Goal: Task Accomplishment & Management: Manage account settings

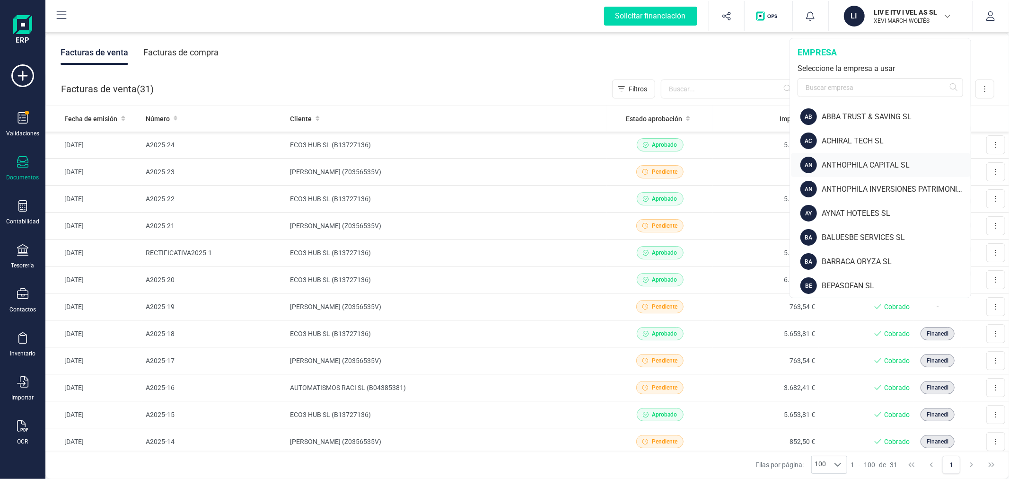
click at [872, 162] on div "ANTHOPHILA CAPITAL SL" at bounding box center [896, 164] width 149 height 11
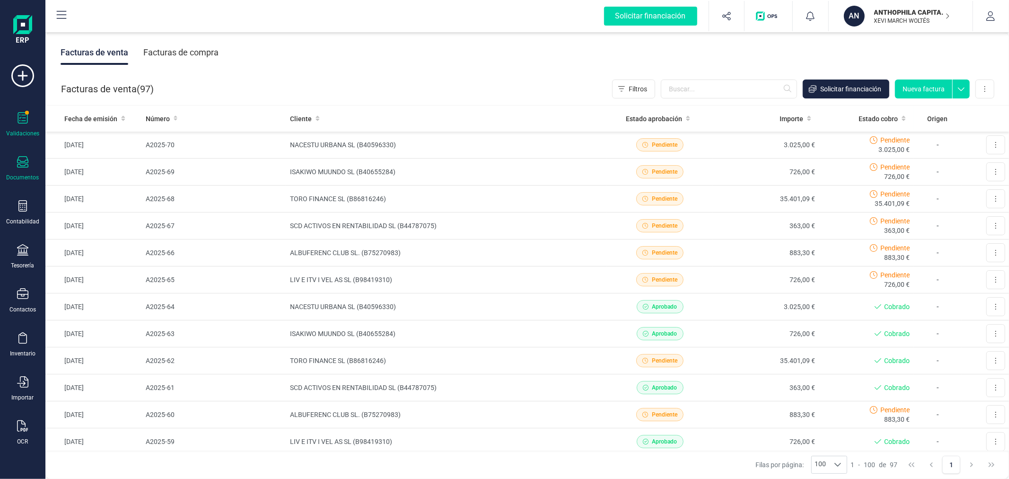
click at [17, 117] on icon at bounding box center [22, 117] width 11 height 11
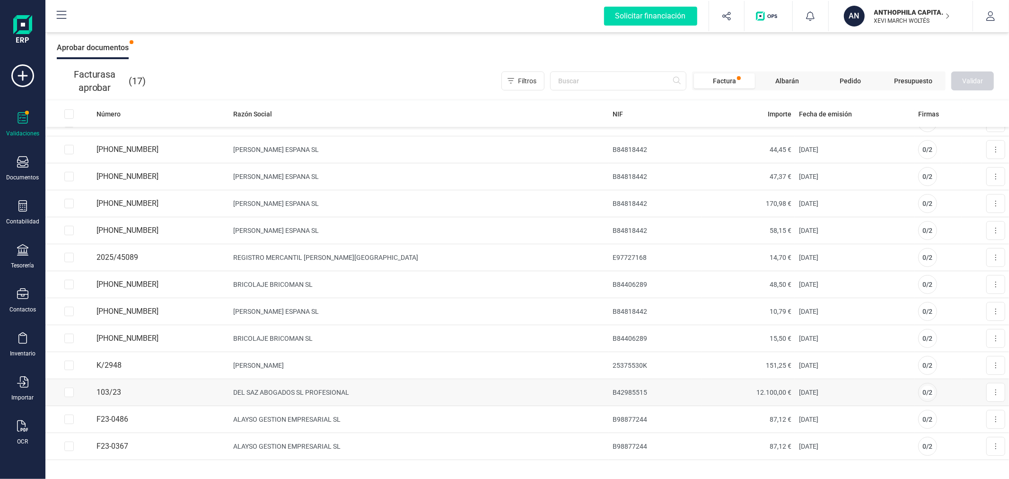
scroll to position [2, 0]
click at [68, 332] on input "Row Selected 96ec4485-e3b5-4854-b8df-7ff7c2863835" at bounding box center [68, 336] width 9 height 9
checkbox input "true"
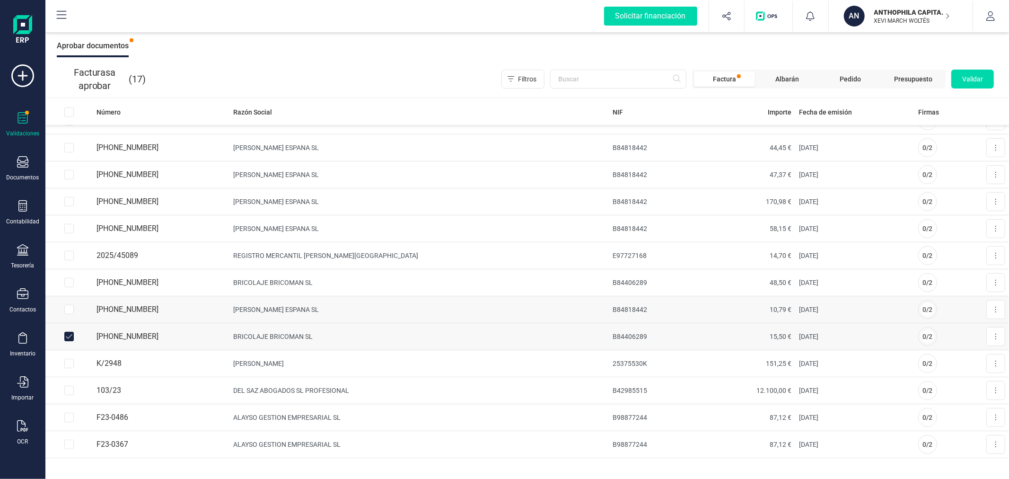
click at [67, 313] on input "Row Selected b92cceb3-9044-4652-8e57-912cff6ace0b" at bounding box center [68, 309] width 9 height 9
checkbox input "true"
click at [69, 280] on input "Row Selected c58eba6e-6e8c-4264-98bb-7cfa51cb1d71" at bounding box center [68, 282] width 9 height 9
checkbox input "true"
click at [68, 227] on input "Row Selected c1a47226-9048-4984-a462-bc3e42b3ffb6" at bounding box center [68, 228] width 9 height 9
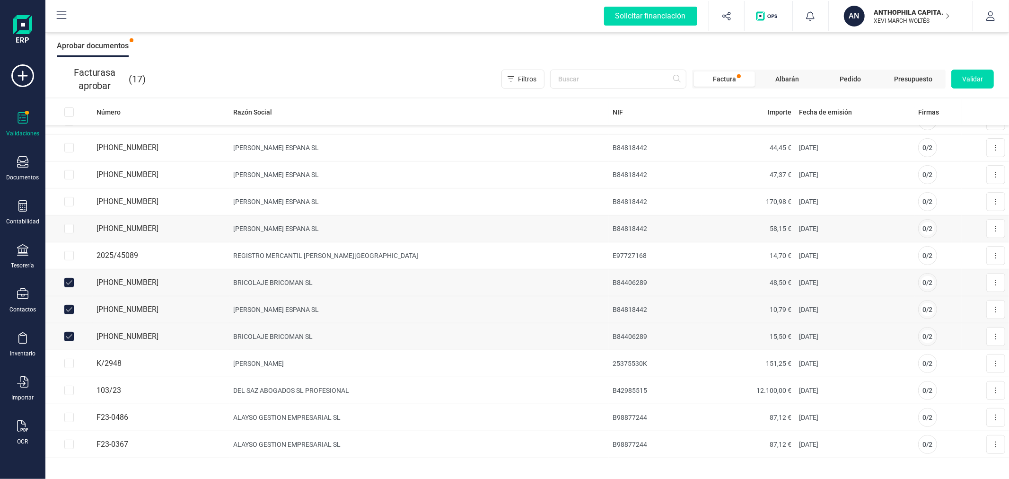
checkbox input "true"
click at [69, 203] on input "Row Selected c750f542-eefa-4090-ae50-2e90f1d386fc" at bounding box center [68, 201] width 9 height 9
checkbox input "true"
click at [64, 171] on input "Row Selected 2fe28ee2-ae8b-42ae-a8c5-736ddbe855cf" at bounding box center [68, 174] width 9 height 9
checkbox input "true"
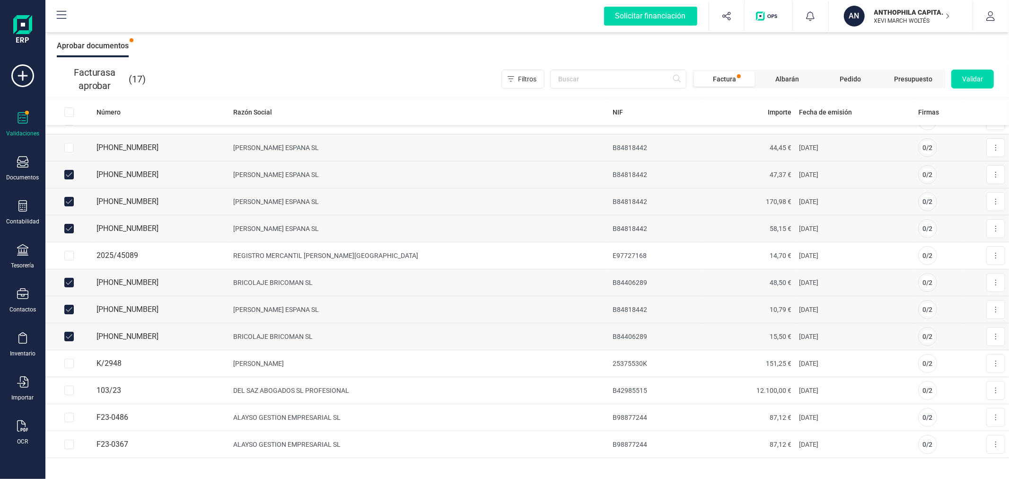
click at [71, 148] on input "Row Selected f91b6320-803c-4fe6-a1db-d1d3cd283771" at bounding box center [68, 147] width 9 height 9
checkbox input "true"
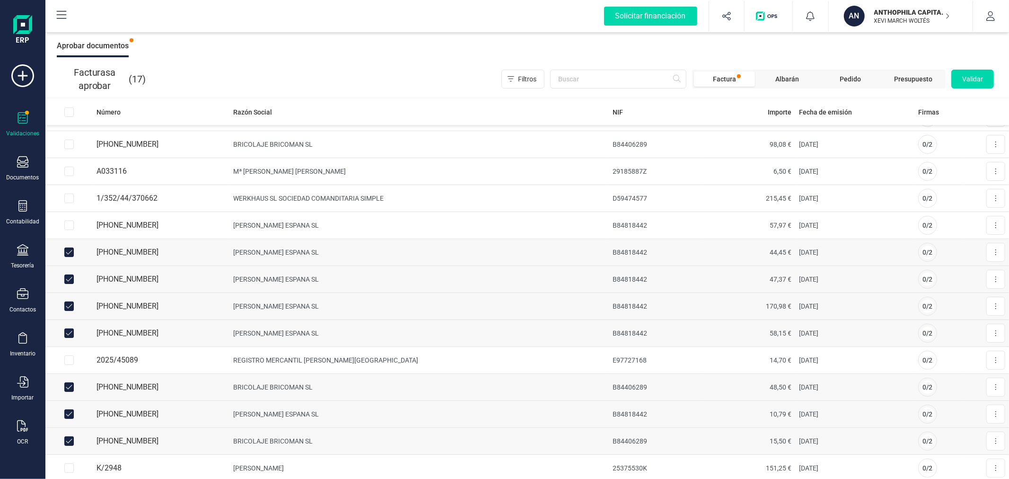
scroll to position [0, 0]
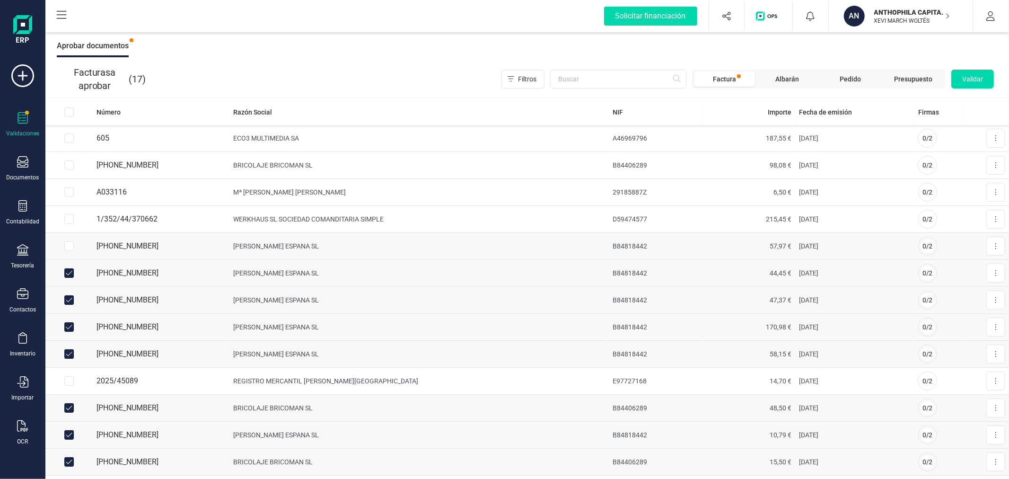
click at [68, 243] on input "Row Selected 1230ed22-b6b7-4004-80cc-a6714f493606" at bounding box center [68, 245] width 9 height 9
checkbox input "true"
click at [67, 218] on input "Row Selected 4982141f-76cb-40b0-afa2-6a0db509e44c" at bounding box center [68, 218] width 9 height 9
checkbox input "true"
click at [69, 191] on input "Row Selected 83bfe0c5-74f7-496e-8c50-d75f61bf79f3" at bounding box center [68, 191] width 9 height 9
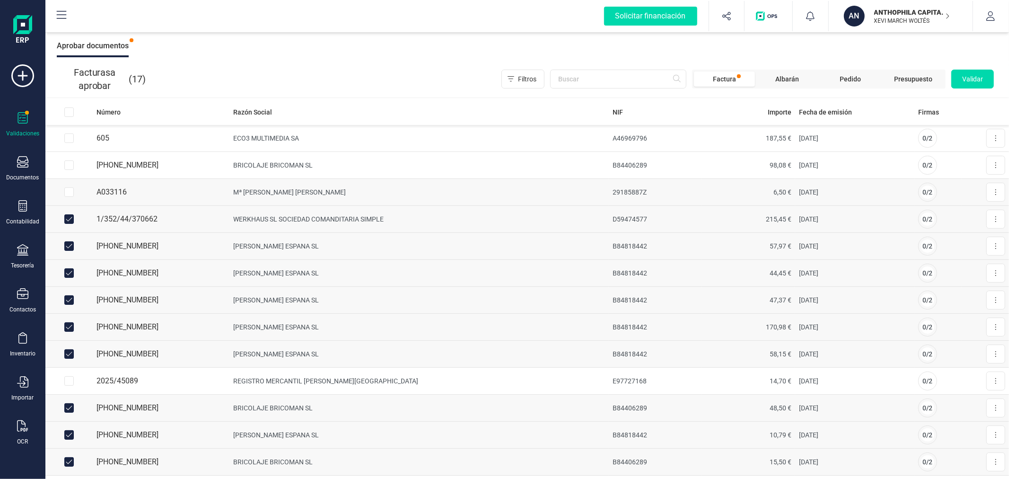
checkbox input "true"
click at [69, 170] on td at bounding box center [68, 165] width 47 height 27
click at [67, 162] on input "Row Selected 57647481-f11b-4c2a-a4e7-4186b2b067a0" at bounding box center [68, 164] width 9 height 9
checkbox input "true"
click at [967, 81] on span "Validar" at bounding box center [972, 78] width 21 height 9
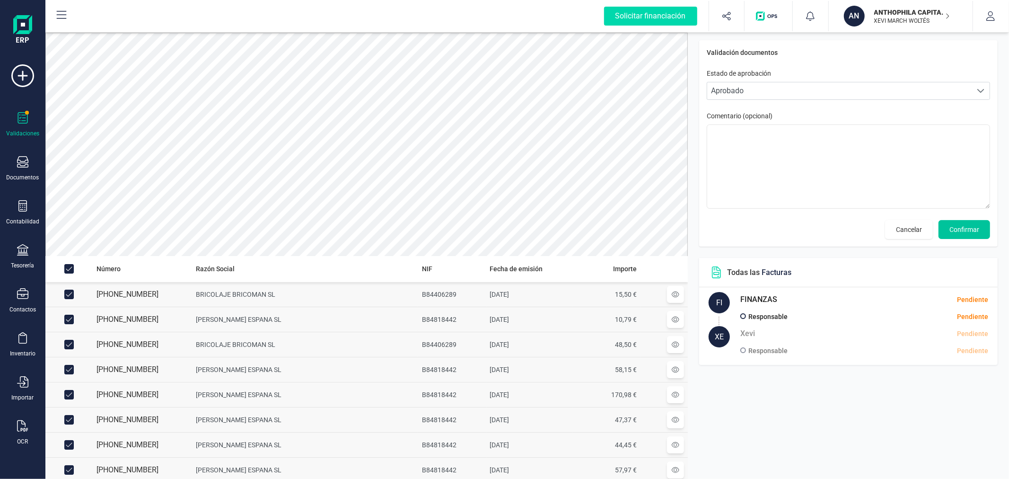
click at [968, 228] on span "Confirmar" at bounding box center [964, 229] width 30 height 9
click at [968, 227] on span "Confirmar" at bounding box center [964, 229] width 30 height 9
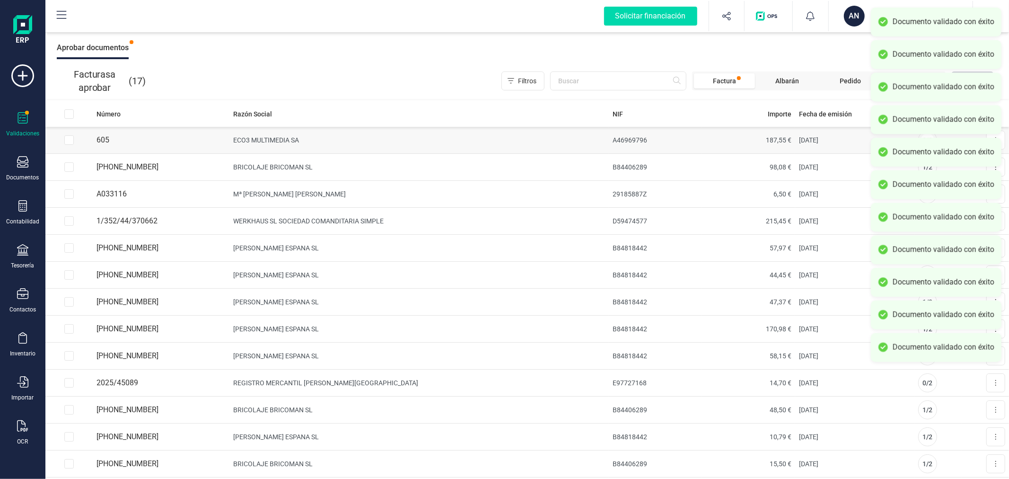
click at [438, 143] on td "ECO3 MULTIMEDIA SA" at bounding box center [419, 140] width 379 height 27
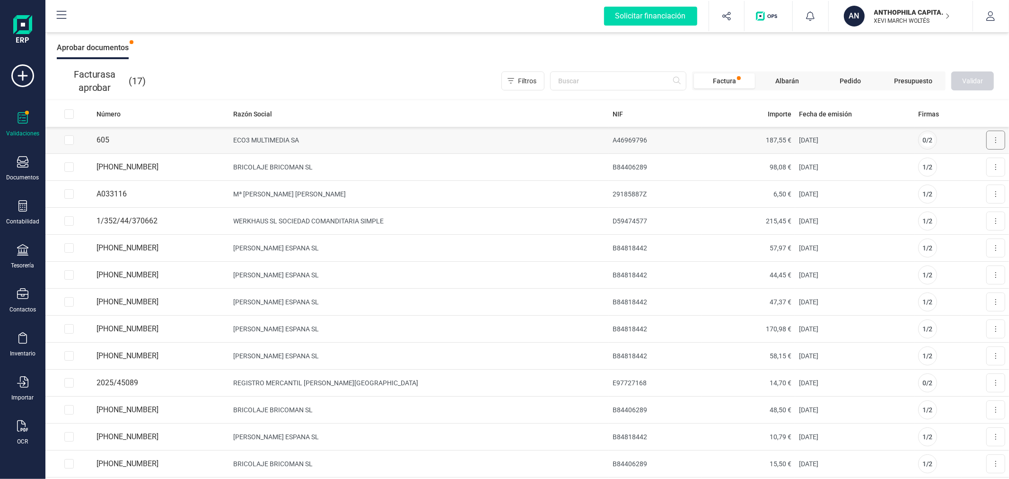
click at [995, 137] on icon at bounding box center [996, 140] width 2 height 8
click at [969, 166] on span "Aprobar factura" at bounding box center [973, 162] width 47 height 9
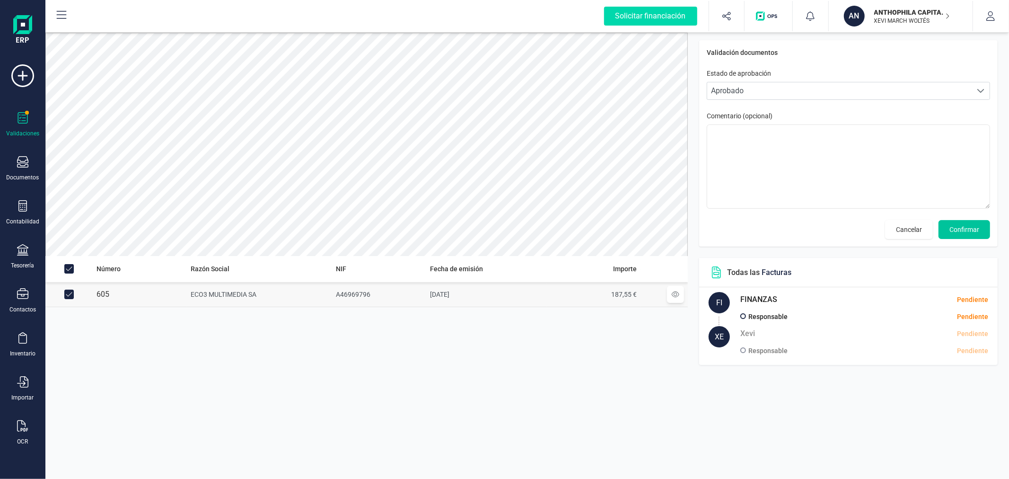
click at [974, 227] on span "Confirmar" at bounding box center [964, 229] width 30 height 9
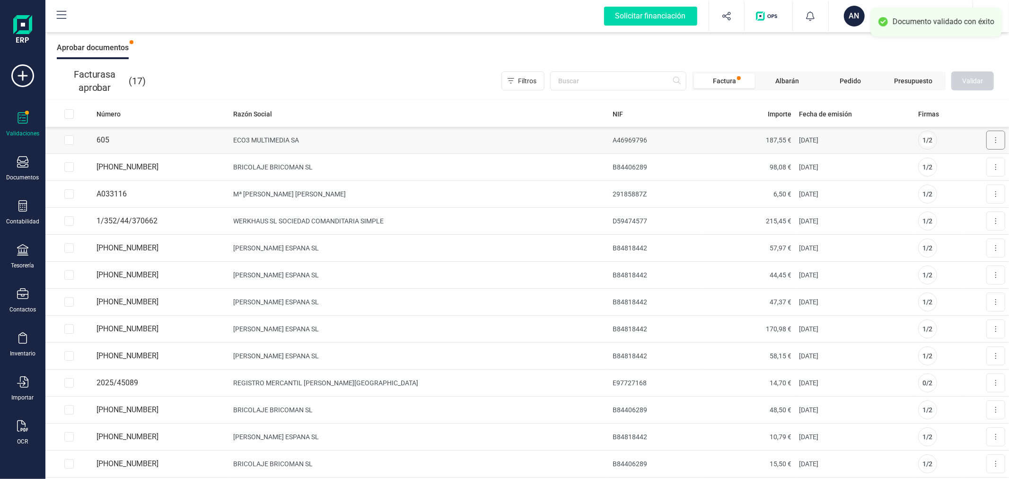
click at [994, 138] on button at bounding box center [995, 140] width 19 height 19
click at [957, 165] on span "Aprobar factura" at bounding box center [973, 162] width 47 height 9
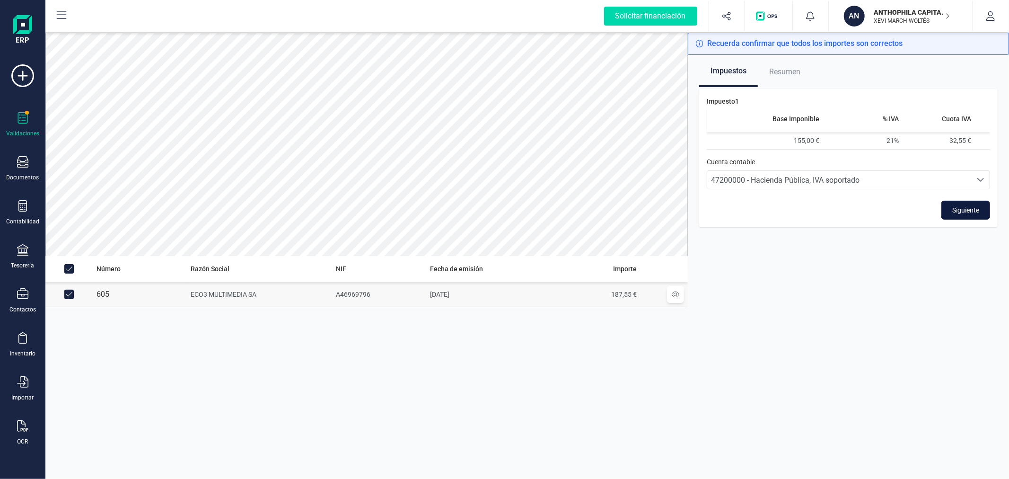
click at [964, 202] on button "Siguiente" at bounding box center [965, 210] width 49 height 19
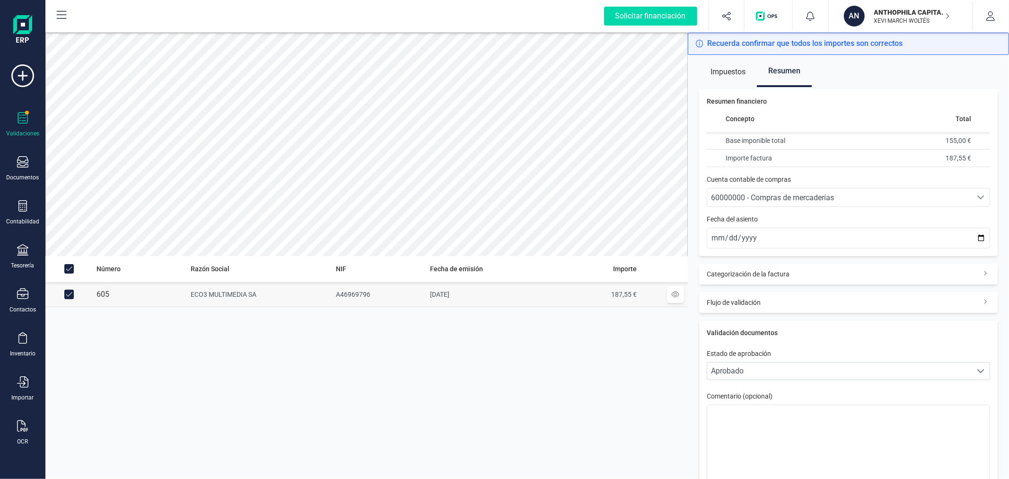
click at [792, 196] on span "60000000 - Compras de mercaderías" at bounding box center [772, 197] width 123 height 9
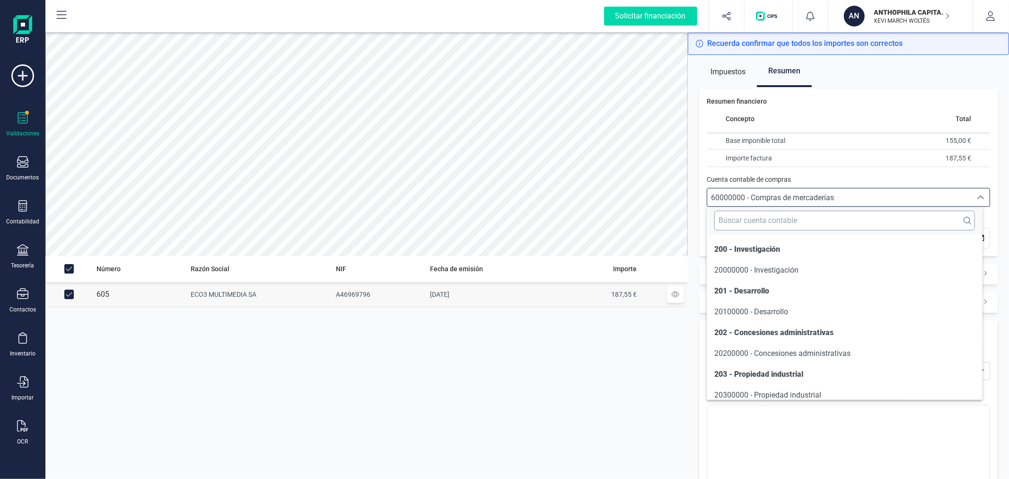
scroll to position [4900, 0]
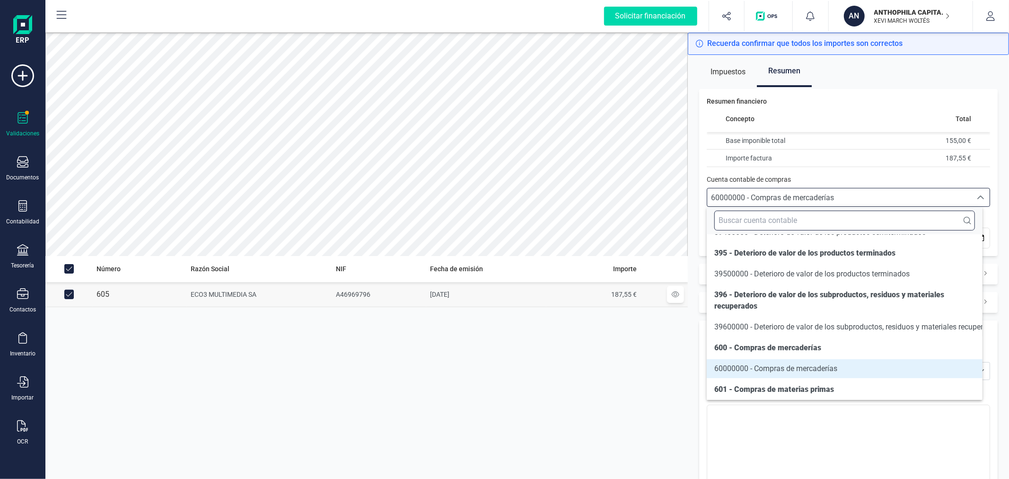
click at [786, 211] on input "text" at bounding box center [844, 220] width 260 height 20
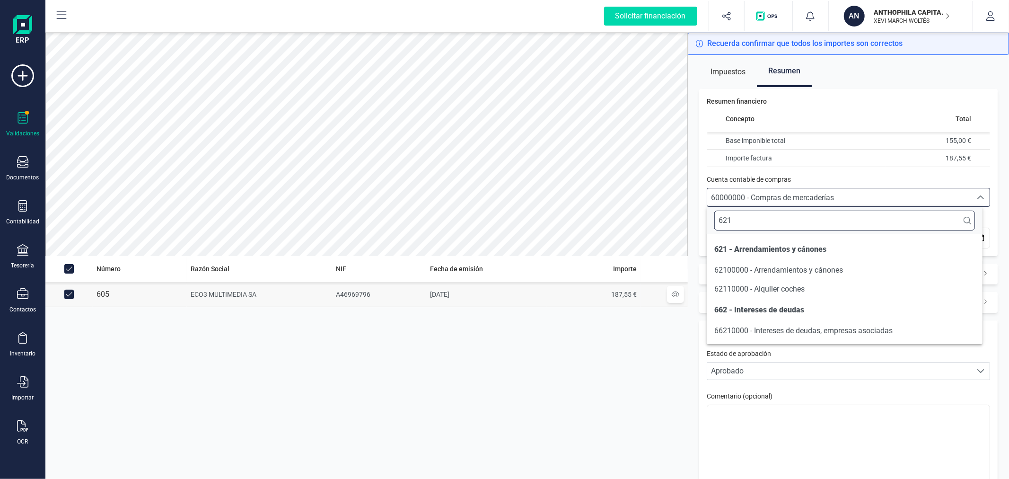
scroll to position [0, 0]
type input "621"
click at [783, 271] on span "62100000 - Arrendamientos y cánones" at bounding box center [778, 269] width 129 height 9
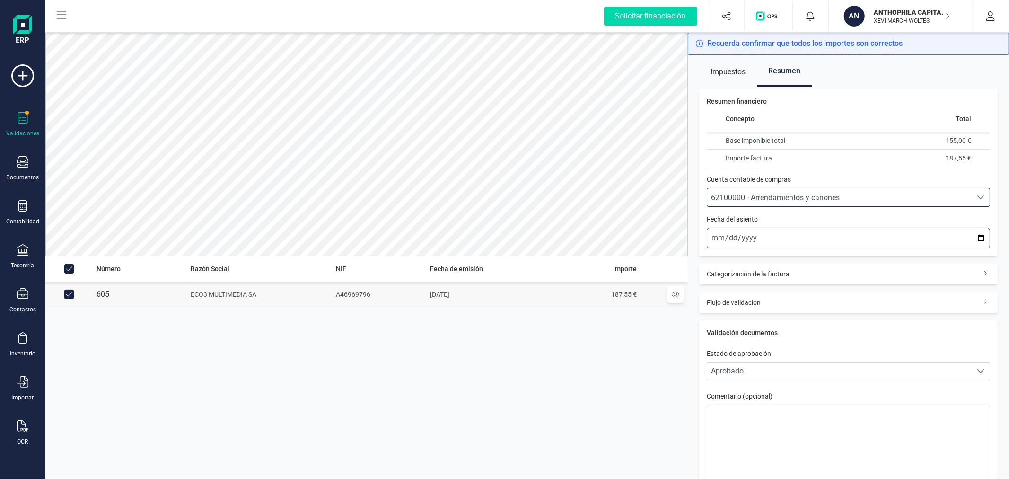
click at [972, 238] on input "[DATE]" at bounding box center [848, 238] width 283 height 21
type input "2025-09-30"
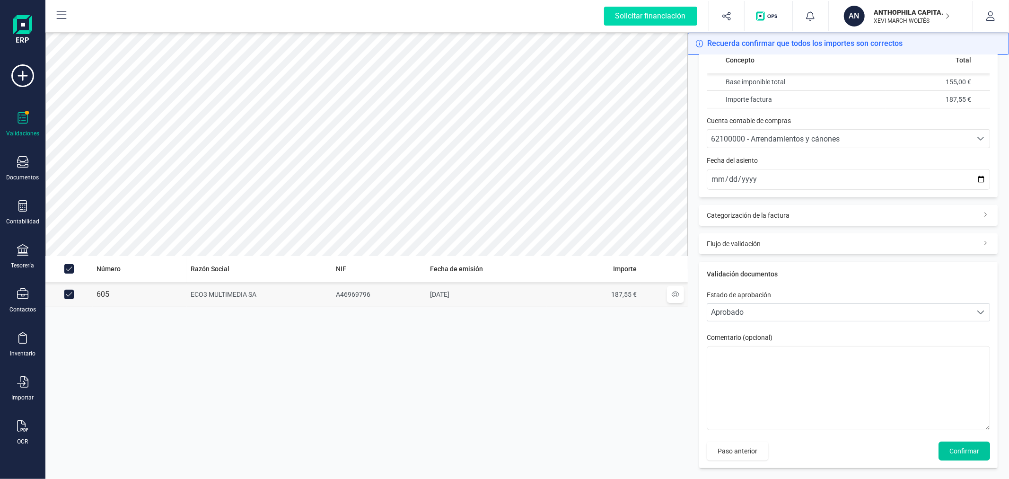
click at [953, 449] on span "Confirmar" at bounding box center [964, 450] width 30 height 9
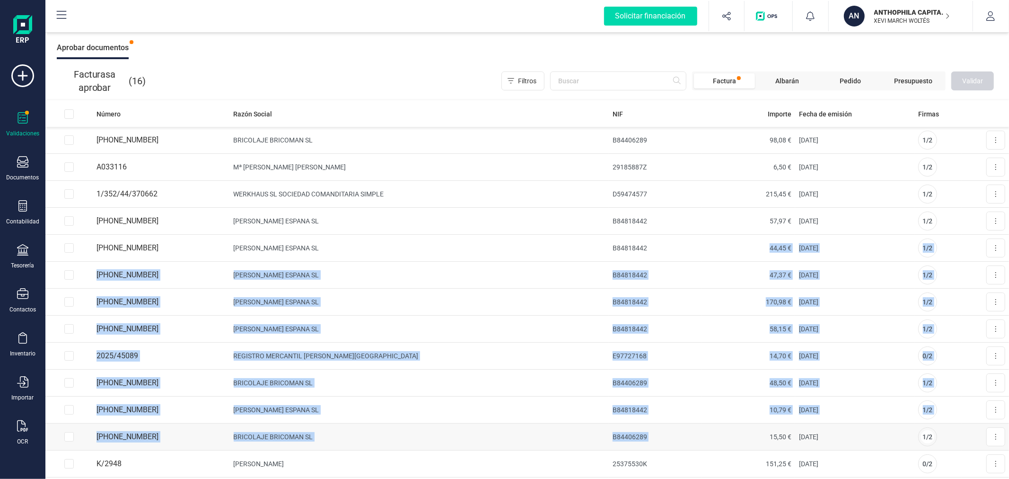
drag, startPoint x: 699, startPoint y: 323, endPoint x: 666, endPoint y: 435, distance: 117.5
click at [675, 429] on tbody "005-0009-639780 BRICOLAJE BRICOMAN SL B84406289 98,08 € 25/09/2025 1 / 2 Aproba…" at bounding box center [526, 342] width 963 height 431
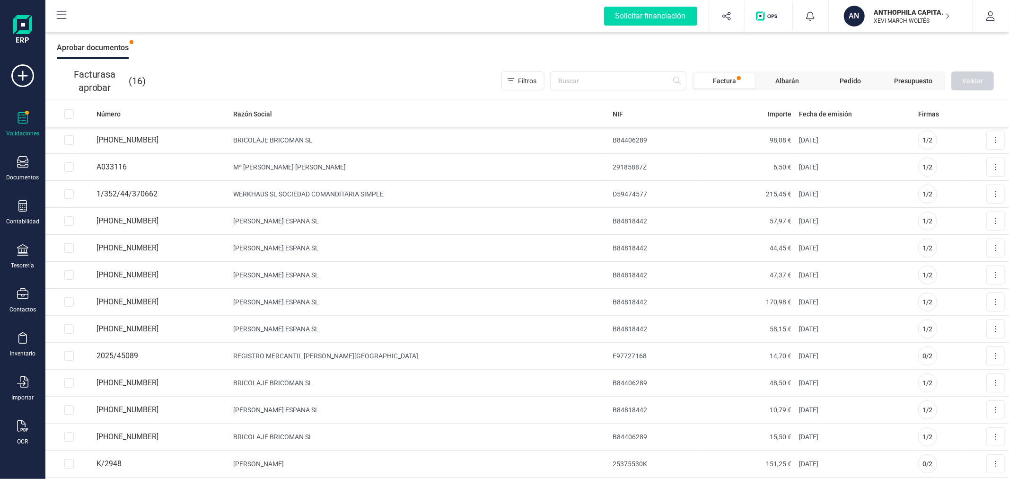
click at [413, 87] on div "Filtros Factura Albarán Pedido Presupuesto Validar" at bounding box center [571, 80] width 844 height 19
click at [995, 140] on icon at bounding box center [995, 140] width 1 height 6
click at [971, 161] on span "Aprobar factura" at bounding box center [973, 162] width 47 height 9
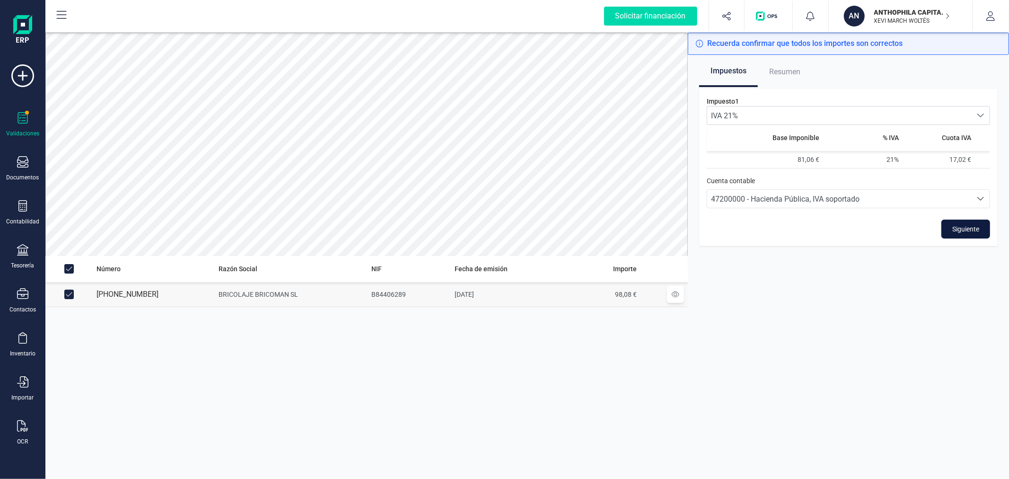
click at [967, 226] on span "Siguiente" at bounding box center [965, 228] width 27 height 9
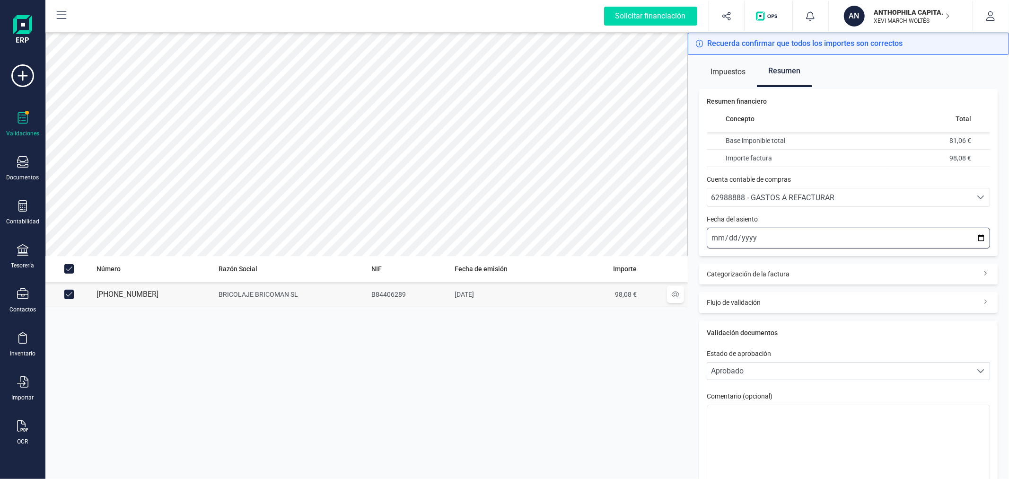
click at [975, 236] on input "[DATE]" at bounding box center [848, 238] width 283 height 21
type input "2025-09-25"
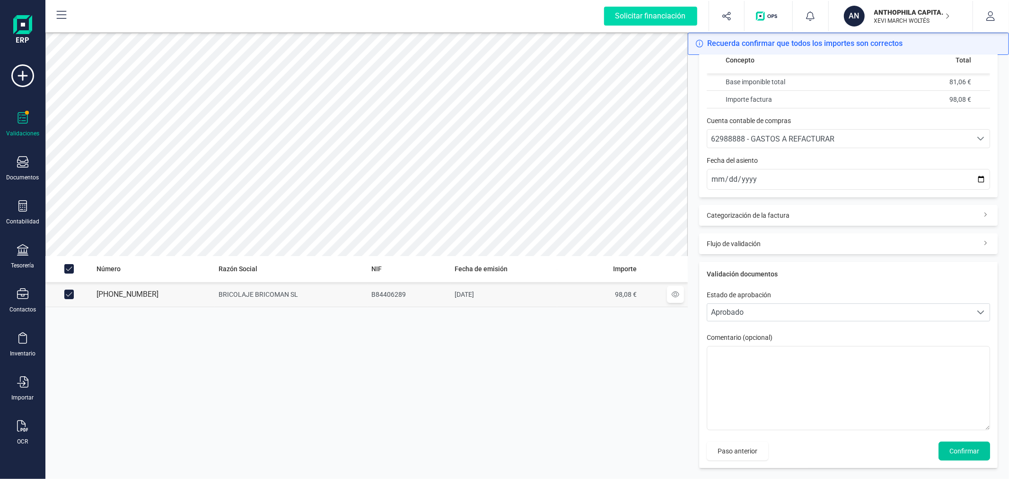
click at [958, 453] on span "Confirmar" at bounding box center [964, 450] width 30 height 9
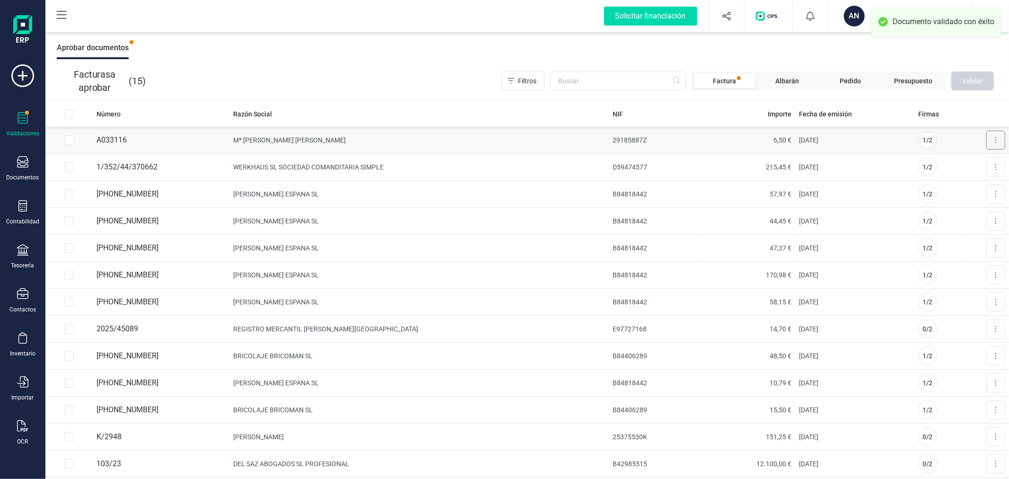
click at [990, 139] on button at bounding box center [995, 140] width 19 height 19
click at [971, 161] on span "Aprobar factura" at bounding box center [973, 162] width 47 height 9
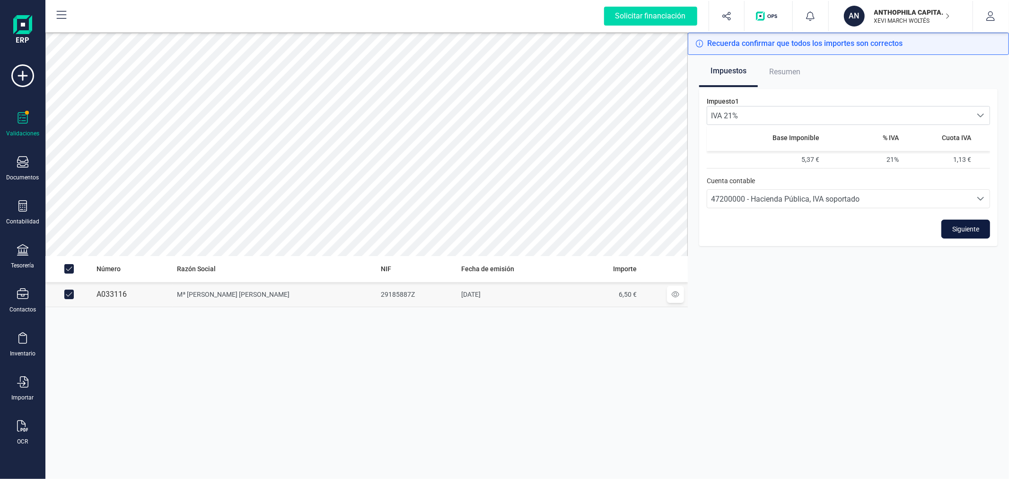
click at [952, 229] on span "Siguiente" at bounding box center [965, 228] width 27 height 9
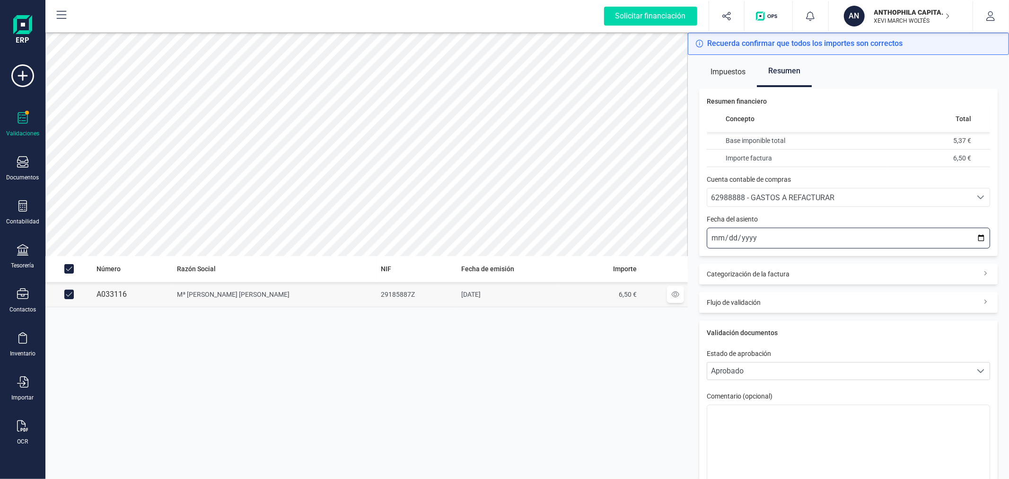
click at [973, 239] on input "[DATE]" at bounding box center [848, 238] width 283 height 21
type input "2025-09-24"
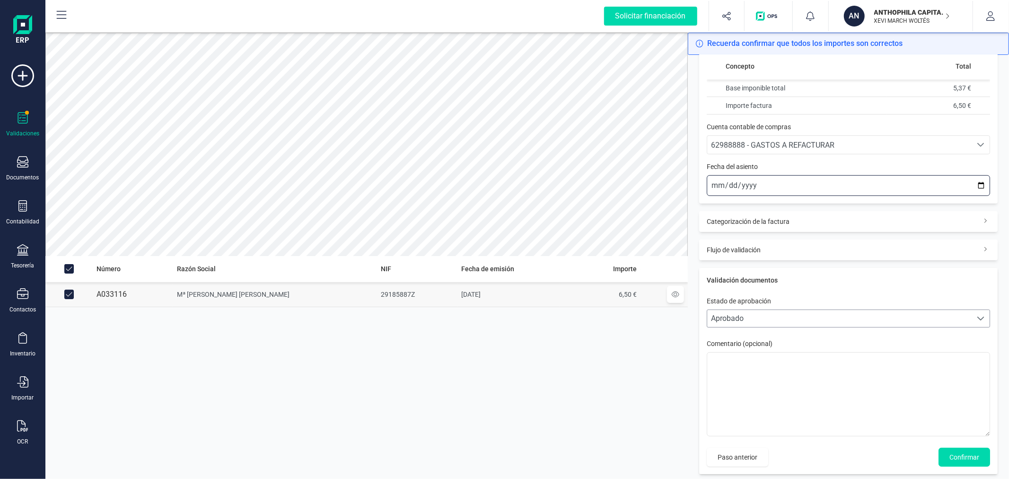
scroll to position [59, 0]
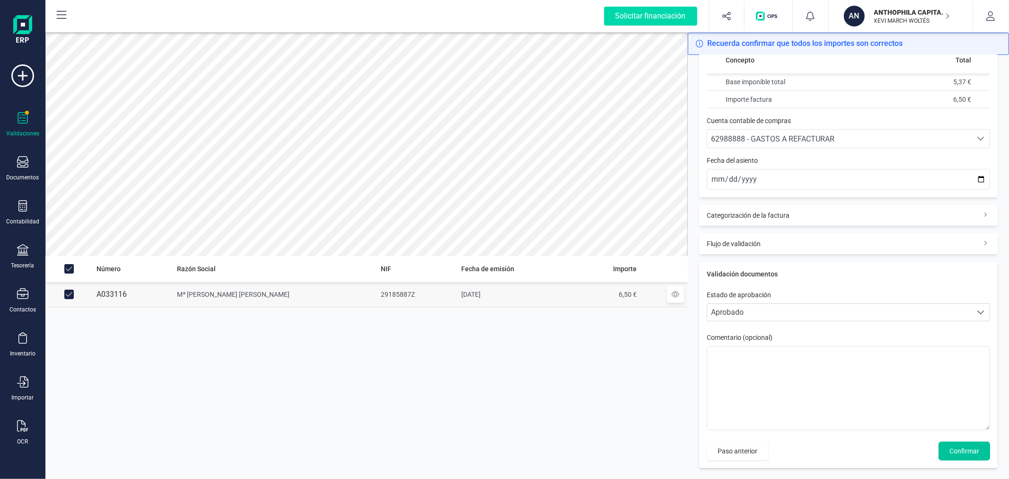
click at [958, 445] on button "Confirmar" at bounding box center [964, 450] width 52 height 19
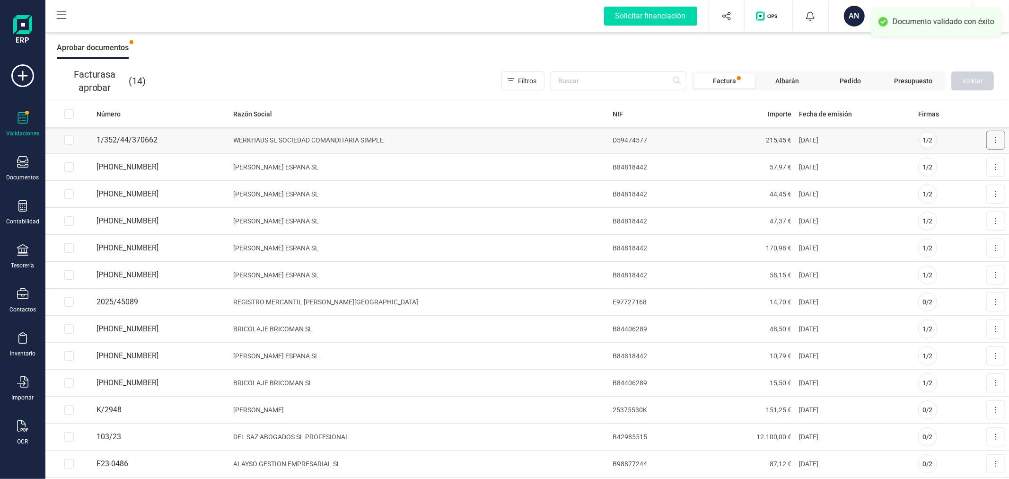
click at [993, 136] on button at bounding box center [995, 140] width 19 height 19
click at [950, 163] on span "Aprobar factura" at bounding box center [973, 162] width 47 height 9
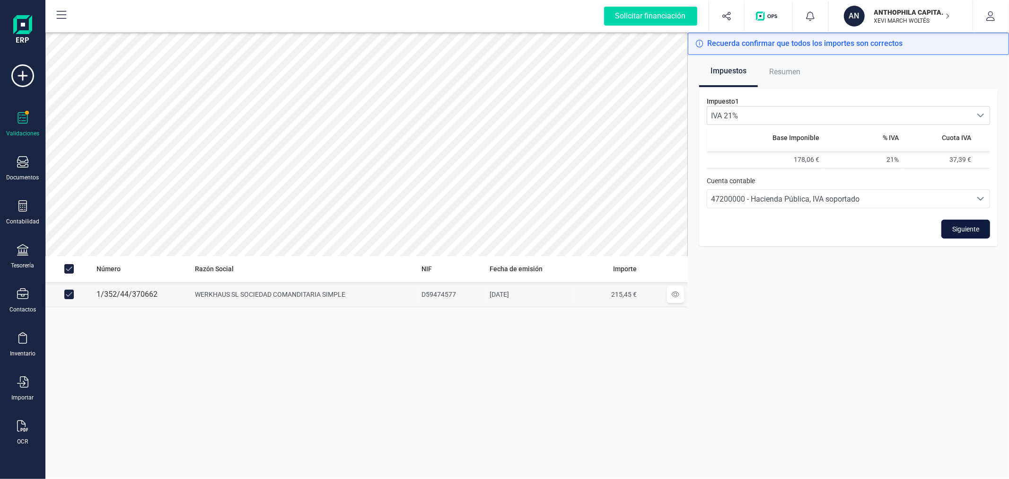
click at [958, 226] on span "Siguiente" at bounding box center [965, 228] width 27 height 9
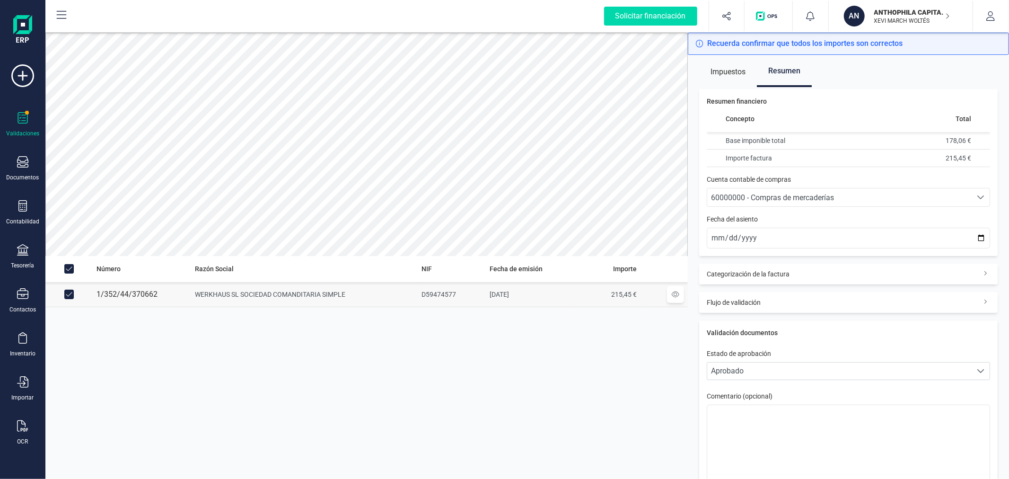
click at [809, 201] on span "60000000 - Compras de mercaderías" at bounding box center [772, 197] width 123 height 9
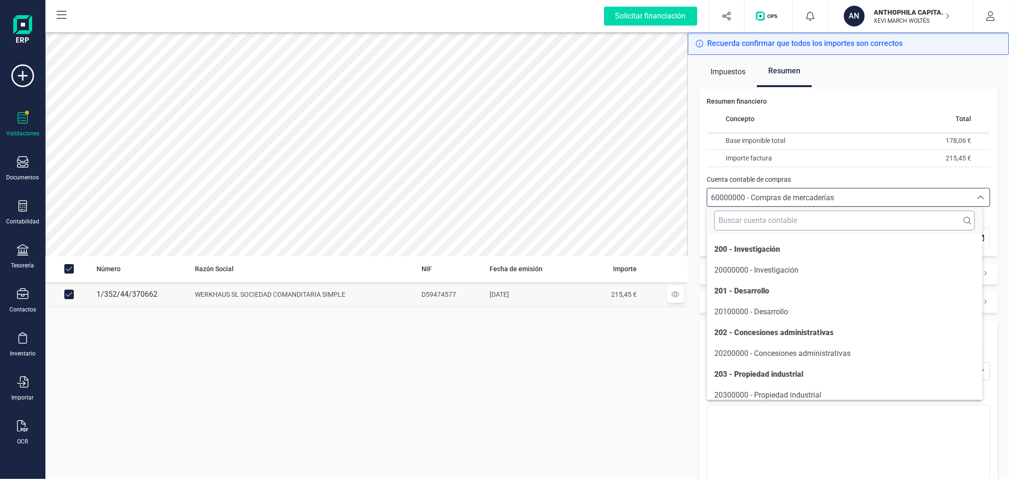
scroll to position [4900, 0]
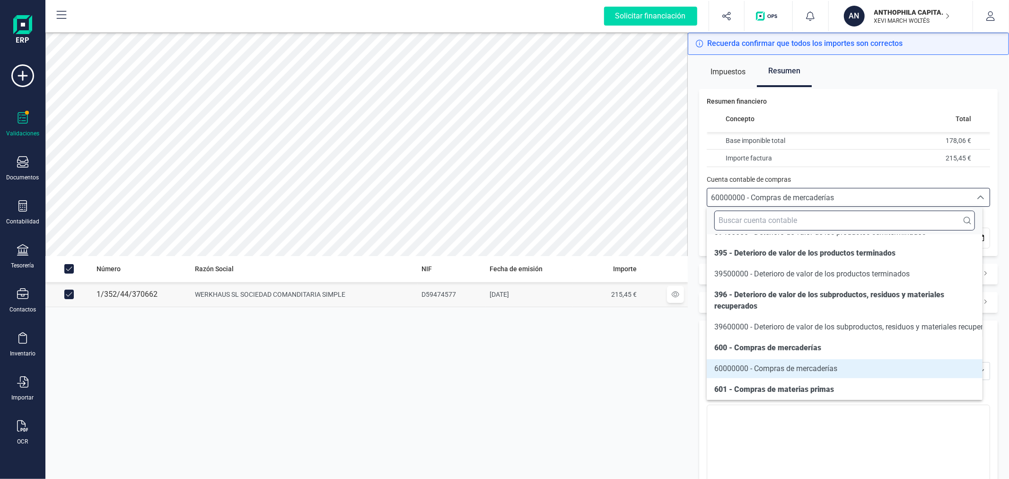
click at [790, 221] on input "text" at bounding box center [844, 220] width 260 height 20
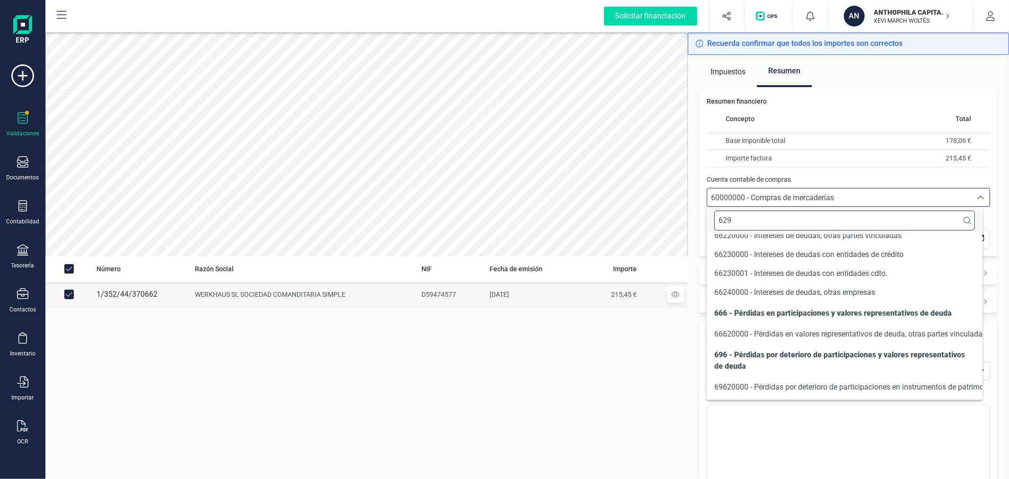
scroll to position [0, 0]
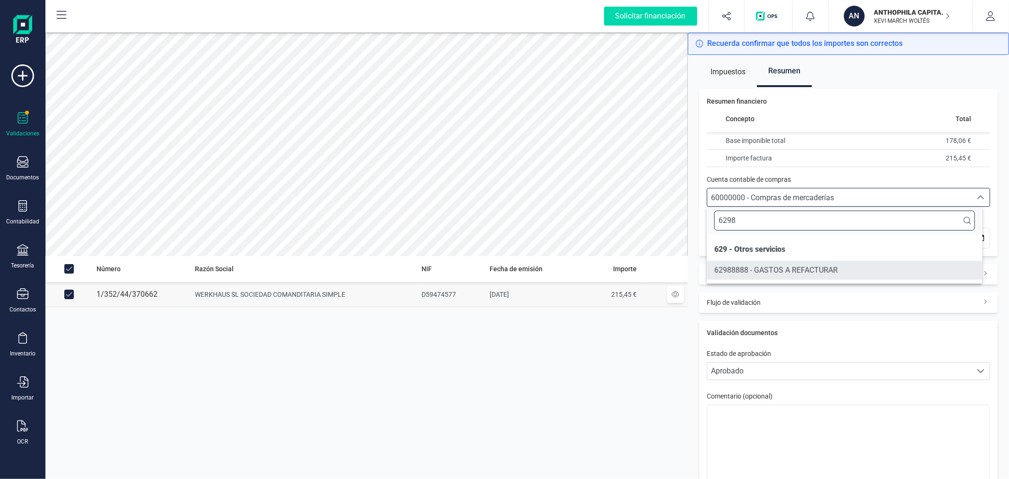
type input "6298"
click at [807, 267] on span "62988888 - GASTOS A REFACTURAR" at bounding box center [775, 269] width 123 height 9
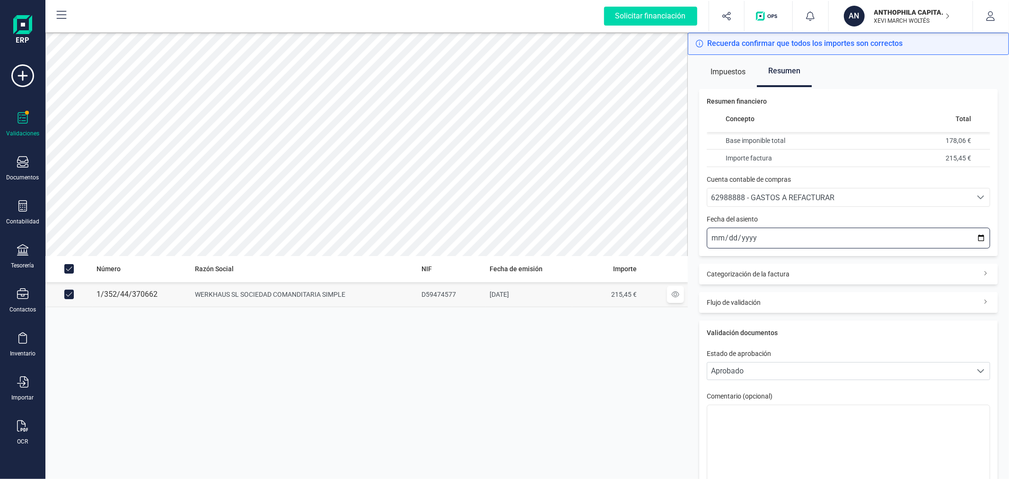
click at [973, 236] on input "[DATE]" at bounding box center [848, 238] width 283 height 21
type input "2025-09-19"
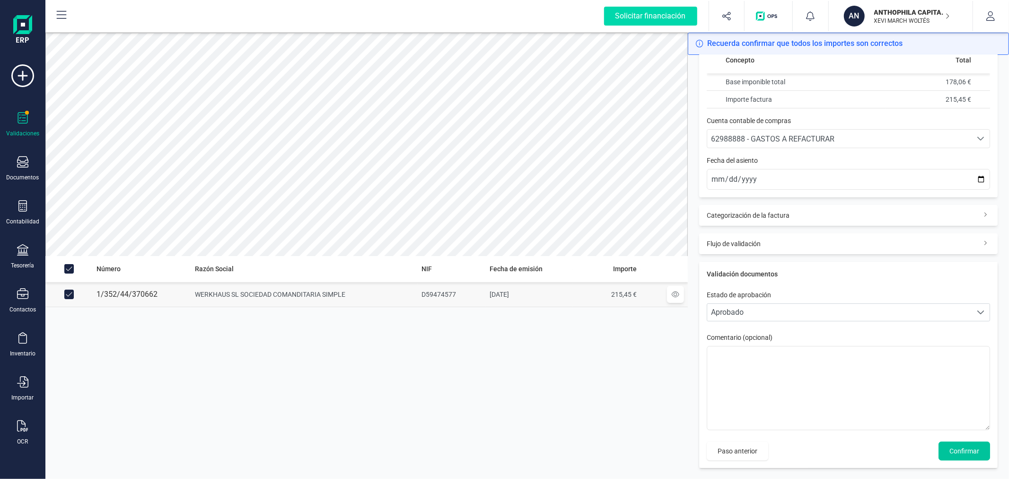
click at [954, 450] on span "Confirmar" at bounding box center [964, 450] width 30 height 9
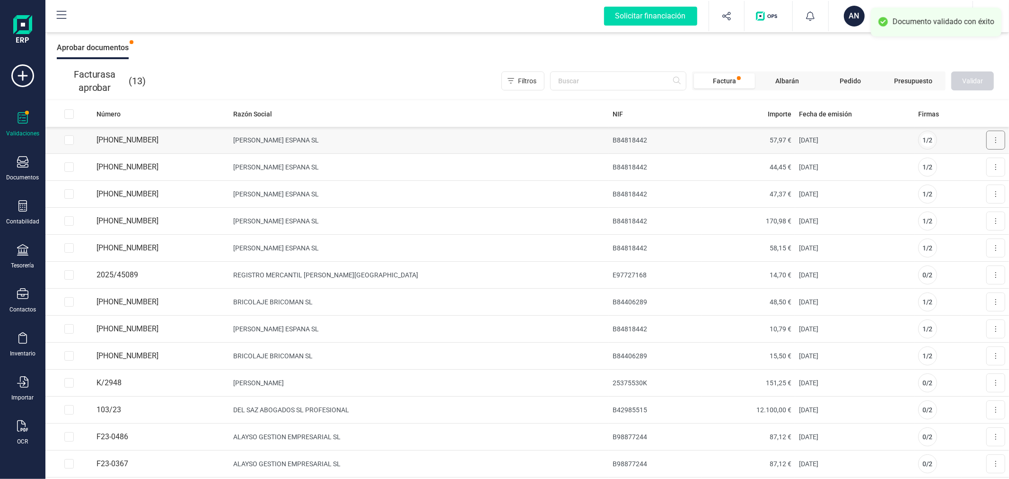
click at [992, 138] on button at bounding box center [995, 140] width 19 height 19
click at [972, 163] on span "Aprobar factura" at bounding box center [973, 162] width 47 height 9
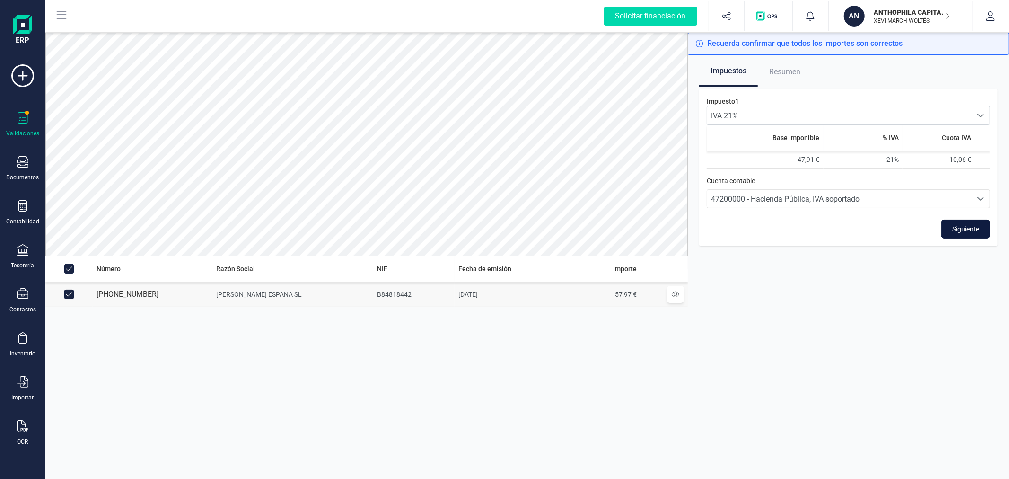
click at [969, 229] on span "Siguiente" at bounding box center [965, 228] width 27 height 9
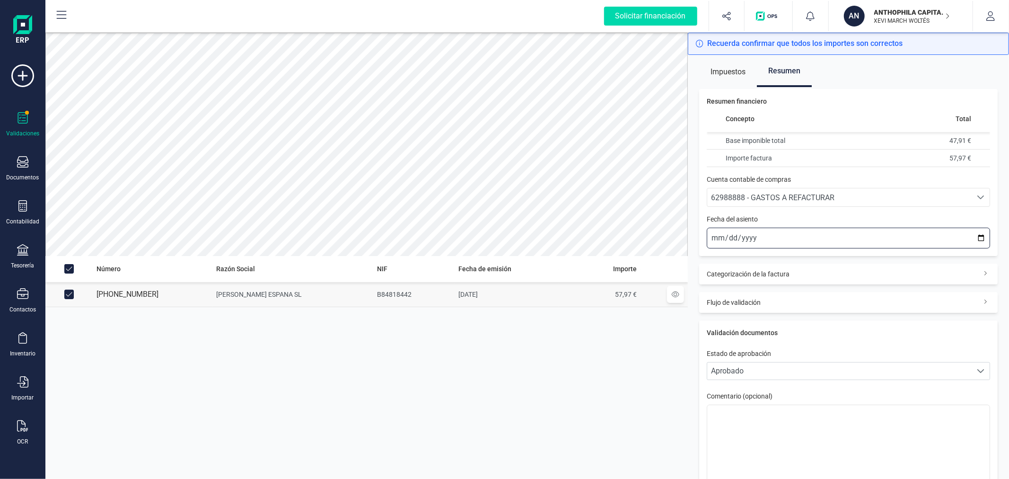
click at [977, 236] on input "[DATE]" at bounding box center [848, 238] width 283 height 21
type input "2025-09-18"
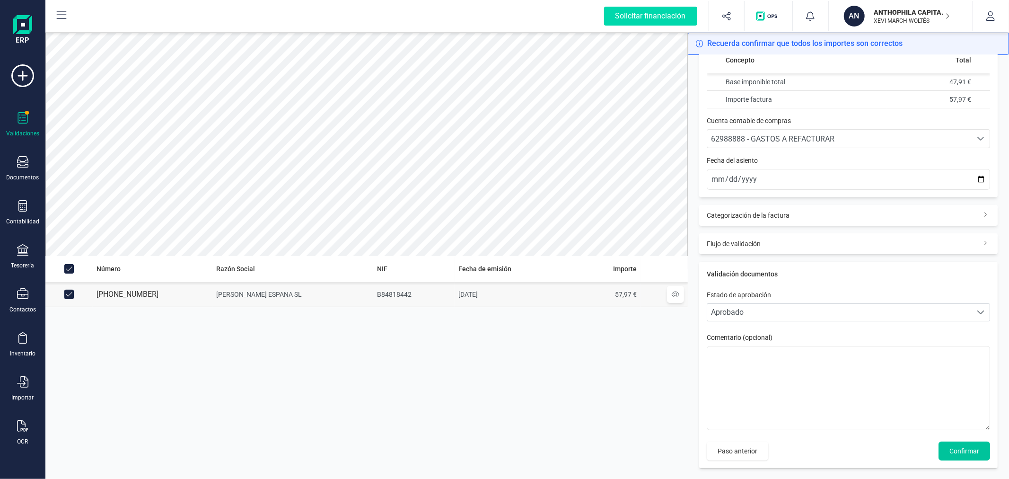
click at [951, 447] on span "Confirmar" at bounding box center [964, 450] width 30 height 9
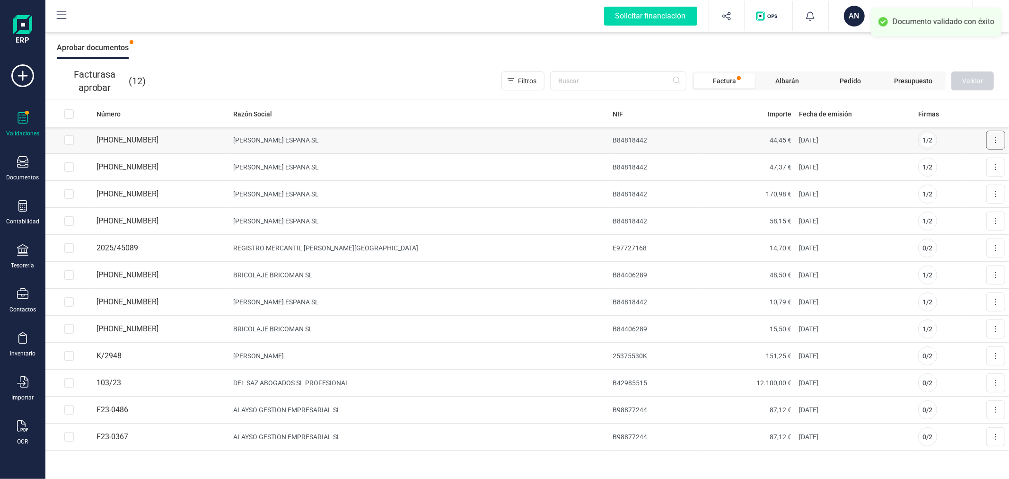
click at [1000, 139] on button at bounding box center [995, 140] width 19 height 19
click at [964, 161] on span "Aprobar factura" at bounding box center [973, 162] width 47 height 9
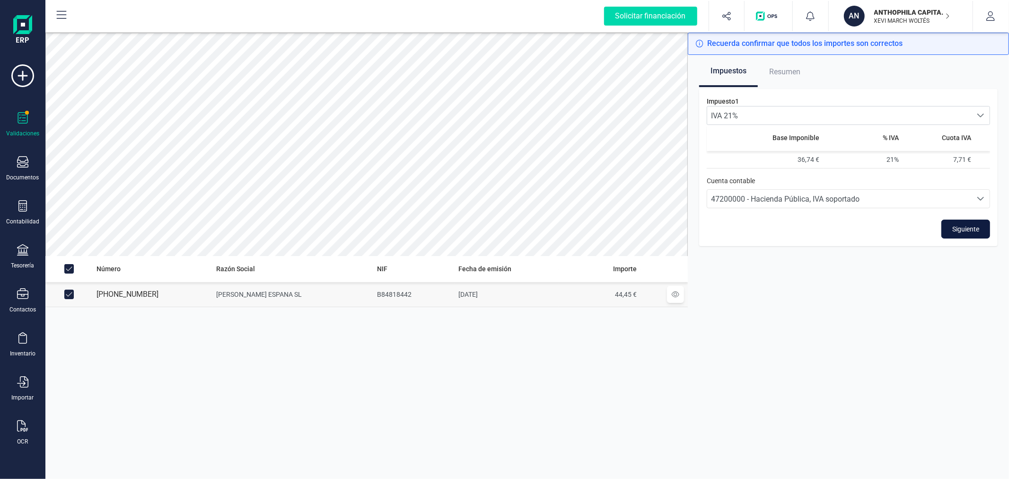
click at [968, 229] on span "Siguiente" at bounding box center [965, 228] width 27 height 9
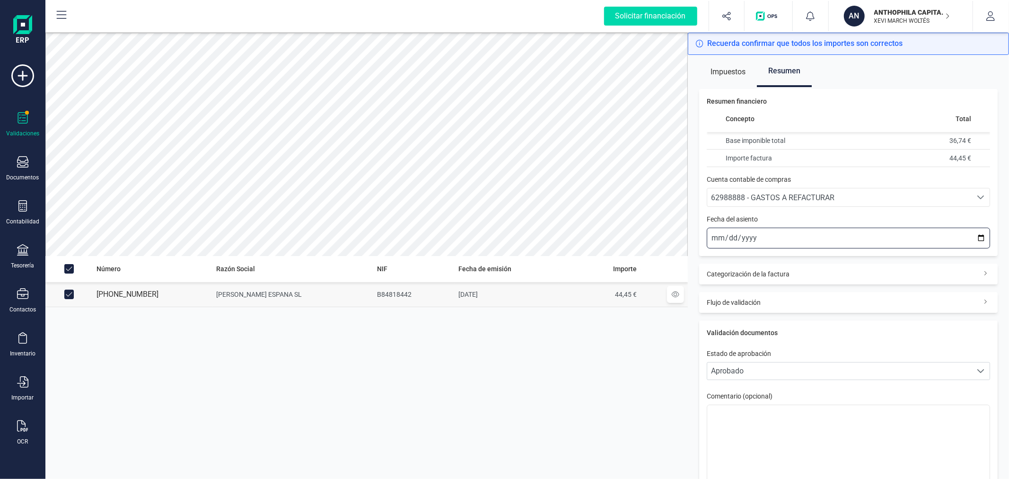
click at [973, 235] on input "[DATE]" at bounding box center [848, 238] width 283 height 21
type input "2025-09-12"
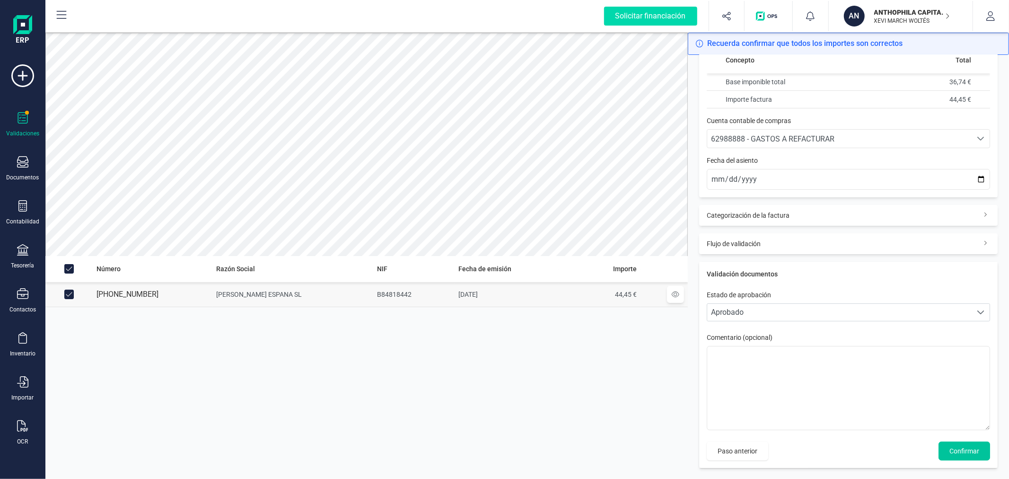
click at [956, 448] on span "Confirmar" at bounding box center [964, 450] width 30 height 9
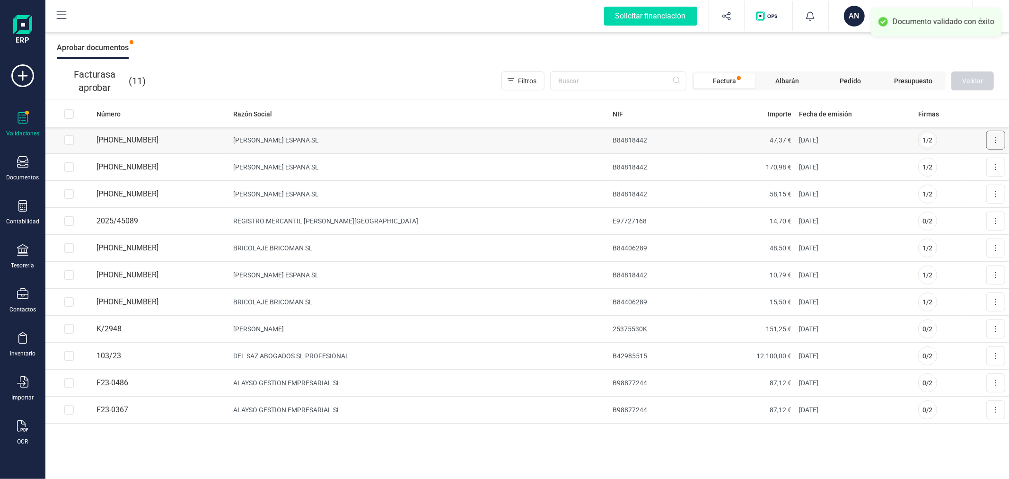
click at [1002, 140] on button at bounding box center [995, 140] width 19 height 19
click at [952, 162] on span "Aprobar factura" at bounding box center [973, 162] width 47 height 9
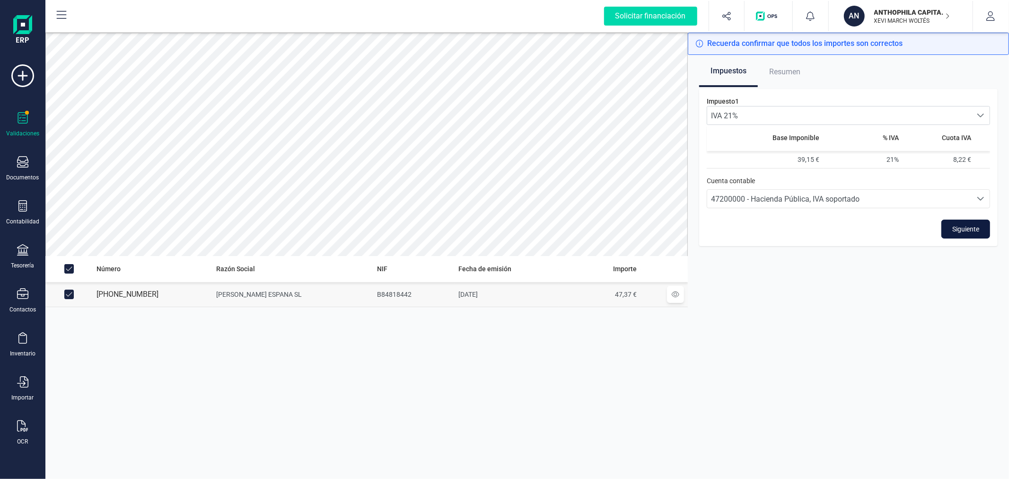
click at [953, 224] on span "Siguiente" at bounding box center [965, 228] width 27 height 9
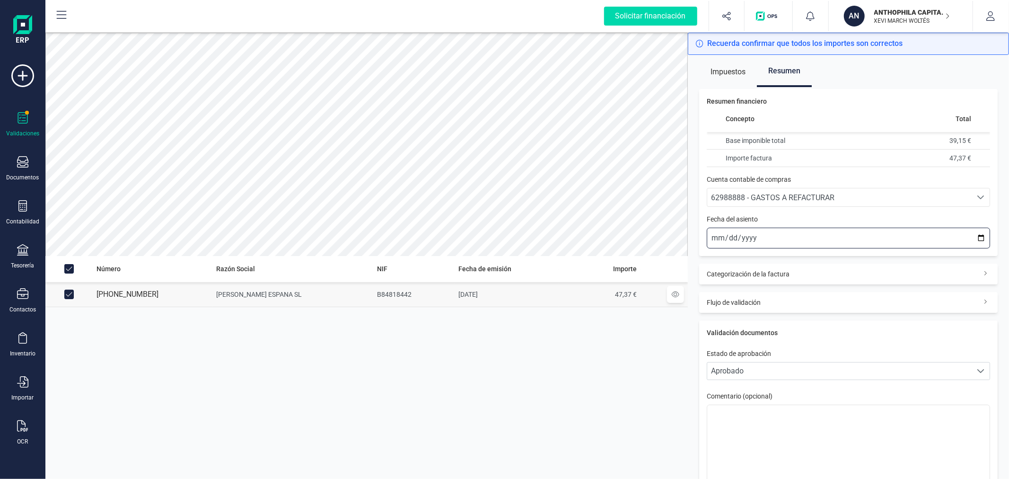
click at [972, 237] on input "[DATE]" at bounding box center [848, 238] width 283 height 21
type input "2025-09-11"
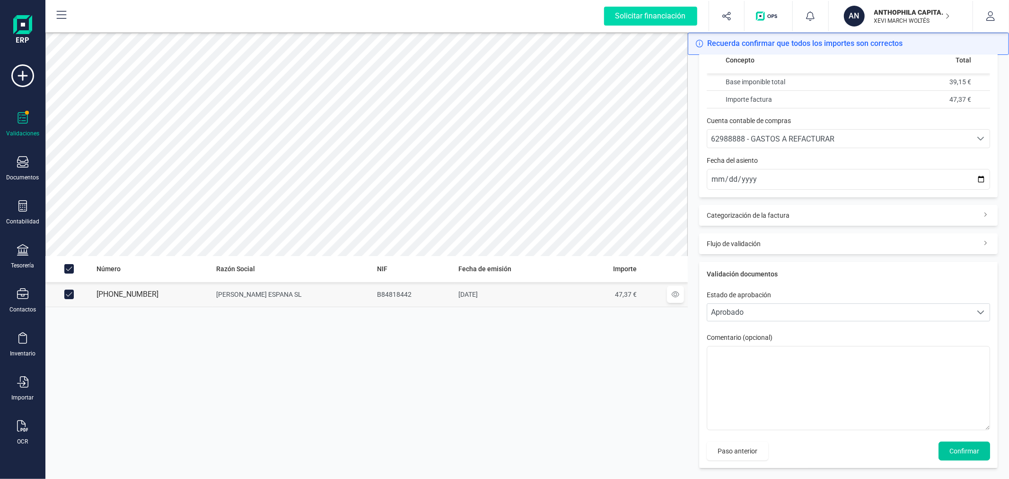
click at [939, 449] on button "Confirmar" at bounding box center [964, 450] width 52 height 19
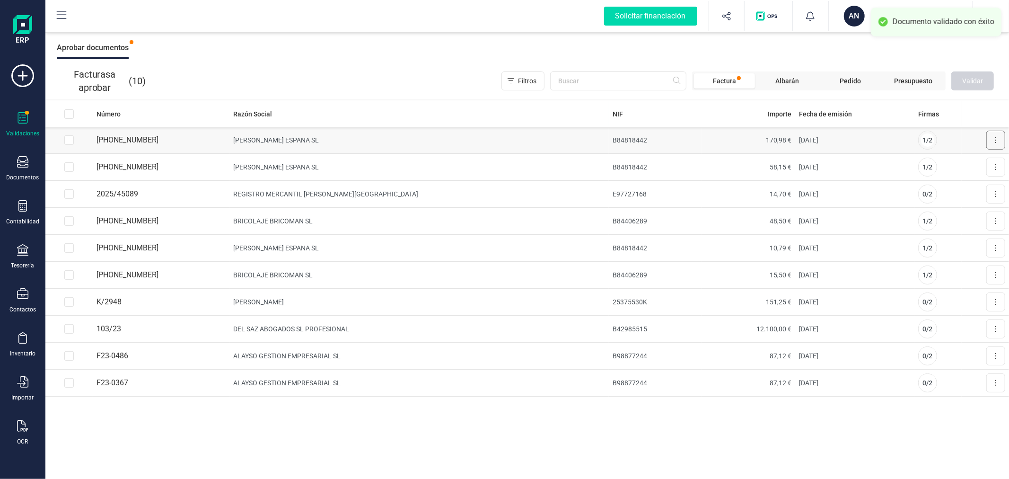
click at [997, 138] on button at bounding box center [995, 140] width 19 height 19
click at [954, 166] on span "Aprobar factura" at bounding box center [973, 162] width 47 height 9
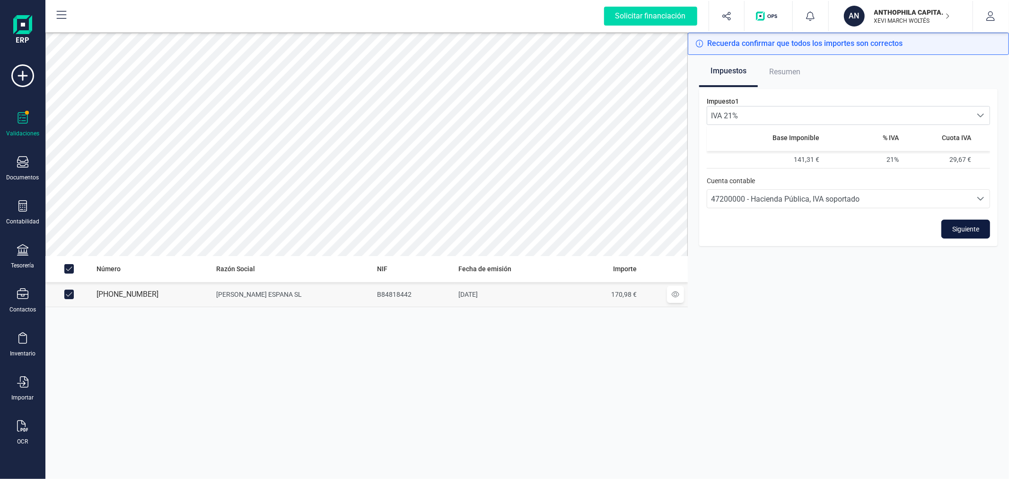
click at [956, 233] on span "Siguiente" at bounding box center [965, 228] width 27 height 9
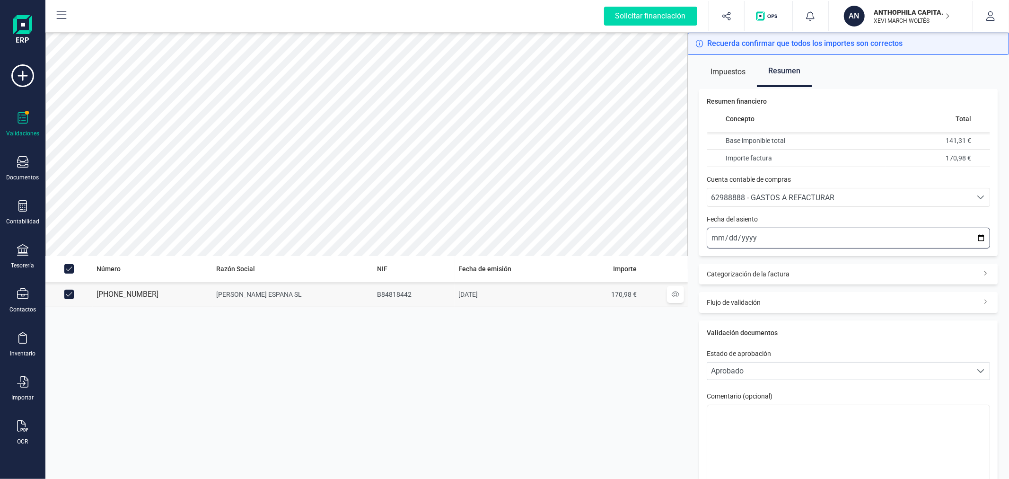
click at [972, 236] on input "[DATE]" at bounding box center [848, 238] width 283 height 21
type input "2025-09-08"
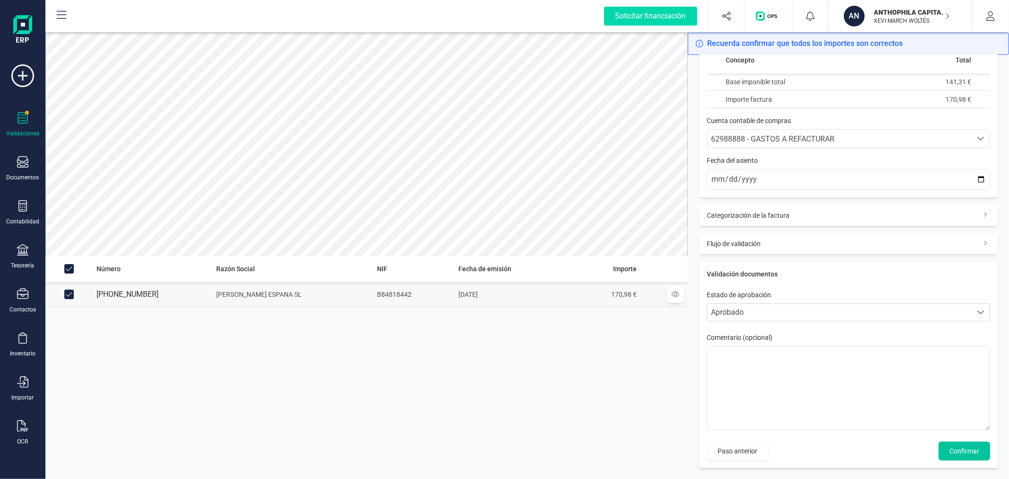
click at [949, 451] on span "Confirmar" at bounding box center [964, 450] width 30 height 9
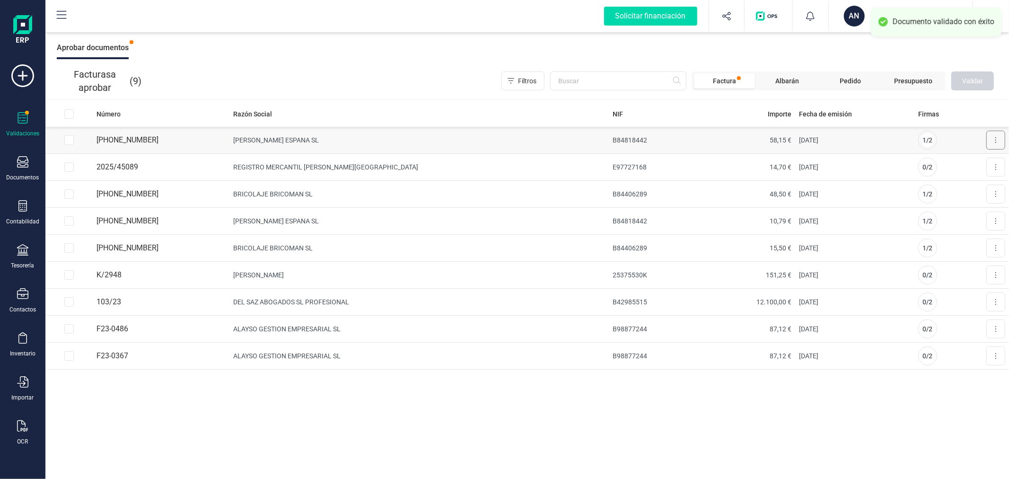
click at [999, 141] on button at bounding box center [995, 140] width 19 height 19
click at [957, 162] on span "Aprobar factura" at bounding box center [973, 162] width 47 height 9
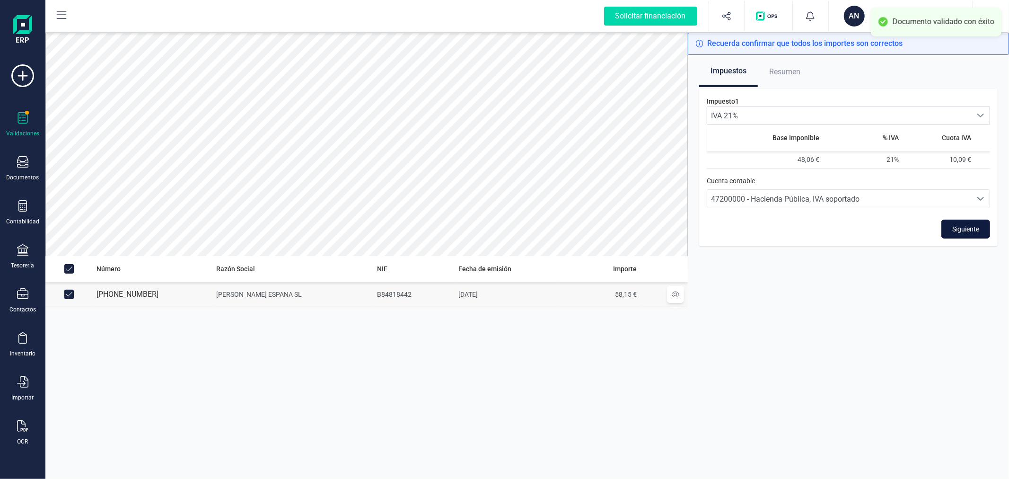
click at [956, 227] on span "Siguiente" at bounding box center [965, 228] width 27 height 9
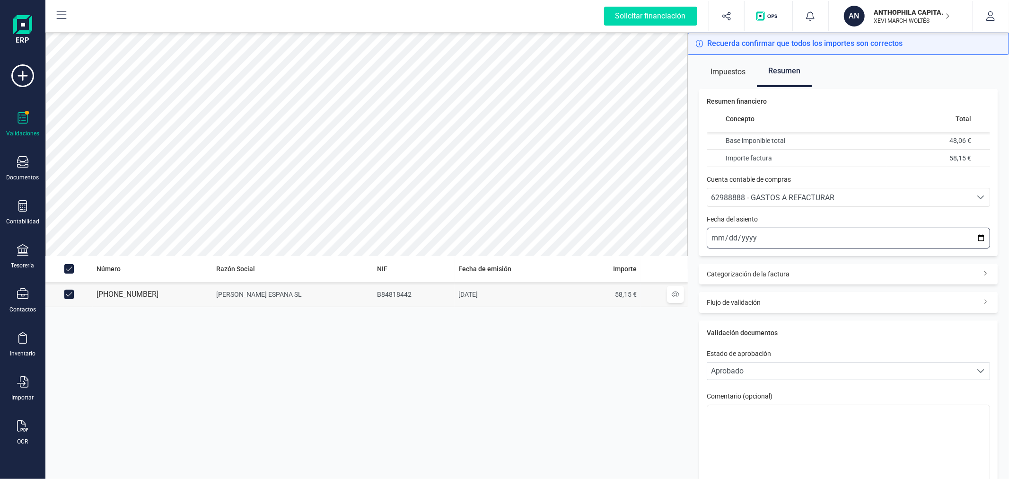
click at [976, 237] on input "[DATE]" at bounding box center [848, 238] width 283 height 21
type input "2025-09-01"
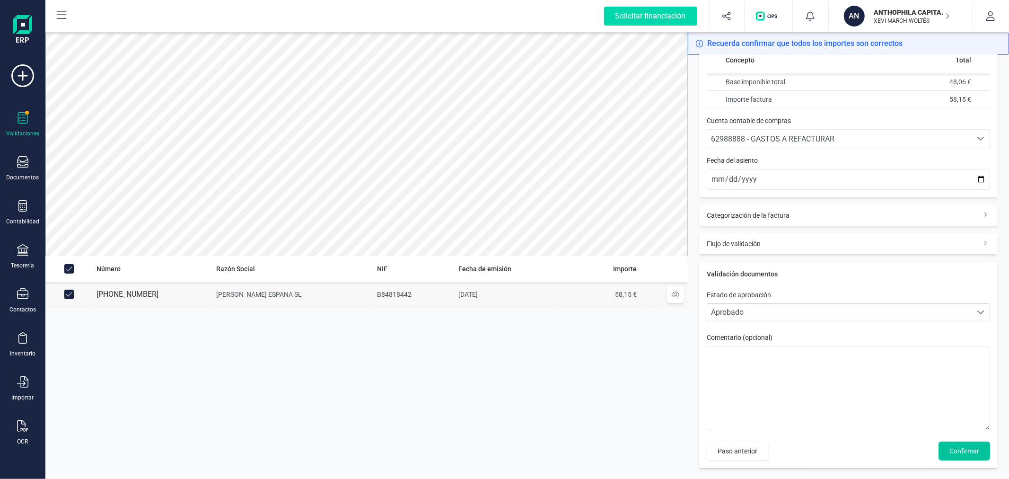
click at [949, 452] on span "Confirmar" at bounding box center [964, 450] width 30 height 9
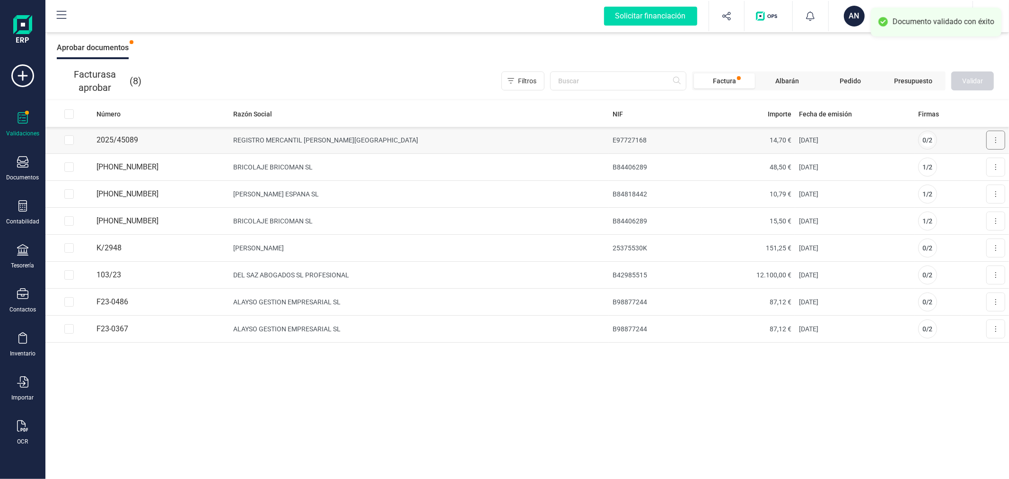
click at [997, 136] on button at bounding box center [995, 140] width 19 height 19
click at [965, 161] on span "Aprobar factura" at bounding box center [973, 162] width 47 height 9
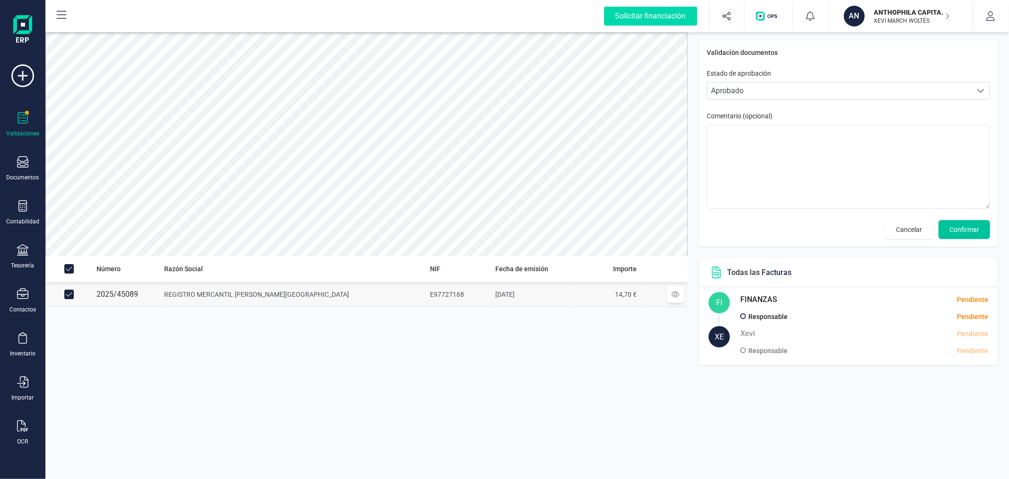
click at [959, 227] on span "Confirmar" at bounding box center [964, 229] width 30 height 9
click at [896, 229] on span "Cancelar" at bounding box center [909, 229] width 26 height 9
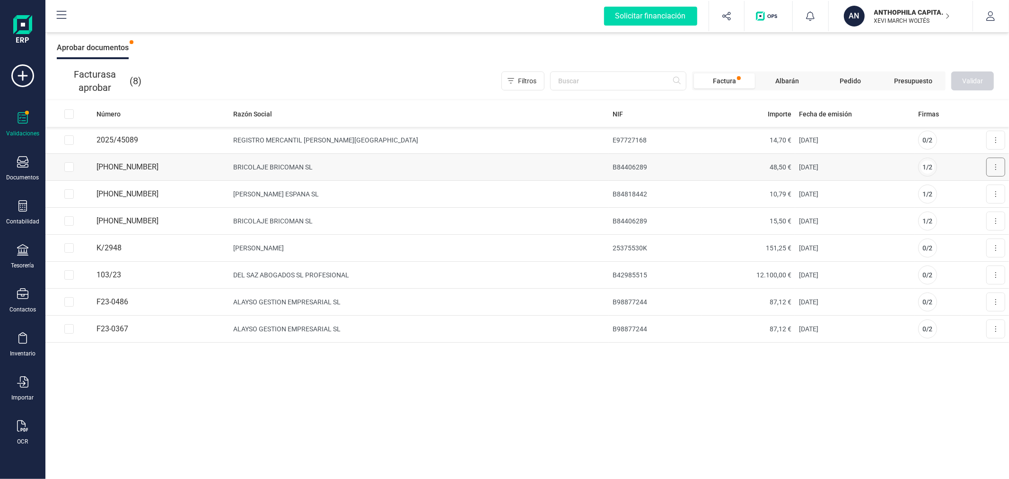
click at [996, 167] on icon at bounding box center [996, 167] width 2 height 8
click at [968, 192] on span "Aprobar factura" at bounding box center [973, 189] width 47 height 9
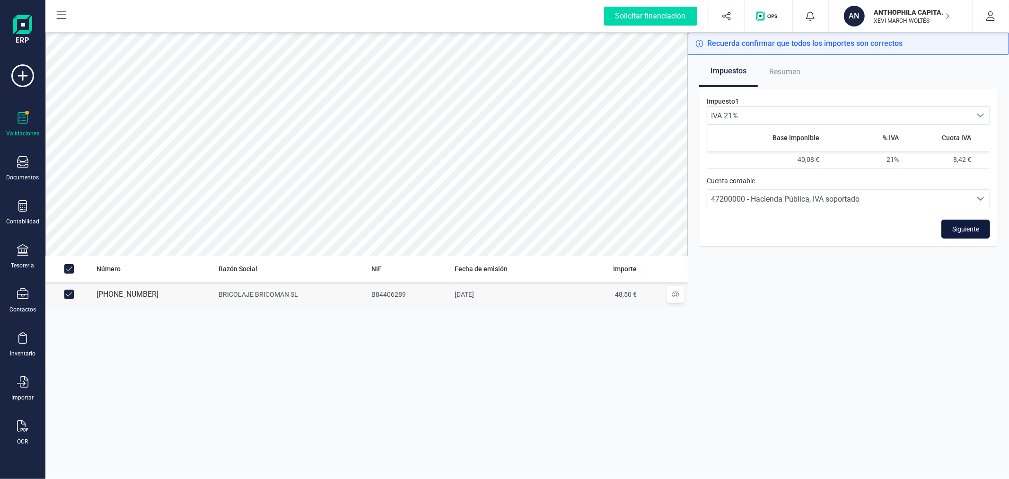
click at [966, 223] on button "Siguiente" at bounding box center [965, 228] width 49 height 19
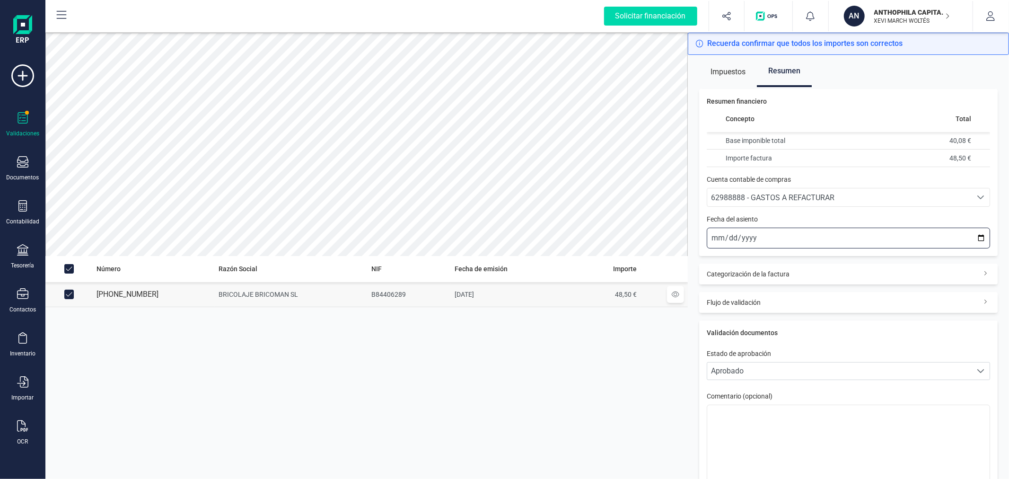
click at [973, 238] on input "[DATE]" at bounding box center [848, 238] width 283 height 21
type input "2025-07-17"
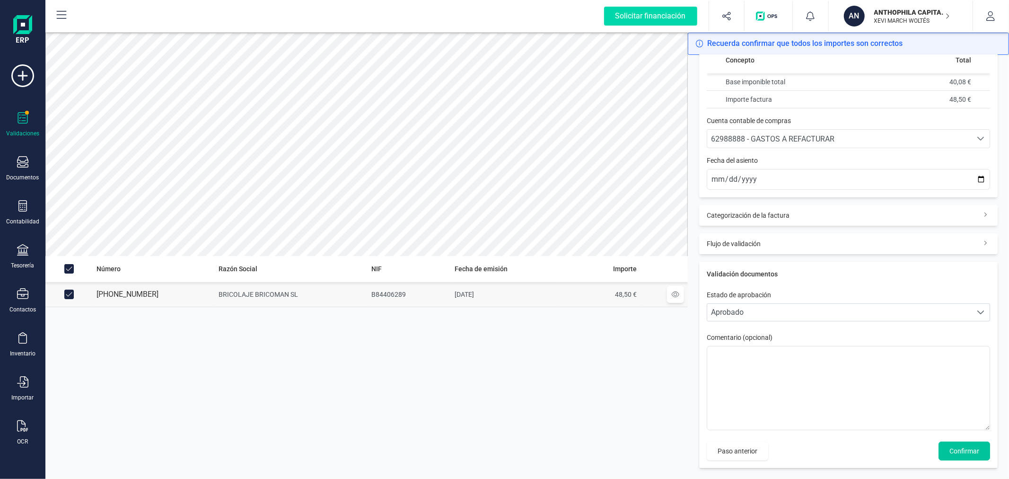
click at [966, 451] on span "Confirmar" at bounding box center [964, 450] width 30 height 9
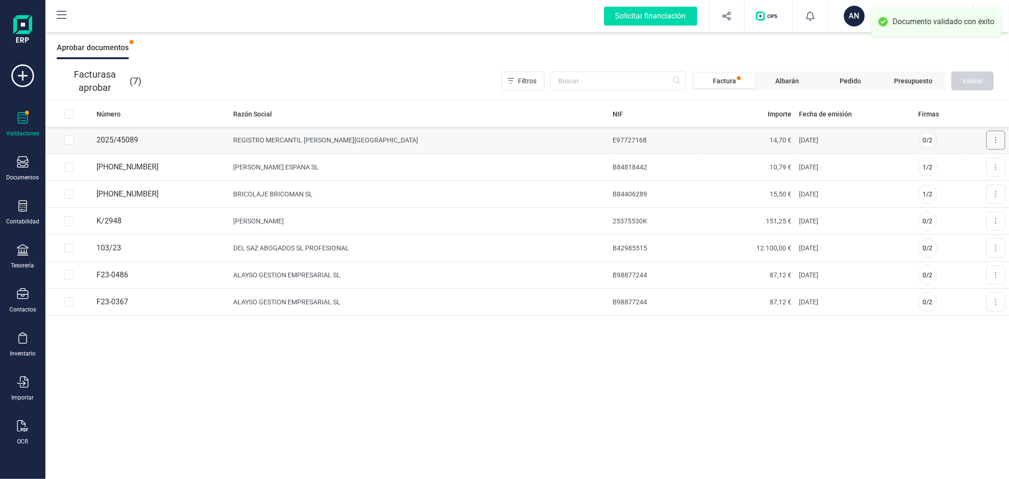
click at [997, 142] on button at bounding box center [995, 140] width 19 height 19
click at [978, 164] on span "Aprobar factura" at bounding box center [973, 162] width 47 height 9
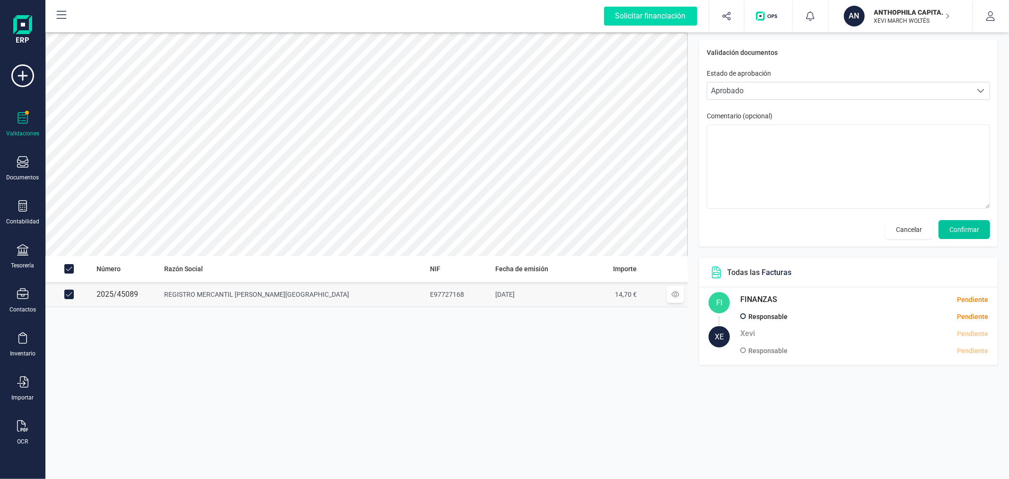
click at [968, 226] on span "Confirmar" at bounding box center [964, 229] width 30 height 9
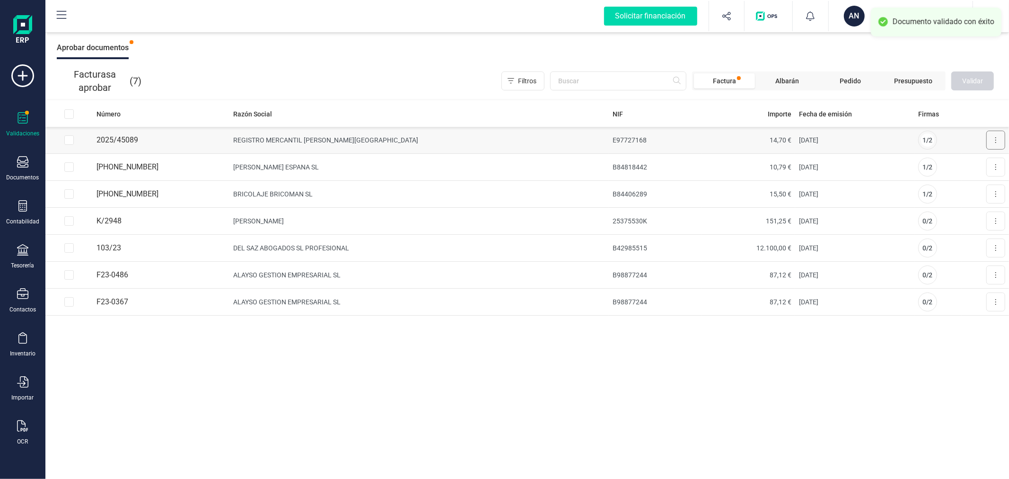
click at [995, 140] on icon at bounding box center [996, 140] width 2 height 8
click at [976, 161] on span "Aprobar factura" at bounding box center [973, 162] width 47 height 9
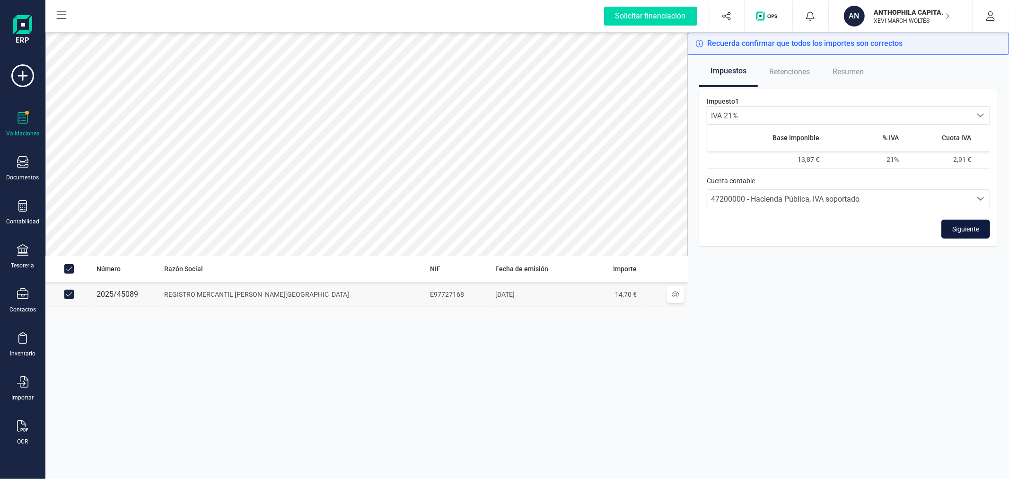
click at [966, 228] on span "Siguiente" at bounding box center [965, 228] width 27 height 9
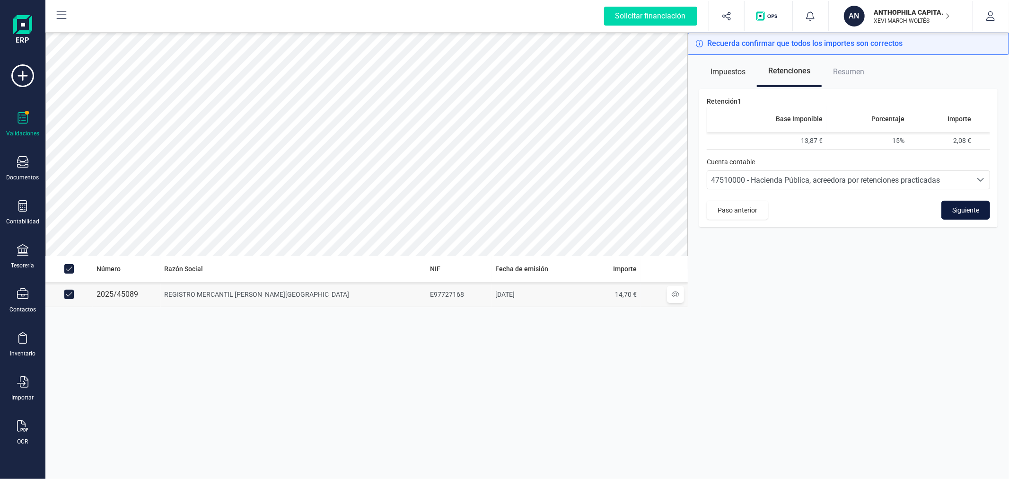
click at [958, 206] on span "Siguiente" at bounding box center [965, 209] width 27 height 9
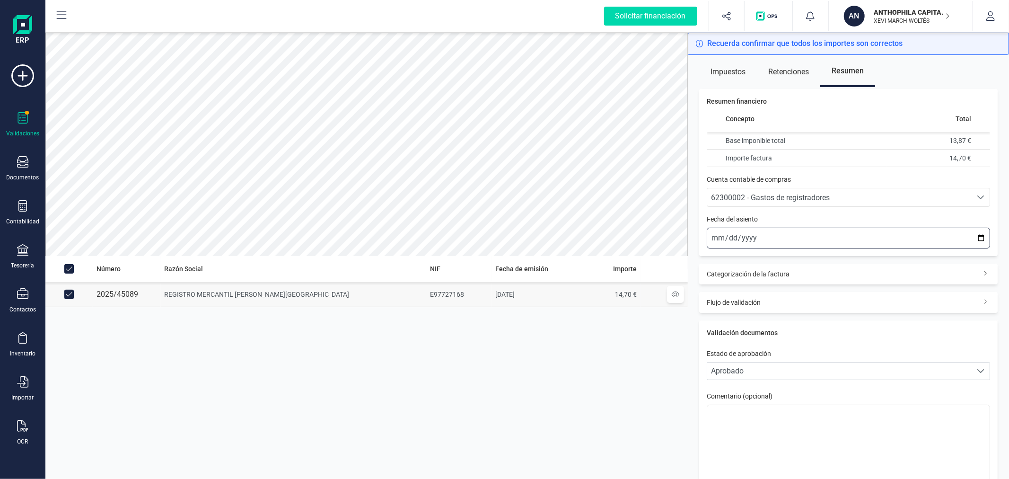
click at [974, 235] on input "[DATE]" at bounding box center [848, 238] width 283 height 21
type input "2025-09-22"
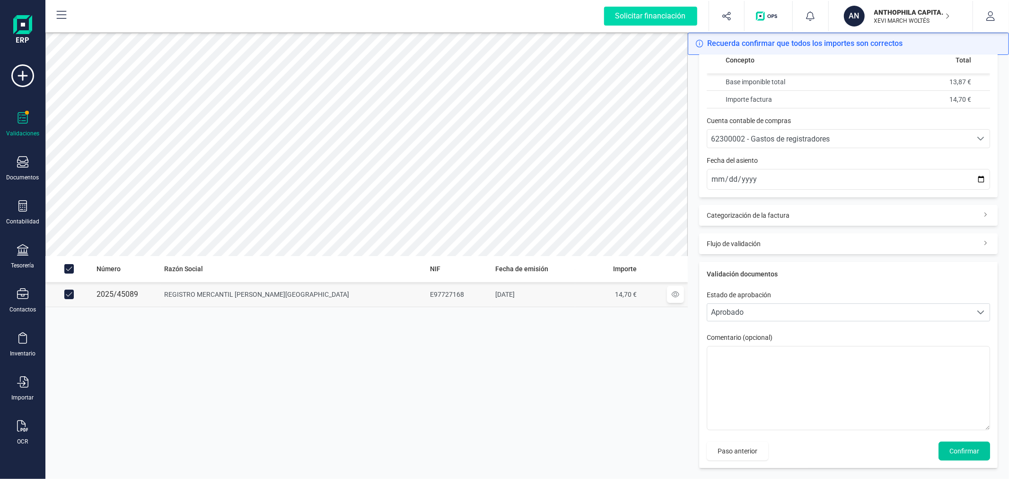
click at [950, 450] on span "Confirmar" at bounding box center [964, 450] width 30 height 9
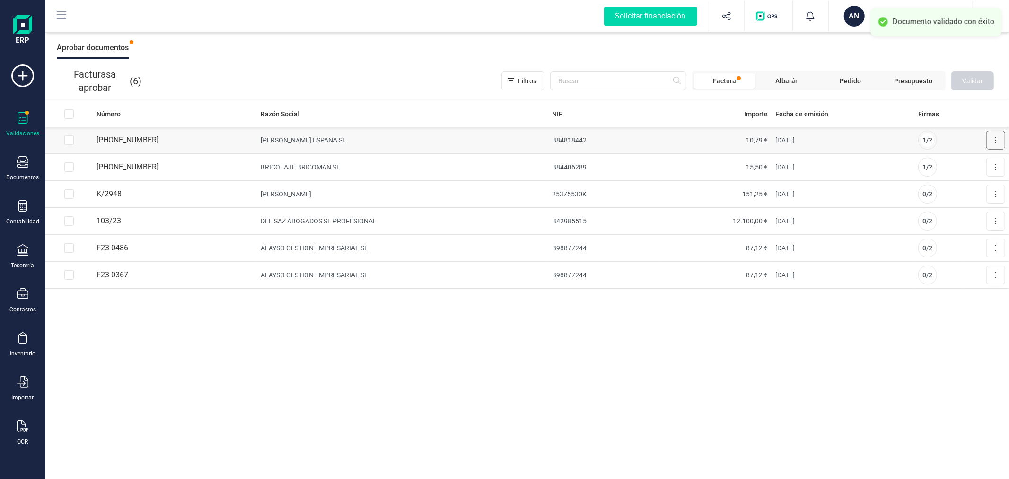
click at [1000, 139] on button at bounding box center [995, 140] width 19 height 19
click at [963, 162] on span "Aprobar factura" at bounding box center [973, 162] width 47 height 9
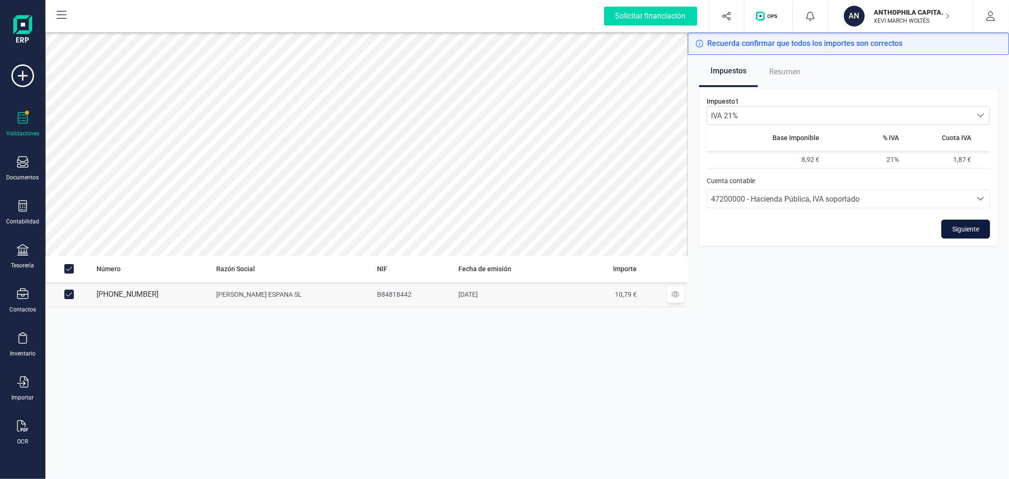
click at [959, 227] on span "Siguiente" at bounding box center [965, 228] width 27 height 9
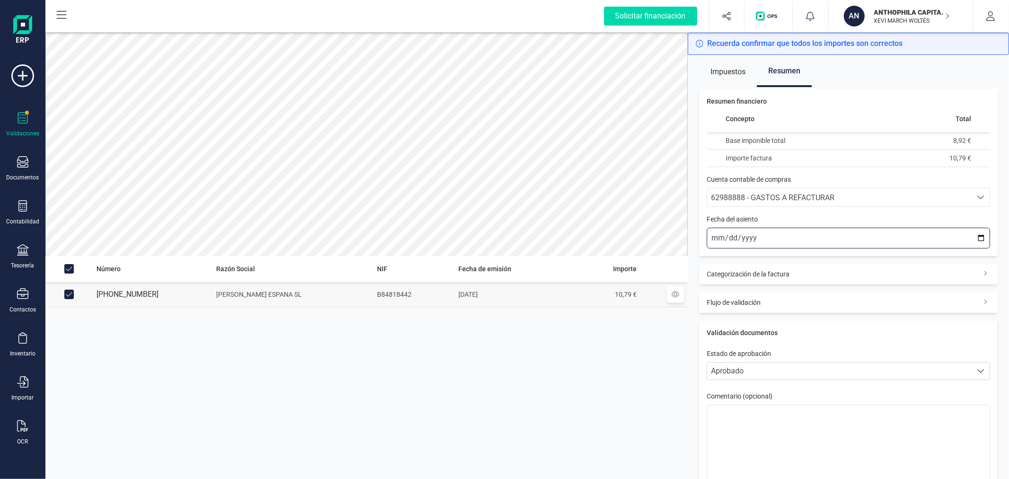
click at [974, 236] on input "[DATE]" at bounding box center [848, 238] width 283 height 21
type input "2025-07-11"
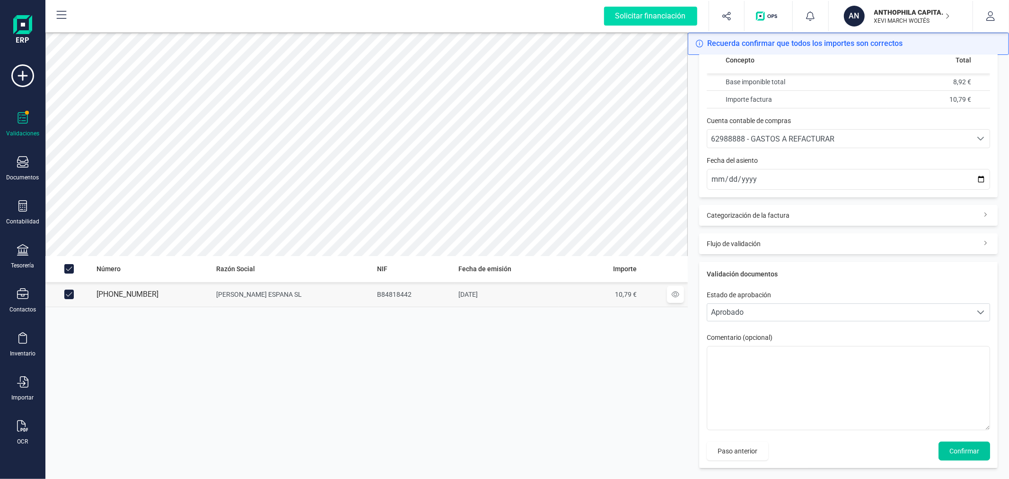
click at [949, 446] on span "Confirmar" at bounding box center [964, 450] width 30 height 9
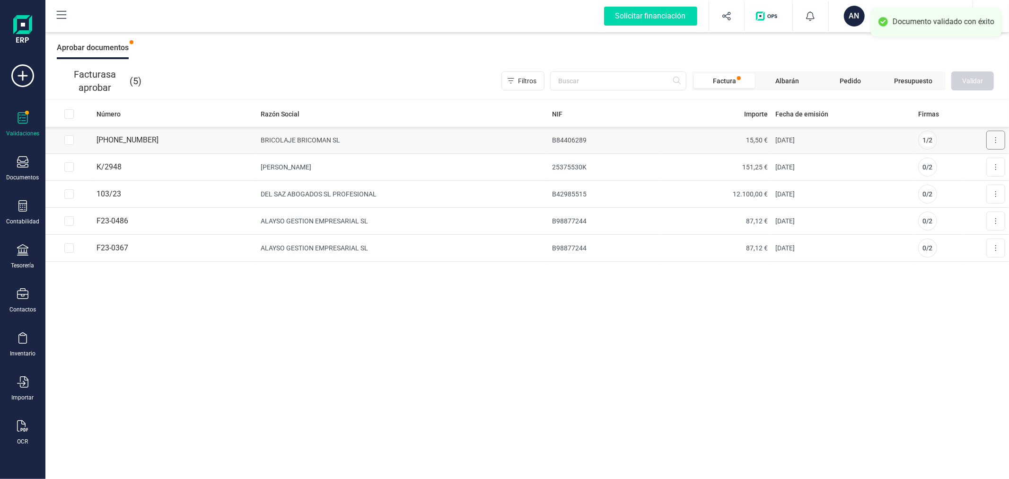
click at [992, 138] on button at bounding box center [995, 140] width 19 height 19
click at [968, 161] on span "Aprobar factura" at bounding box center [973, 162] width 47 height 9
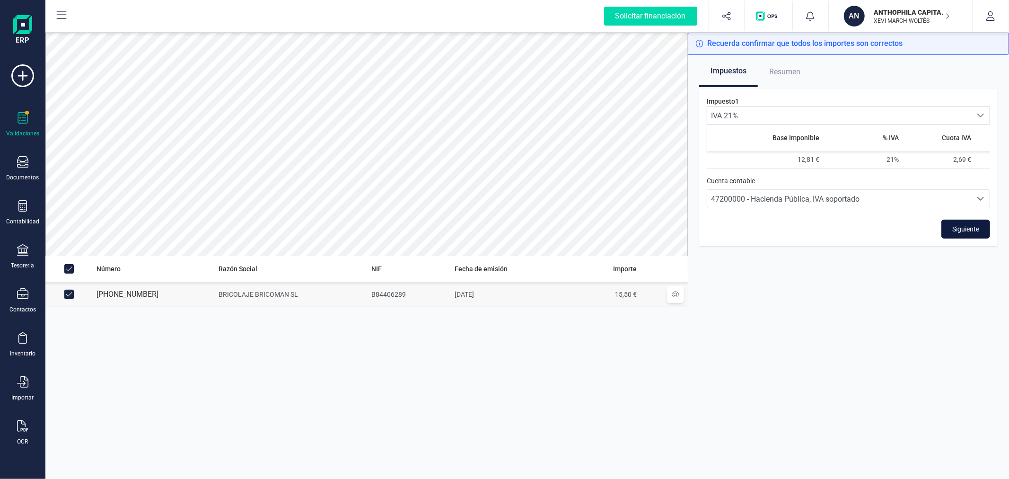
click at [970, 228] on span "Siguiente" at bounding box center [965, 228] width 27 height 9
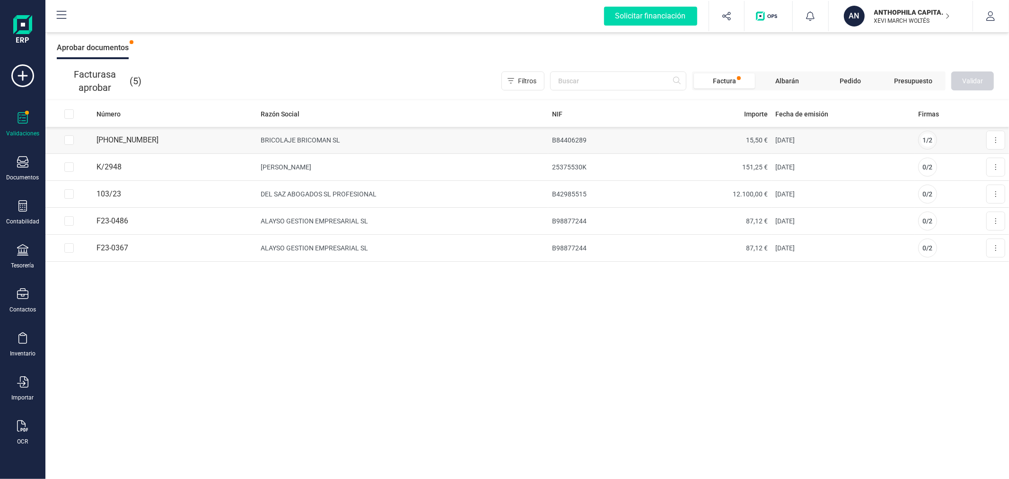
click at [851, 140] on td "[DATE]" at bounding box center [842, 140] width 143 height 27
click at [995, 140] on icon at bounding box center [995, 140] width 1 height 6
click at [958, 161] on span "Aprobar factura" at bounding box center [973, 162] width 47 height 9
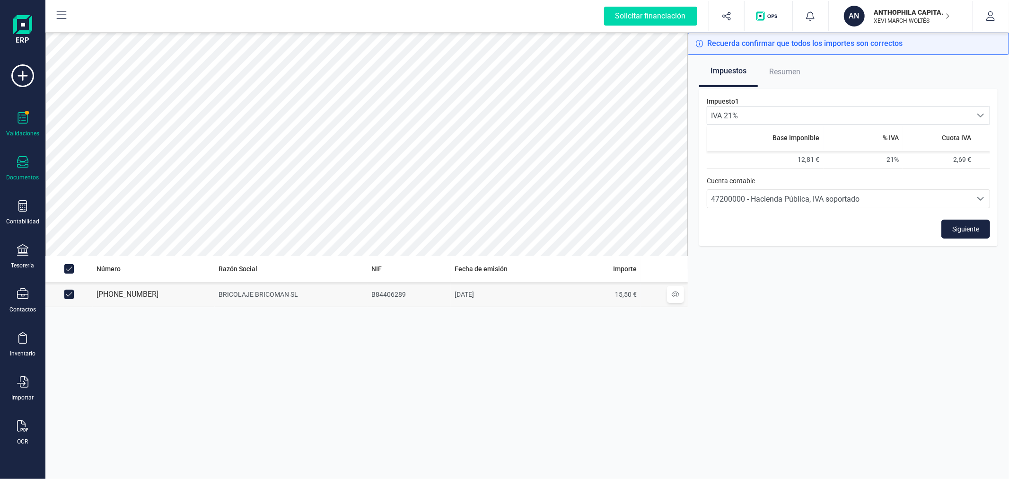
click at [22, 163] on icon at bounding box center [22, 161] width 11 height 11
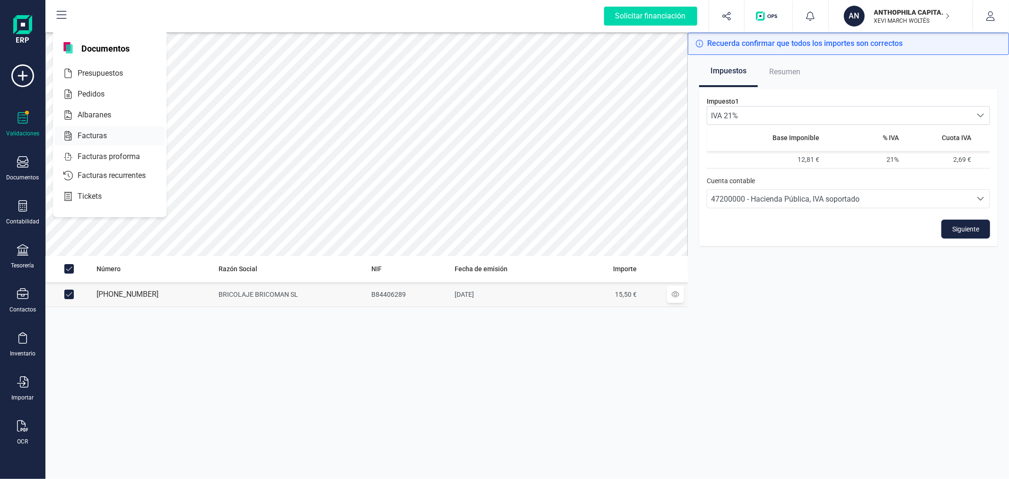
click at [104, 133] on span "Facturas" at bounding box center [99, 135] width 50 height 11
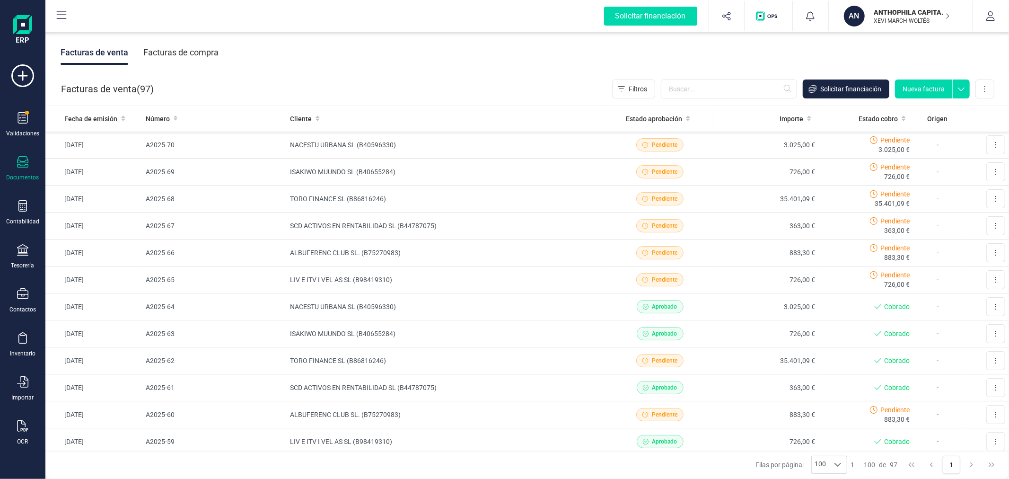
click at [178, 50] on div "Facturas de compra" at bounding box center [180, 52] width 75 height 25
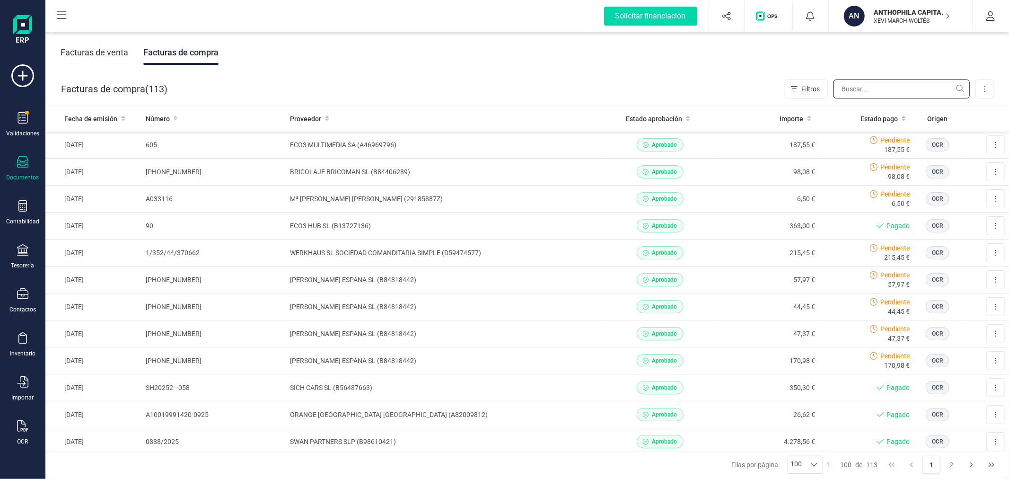
click at [864, 90] on input "text" at bounding box center [901, 88] width 136 height 19
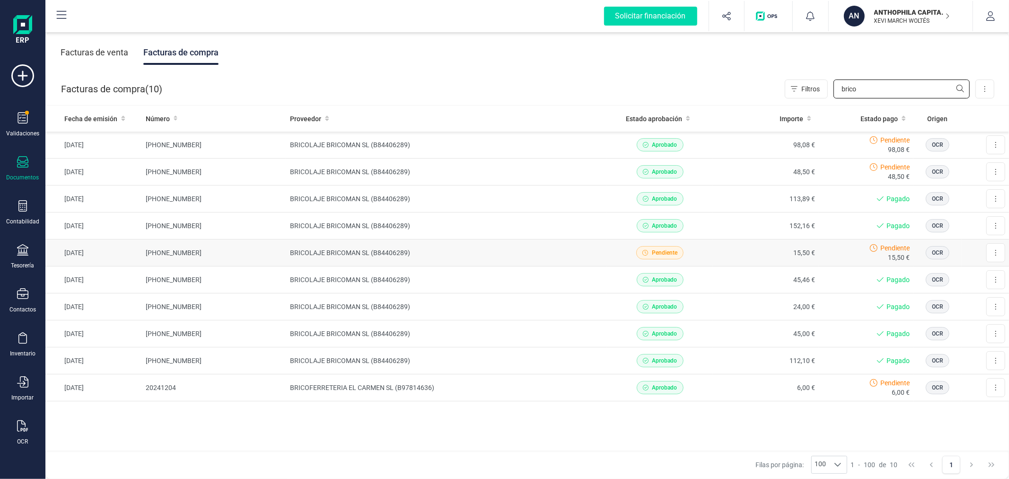
type input "brico"
click at [414, 251] on td "BRICOLAJE BRICOMAN SL (B84406289)" at bounding box center [446, 252] width 321 height 27
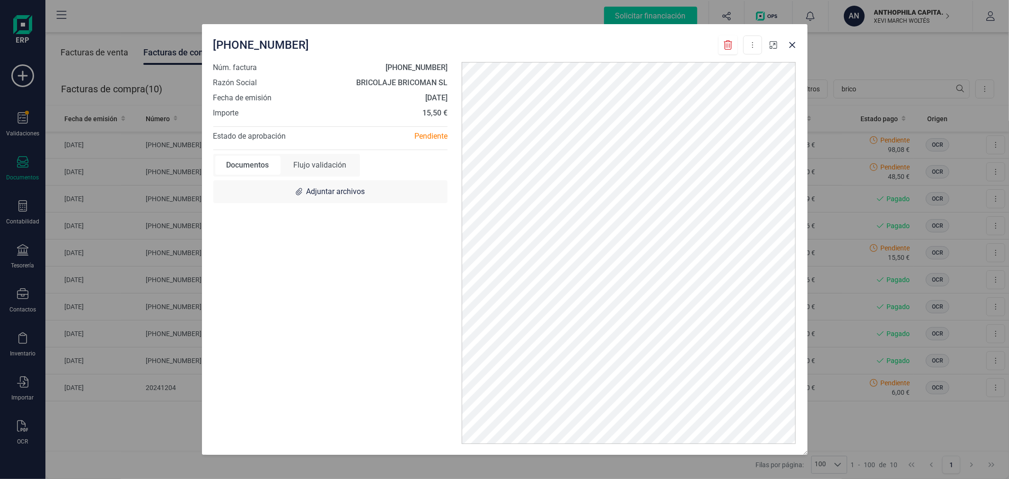
click at [773, 48] on icon "button" at bounding box center [774, 45] width 8 height 8
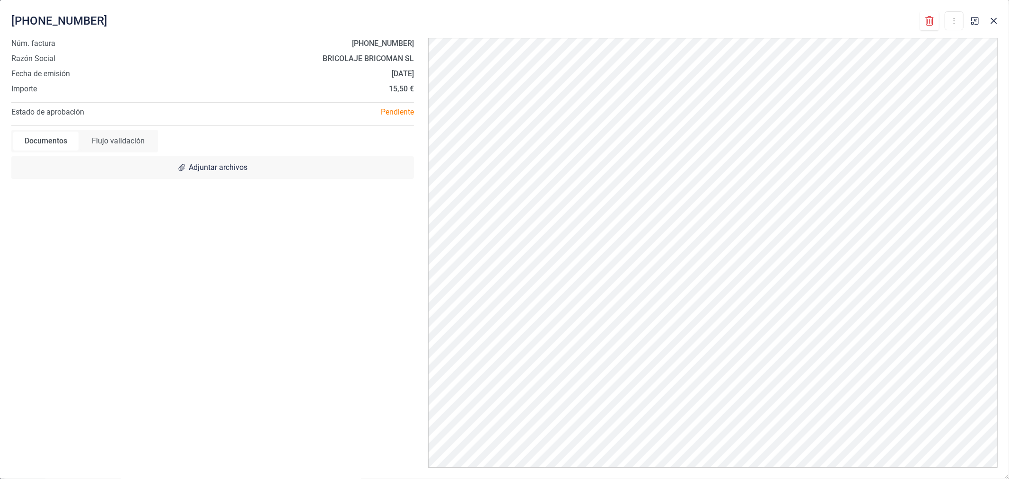
click at [926, 22] on icon at bounding box center [929, 20] width 9 height 9
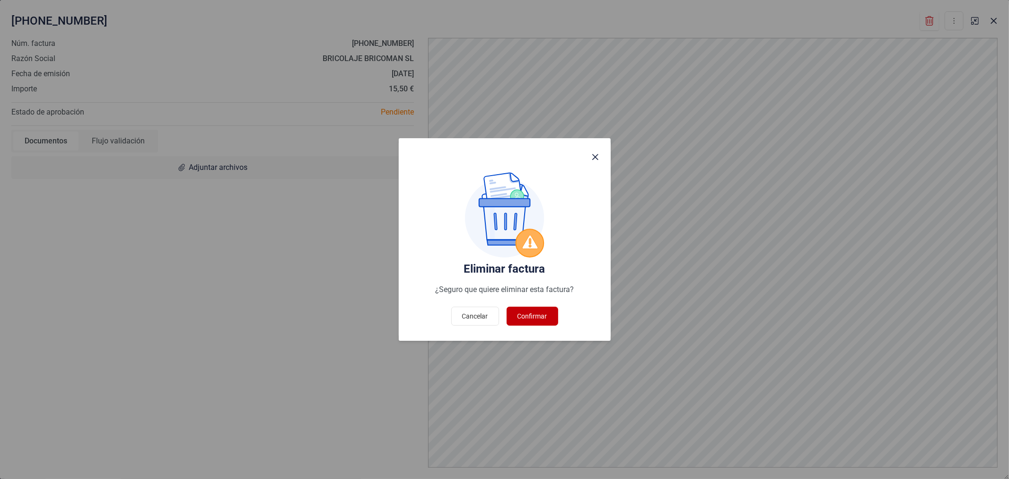
click at [537, 314] on span "Confirmar" at bounding box center [532, 315] width 30 height 9
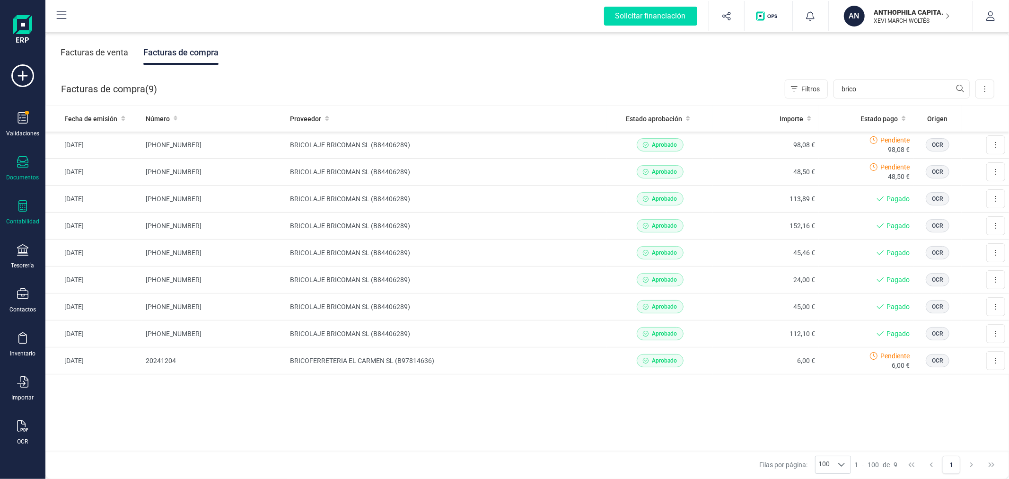
click at [20, 208] on icon at bounding box center [22, 205] width 9 height 11
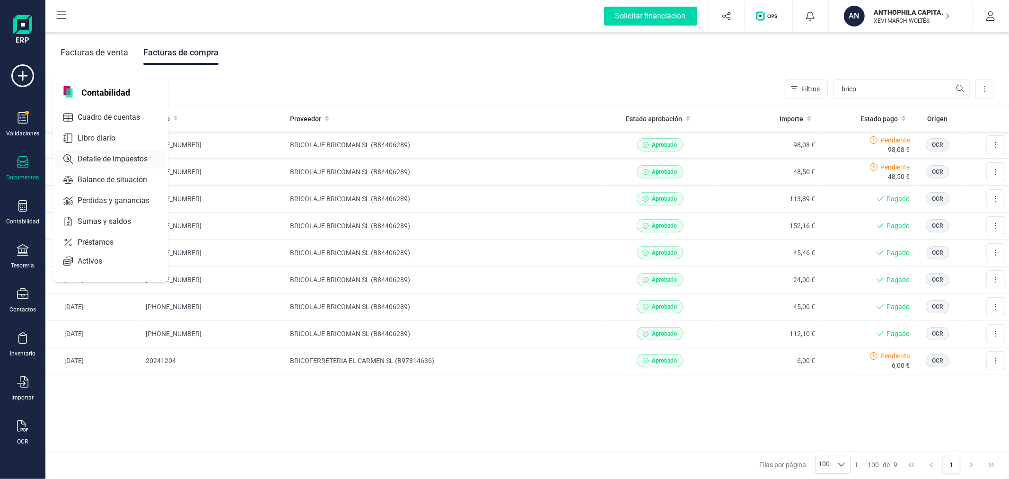
click at [120, 158] on span "Detalle de impuestos" at bounding box center [119, 158] width 91 height 11
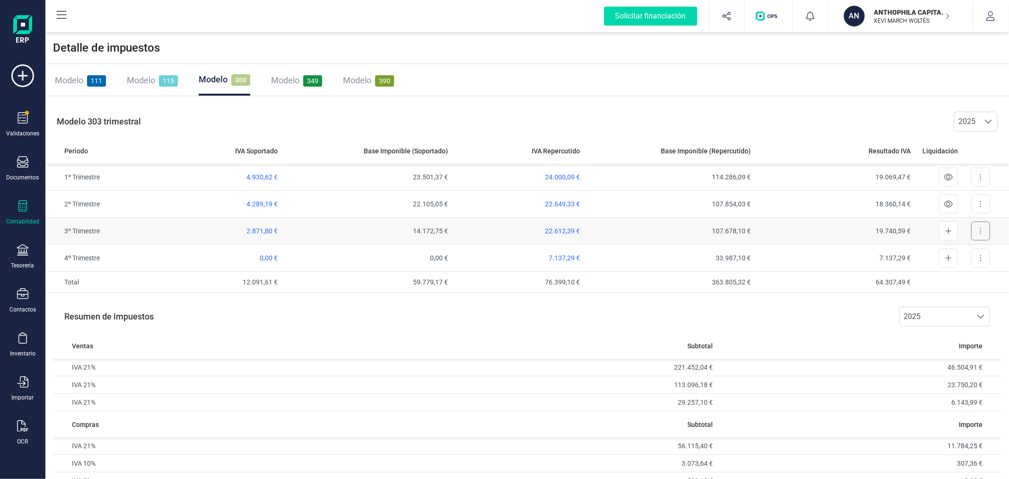
click at [981, 230] on icon at bounding box center [980, 231] width 1 height 6
click at [962, 254] on span "Exportar detalle" at bounding box center [959, 253] width 46 height 9
click at [152, 79] on span "Modelo" at bounding box center [141, 80] width 28 height 10
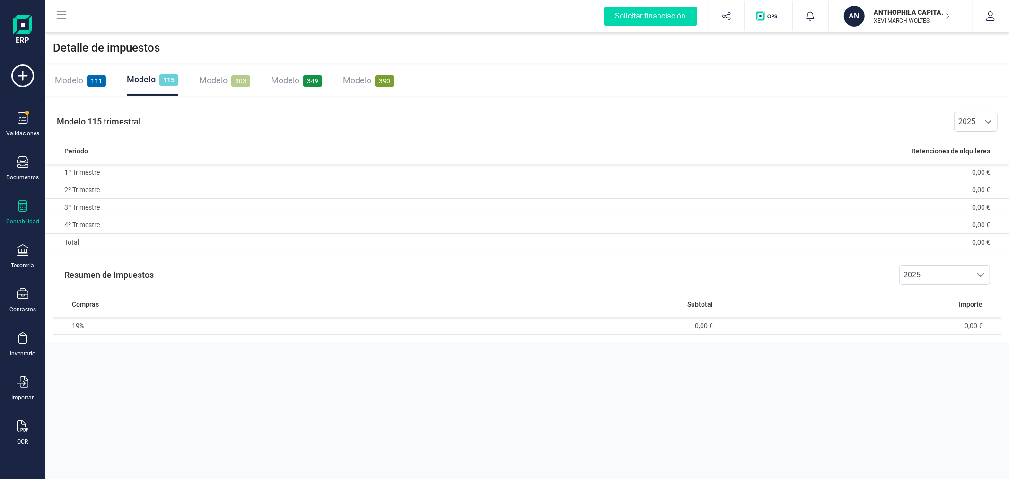
click at [76, 75] on span "Modelo" at bounding box center [69, 80] width 28 height 10
click at [655, 207] on span "95,28 €" at bounding box center [657, 207] width 22 height 8
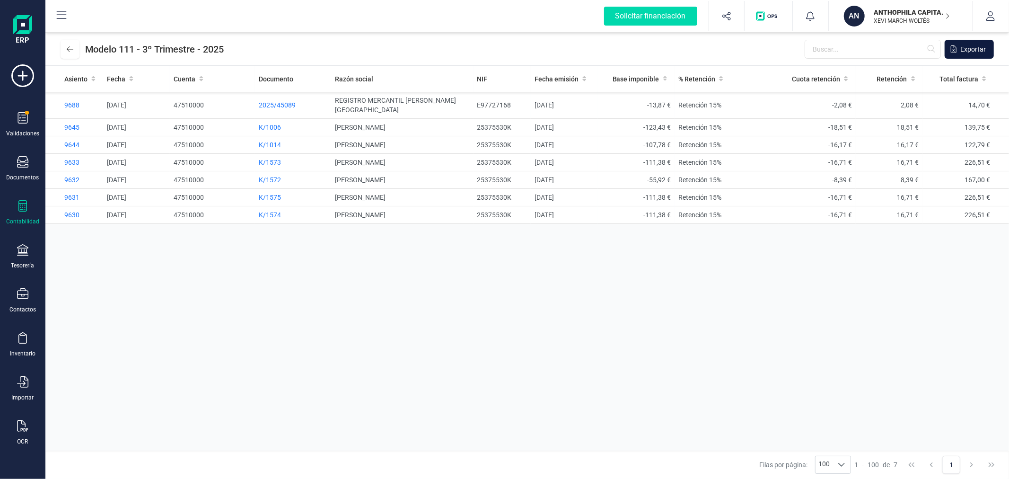
click at [964, 44] on span "Exportar" at bounding box center [973, 48] width 26 height 9
click at [73, 48] on icon at bounding box center [70, 49] width 7 height 8
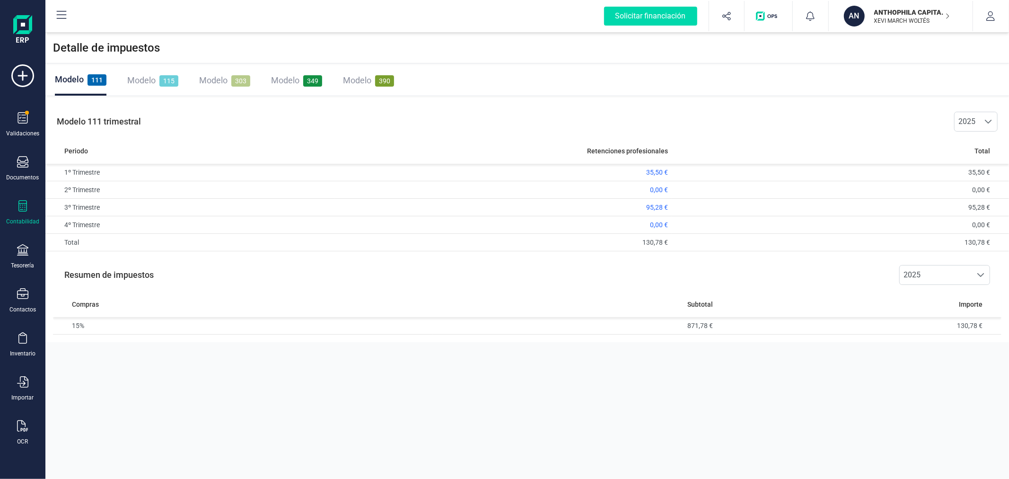
click at [156, 76] on div "Modelo 115" at bounding box center [152, 80] width 51 height 13
click at [296, 82] on span "Modelo" at bounding box center [285, 80] width 28 height 10
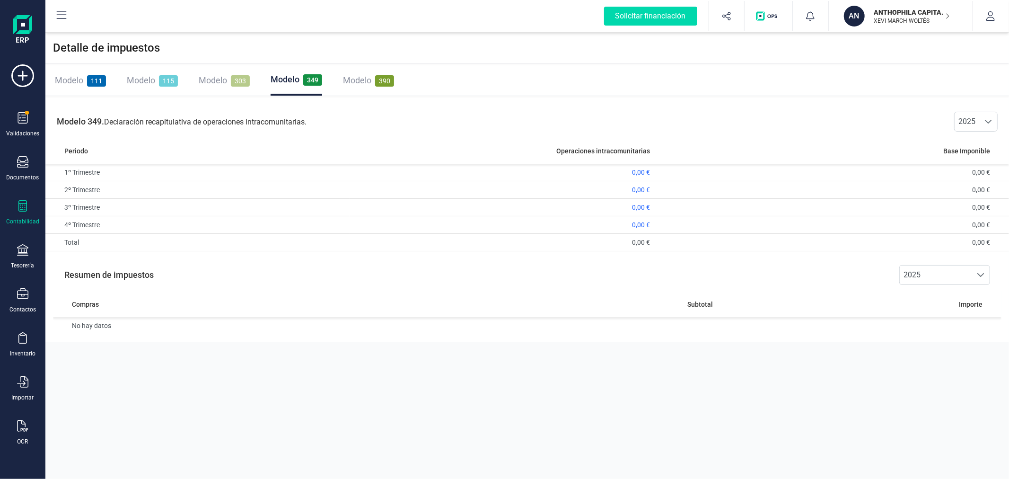
click at [906, 16] on p "ANTHOPHILA CAPITAL SL" at bounding box center [912, 12] width 76 height 9
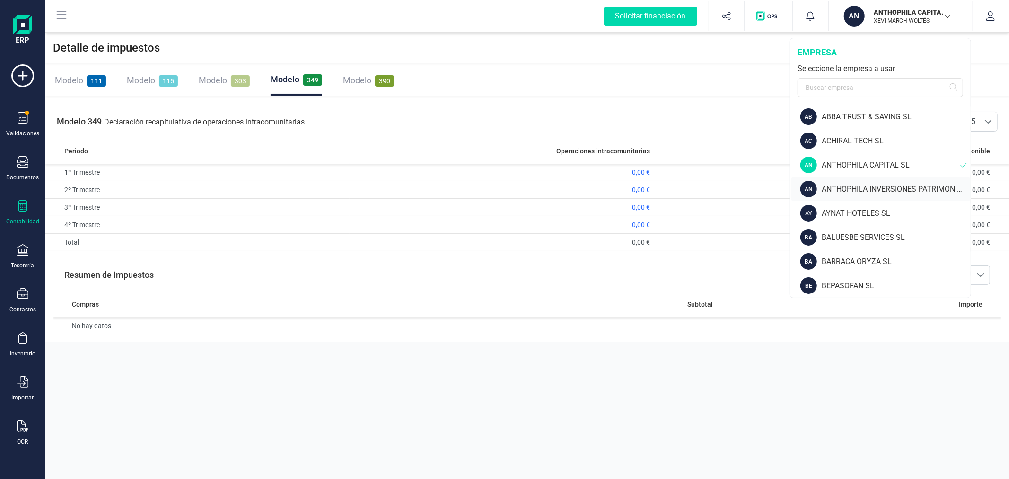
click at [873, 184] on div "ANTHOPHILA INVERSIONES PATRIMONIALES SL" at bounding box center [896, 189] width 149 height 11
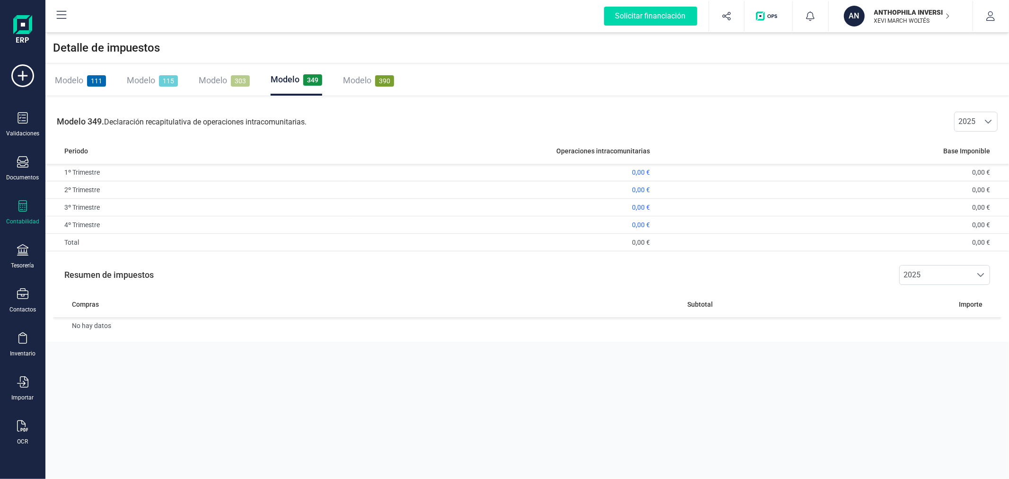
click at [219, 79] on span "Modelo" at bounding box center [213, 80] width 28 height 10
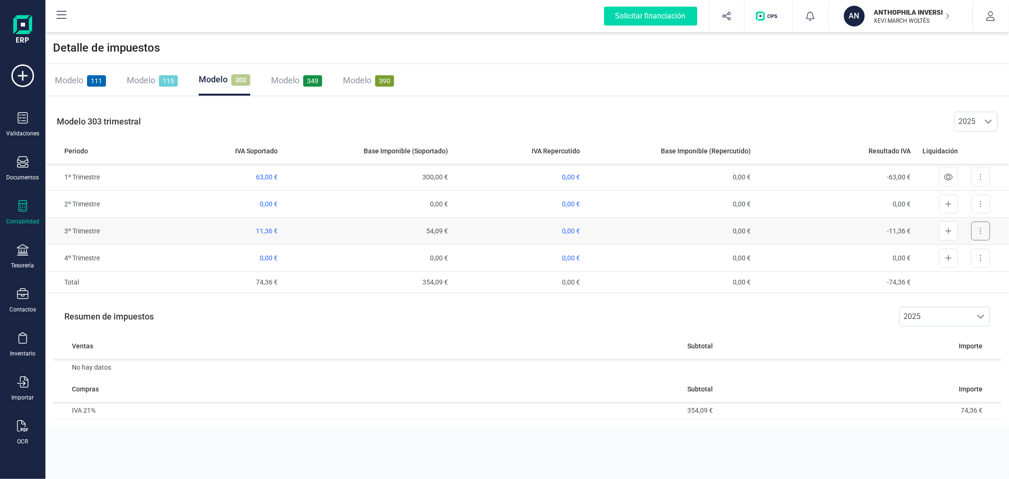
click at [984, 230] on button at bounding box center [980, 230] width 19 height 19
click at [956, 253] on span "Exportar detalle" at bounding box center [959, 253] width 46 height 9
click at [61, 80] on span "Modelo" at bounding box center [69, 80] width 28 height 10
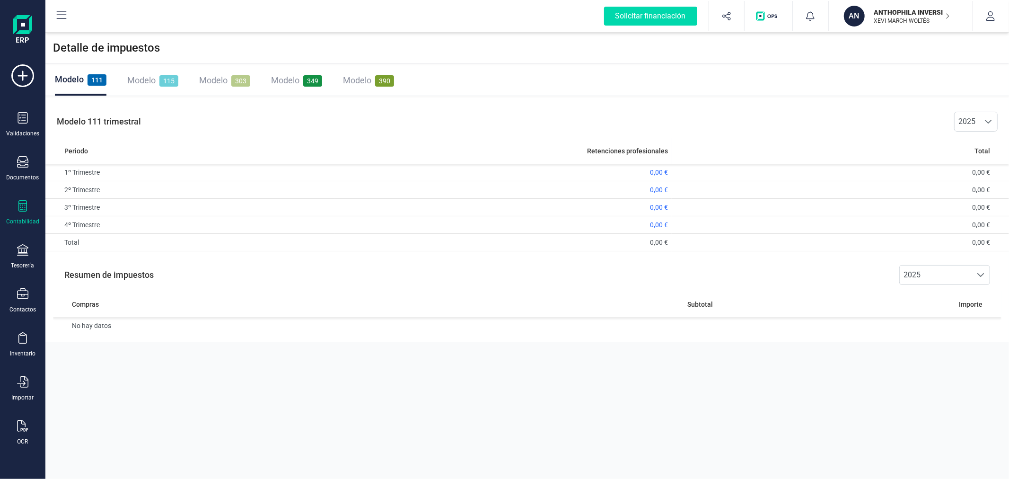
click at [914, 10] on p "ANTHOPHILA INVERSIONES PATRIMONIALES SL" at bounding box center [912, 12] width 76 height 9
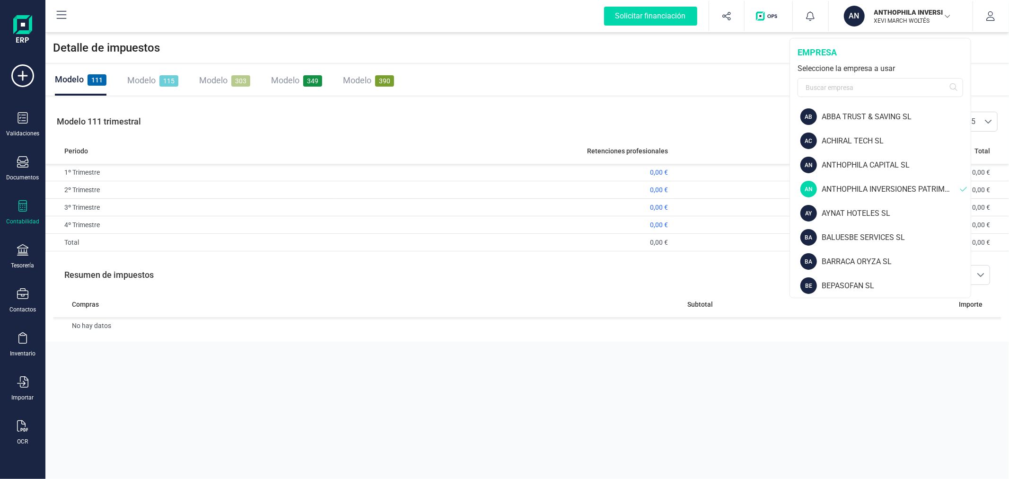
click at [291, 82] on span "Modelo" at bounding box center [285, 80] width 28 height 10
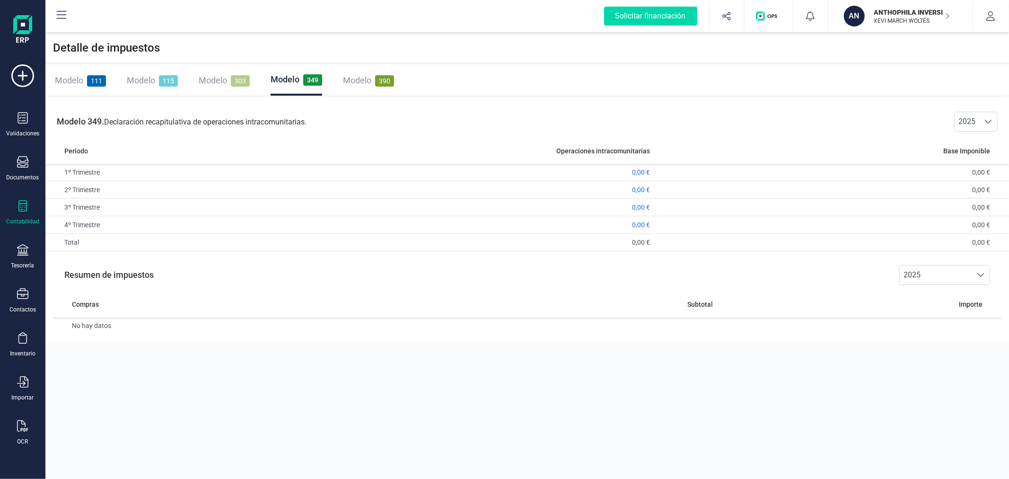
click at [909, 13] on p "ANTHOPHILA INVERSIONES PATRIMONIALES SL" at bounding box center [912, 12] width 76 height 9
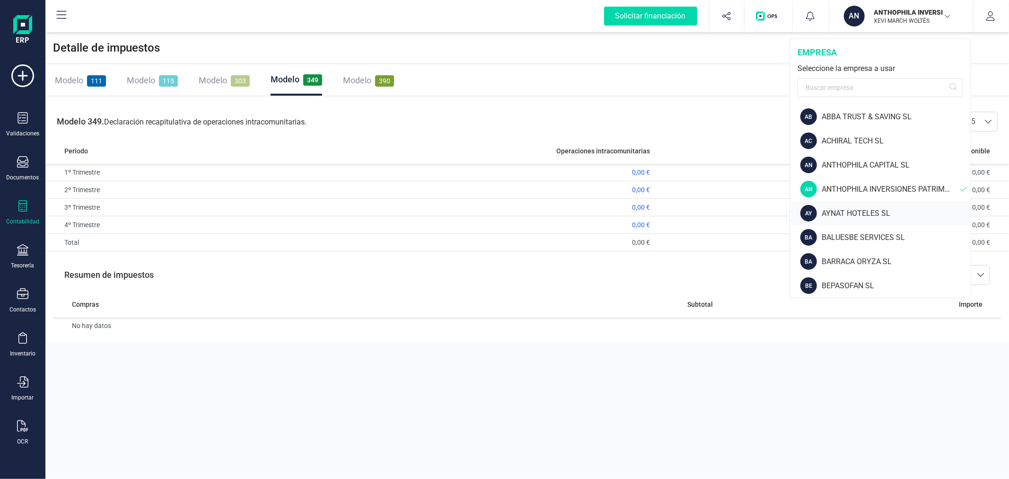
click at [853, 211] on div "AYNAT HOTELES SL" at bounding box center [896, 213] width 149 height 11
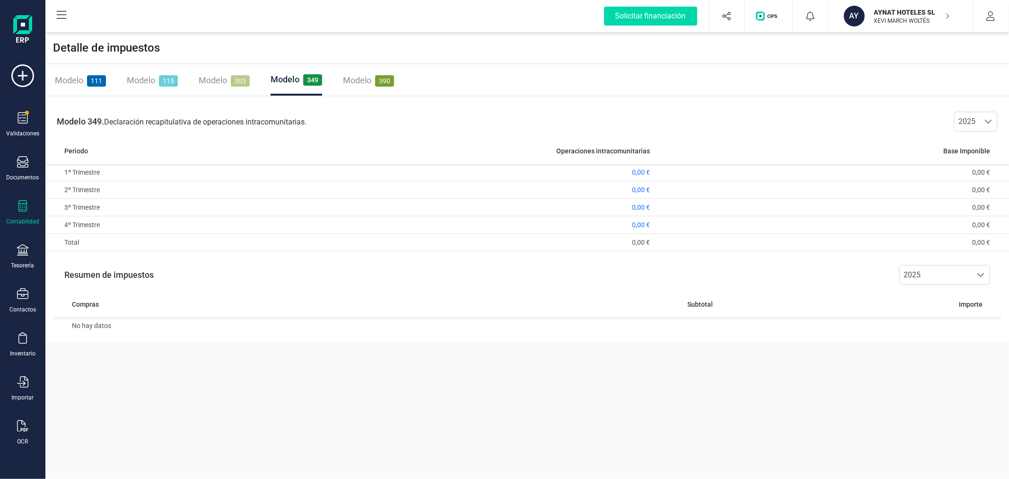
click at [218, 77] on span "Modelo" at bounding box center [213, 80] width 28 height 10
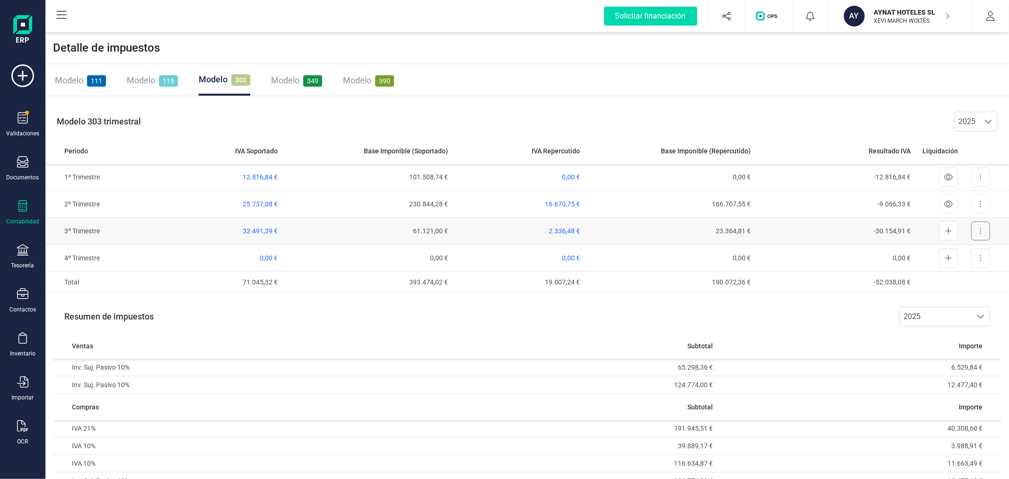
click at [981, 232] on icon at bounding box center [981, 231] width 2 height 8
click at [971, 253] on span "Exportar detalle" at bounding box center [959, 253] width 46 height 9
click at [143, 82] on span "Modelo" at bounding box center [141, 80] width 28 height 10
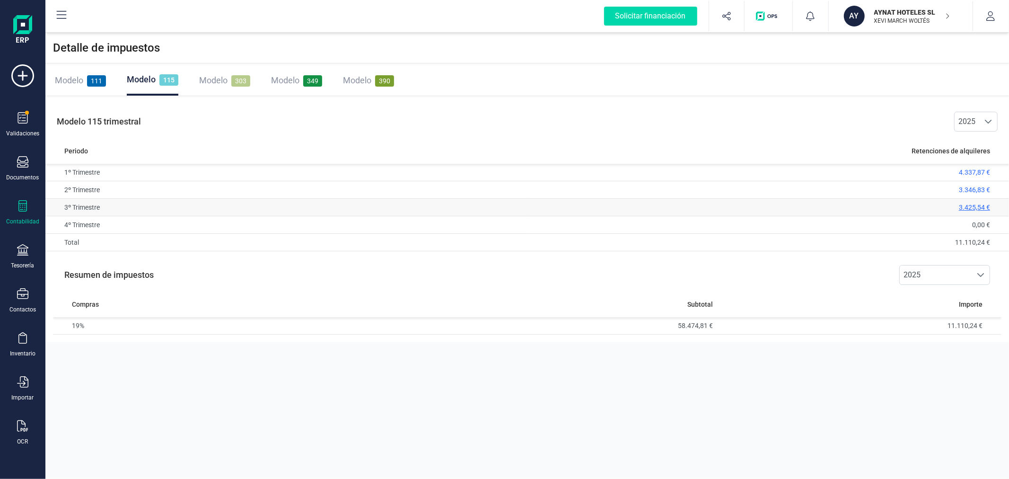
click at [968, 206] on span "3.425,54 €" at bounding box center [974, 207] width 31 height 8
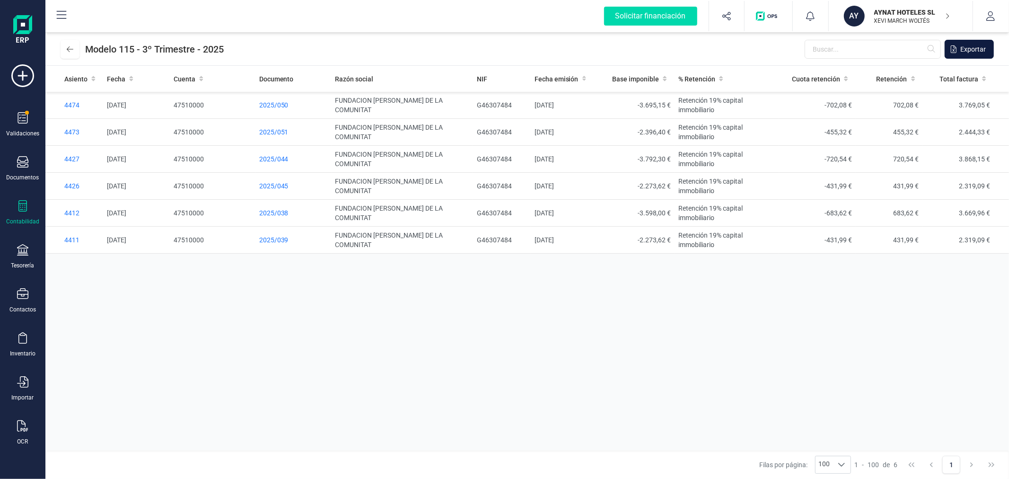
click at [977, 53] on span "Exportar" at bounding box center [973, 48] width 26 height 9
click at [69, 49] on icon at bounding box center [70, 49] width 7 height 8
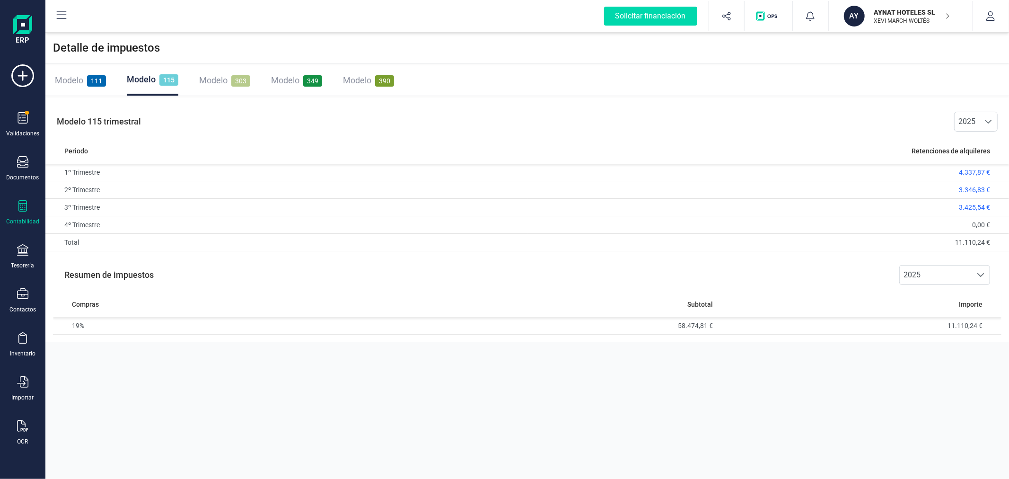
click at [83, 79] on span "Modelo" at bounding box center [69, 80] width 28 height 10
click at [659, 207] on span "137,61 €" at bounding box center [655, 207] width 26 height 8
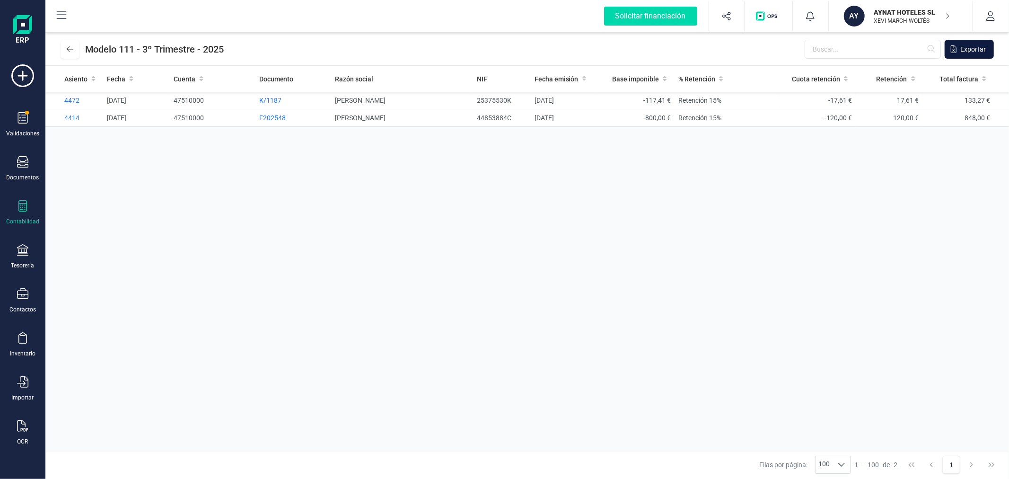
click at [977, 48] on span "Exportar" at bounding box center [973, 48] width 26 height 9
click at [636, 210] on div "Asiento Fecha Cuenta Documento Razón social NIF Fecha emisión Base imponible % …" at bounding box center [526, 258] width 963 height 385
click at [64, 44] on button at bounding box center [70, 49] width 19 height 19
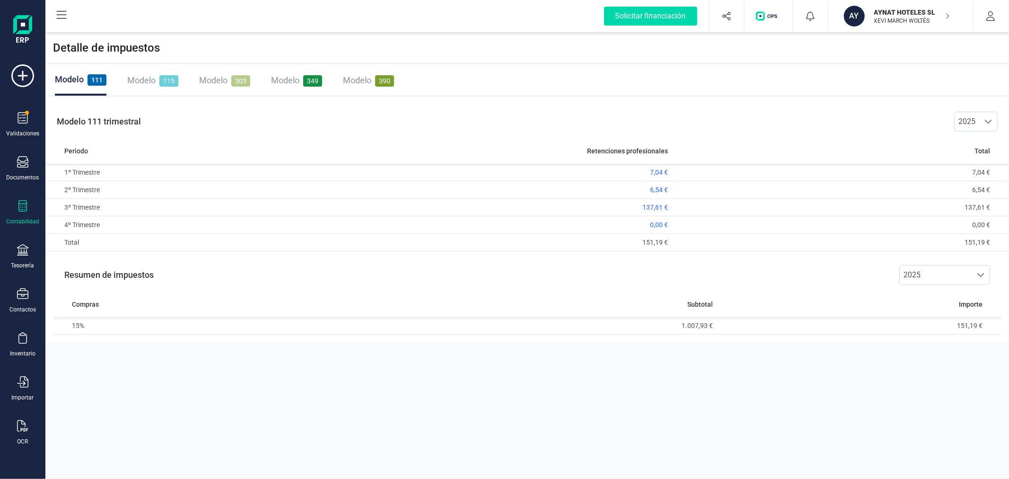
click at [286, 79] on span "Modelo" at bounding box center [285, 80] width 28 height 10
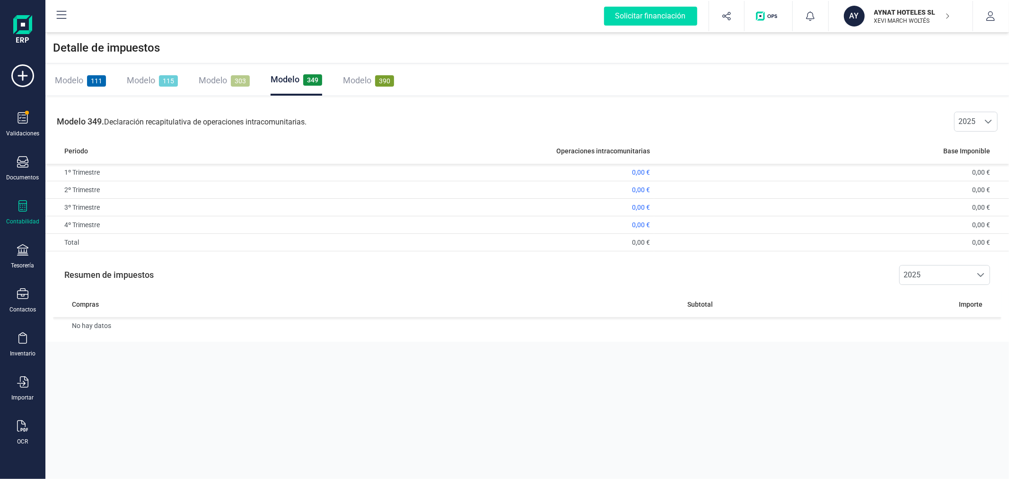
click at [922, 10] on p "AYNAT HOTELES SL" at bounding box center [912, 12] width 76 height 9
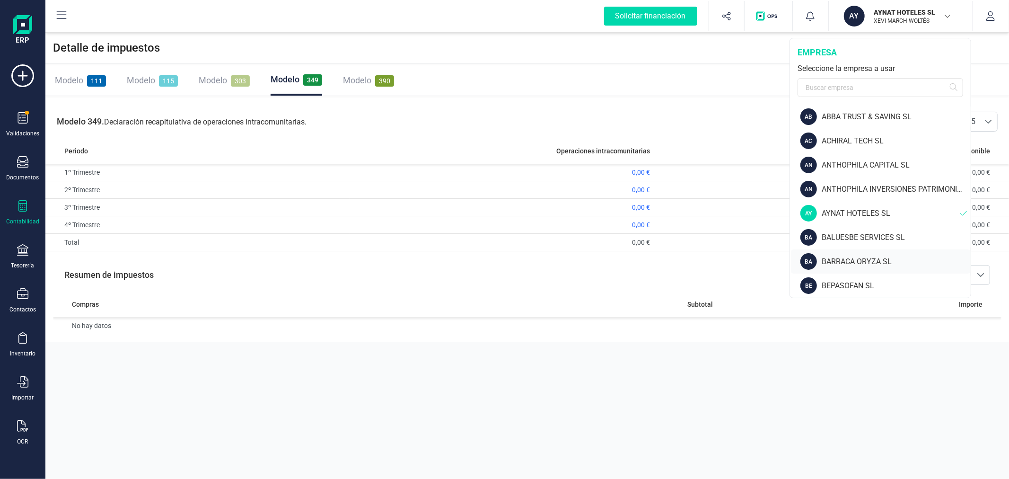
click at [847, 259] on div "BARRACA ORYZA SL" at bounding box center [896, 261] width 149 height 11
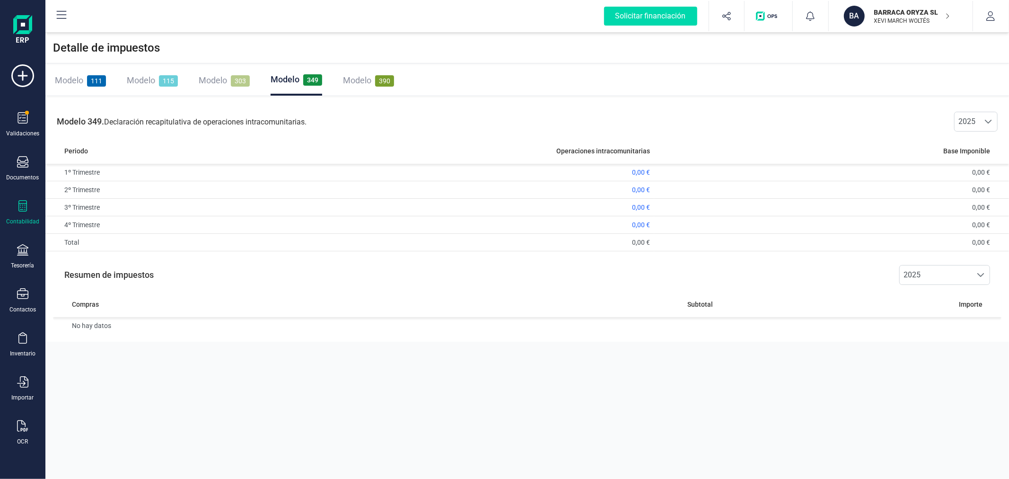
click at [140, 78] on span "Modelo" at bounding box center [141, 80] width 28 height 10
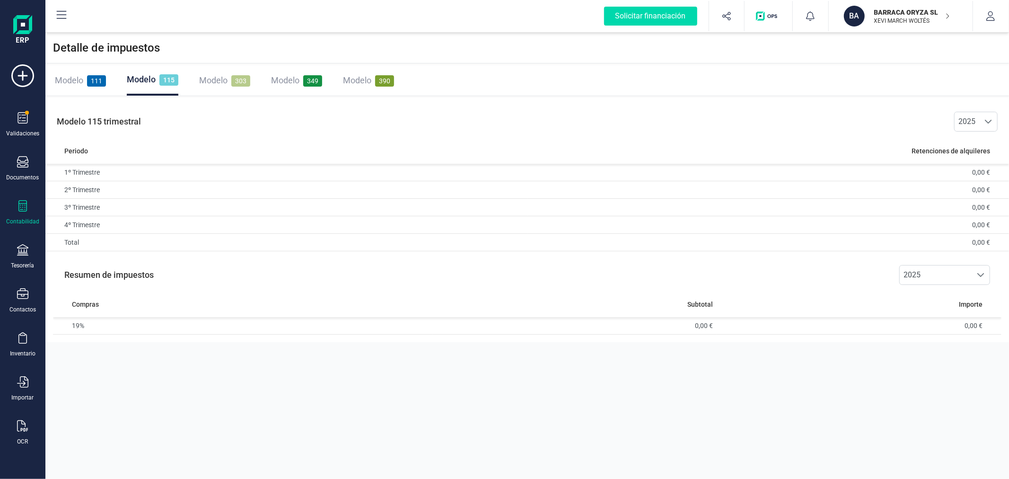
click at [219, 77] on span "Modelo" at bounding box center [213, 80] width 28 height 10
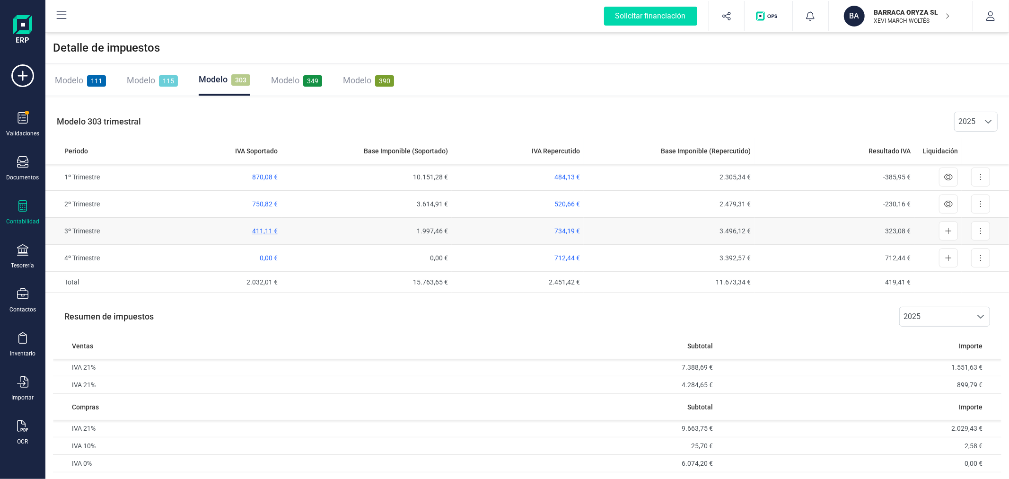
click at [261, 227] on span "411,11 €" at bounding box center [265, 231] width 26 height 8
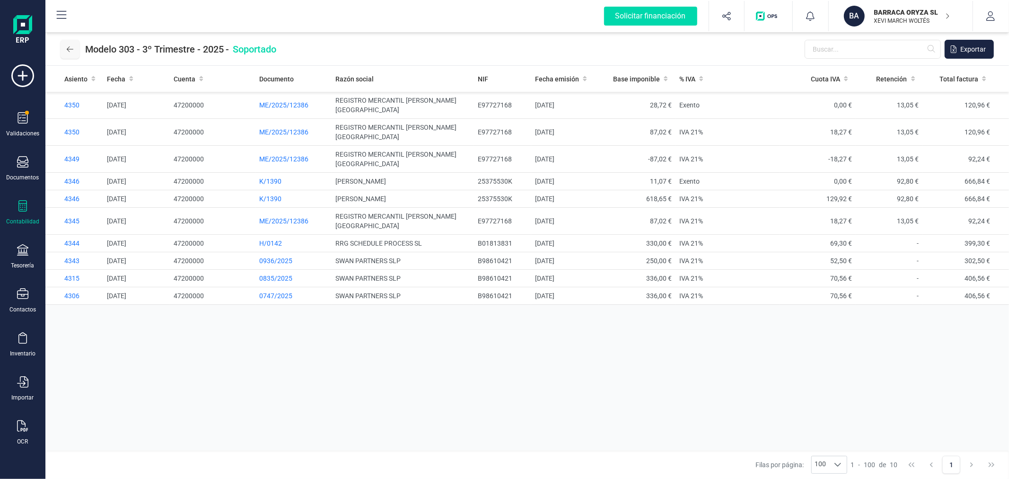
click at [75, 47] on button at bounding box center [70, 49] width 19 height 19
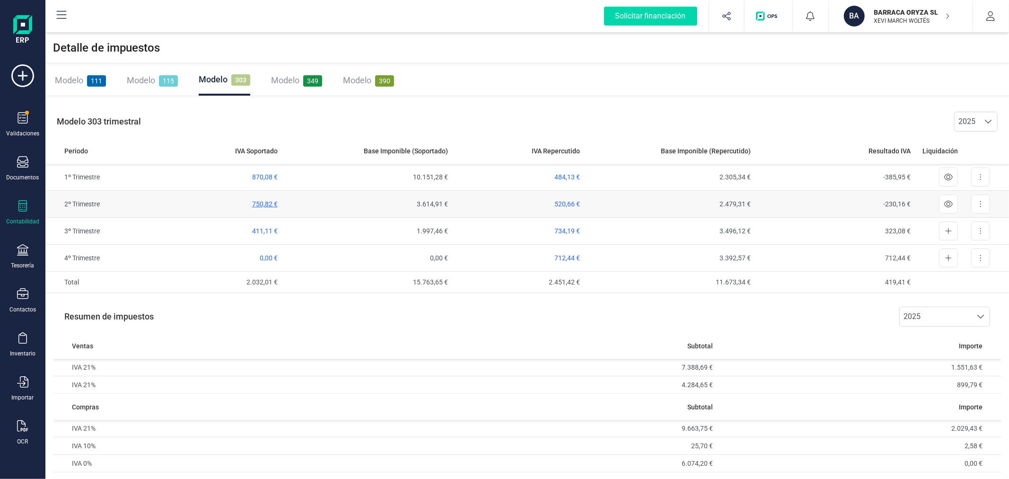
click at [261, 201] on span "750,82 €" at bounding box center [265, 204] width 26 height 8
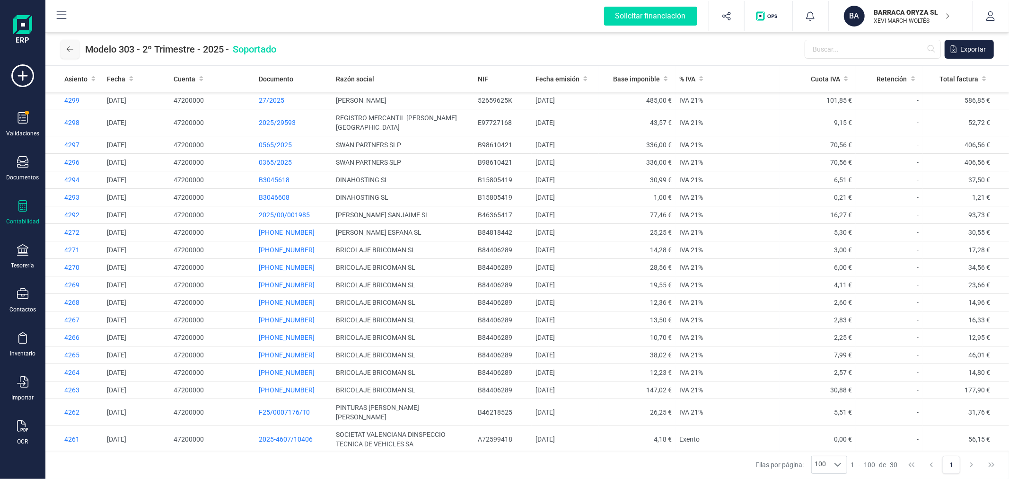
click at [69, 46] on icon at bounding box center [70, 49] width 7 height 8
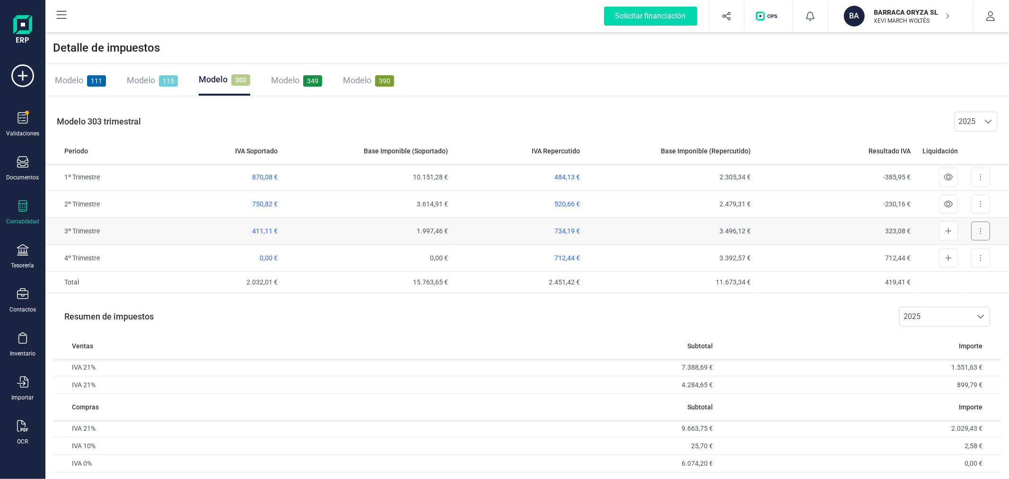
click at [978, 227] on button at bounding box center [980, 230] width 19 height 19
click at [965, 253] on span "Exportar detalle" at bounding box center [959, 253] width 46 height 9
click at [151, 74] on div "Modelo 115" at bounding box center [152, 80] width 51 height 13
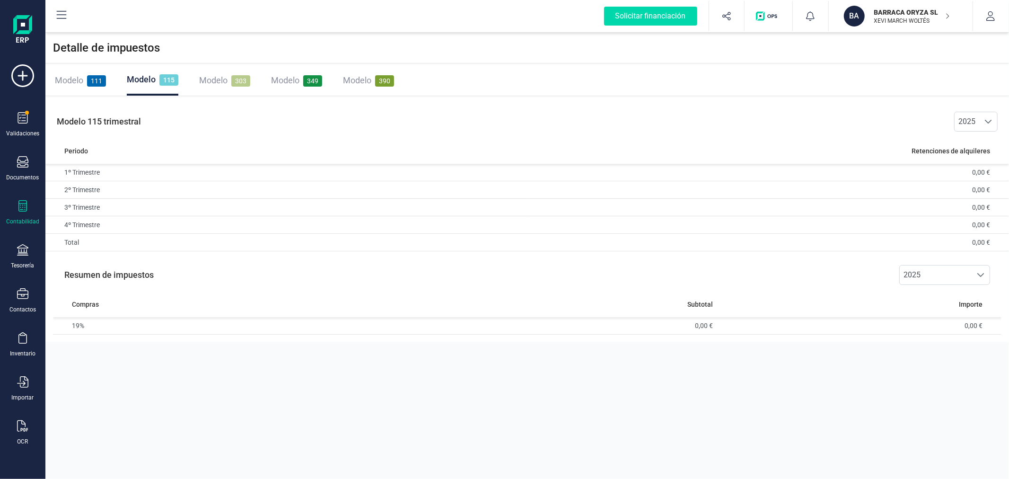
click at [70, 77] on span "Modelo" at bounding box center [69, 80] width 28 height 10
click at [655, 205] on span "105,85 €" at bounding box center [655, 207] width 26 height 8
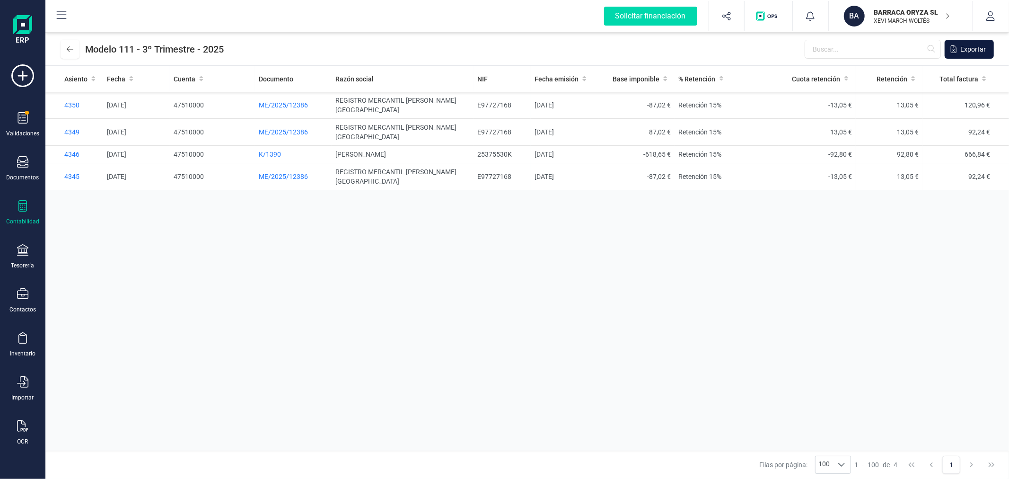
click at [965, 45] on span "Exportar" at bounding box center [973, 48] width 26 height 9
click at [68, 45] on icon at bounding box center [70, 49] width 7 height 8
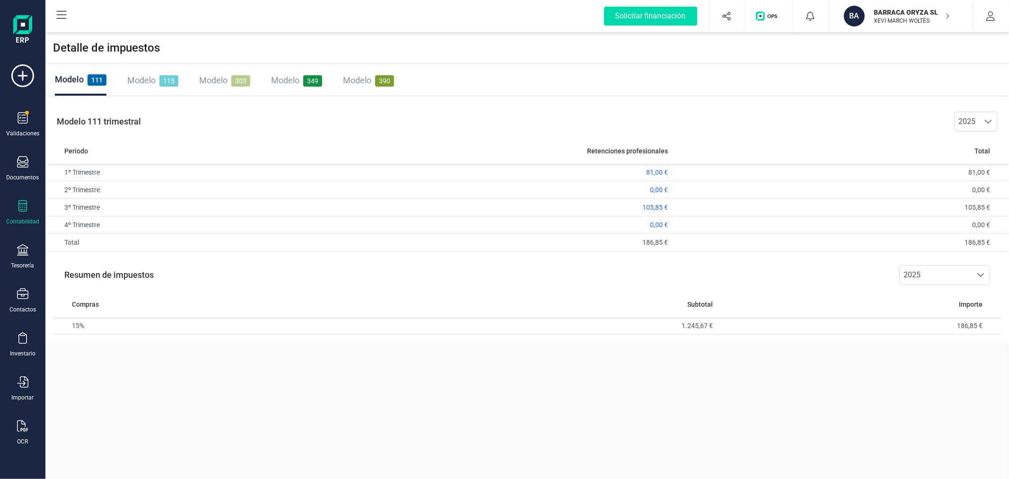
click at [297, 77] on span "Modelo" at bounding box center [285, 80] width 28 height 10
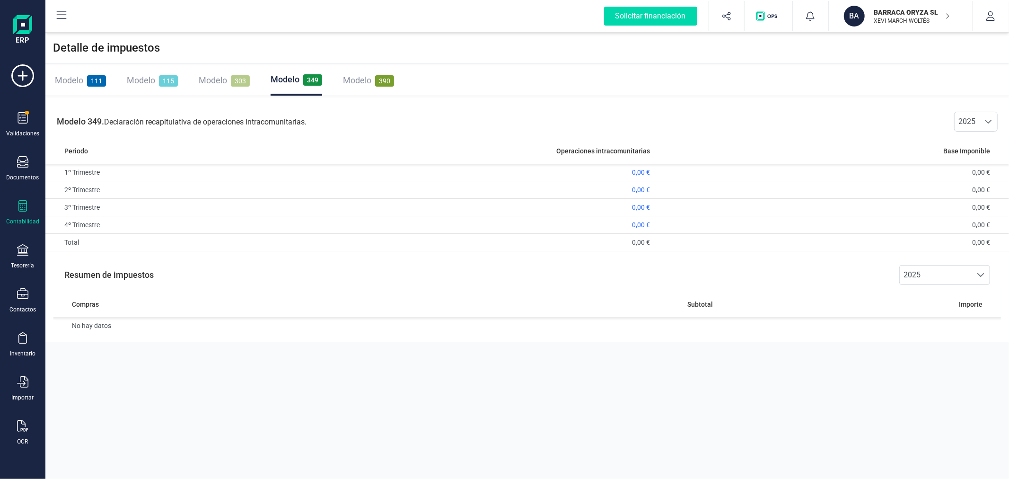
click at [916, 18] on p "XEVI MARCH WOLTÉS" at bounding box center [912, 21] width 76 height 8
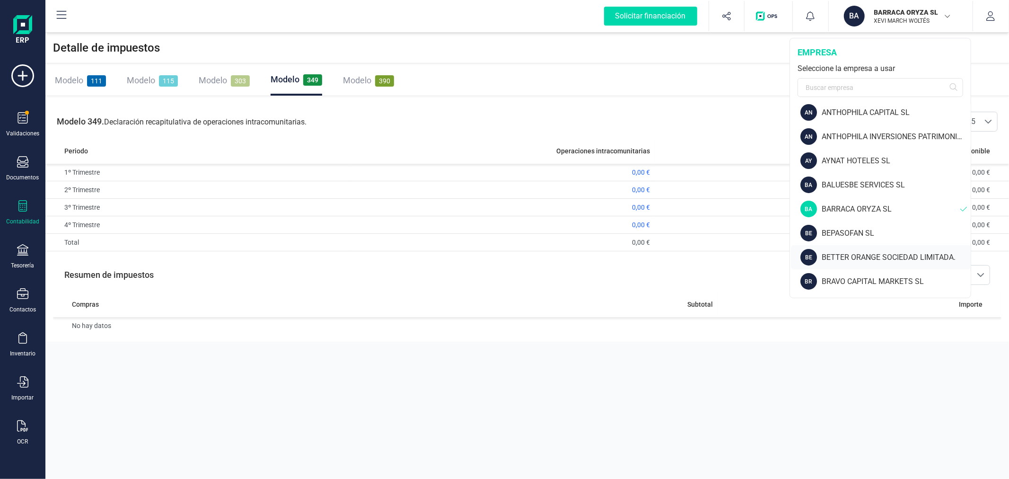
scroll to position [105, 0]
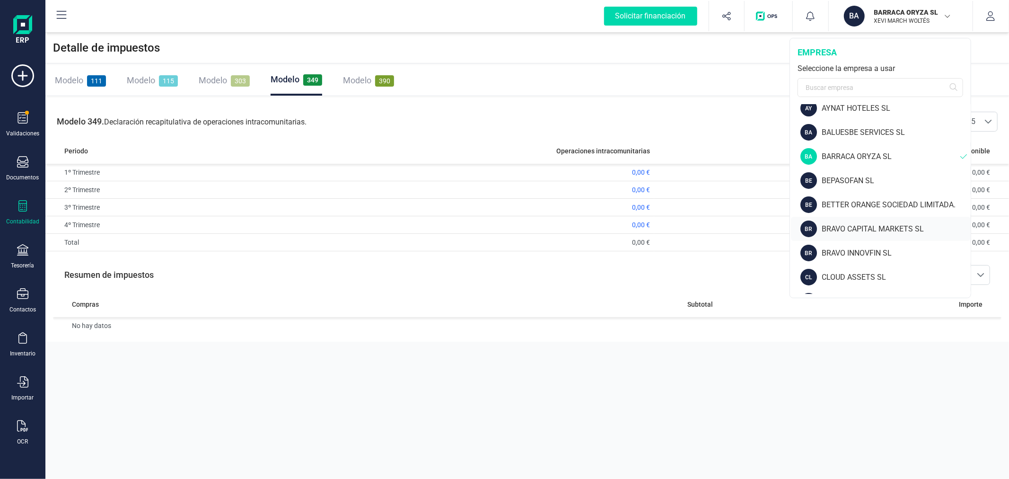
click at [860, 226] on div "BRAVO CAPITAL MARKETS SL" at bounding box center [896, 228] width 149 height 11
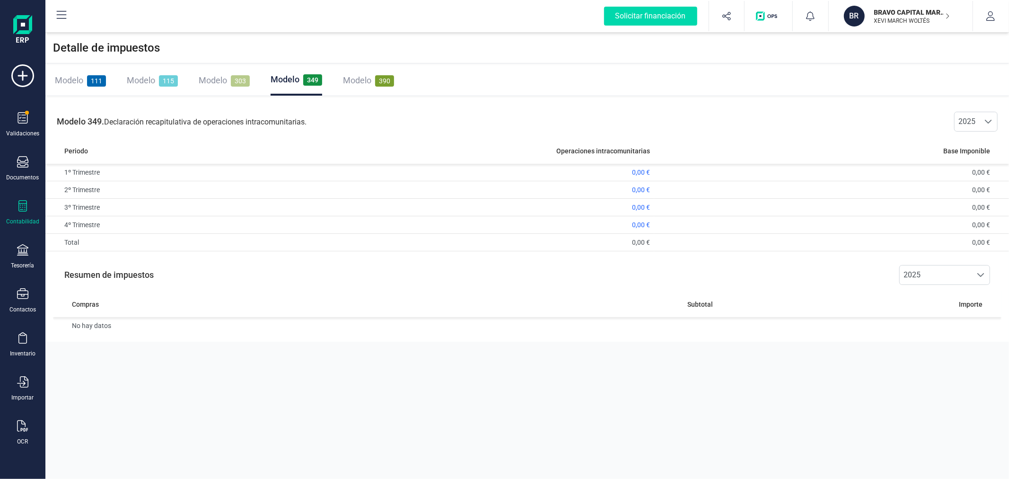
click at [205, 81] on span "Modelo" at bounding box center [213, 80] width 28 height 10
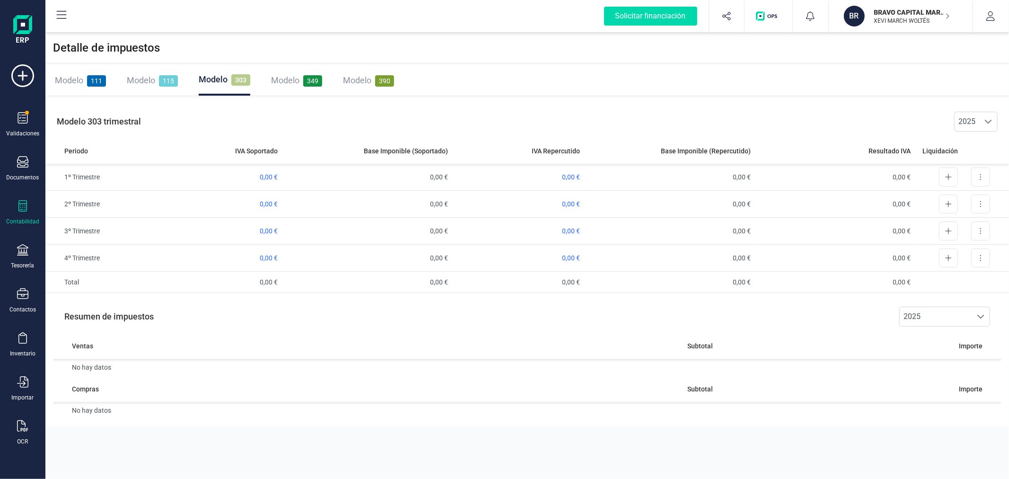
click at [144, 79] on span "Modelo" at bounding box center [141, 80] width 28 height 10
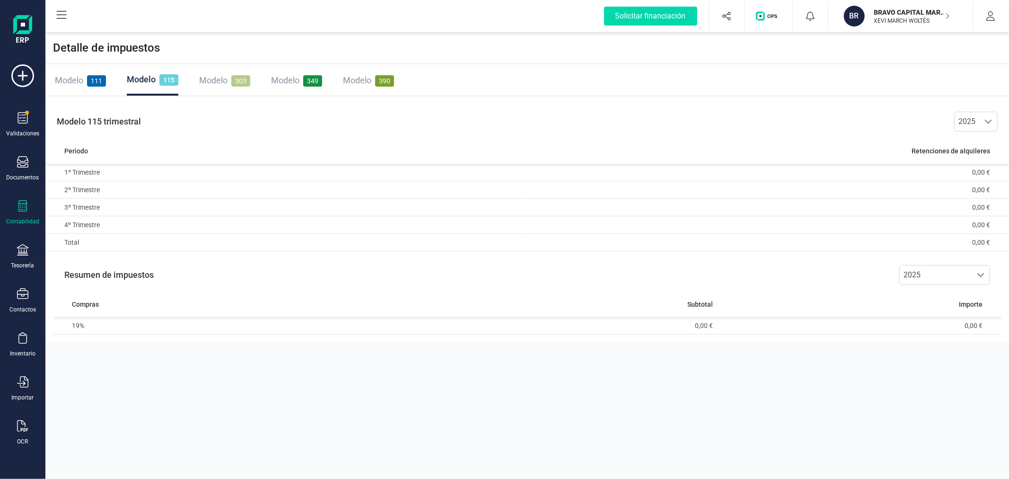
click at [78, 79] on span "Modelo" at bounding box center [69, 80] width 28 height 10
click at [915, 19] on p "XEVI MARCH WOLTÉS" at bounding box center [912, 21] width 76 height 8
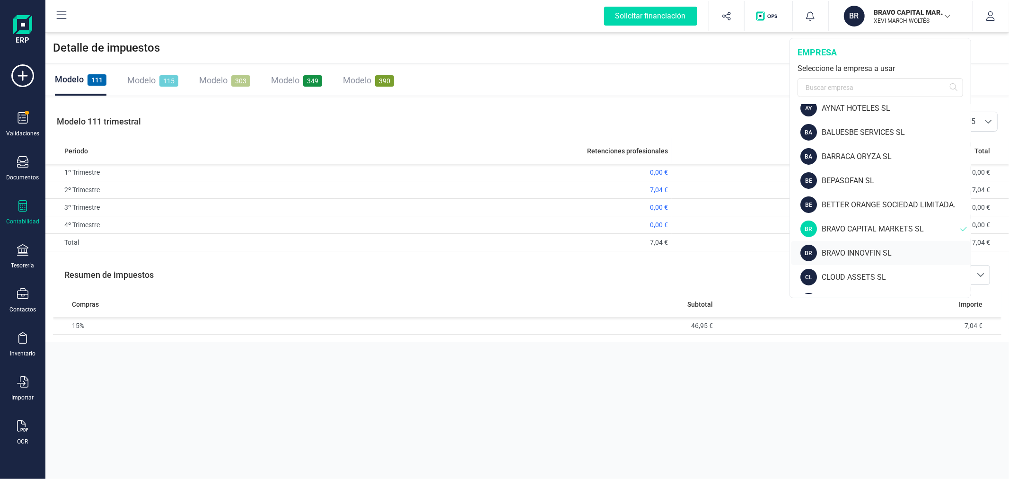
click at [855, 246] on div "BR BRAVO INNOVFIN SL" at bounding box center [881, 253] width 180 height 24
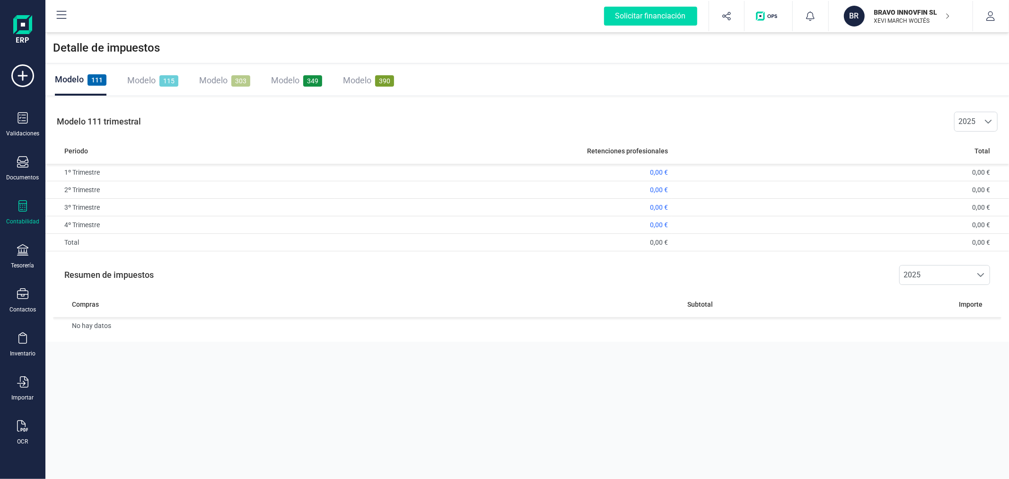
click at [139, 72] on div "Modelo 115" at bounding box center [152, 80] width 51 height 30
click at [222, 82] on span "Modelo" at bounding box center [213, 80] width 28 height 10
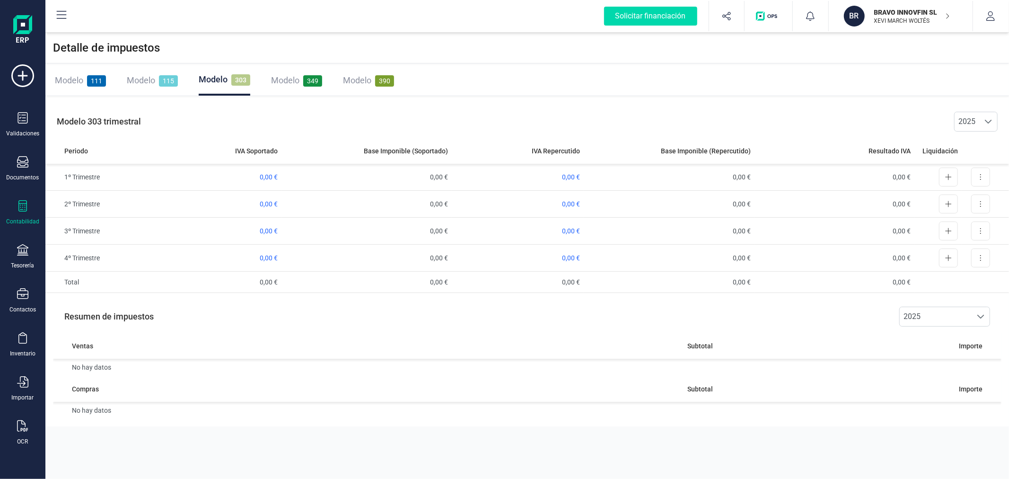
click at [289, 81] on span "Modelo" at bounding box center [285, 80] width 28 height 10
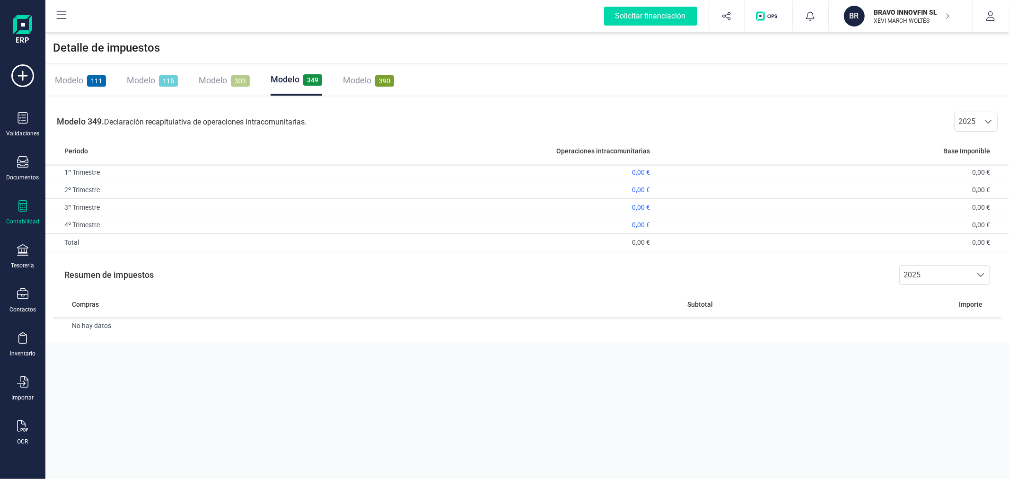
click at [883, 11] on p "BRAVO INNOVFIN SL" at bounding box center [912, 12] width 76 height 9
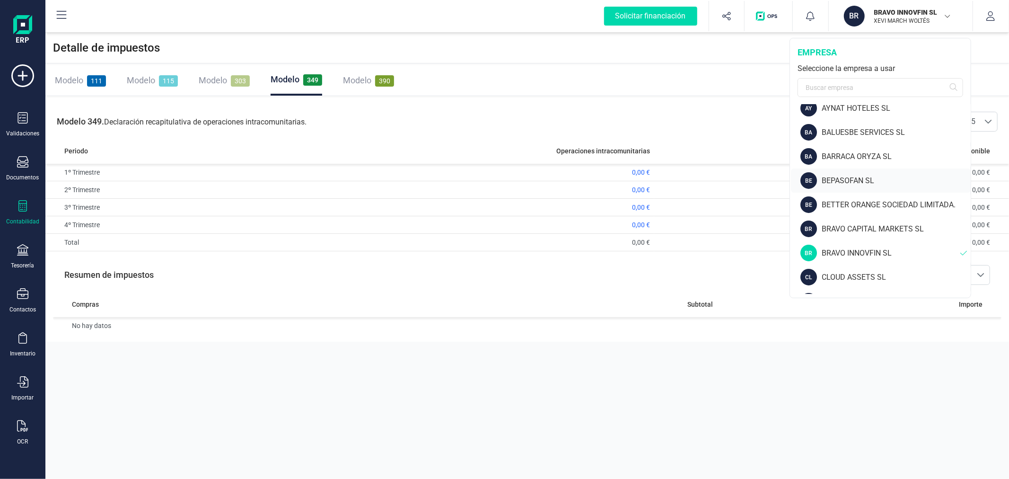
scroll to position [158, 0]
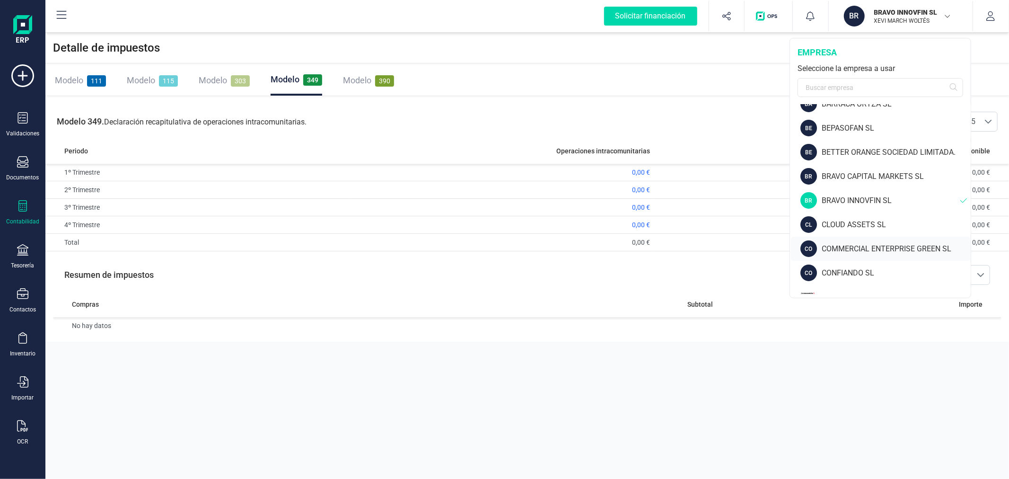
click at [852, 245] on div "COMMERCIAL ENTERPRISE GREEN SL" at bounding box center [896, 248] width 149 height 11
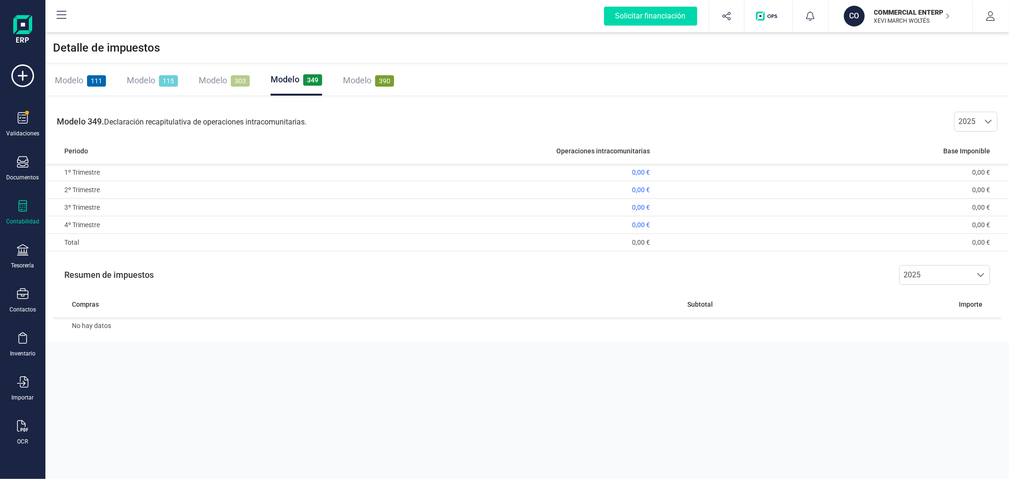
click at [223, 75] on span "Modelo" at bounding box center [213, 80] width 28 height 10
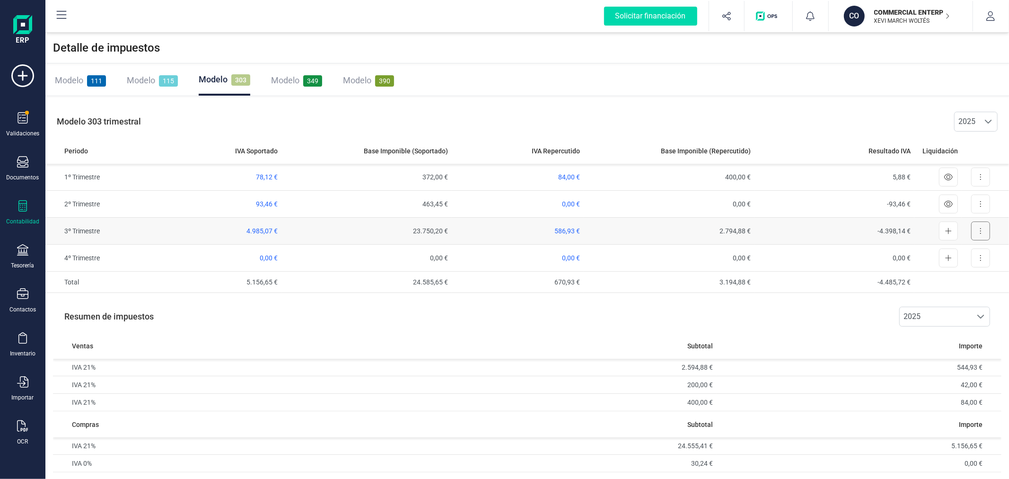
click at [981, 229] on icon at bounding box center [981, 231] width 2 height 8
click at [966, 255] on span "Exportar detalle" at bounding box center [959, 253] width 46 height 9
click at [147, 74] on div "Modelo 115" at bounding box center [152, 80] width 51 height 13
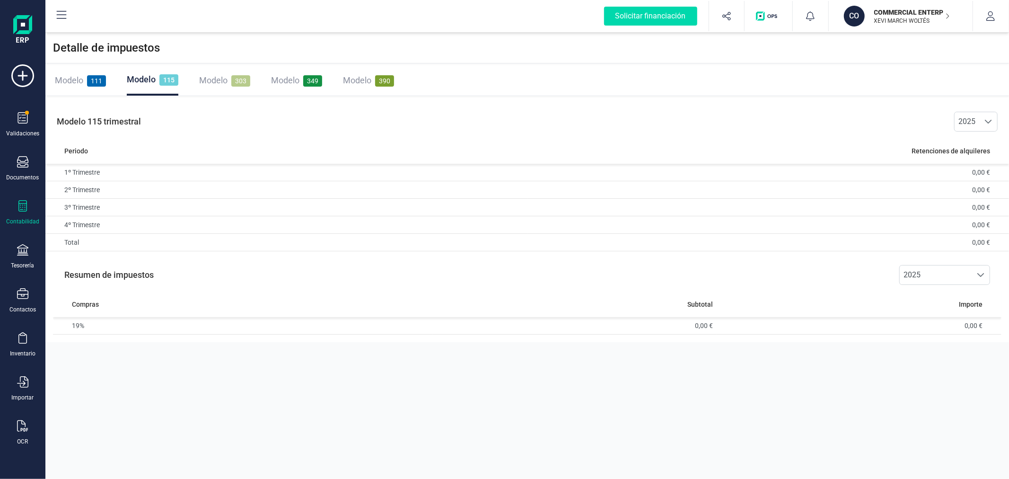
click at [65, 79] on span "Modelo" at bounding box center [69, 80] width 28 height 10
click at [655, 203] on span "69,45 €" at bounding box center [657, 207] width 22 height 8
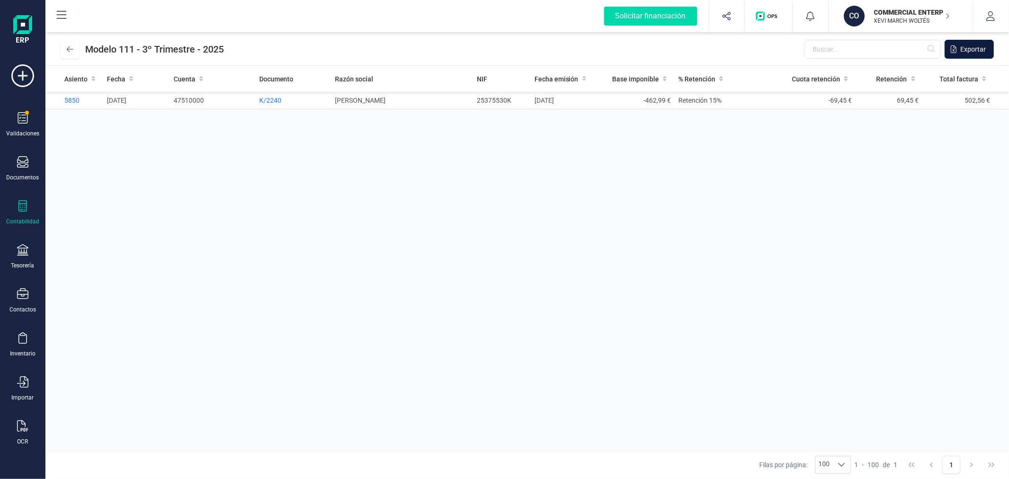
click at [966, 46] on span "Exportar" at bounding box center [973, 48] width 26 height 9
click at [70, 52] on icon at bounding box center [70, 49] width 7 height 8
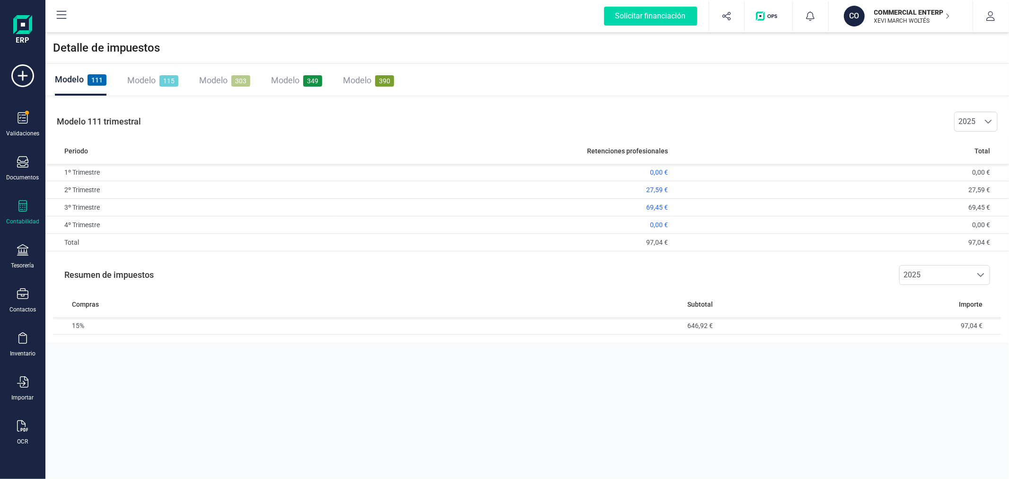
click at [926, 19] on p "XEVI MARCH WOLTÉS" at bounding box center [912, 21] width 76 height 8
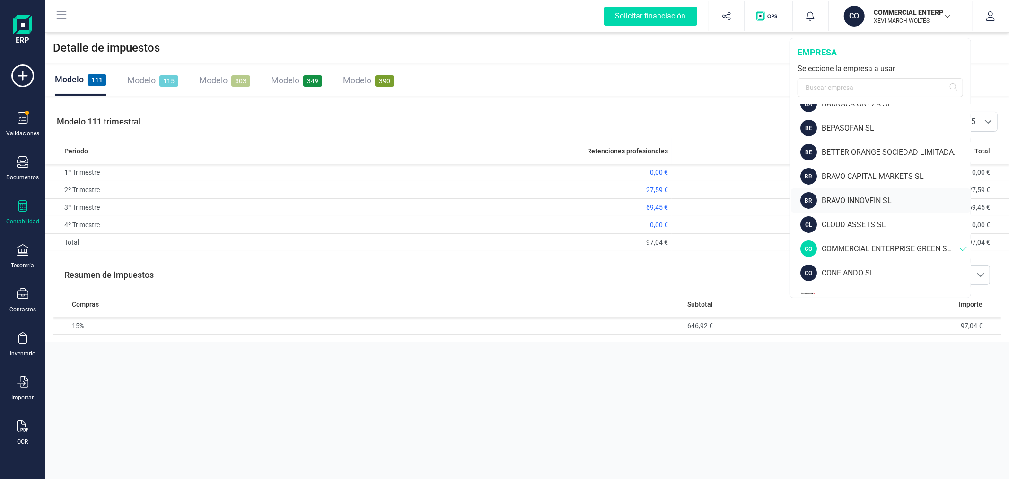
scroll to position [210, 0]
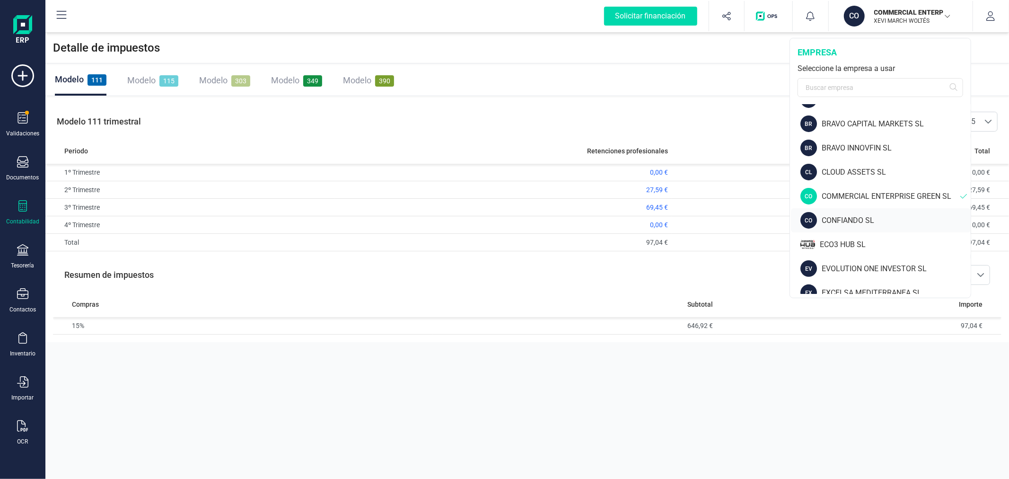
click at [862, 210] on div "CO CONFIANDO SL" at bounding box center [881, 220] width 180 height 24
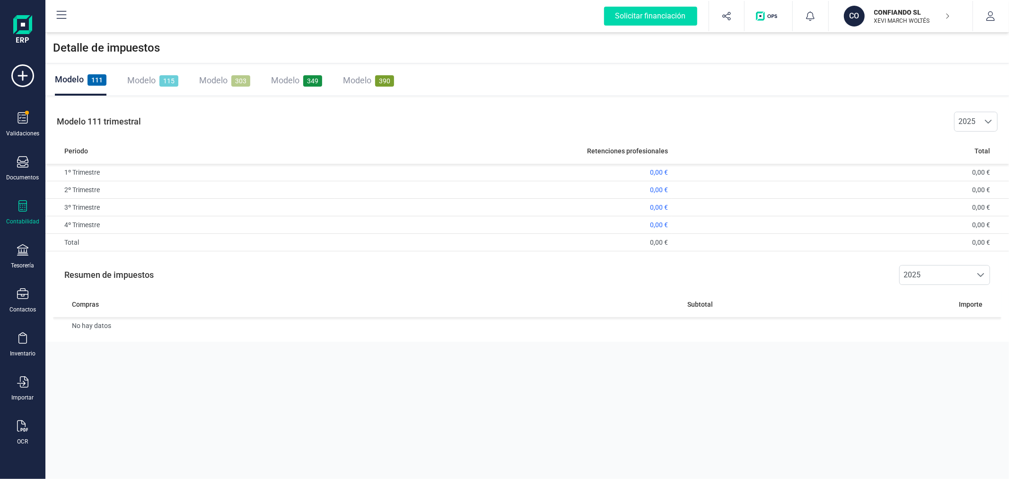
click at [144, 83] on span "Modelo" at bounding box center [141, 80] width 28 height 10
click at [228, 79] on div "Modelo 303" at bounding box center [224, 80] width 51 height 13
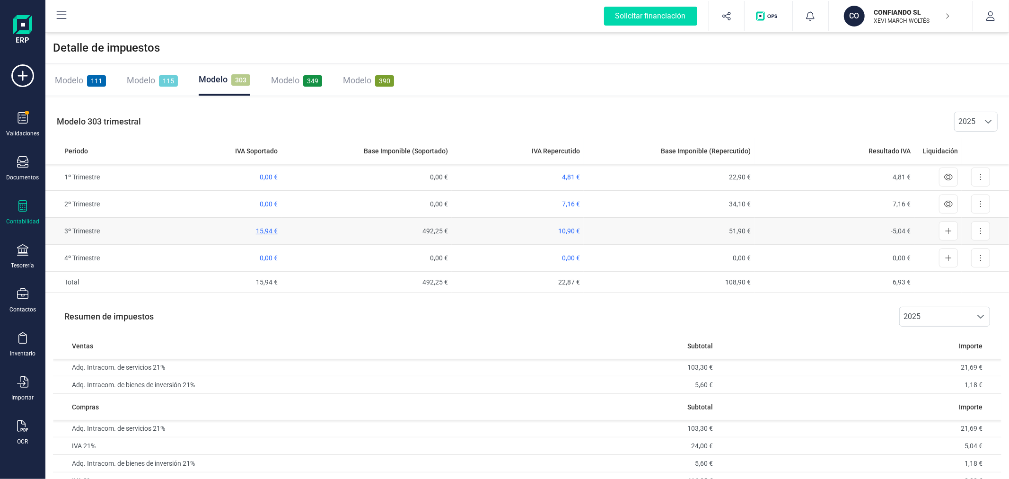
click at [264, 230] on span "15,94 €" at bounding box center [267, 231] width 22 height 8
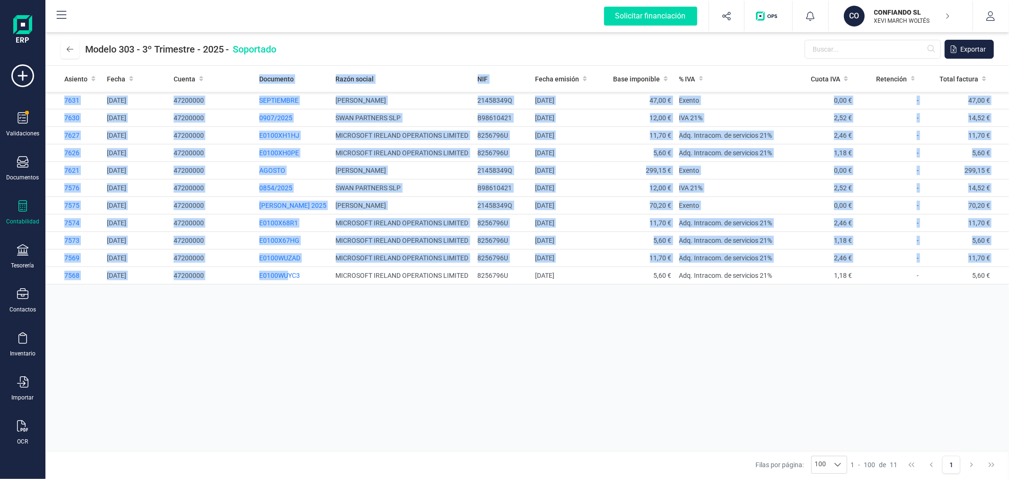
drag, startPoint x: 287, startPoint y: 276, endPoint x: 244, endPoint y: 339, distance: 76.5
click at [269, 339] on div "Asiento Fecha Cuenta Documento Razón social NIF Fecha emisión Base imponible % …" at bounding box center [526, 258] width 963 height 385
click at [244, 339] on div "Asiento Fecha Cuenta Documento Razón social NIF Fecha emisión Base imponible % …" at bounding box center [526, 258] width 963 height 385
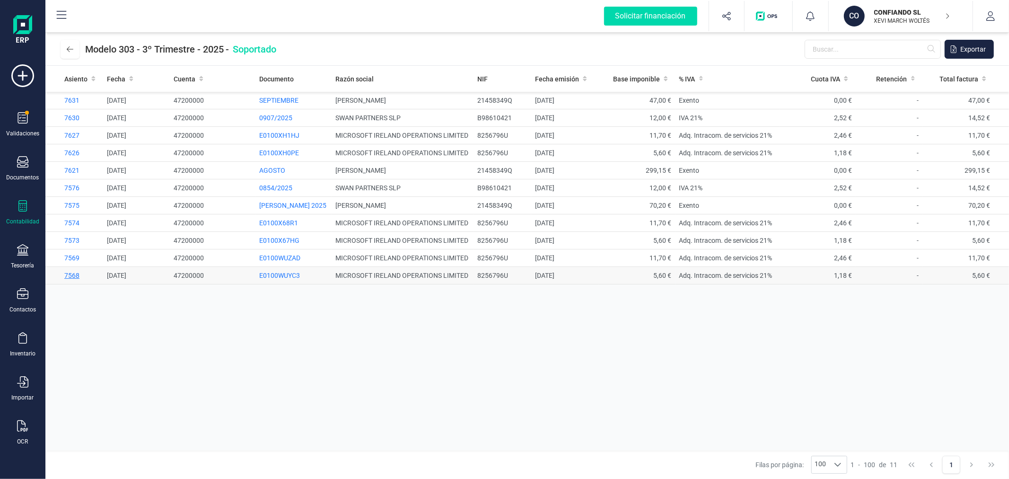
click at [69, 273] on span "7568" at bounding box center [71, 275] width 15 height 8
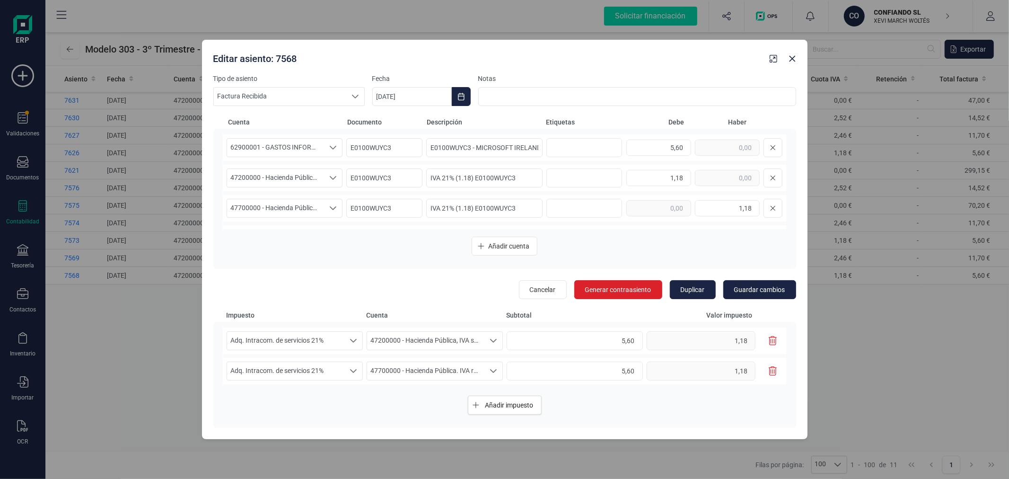
click at [773, 337] on icon "button" at bounding box center [773, 340] width 9 height 9
click at [287, 178] on span "47200000 - Hacienda Pública, IVA soportado" at bounding box center [275, 178] width 97 height 18
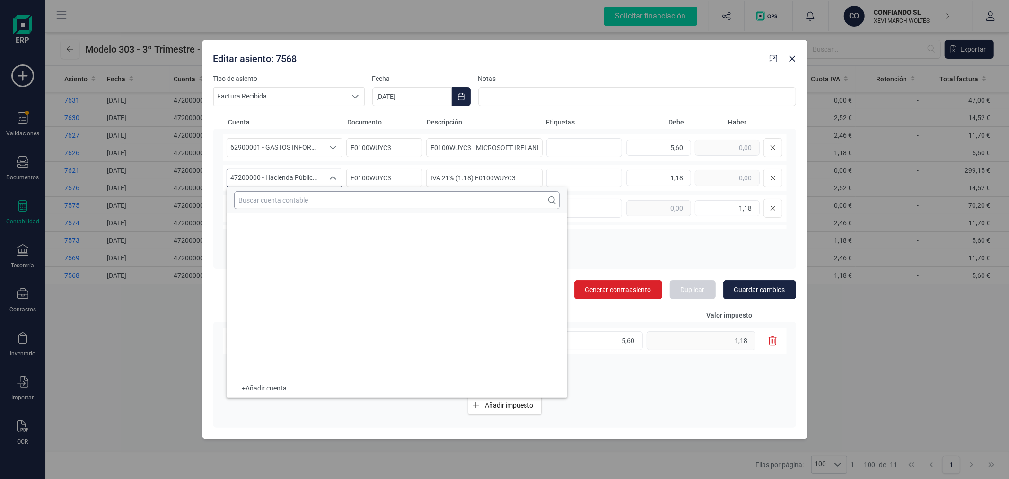
scroll to position [5944, 0]
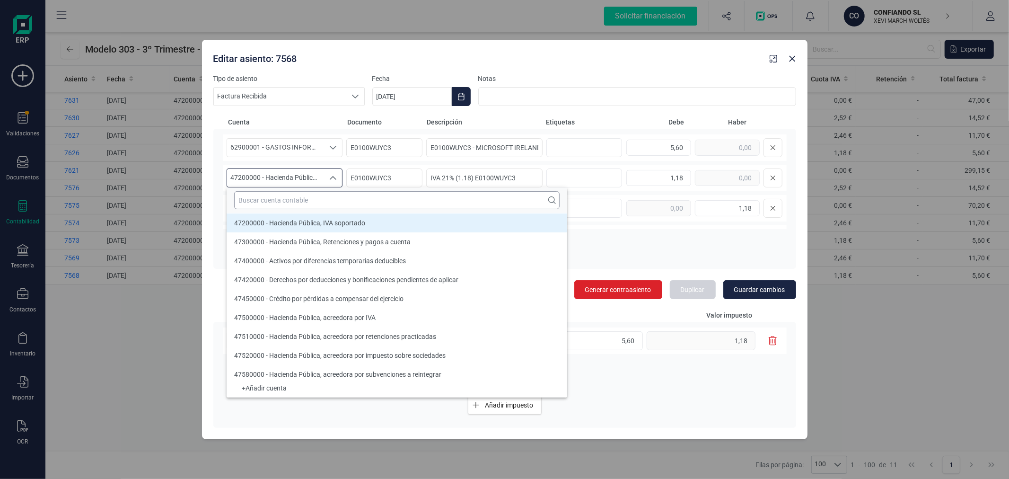
click at [289, 197] on input "text" at bounding box center [396, 200] width 325 height 18
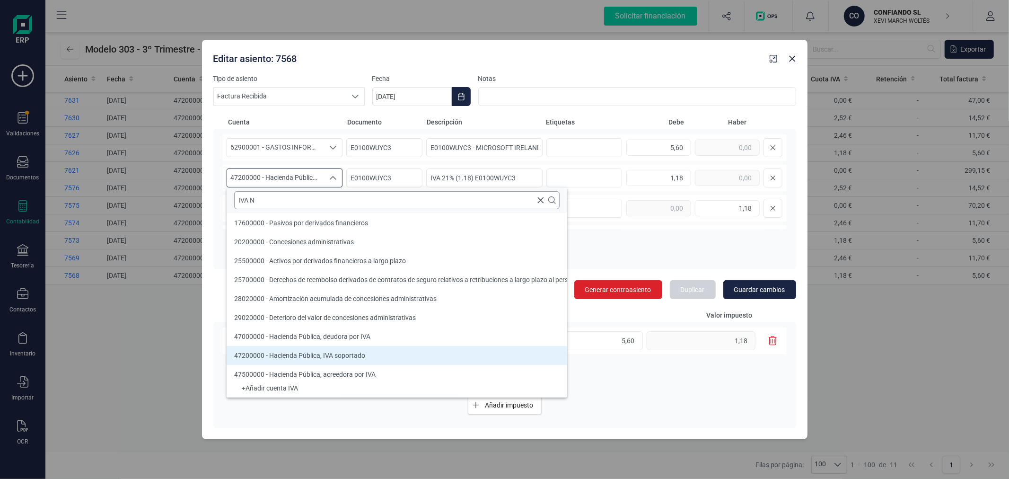
scroll to position [0, 0]
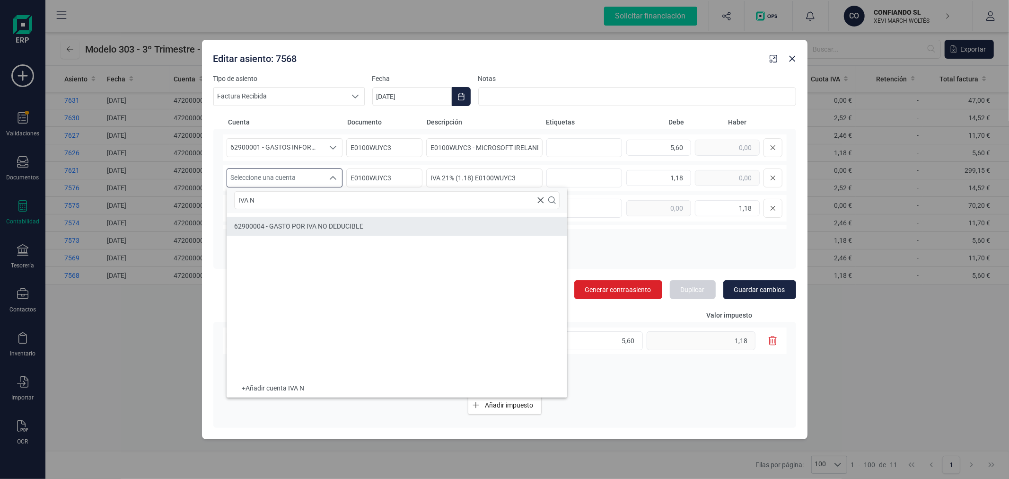
type input "IVA N"
click at [296, 225] on span "62900004 - GASTO POR IVA NO DEDUCIBLE" at bounding box center [298, 226] width 129 height 8
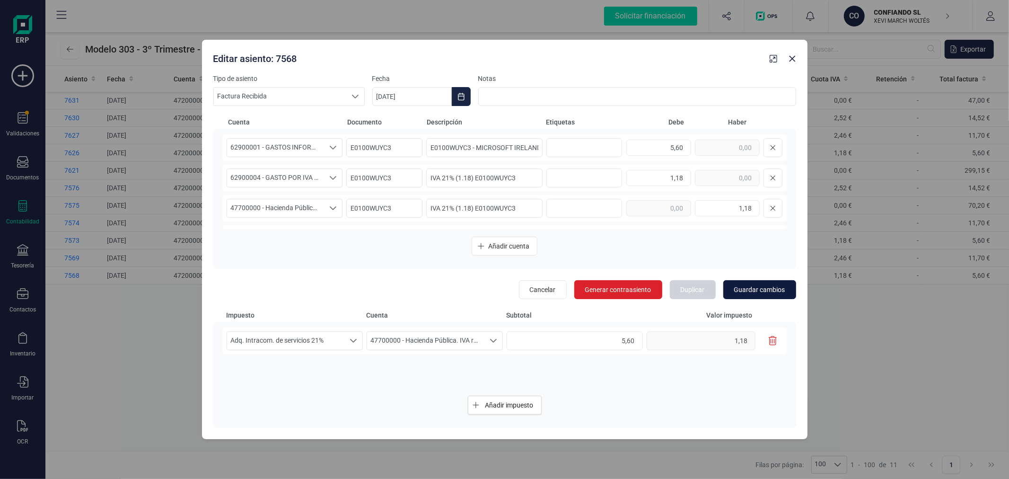
click at [760, 287] on span "Guardar cambios" at bounding box center [759, 289] width 51 height 9
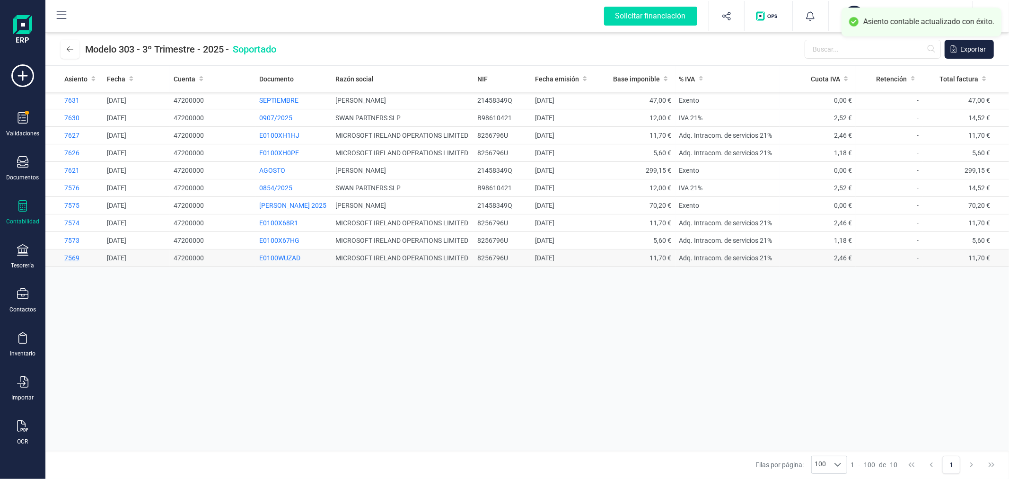
click at [76, 254] on span "7569" at bounding box center [71, 258] width 15 height 8
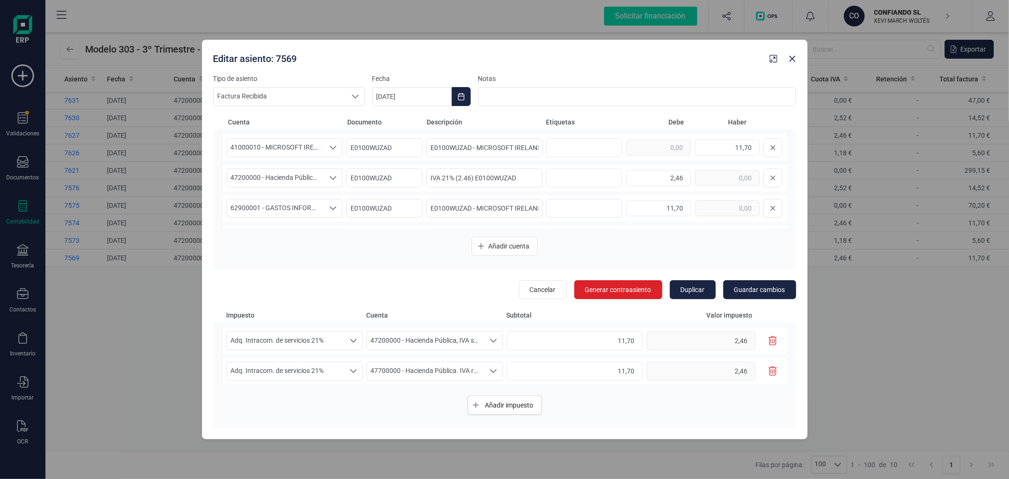
click at [774, 339] on icon "button" at bounding box center [773, 340] width 9 height 9
click at [303, 178] on span "47200000 - Hacienda Pública, IVA soportado" at bounding box center [275, 178] width 97 height 18
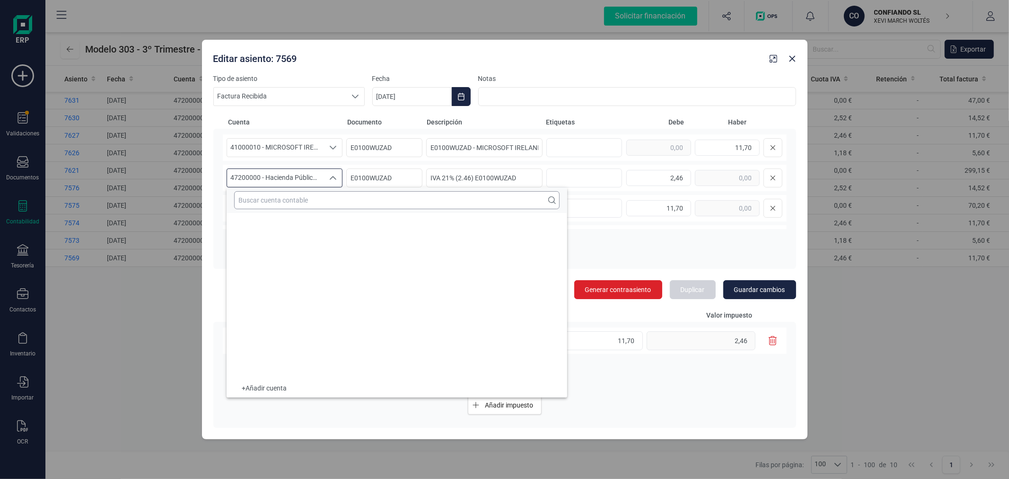
scroll to position [5944, 0]
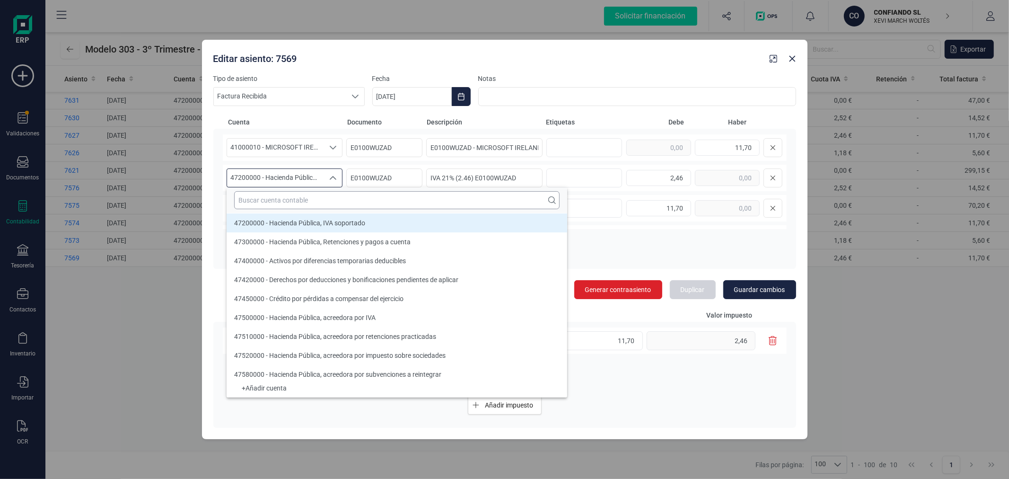
click at [294, 197] on input "text" at bounding box center [396, 200] width 325 height 18
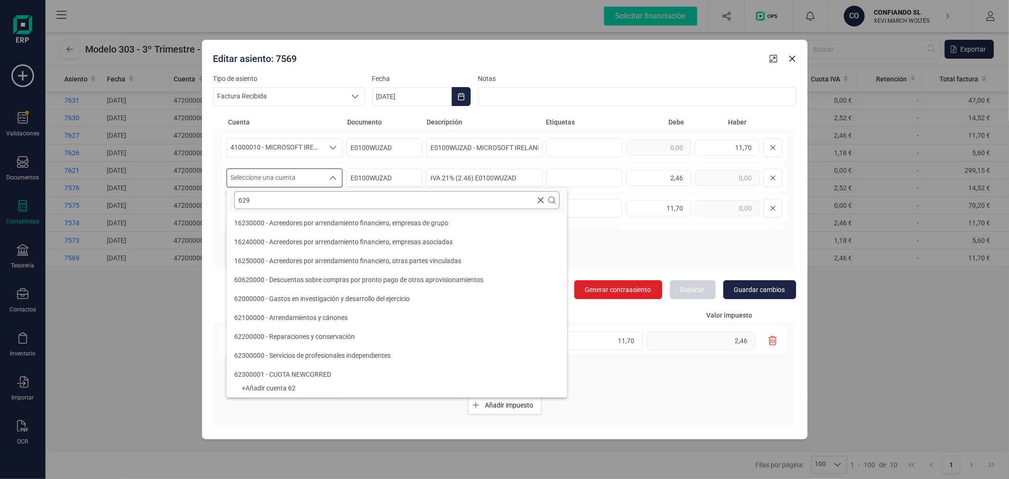
scroll to position [0, 0]
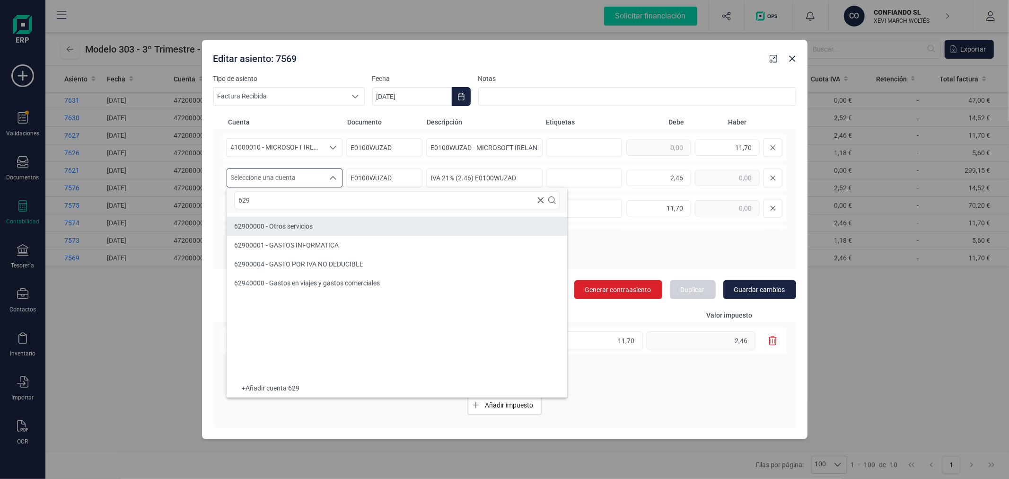
type input "629"
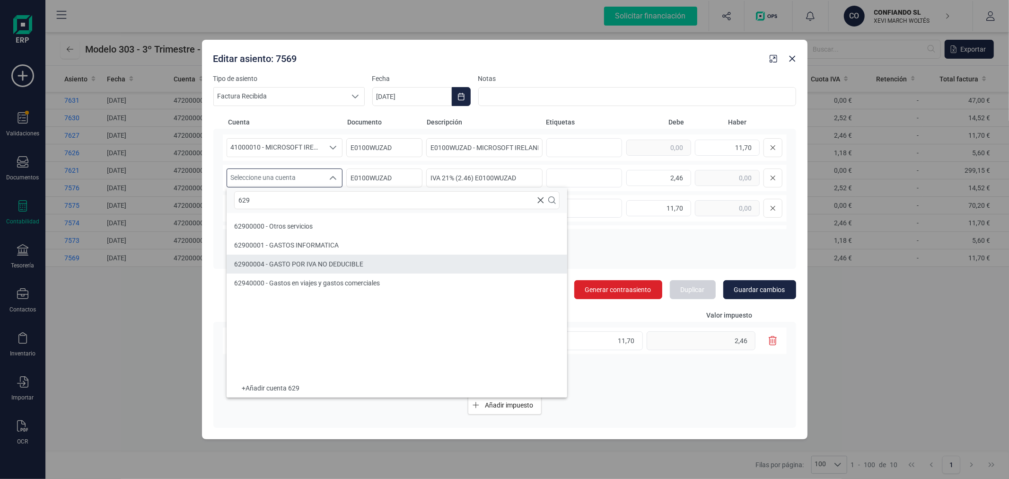
click at [308, 262] on span "62900004 - GASTO POR IVA NO DEDUCIBLE" at bounding box center [298, 264] width 129 height 8
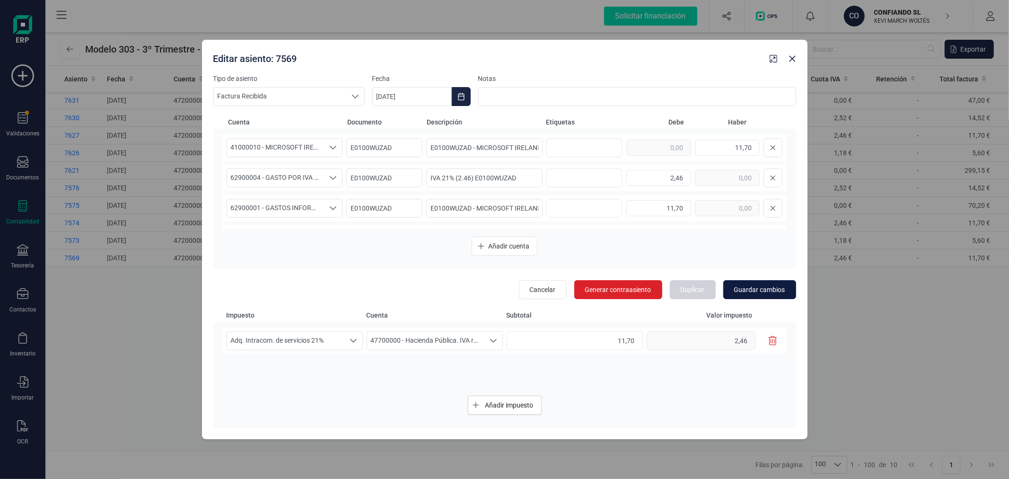
click at [770, 290] on span "Guardar cambios" at bounding box center [759, 289] width 51 height 9
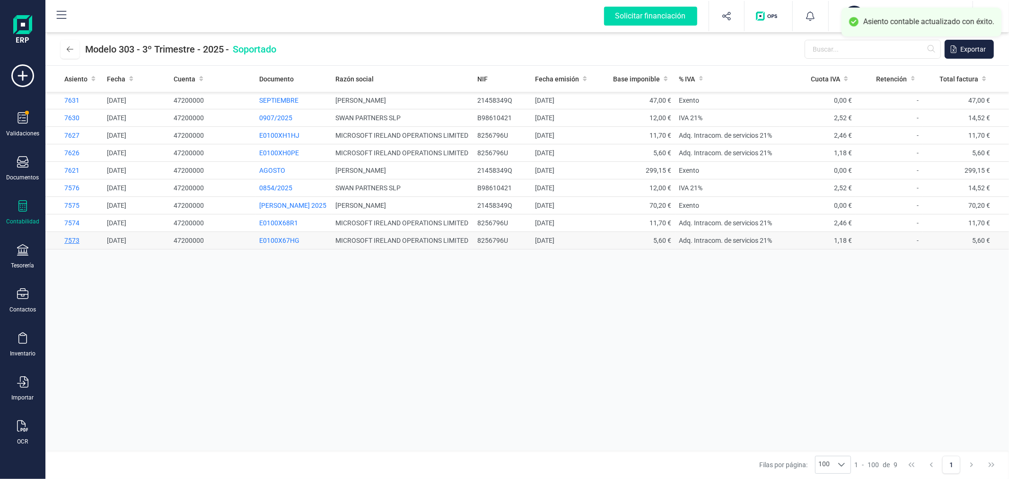
click at [76, 238] on span "7573" at bounding box center [71, 240] width 15 height 8
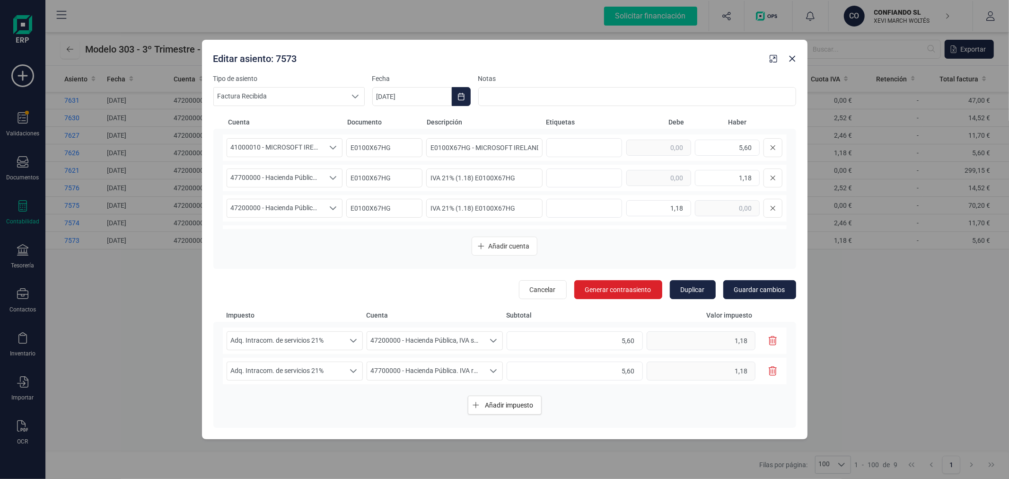
click at [771, 340] on icon "button" at bounding box center [773, 340] width 9 height 9
click at [273, 207] on span "47200000 - Hacienda Pública, IVA soportado" at bounding box center [275, 208] width 97 height 18
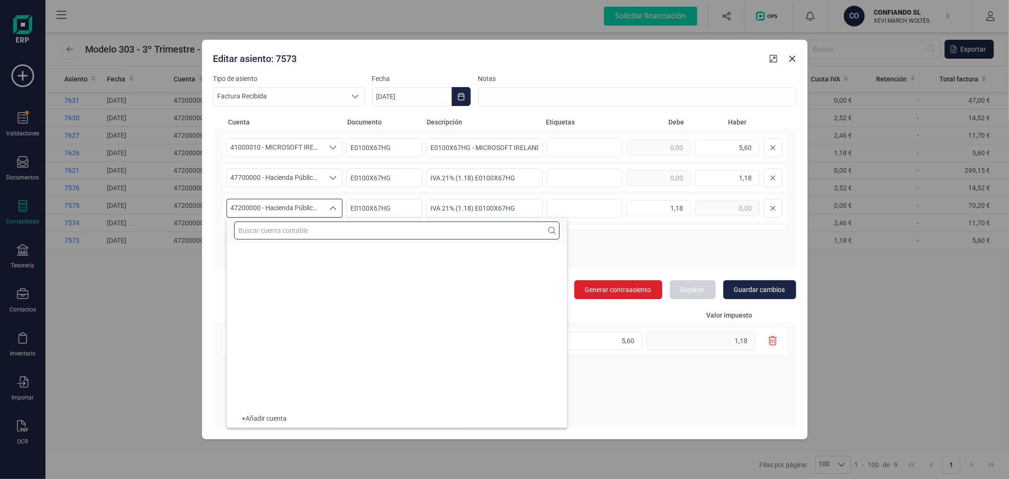
scroll to position [5944, 0]
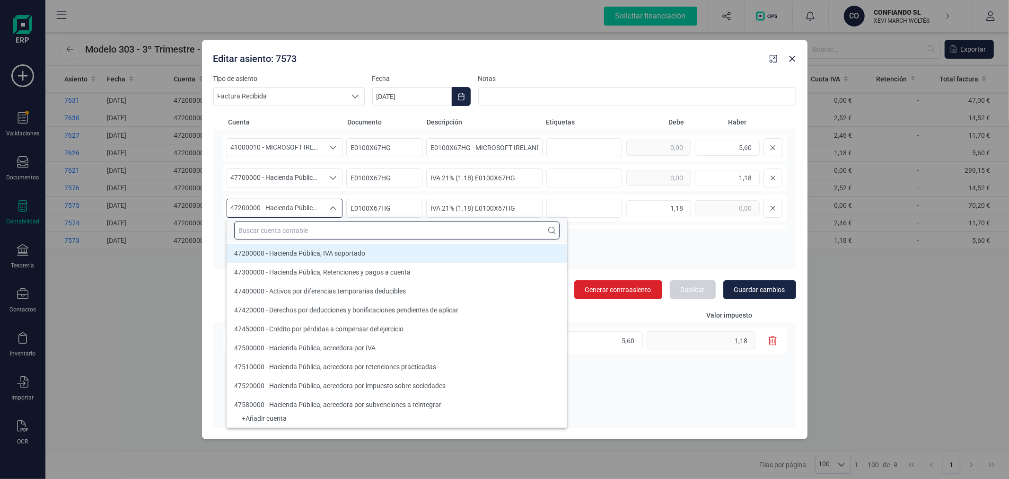
click at [327, 230] on input "text" at bounding box center [396, 230] width 325 height 18
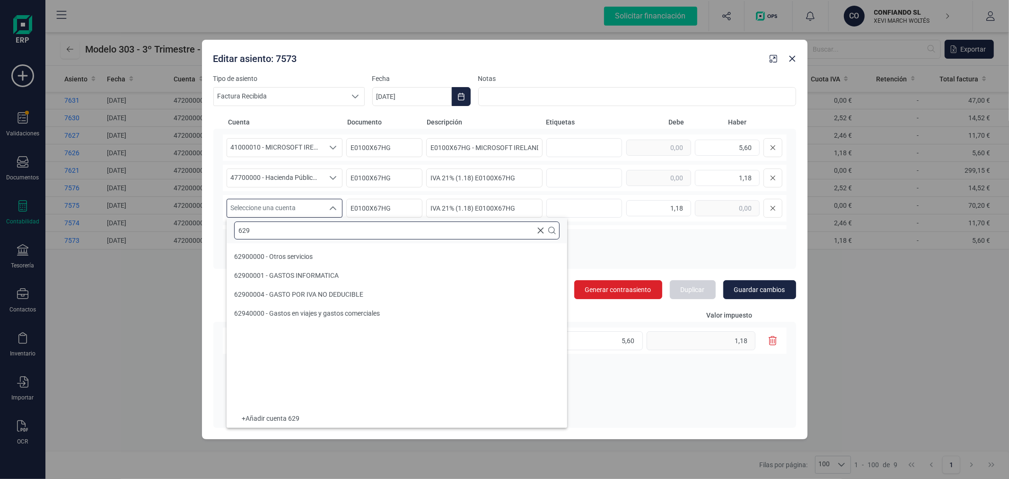
scroll to position [0, 0]
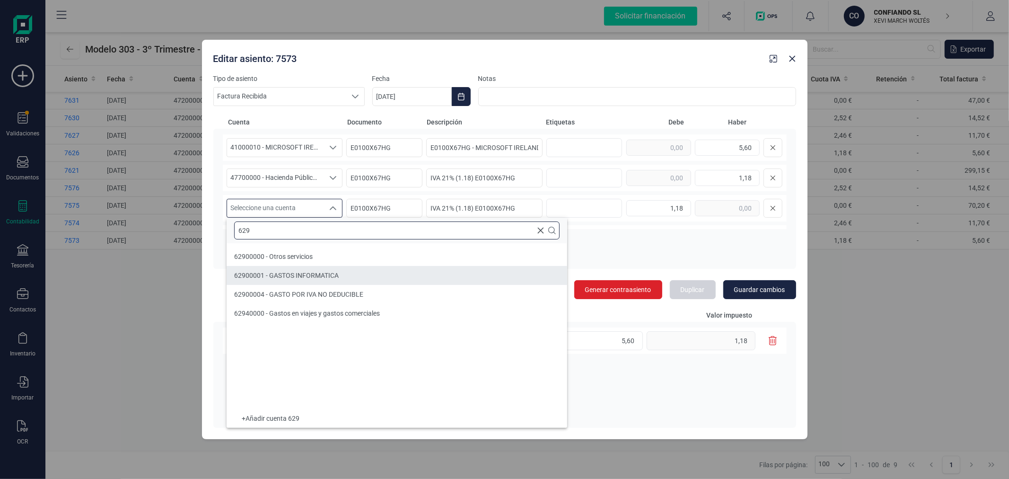
type input "629"
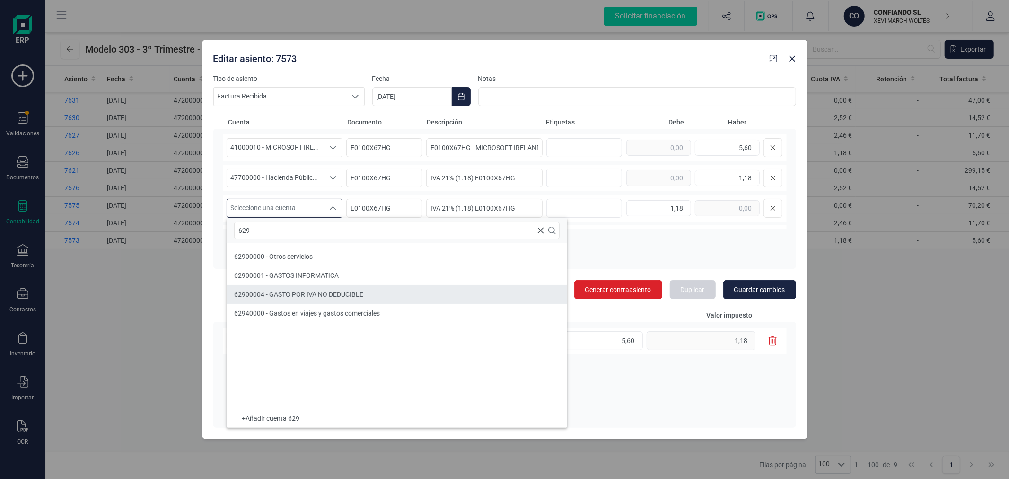
click at [357, 288] on li "62900004 - GASTO POR IVA NO DEDUCIBLE" at bounding box center [397, 294] width 341 height 19
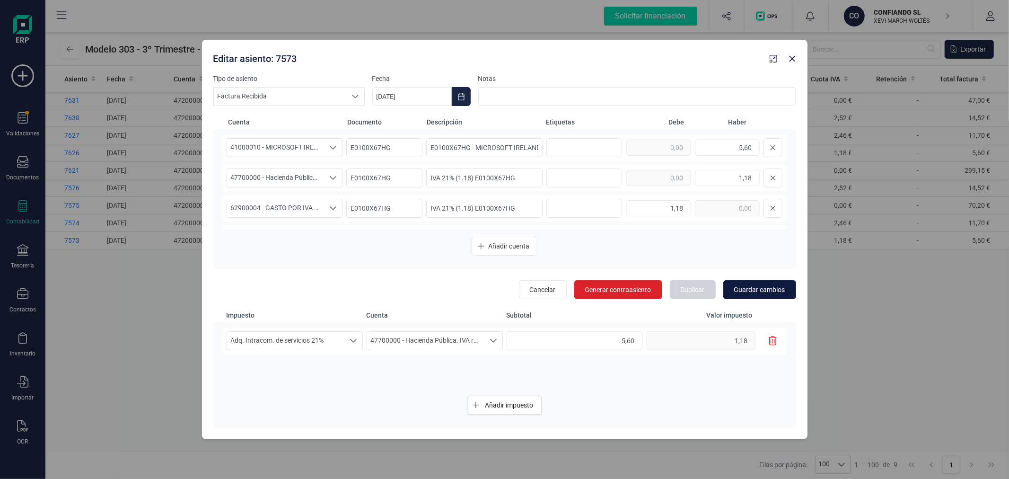
click at [756, 285] on span "Guardar cambios" at bounding box center [759, 289] width 51 height 9
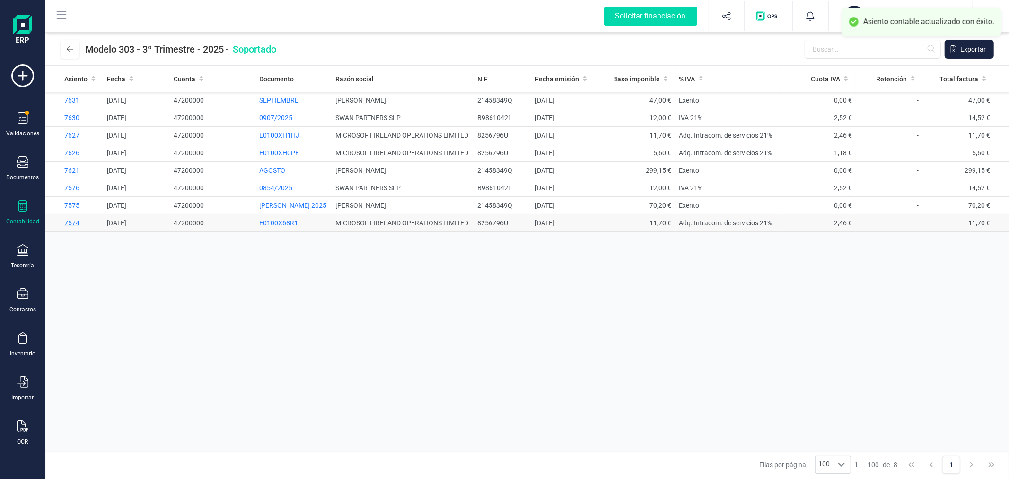
click at [71, 224] on span "7574" at bounding box center [71, 223] width 15 height 8
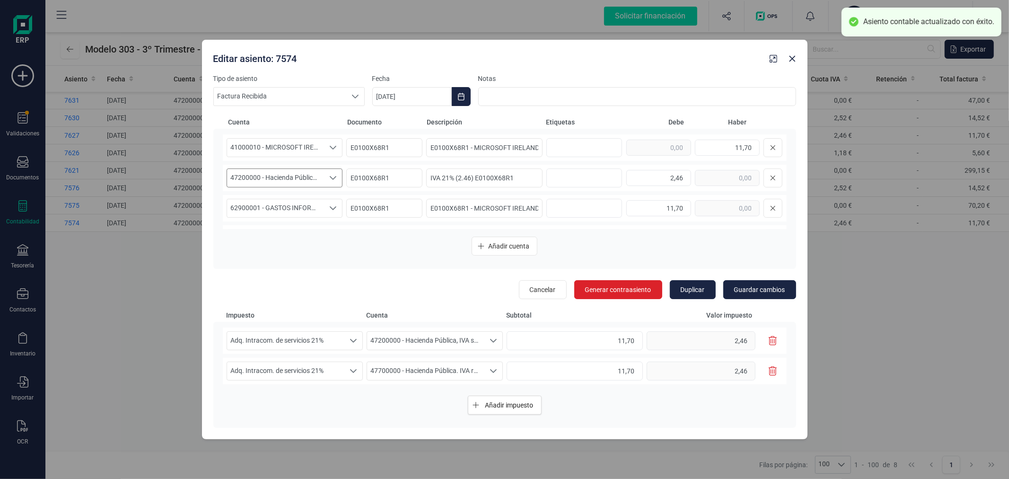
click at [296, 178] on span "47200000 - Hacienda Pública, IVA soportado" at bounding box center [275, 178] width 97 height 18
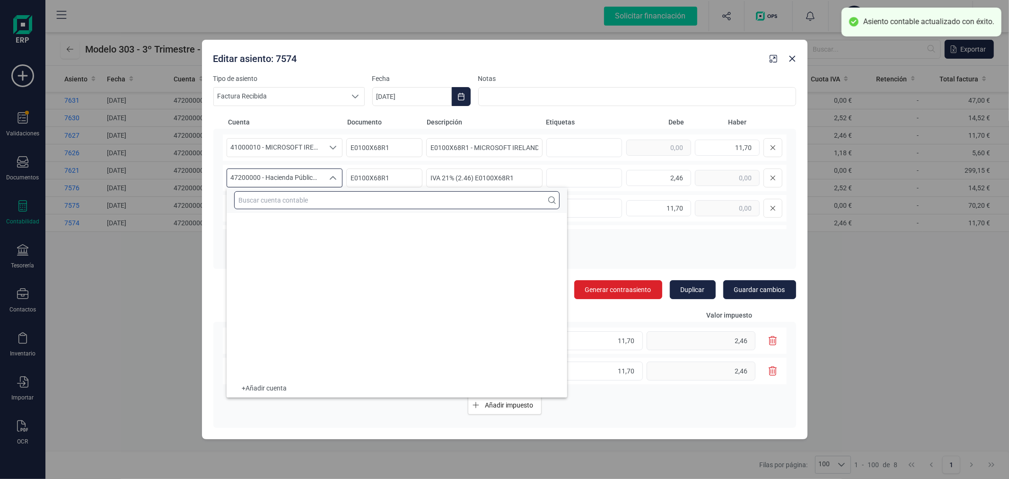
scroll to position [5944, 0]
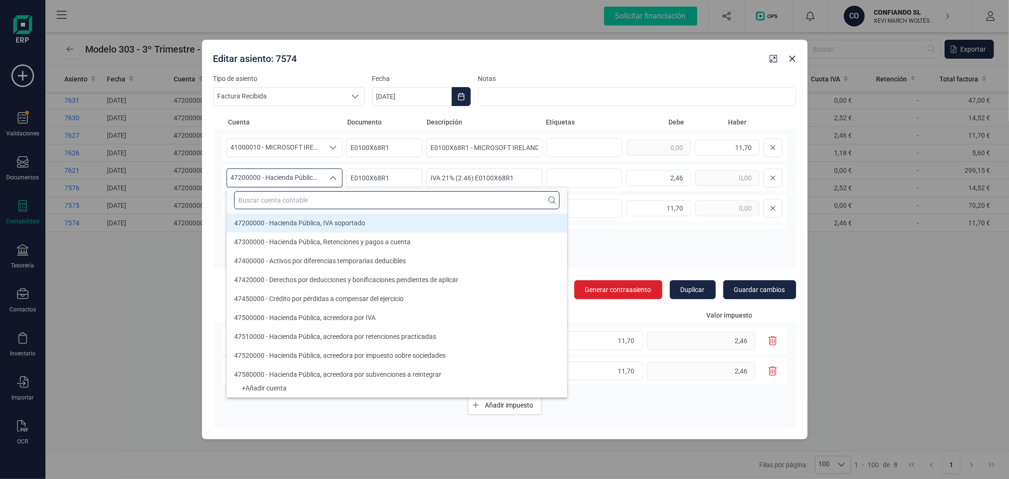
click at [301, 196] on input "text" at bounding box center [396, 200] width 325 height 18
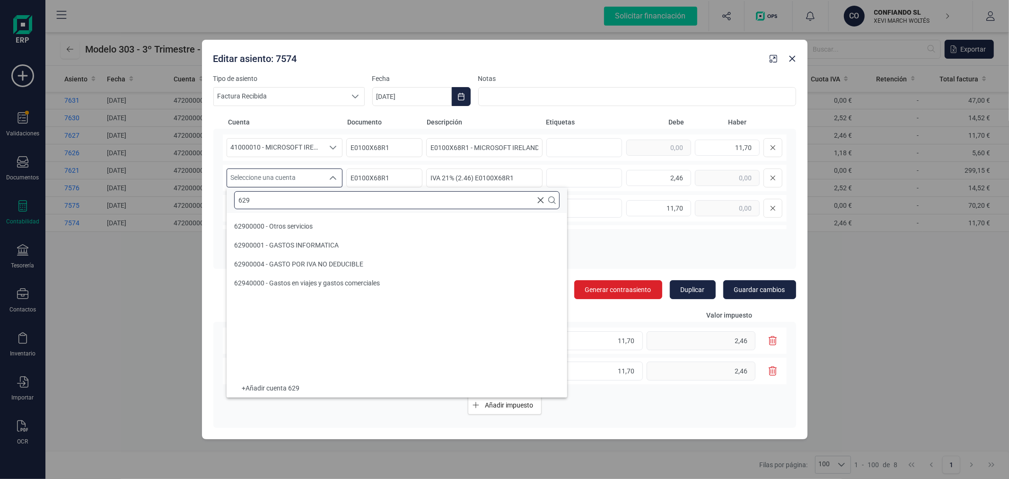
scroll to position [0, 0]
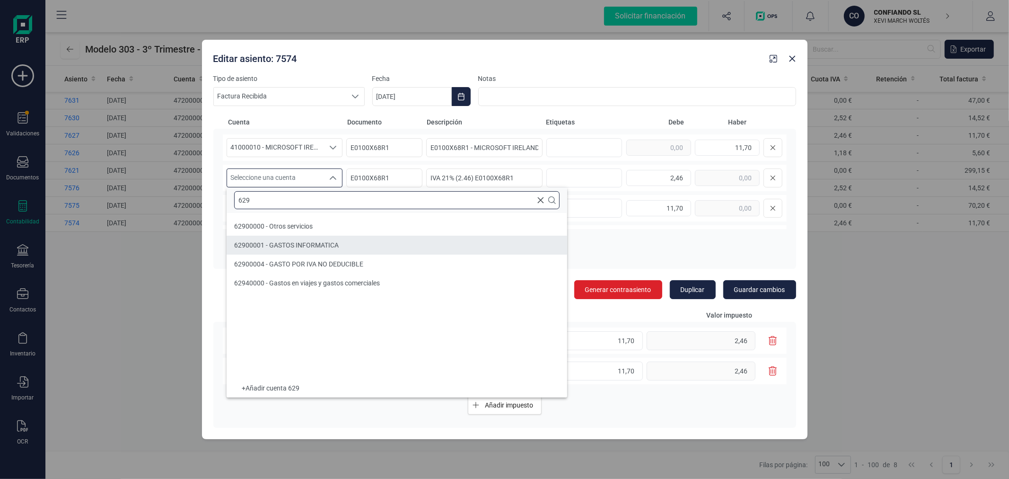
type input "629"
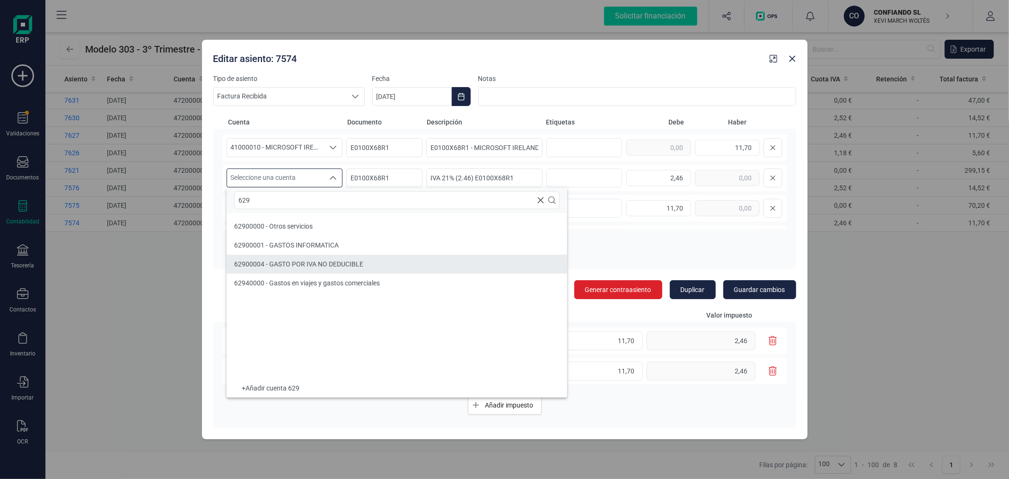
click at [322, 261] on span "62900004 - GASTO POR IVA NO DEDUCIBLE" at bounding box center [298, 264] width 129 height 8
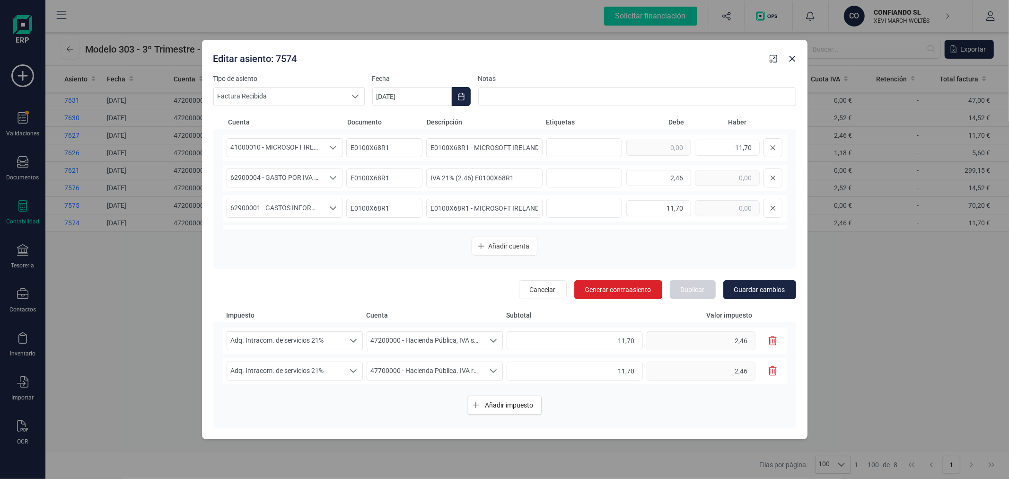
click at [770, 339] on icon "button" at bounding box center [773, 340] width 9 height 9
click at [773, 292] on span "Guardar cambios" at bounding box center [759, 289] width 51 height 9
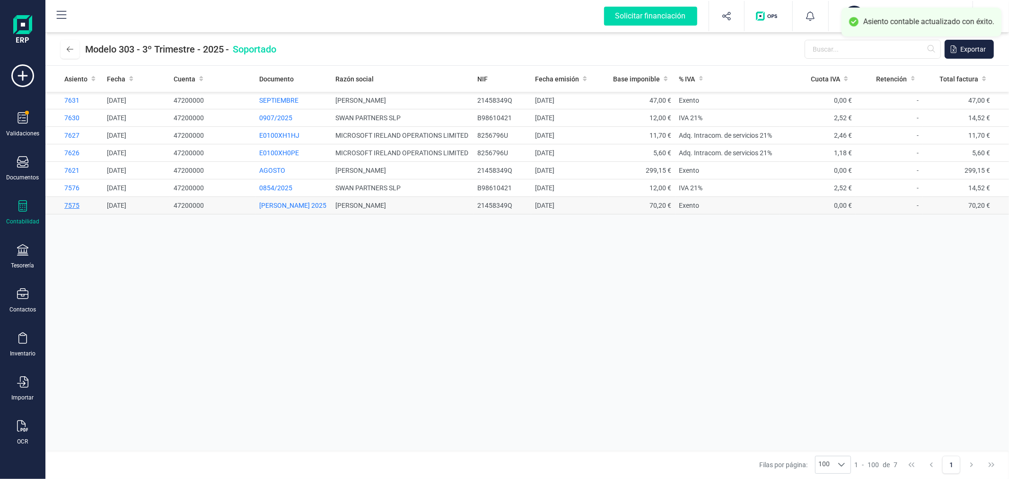
click at [65, 204] on span "7575" at bounding box center [71, 205] width 15 height 8
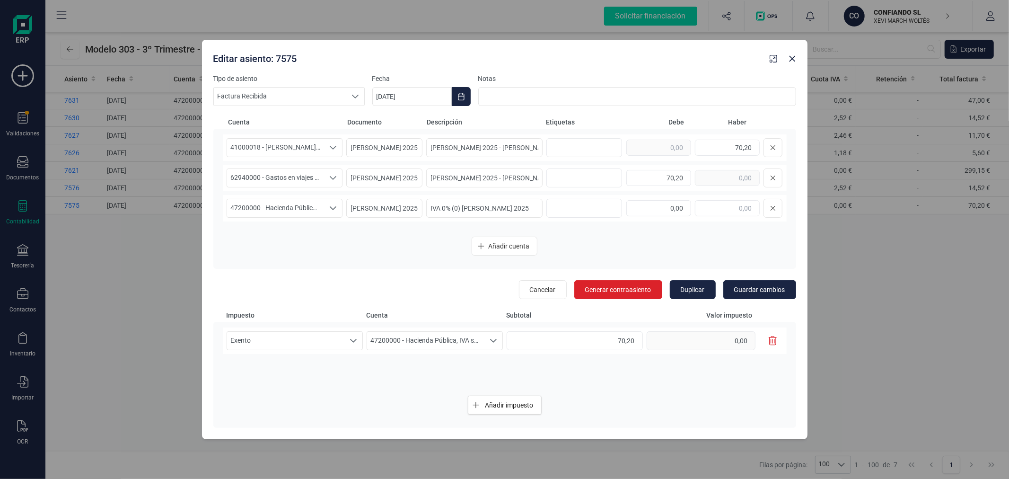
click at [770, 342] on icon "button" at bounding box center [773, 340] width 9 height 9
click at [330, 204] on icon "Seleccione una cuenta" at bounding box center [333, 208] width 8 height 8
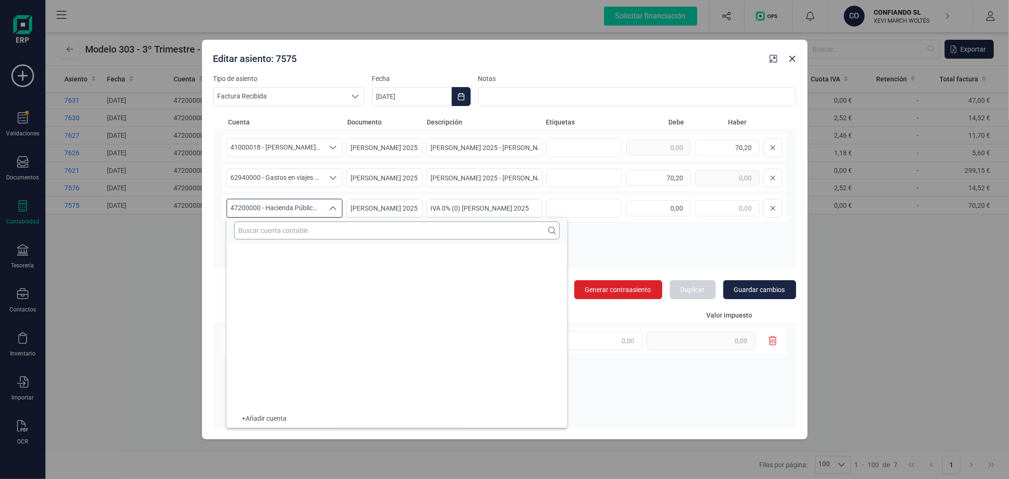
scroll to position [5944, 0]
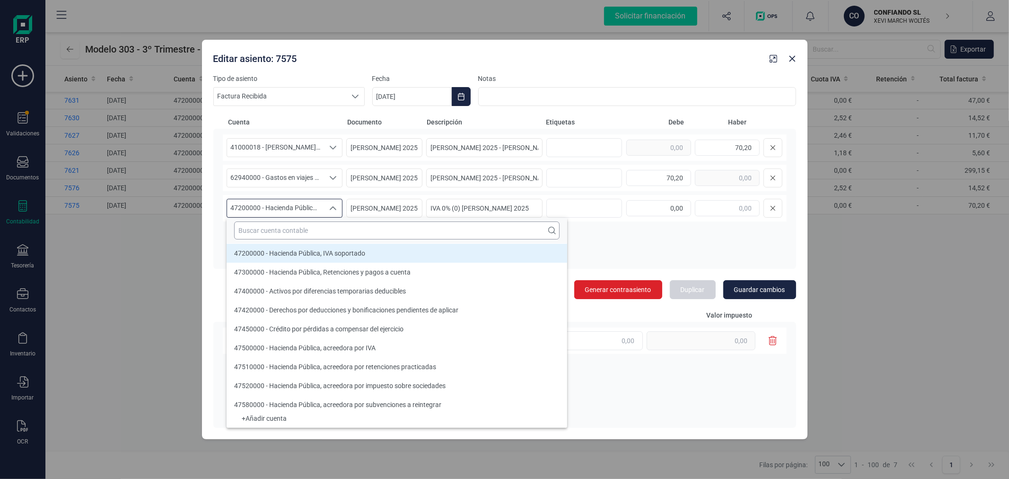
click at [319, 229] on input "text" at bounding box center [396, 230] width 325 height 18
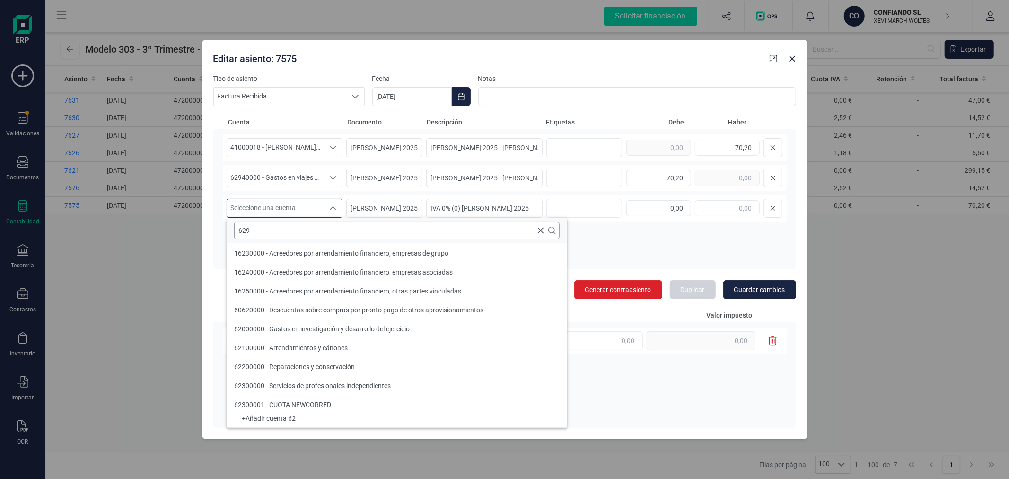
scroll to position [0, 0]
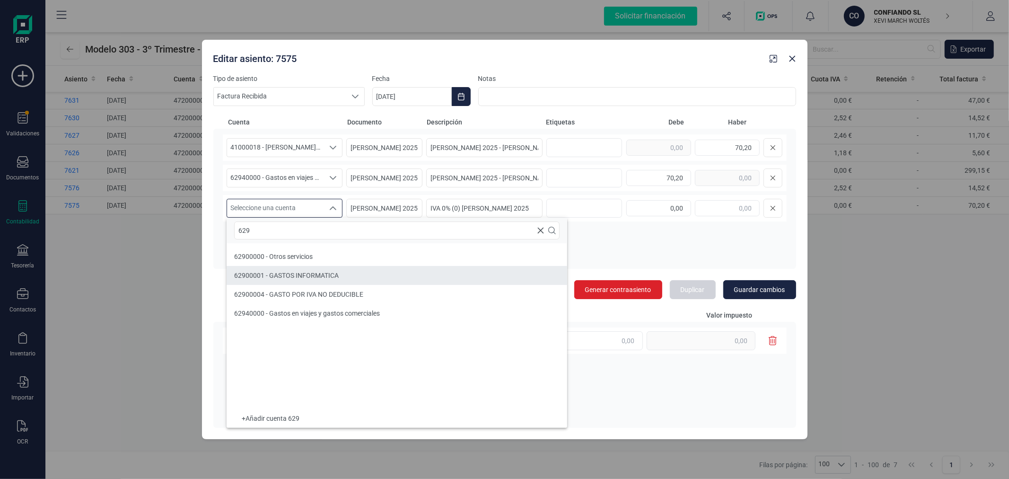
type input "629"
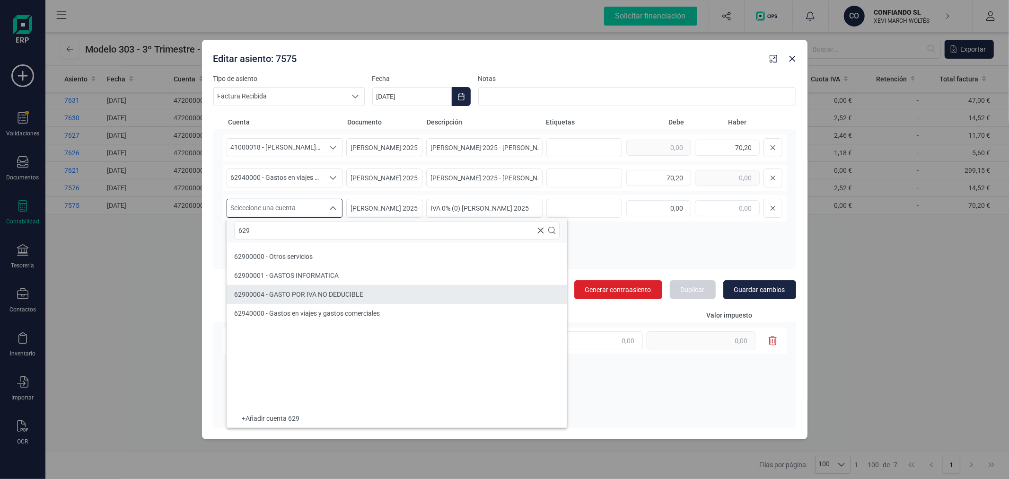
click at [339, 292] on span "62900004 - GASTO POR IVA NO DEDUCIBLE" at bounding box center [298, 294] width 129 height 8
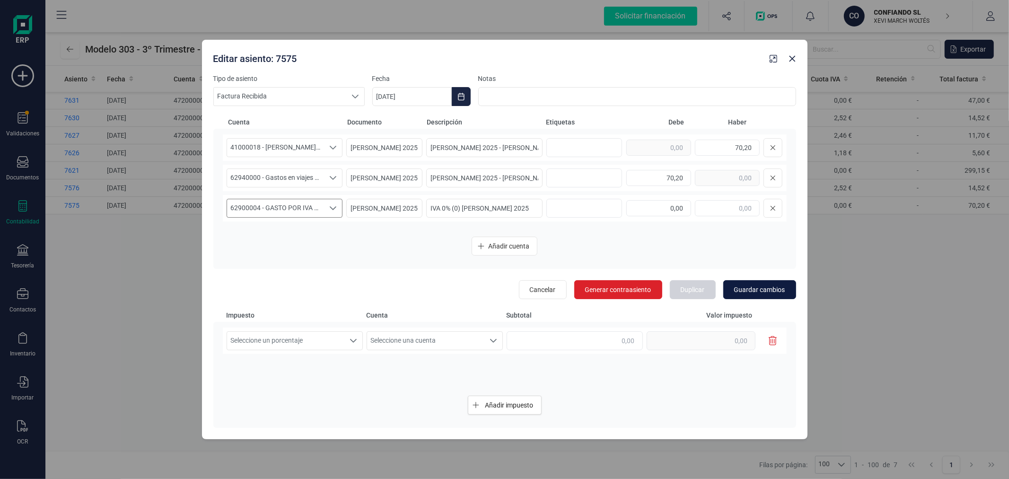
click at [755, 287] on span "Guardar cambios" at bounding box center [759, 289] width 51 height 9
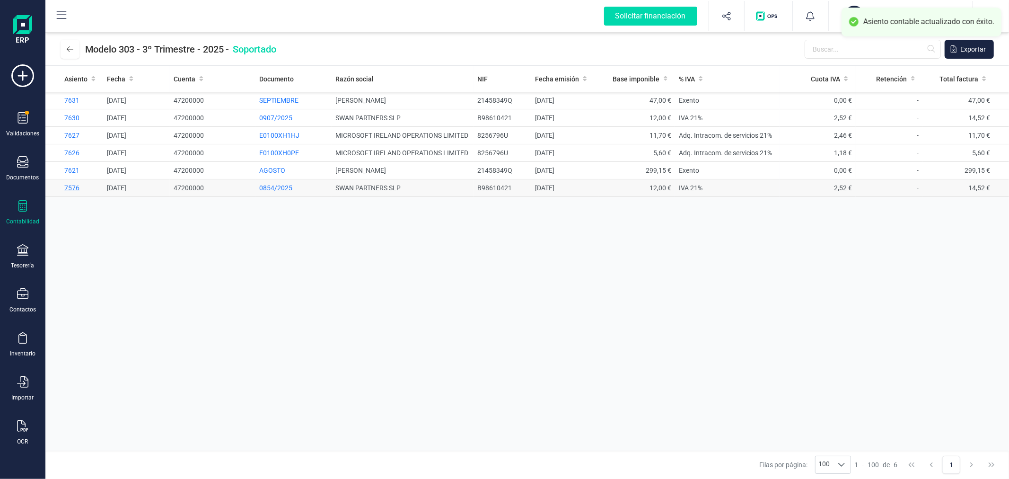
click at [72, 186] on span "7576" at bounding box center [71, 188] width 15 height 8
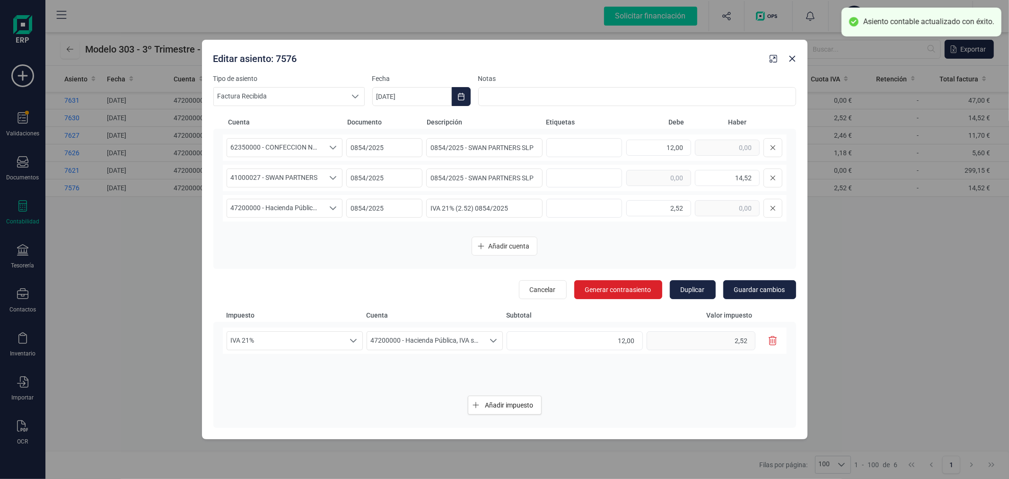
click at [773, 338] on icon "button" at bounding box center [773, 340] width 9 height 9
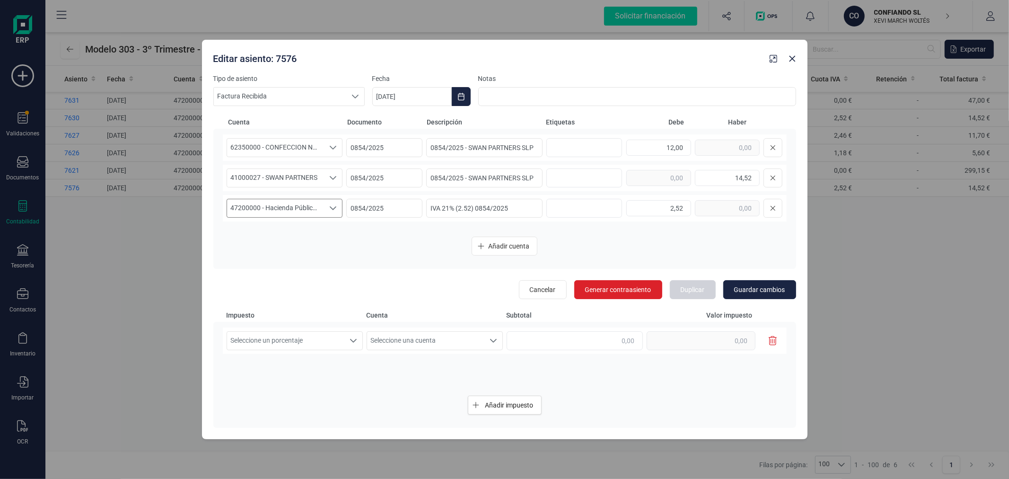
click at [254, 207] on span "47200000 - Hacienda Pública, IVA soportado" at bounding box center [275, 208] width 97 height 18
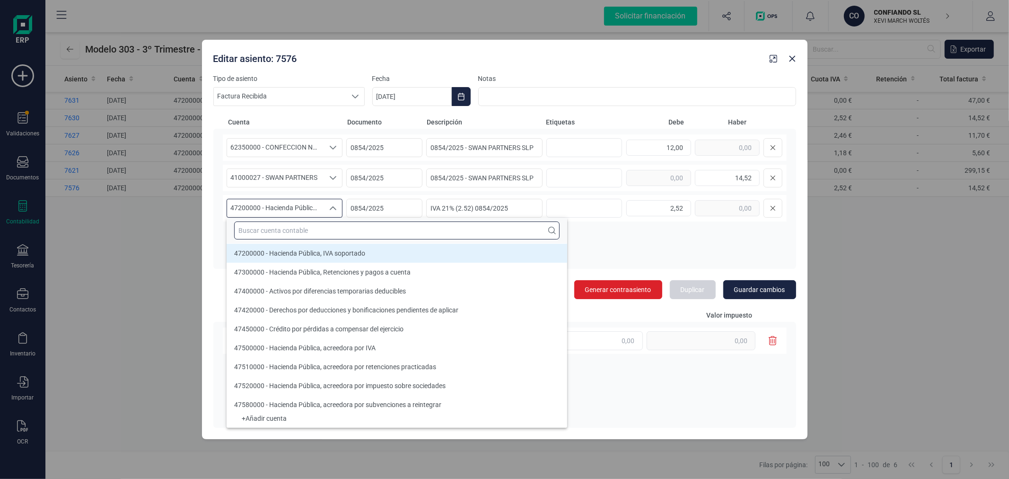
click at [281, 228] on input "text" at bounding box center [396, 230] width 325 height 18
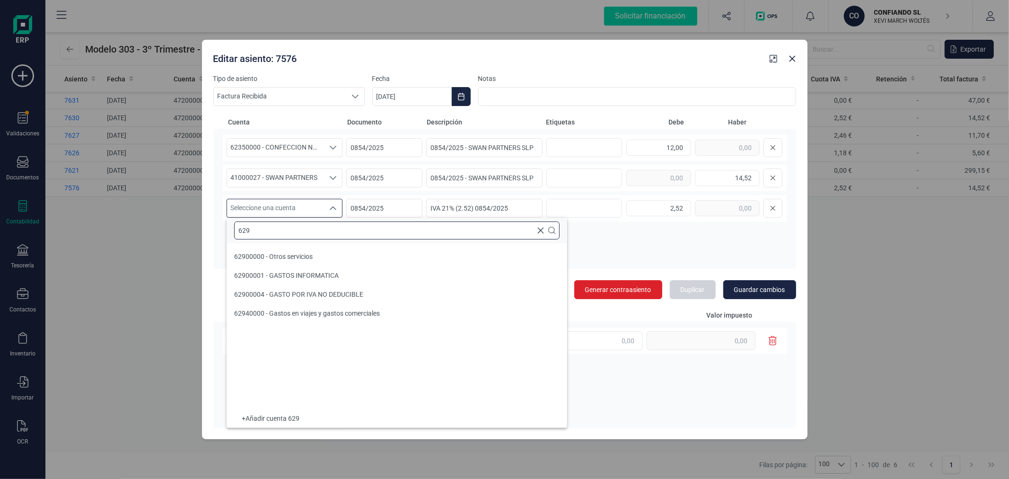
scroll to position [0, 0]
type input "629"
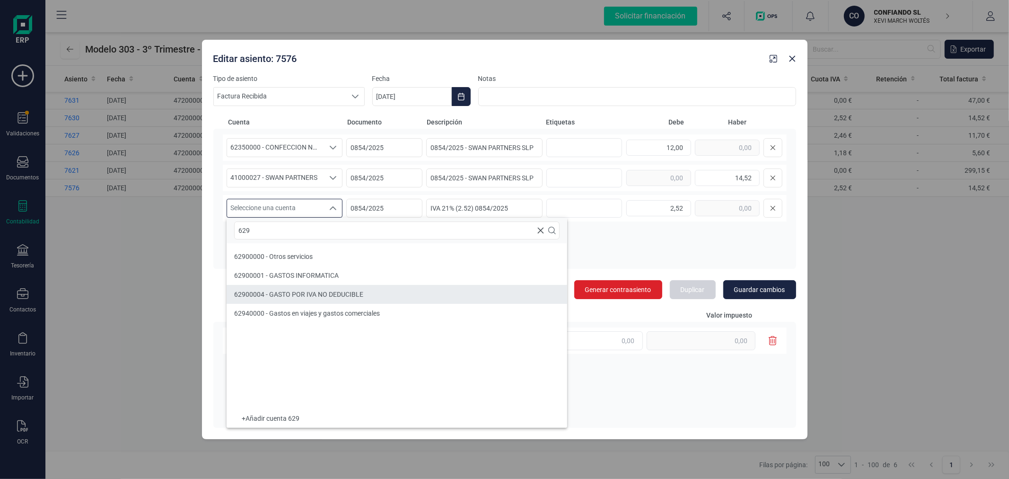
click at [315, 297] on span "62900004 - GASTO POR IVA NO DEDUCIBLE" at bounding box center [298, 294] width 129 height 8
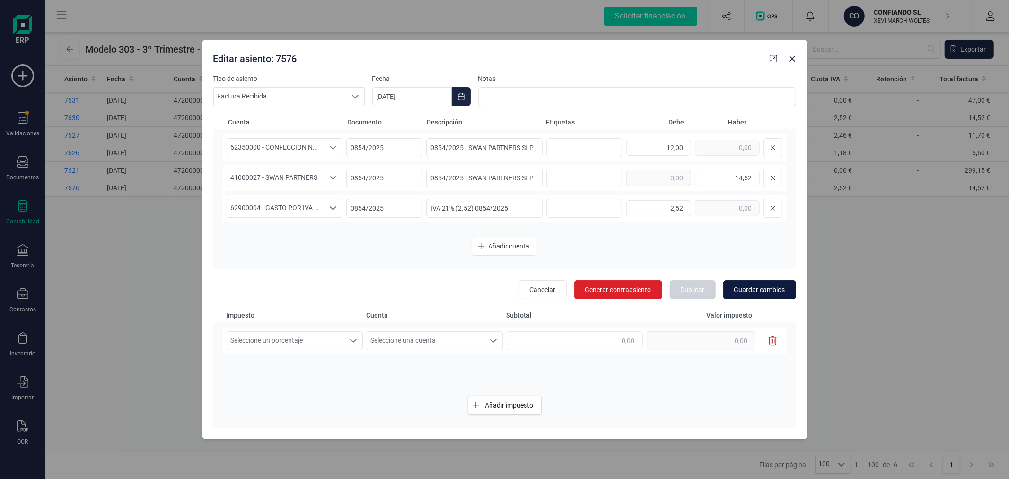
click at [763, 285] on span "Guardar cambios" at bounding box center [759, 289] width 51 height 9
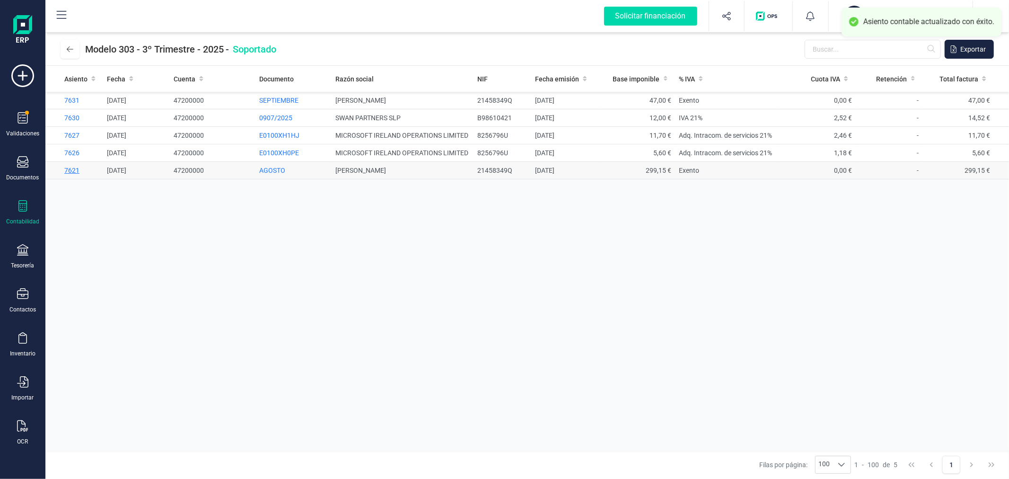
click at [69, 169] on span "7621" at bounding box center [71, 170] width 15 height 8
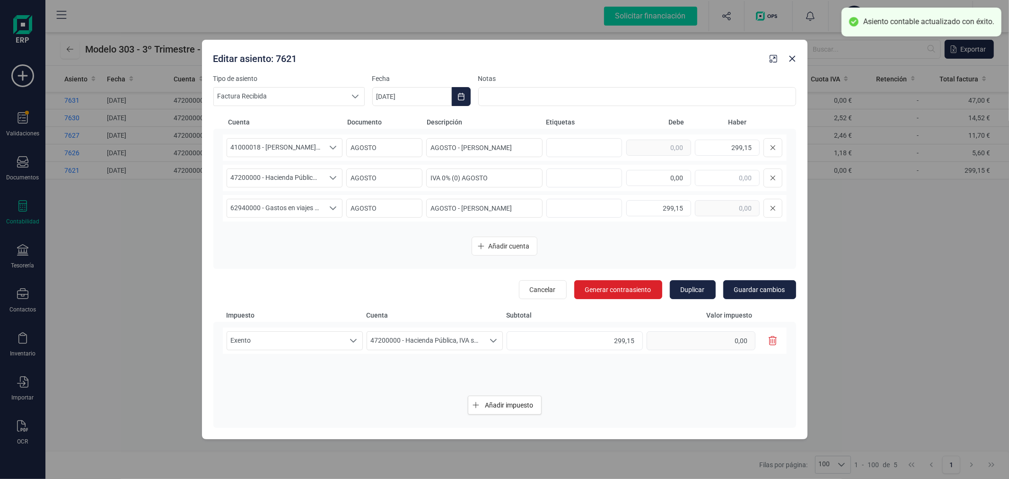
click at [772, 338] on icon "button" at bounding box center [773, 340] width 9 height 9
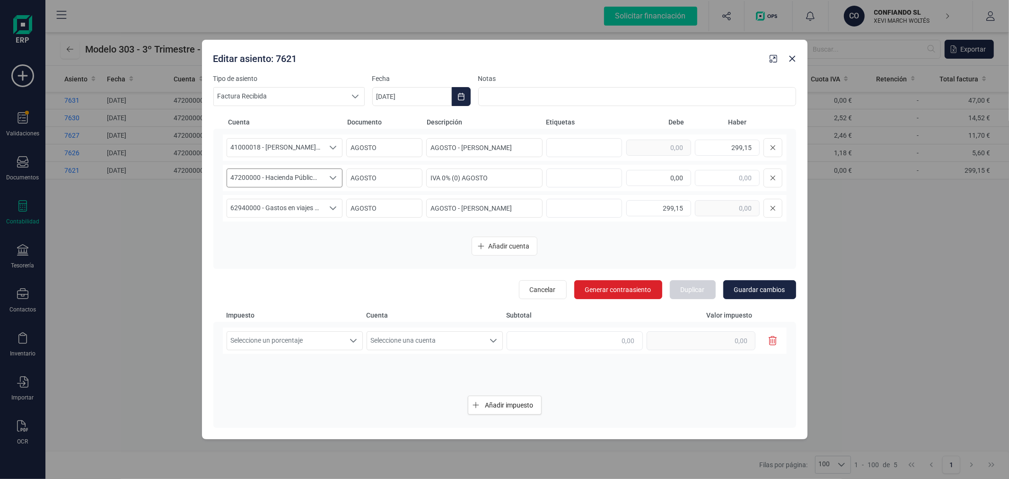
click at [291, 178] on span "47200000 - Hacienda Pública, IVA soportado" at bounding box center [275, 178] width 97 height 18
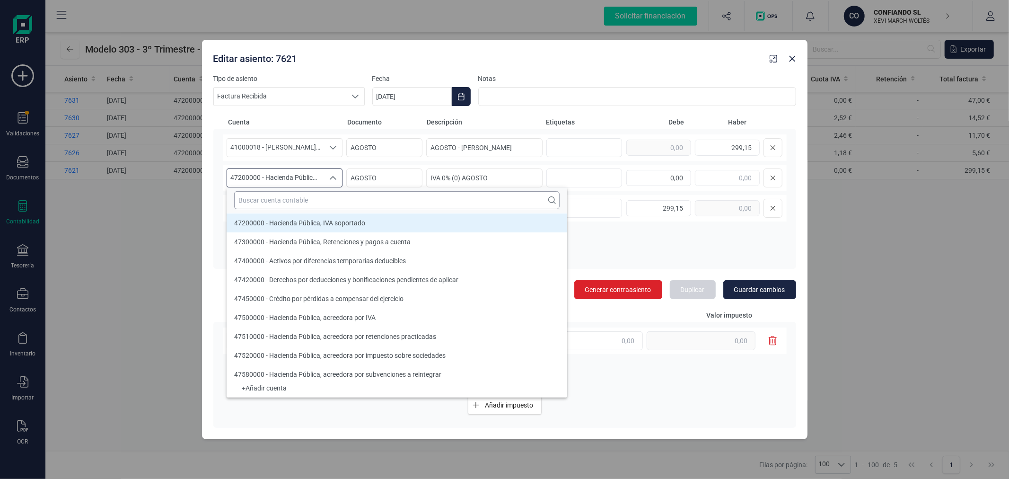
click at [301, 196] on input "text" at bounding box center [396, 200] width 325 height 18
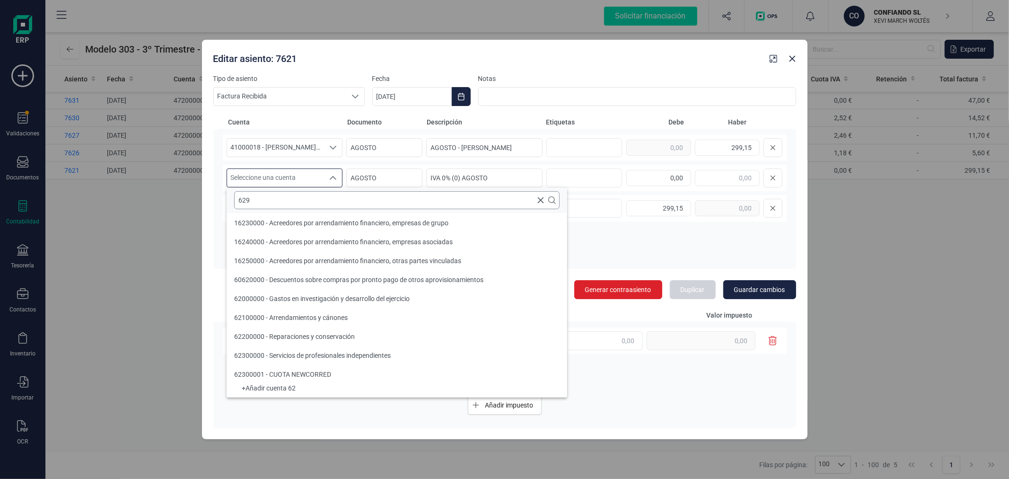
scroll to position [0, 0]
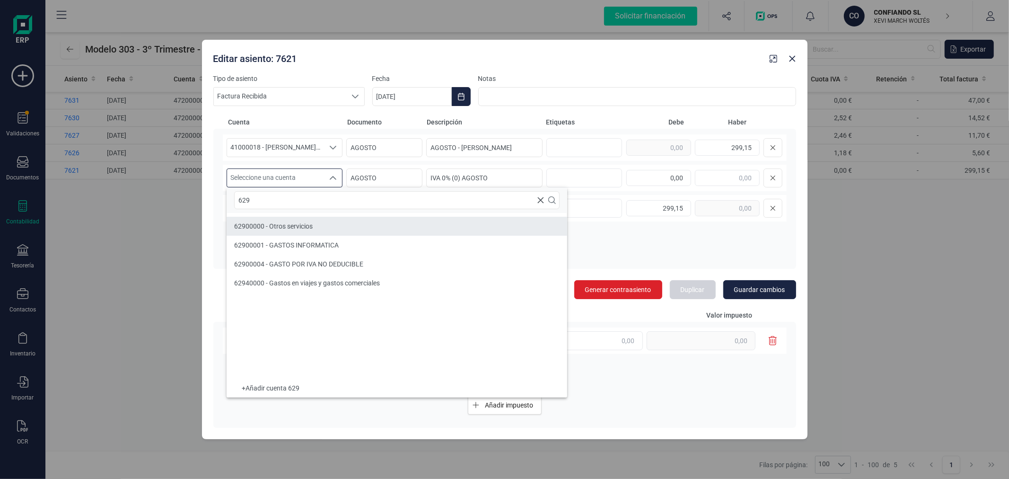
type input "629"
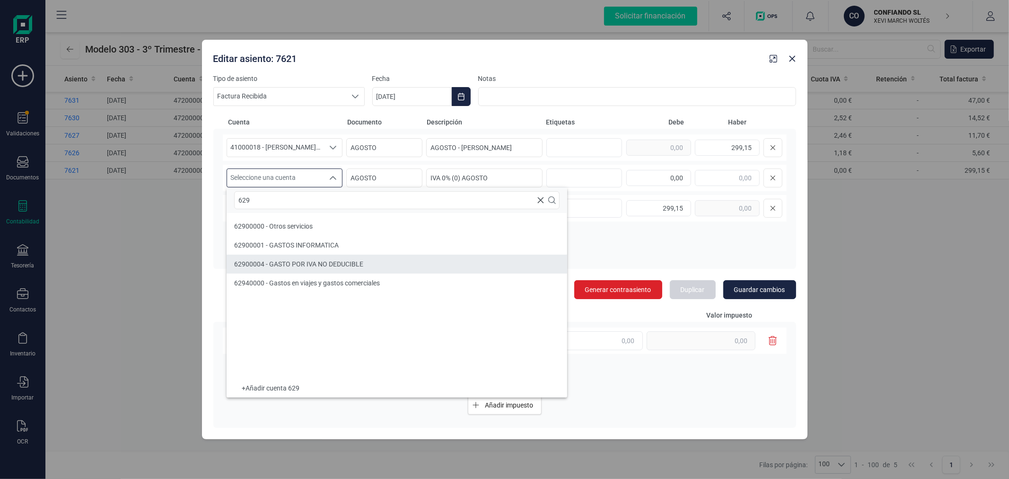
click at [299, 258] on li "62900004 - GASTO POR IVA NO DEDUCIBLE" at bounding box center [397, 263] width 341 height 19
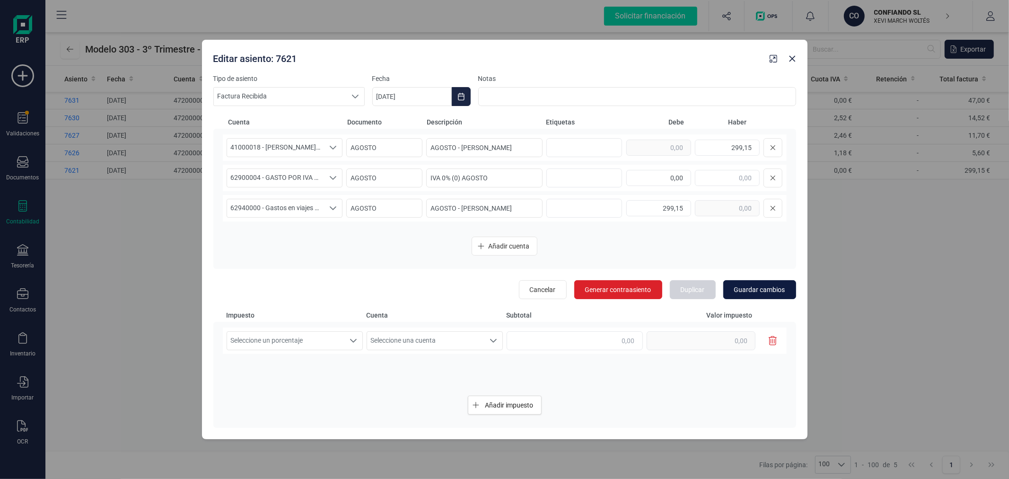
click at [754, 294] on button "Guardar cambios" at bounding box center [759, 289] width 73 height 19
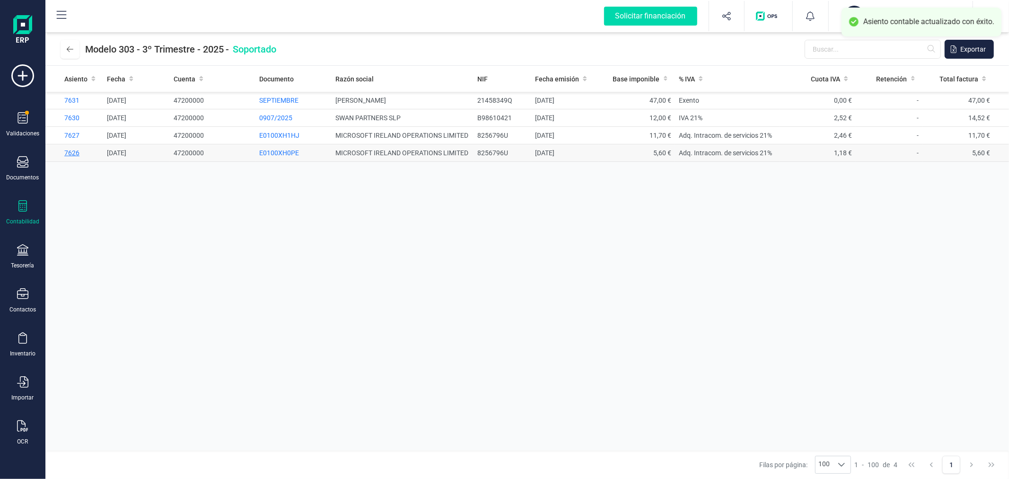
click at [73, 149] on span "7626" at bounding box center [71, 153] width 15 height 8
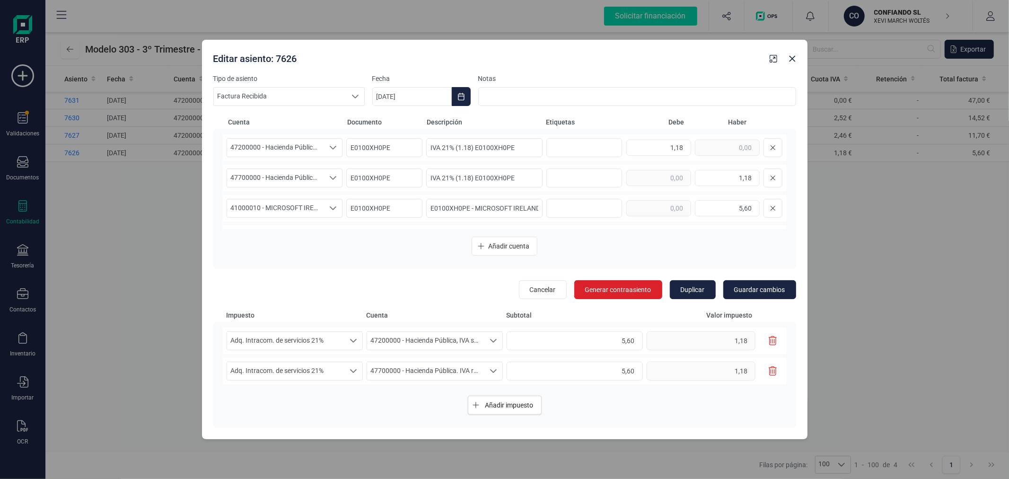
click at [774, 337] on icon "button" at bounding box center [773, 340] width 9 height 9
click at [283, 149] on span "47200000 - Hacienda Pública, IVA soportado" at bounding box center [275, 148] width 97 height 18
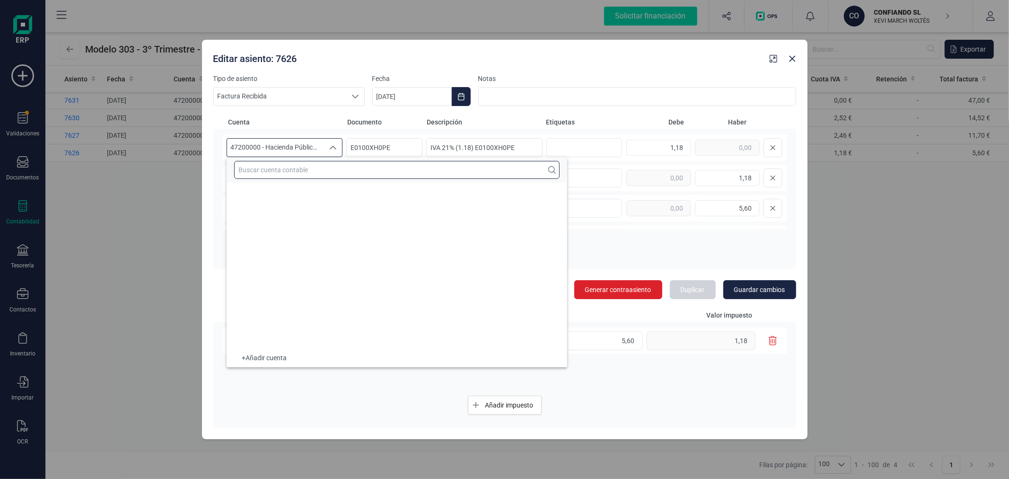
scroll to position [5944, 0]
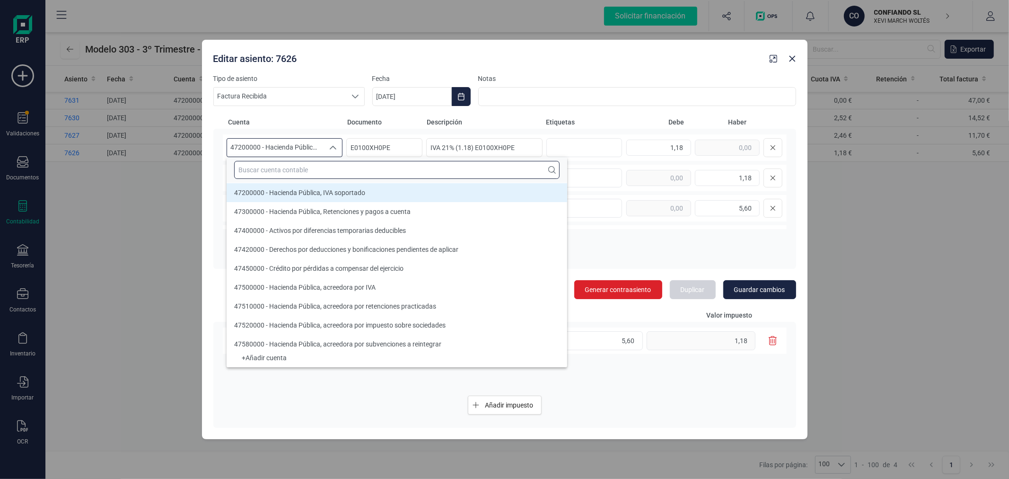
click at [296, 169] on input "text" at bounding box center [396, 170] width 325 height 18
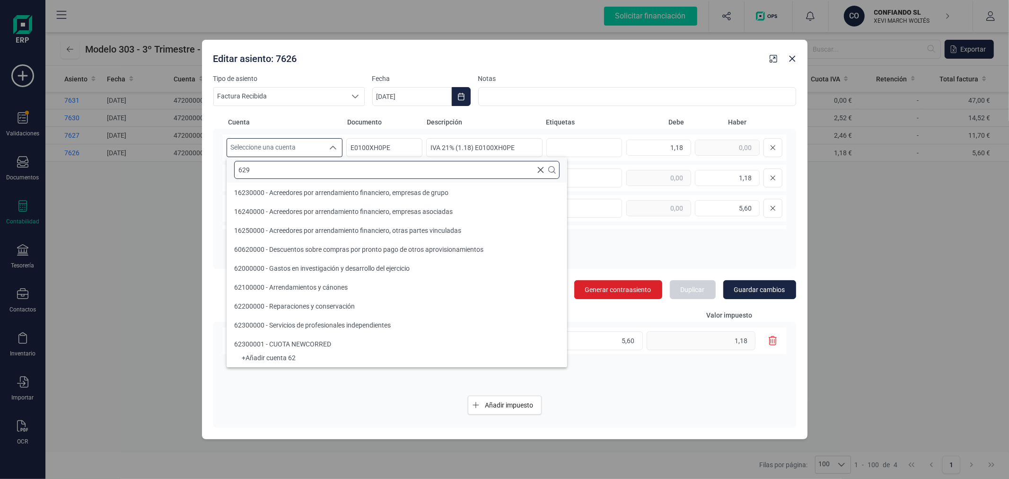
scroll to position [0, 0]
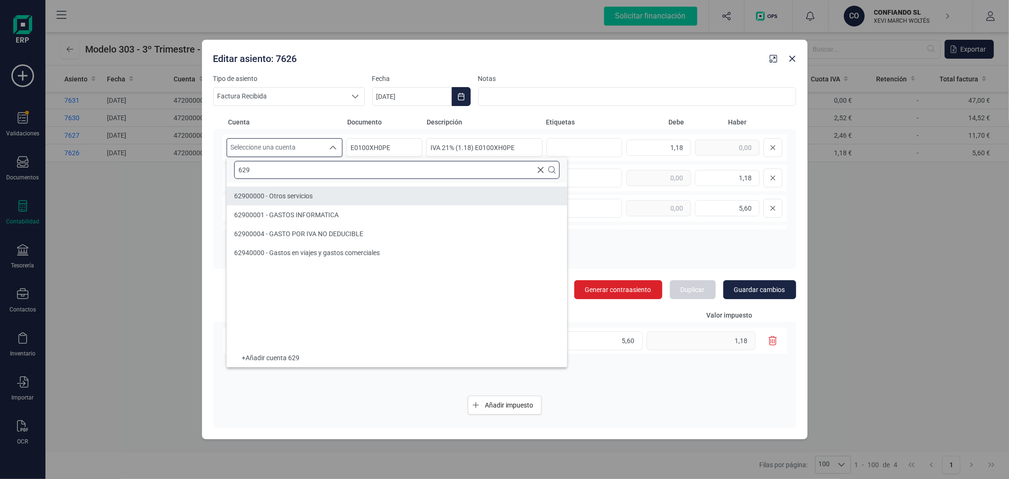
type input "629"
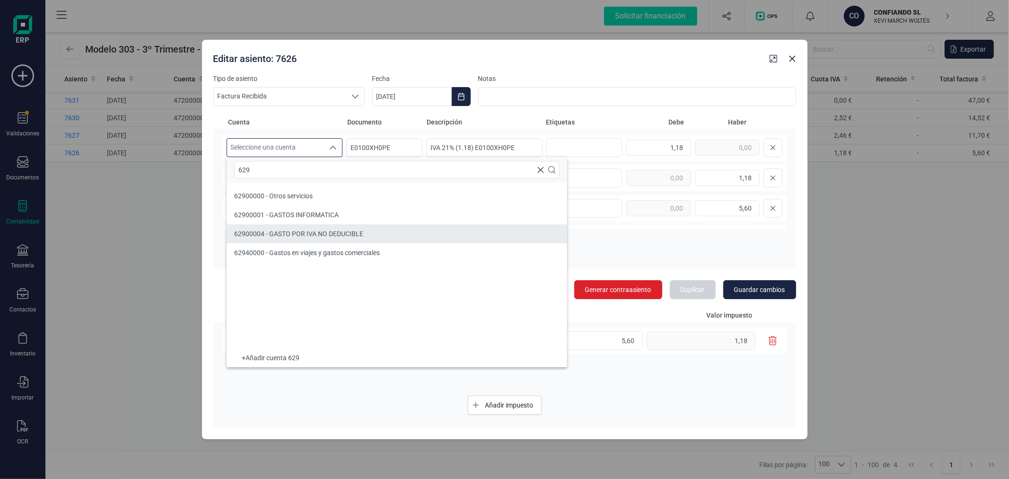
click at [323, 234] on span "62900004 - GASTO POR IVA NO DEDUCIBLE" at bounding box center [298, 234] width 129 height 8
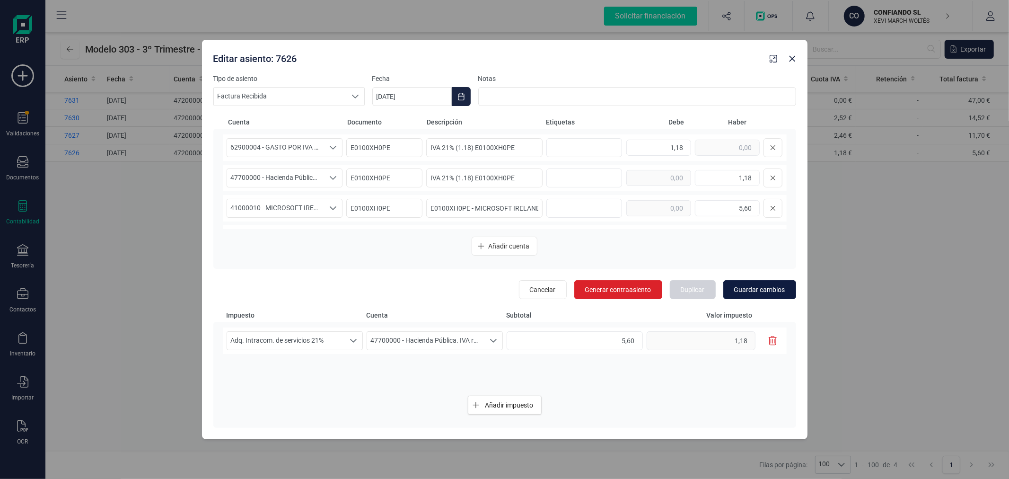
click at [762, 286] on span "Guardar cambios" at bounding box center [759, 289] width 51 height 9
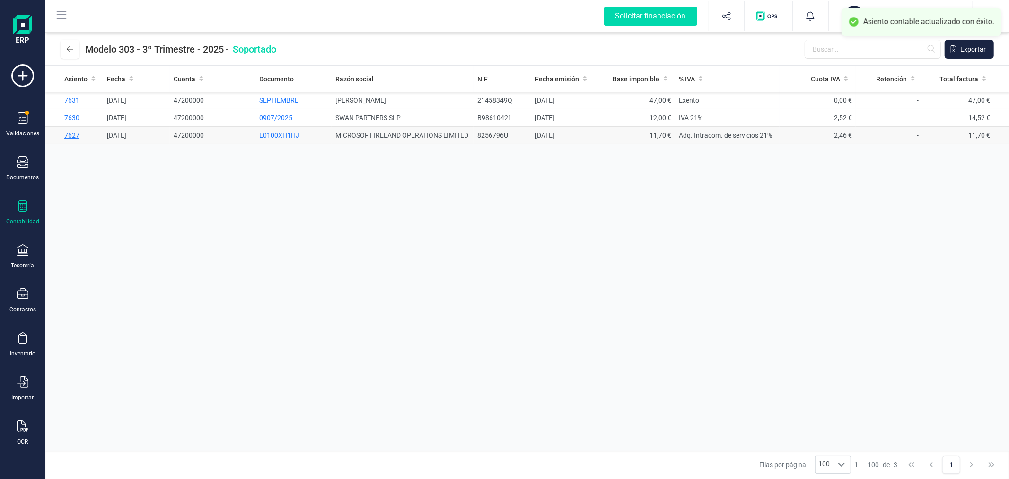
click at [71, 134] on span "7627" at bounding box center [71, 135] width 15 height 8
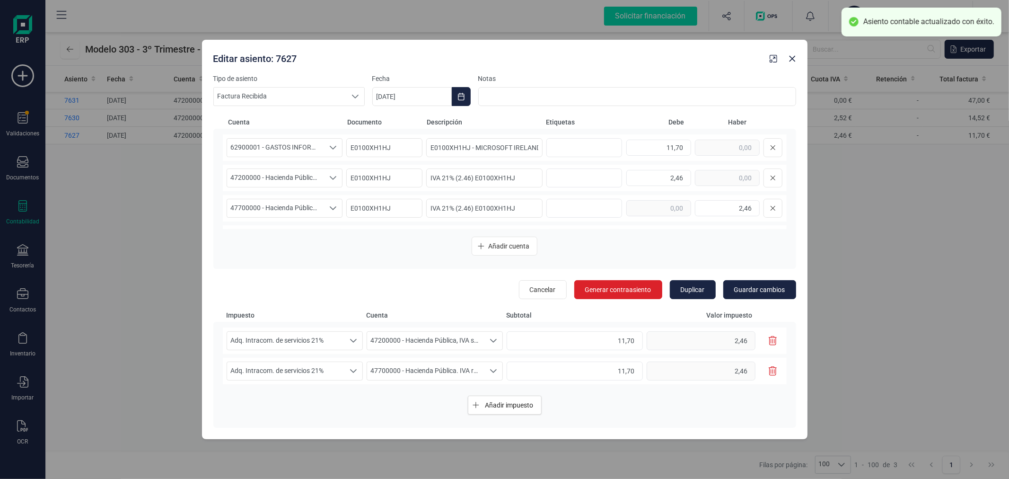
click at [774, 337] on icon "button" at bounding box center [773, 340] width 9 height 9
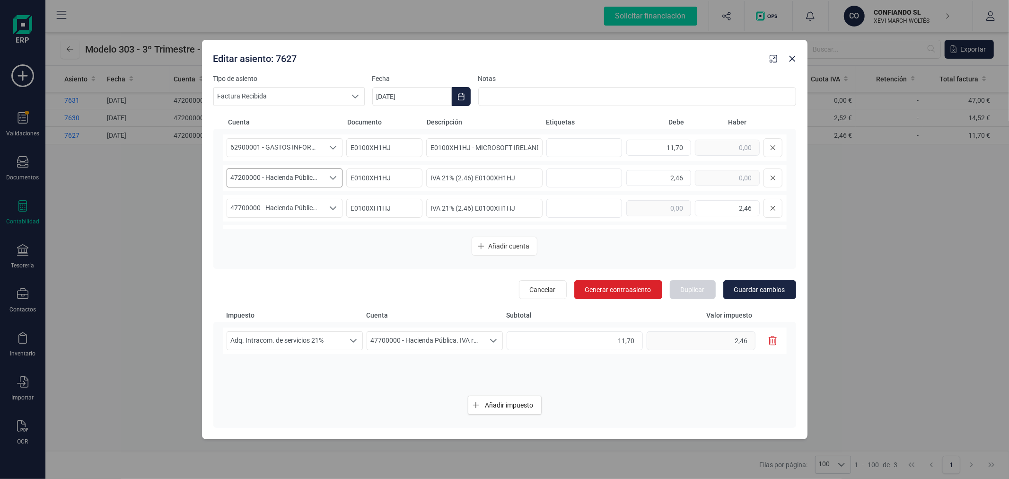
click at [304, 177] on span "47200000 - Hacienda Pública, IVA soportado" at bounding box center [275, 178] width 97 height 18
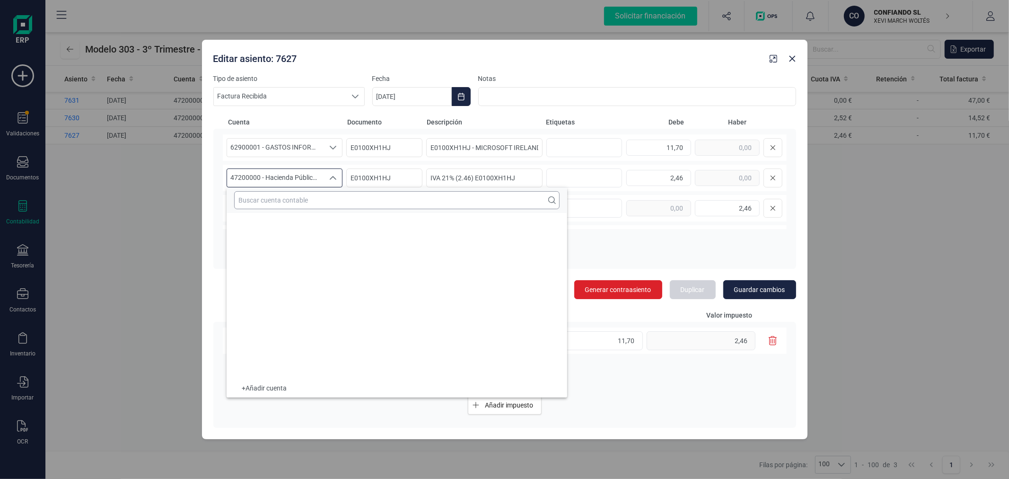
scroll to position [5944, 0]
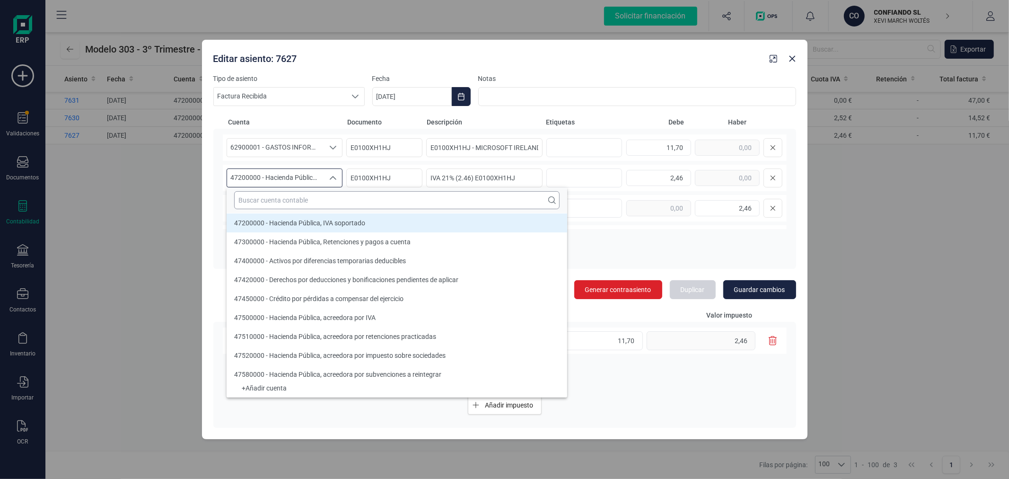
click at [304, 197] on input "text" at bounding box center [396, 200] width 325 height 18
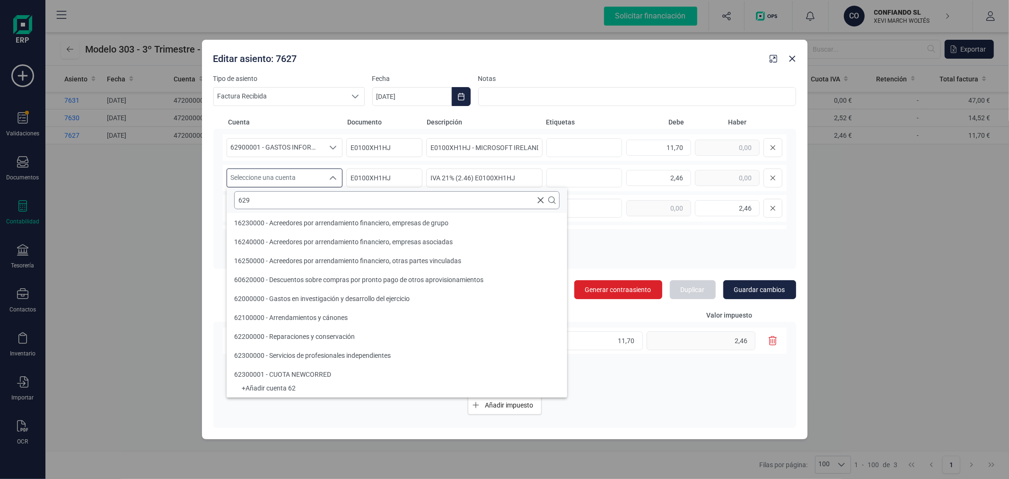
scroll to position [0, 0]
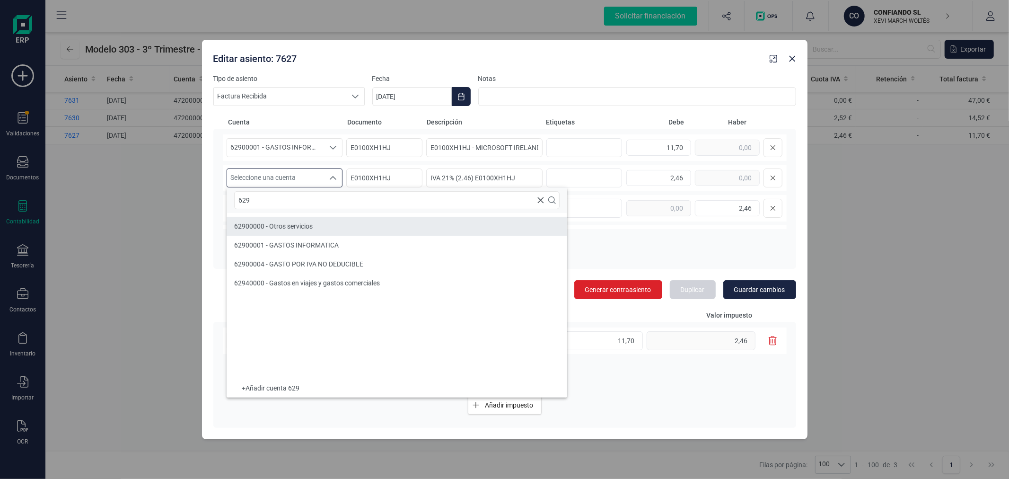
type input "629"
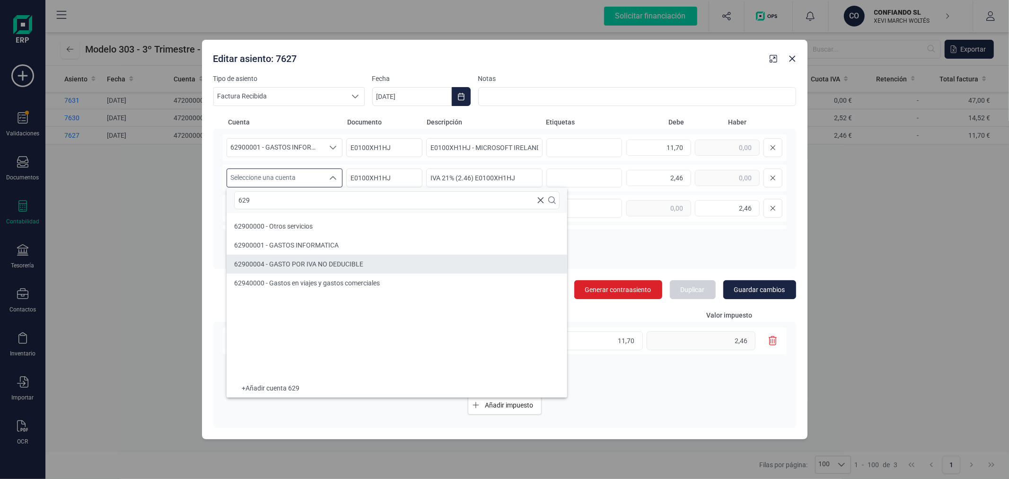
click at [344, 265] on span "62900004 - GASTO POR IVA NO DEDUCIBLE" at bounding box center [298, 264] width 129 height 8
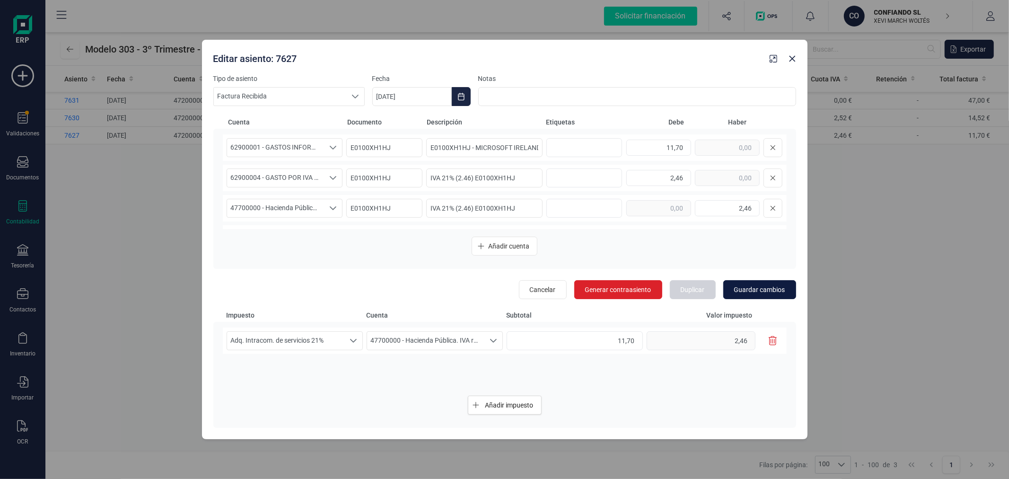
click at [772, 291] on span "Guardar cambios" at bounding box center [759, 289] width 51 height 9
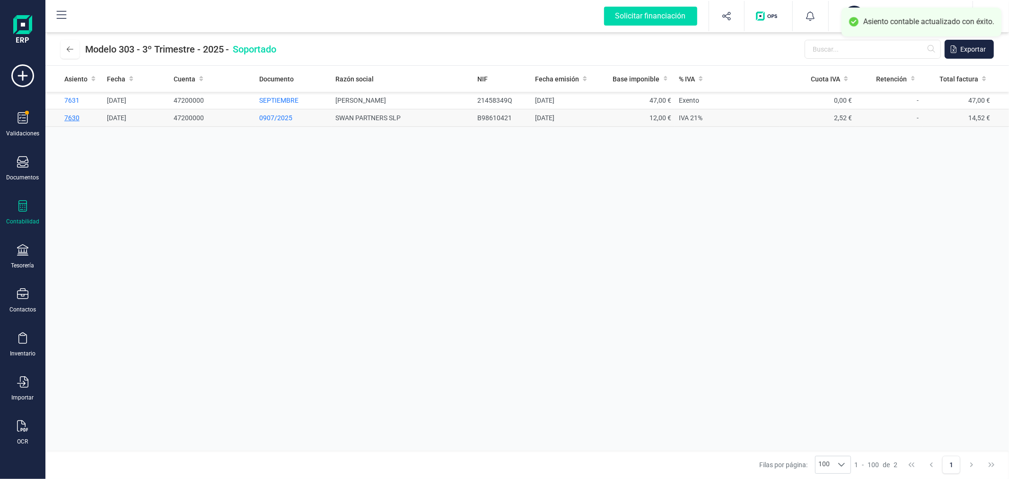
click at [71, 114] on span "7630" at bounding box center [71, 118] width 15 height 8
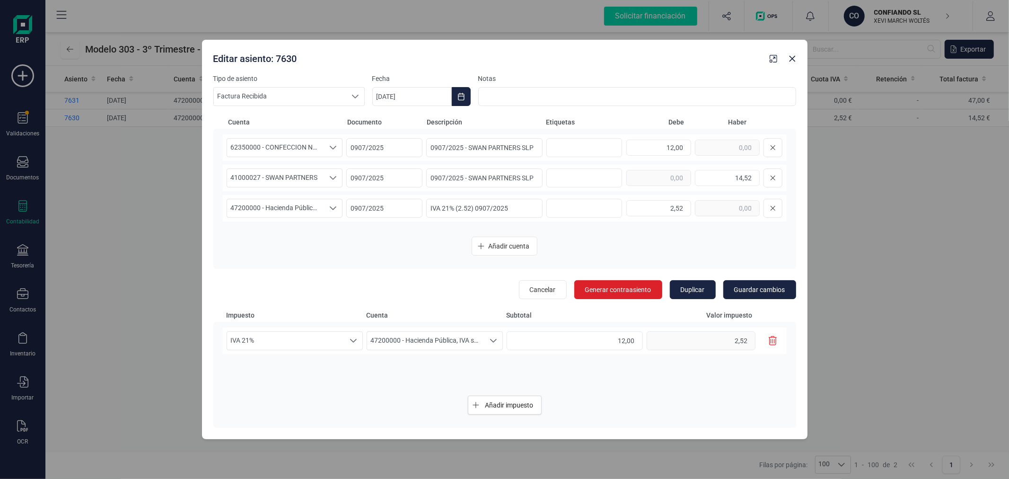
click at [776, 337] on icon "button" at bounding box center [773, 340] width 9 height 9
click at [304, 201] on span "47200000 - Hacienda Pública, IVA soportado" at bounding box center [275, 208] width 97 height 18
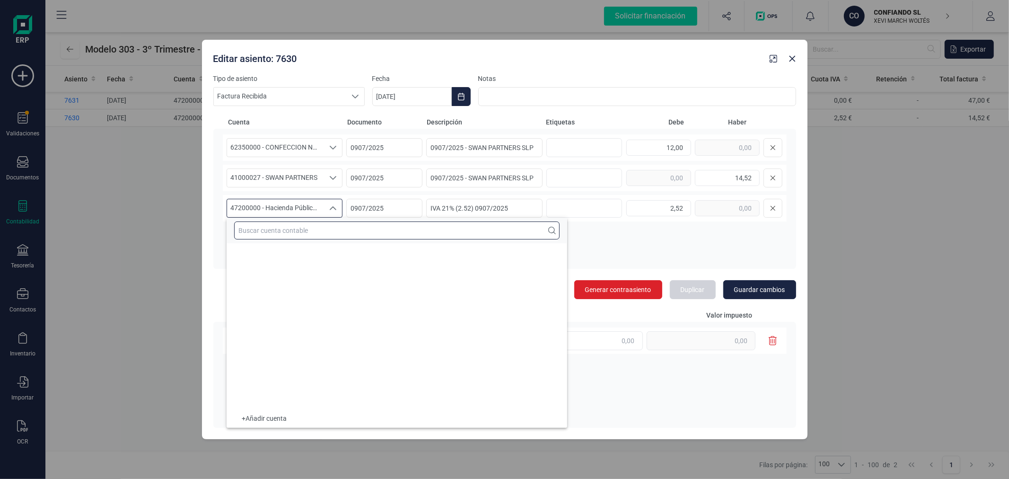
scroll to position [5944, 0]
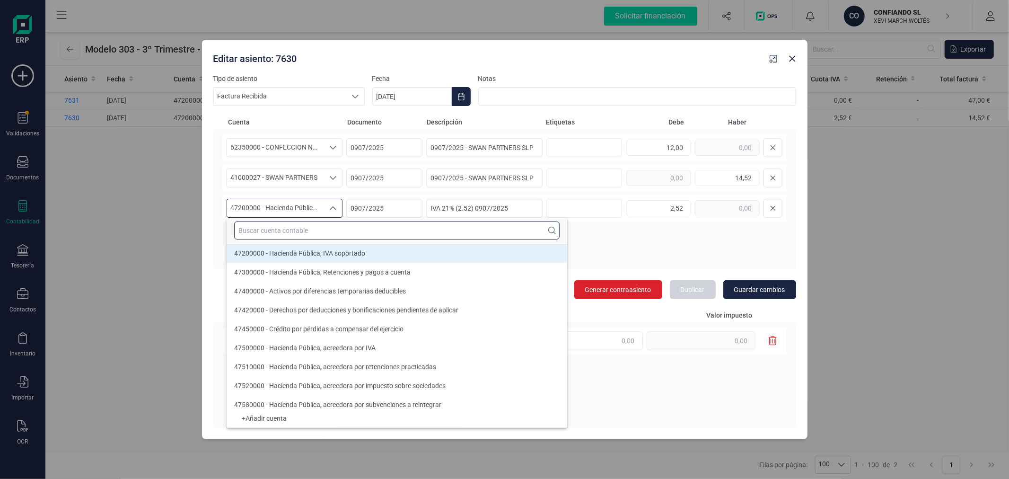
click at [319, 221] on input "text" at bounding box center [396, 230] width 325 height 18
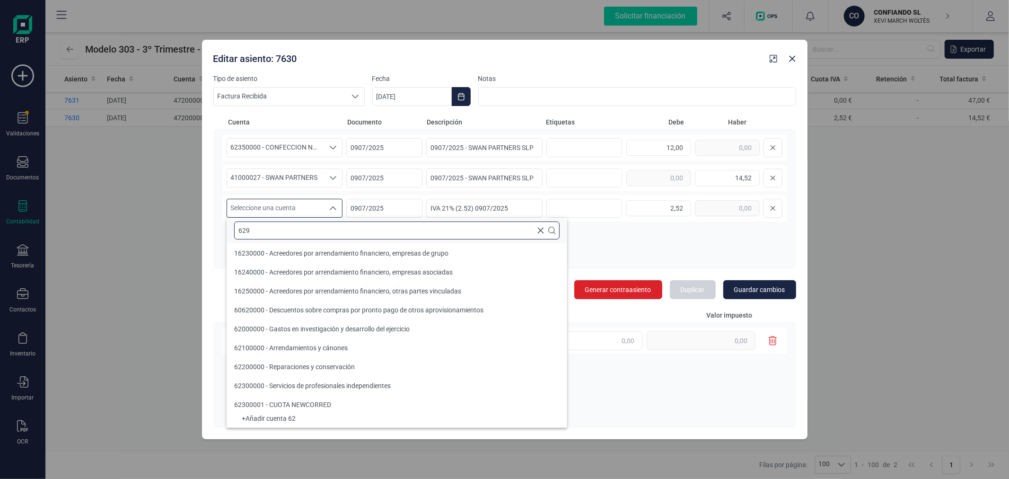
scroll to position [0, 0]
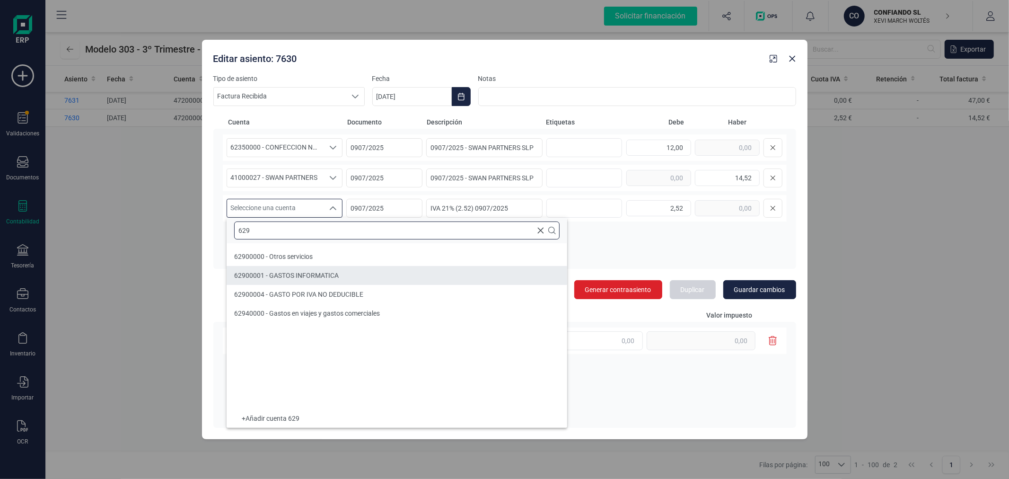
type input "629"
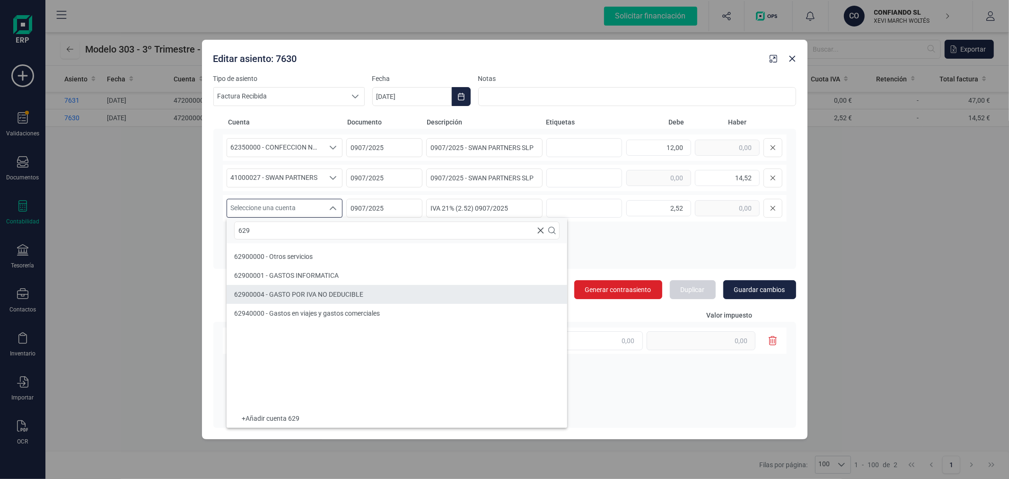
click at [342, 292] on span "62900004 - GASTO POR IVA NO DEDUCIBLE" at bounding box center [298, 294] width 129 height 8
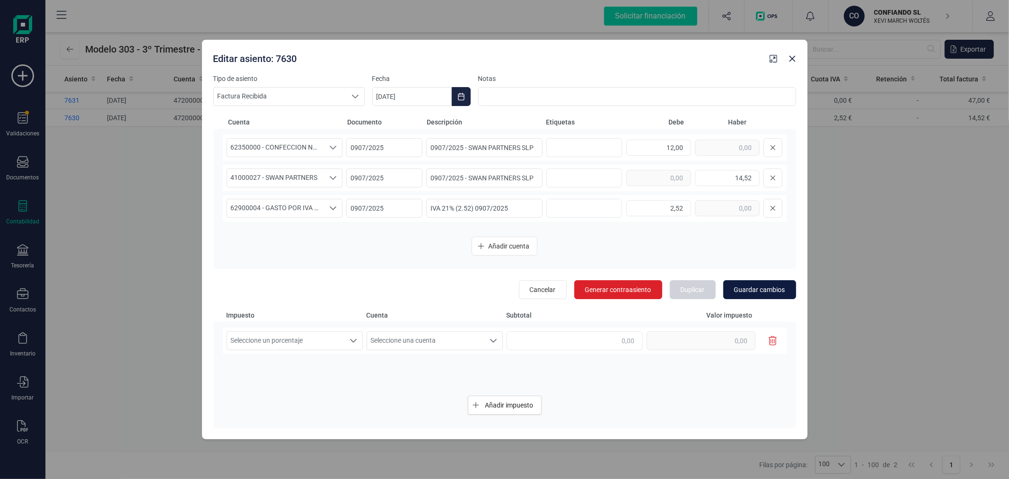
click at [788, 286] on button "Guardar cambios" at bounding box center [759, 289] width 73 height 19
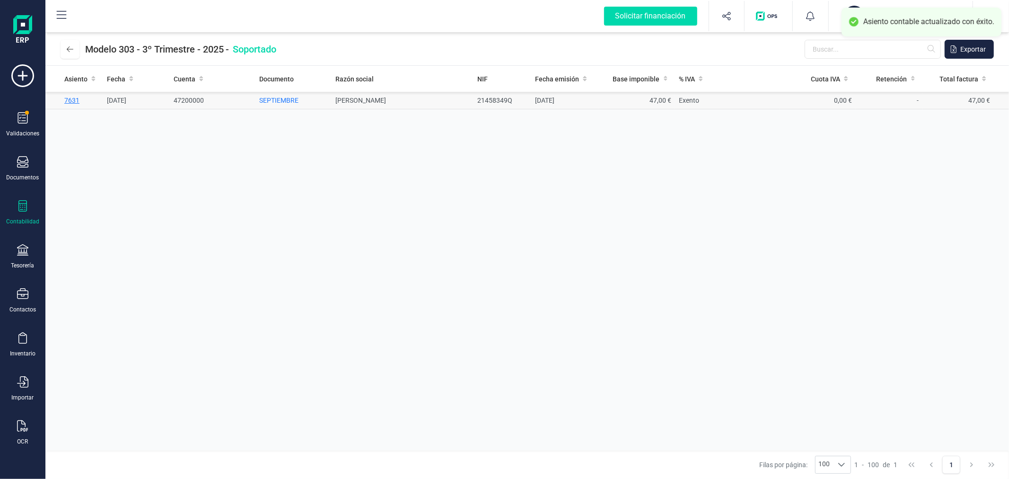
click at [70, 100] on span "7631" at bounding box center [71, 100] width 15 height 8
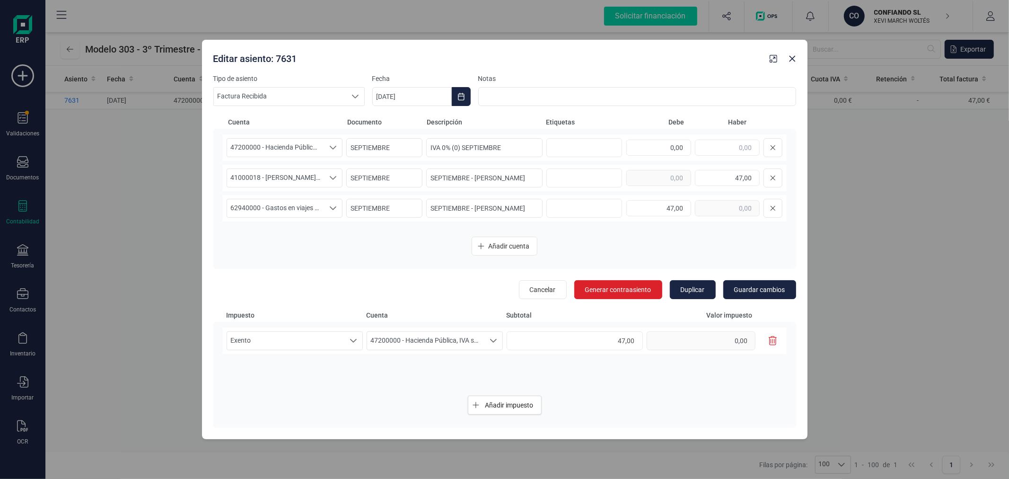
click at [776, 337] on icon "button" at bounding box center [773, 340] width 9 height 9
click at [305, 138] on div "47200000 - Hacienda Pública, IVA soportado 47200000 - Hacienda Pública, IVA sop…" at bounding box center [505, 147] width 564 height 26
click at [300, 144] on span "47200000 - Hacienda Pública, IVA soportado" at bounding box center [275, 148] width 97 height 18
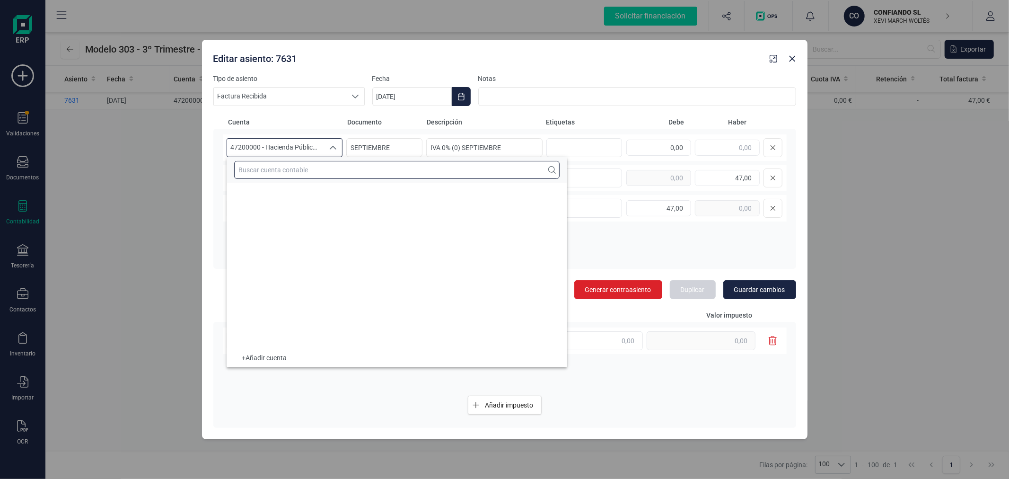
scroll to position [5944, 0]
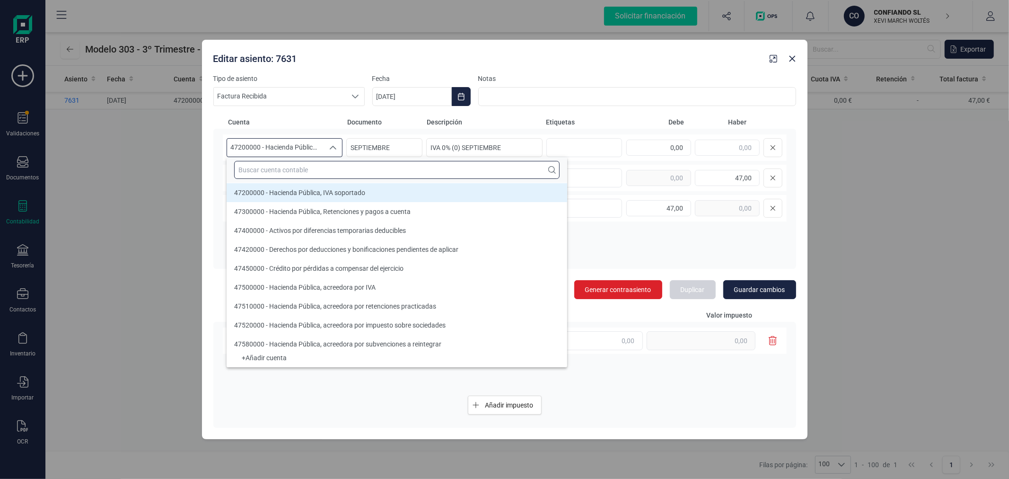
click at [308, 168] on input "text" at bounding box center [396, 170] width 325 height 18
click at [778, 149] on button at bounding box center [772, 147] width 19 height 19
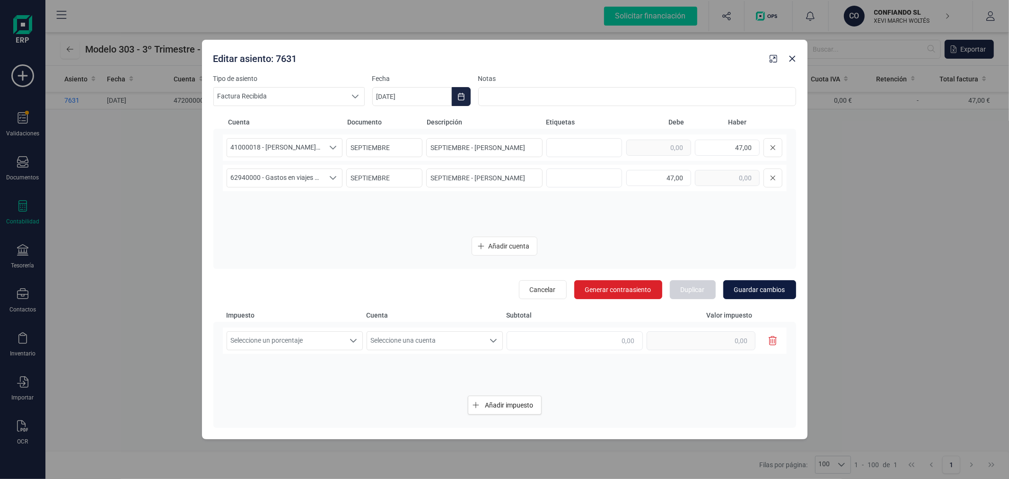
click at [779, 293] on span "Guardar cambios" at bounding box center [759, 289] width 51 height 9
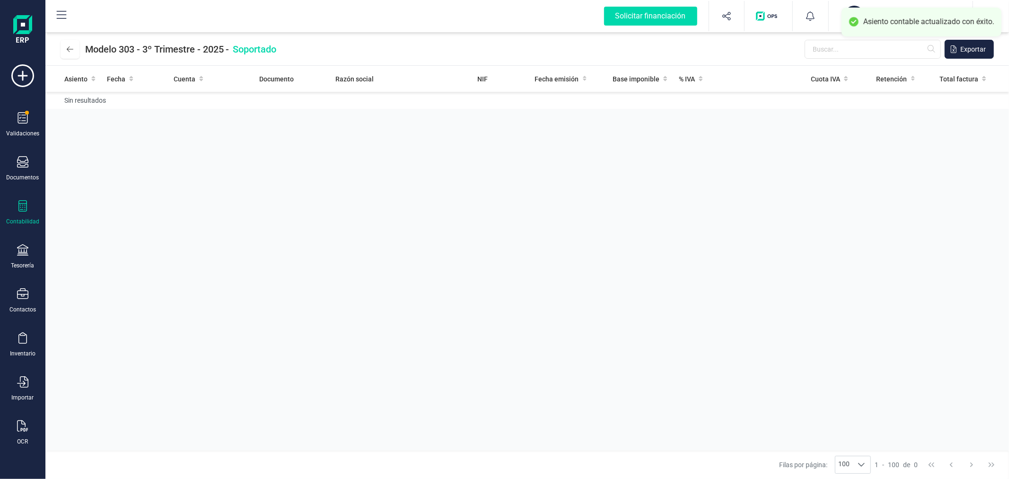
click at [263, 200] on div "Asiento Fecha Cuenta Documento Razón social NIF Fecha emisión Base imponible % …" at bounding box center [526, 258] width 963 height 385
click at [71, 46] on icon at bounding box center [70, 49] width 7 height 8
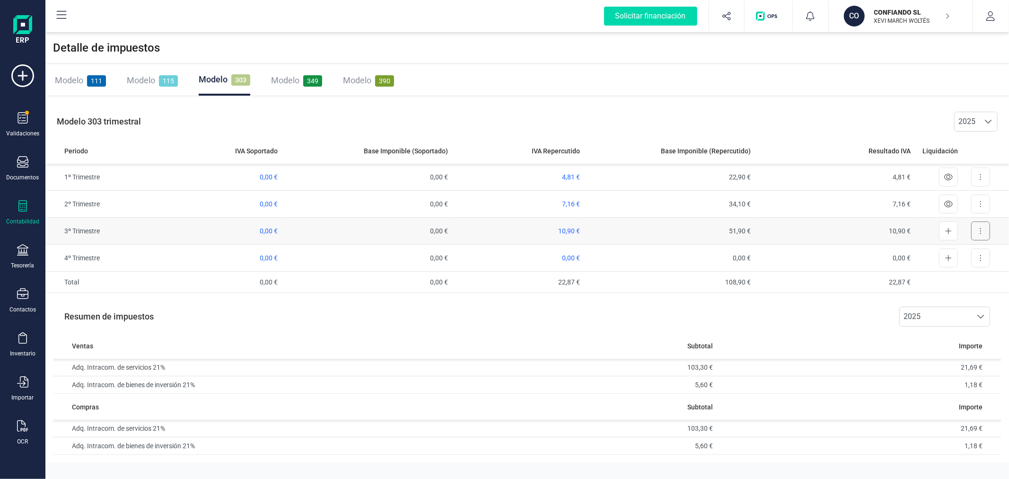
click at [984, 228] on button at bounding box center [980, 230] width 19 height 19
click at [967, 251] on span "Exportar detalle" at bounding box center [959, 253] width 46 height 9
click at [296, 87] on div "Modelo 349" at bounding box center [296, 80] width 51 height 30
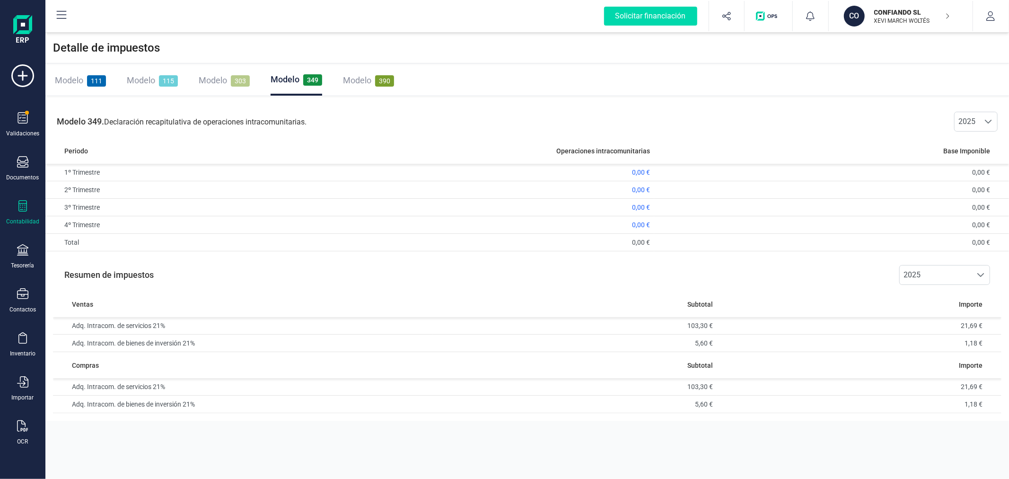
click at [214, 80] on span "Modelo" at bounding box center [213, 80] width 28 height 10
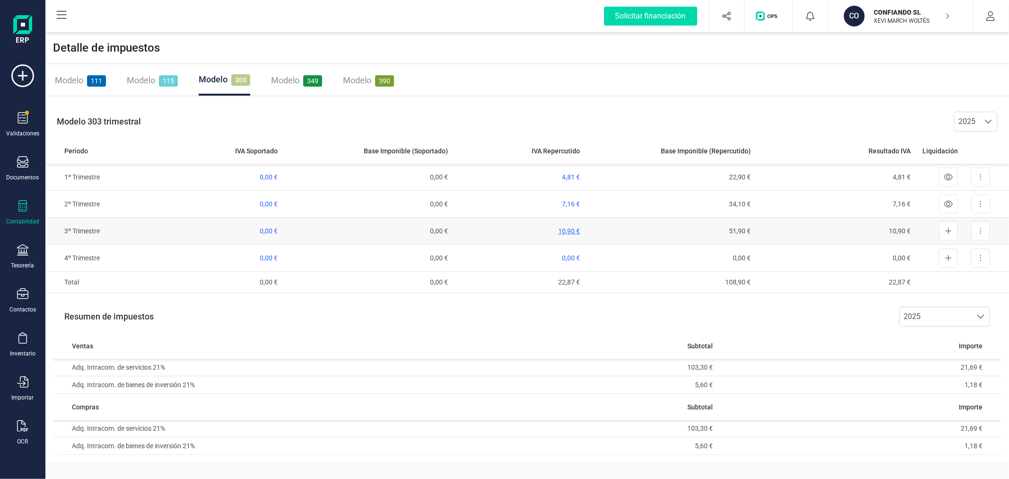
click at [568, 230] on span "10,90 €" at bounding box center [569, 231] width 22 height 8
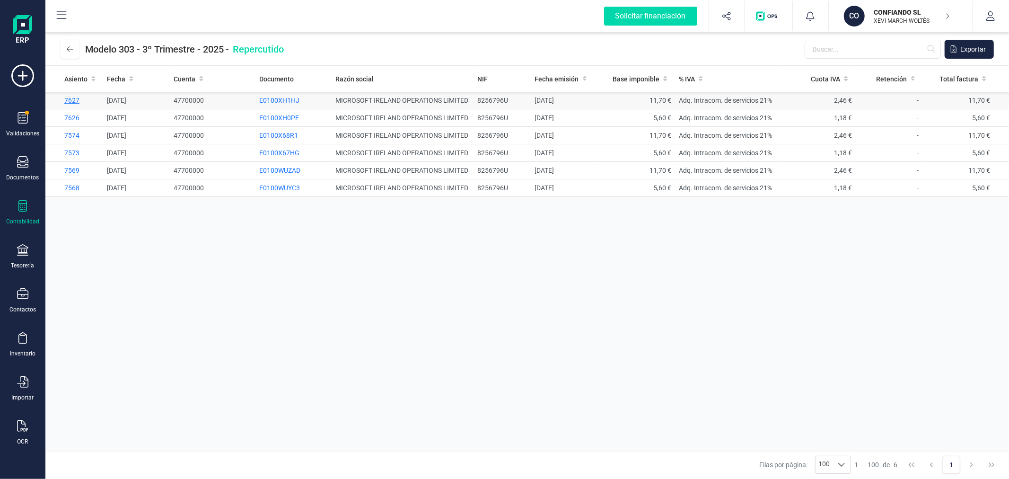
click at [75, 98] on span "7627" at bounding box center [71, 100] width 15 height 8
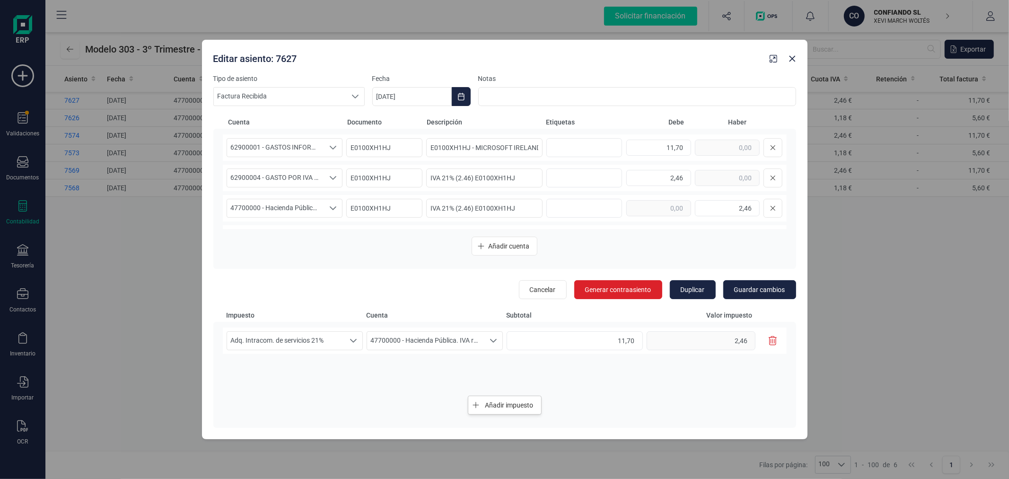
click at [522, 404] on span "Añadir impuesto" at bounding box center [509, 404] width 48 height 9
click at [333, 367] on span "Seleccione un porcentaje" at bounding box center [285, 371] width 117 height 18
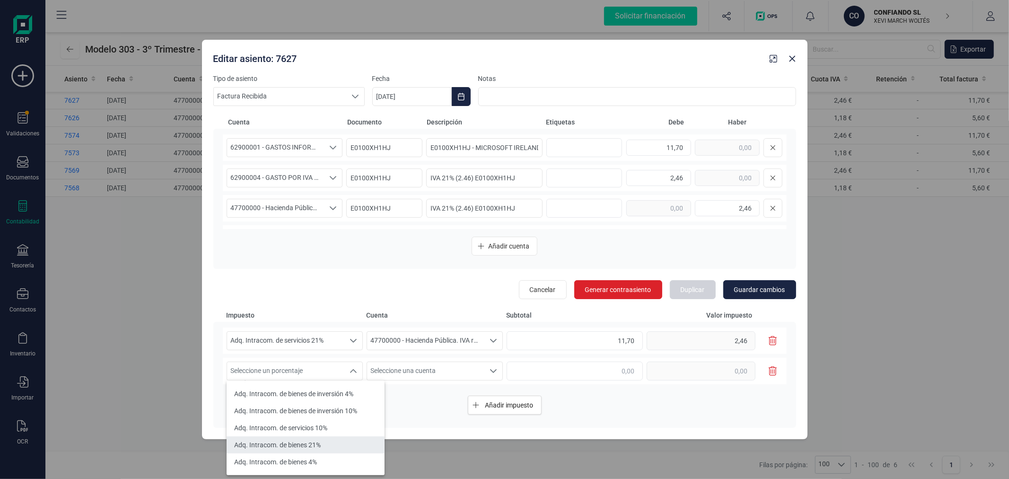
scroll to position [158, 0]
click at [344, 456] on li "Adq. Intracom. de servicios 21%" at bounding box center [306, 460] width 158 height 17
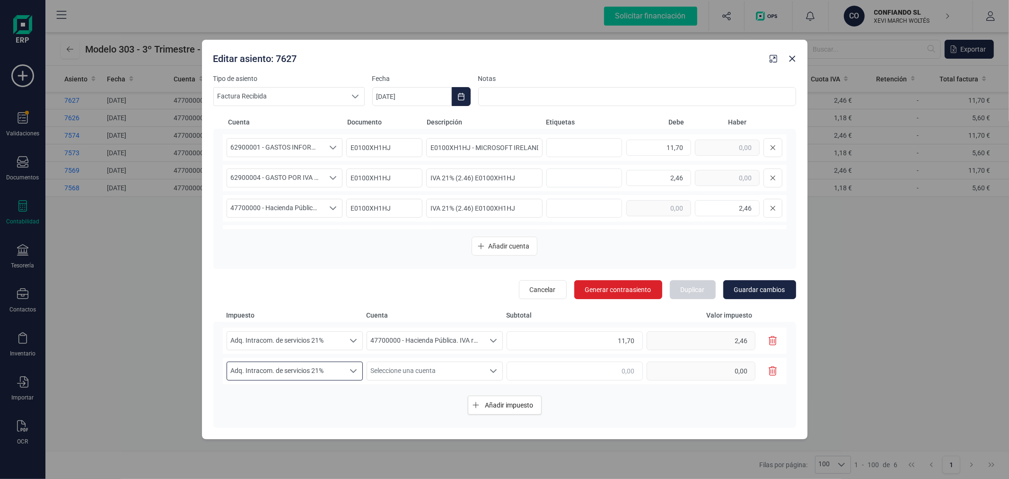
type input "0,00"
click at [417, 371] on span "Seleccione una cuenta" at bounding box center [425, 371] width 117 height 18
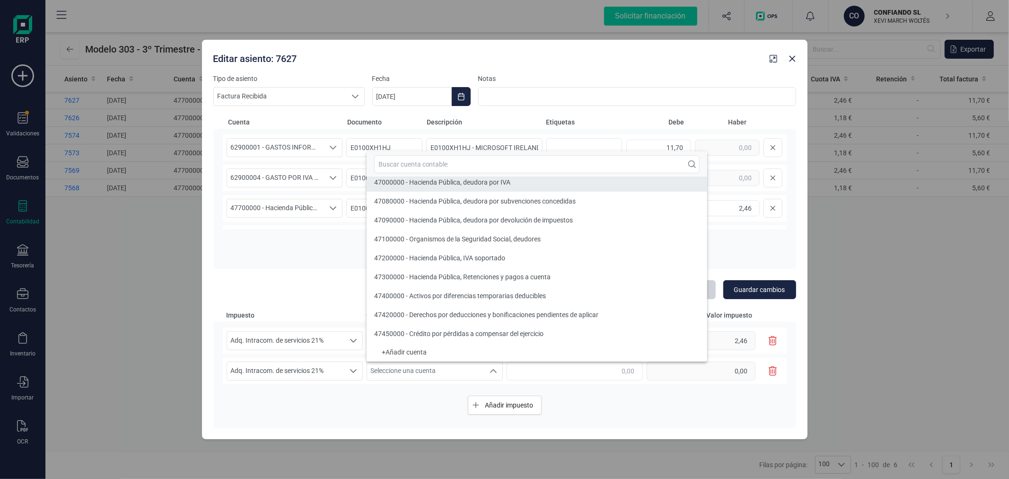
scroll to position [3, 0]
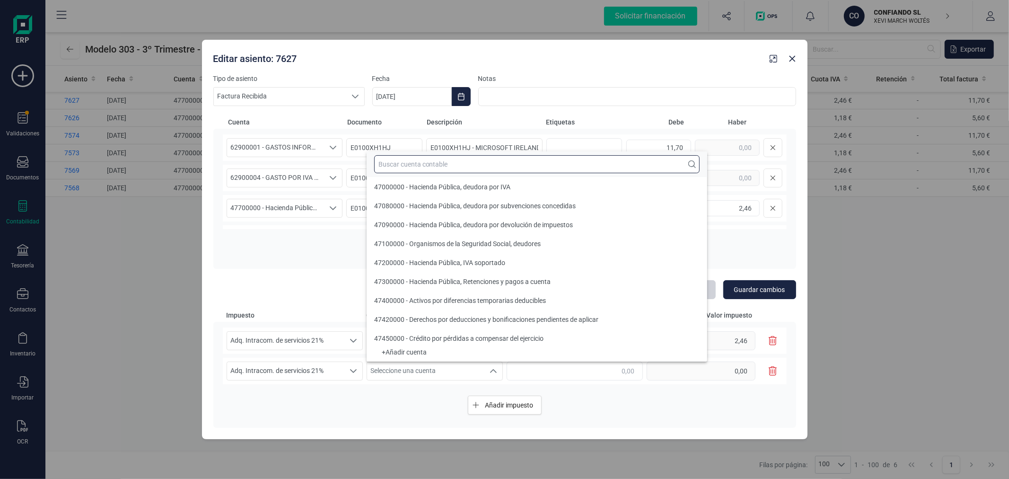
click at [499, 164] on input "text" at bounding box center [536, 164] width 325 height 18
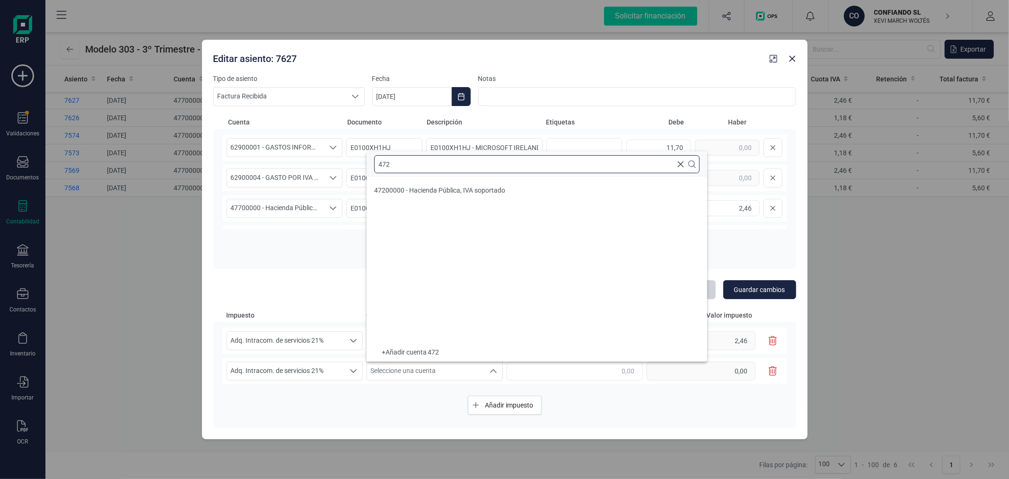
scroll to position [0, 0]
type input "472"
click at [480, 186] on span "47200000 - Hacienda Pública, IVA soportado" at bounding box center [439, 190] width 131 height 8
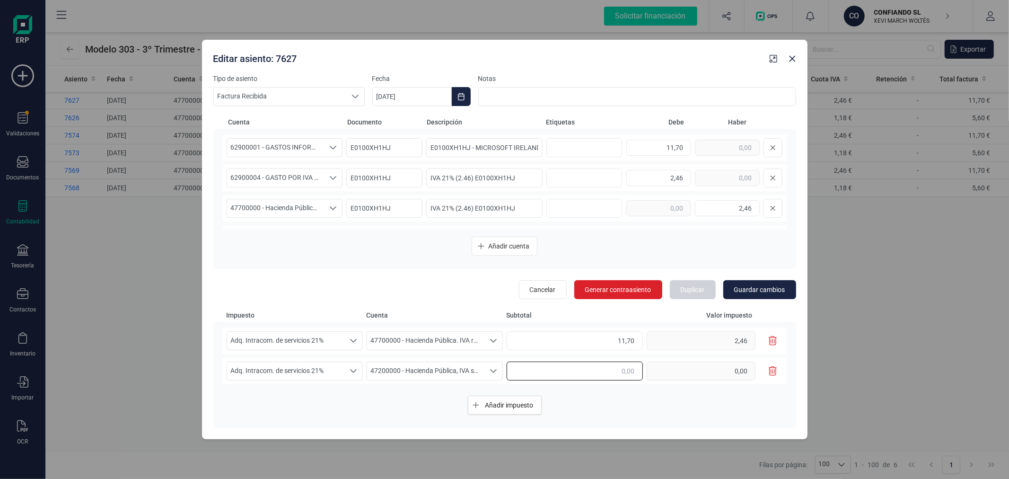
click at [608, 374] on input "text" at bounding box center [575, 370] width 136 height 19
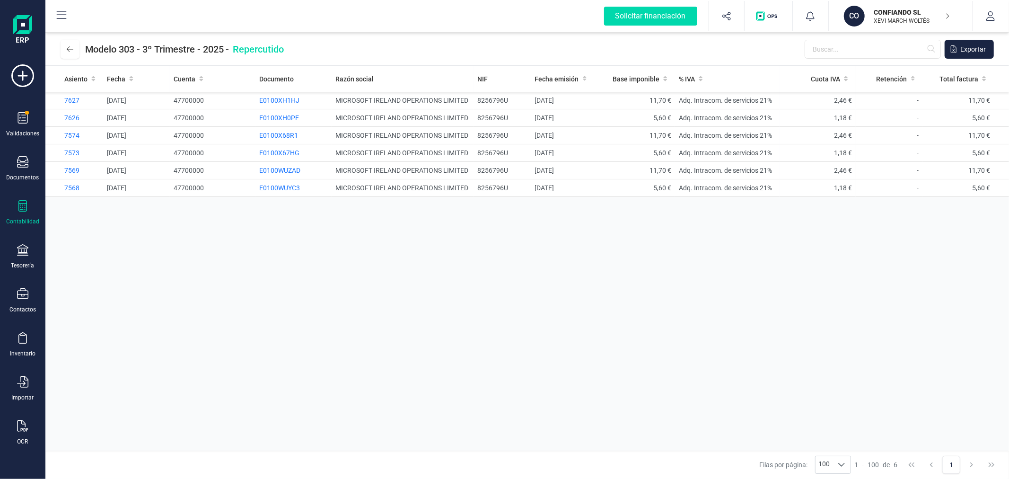
click at [455, 277] on div "Asiento Fecha Cuenta Documento Razón social NIF Fecha emisión Base imponible % …" at bounding box center [526, 258] width 963 height 385
click at [65, 43] on button at bounding box center [70, 49] width 19 height 19
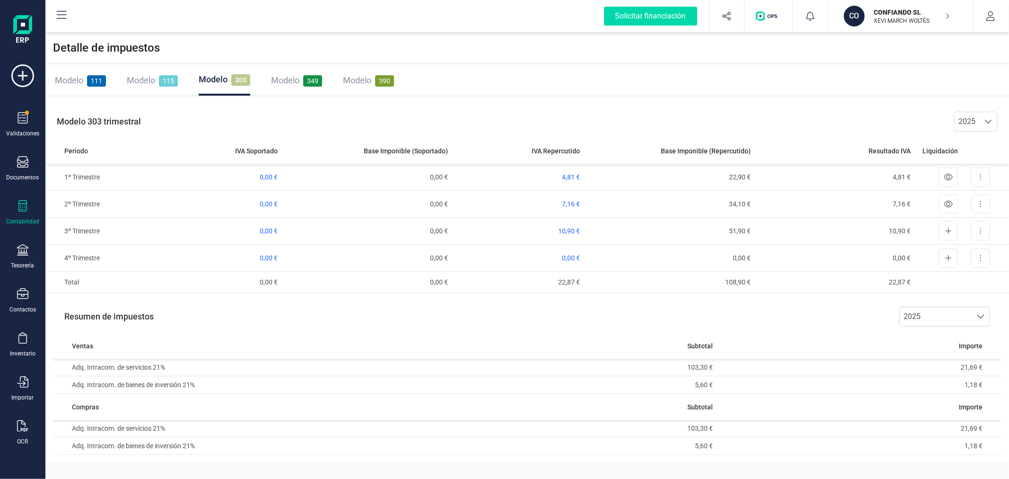
click at [292, 84] on span "Modelo" at bounding box center [285, 80] width 28 height 10
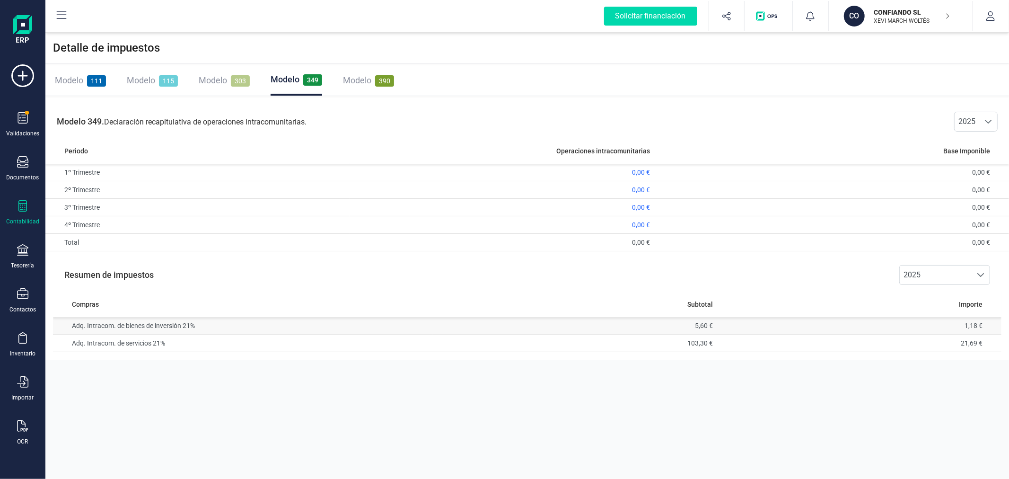
click at [163, 324] on td "Adq. Intracom. de bienes de inversión 21%" at bounding box center [242, 326] width 379 height 18
click at [164, 342] on td "Adq. Intracom. de servicios 21%" at bounding box center [242, 343] width 379 height 18
click at [687, 409] on div "Detalle de impuestos Modelo 111 Modelo 115 Modelo 303 Modelo 349 Modelo 390 Mod…" at bounding box center [526, 239] width 963 height 479
click at [909, 8] on p "CONFIANDO SL" at bounding box center [912, 12] width 76 height 9
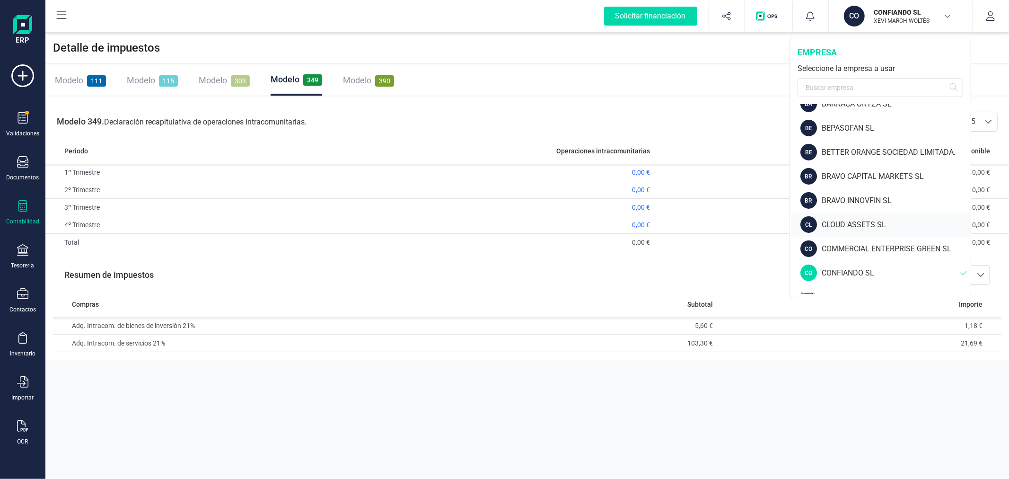
scroll to position [315, 0]
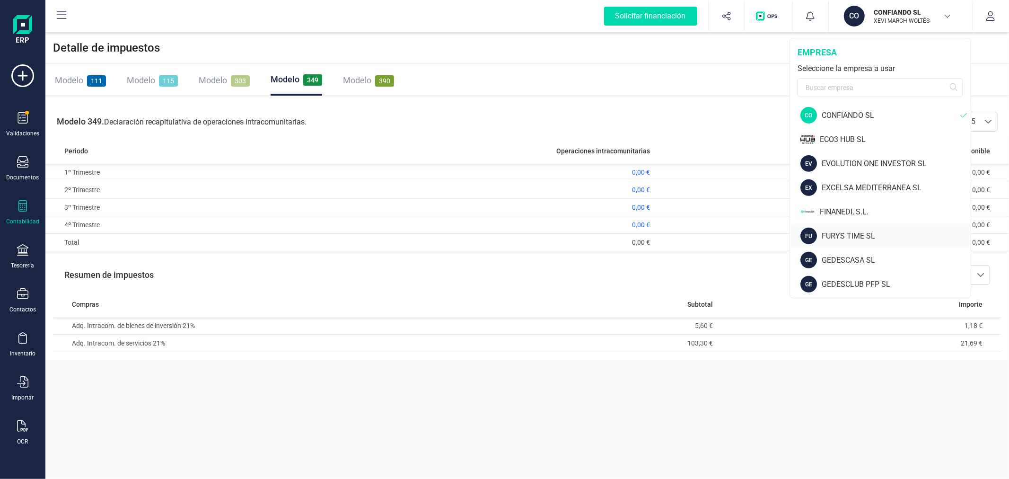
click at [855, 233] on div "FURYS TIME SL" at bounding box center [896, 235] width 149 height 11
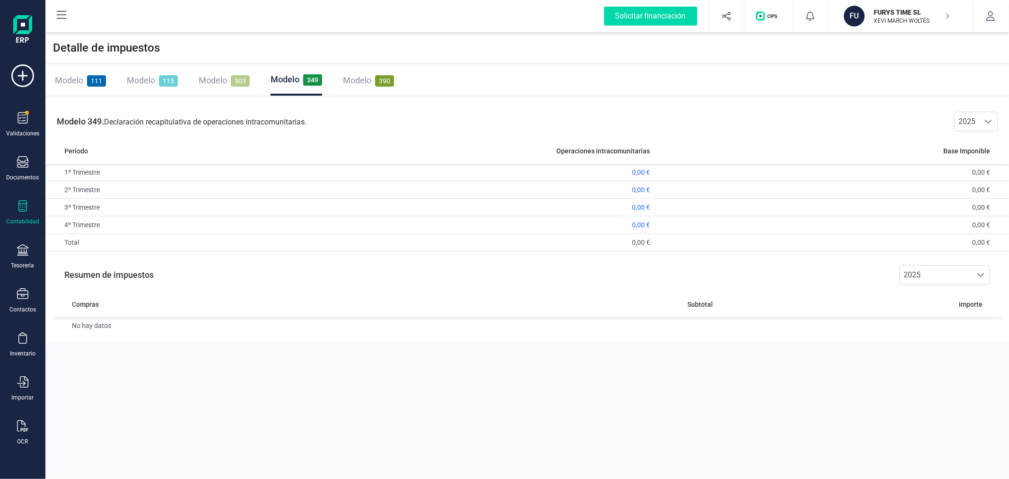
click at [206, 79] on span "Modelo" at bounding box center [213, 80] width 28 height 10
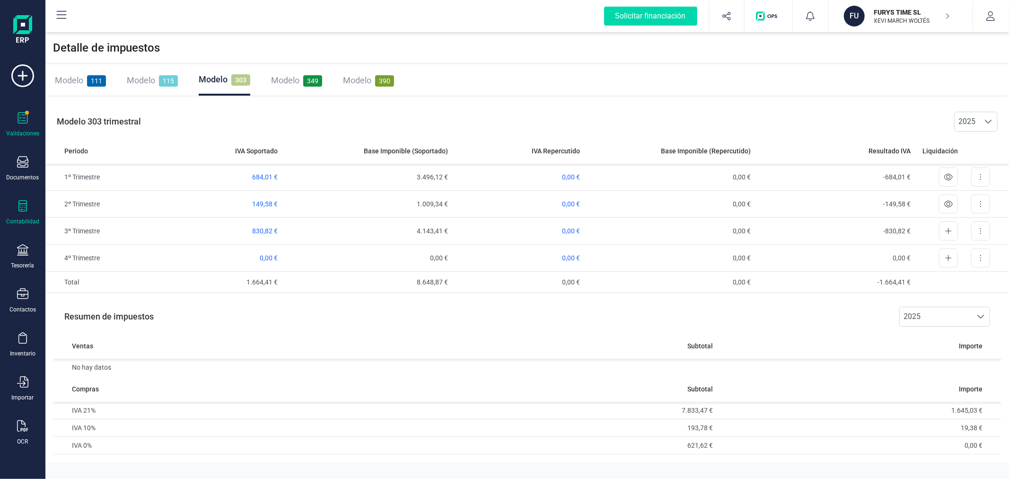
click at [19, 118] on icon at bounding box center [23, 117] width 10 height 11
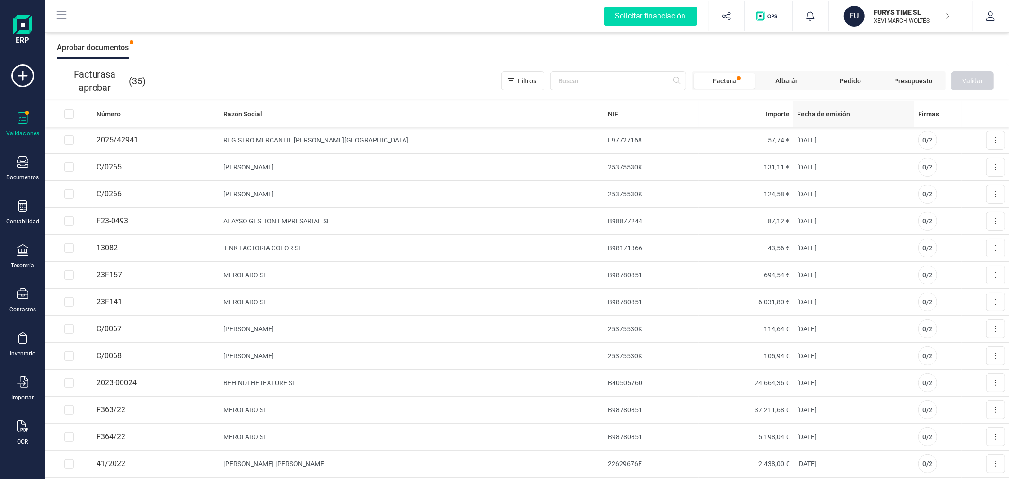
click at [806, 109] on span "Fecha de emisión" at bounding box center [823, 113] width 53 height 9
click at [797, 114] on span "Fecha de emisión" at bounding box center [823, 113] width 53 height 9
click at [990, 138] on button at bounding box center [995, 140] width 19 height 19
click at [970, 159] on span "Aprobar factura" at bounding box center [973, 162] width 47 height 9
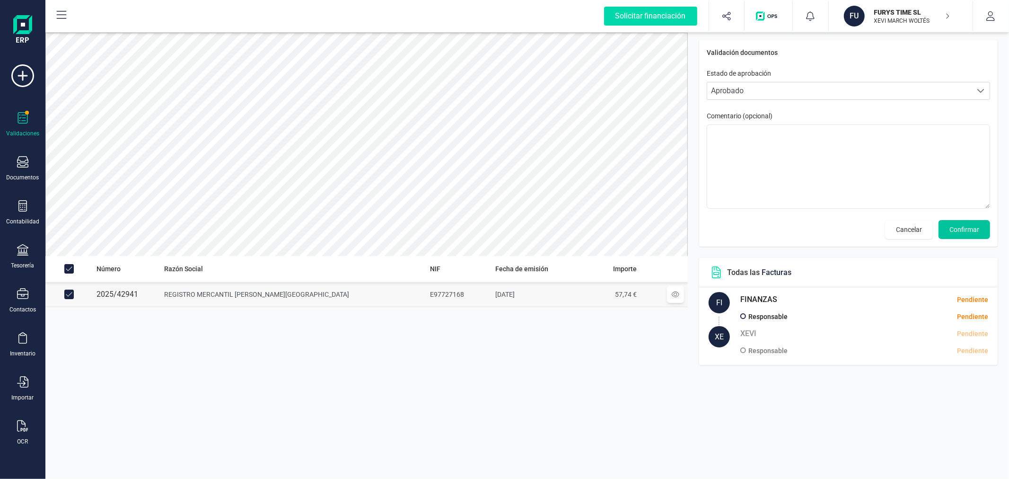
click at [964, 225] on span "Confirmar" at bounding box center [964, 229] width 30 height 9
click at [964, 224] on button "Confirmar" at bounding box center [964, 229] width 52 height 19
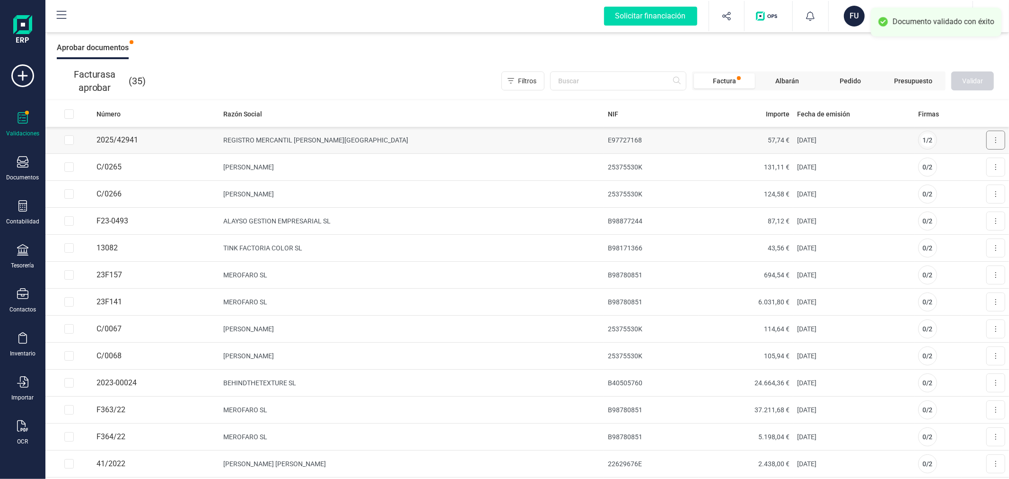
click at [986, 137] on button at bounding box center [995, 140] width 19 height 19
click at [976, 162] on span "Aprobar factura" at bounding box center [973, 162] width 47 height 9
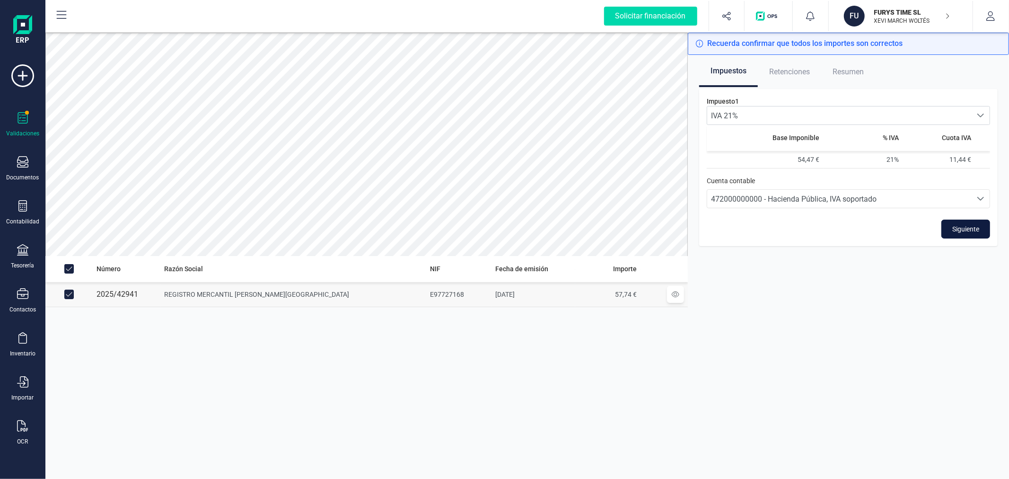
click at [962, 229] on span "Siguiente" at bounding box center [965, 228] width 27 height 9
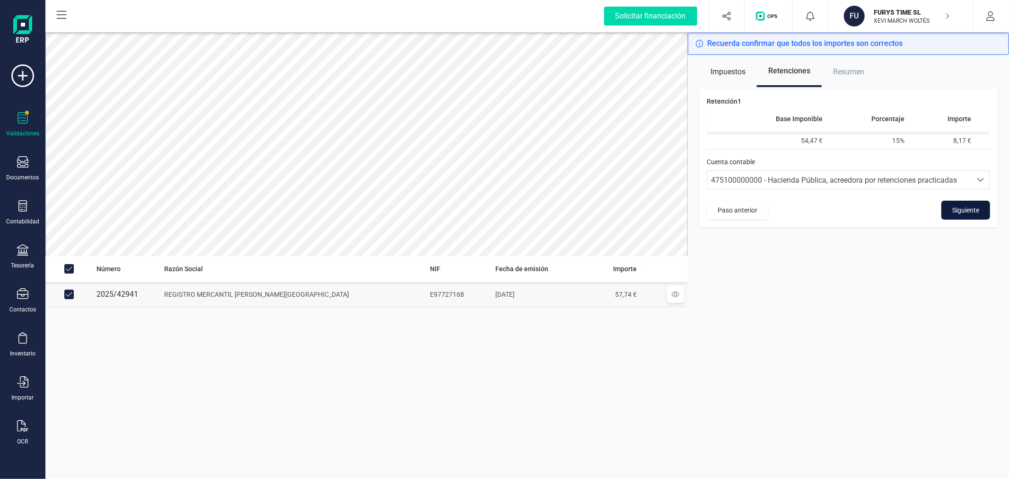
click at [973, 210] on span "Siguiente" at bounding box center [965, 209] width 27 height 9
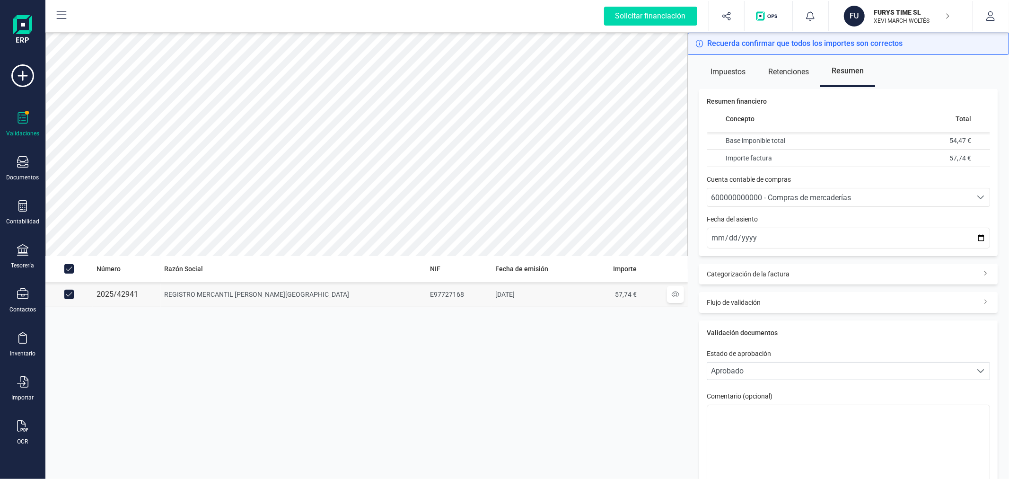
click at [844, 196] on span "600000000000 - Compras de mercaderías" at bounding box center [781, 197] width 140 height 9
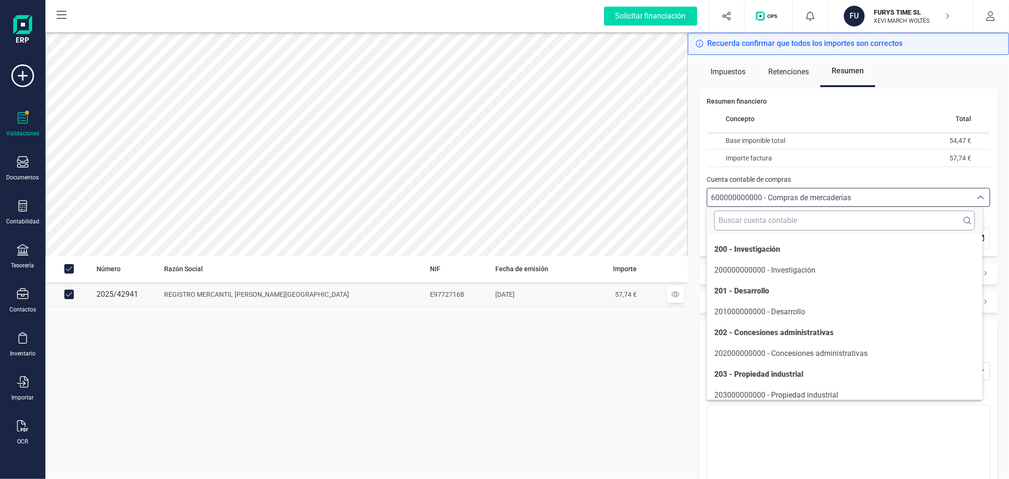
scroll to position [4597, 0]
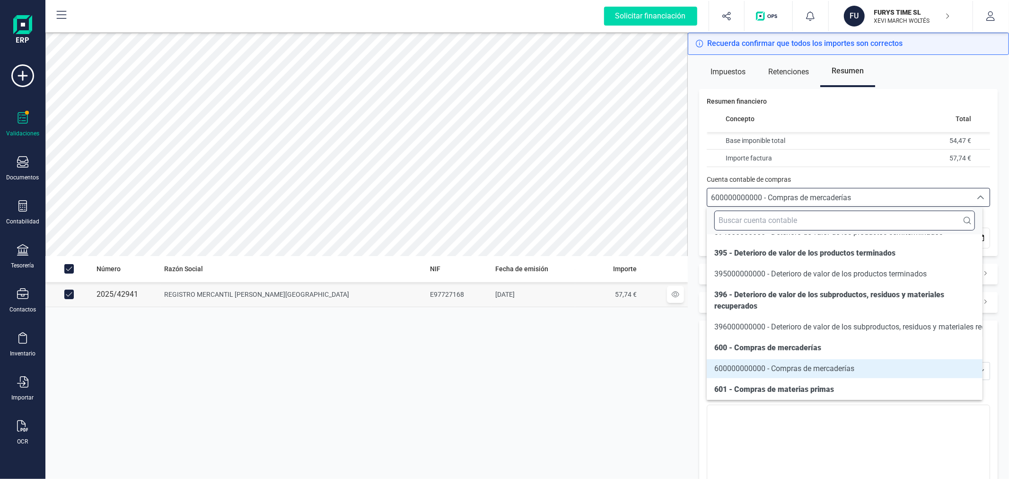
click at [819, 219] on input "text" at bounding box center [844, 220] width 260 height 20
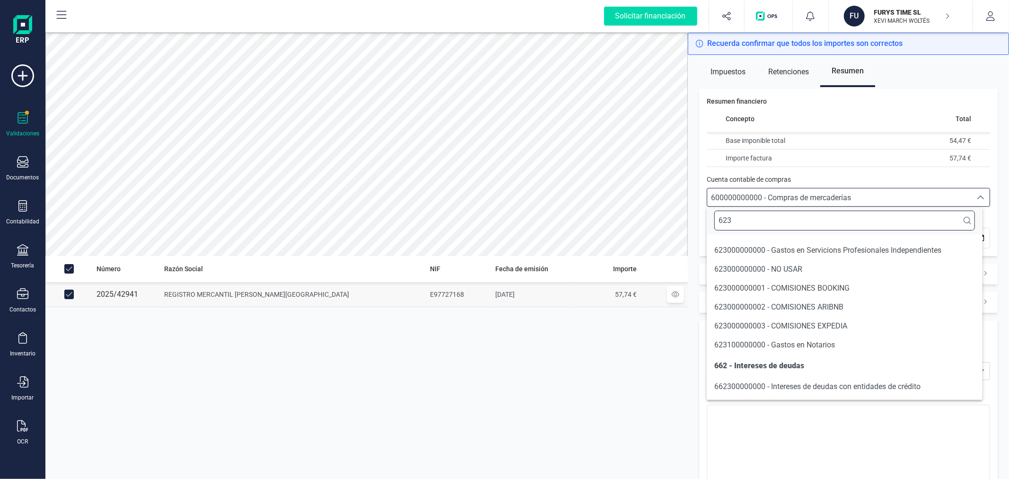
scroll to position [20, 0]
type input "623"
click at [811, 251] on span "623000000000 - Gastos en Servicions Profesionales Independientes" at bounding box center [827, 249] width 227 height 9
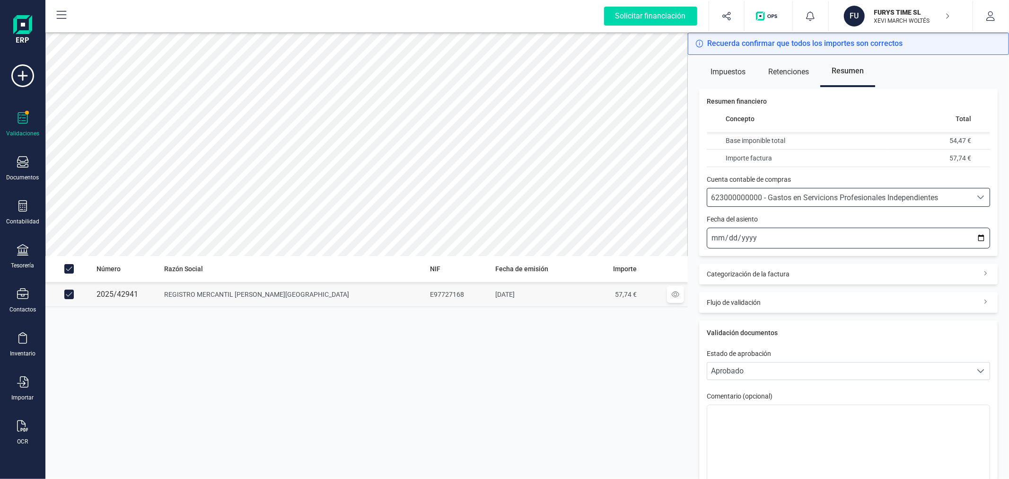
click at [972, 234] on input "[DATE]" at bounding box center [848, 238] width 283 height 21
type input "[DATE]"
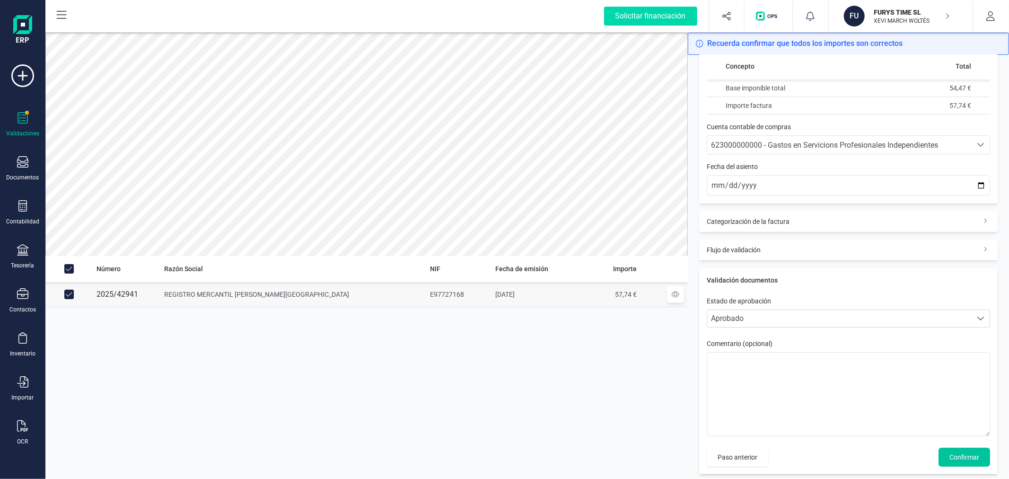
click at [958, 452] on span "Confirmar" at bounding box center [964, 456] width 30 height 9
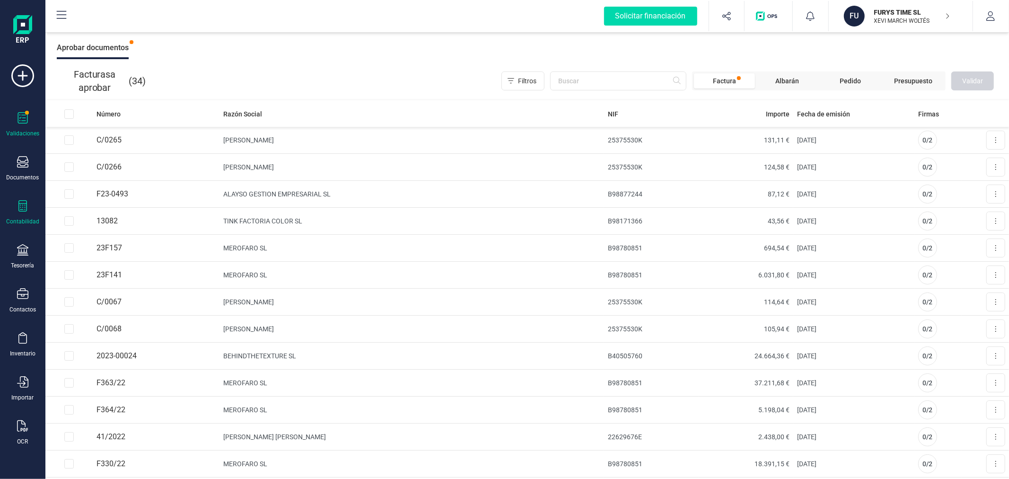
click at [25, 215] on div "Contabilidad" at bounding box center [23, 212] width 38 height 25
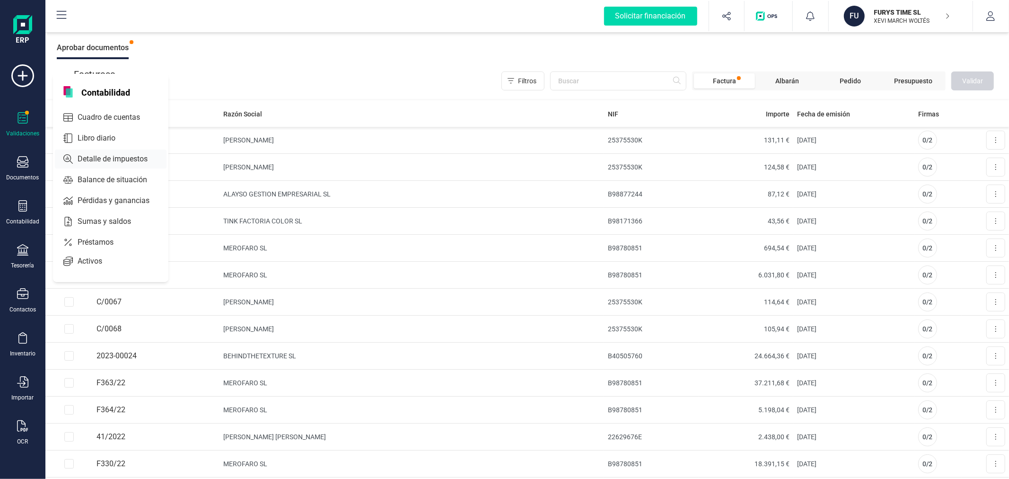
click at [110, 155] on span "Detalle de impuestos" at bounding box center [119, 158] width 91 height 11
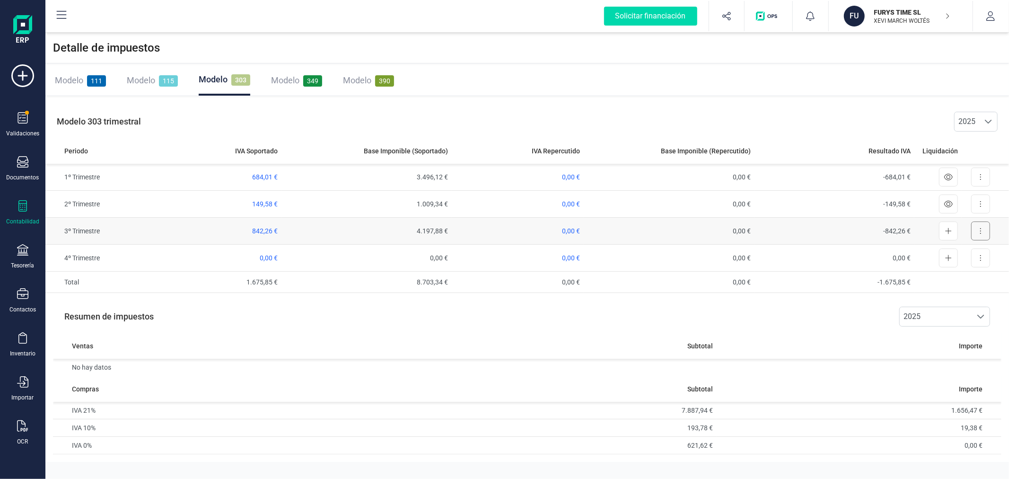
click at [985, 228] on button at bounding box center [980, 230] width 19 height 19
click at [977, 254] on span "Exportar detalle" at bounding box center [959, 253] width 46 height 9
click at [137, 83] on span "Modelo" at bounding box center [141, 80] width 28 height 10
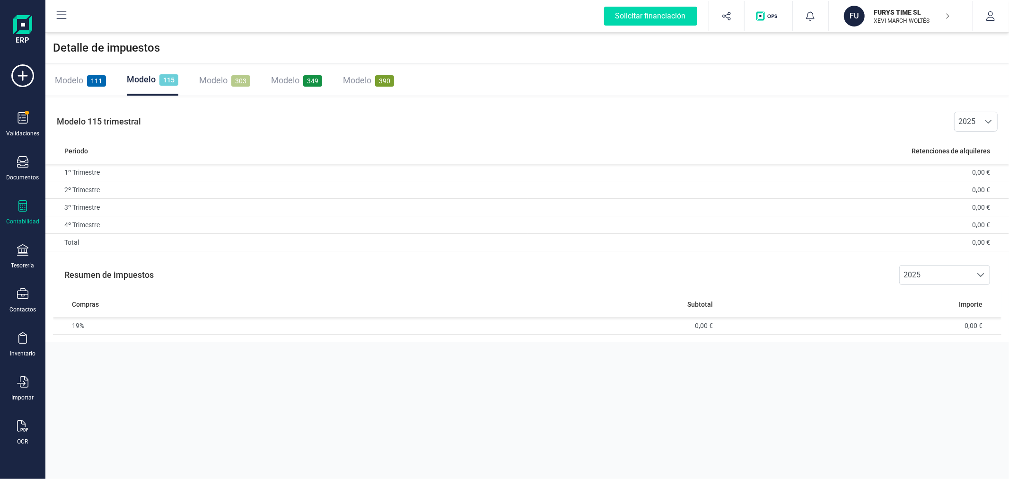
click at [76, 82] on span "Modelo" at bounding box center [69, 80] width 28 height 10
click at [653, 206] on span "250,58 €" at bounding box center [655, 207] width 26 height 8
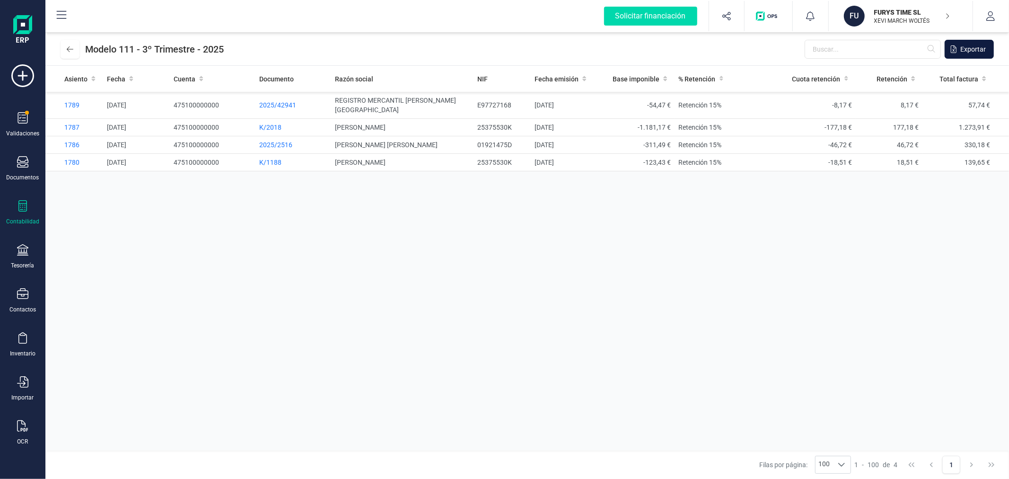
click at [971, 44] on span "Exportar" at bounding box center [973, 48] width 26 height 9
click at [385, 294] on div "Asiento Fecha Cuenta Documento Razón social NIF Fecha emisión Base imponible % …" at bounding box center [526, 258] width 963 height 385
click at [380, 296] on div "Asiento Fecha Cuenta Documento Razón social NIF Fecha emisión Base imponible % …" at bounding box center [526, 258] width 963 height 385
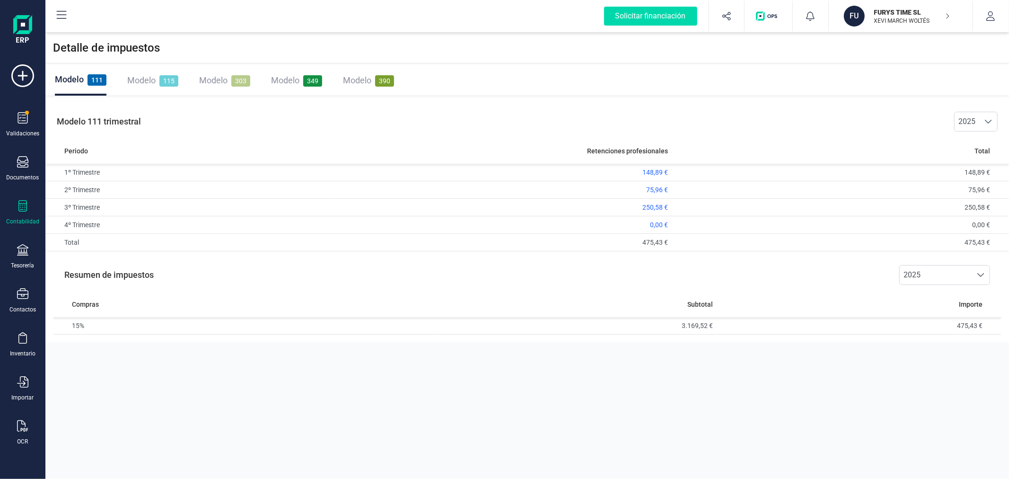
click at [142, 82] on span "Modelo" at bounding box center [141, 80] width 28 height 10
click at [206, 78] on span "Modelo" at bounding box center [213, 80] width 28 height 10
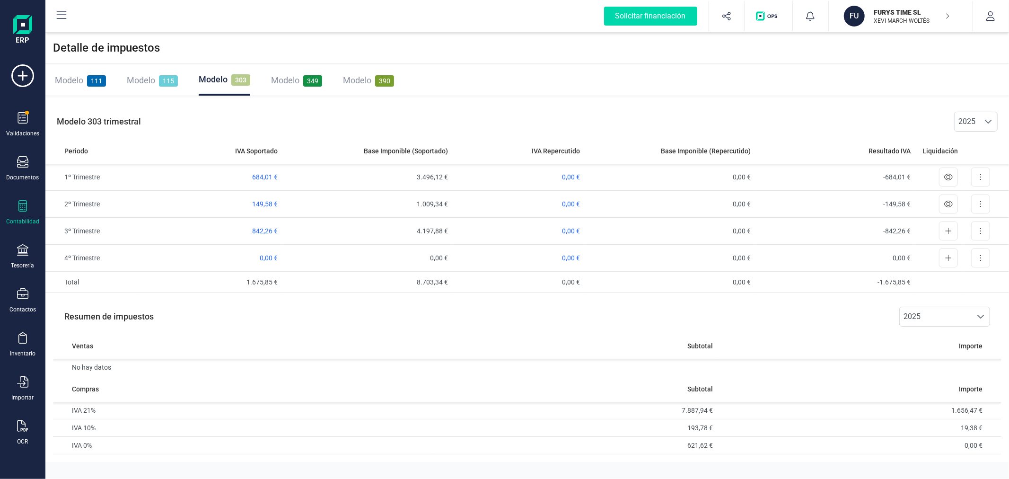
click at [289, 78] on span "Modelo" at bounding box center [285, 80] width 28 height 10
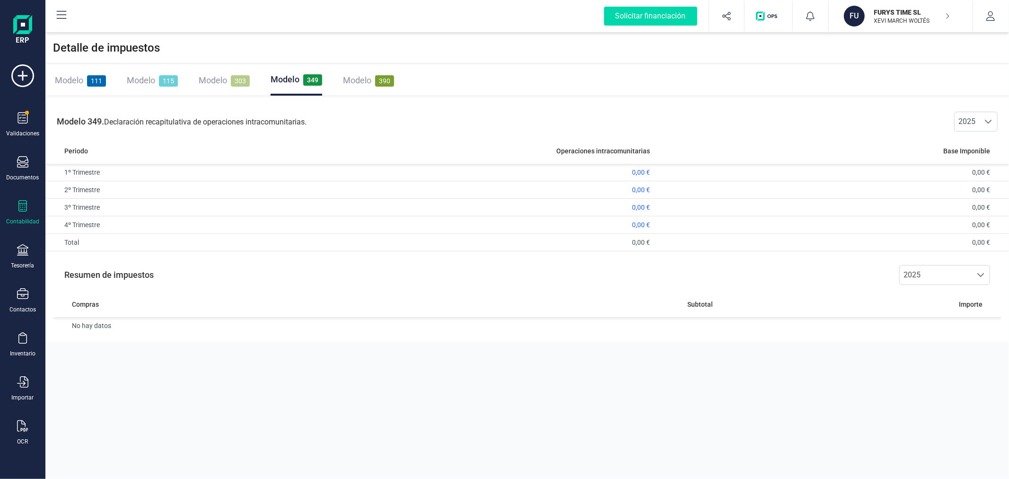
click at [896, 17] on p "XEVI MARCH WOLTÉS" at bounding box center [912, 21] width 76 height 8
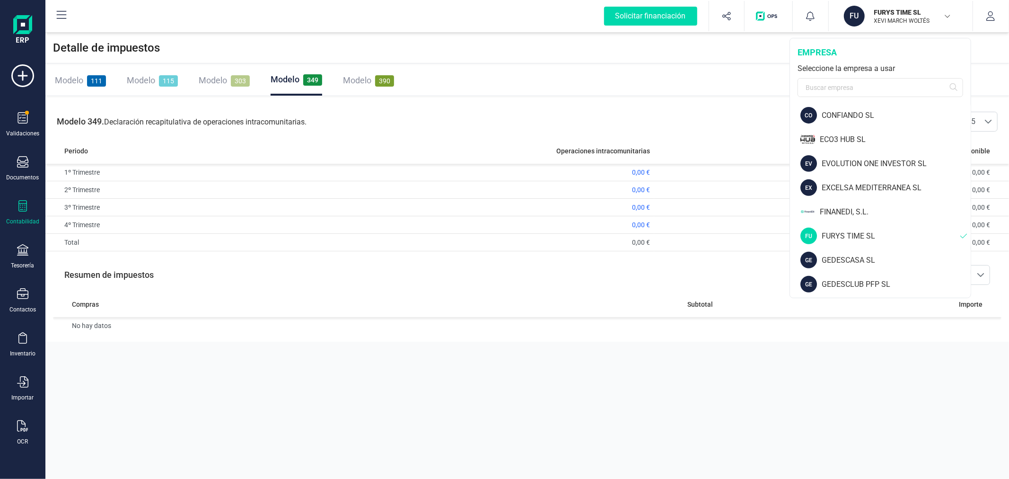
scroll to position [368, 0]
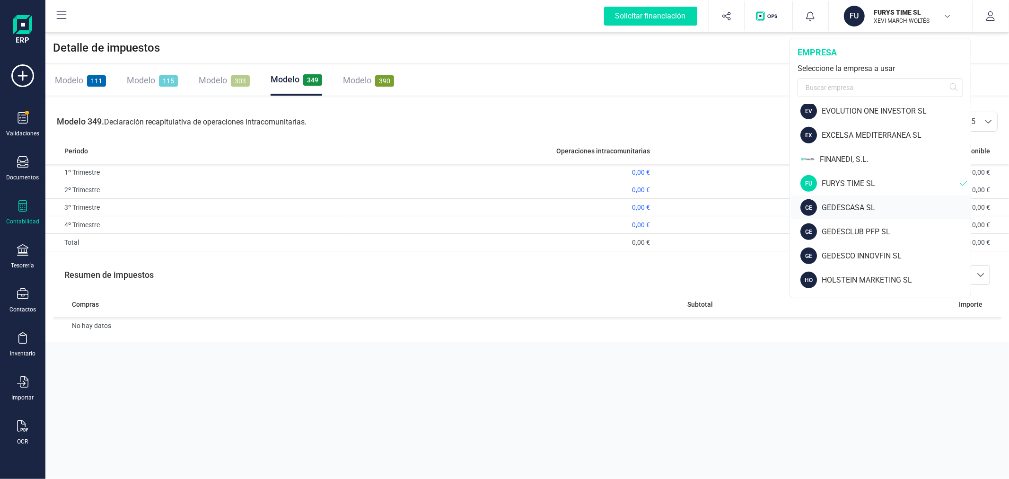
click at [852, 203] on div "GEDESCASA SL" at bounding box center [896, 207] width 149 height 11
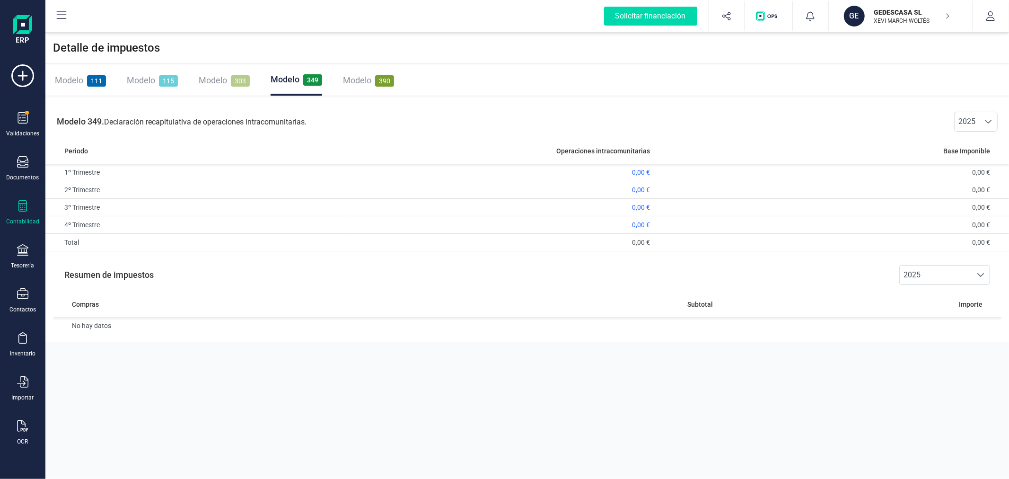
click at [210, 79] on span "Modelo" at bounding box center [213, 80] width 28 height 10
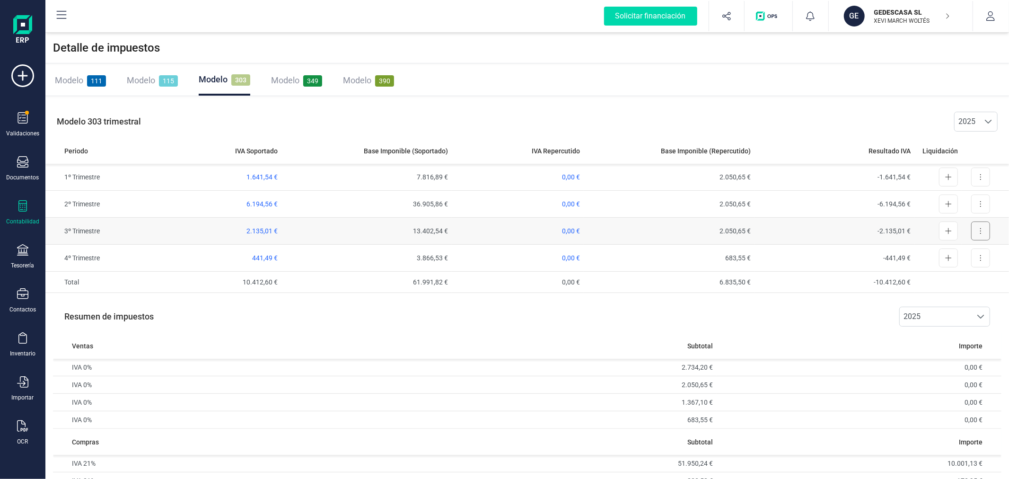
click at [980, 228] on icon at bounding box center [981, 231] width 2 height 8
click at [956, 255] on span "Exportar detalle" at bounding box center [959, 253] width 46 height 9
click at [139, 79] on span "Modelo" at bounding box center [141, 80] width 28 height 10
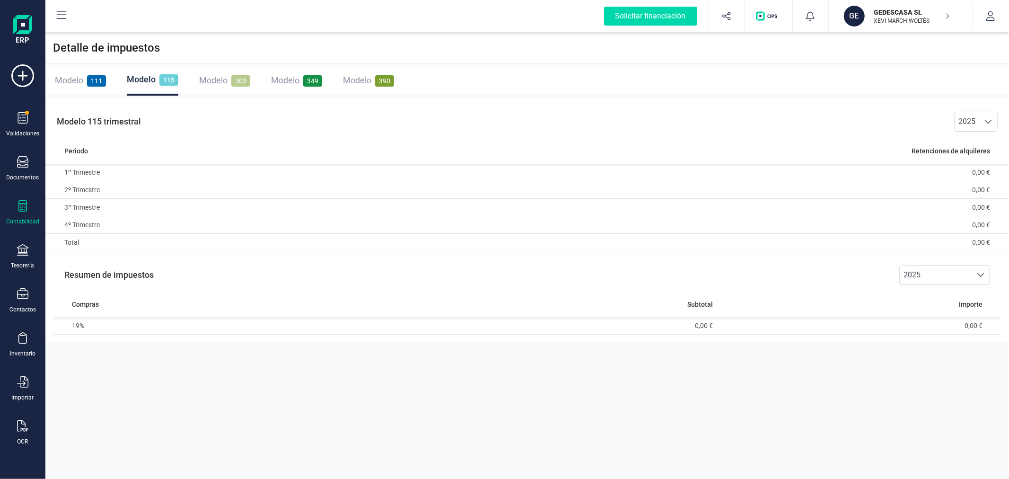
click at [70, 77] on span "Modelo" at bounding box center [69, 80] width 28 height 10
click at [226, 77] on span "Modelo" at bounding box center [213, 80] width 28 height 10
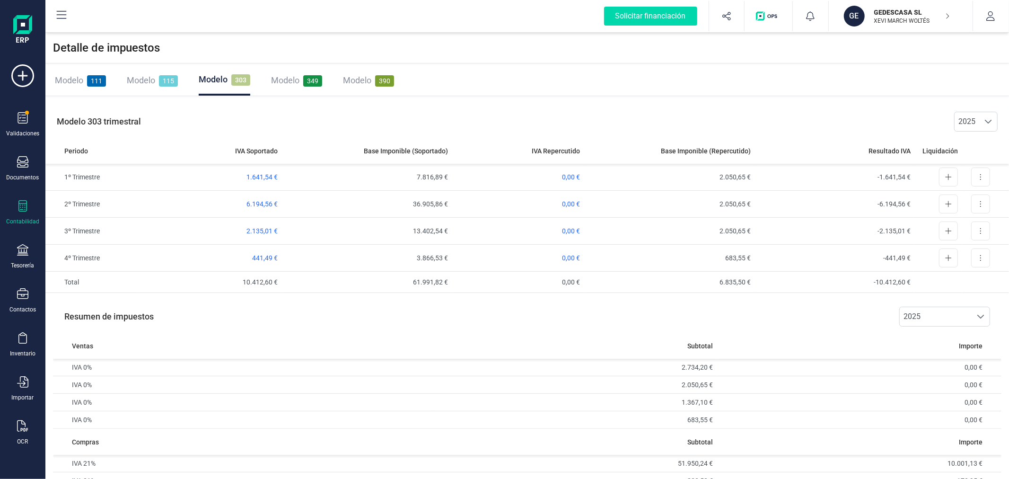
click at [911, 6] on div "GEDESCASA SL XEVI MARCH WOLTÉS" at bounding box center [906, 16] width 73 height 21
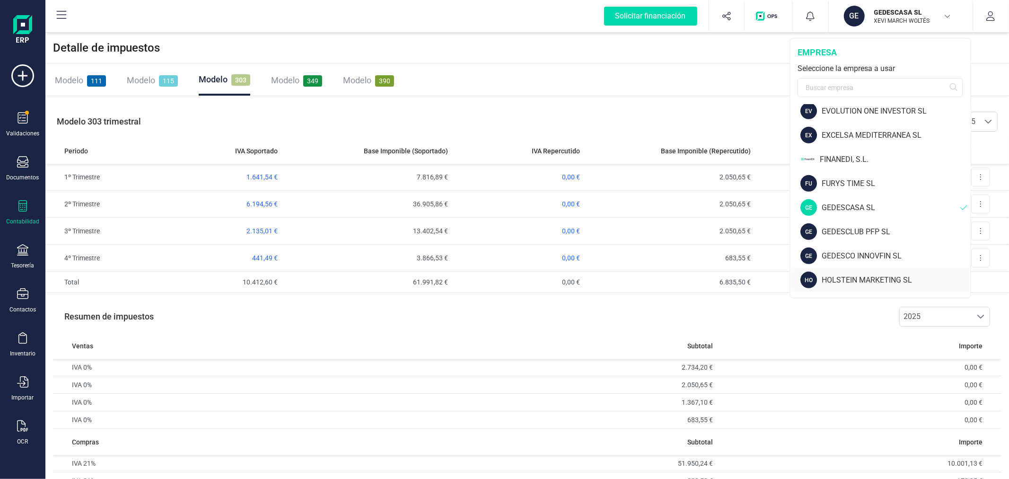
click at [858, 277] on div "HOLSTEIN MARKETING SL" at bounding box center [896, 279] width 149 height 11
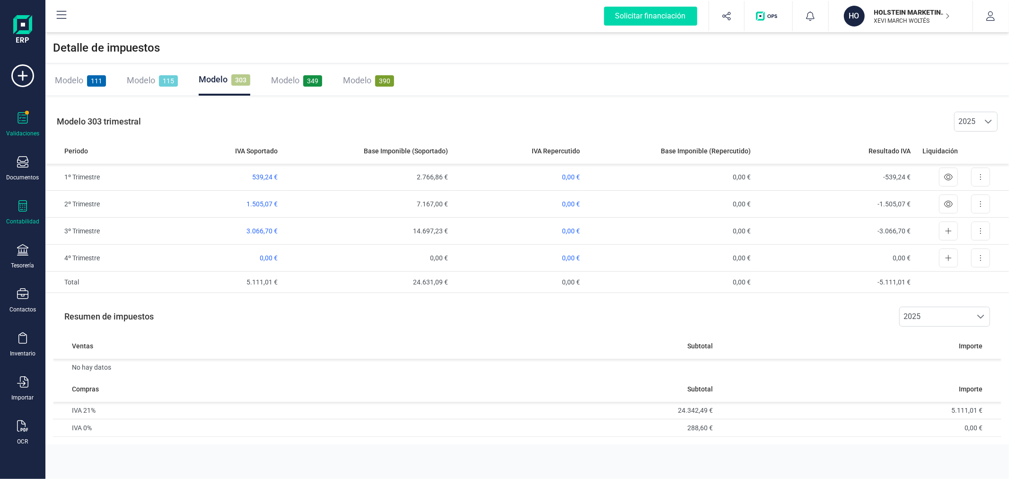
click at [22, 116] on icon at bounding box center [22, 117] width 11 height 11
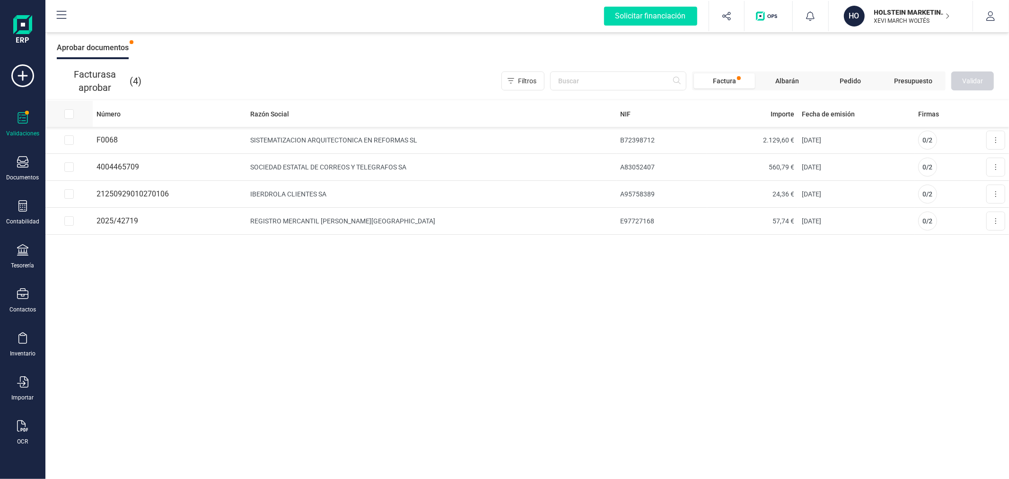
click at [65, 114] on input "All items unselected" at bounding box center [68, 113] width 9 height 9
checkbox input "true"
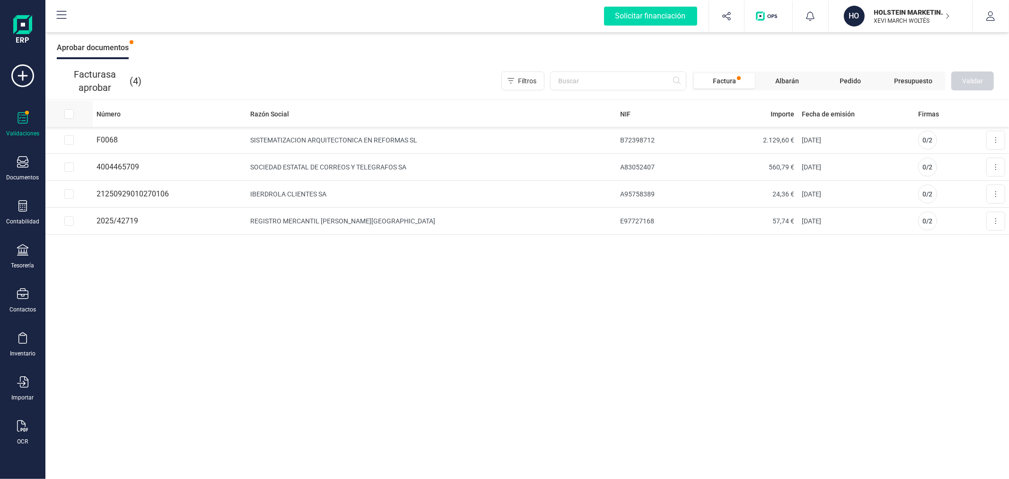
checkbox input "true"
click at [963, 82] on span "Validar" at bounding box center [972, 80] width 21 height 9
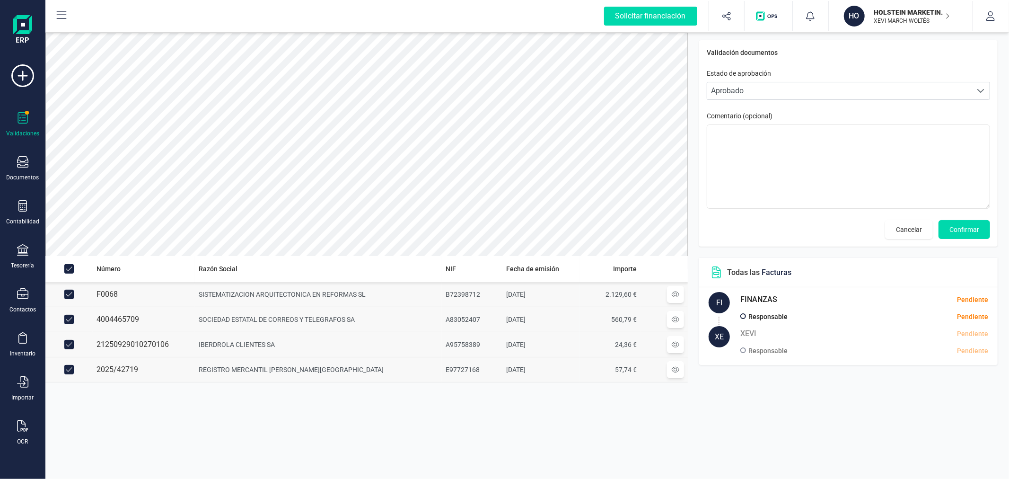
click at [508, 324] on td "[DATE]" at bounding box center [541, 318] width 78 height 25
click at [681, 316] on div at bounding box center [675, 319] width 17 height 17
click at [676, 343] on icon at bounding box center [676, 344] width 8 height 6
click at [674, 371] on icon at bounding box center [676, 369] width 8 height 7
click at [962, 230] on span "Confirmar" at bounding box center [964, 229] width 30 height 9
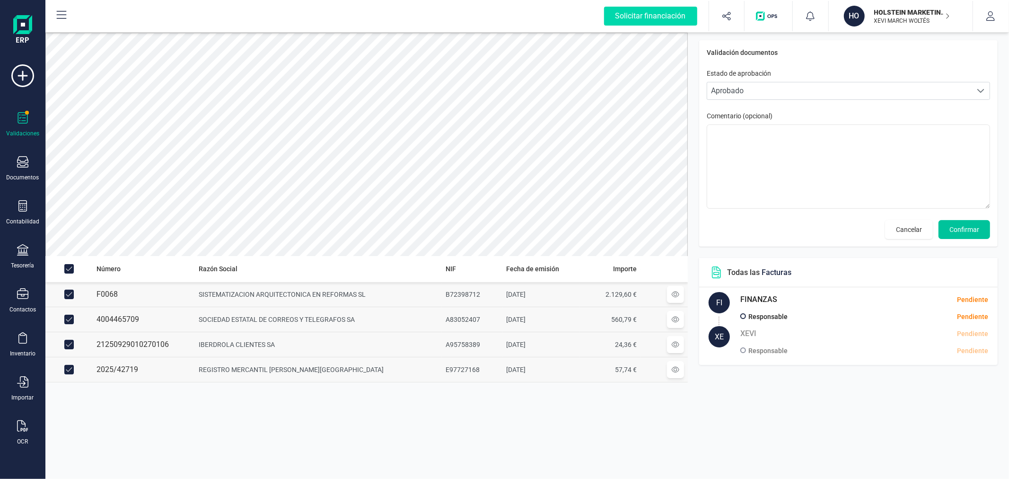
click at [963, 230] on span "Confirmar" at bounding box center [964, 229] width 30 height 9
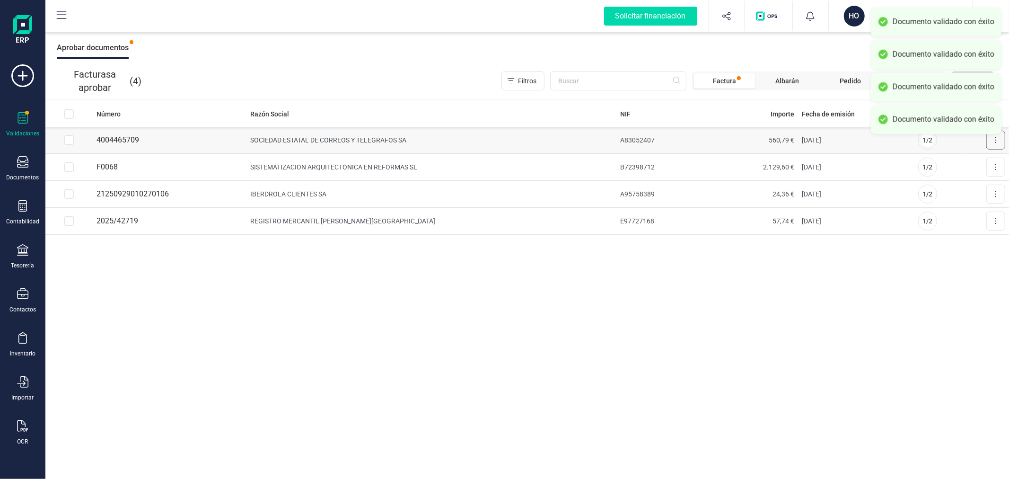
click at [994, 140] on button at bounding box center [995, 140] width 19 height 19
click at [962, 159] on span "Aprobar factura" at bounding box center [973, 162] width 47 height 9
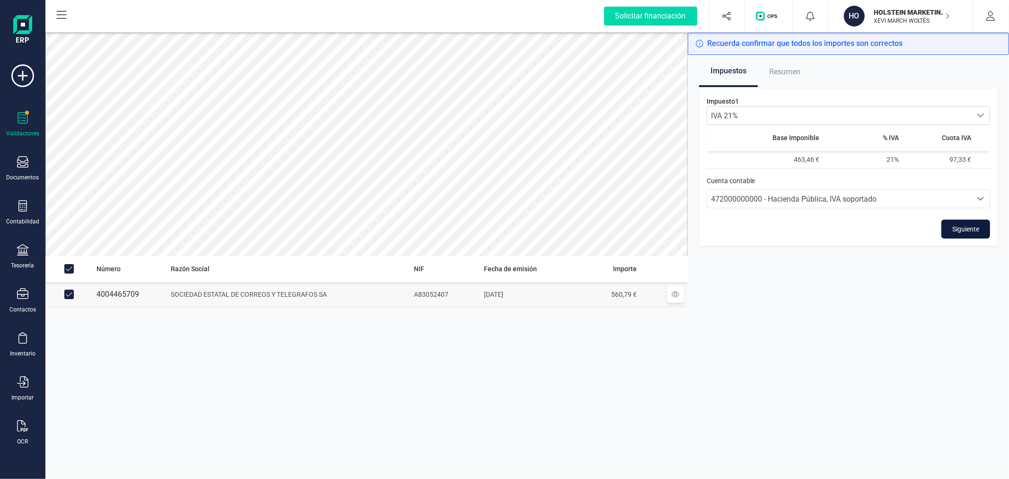
click at [972, 225] on span "Siguiente" at bounding box center [965, 228] width 27 height 9
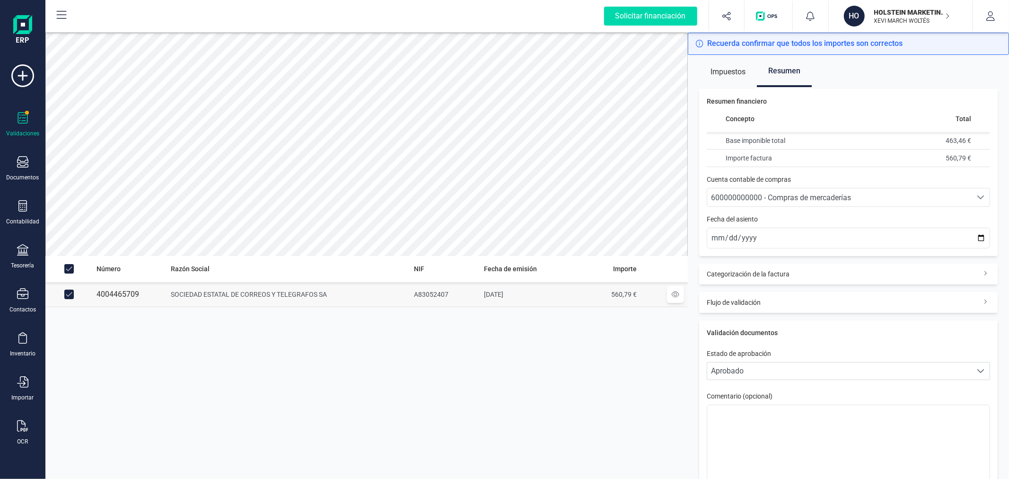
click at [918, 195] on div "600000000000 - Compras de mercaderías" at bounding box center [839, 197] width 257 height 11
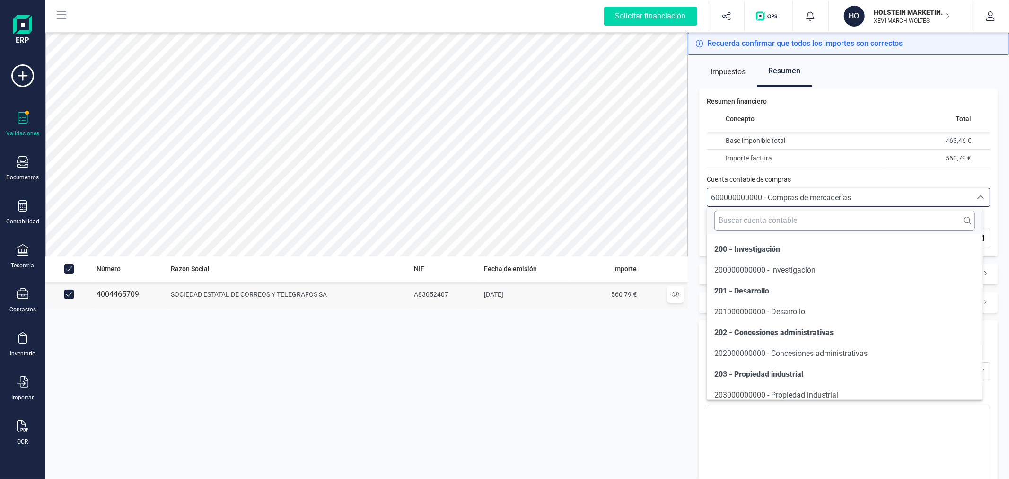
scroll to position [4560, 0]
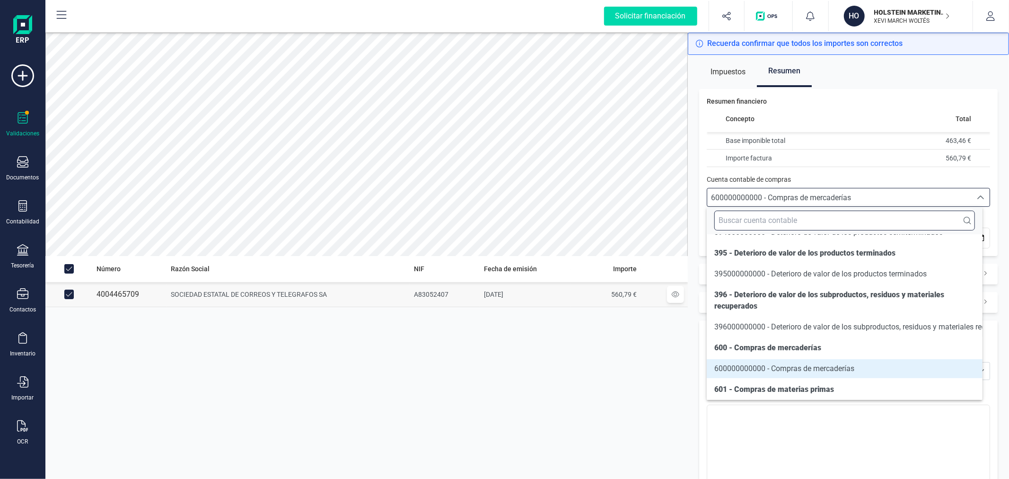
click at [852, 223] on input "text" at bounding box center [844, 220] width 260 height 20
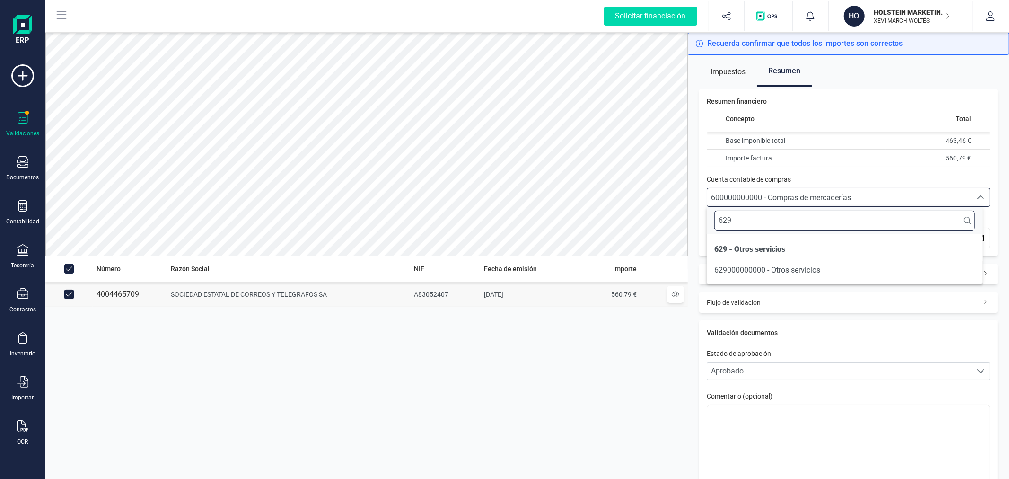
scroll to position [0, 0]
type input "629"
click at [844, 266] on li "629000000000 - Otros servicios" at bounding box center [844, 270] width 275 height 19
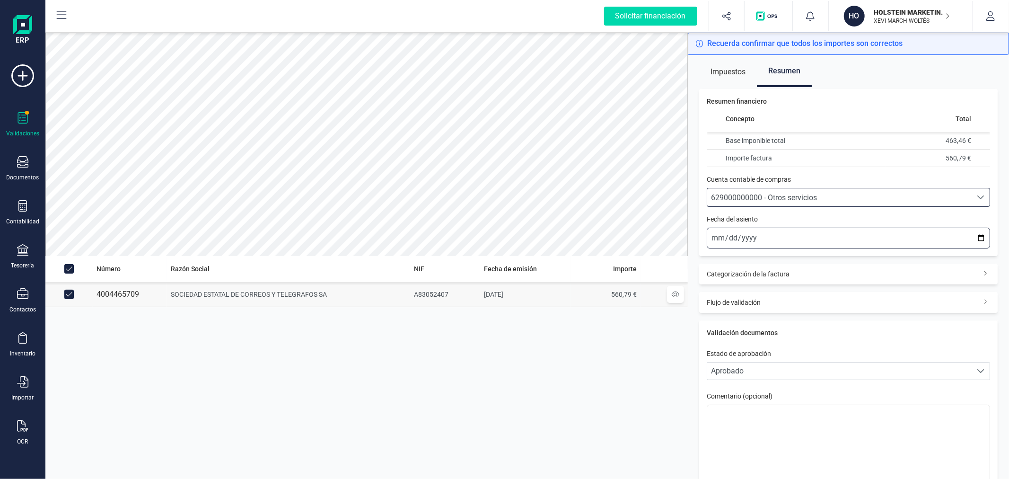
click at [972, 236] on input "[DATE]" at bounding box center [848, 238] width 283 height 21
type input "2025-09-30"
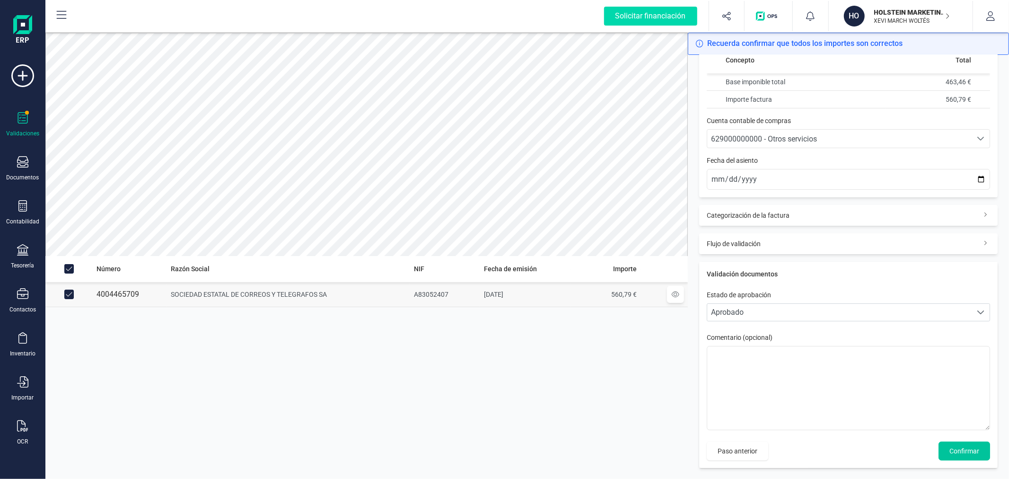
click at [957, 451] on span "Confirmar" at bounding box center [964, 450] width 30 height 9
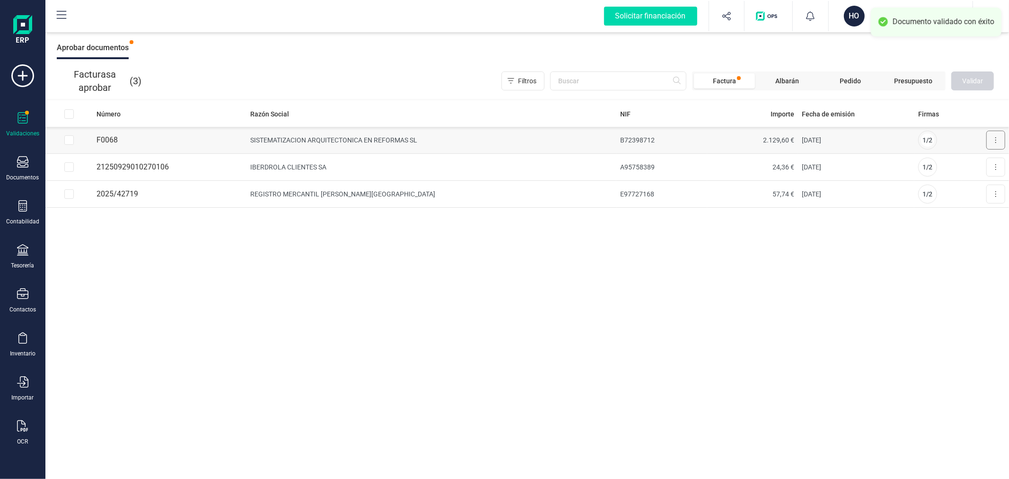
click at [994, 140] on button at bounding box center [995, 140] width 19 height 19
click at [966, 161] on span "Aprobar factura" at bounding box center [973, 162] width 47 height 9
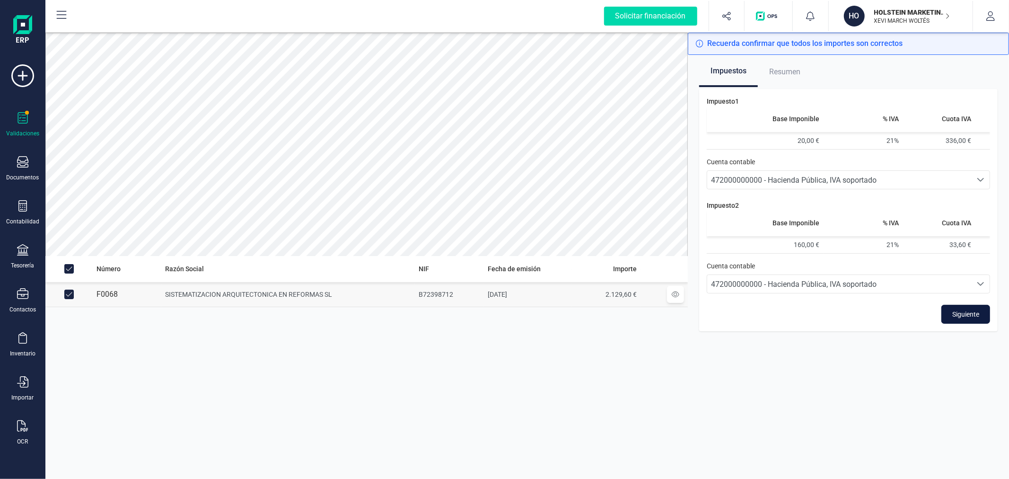
click at [975, 310] on span "Siguiente" at bounding box center [965, 313] width 27 height 9
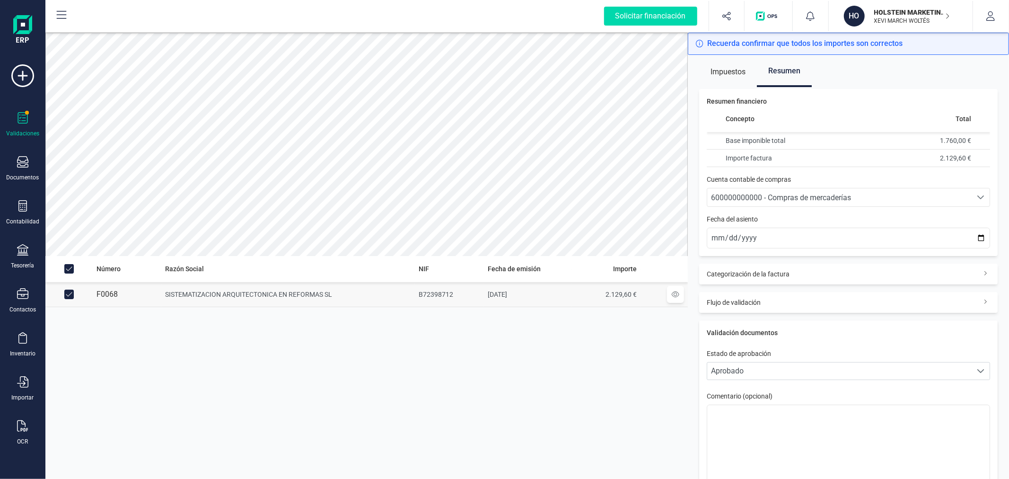
click at [810, 195] on span "600000000000 - Compras de mercaderías" at bounding box center [781, 197] width 140 height 9
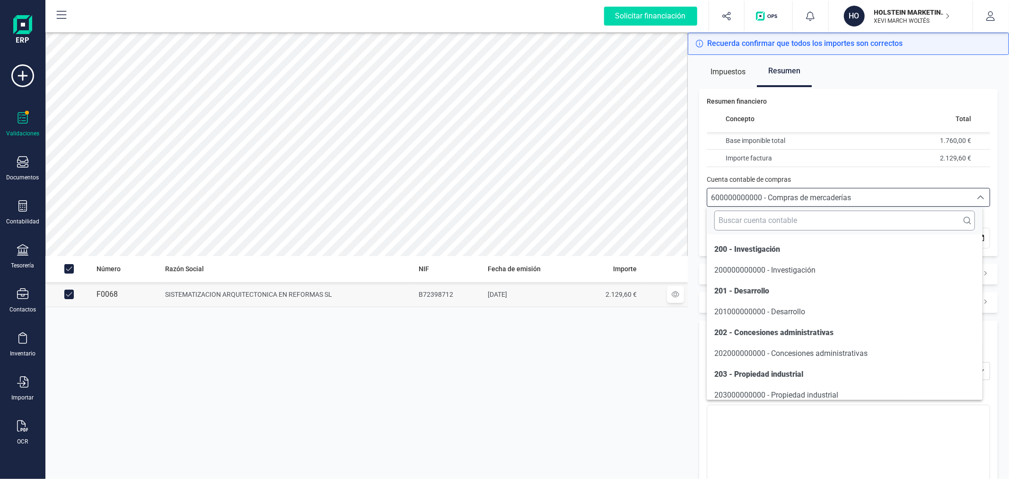
scroll to position [4560, 0]
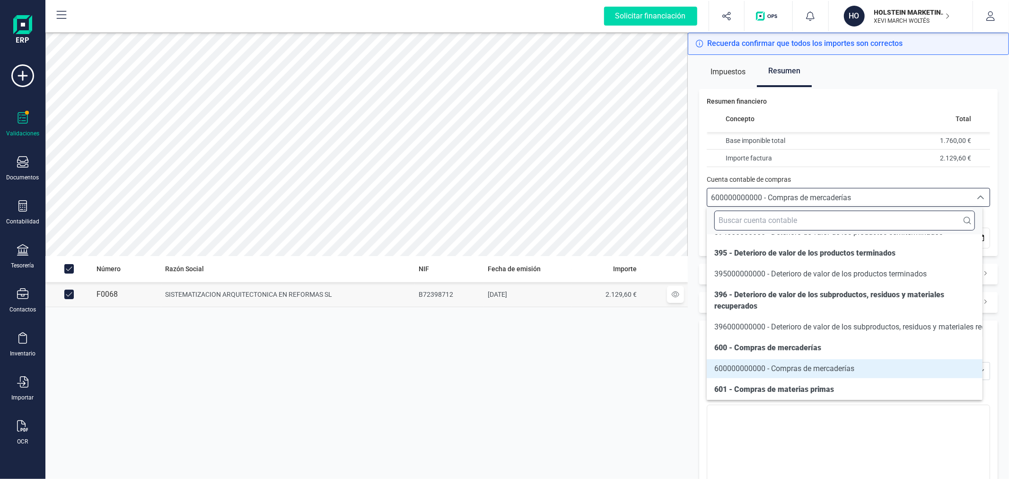
click at [784, 220] on input "text" at bounding box center [844, 220] width 260 height 20
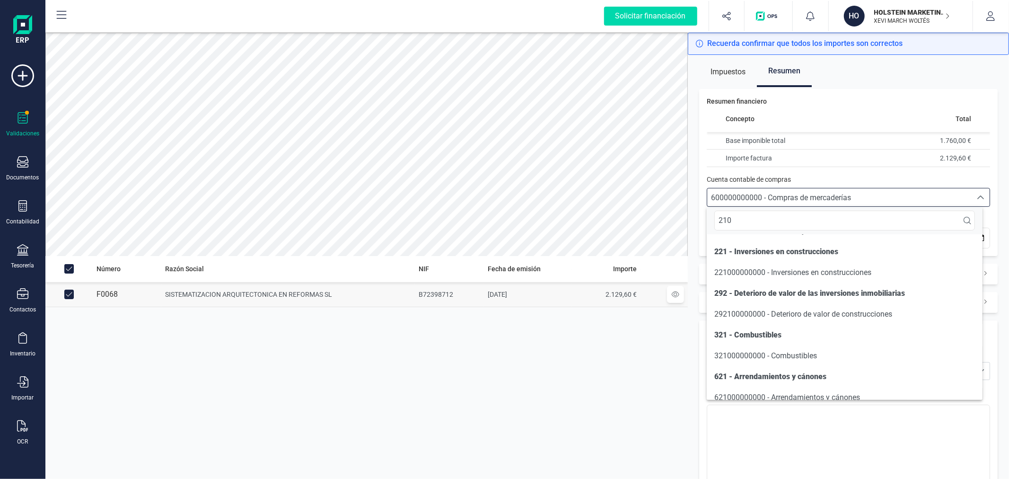
scroll to position [0, 0]
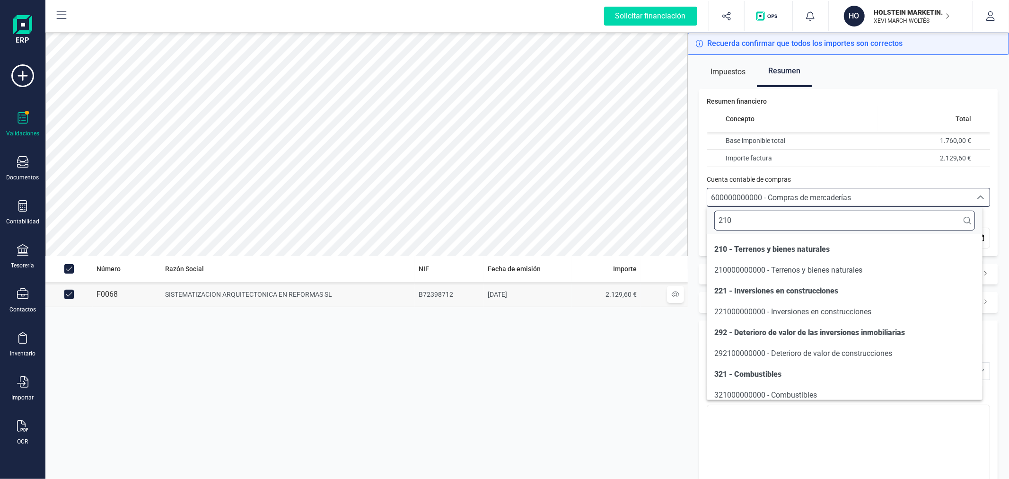
click at [801, 223] on input "210" at bounding box center [844, 220] width 260 height 20
click at [801, 221] on input "210" at bounding box center [844, 220] width 260 height 20
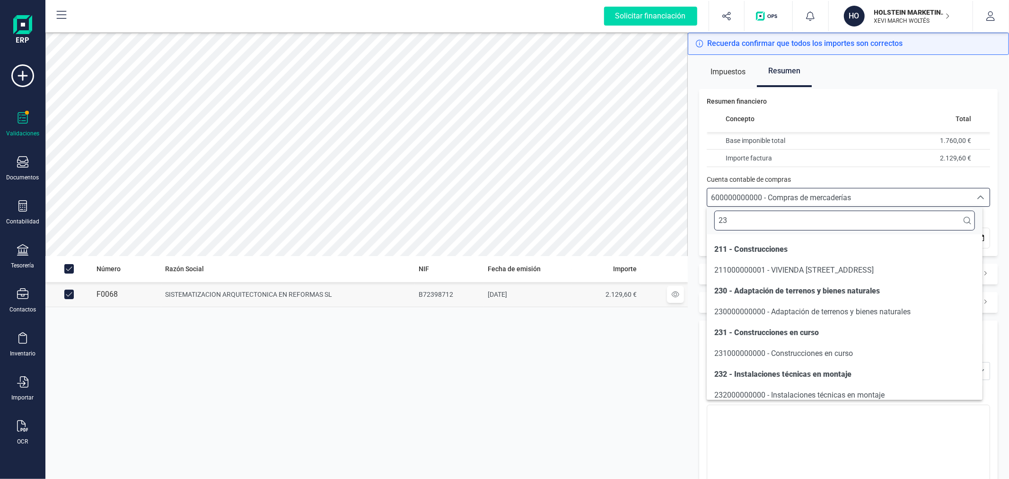
type input "231"
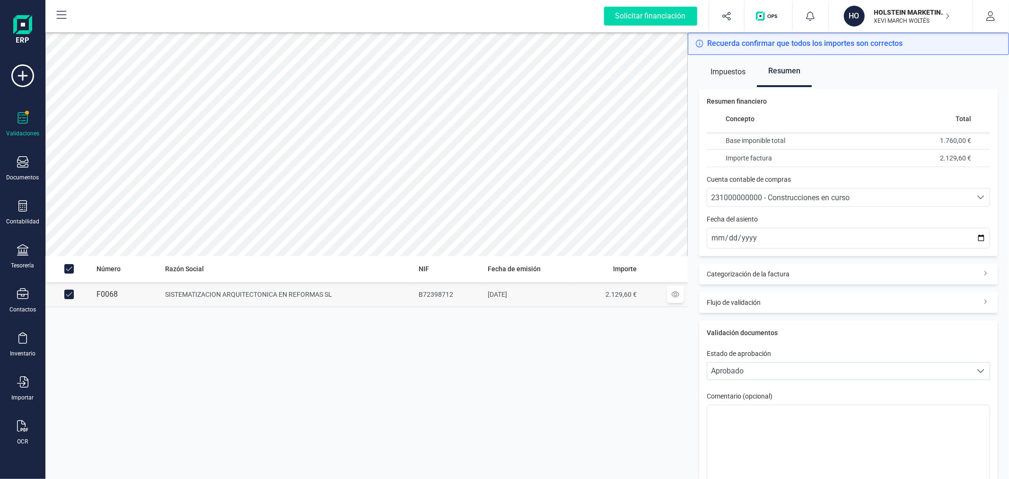
drag, startPoint x: 859, startPoint y: 185, endPoint x: 861, endPoint y: 192, distance: 6.3
click at [860, 185] on div "Resumen financiero Concepto Total Base imponible total 1.760,00 € Importe factu…" at bounding box center [848, 172] width 298 height 167
click at [861, 195] on div "231000000000 - Construcciones en curso" at bounding box center [839, 197] width 257 height 11
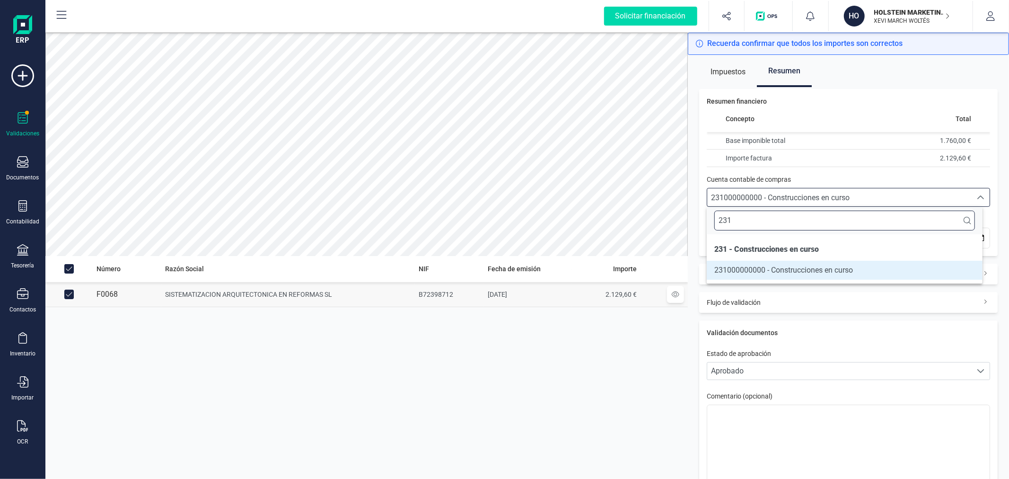
click at [764, 221] on input "231" at bounding box center [844, 220] width 260 height 20
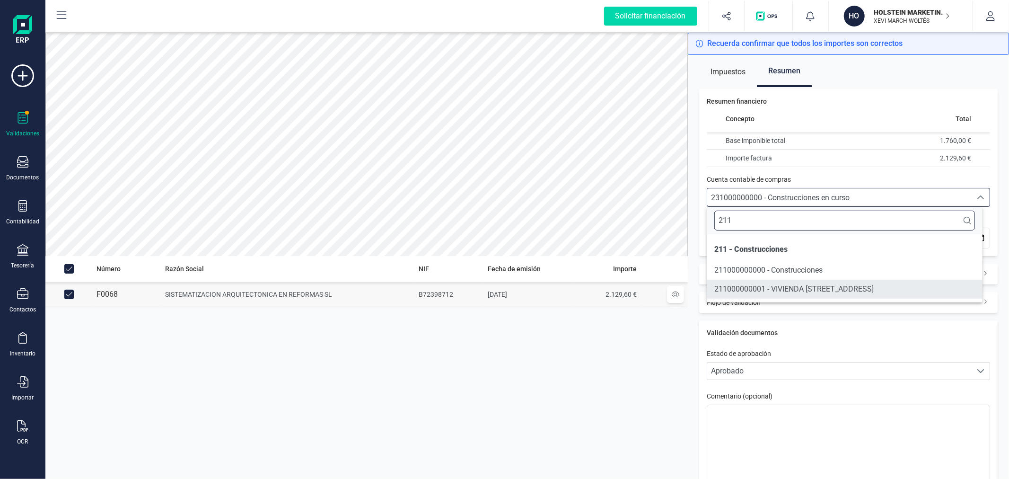
type input "211"
click at [780, 289] on span "211000000001 - VIVIENDA C/ SANT CRISTOFOL 23 ALMUSSAFES" at bounding box center [793, 288] width 159 height 9
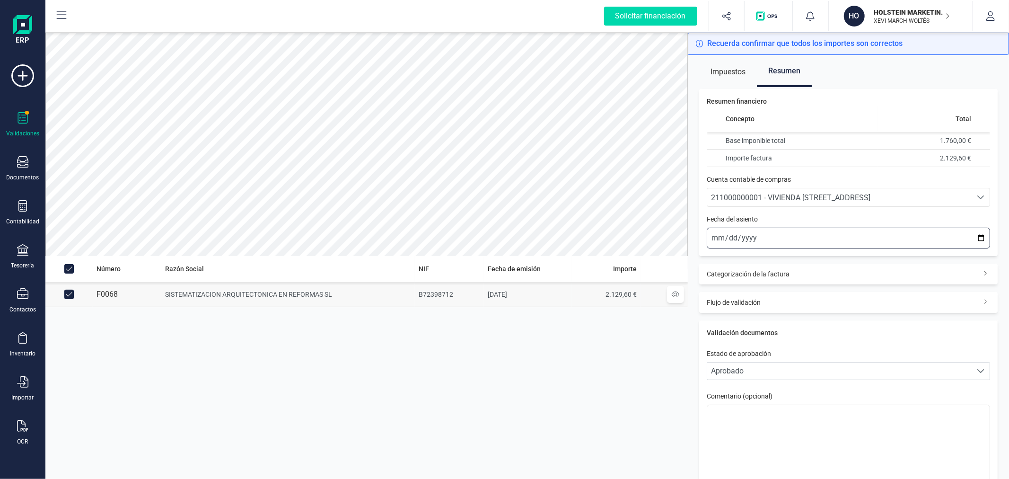
click at [972, 234] on input "[DATE]" at bounding box center [848, 238] width 283 height 21
type input "2025-09-30"
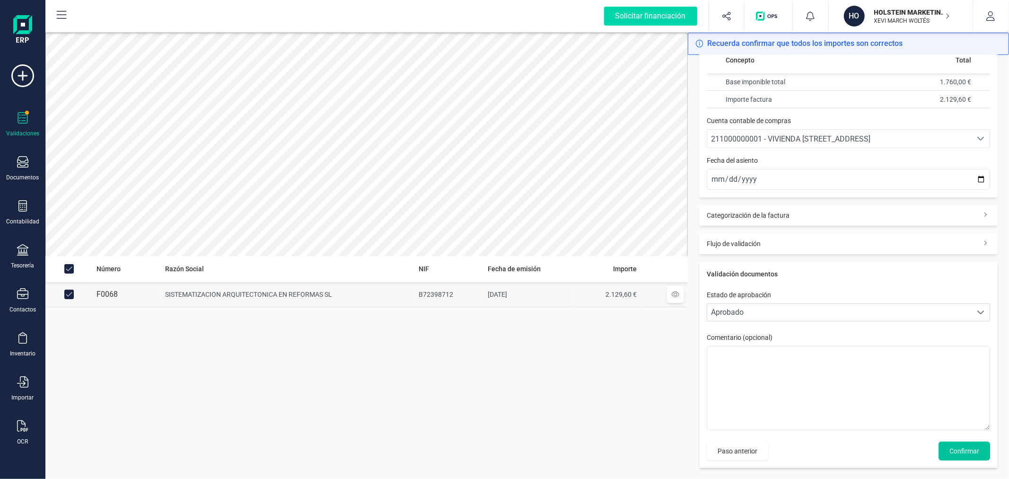
click at [949, 448] on span "Confirmar" at bounding box center [964, 450] width 30 height 9
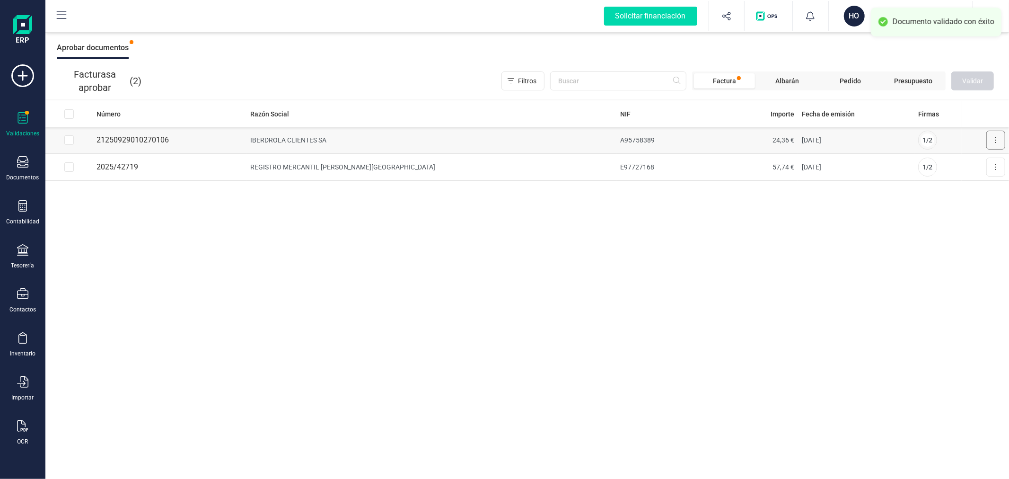
click at [994, 139] on button at bounding box center [995, 140] width 19 height 19
click at [949, 168] on button "Aprobar factura" at bounding box center [969, 163] width 72 height 19
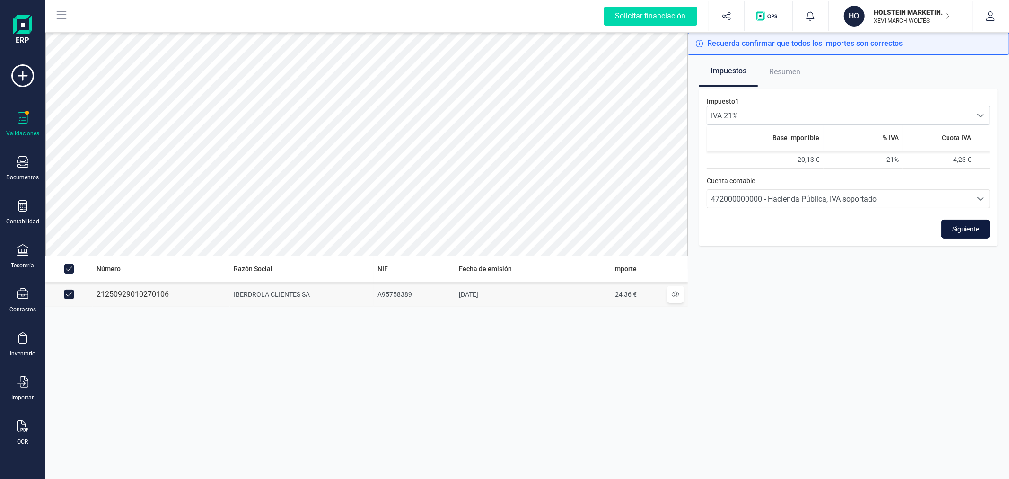
click at [963, 225] on span "Siguiente" at bounding box center [965, 228] width 27 height 9
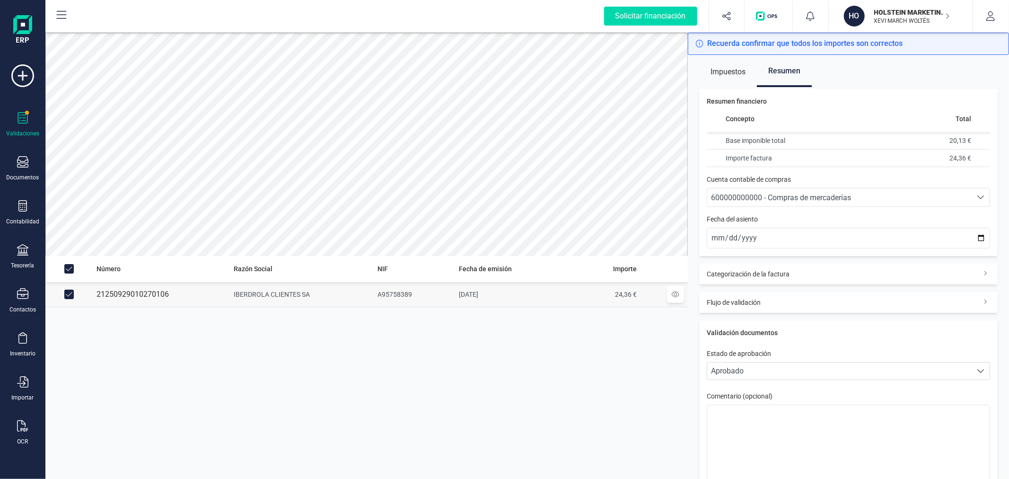
click at [783, 196] on span "600000000000 - Compras de mercaderías" at bounding box center [781, 197] width 140 height 9
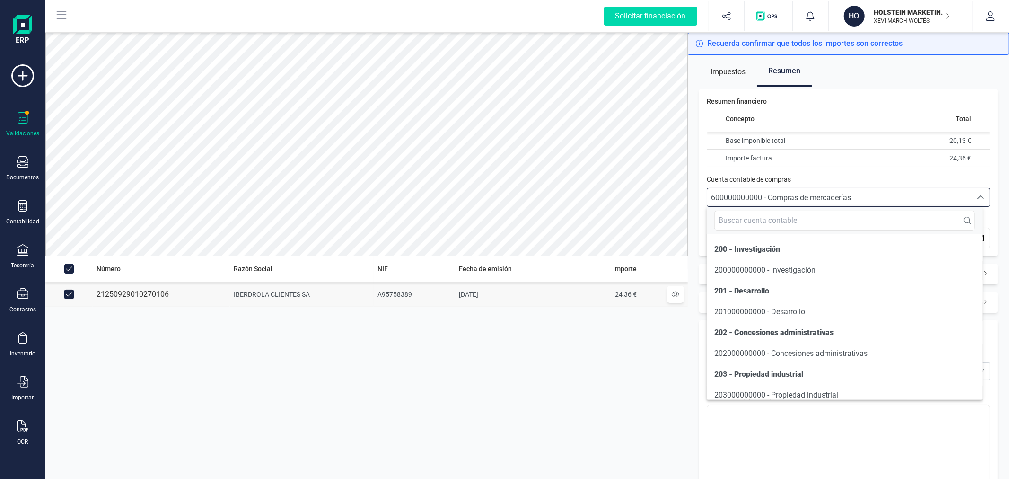
scroll to position [4560, 0]
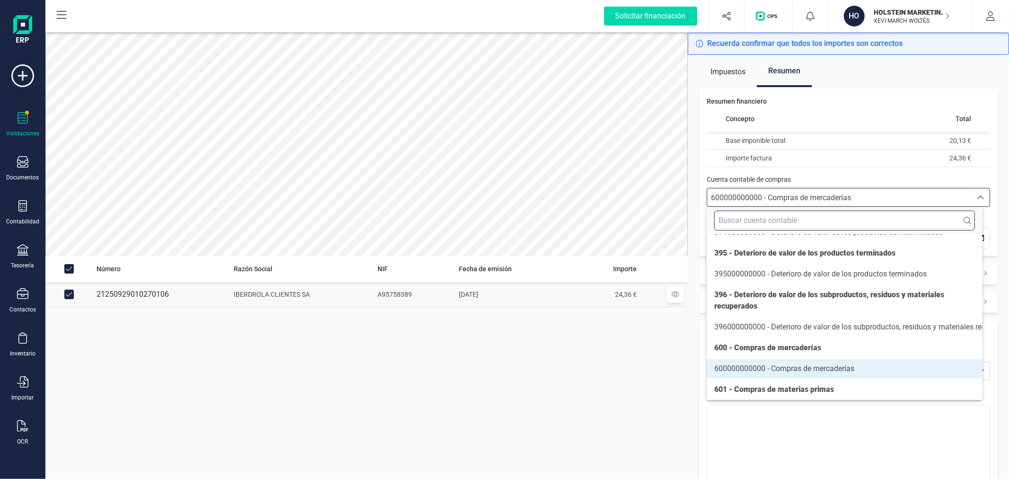
click at [799, 220] on input "text" at bounding box center [844, 220] width 260 height 20
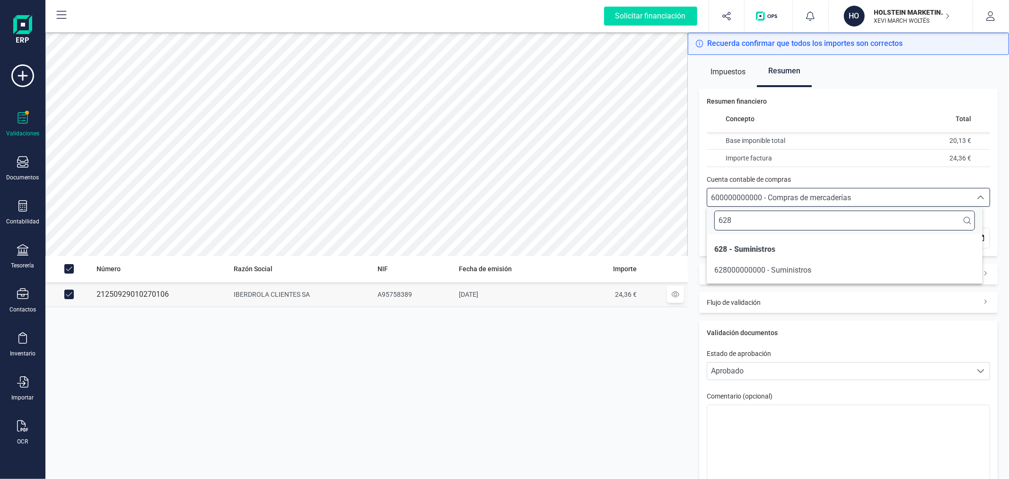
scroll to position [0, 0]
type input "628"
click at [839, 263] on li "628000000000 - Suministros" at bounding box center [844, 270] width 275 height 19
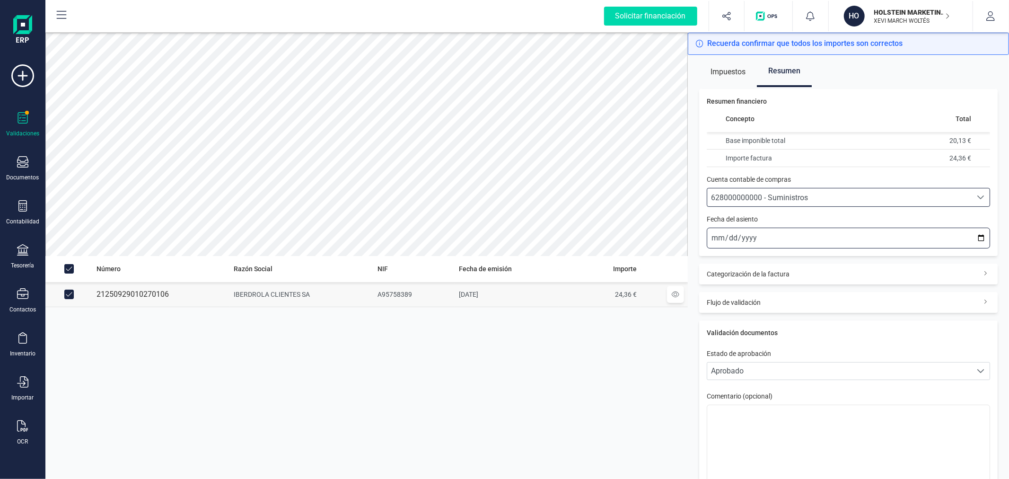
click at [972, 235] on input "[DATE]" at bounding box center [848, 238] width 283 height 21
type input "2025-09-29"
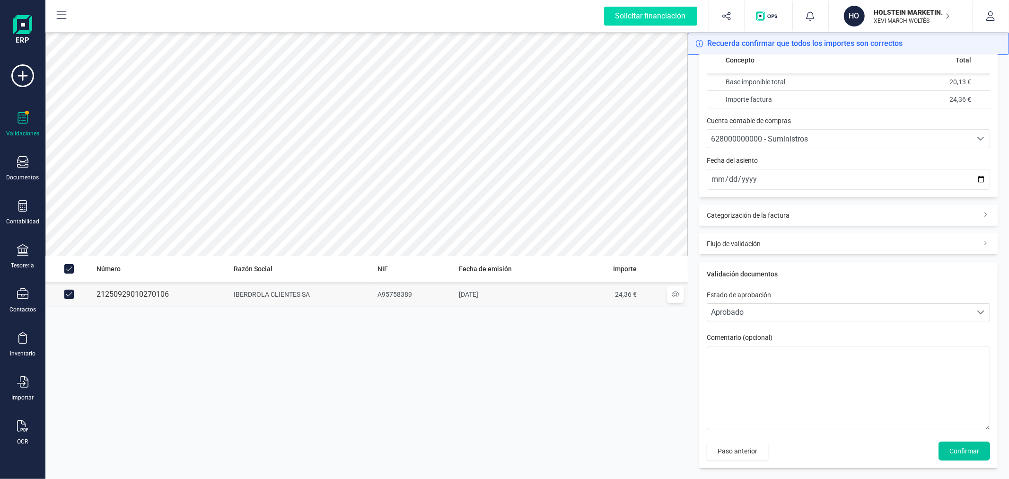
click at [961, 449] on span "Confirmar" at bounding box center [964, 450] width 30 height 9
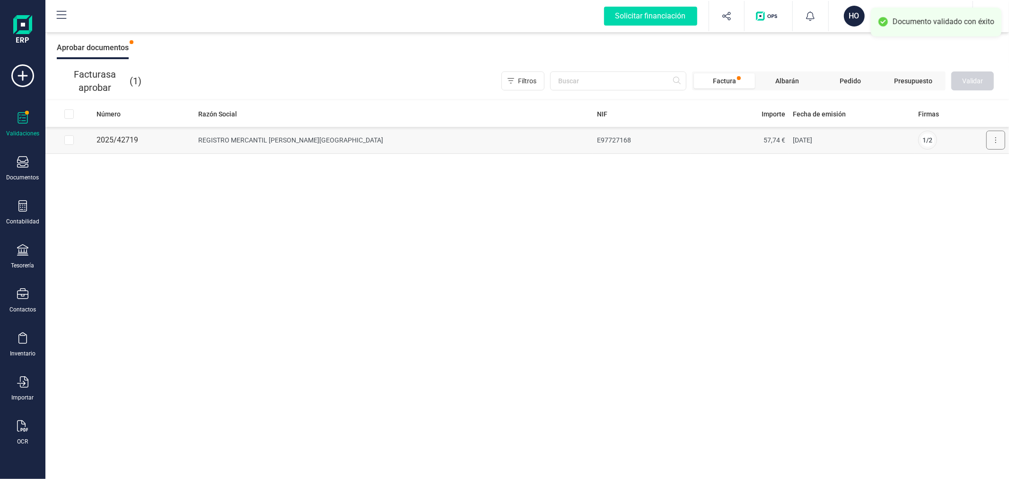
click at [993, 137] on button at bounding box center [995, 140] width 19 height 19
click at [959, 164] on span "Aprobar factura" at bounding box center [973, 162] width 47 height 9
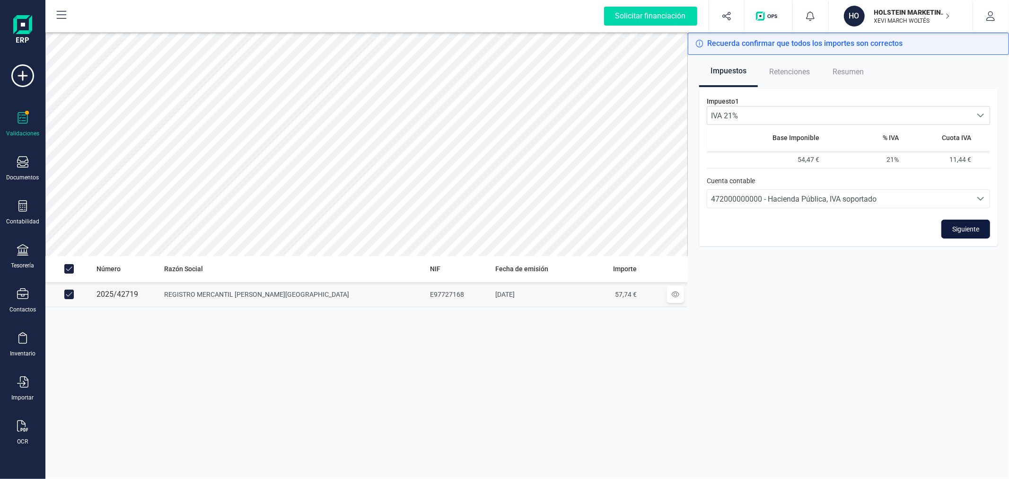
click at [980, 227] on button "Siguiente" at bounding box center [965, 228] width 49 height 19
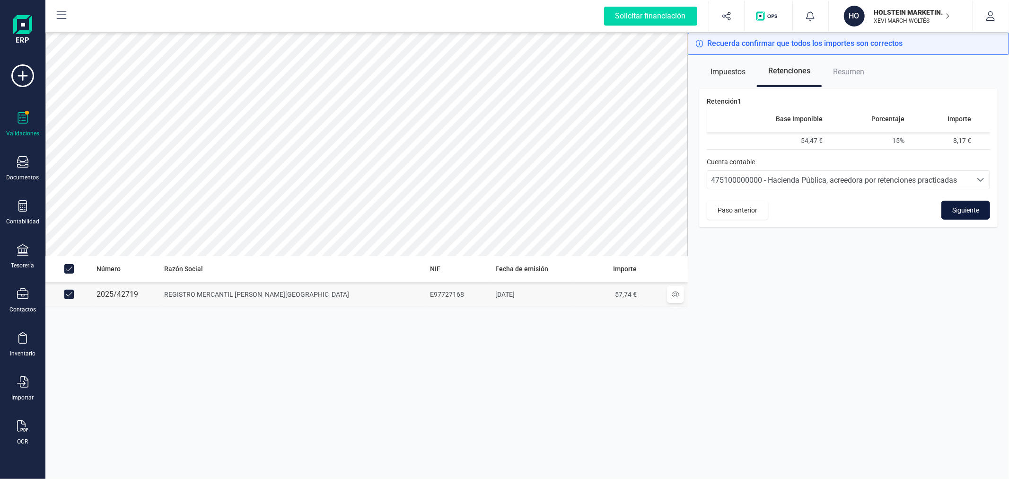
click at [972, 209] on span "Siguiente" at bounding box center [965, 209] width 27 height 9
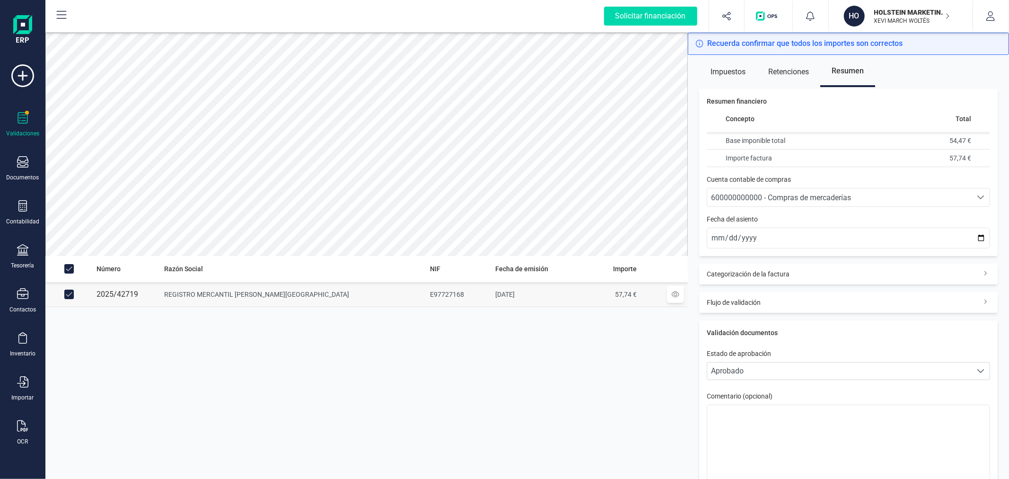
click at [807, 197] on span "600000000000 - Compras de mercaderías" at bounding box center [781, 197] width 140 height 9
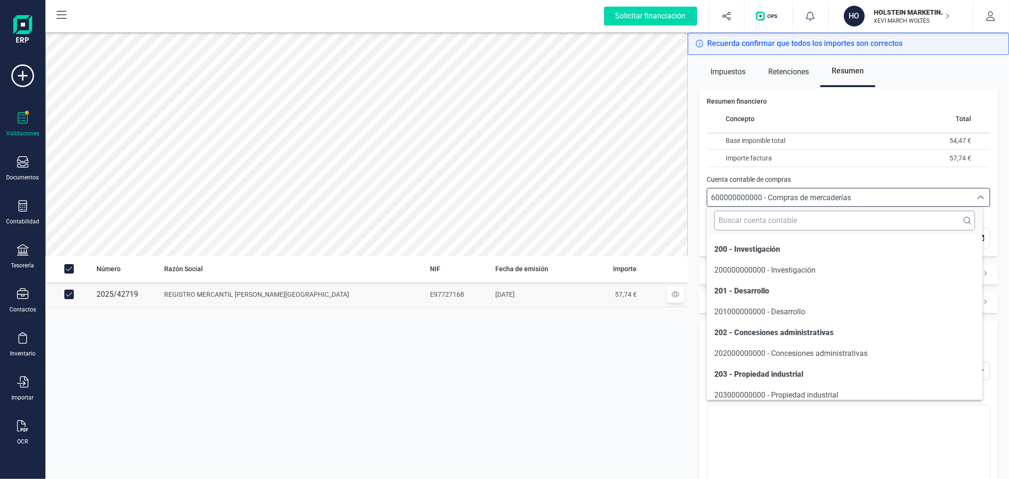
scroll to position [4560, 0]
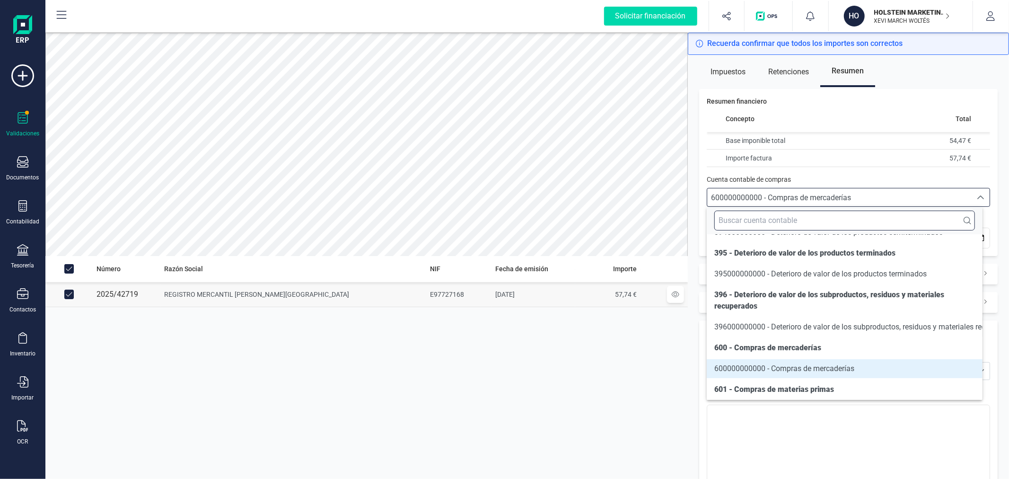
click at [765, 213] on input "text" at bounding box center [844, 220] width 260 height 20
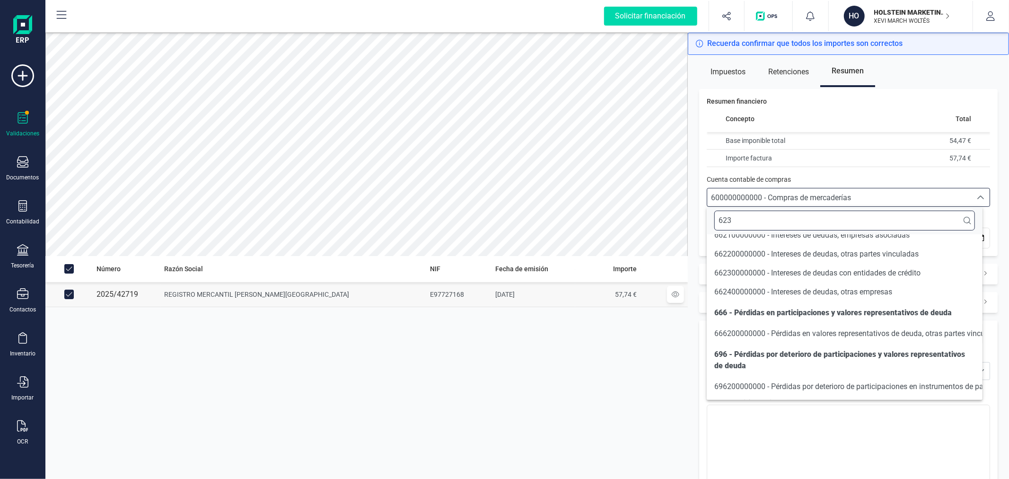
scroll to position [0, 0]
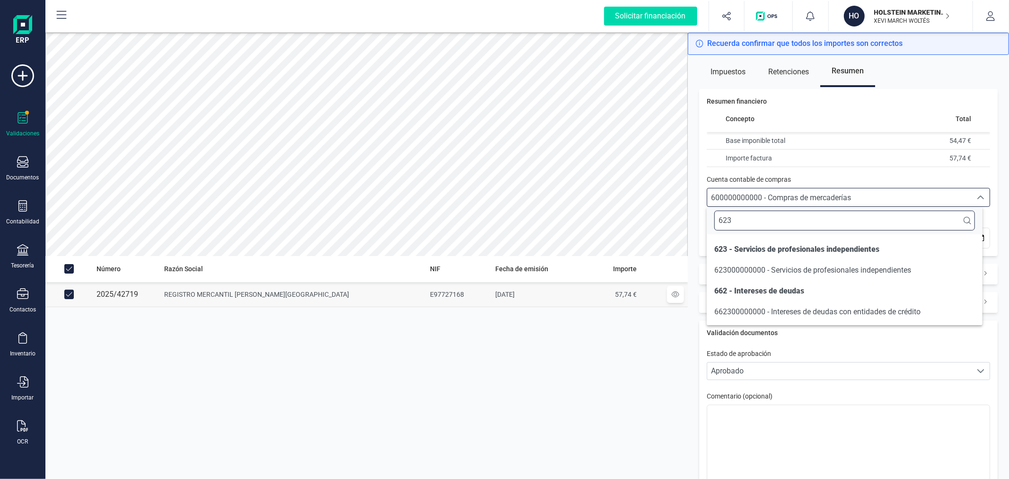
type input "623"
click at [779, 268] on span "623000000000 - Servicios de profesionales independientes" at bounding box center [812, 269] width 197 height 9
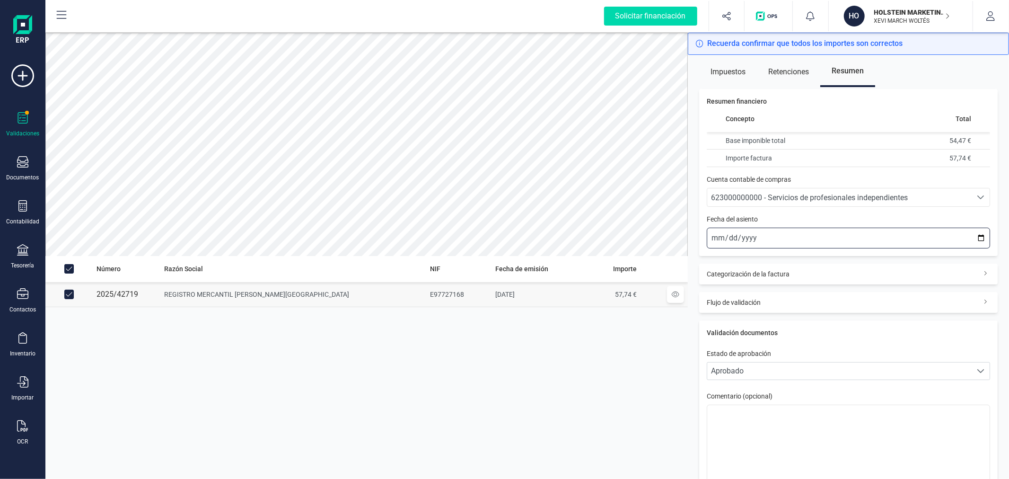
click at [973, 237] on input "[DATE]" at bounding box center [848, 238] width 283 height 21
type input "[DATE]"
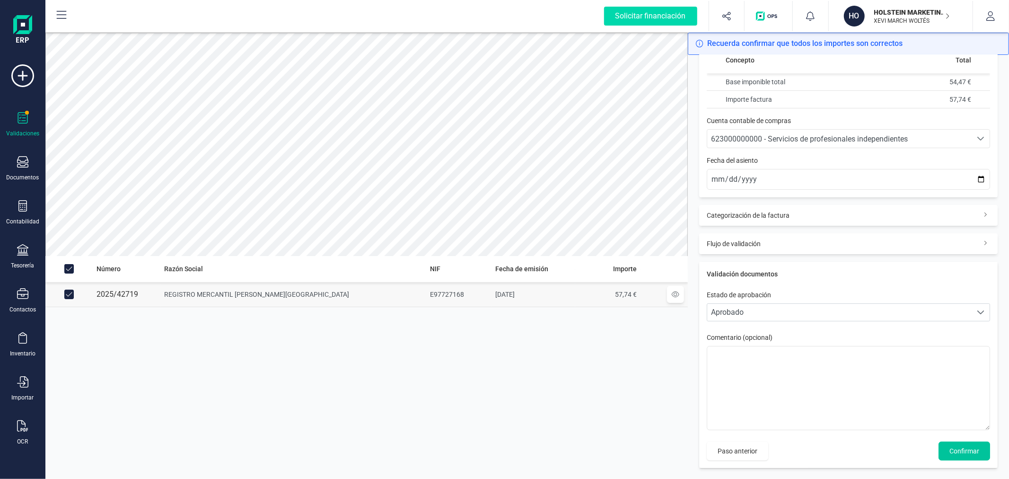
click at [956, 453] on span "Confirmar" at bounding box center [964, 450] width 30 height 9
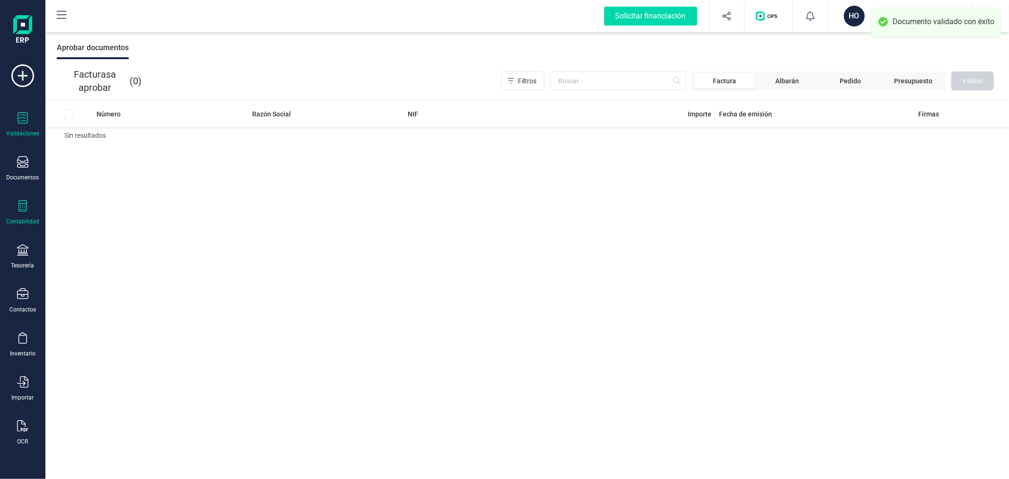
click at [24, 221] on div "Contabilidad" at bounding box center [22, 222] width 33 height 8
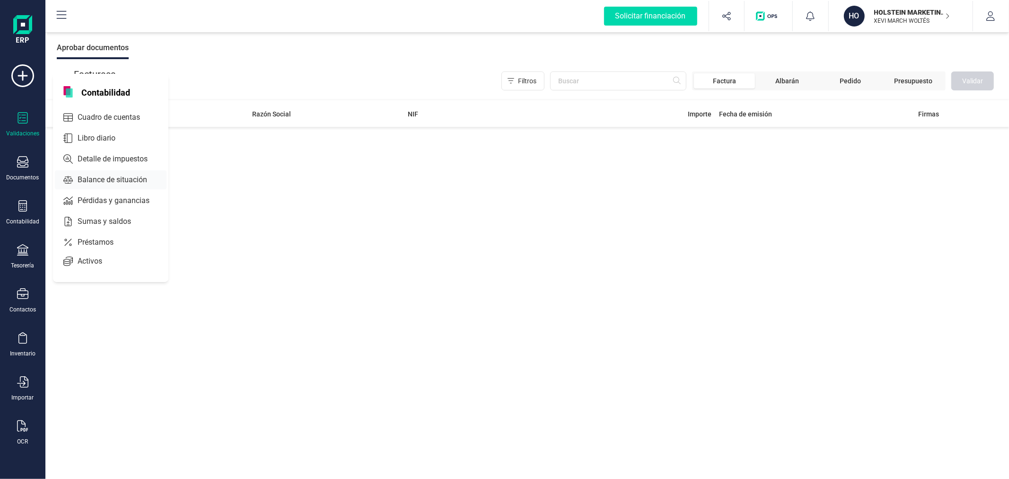
click at [109, 156] on span "Detalle de impuestos" at bounding box center [119, 158] width 91 height 11
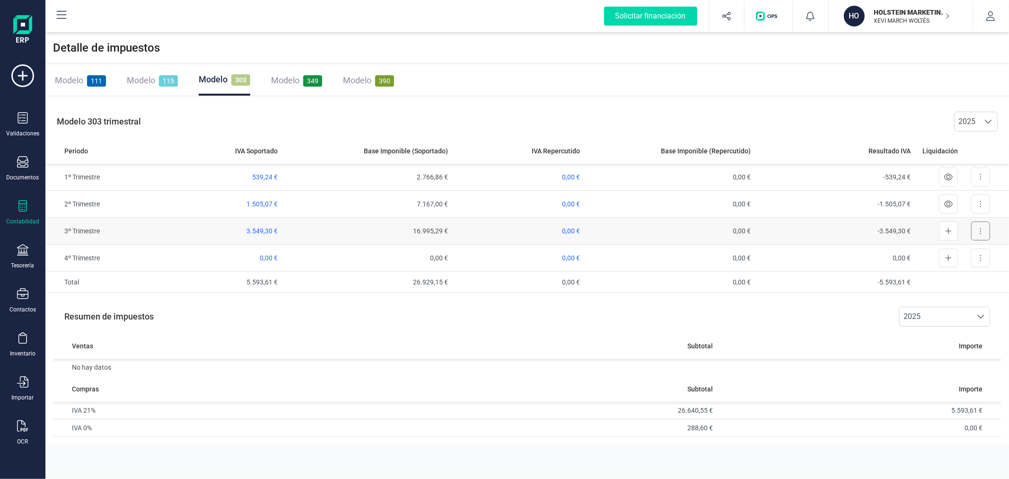
click at [981, 229] on icon at bounding box center [981, 231] width 2 height 8
click at [954, 257] on span "Exportar detalle" at bounding box center [959, 253] width 46 height 9
click at [304, 76] on span "349" at bounding box center [312, 80] width 19 height 11
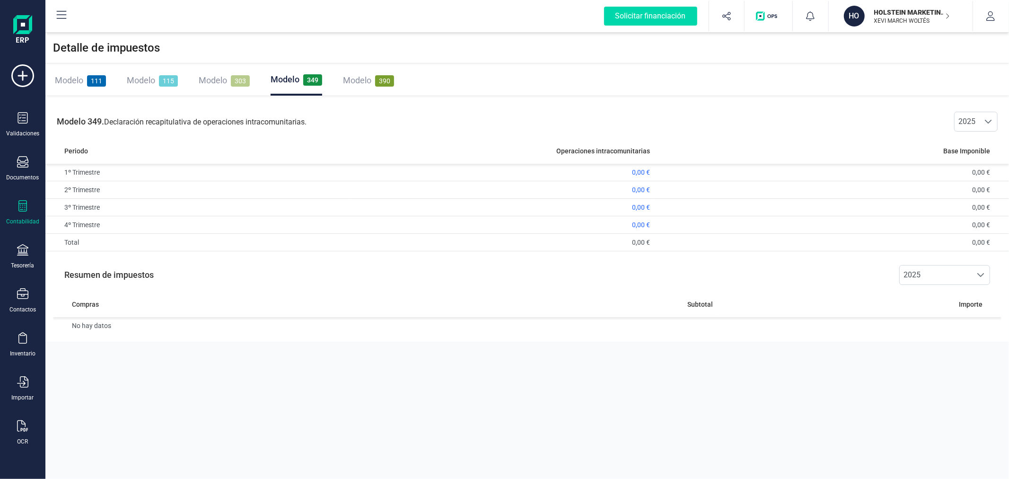
click at [387, 76] on span "390" at bounding box center [384, 80] width 19 height 11
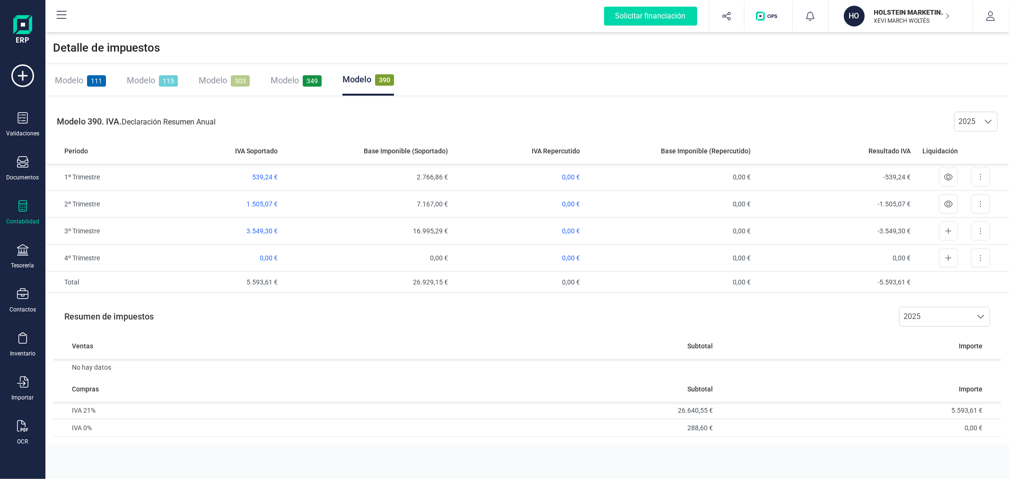
click at [213, 77] on span "Modelo" at bounding box center [213, 80] width 28 height 10
click at [144, 78] on span "Modelo" at bounding box center [141, 80] width 28 height 10
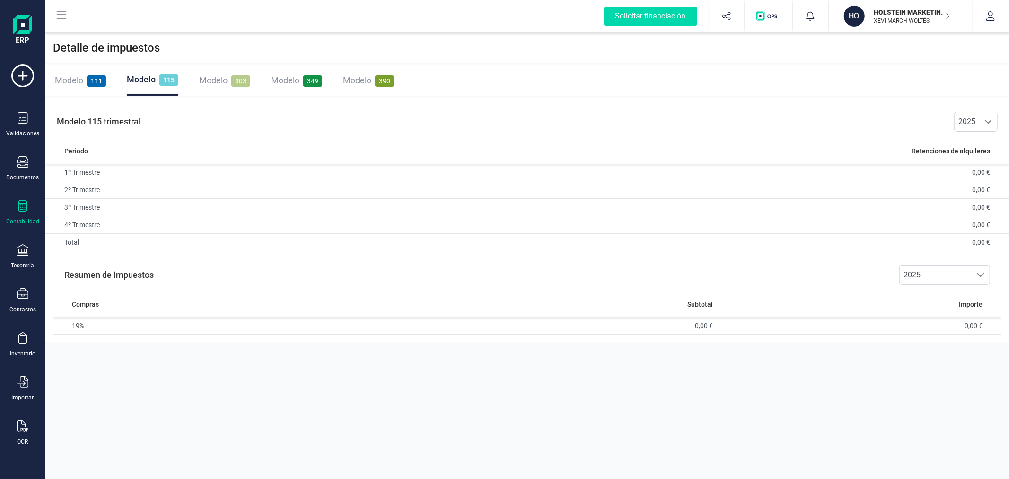
click at [78, 80] on span "Modelo" at bounding box center [69, 80] width 28 height 10
click at [659, 204] on span "517,90 €" at bounding box center [655, 207] width 26 height 8
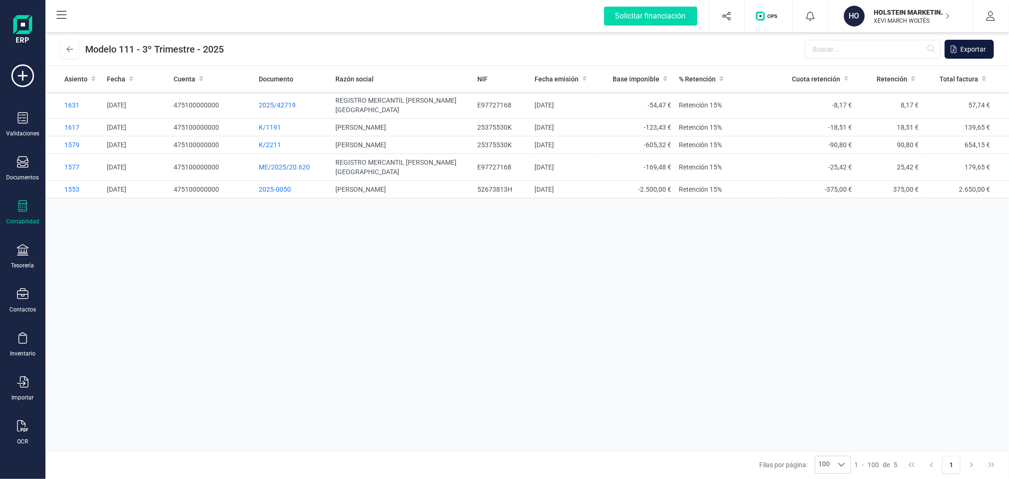
click at [980, 49] on span "Exportar" at bounding box center [973, 48] width 26 height 9
click at [563, 247] on div "Asiento Fecha Cuenta Documento Razón social NIF Fecha emisión Base imponible % …" at bounding box center [526, 258] width 963 height 385
click at [70, 49] on icon at bounding box center [70, 49] width 7 height 8
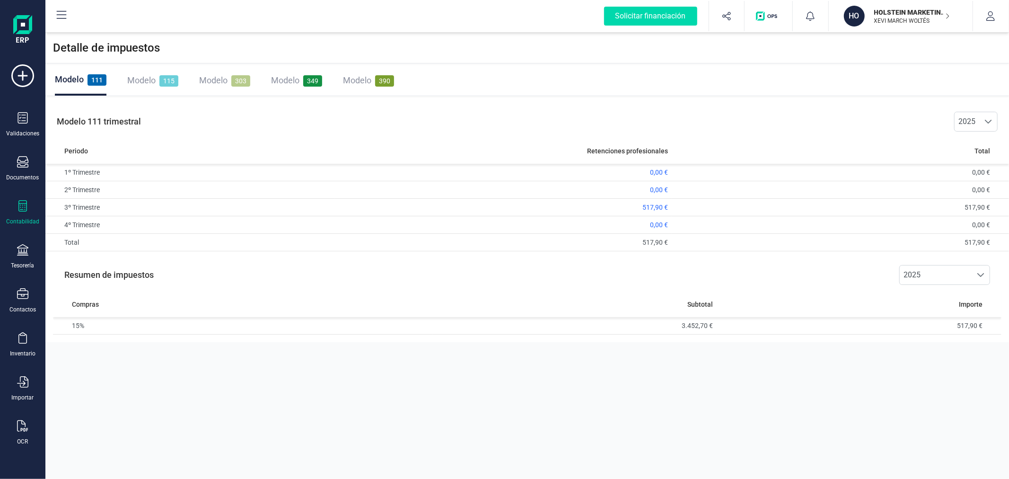
click at [894, 8] on p "HOLSTEIN MARKETING SL" at bounding box center [912, 12] width 76 height 9
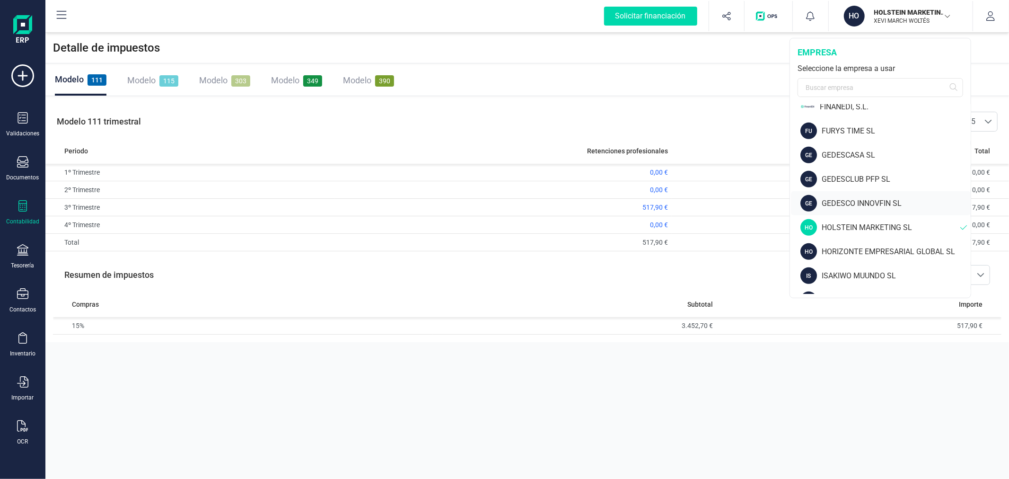
scroll to position [473, 0]
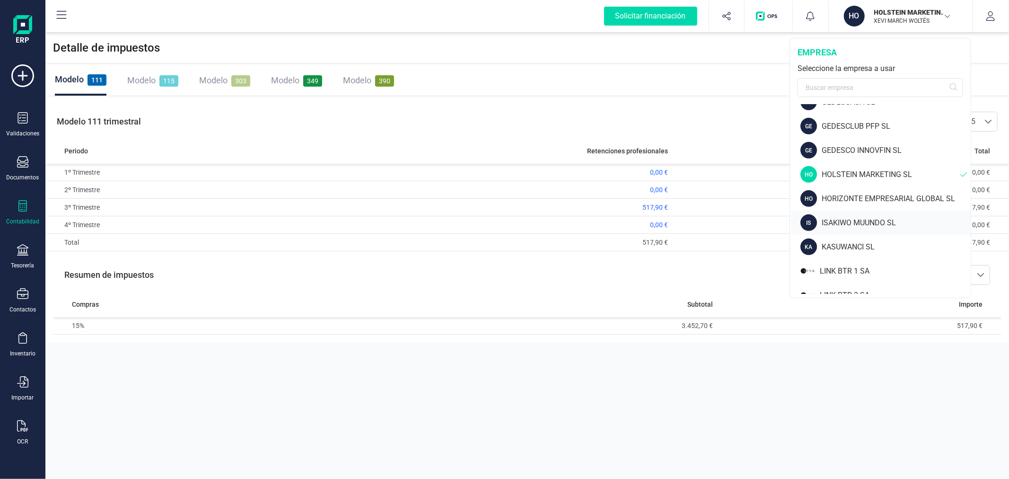
click at [861, 218] on div "ISAKIWO MUUNDO SL" at bounding box center [896, 222] width 149 height 11
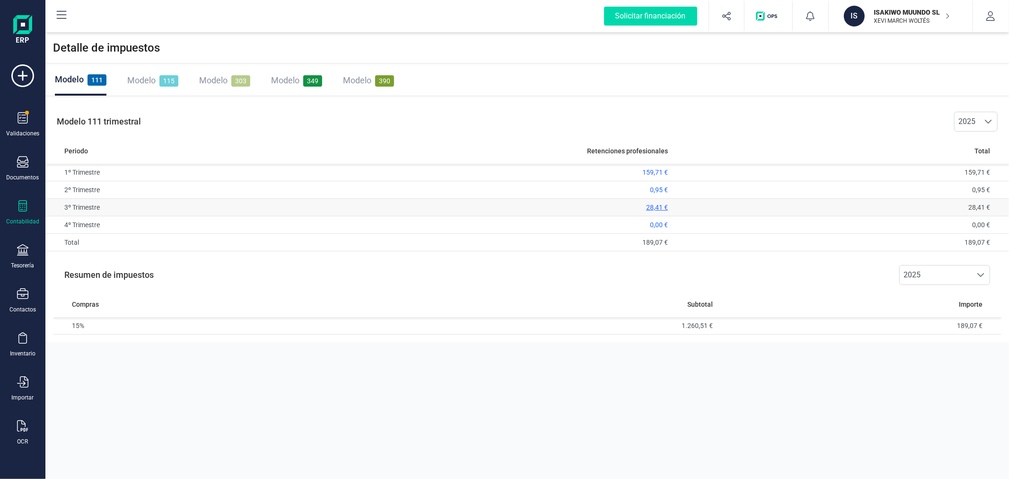
click at [657, 206] on span "28,41 €" at bounding box center [657, 207] width 22 height 8
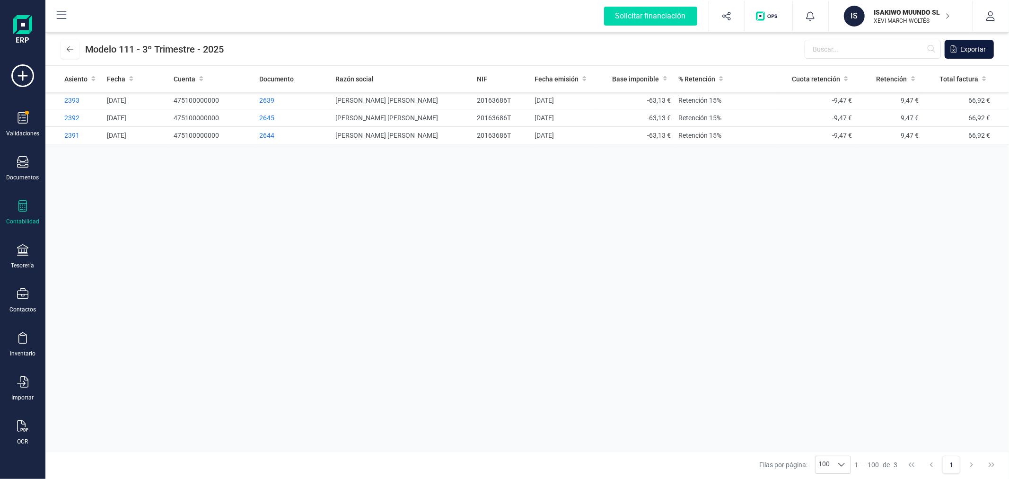
click at [967, 46] on span "Exportar" at bounding box center [973, 48] width 26 height 9
click at [18, 120] on icon at bounding box center [23, 117] width 10 height 11
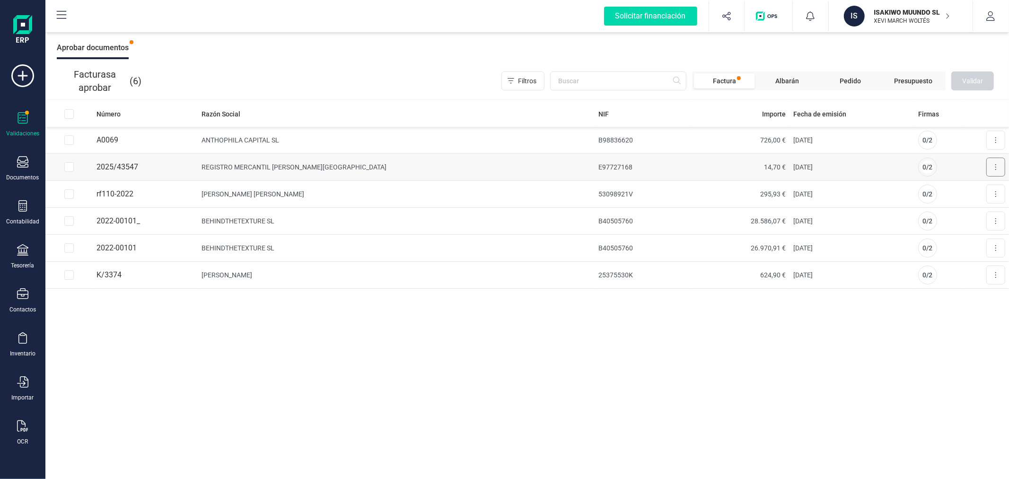
click at [997, 165] on button at bounding box center [995, 167] width 19 height 19
click at [951, 192] on span "Aprobar factura" at bounding box center [973, 189] width 47 height 9
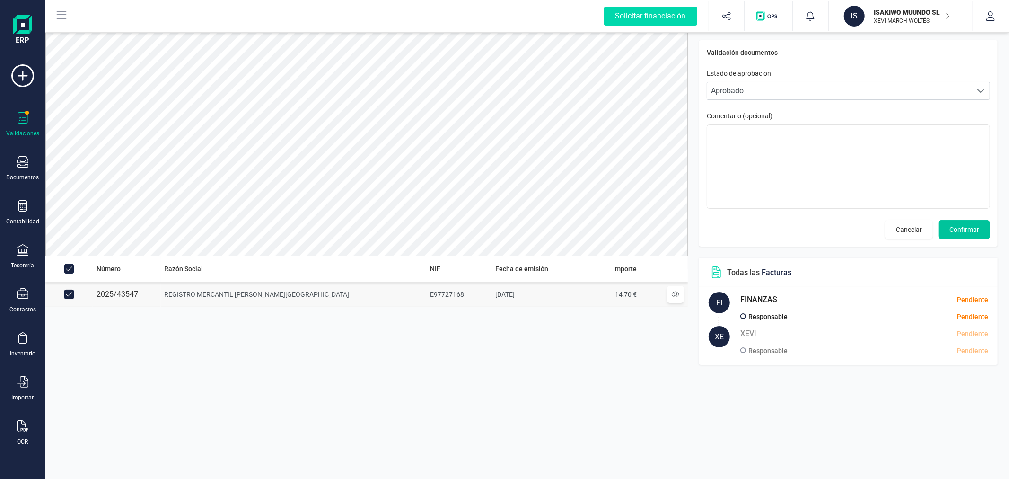
click at [958, 232] on span "Confirmar" at bounding box center [964, 229] width 30 height 9
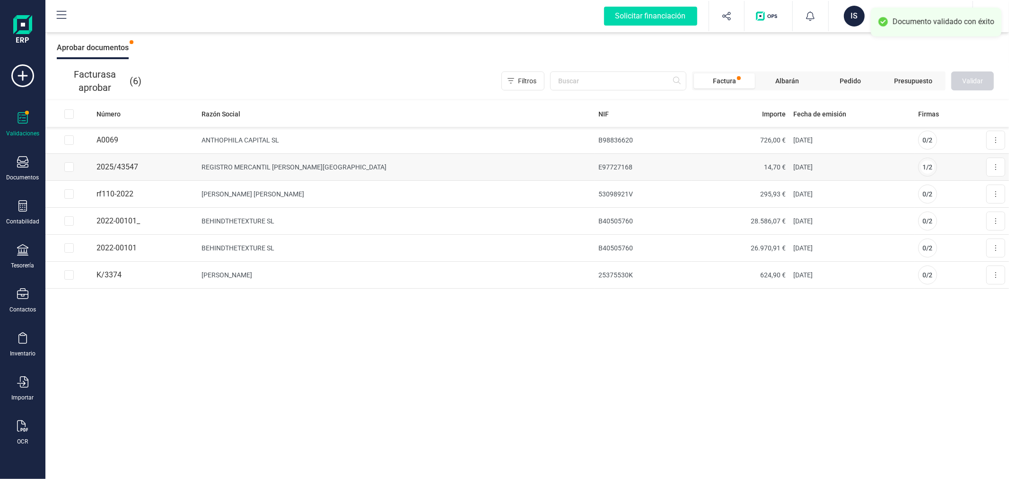
click at [69, 166] on input "Row Selected a3298d98-6129-4b1c-8189-d809e479dfbb" at bounding box center [68, 166] width 9 height 9
checkbox input "true"
click at [972, 82] on span "Validar" at bounding box center [972, 80] width 21 height 9
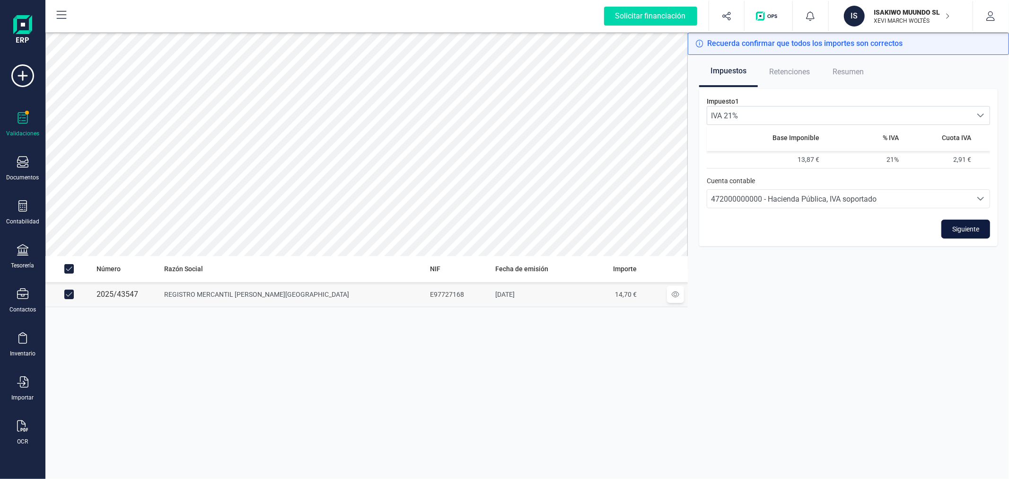
click at [978, 233] on span "Siguiente" at bounding box center [965, 228] width 27 height 9
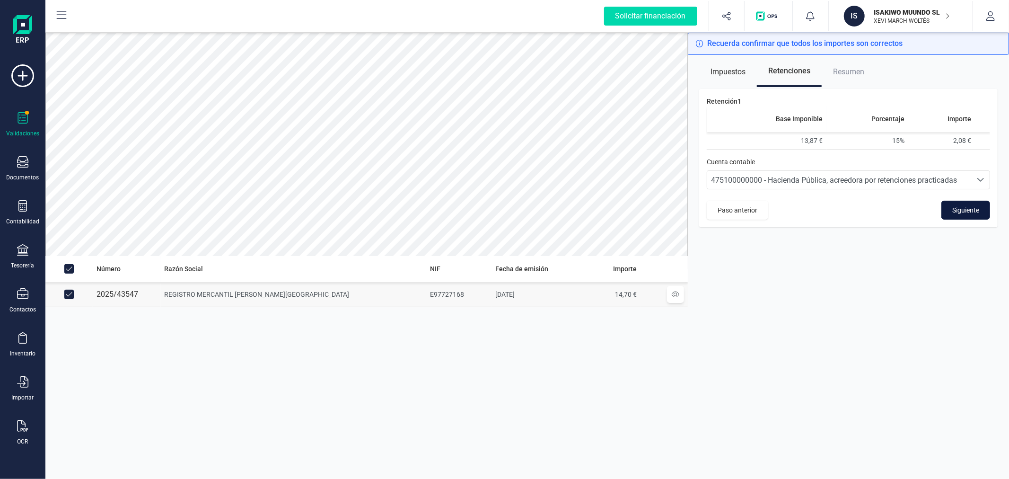
click at [966, 205] on span "Siguiente" at bounding box center [965, 209] width 27 height 9
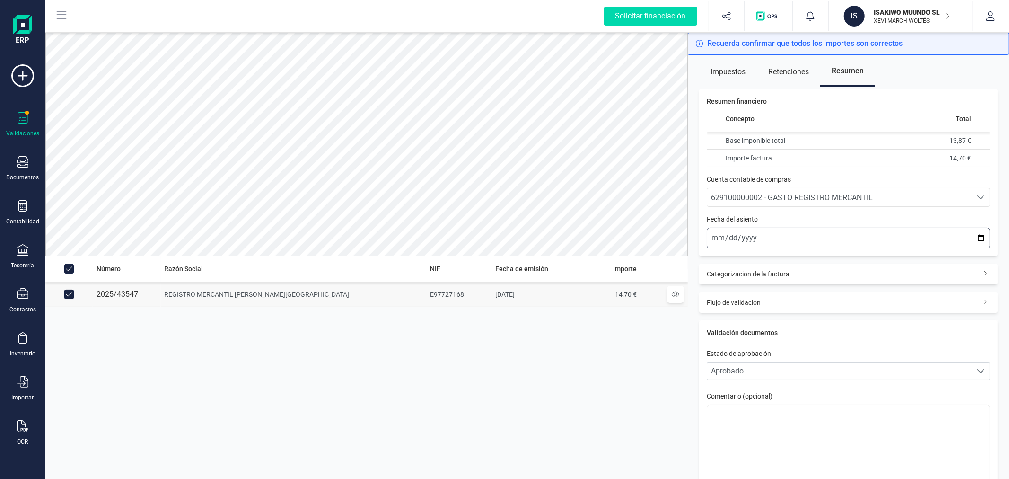
click at [974, 235] on input "[DATE]" at bounding box center [848, 238] width 283 height 21
type input "2025-08-22"
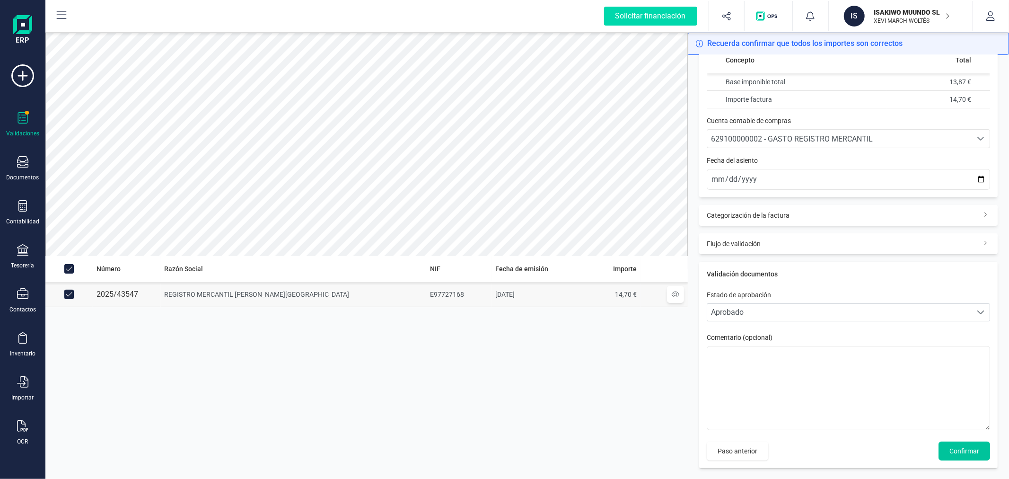
click at [957, 452] on span "Confirmar" at bounding box center [964, 450] width 30 height 9
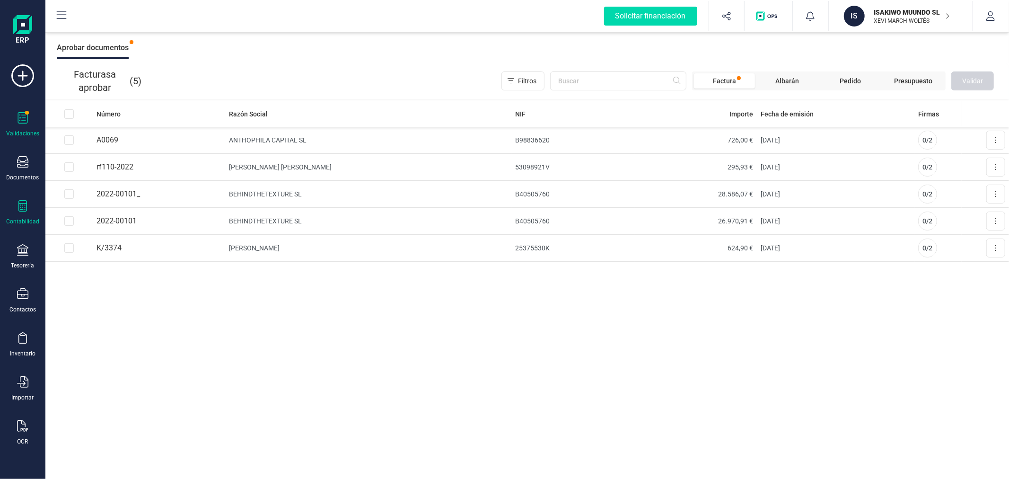
click at [19, 210] on icon at bounding box center [22, 205] width 9 height 11
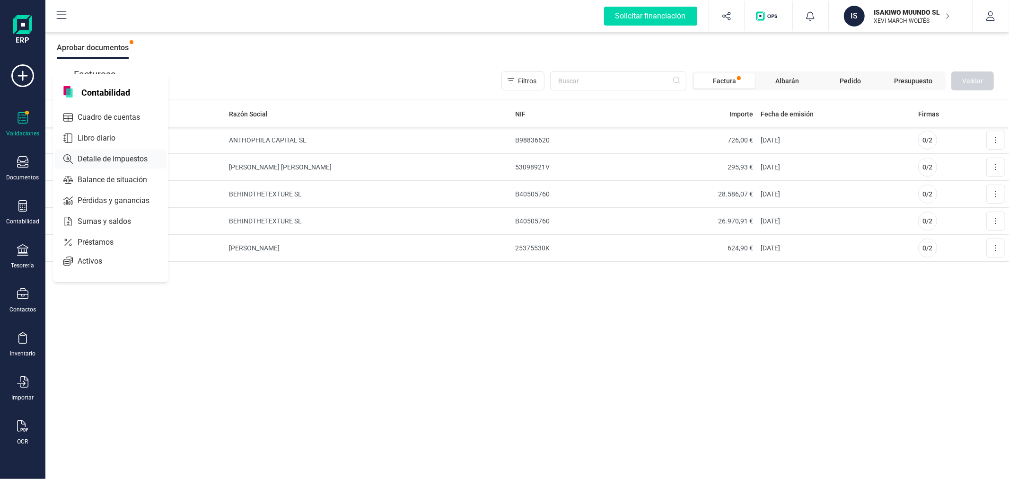
click at [89, 162] on span "Detalle de impuestos" at bounding box center [119, 158] width 91 height 11
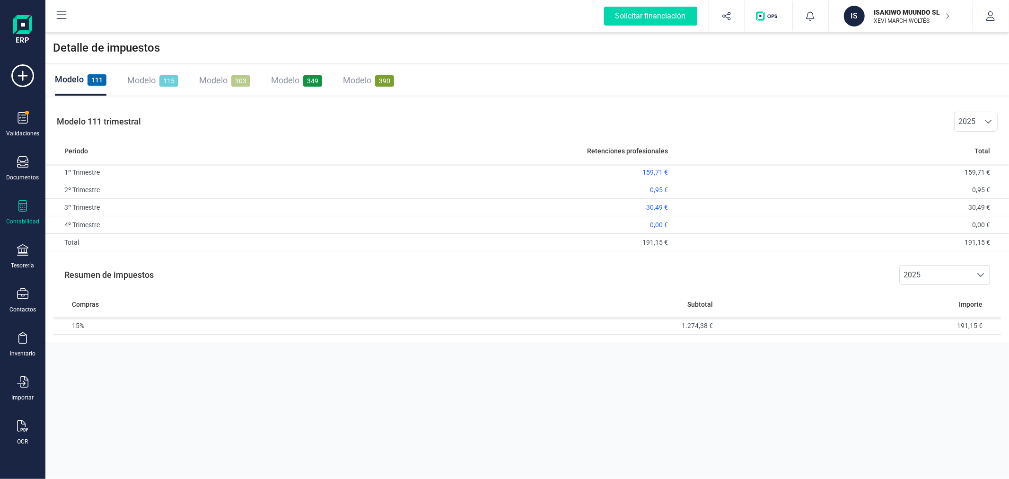
click at [215, 83] on span "Modelo" at bounding box center [213, 80] width 28 height 10
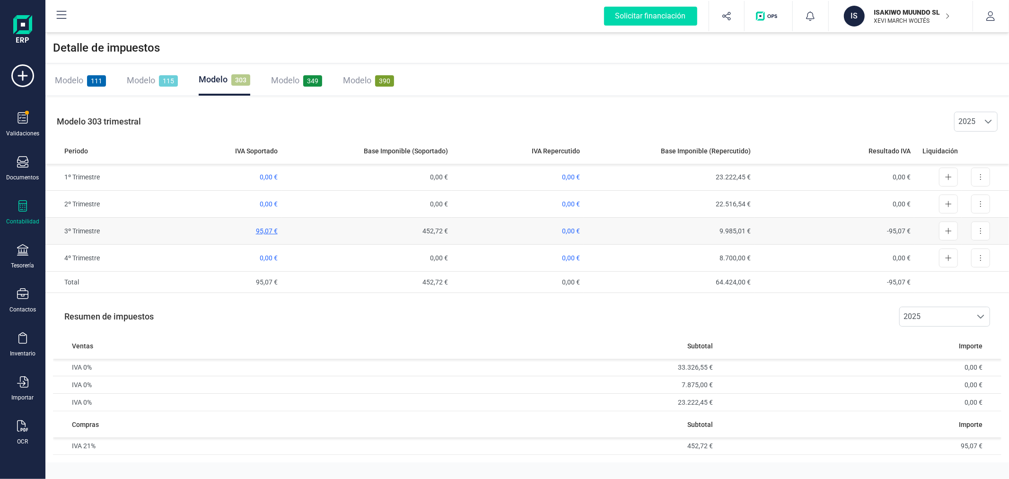
click at [267, 228] on span "95,07 €" at bounding box center [267, 231] width 22 height 8
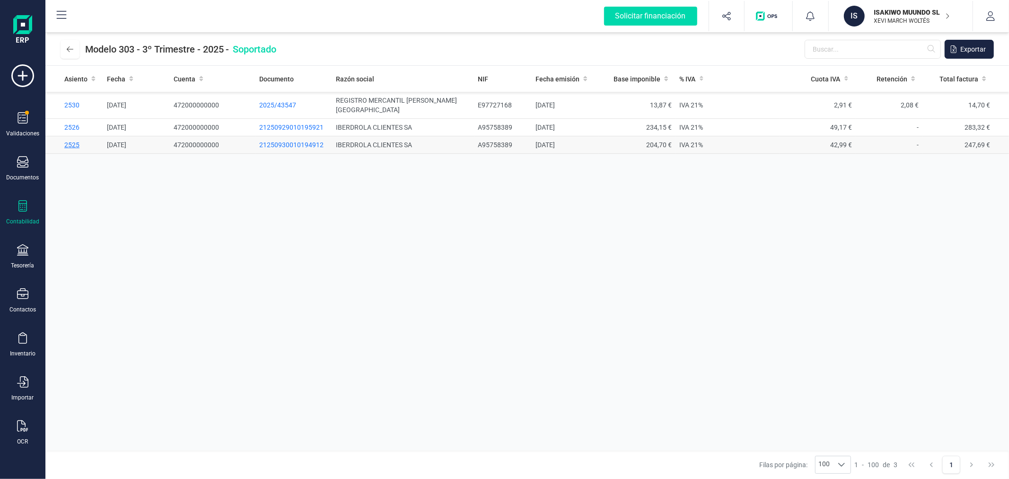
drag, startPoint x: 68, startPoint y: 135, endPoint x: 74, endPoint y: 133, distance: 5.9
click at [68, 141] on span "2525" at bounding box center [71, 145] width 15 height 8
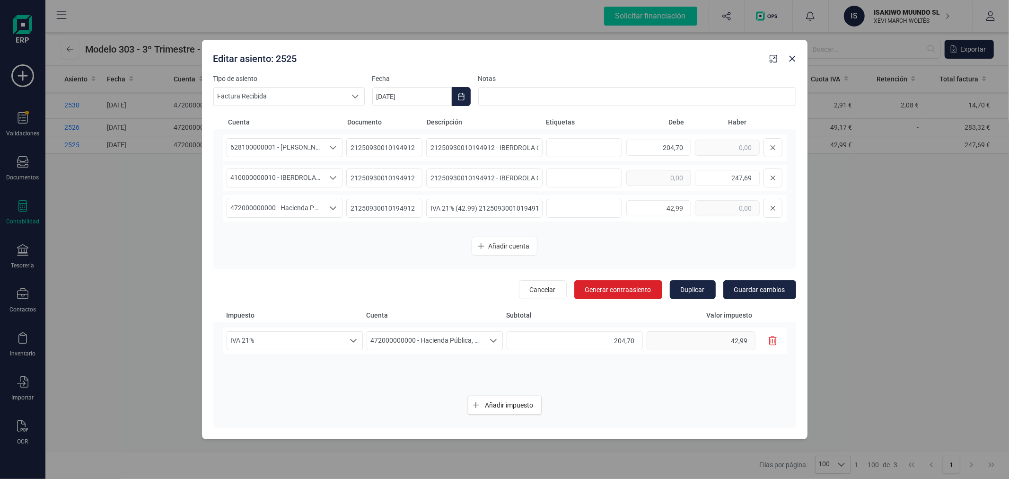
click at [772, 341] on icon "button" at bounding box center [773, 340] width 9 height 9
click at [296, 149] on span "628100000001 - GASTO IBERDROLA" at bounding box center [275, 148] width 97 height 18
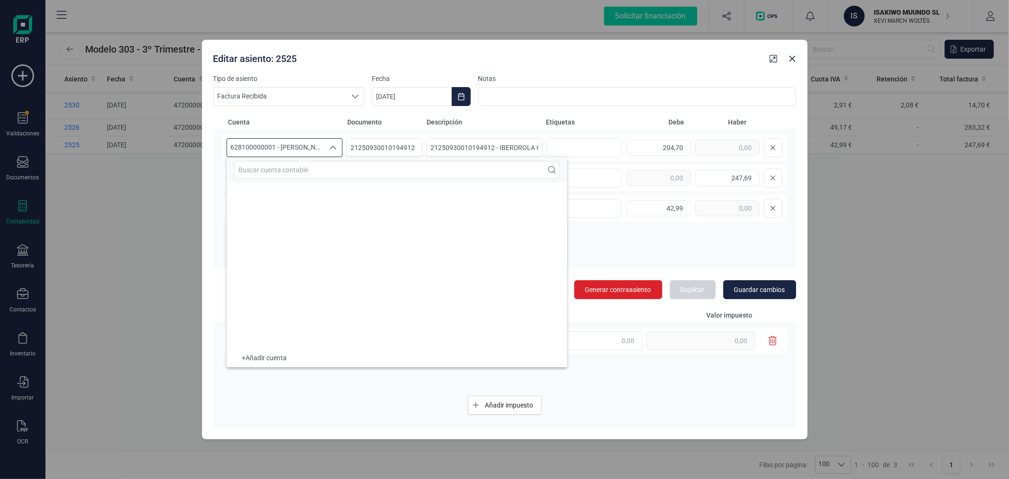
scroll to position [11942, 0]
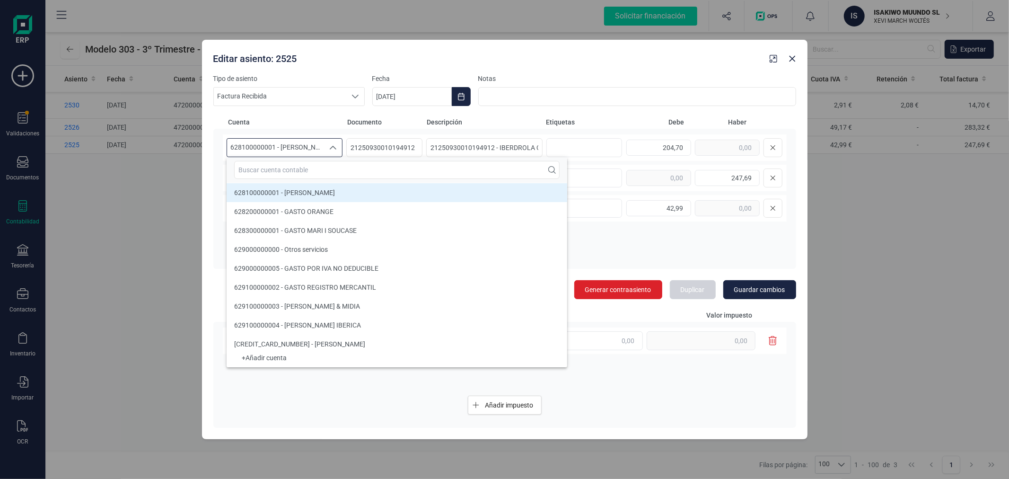
click at [296, 149] on span "628100000001 - GASTO IBERDROLA" at bounding box center [275, 148] width 97 height 18
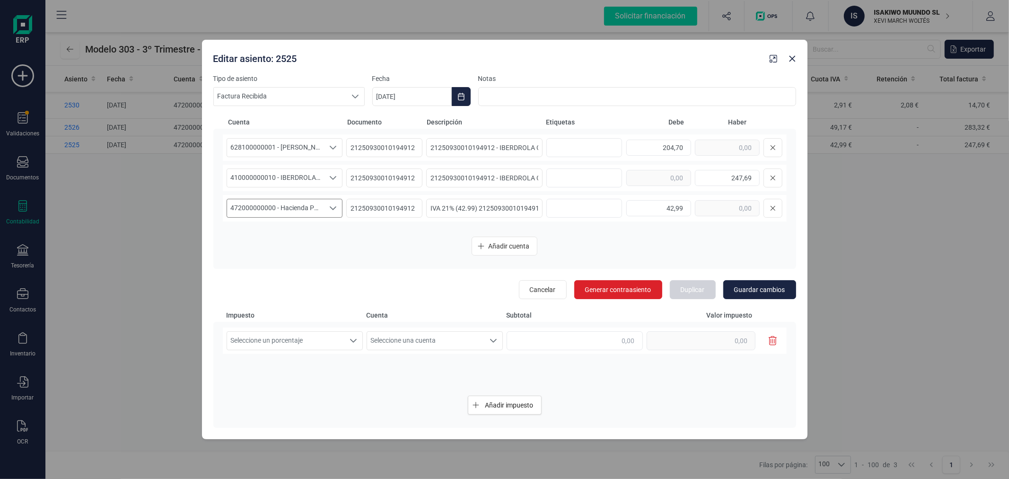
click at [289, 211] on span "472000000000 - Hacienda Pública, IVA soportado" at bounding box center [275, 208] width 97 height 18
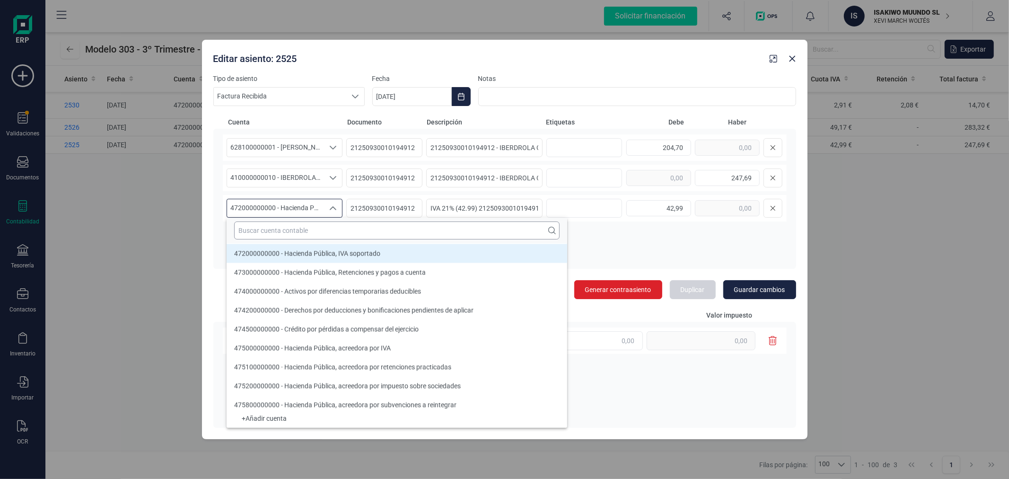
click at [295, 229] on input "text" at bounding box center [396, 230] width 325 height 18
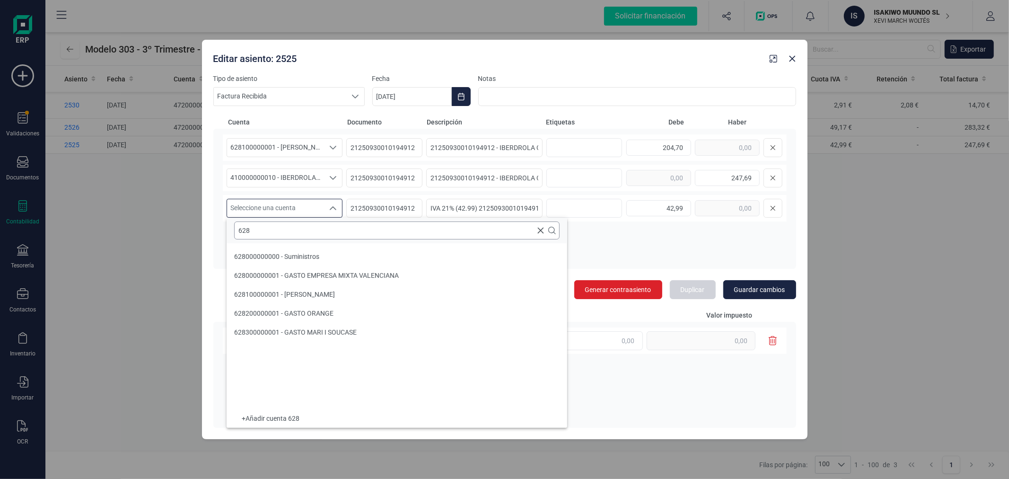
scroll to position [0, 0]
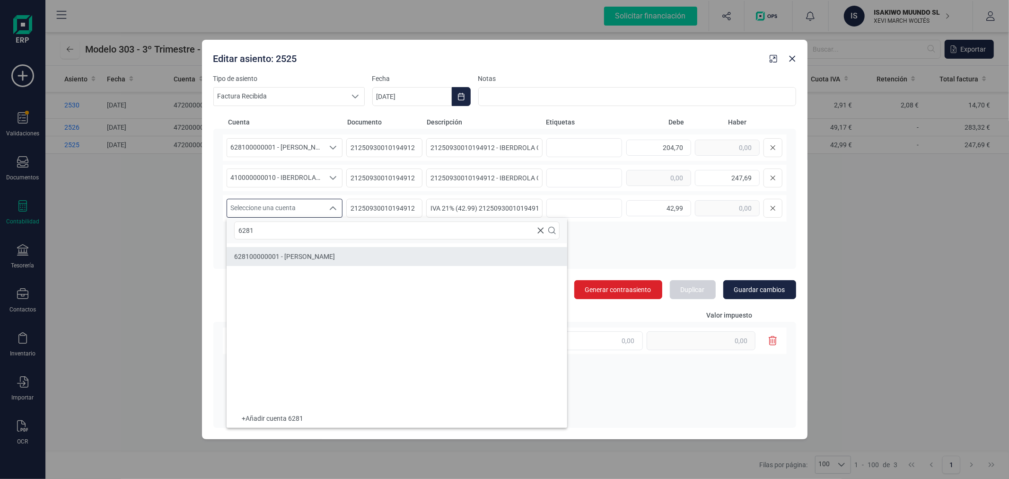
type input "6281"
click at [308, 257] on span "628100000001 - GASTO IBERDROLA" at bounding box center [284, 257] width 101 height 8
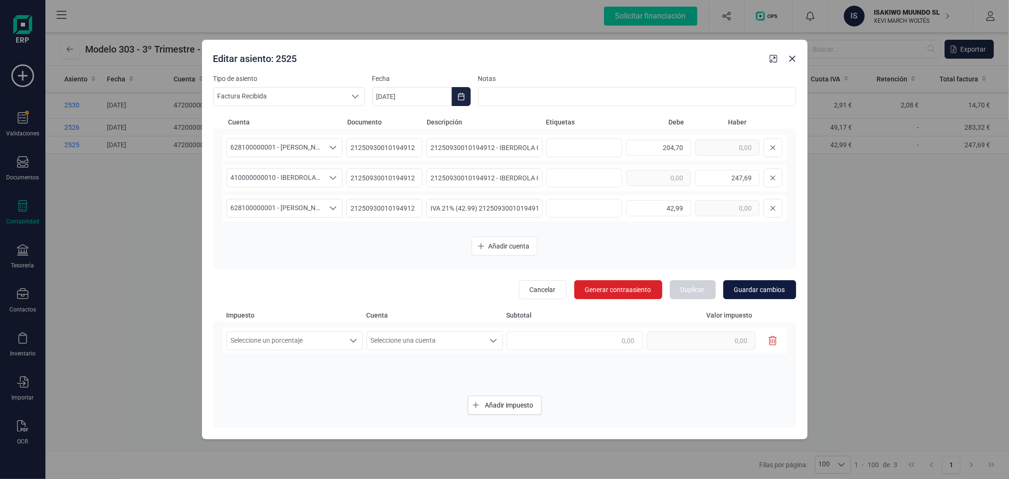
click at [770, 288] on span "Guardar cambios" at bounding box center [759, 289] width 51 height 9
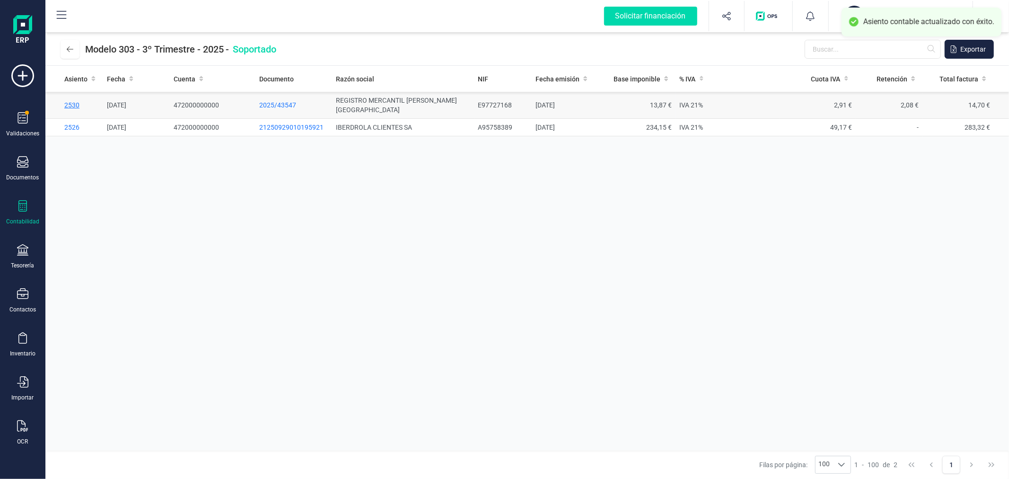
click at [69, 101] on span "2530" at bounding box center [71, 105] width 15 height 8
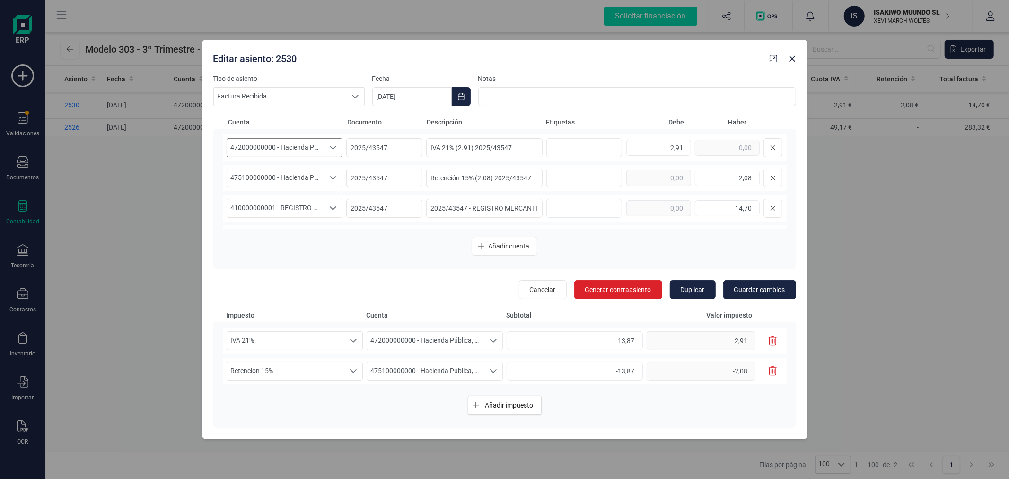
click at [315, 149] on span "472000000000 - Hacienda Pública, IVA soportado" at bounding box center [275, 148] width 97 height 18
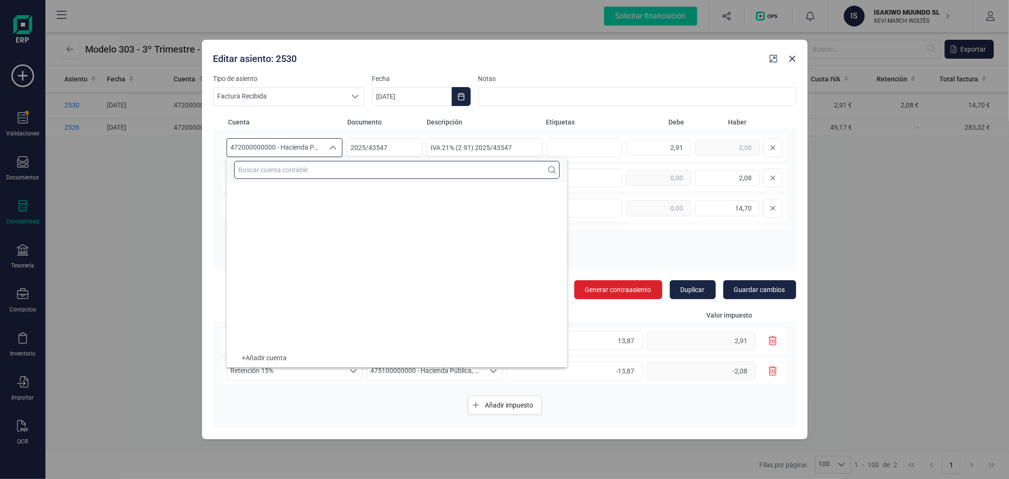
scroll to position [7874, 0]
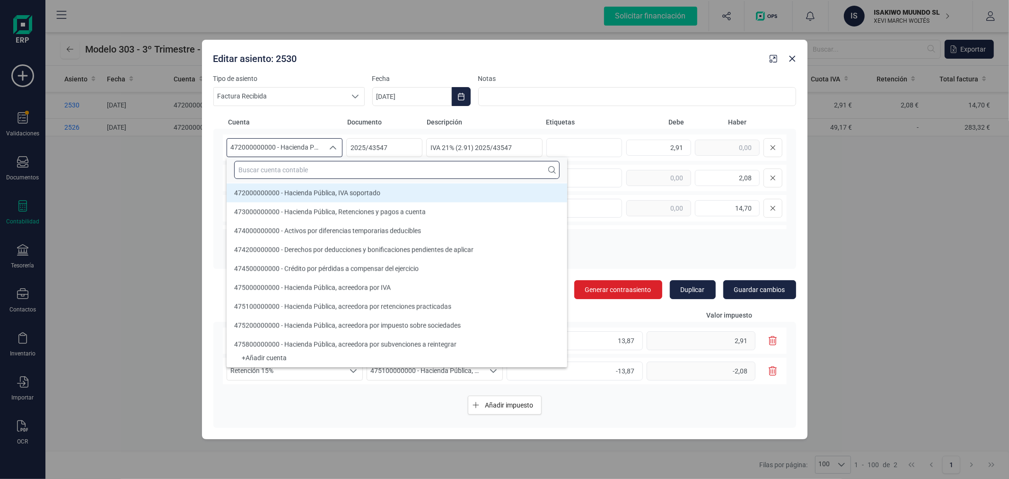
click at [315, 167] on input "text" at bounding box center [396, 170] width 325 height 18
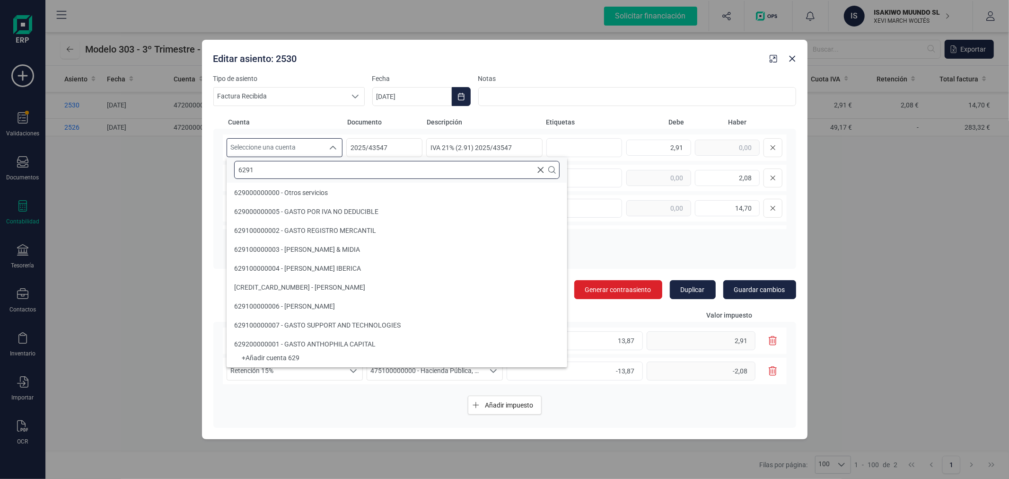
scroll to position [0, 0]
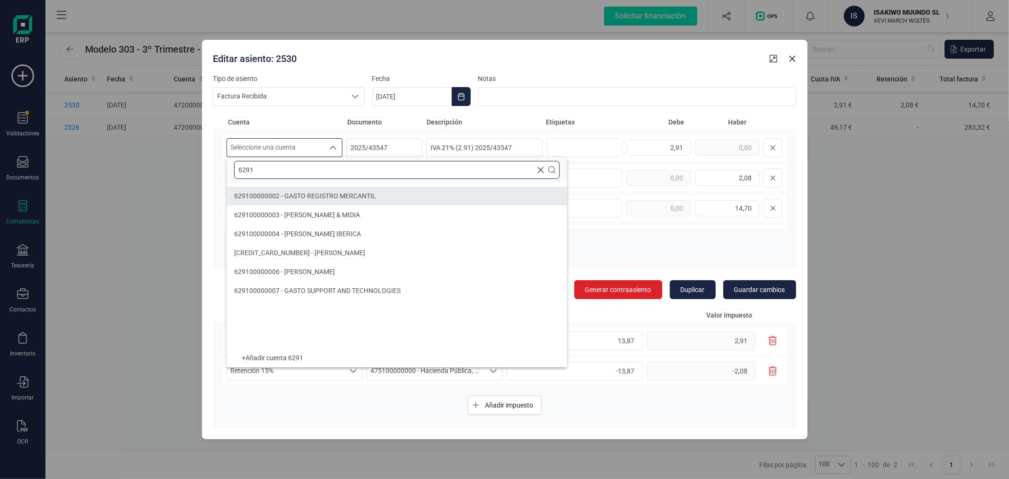
type input "6291"
click at [317, 192] on span "629100000002 - GASTO REGISTRO MERCANTIL" at bounding box center [305, 196] width 142 height 8
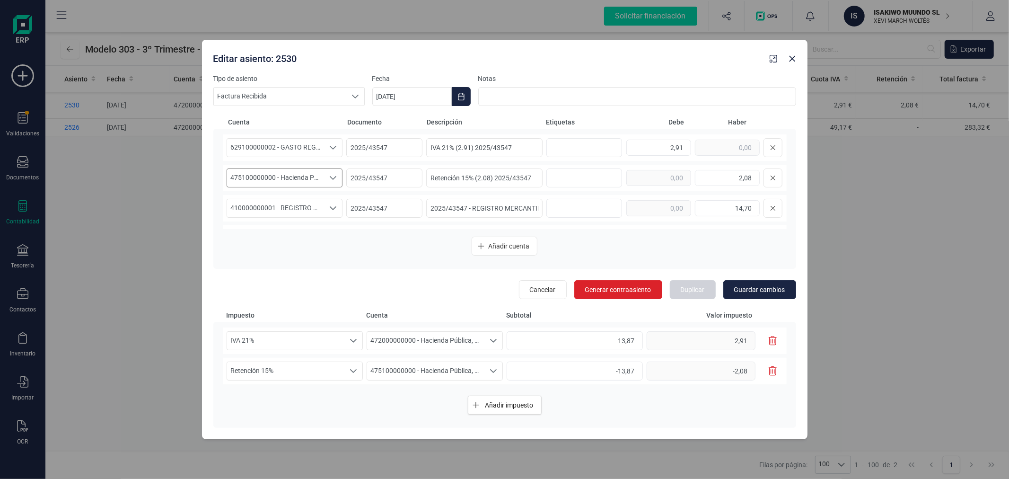
scroll to position [26, 0]
click at [774, 338] on icon "button" at bounding box center [773, 340] width 9 height 9
click at [754, 286] on span "Guardar cambios" at bounding box center [759, 289] width 51 height 9
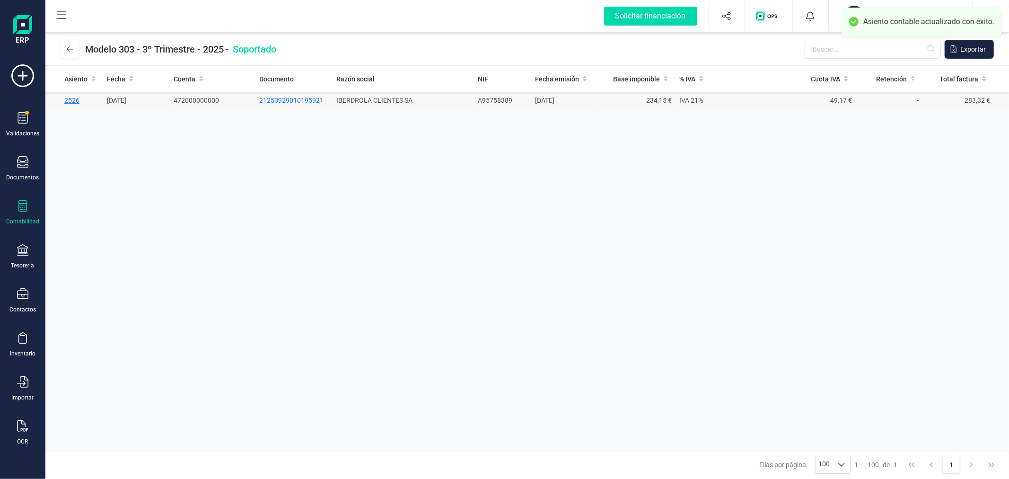
click at [74, 97] on span "2526" at bounding box center [71, 100] width 15 height 8
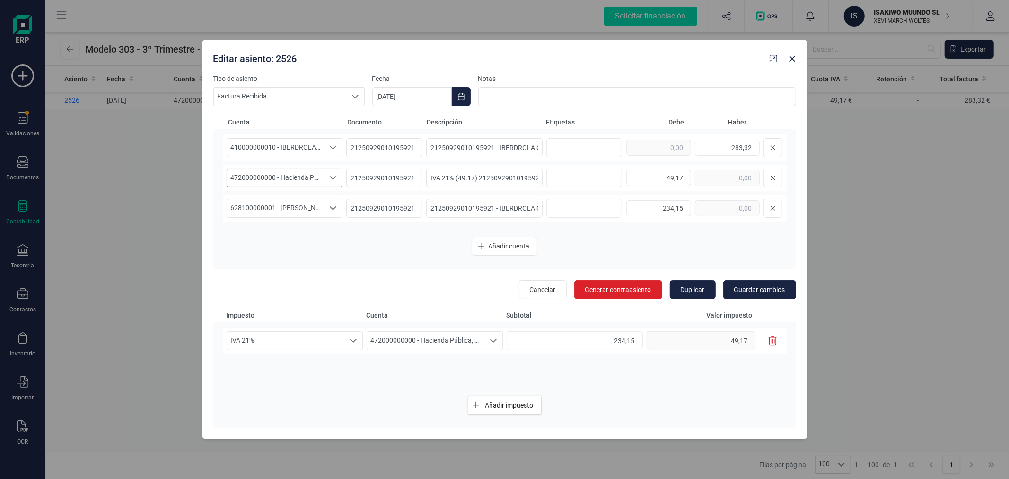
click at [308, 168] on div "472000000000 - Hacienda Pública, IVA soportado 472000000000 - Hacienda Pública,…" at bounding box center [285, 177] width 116 height 19
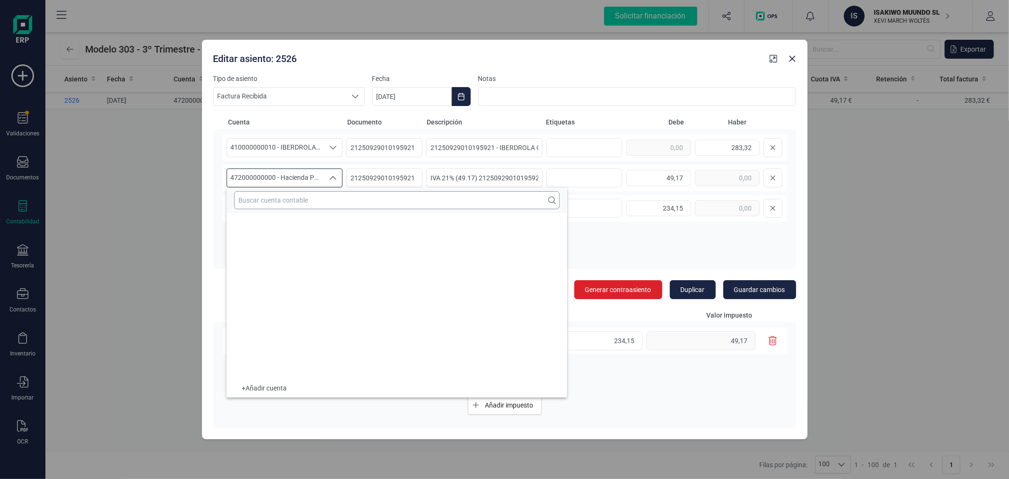
scroll to position [7874, 0]
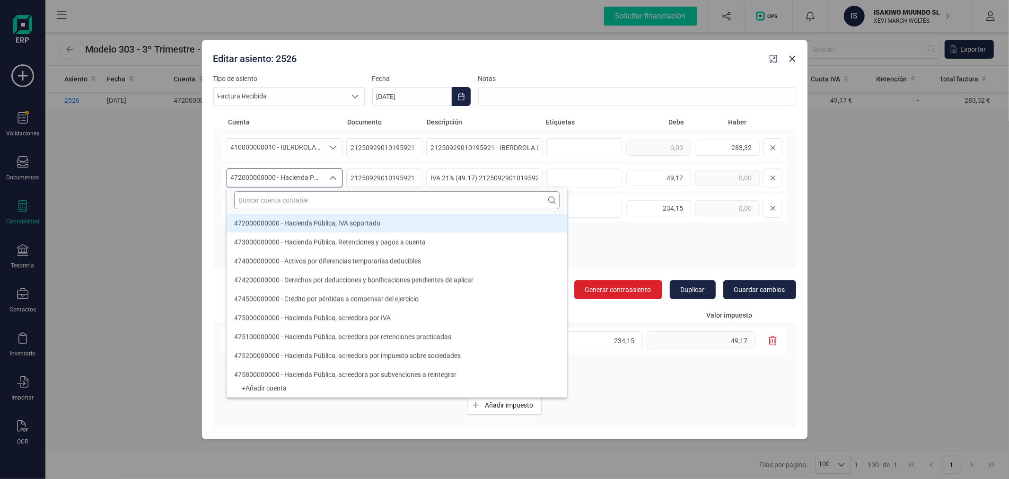
click at [306, 202] on input "text" at bounding box center [396, 200] width 325 height 18
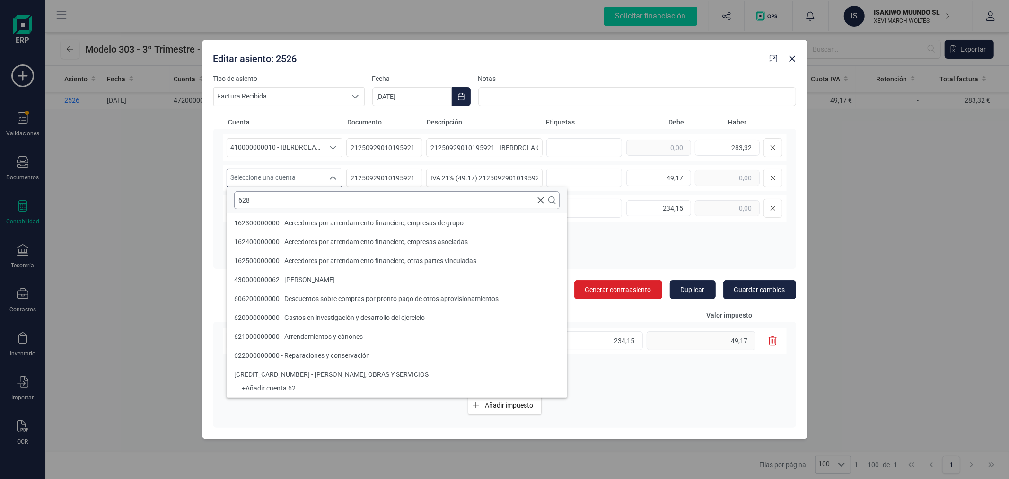
scroll to position [0, 0]
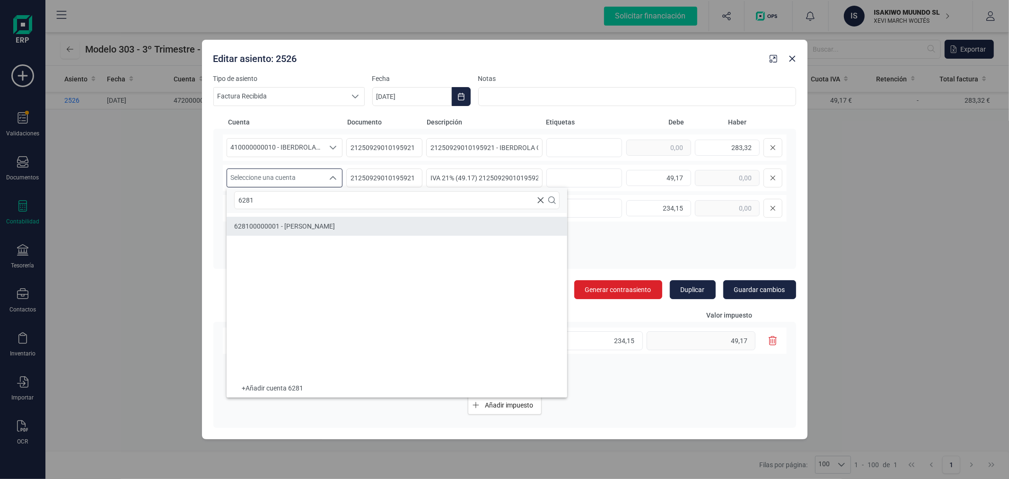
type input "6281"
click at [311, 218] on li "628100000001 - GASTO IBERDROLA" at bounding box center [397, 226] width 341 height 19
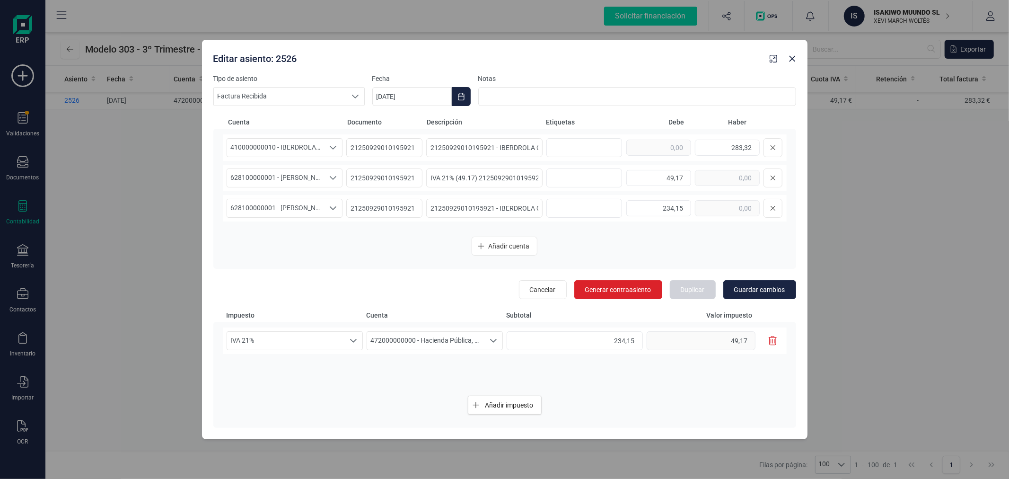
click at [774, 338] on icon "button" at bounding box center [773, 340] width 9 height 9
click at [767, 285] on span "Guardar cambios" at bounding box center [759, 289] width 51 height 9
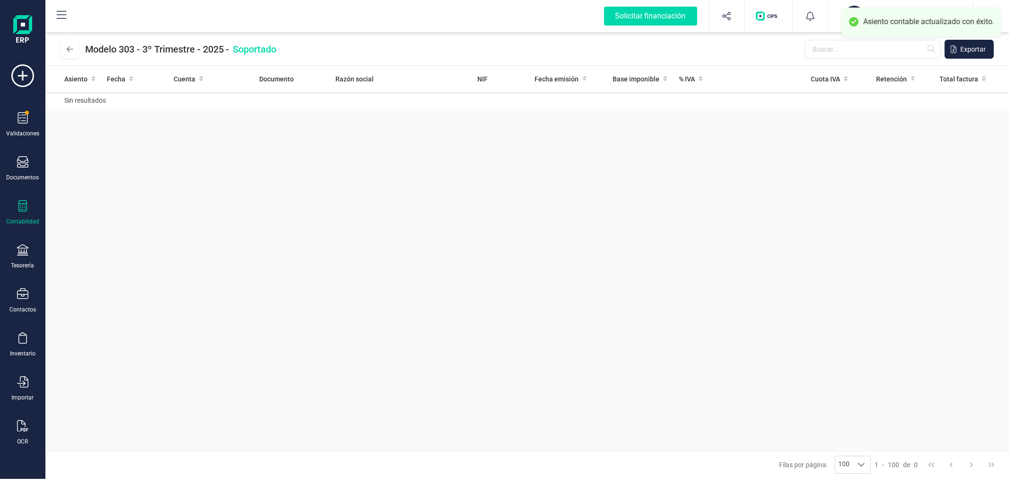
click at [348, 198] on div "Asiento Fecha Cuenta Documento Razón social NIF Fecha emisión Base imponible % …" at bounding box center [526, 258] width 963 height 385
click at [69, 47] on icon at bounding box center [70, 49] width 7 height 6
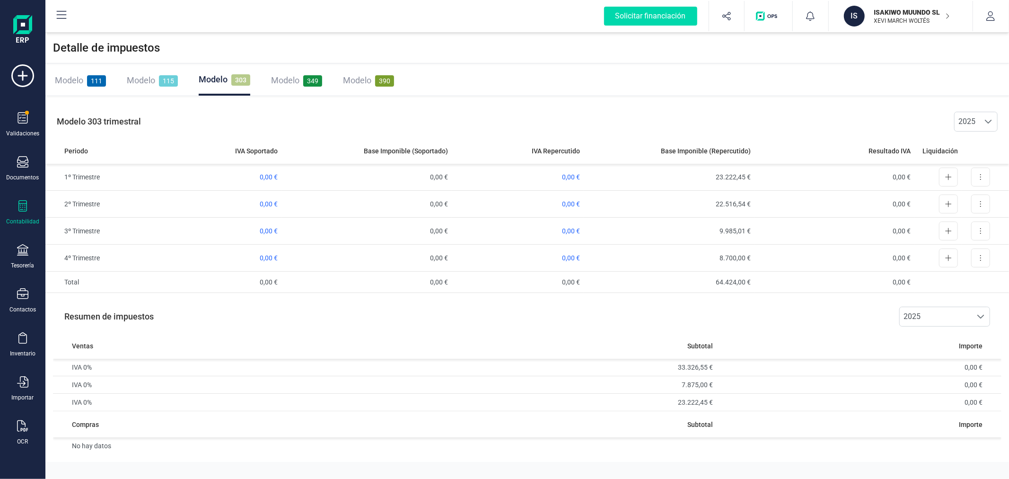
click at [141, 79] on span "Modelo" at bounding box center [141, 80] width 28 height 10
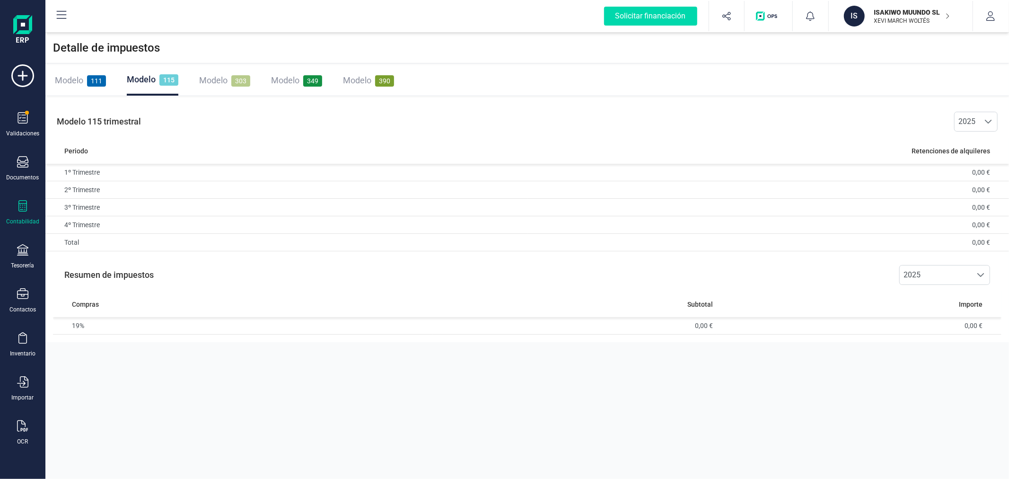
click at [86, 79] on div "Modelo 111" at bounding box center [80, 80] width 51 height 13
click at [654, 204] on span "30,49 €" at bounding box center [657, 207] width 22 height 8
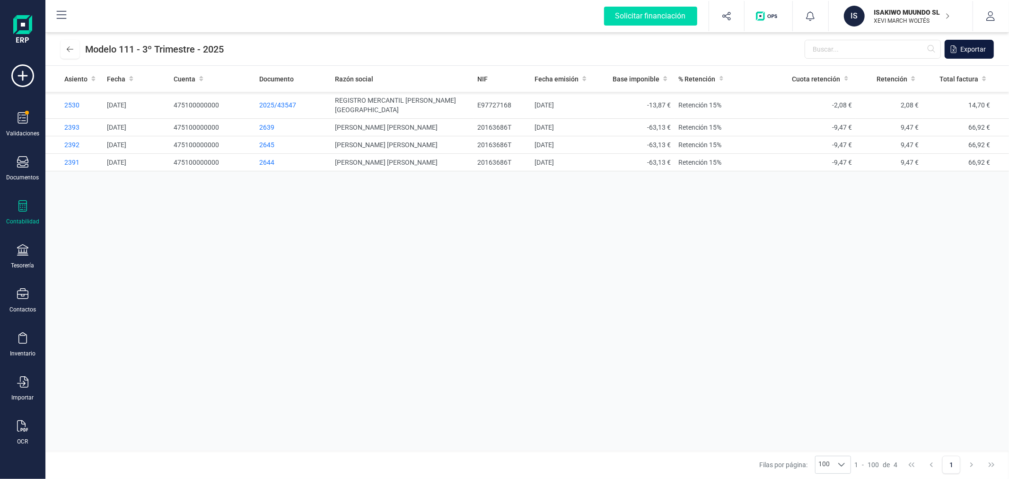
click at [971, 53] on span "Exportar" at bounding box center [973, 48] width 26 height 9
click at [69, 48] on icon at bounding box center [70, 49] width 7 height 8
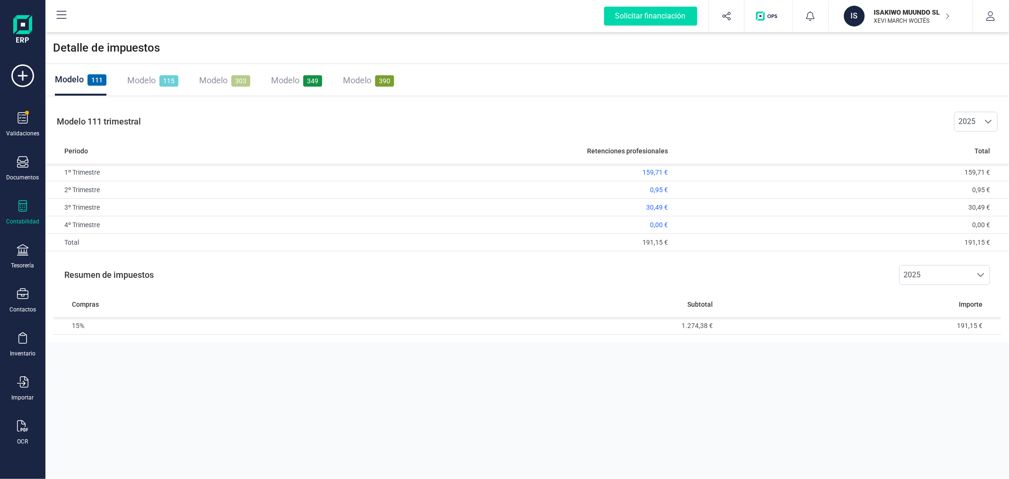
click at [891, 19] on p "XEVI MARCH WOLTÉS" at bounding box center [912, 21] width 76 height 8
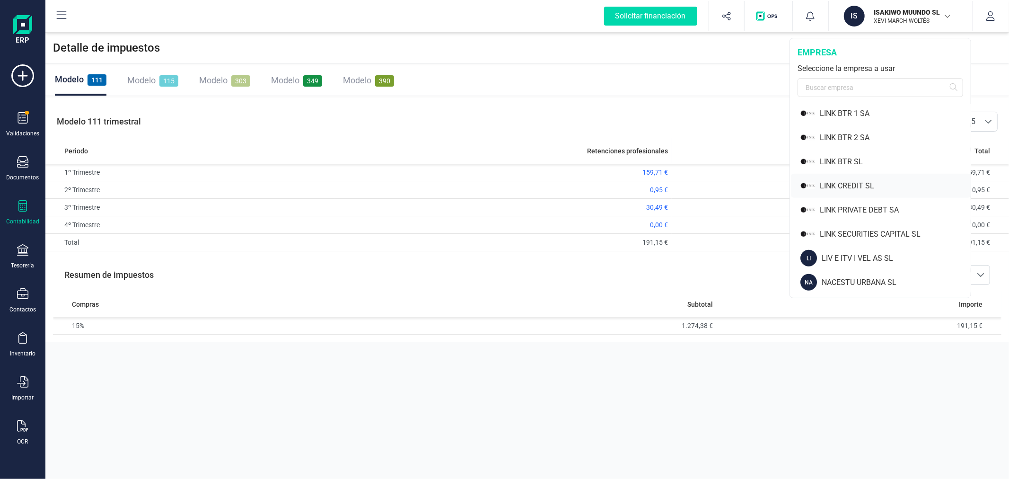
scroll to position [683, 0]
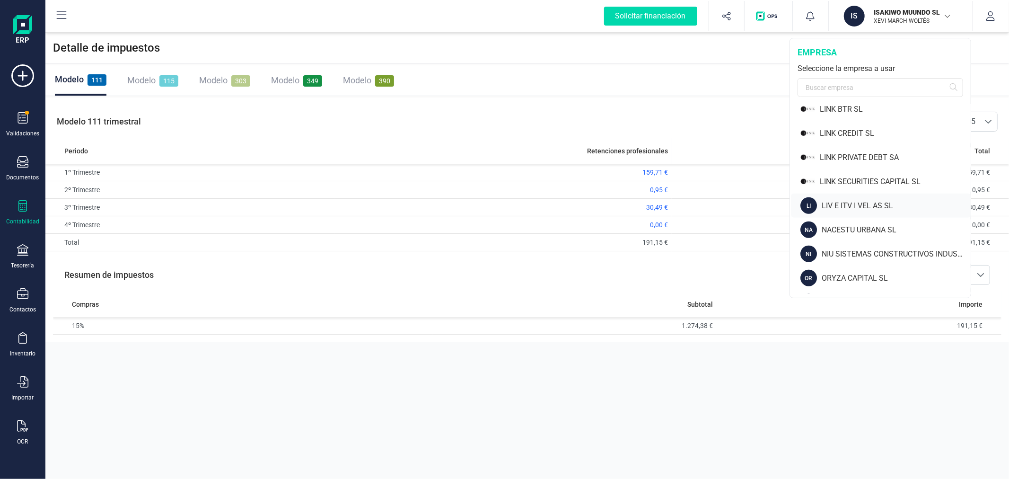
click at [860, 209] on div "LIV E ITV I VEL AS SL" at bounding box center [896, 205] width 149 height 11
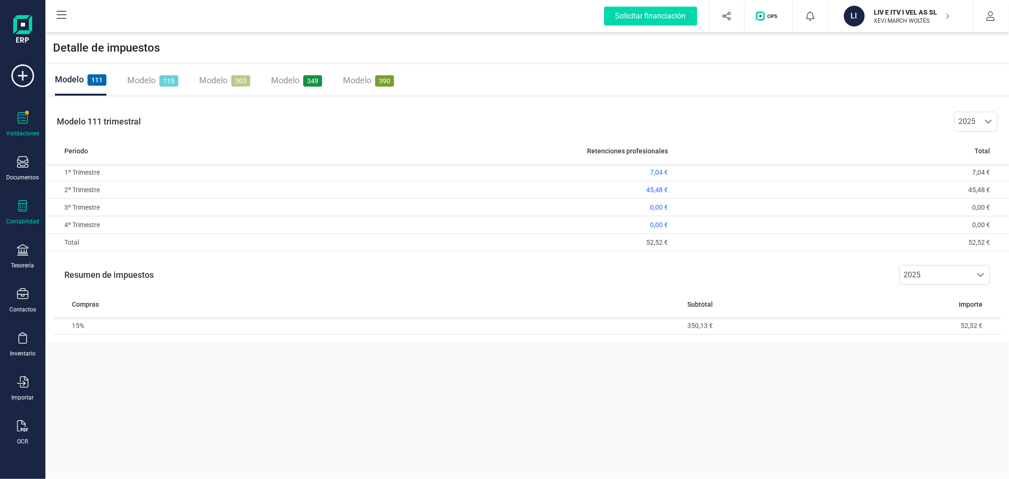
click at [22, 114] on icon at bounding box center [22, 117] width 11 height 11
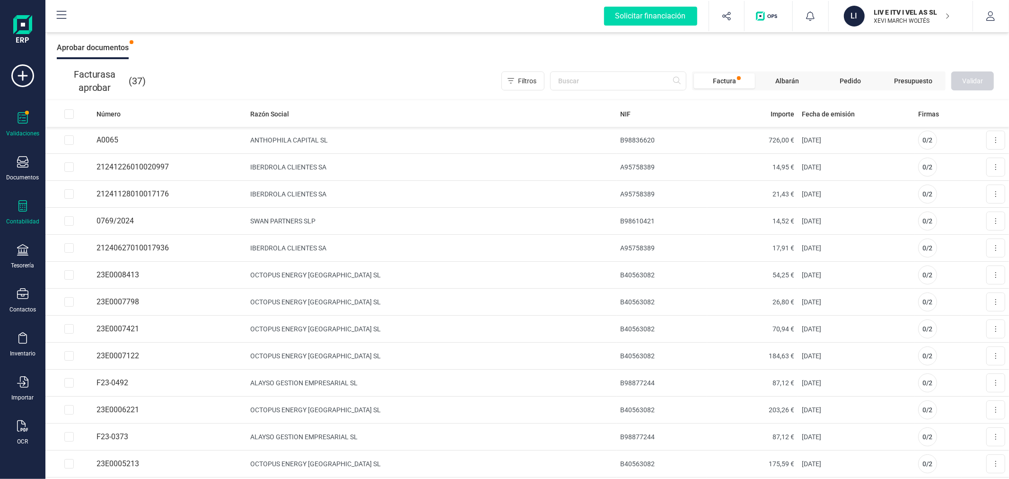
click at [24, 215] on div "Contabilidad" at bounding box center [23, 212] width 38 height 25
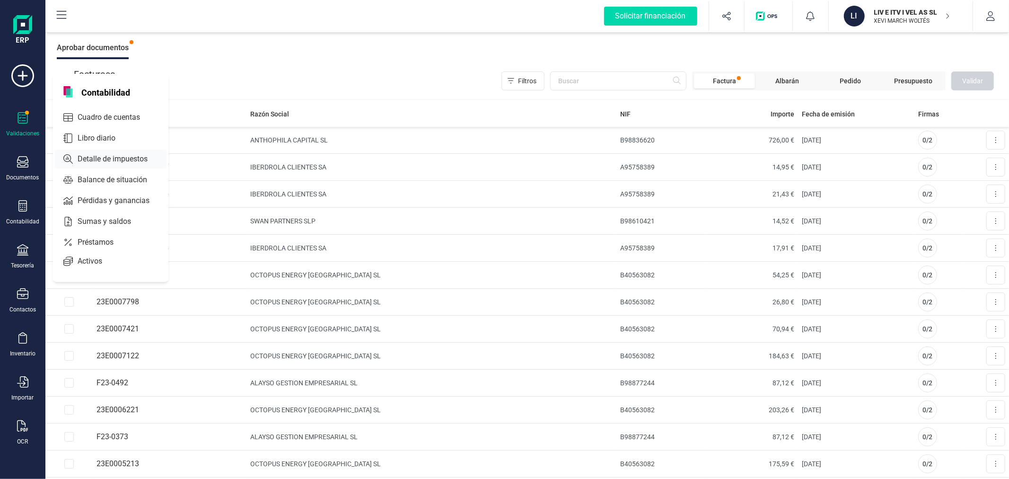
click at [107, 149] on div "Detalle de impuestos" at bounding box center [111, 158] width 112 height 19
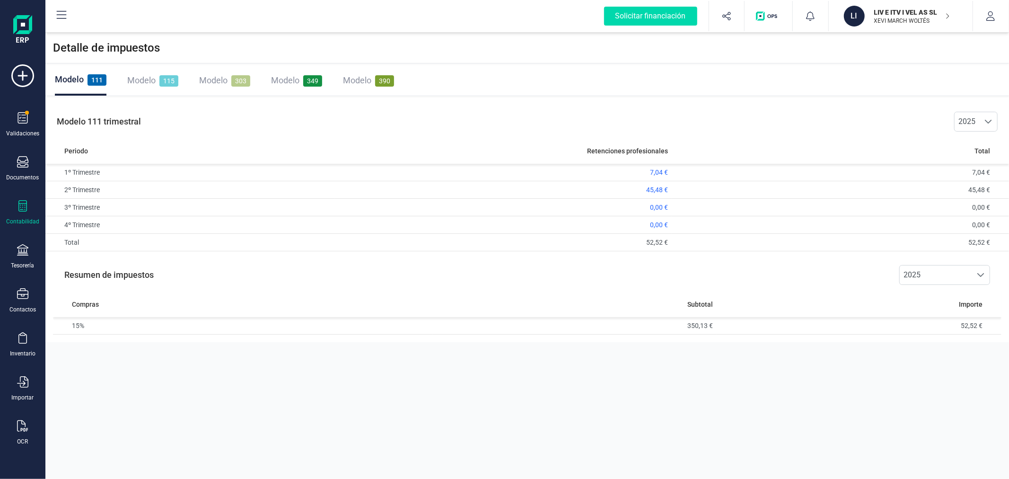
click at [218, 78] on span "Modelo" at bounding box center [213, 80] width 28 height 10
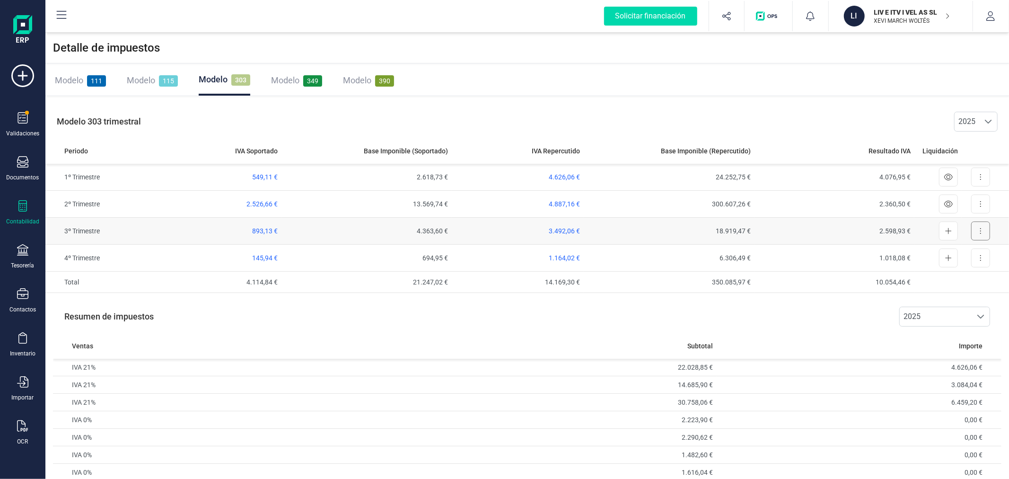
click at [977, 229] on button at bounding box center [980, 230] width 19 height 19
click at [965, 253] on span "Exportar detalle" at bounding box center [959, 253] width 46 height 9
click at [159, 81] on span "115" at bounding box center [168, 80] width 19 height 11
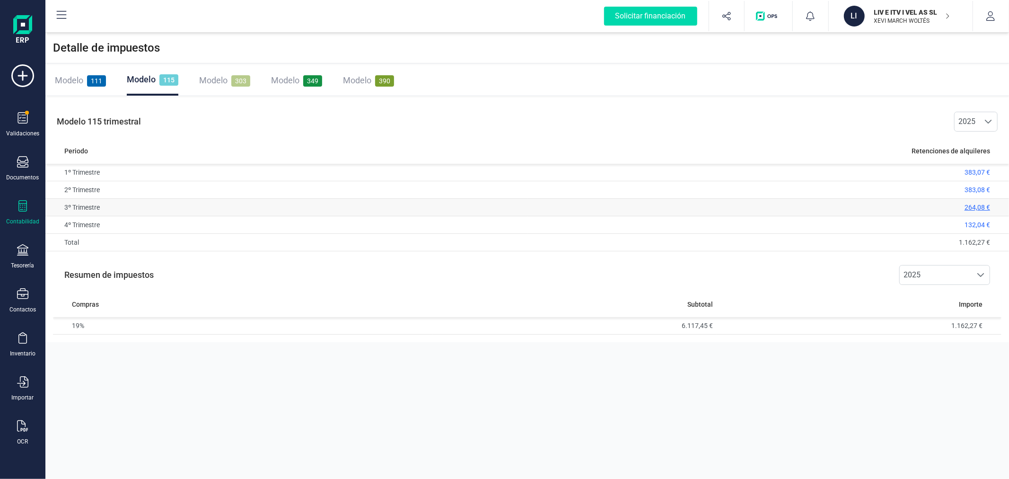
click at [972, 208] on span "264,08 €" at bounding box center [977, 207] width 26 height 8
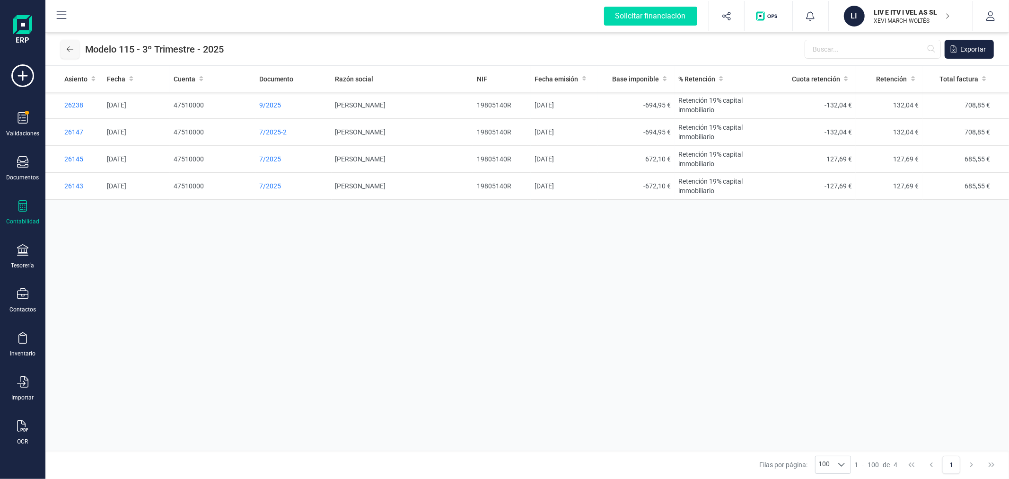
click at [71, 52] on icon at bounding box center [70, 49] width 7 height 8
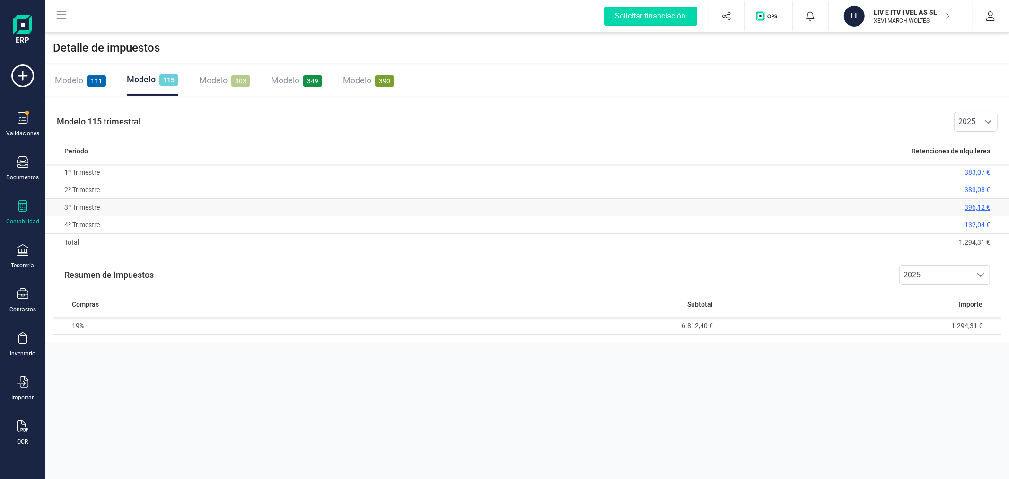
click at [980, 205] on span "396,12 €" at bounding box center [977, 207] width 26 height 8
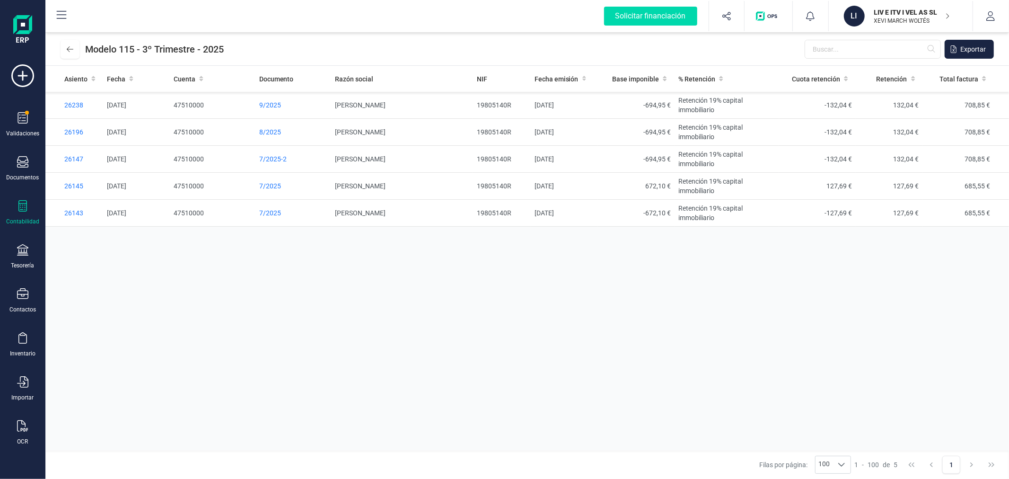
click at [348, 289] on div "Asiento Fecha Cuenta Documento Razón social NIF Fecha emisión Base imponible % …" at bounding box center [526, 258] width 963 height 385
click at [976, 50] on span "Exportar" at bounding box center [973, 48] width 26 height 9
click at [72, 48] on icon at bounding box center [70, 49] width 7 height 8
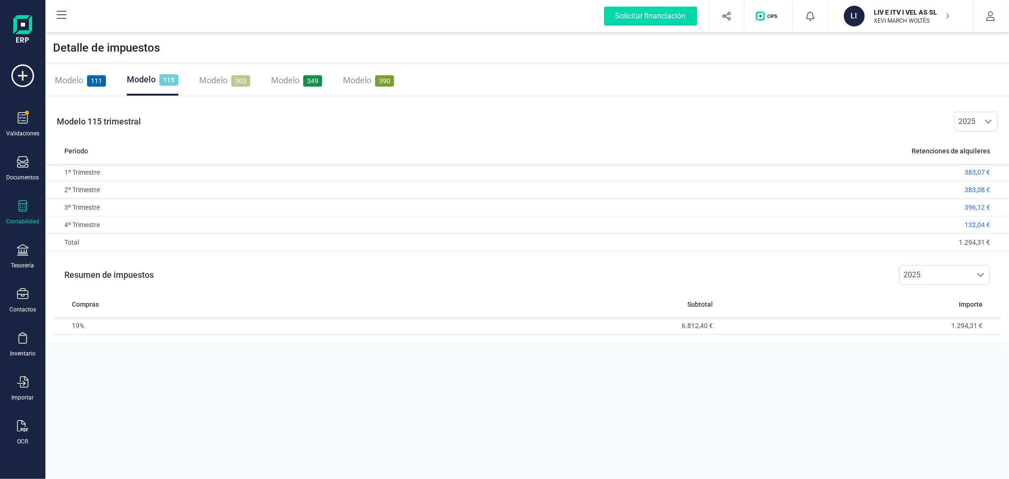
click at [91, 76] on span "111" at bounding box center [96, 80] width 19 height 11
click at [145, 79] on span "Modelo" at bounding box center [141, 80] width 28 height 10
click at [974, 225] on span "132,04 €" at bounding box center [977, 225] width 26 height 8
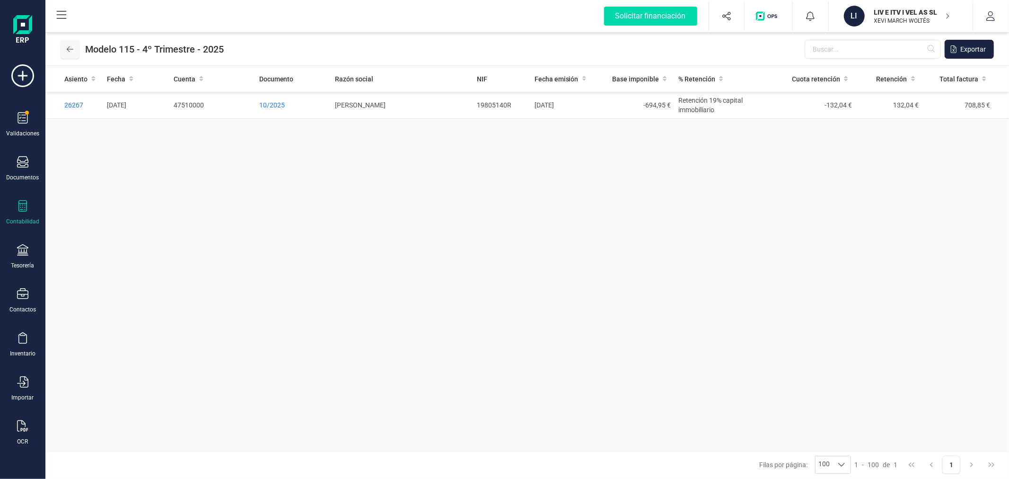
click at [71, 49] on icon at bounding box center [70, 49] width 7 height 6
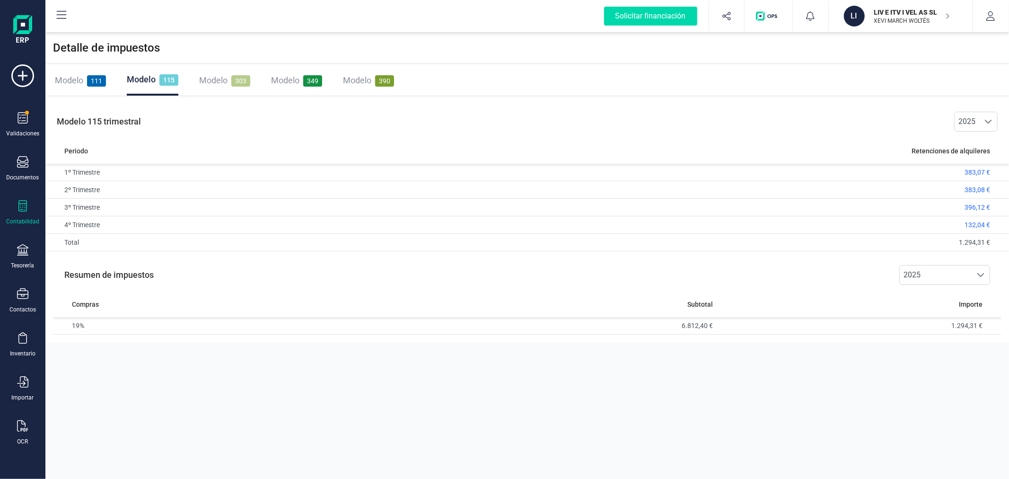
click at [92, 74] on div "Modelo 111" at bounding box center [80, 80] width 51 height 13
click at [902, 18] on p "XEVI MARCH WOLTÉS" at bounding box center [912, 21] width 76 height 8
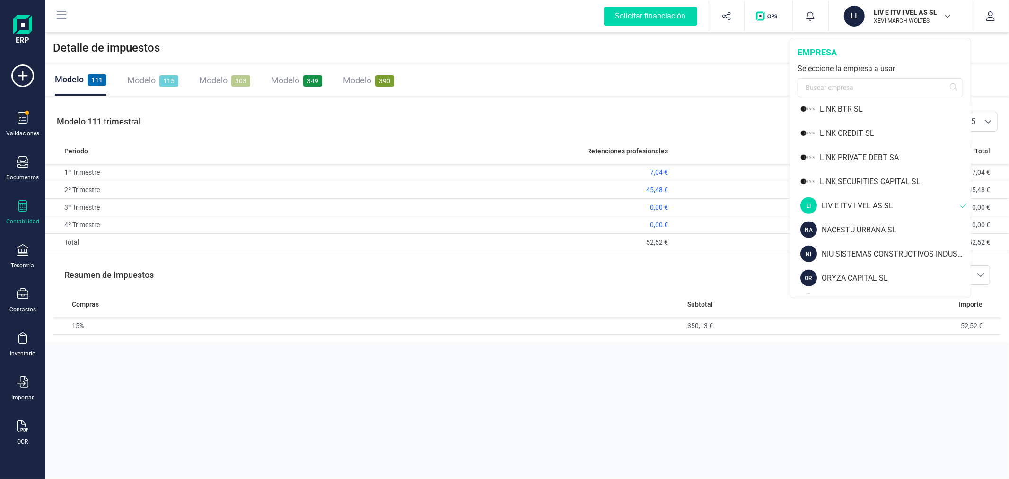
scroll to position [736, 0]
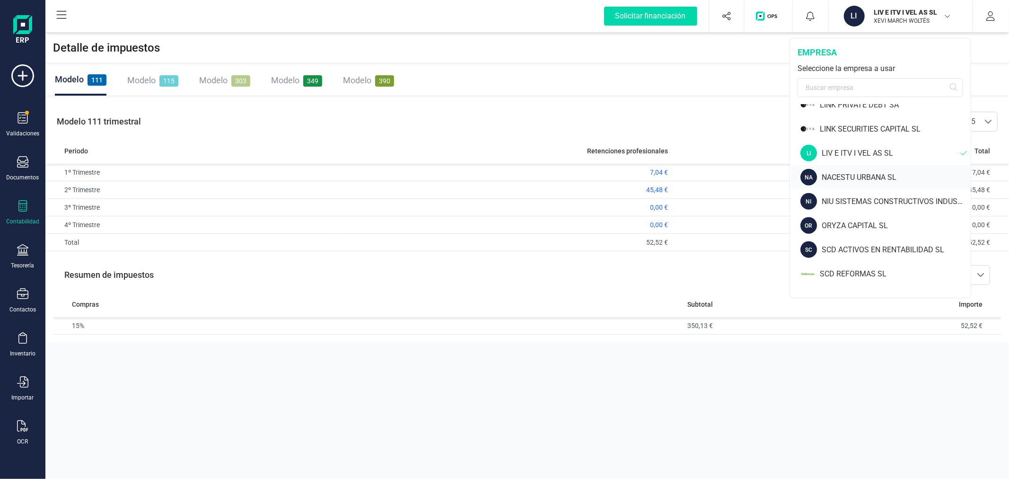
click at [876, 168] on div "NA NACESTU URBANA SL" at bounding box center [881, 177] width 180 height 24
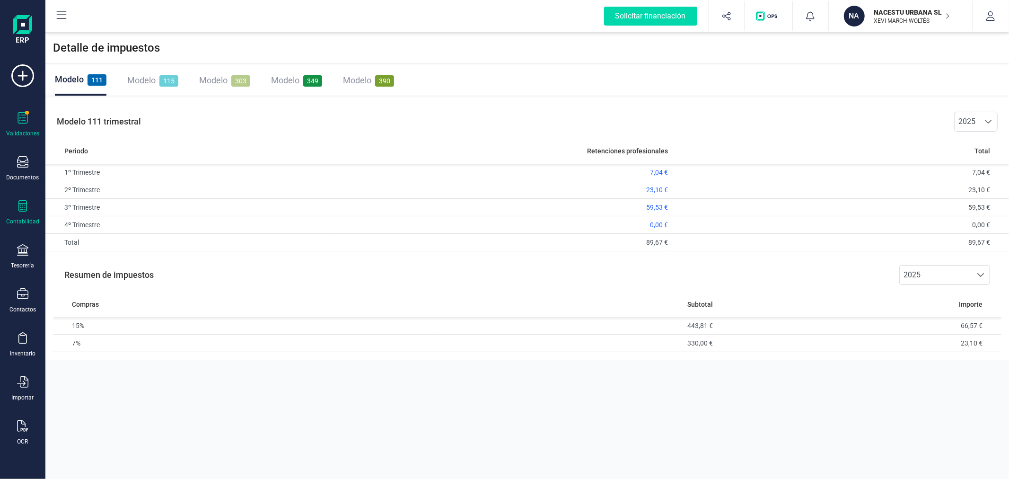
click at [21, 118] on icon at bounding box center [22, 117] width 11 height 11
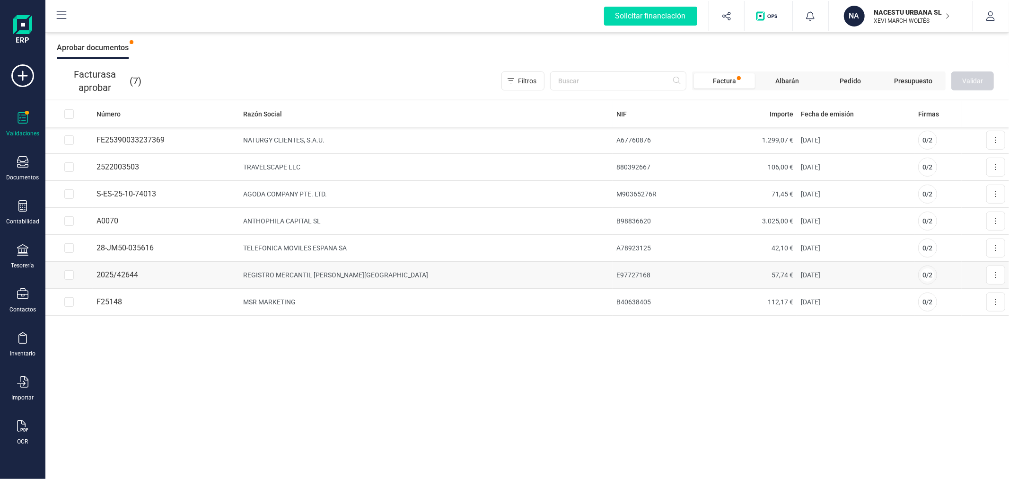
click at [70, 273] on input "Row Selected a155aaed-12f5-44b6-80d5-fff9b79610fc" at bounding box center [68, 274] width 9 height 9
checkbox input "true"
click at [69, 303] on input "Row Selected e7870c9b-5ab6-400f-bbe0-2db79df3efad" at bounding box center [68, 301] width 9 height 9
checkbox input "true"
click at [972, 82] on span "Validar" at bounding box center [972, 80] width 21 height 9
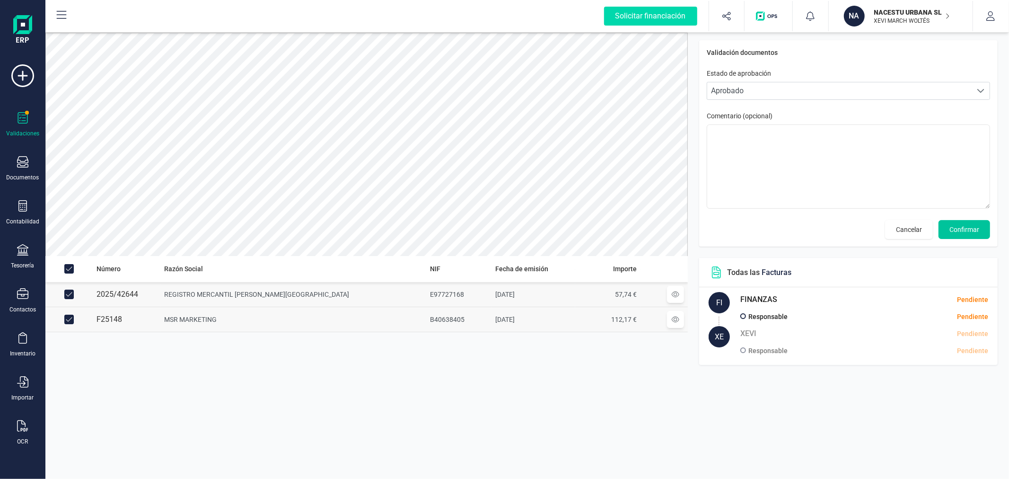
click at [971, 227] on span "Confirmar" at bounding box center [964, 229] width 30 height 9
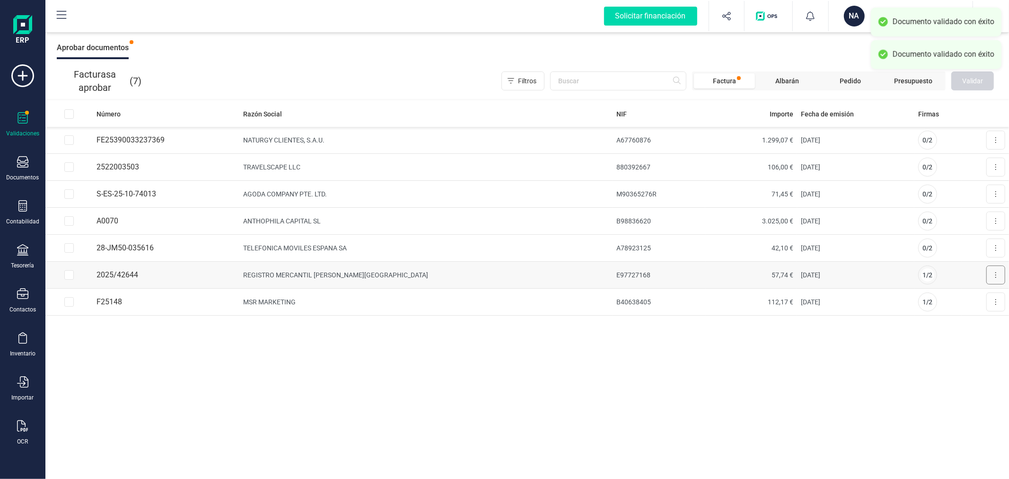
click at [1000, 275] on button at bounding box center [995, 274] width 19 height 19
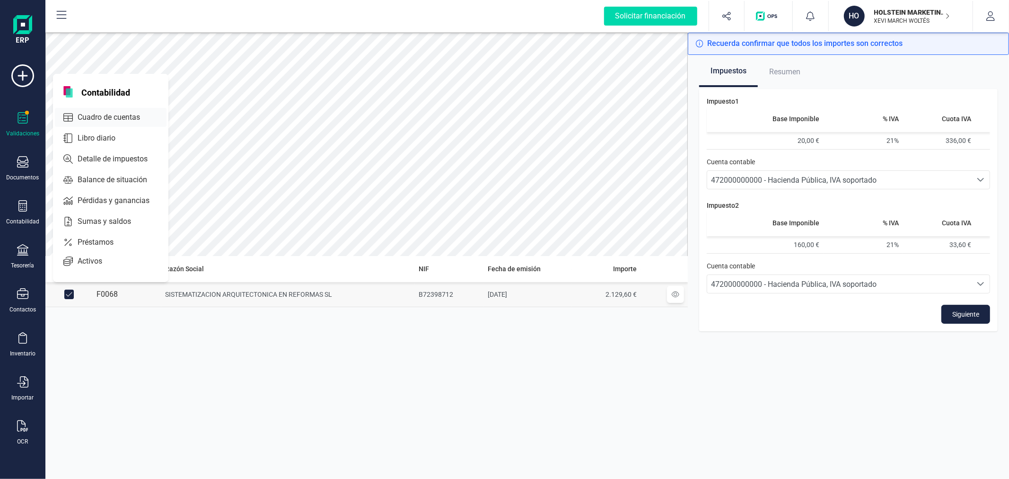
click at [116, 114] on span "Cuadro de cuentas" at bounding box center [115, 117] width 83 height 11
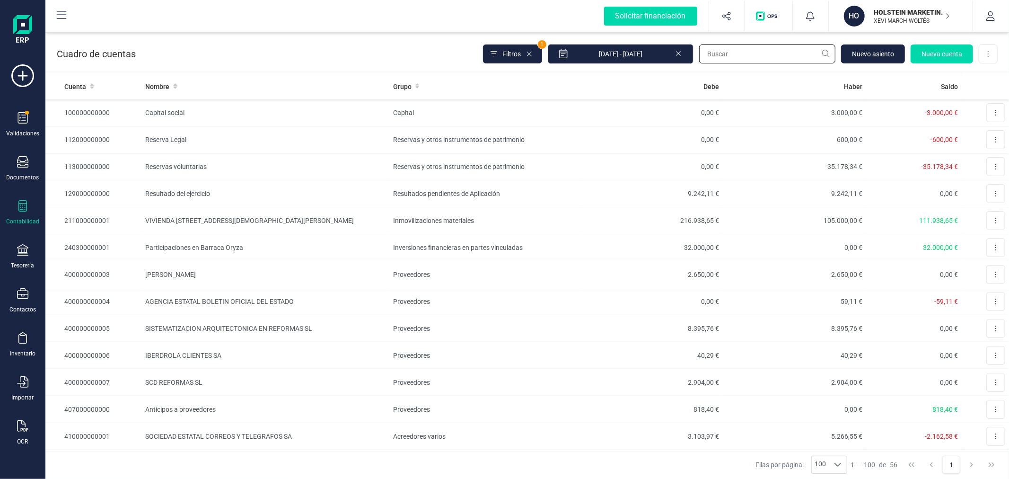
click at [728, 48] on input "text" at bounding box center [767, 53] width 136 height 19
click at [727, 53] on input "text" at bounding box center [767, 53] width 136 height 19
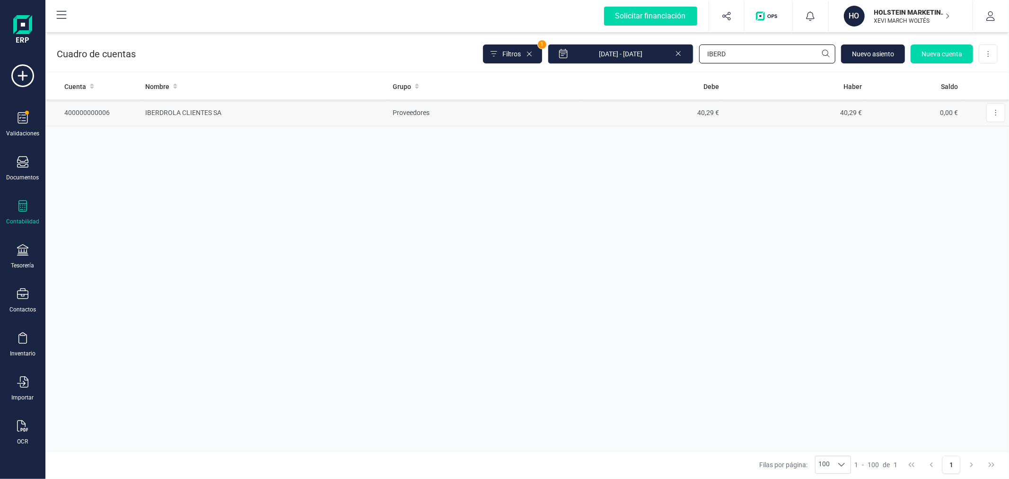
type input "IBERD"
click at [546, 116] on td "Proveedores" at bounding box center [484, 112] width 191 height 27
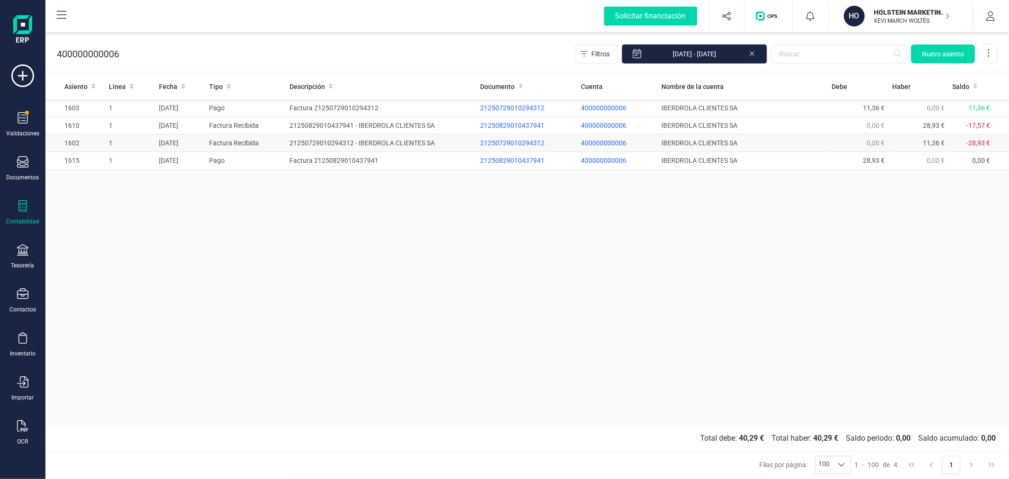
click at [342, 143] on td "21250729010294312 - IBERDROLA CLIENTES SA" at bounding box center [381, 143] width 191 height 18
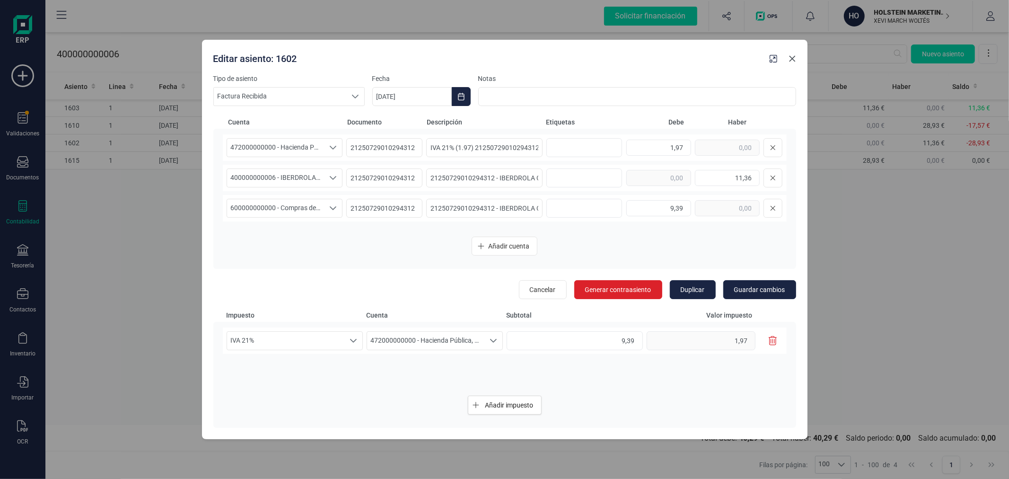
click at [795, 60] on icon "Close" at bounding box center [792, 59] width 8 height 8
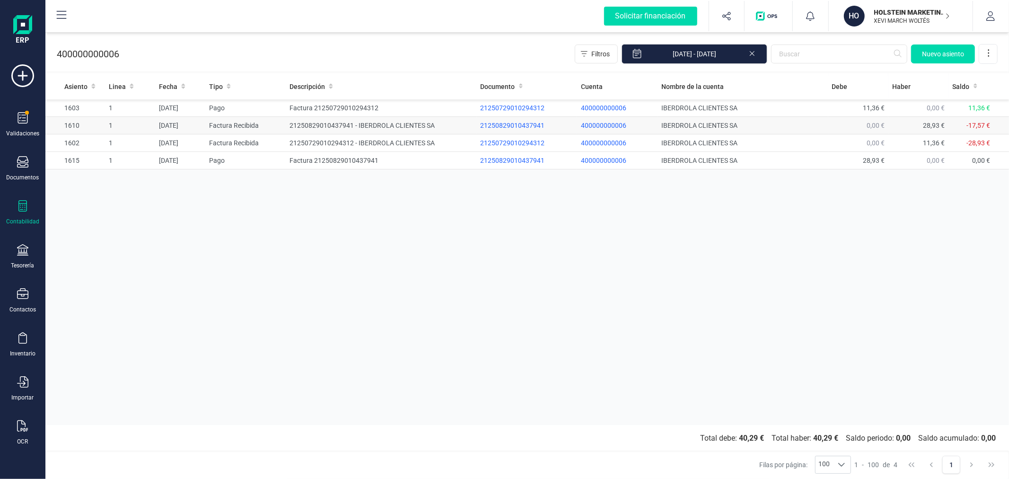
click at [334, 129] on td "21250829010437941 - IBERDROLA CLIENTES SA" at bounding box center [381, 126] width 191 height 18
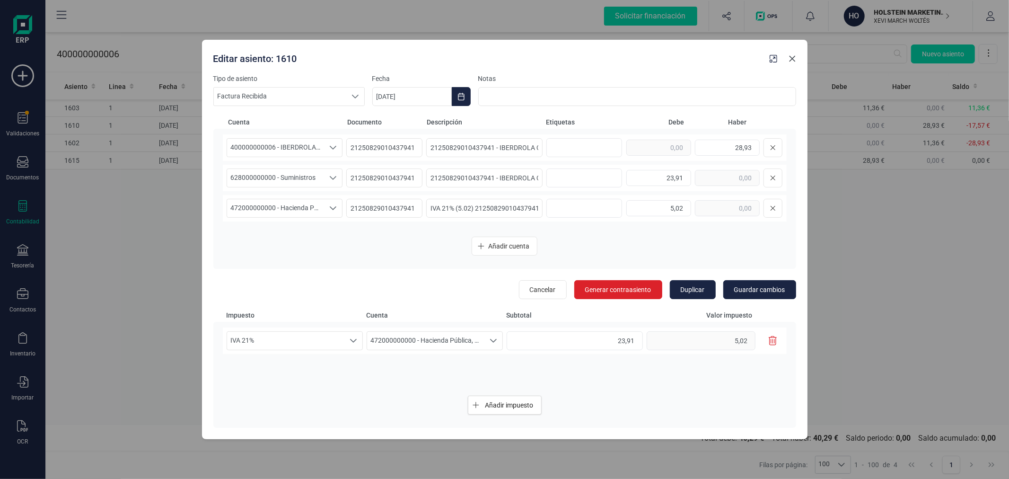
click at [790, 56] on icon "Close" at bounding box center [792, 59] width 6 height 6
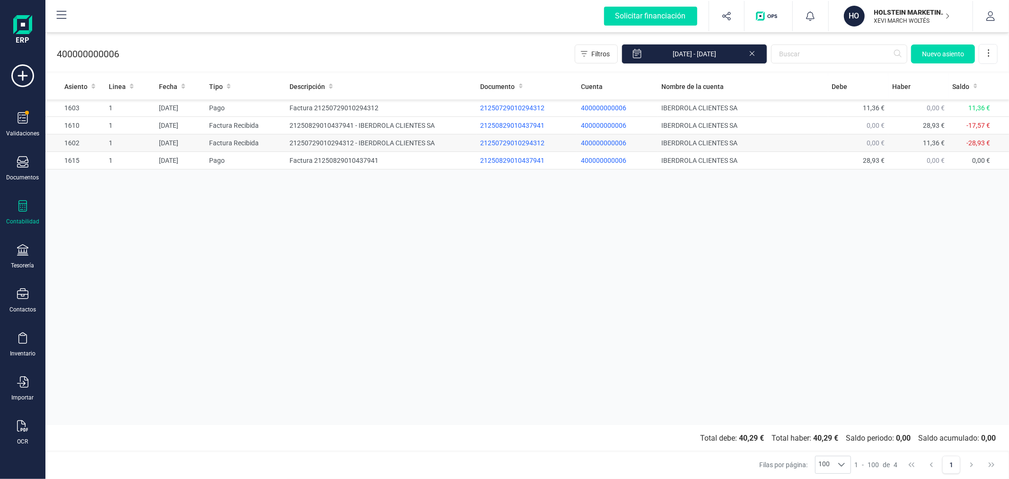
click at [281, 142] on td "Factura Recibida" at bounding box center [245, 143] width 80 height 18
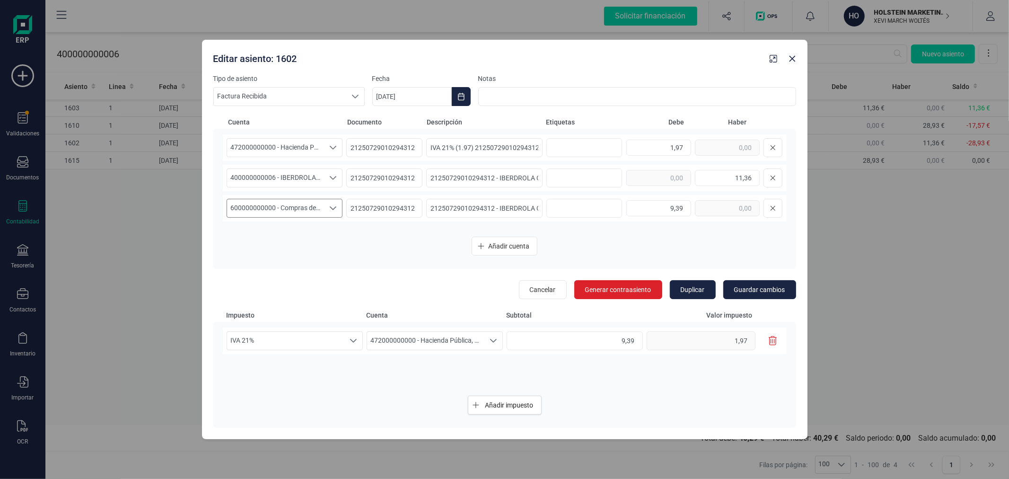
click at [270, 210] on span "600000000000 - Compras de mercaderías" at bounding box center [275, 208] width 97 height 18
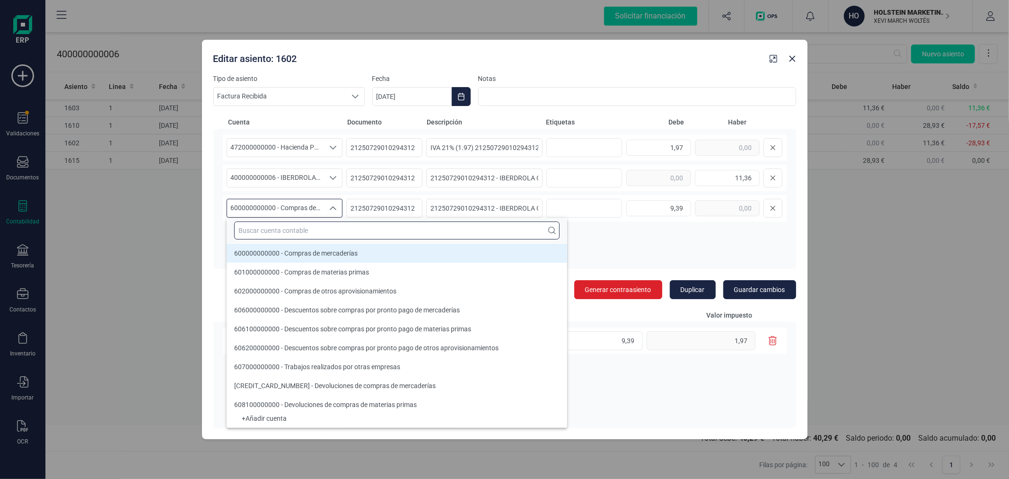
click at [283, 229] on input "text" at bounding box center [396, 230] width 325 height 18
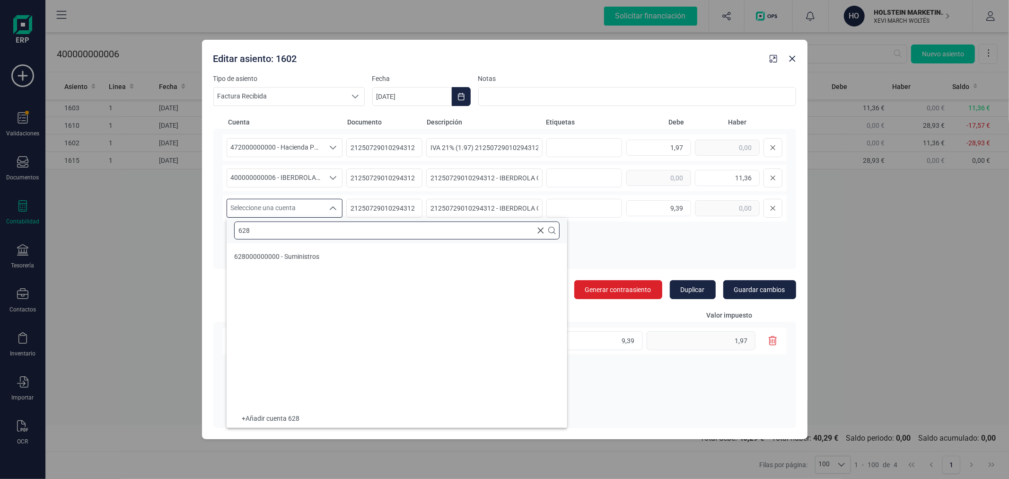
scroll to position [0, 0]
type input "628"
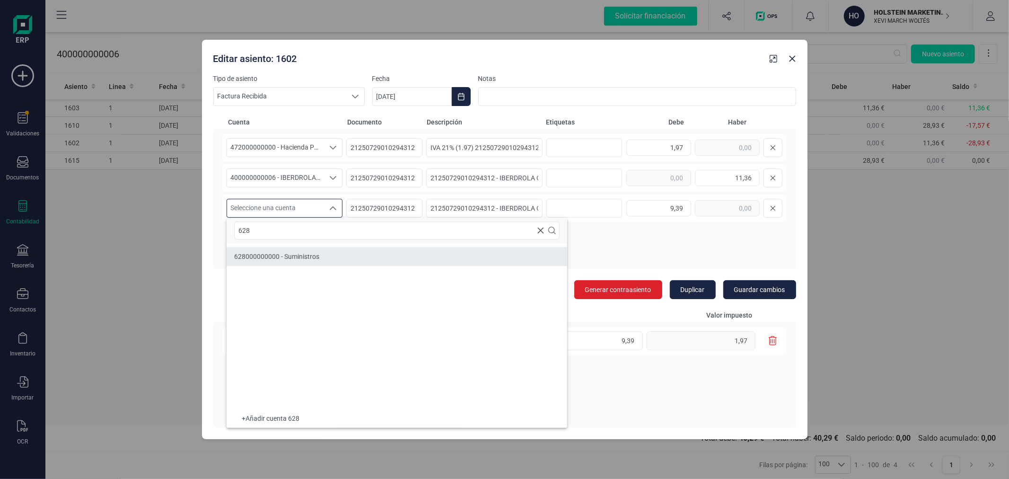
click at [313, 254] on span "628000000000 - Suministros" at bounding box center [276, 257] width 85 height 8
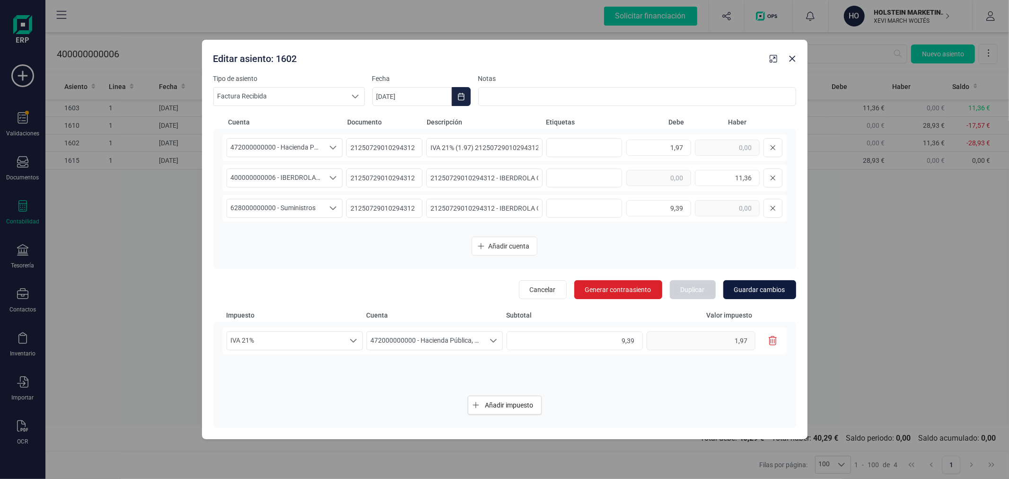
click at [757, 290] on span "Guardar cambios" at bounding box center [759, 289] width 51 height 9
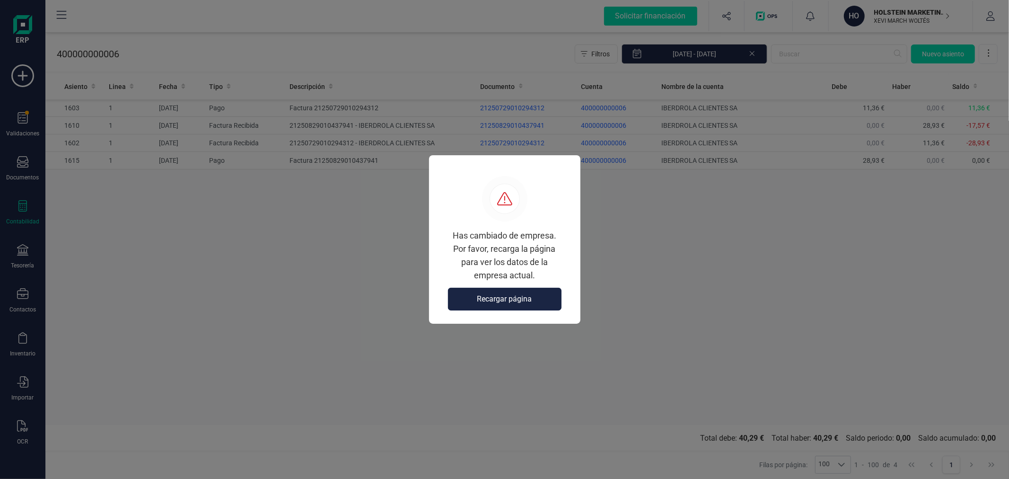
click at [494, 296] on span "Recargar página" at bounding box center [504, 298] width 55 height 11
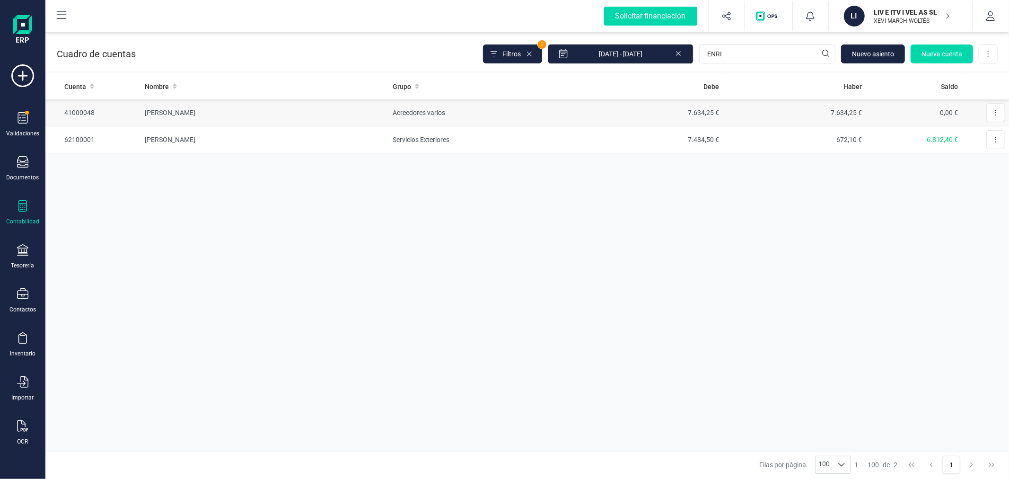
type input "ENRI"
click at [527, 107] on td "Acreedores varios" at bounding box center [484, 112] width 191 height 27
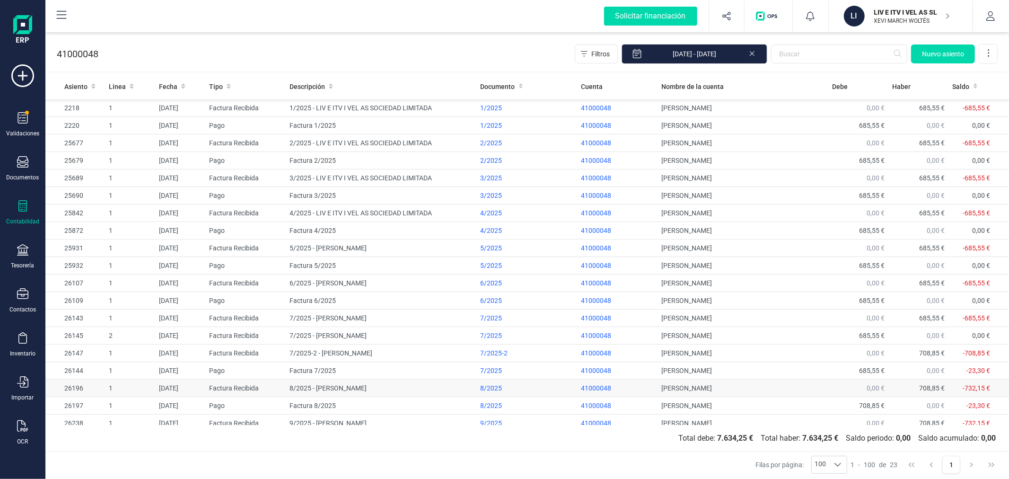
click at [299, 391] on td "8/2025 - ENRIQUETA LOPEZ BUEDO" at bounding box center [381, 388] width 191 height 18
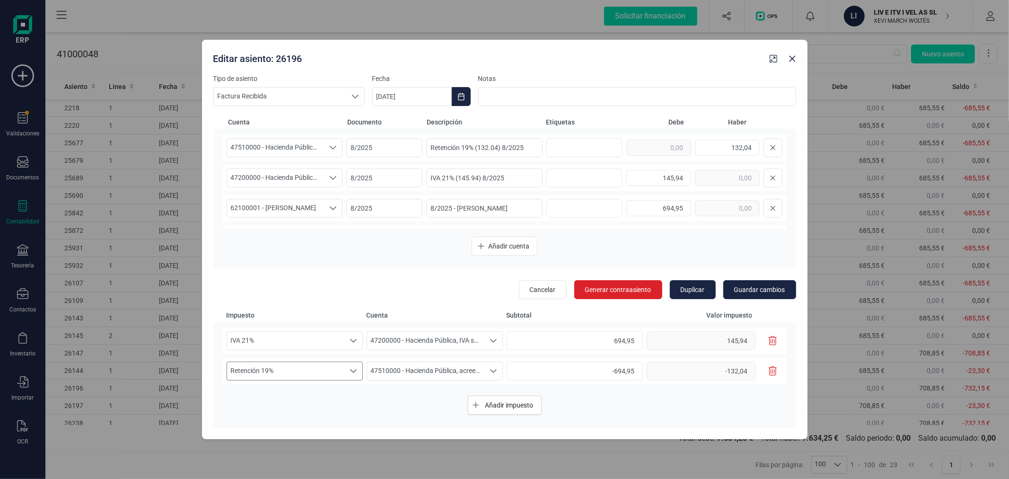
click at [348, 372] on div "Seleccione un porcentaje" at bounding box center [353, 371] width 18 height 18
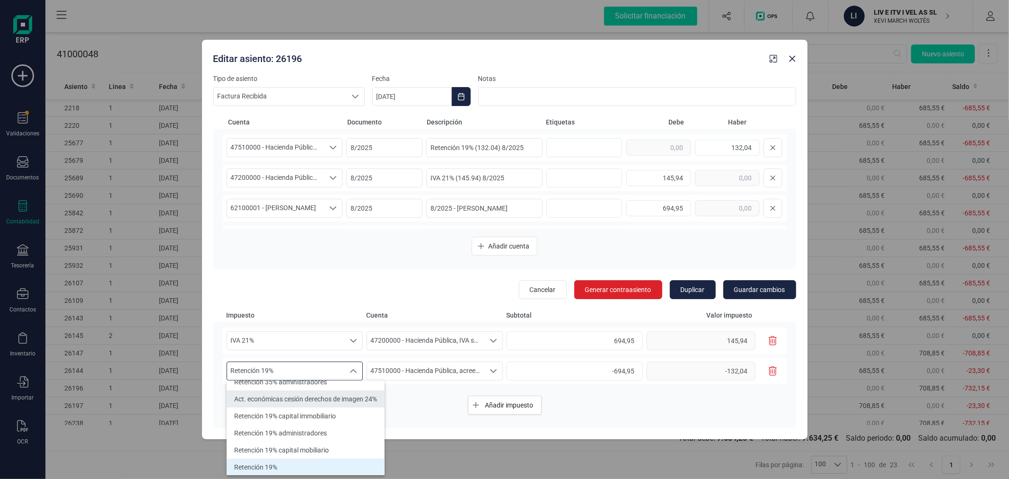
scroll to position [317, 0]
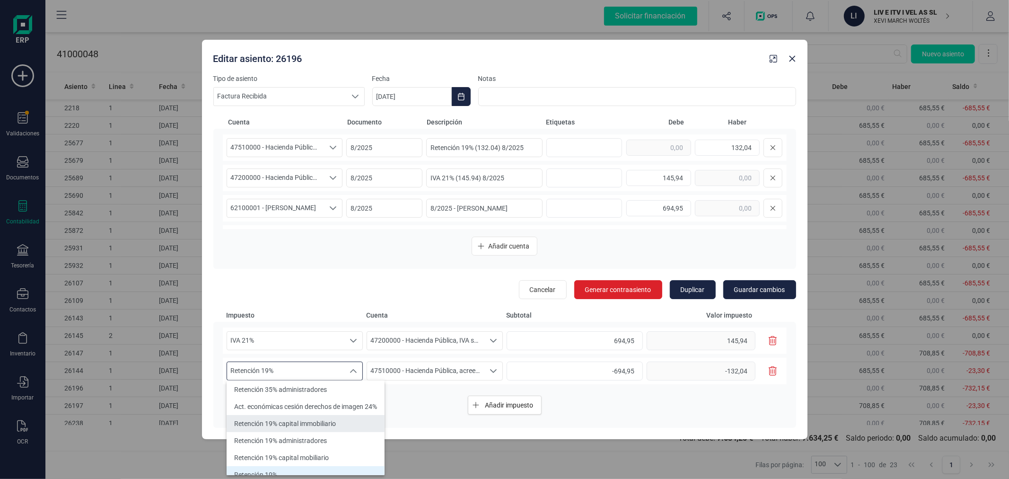
click at [341, 419] on li "Retención 19% capital immobiliario" at bounding box center [306, 423] width 158 height 17
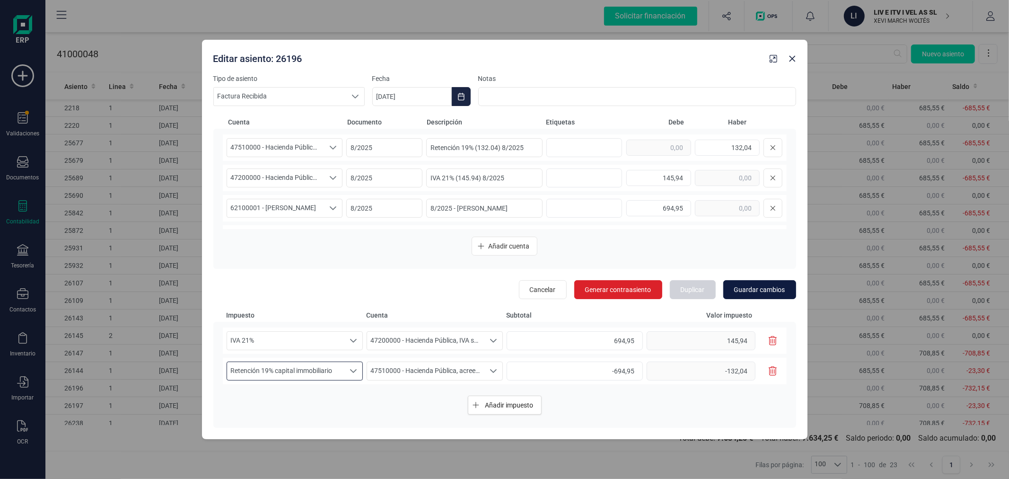
click at [767, 287] on span "Guardar cambios" at bounding box center [759, 289] width 51 height 9
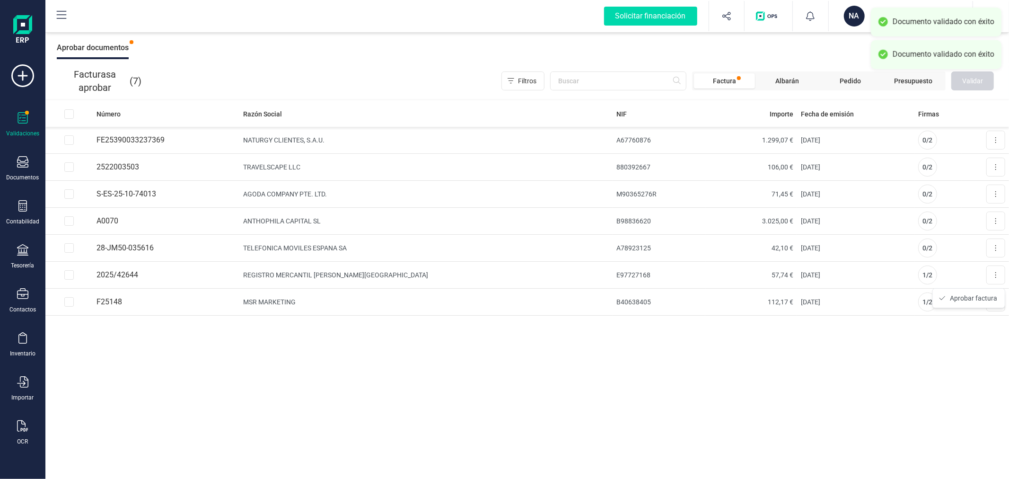
click at [970, 296] on span "Aprobar factura" at bounding box center [973, 297] width 47 height 9
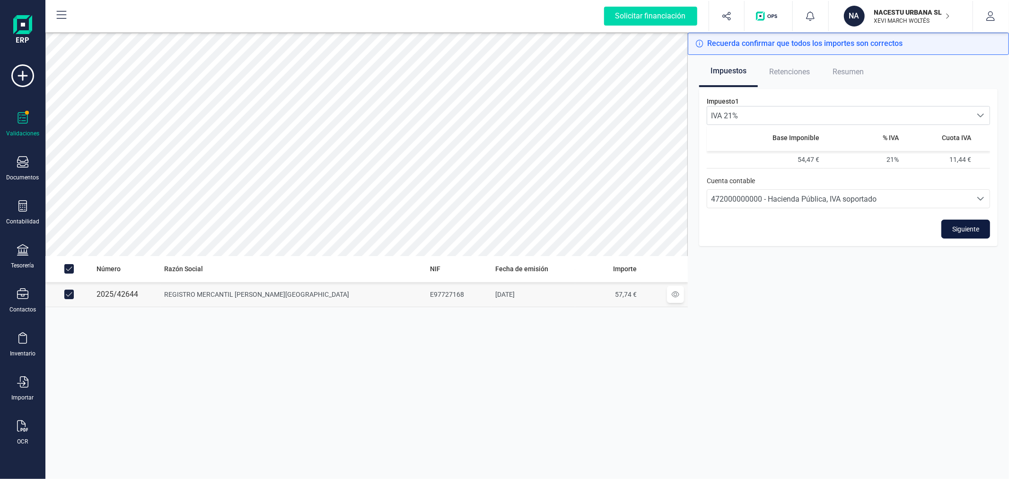
click at [971, 226] on span "Siguiente" at bounding box center [965, 228] width 27 height 9
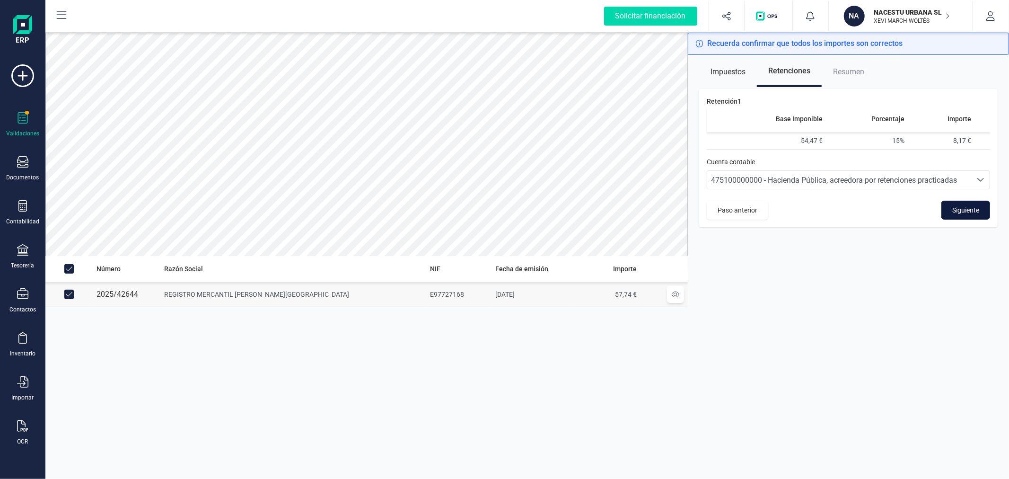
click at [973, 202] on button "Siguiente" at bounding box center [965, 210] width 49 height 19
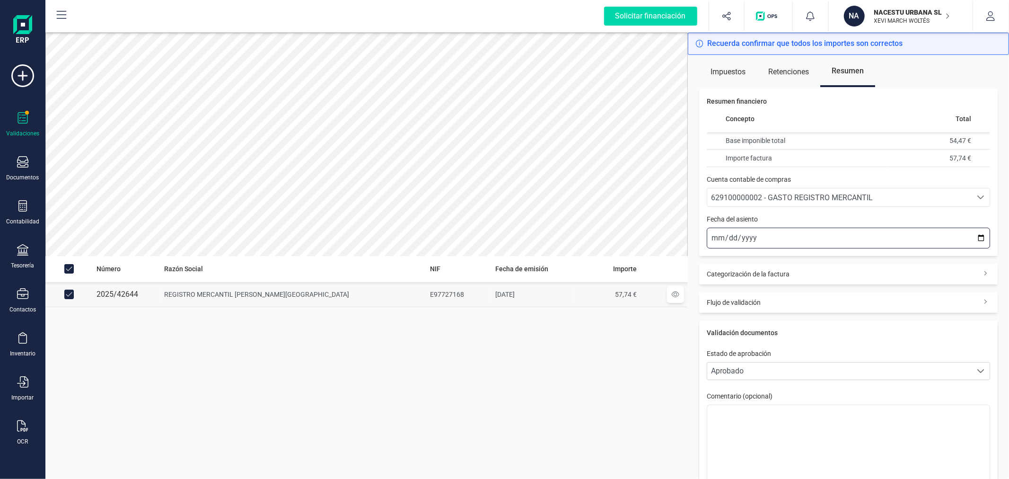
click at [973, 237] on input "[DATE]" at bounding box center [848, 238] width 283 height 21
type input "[DATE]"
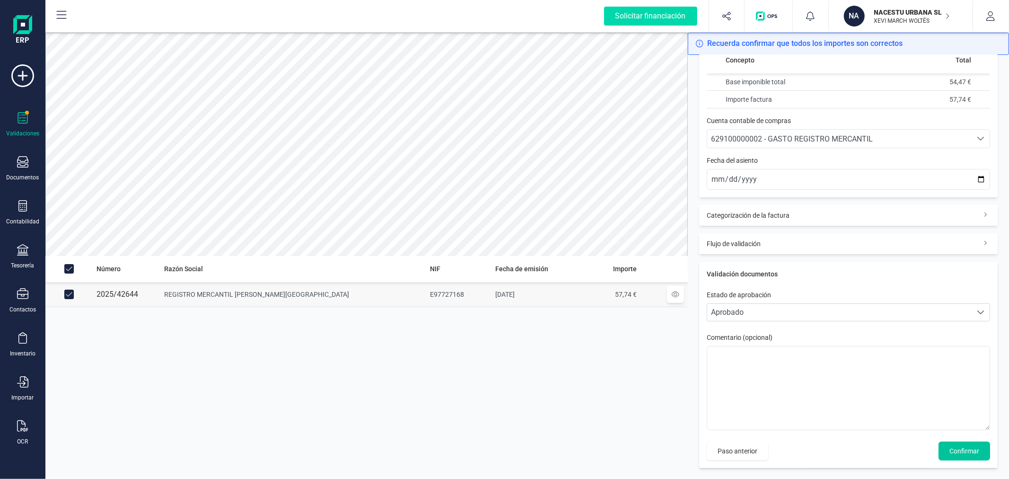
click at [959, 449] on span "Confirmar" at bounding box center [964, 450] width 30 height 9
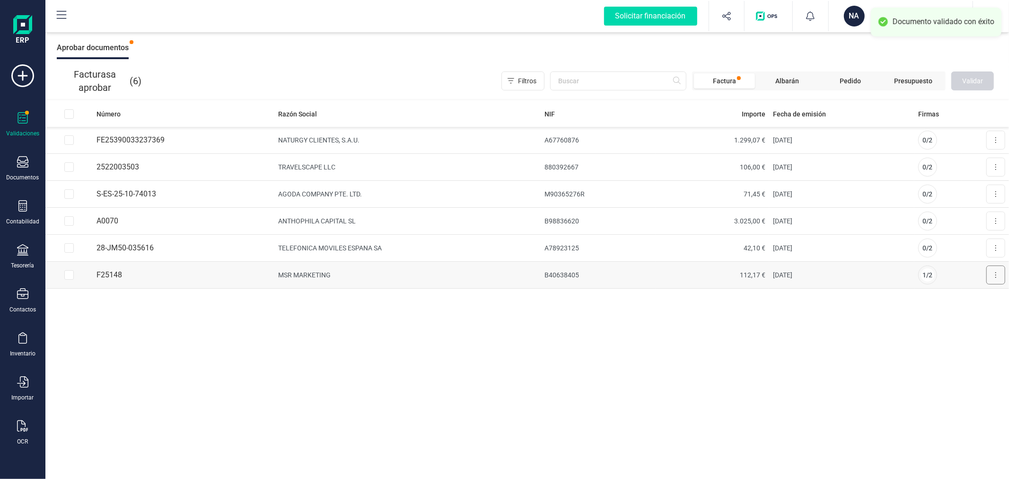
click at [1000, 273] on button at bounding box center [995, 274] width 19 height 19
click at [962, 299] on span "Aprobar factura" at bounding box center [973, 297] width 47 height 9
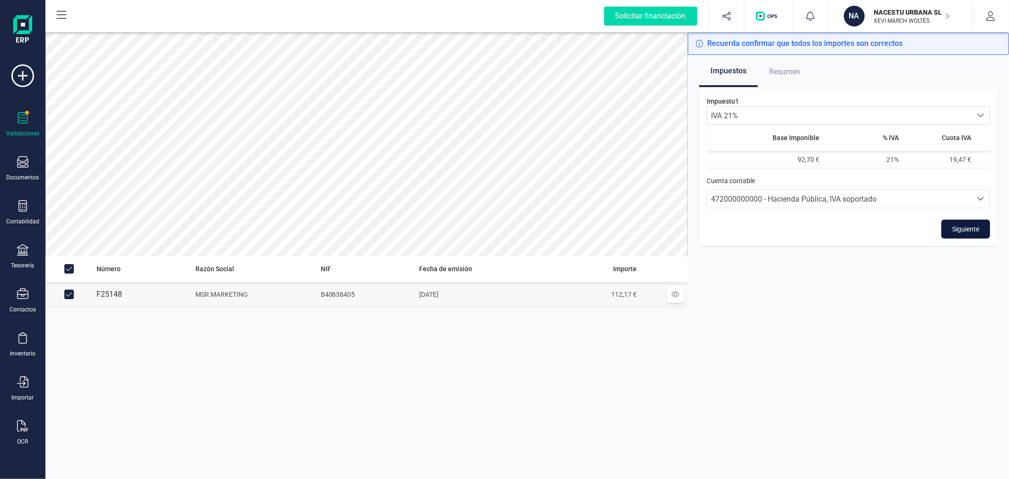
click at [963, 225] on span "Siguiente" at bounding box center [965, 228] width 27 height 9
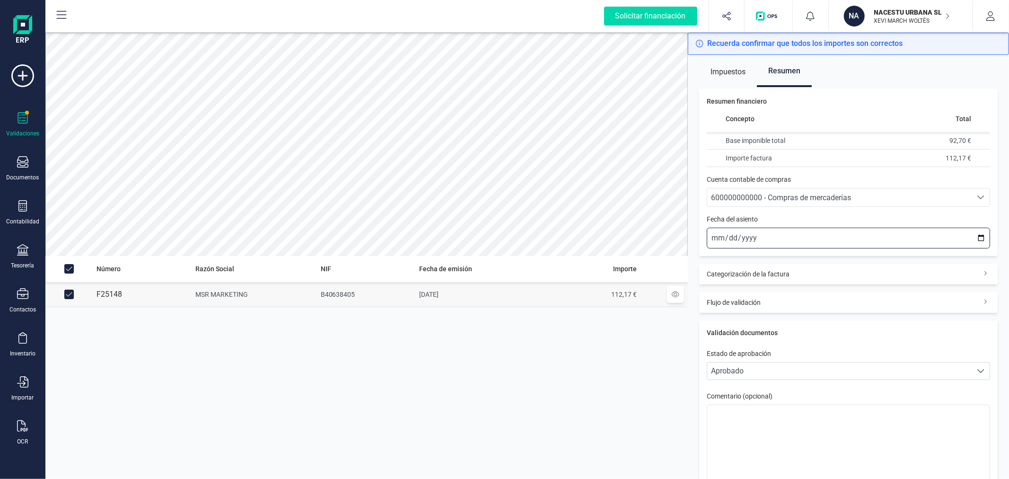
click at [972, 235] on input "[DATE]" at bounding box center [848, 238] width 283 height 21
type input "2025-10-01"
click at [871, 194] on div "600000000000 - Compras de mercaderías" at bounding box center [839, 197] width 257 height 11
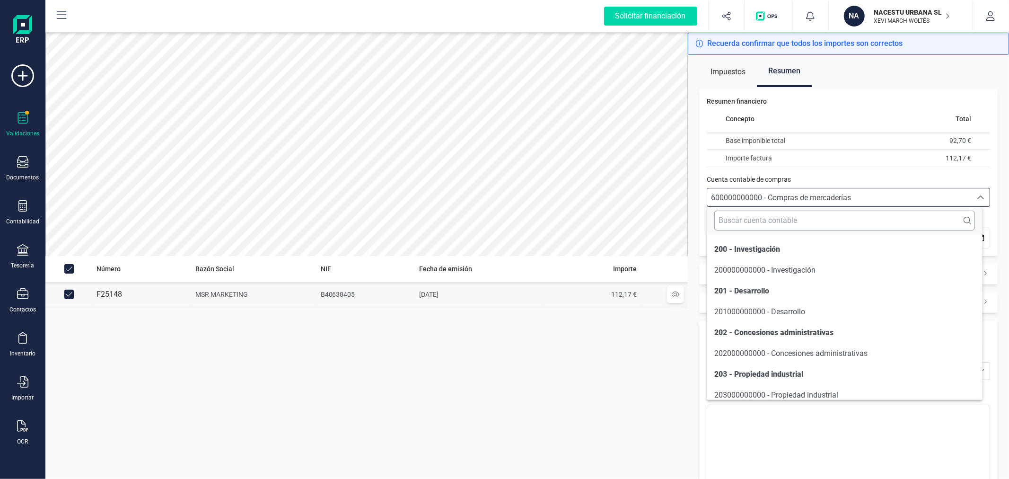
scroll to position [4560, 0]
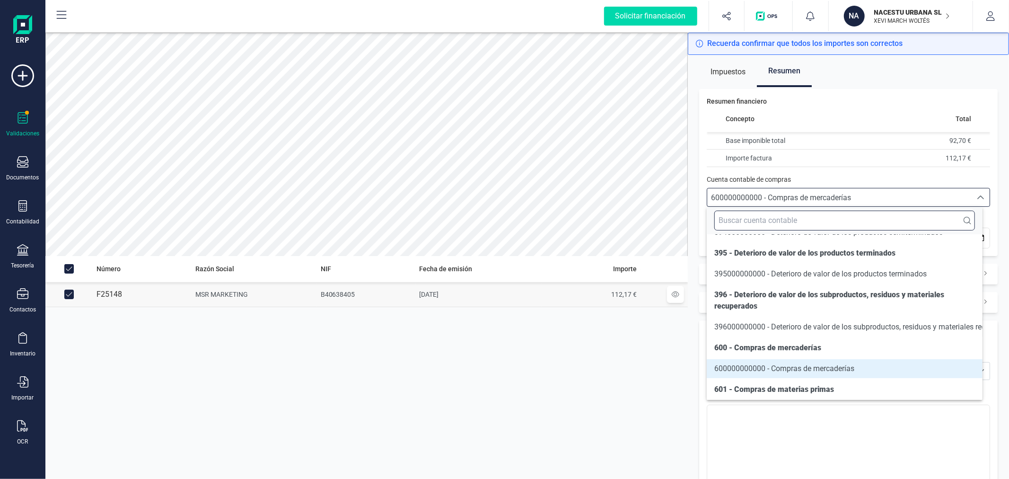
click at [834, 222] on input "text" at bounding box center [844, 220] width 260 height 20
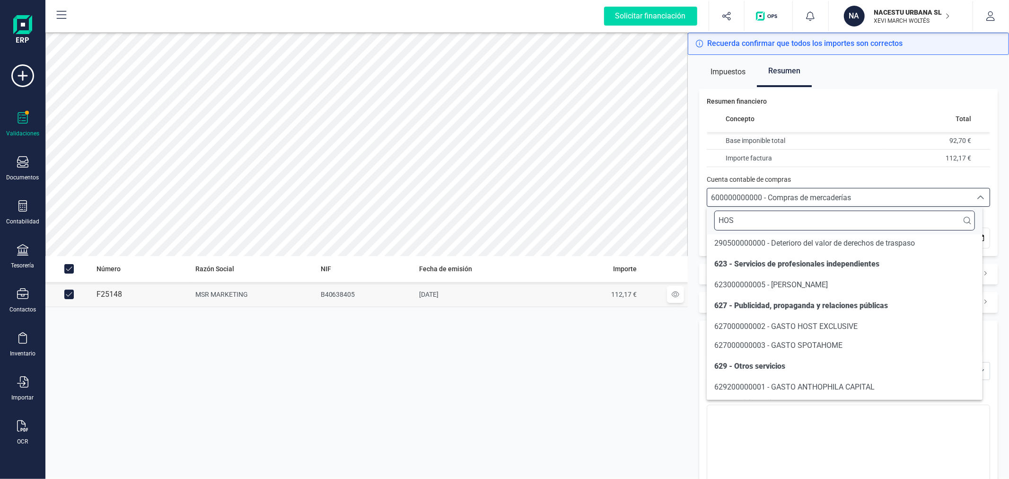
scroll to position [61, 0]
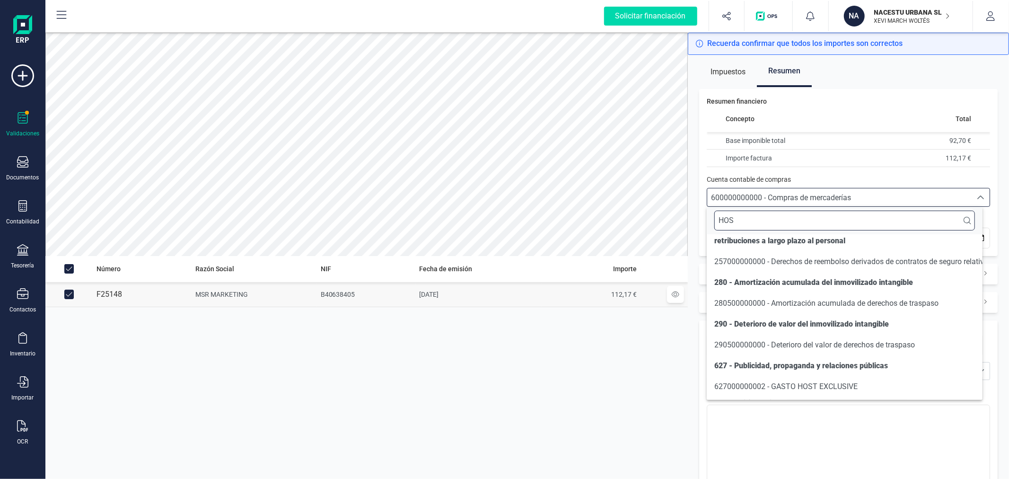
type input "HOS"
click at [845, 389] on span "627000000002 - GASTO HOST EXCLUSIVE" at bounding box center [785, 386] width 143 height 9
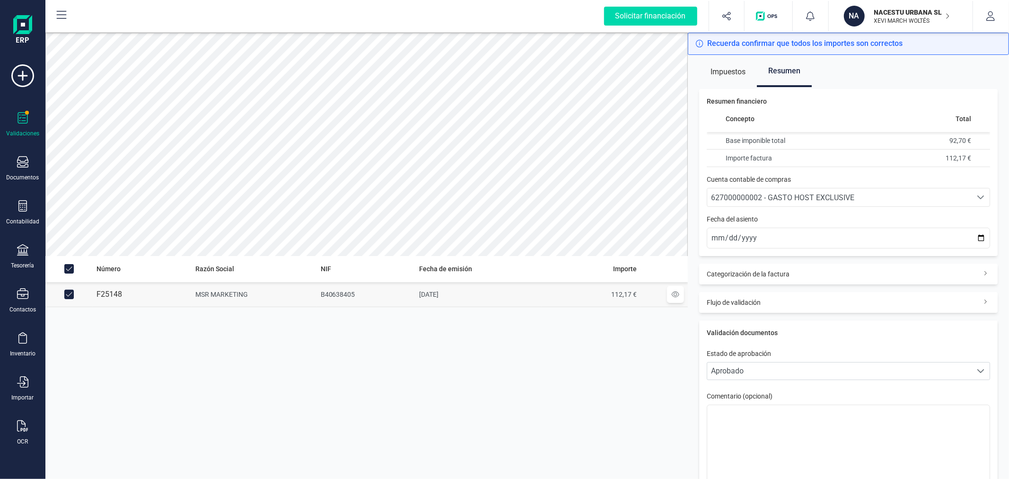
scroll to position [59, 0]
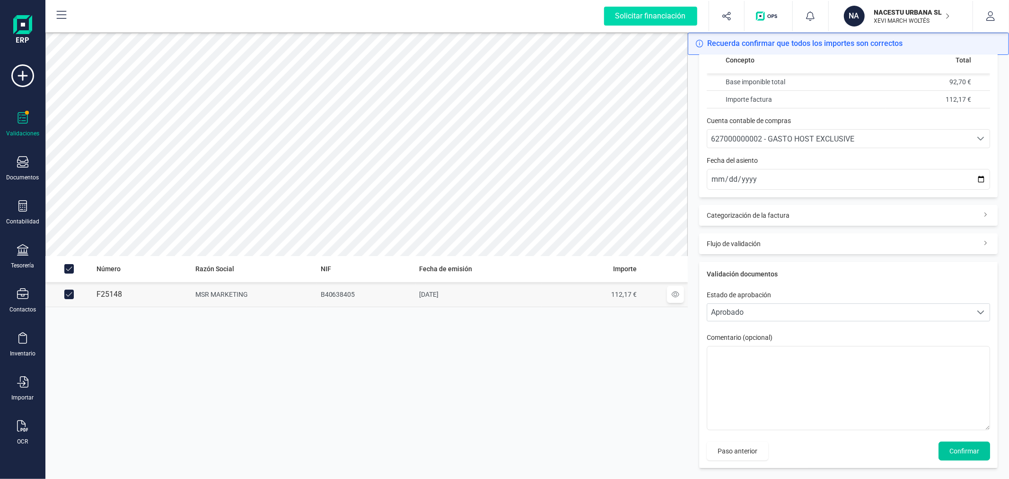
click at [970, 449] on span "Confirmar" at bounding box center [964, 450] width 30 height 9
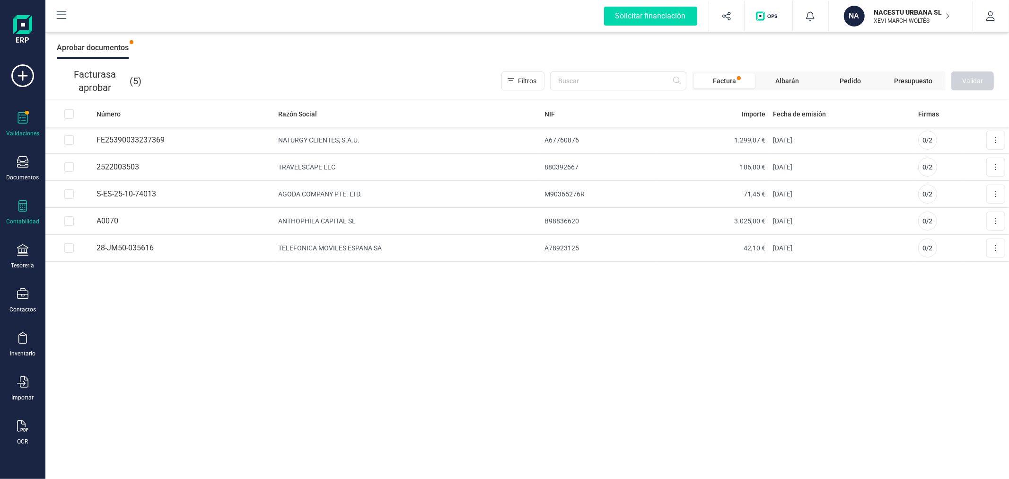
click at [23, 211] on icon at bounding box center [22, 205] width 9 height 11
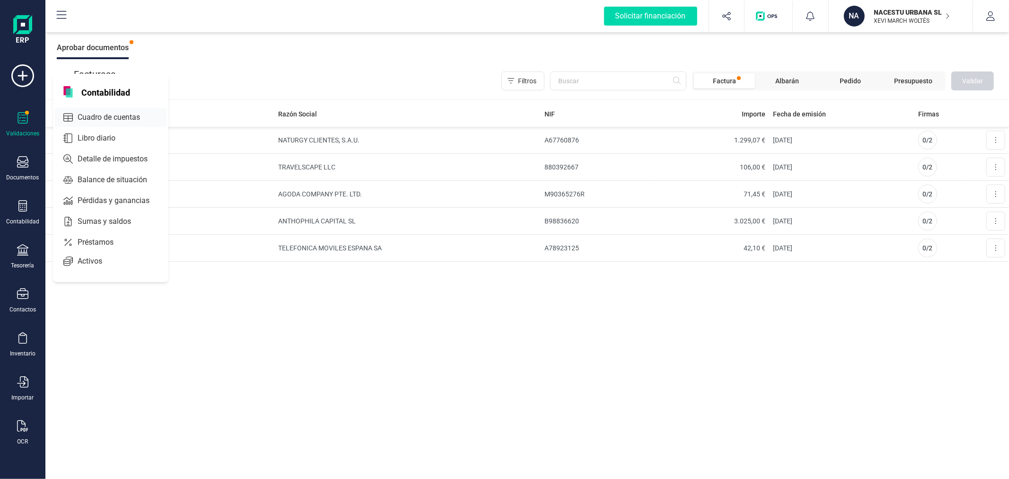
click at [101, 119] on span "Cuadro de cuentas" at bounding box center [115, 117] width 83 height 11
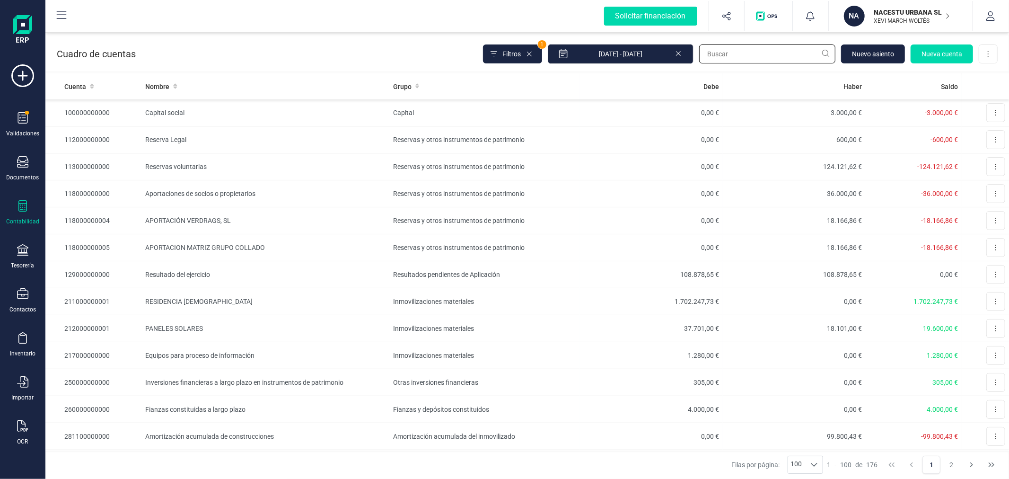
click at [753, 53] on input "text" at bounding box center [767, 53] width 136 height 19
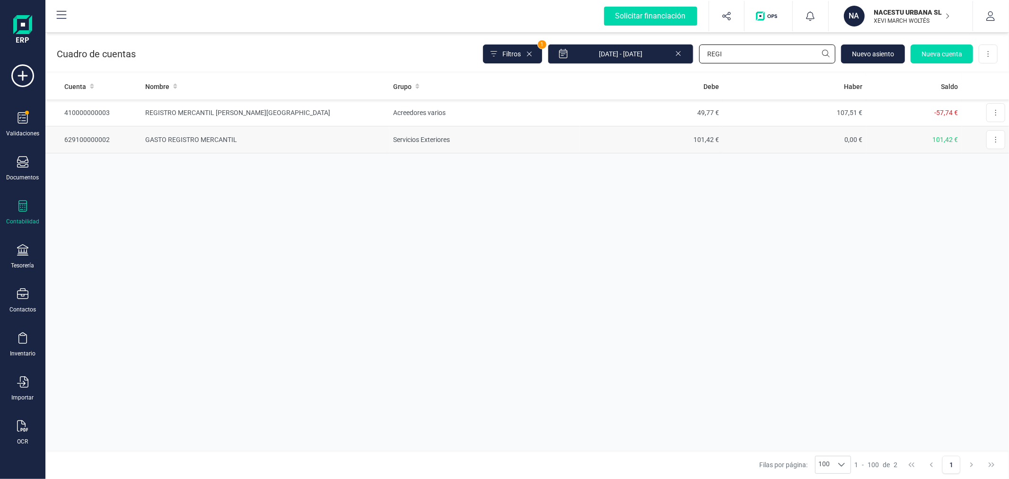
type input "REGI"
click at [327, 138] on td "GASTO REGISTRO MERCANTIL" at bounding box center [265, 139] width 248 height 27
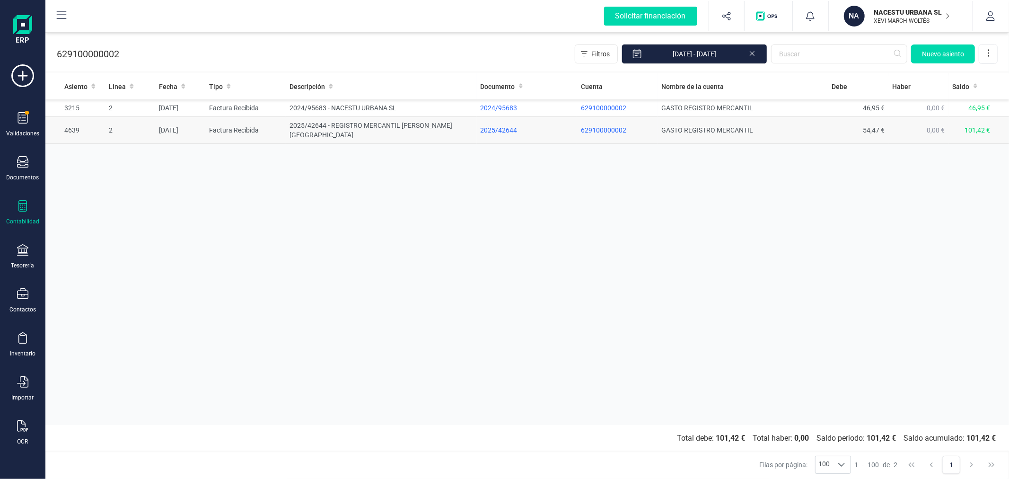
click at [316, 121] on td "2025/42644 - REGISTRO MERCANTIL DE VALENCIA" at bounding box center [381, 130] width 191 height 27
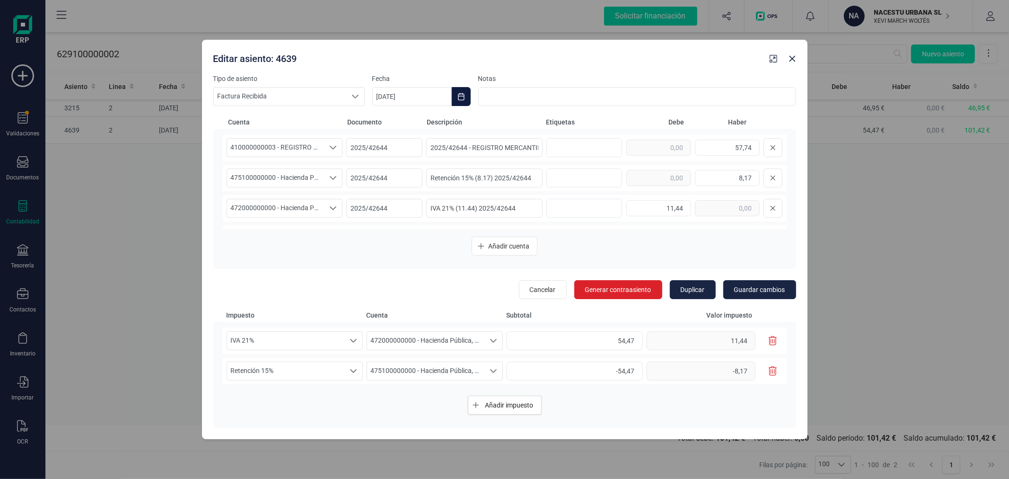
click at [459, 98] on icon "Choose Date" at bounding box center [461, 97] width 8 height 8
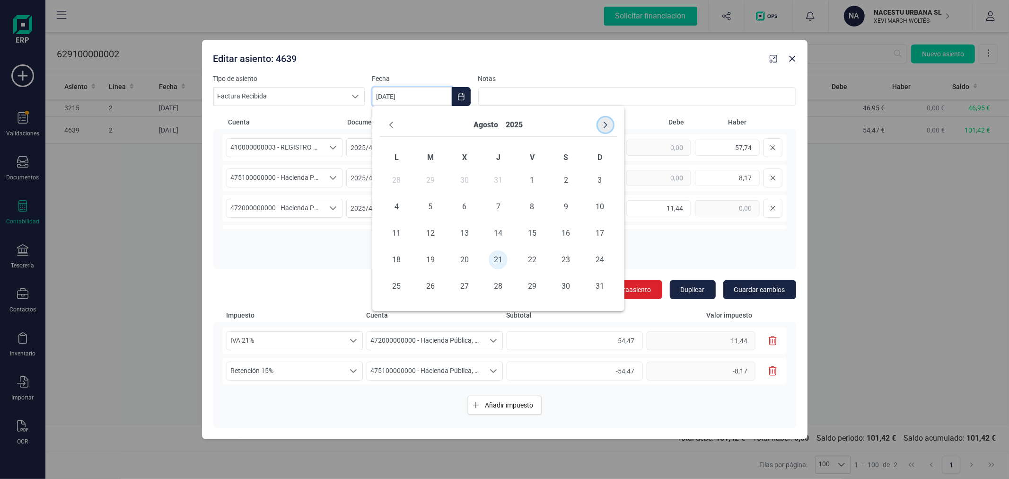
click at [609, 124] on button "Next Month" at bounding box center [605, 124] width 15 height 15
click at [465, 178] on span "1" at bounding box center [464, 180] width 19 height 19
type input "[DATE]"
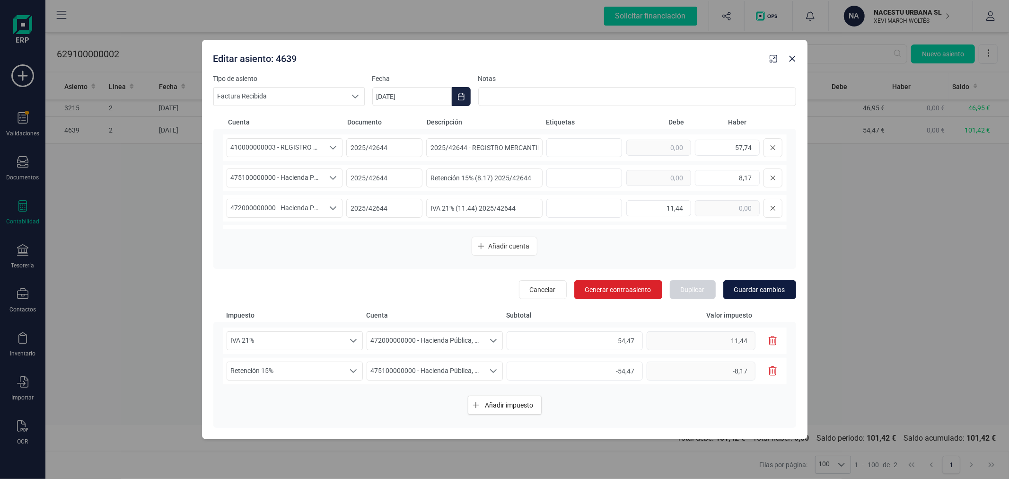
click at [760, 288] on span "Guardar cambios" at bounding box center [759, 289] width 51 height 9
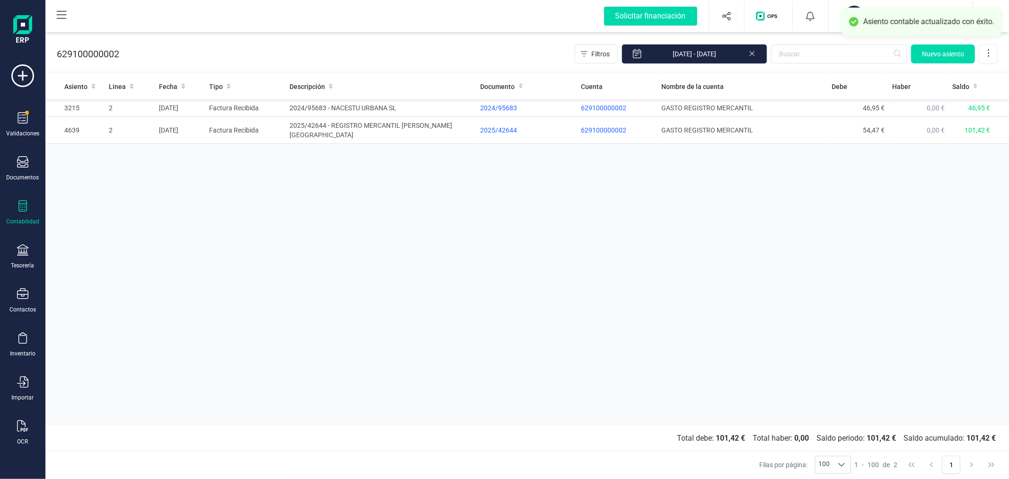
click at [367, 238] on div "Asiento Linea Fecha Tipo Descripción Documento Cuenta Nombre de la cuenta Debe …" at bounding box center [526, 248] width 963 height 351
click at [25, 172] on div "Documentos" at bounding box center [23, 168] width 38 height 25
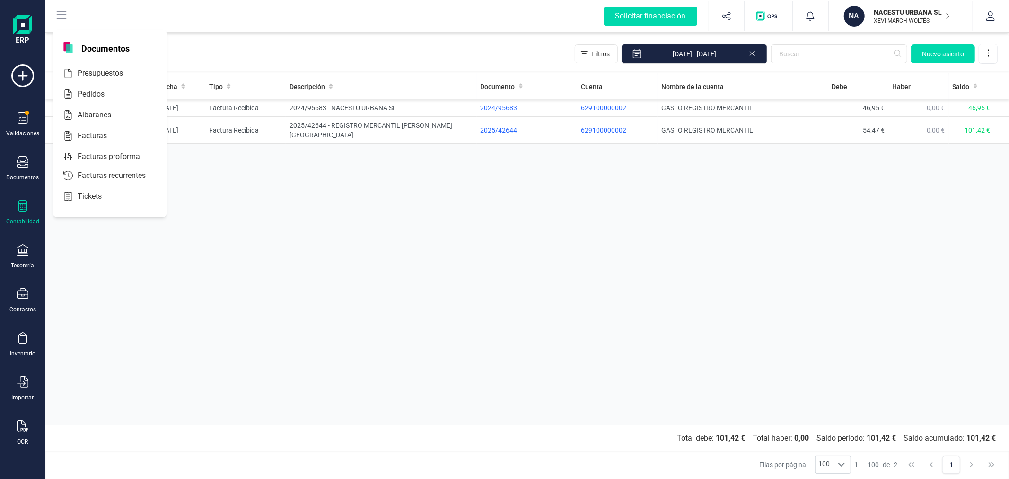
click at [19, 210] on icon at bounding box center [22, 205] width 9 height 11
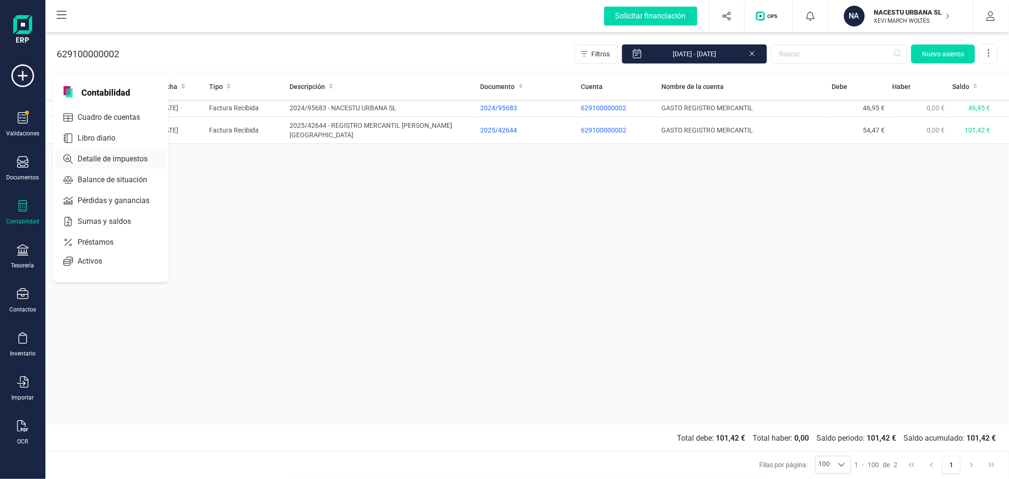
click at [104, 158] on span "Detalle de impuestos" at bounding box center [119, 158] width 91 height 11
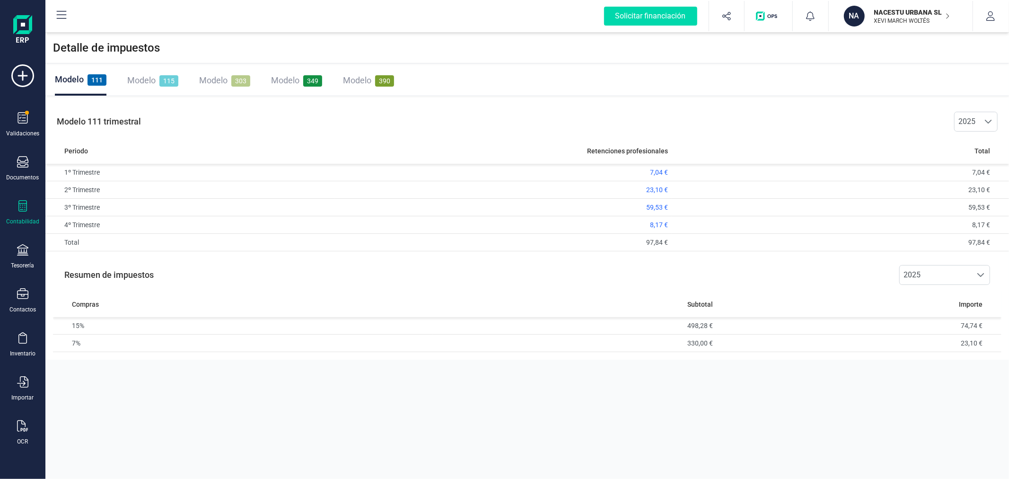
click at [375, 83] on span "390" at bounding box center [384, 80] width 19 height 11
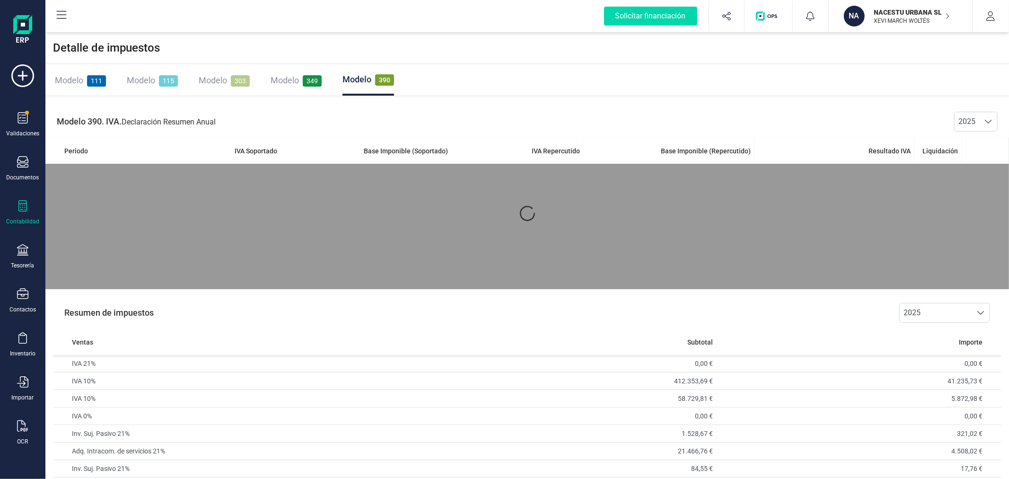
click at [280, 87] on div "Modelo 349" at bounding box center [296, 80] width 51 height 30
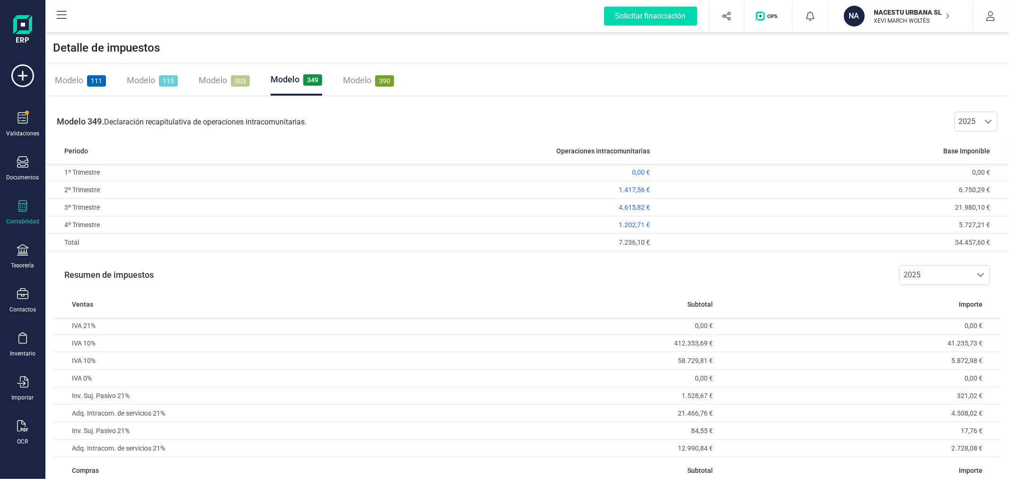
click at [213, 83] on span "Modelo" at bounding box center [213, 80] width 28 height 10
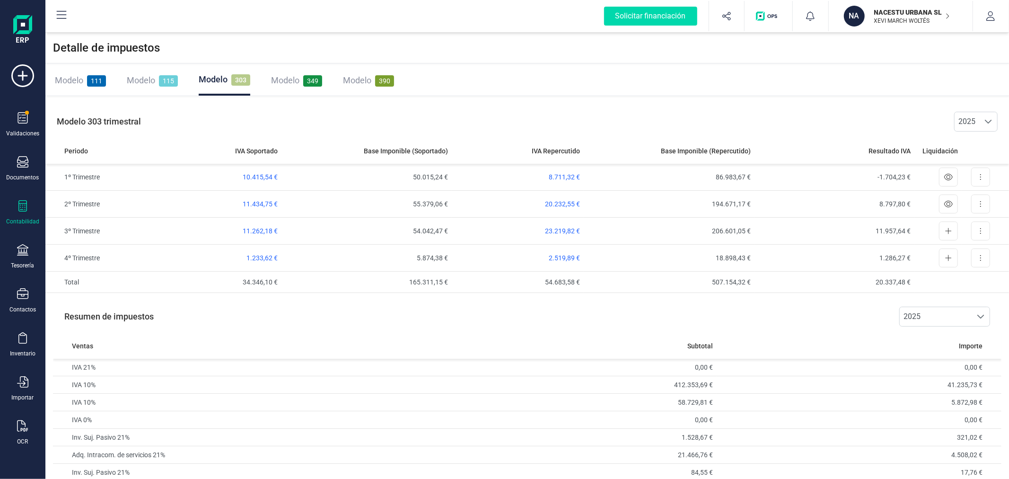
click at [287, 79] on span "Modelo" at bounding box center [285, 80] width 28 height 10
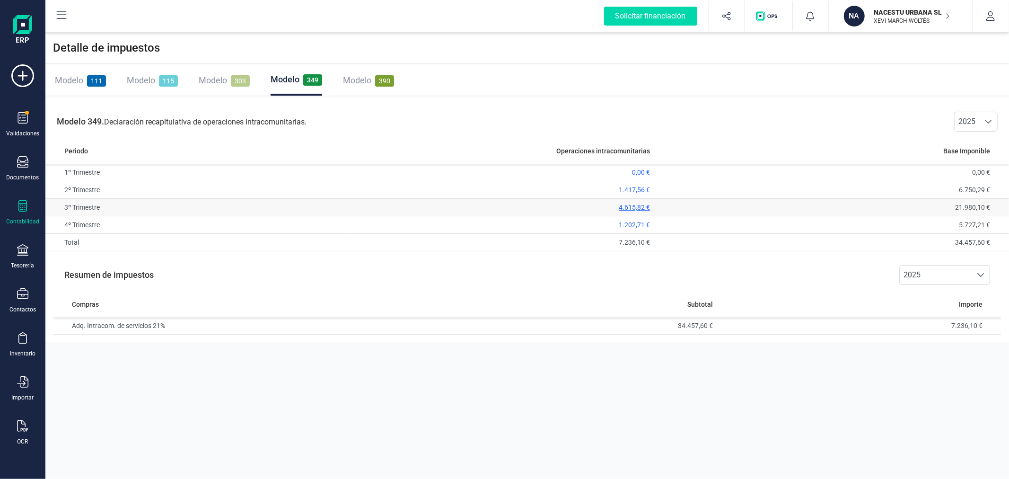
click at [628, 207] on span "4.615,82 €" at bounding box center [634, 207] width 31 height 8
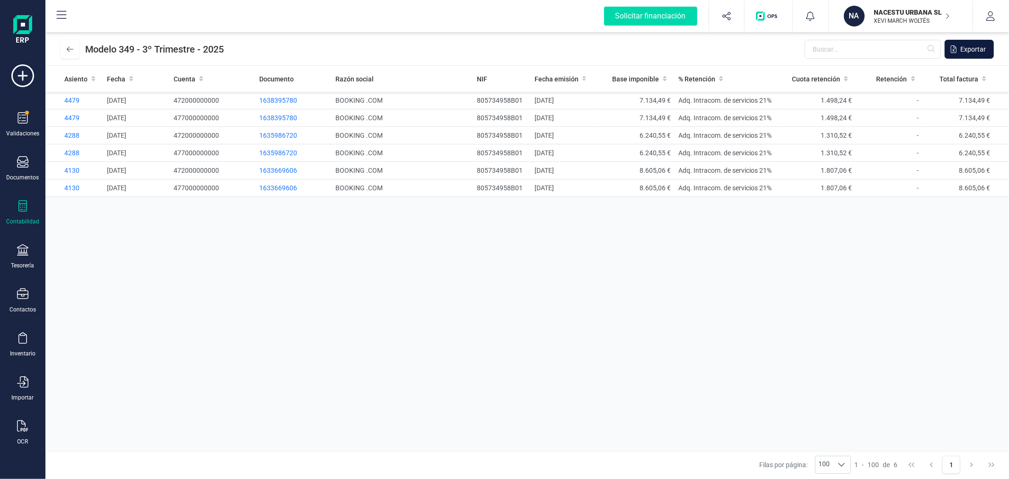
click at [973, 44] on span "Exportar" at bounding box center [973, 48] width 26 height 9
click at [63, 48] on button at bounding box center [70, 49] width 19 height 19
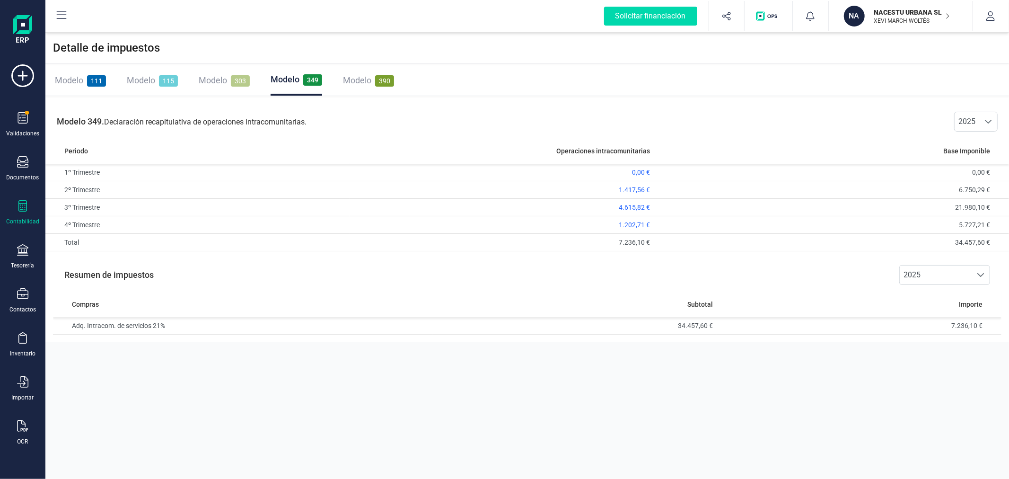
click at [234, 79] on span "303" at bounding box center [240, 80] width 19 height 11
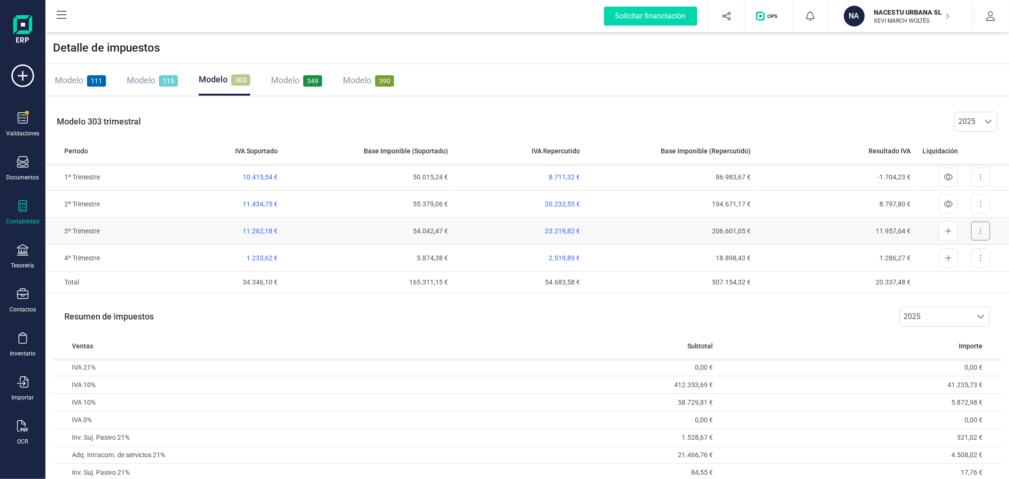
click at [980, 228] on icon at bounding box center [981, 231] width 2 height 8
click at [939, 254] on span "Exportar detalle" at bounding box center [959, 253] width 46 height 9
click at [151, 75] on span "Modelo" at bounding box center [141, 80] width 28 height 10
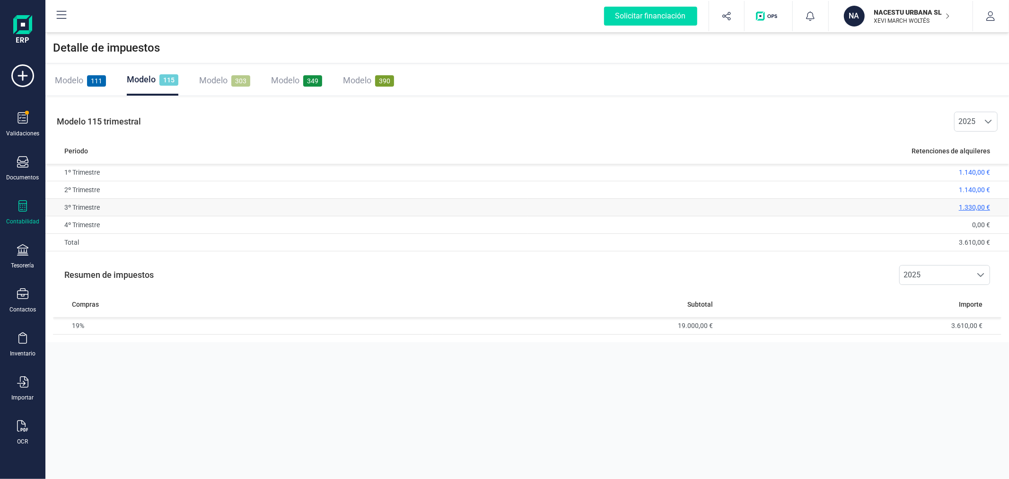
click at [966, 204] on span "1.330,00 €" at bounding box center [974, 207] width 31 height 8
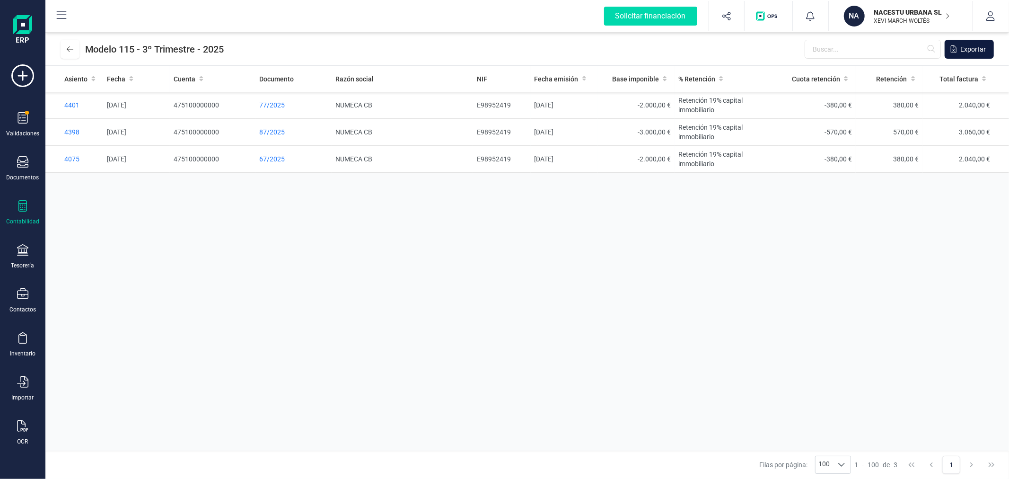
click at [972, 48] on span "Exportar" at bounding box center [973, 48] width 26 height 9
click at [61, 46] on button at bounding box center [70, 49] width 19 height 19
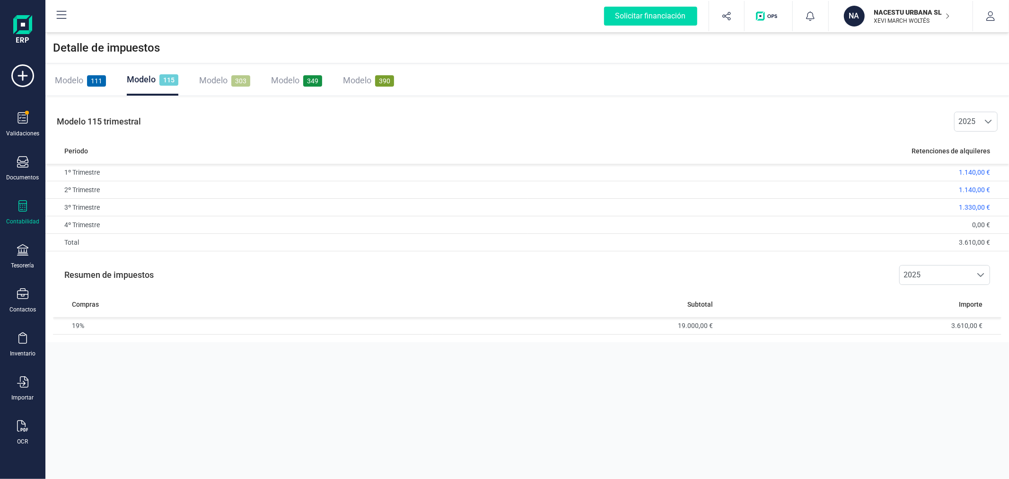
drag, startPoint x: 84, startPoint y: 83, endPoint x: 89, endPoint y: 83, distance: 5.2
click at [84, 83] on div "Modelo 111" at bounding box center [80, 80] width 51 height 13
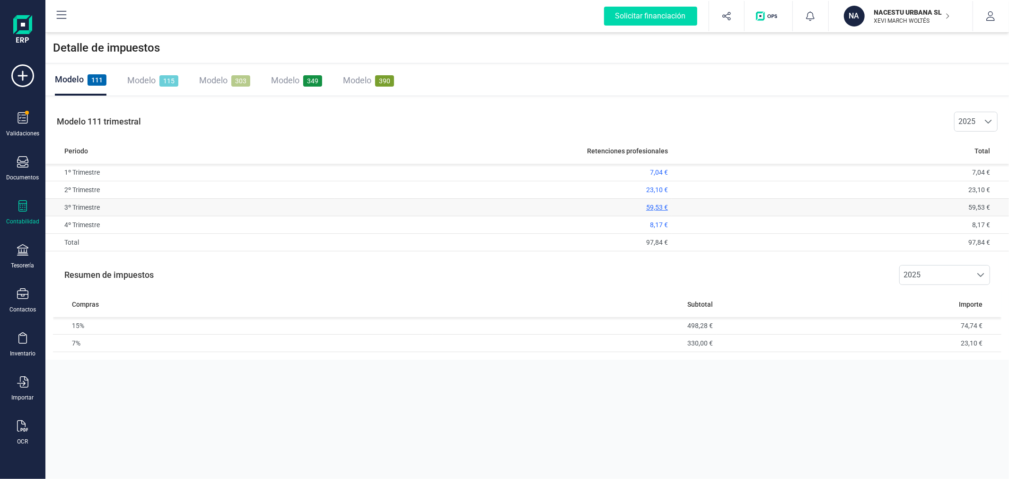
click at [659, 203] on span "59,53 €" at bounding box center [657, 207] width 22 height 8
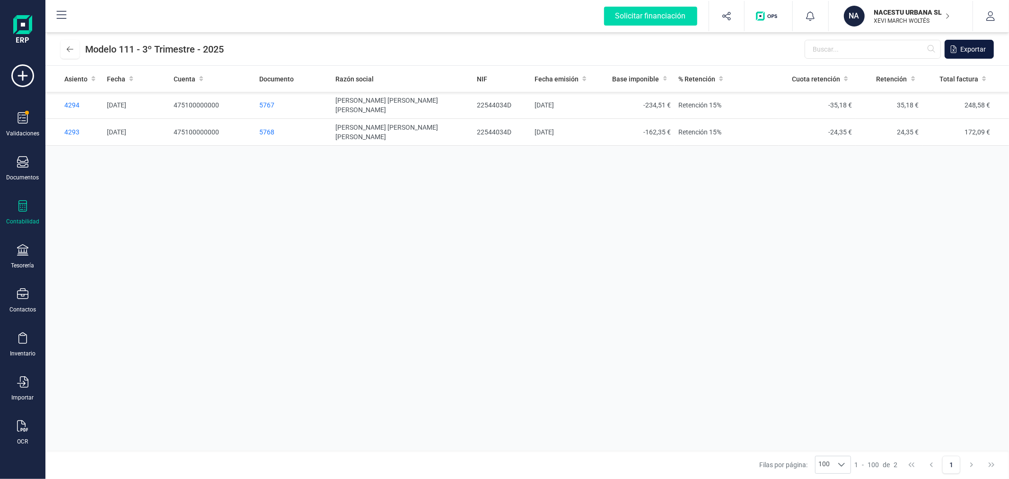
click at [976, 52] on span "Exportar" at bounding box center [973, 48] width 26 height 9
click at [69, 51] on icon at bounding box center [70, 49] width 7 height 8
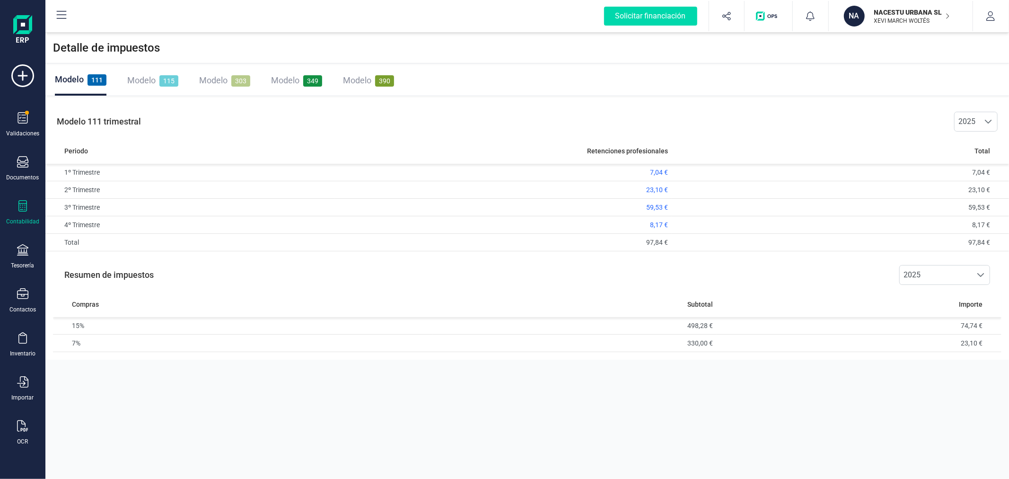
click at [885, 6] on div "NACESTU URBANA SL XEVI MARCH WOLTÉS" at bounding box center [906, 16] width 73 height 21
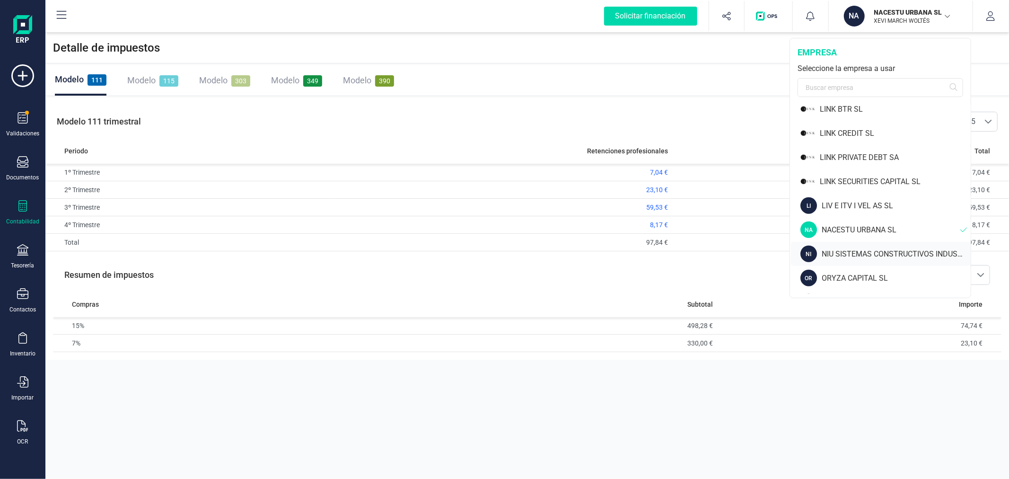
scroll to position [736, 0]
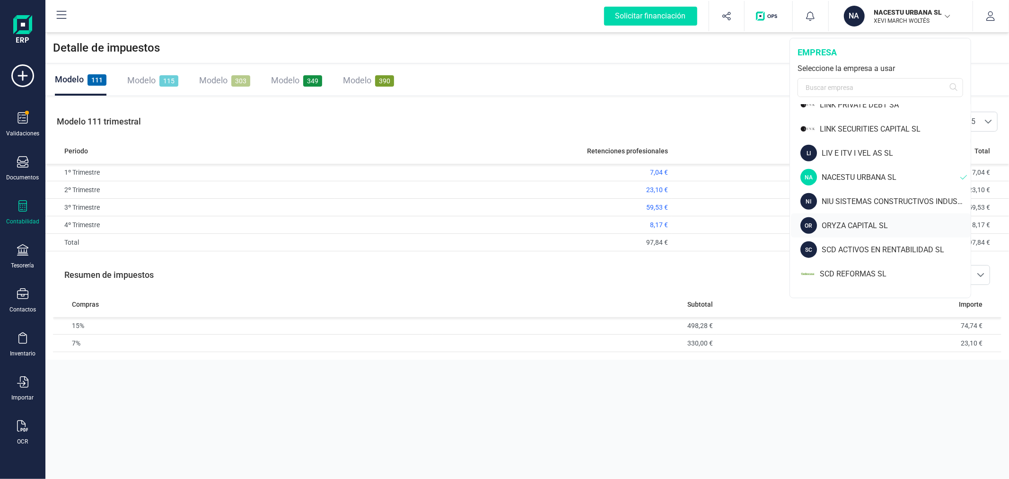
click at [851, 224] on div "ORYZA CAPITAL SL" at bounding box center [896, 225] width 149 height 11
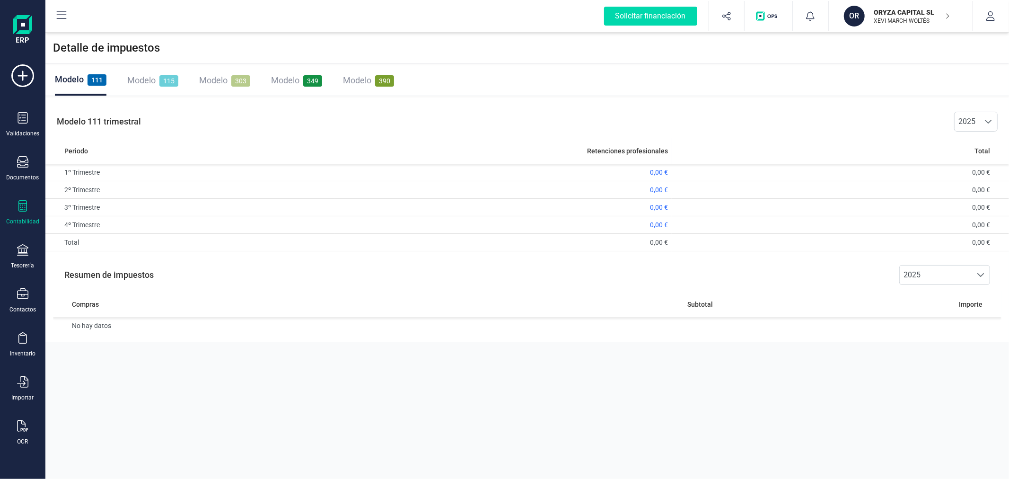
click at [153, 72] on div "Modelo 115" at bounding box center [152, 80] width 51 height 30
click at [219, 80] on span "Modelo" at bounding box center [213, 80] width 28 height 10
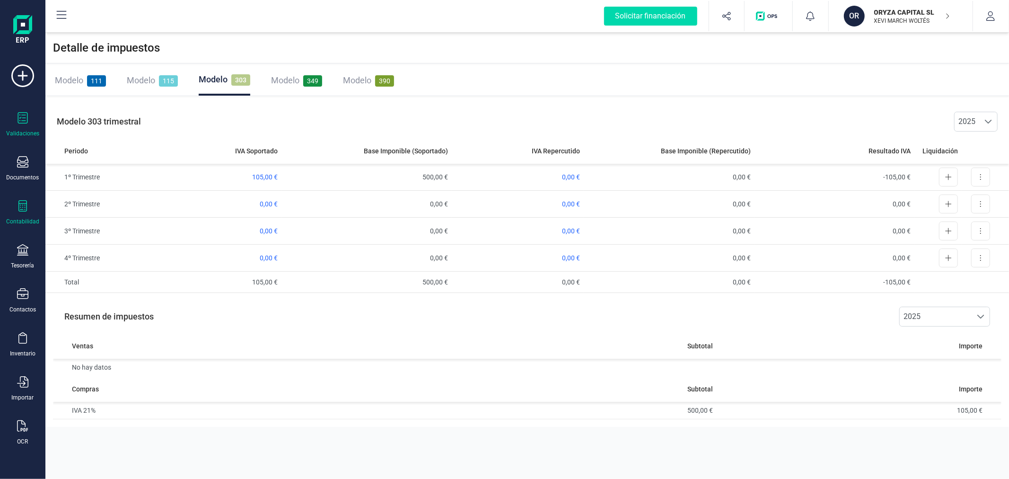
click at [17, 115] on icon at bounding box center [22, 117] width 11 height 11
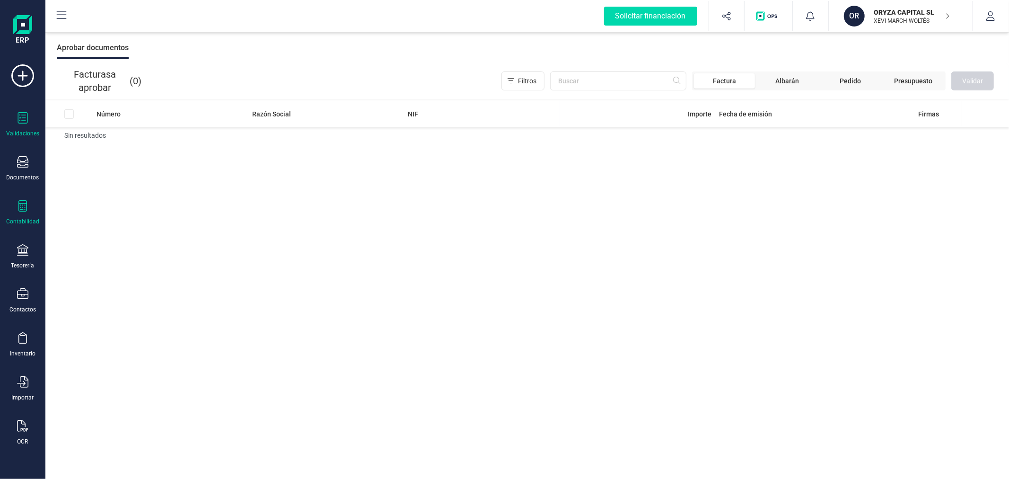
click at [25, 206] on icon at bounding box center [22, 205] width 11 height 11
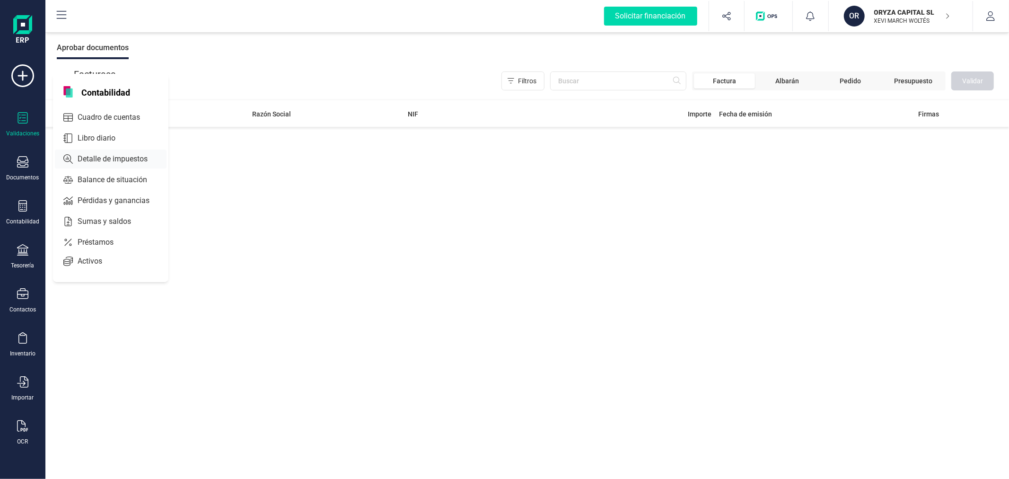
click at [113, 158] on span "Detalle de impuestos" at bounding box center [119, 158] width 91 height 11
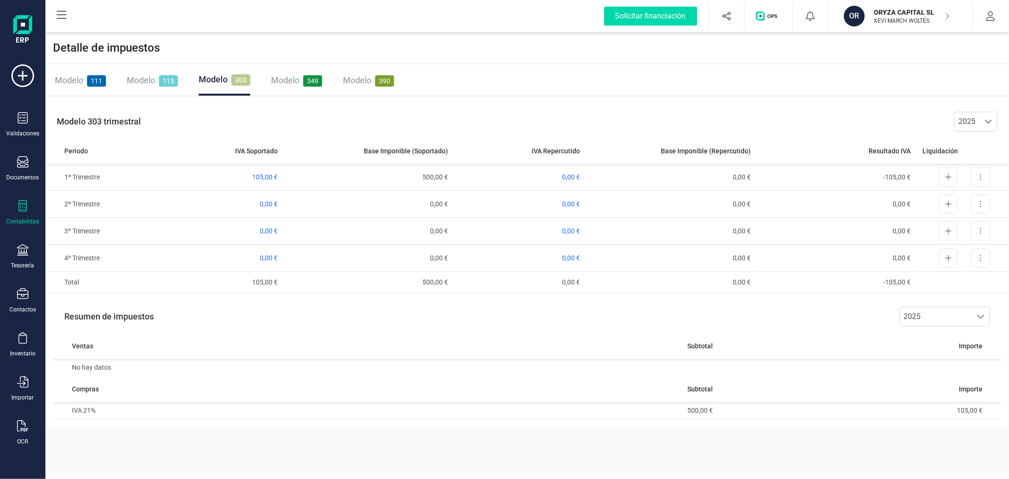
click at [883, 8] on p "ORYZA CAPITAL SL" at bounding box center [912, 12] width 76 height 9
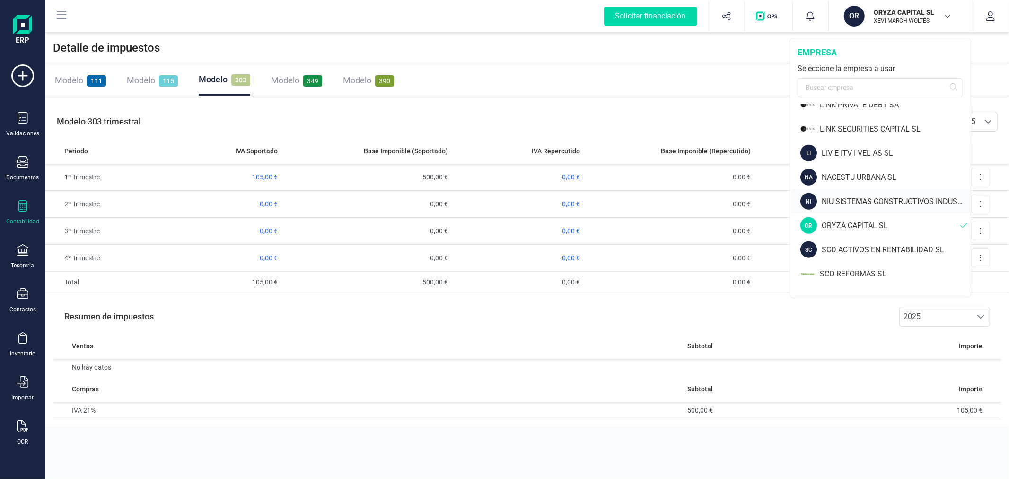
scroll to position [788, 0]
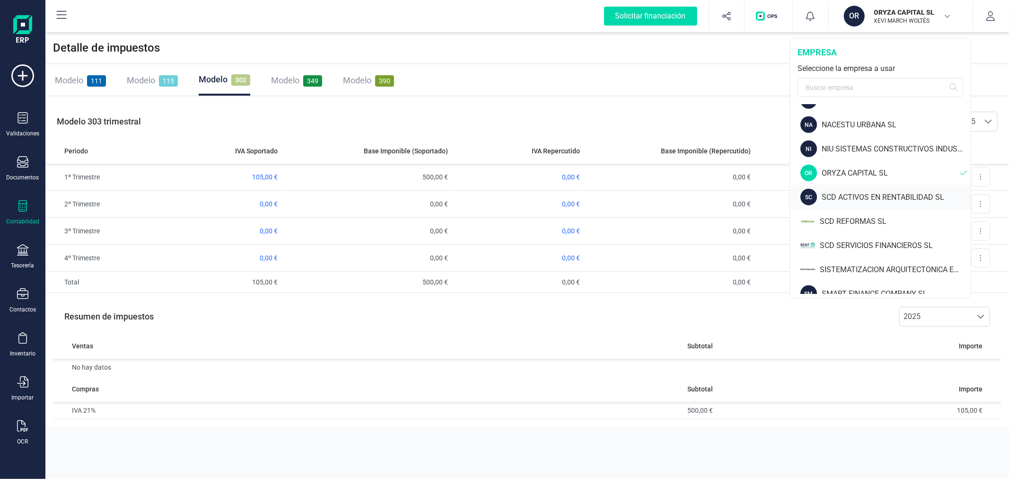
click at [862, 197] on div "SCD ACTIVOS EN RENTABILIDAD SL" at bounding box center [896, 197] width 149 height 11
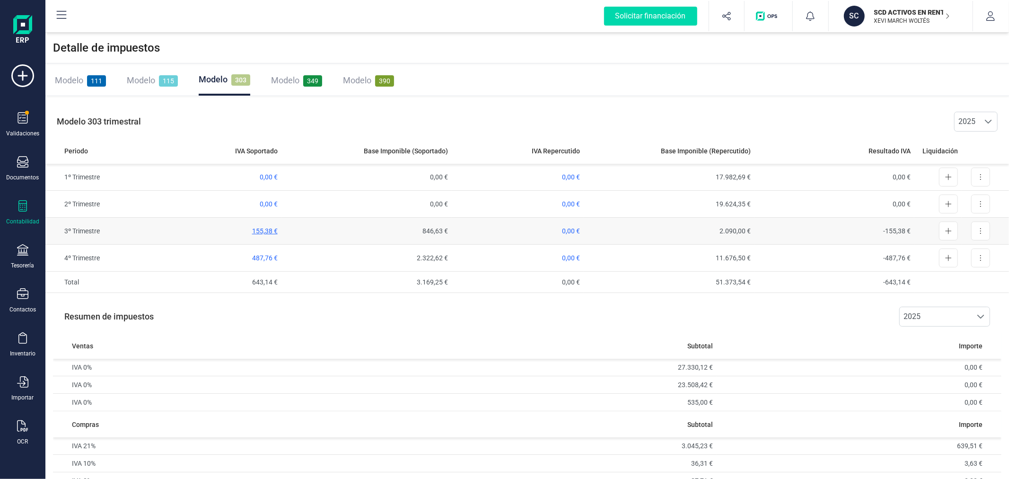
click at [267, 228] on span "155,38 €" at bounding box center [265, 231] width 26 height 8
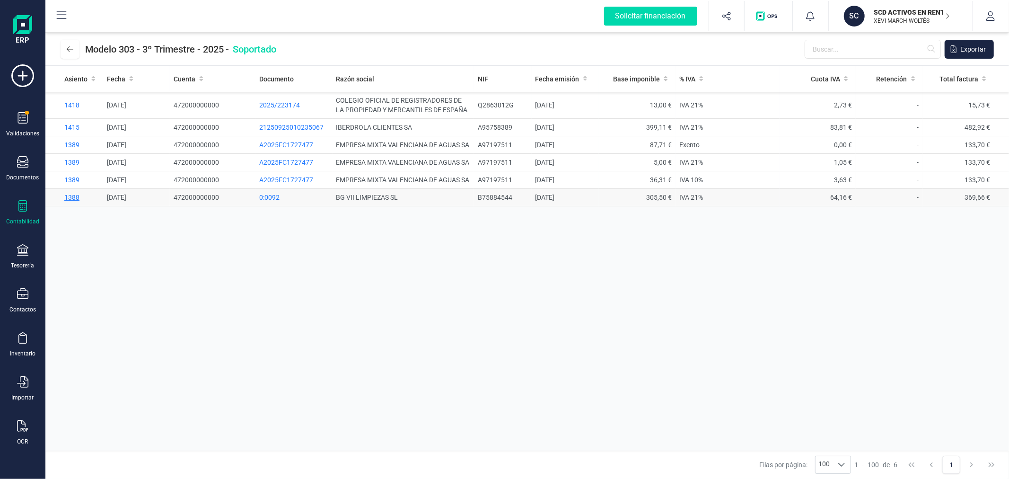
click at [74, 201] on span "1388" at bounding box center [71, 197] width 15 height 8
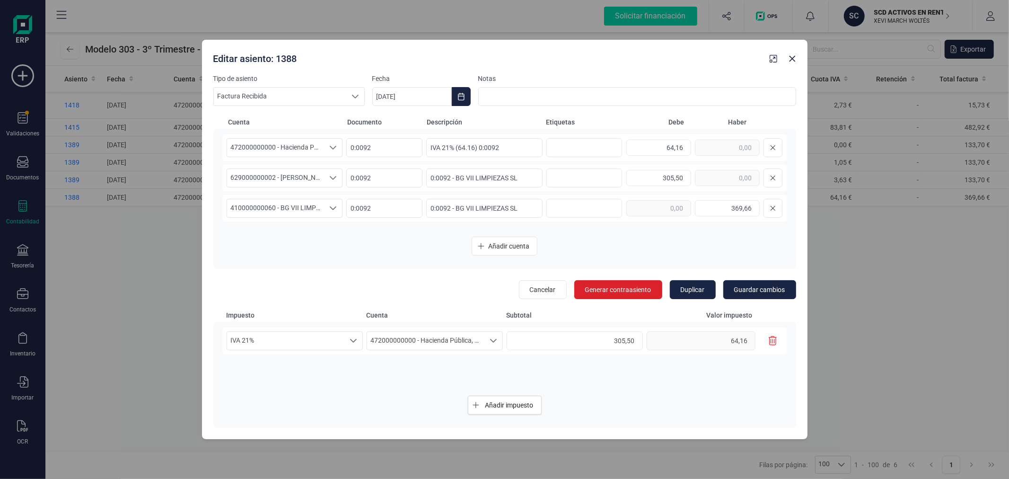
click at [771, 338] on icon "button" at bounding box center [773, 340] width 9 height 9
click at [315, 145] on span "472000000000 - Hacienda Pública, IVA soportado" at bounding box center [275, 148] width 97 height 18
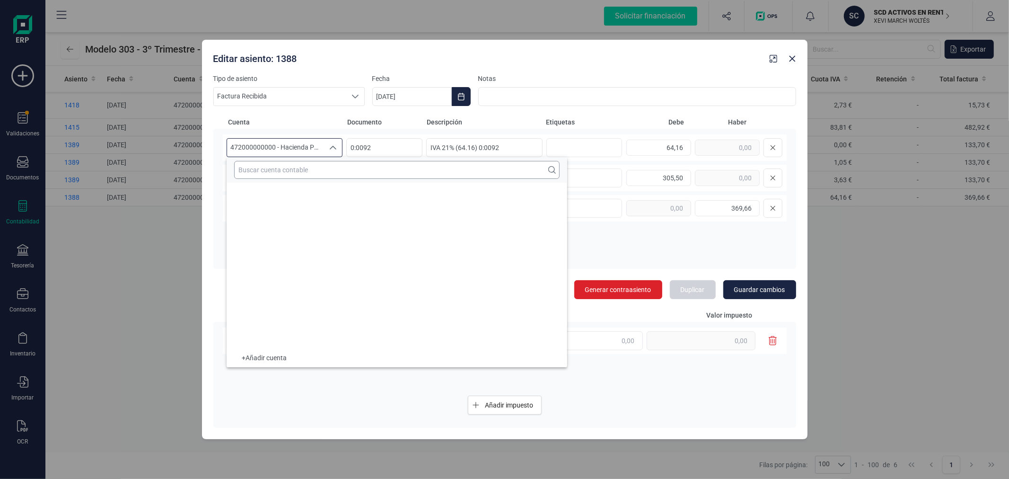
scroll to position [7741, 0]
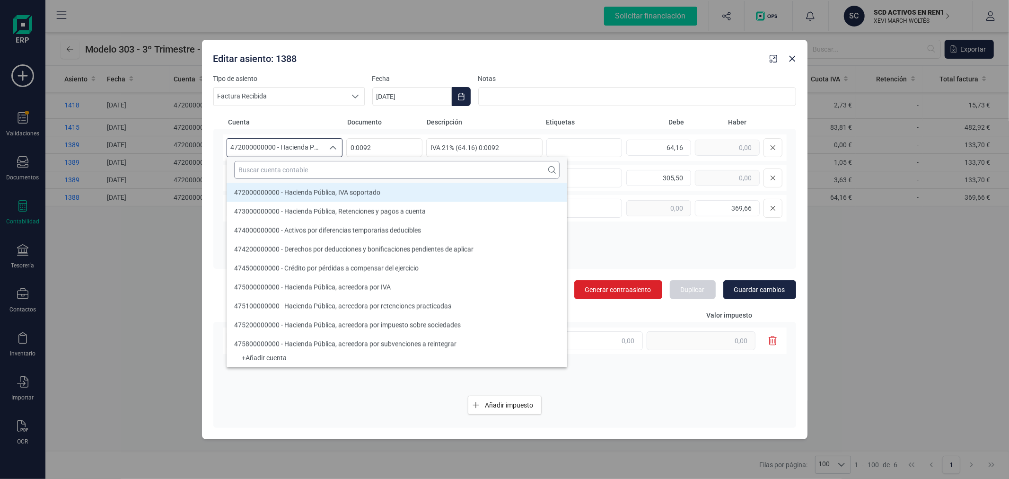
click at [314, 166] on input "text" at bounding box center [396, 170] width 325 height 18
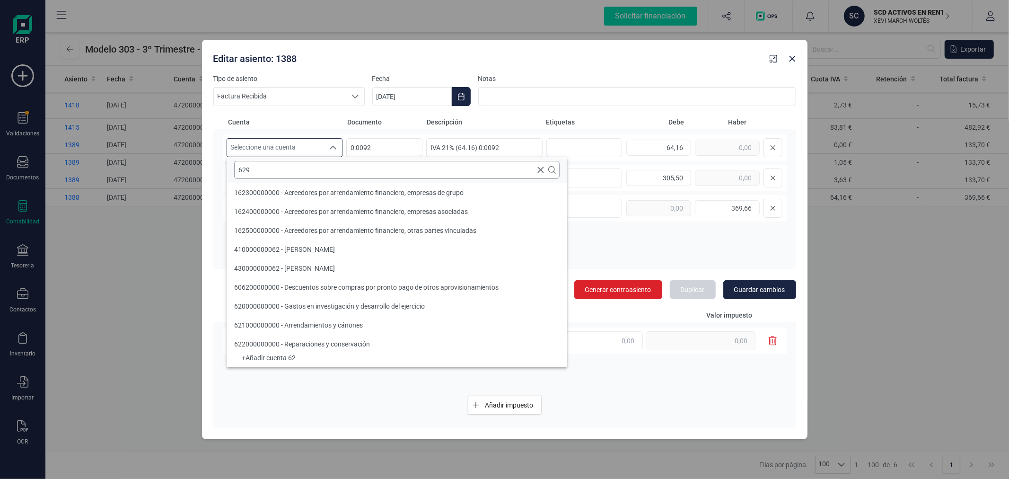
scroll to position [0, 0]
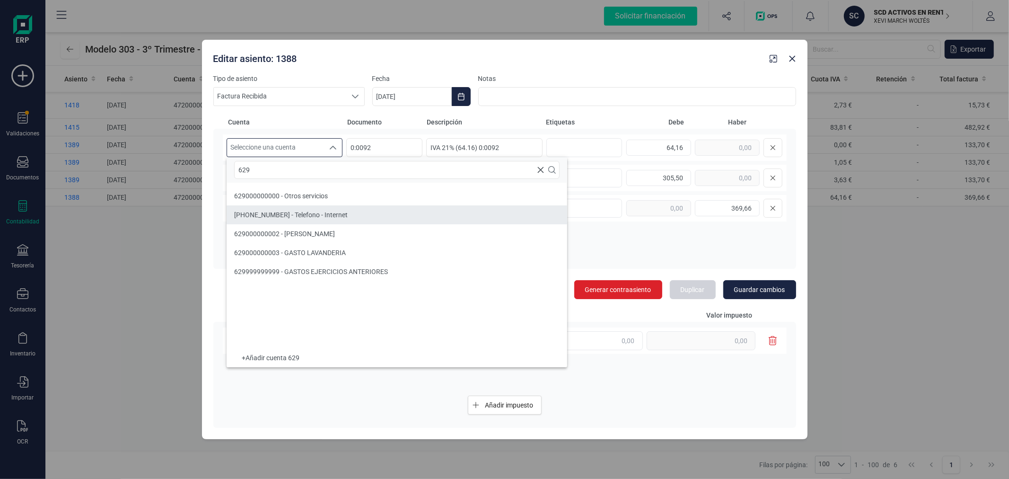
type input "629"
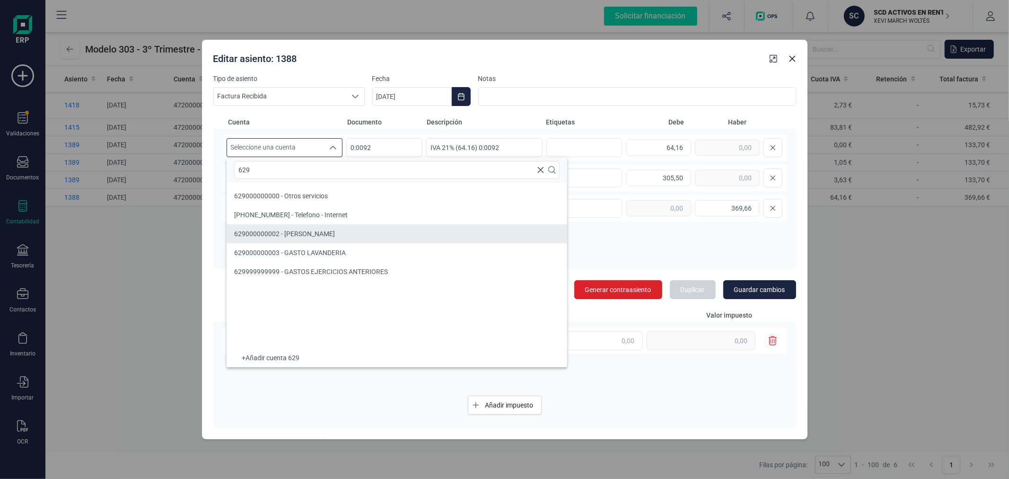
click at [348, 230] on li "629000000002 - GASTO LIMPIEZA" at bounding box center [397, 233] width 341 height 19
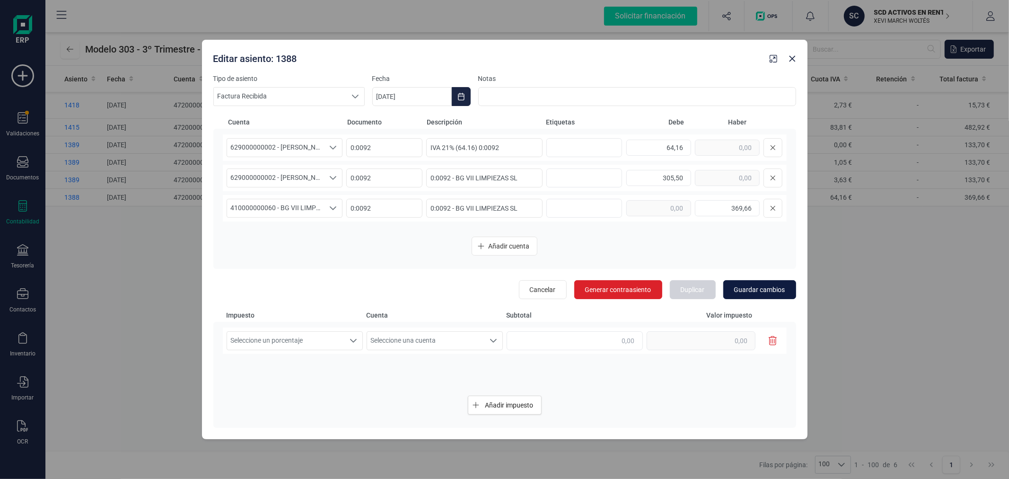
click at [751, 290] on span "Guardar cambios" at bounding box center [759, 289] width 51 height 9
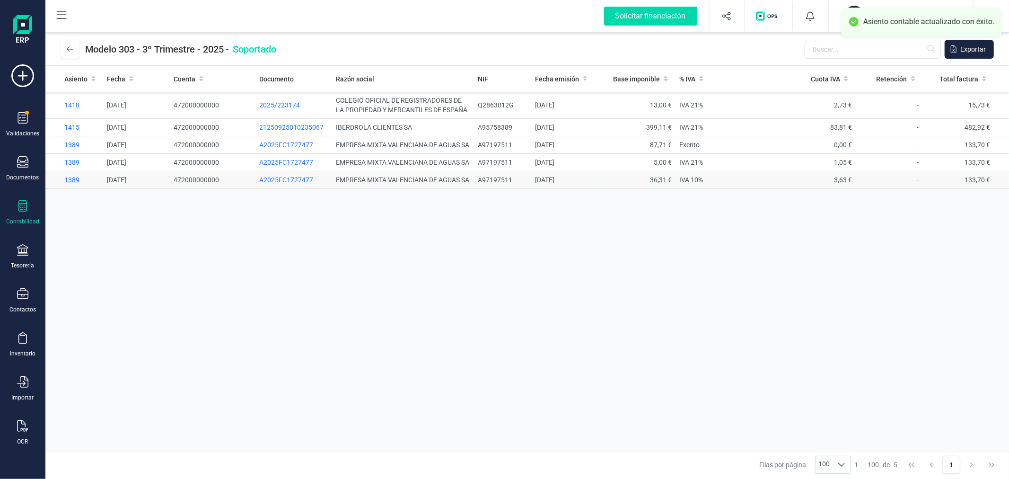
click at [73, 184] on span "1389" at bounding box center [71, 180] width 15 height 8
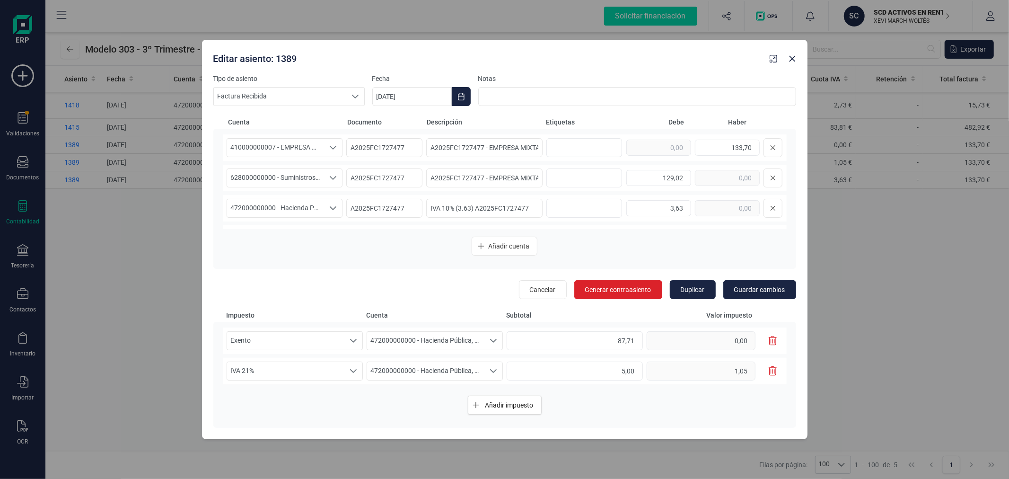
click at [769, 339] on icon "button" at bounding box center [773, 340] width 9 height 9
click at [764, 339] on div "1,05" at bounding box center [715, 340] width 136 height 19
click at [773, 341] on icon "button" at bounding box center [773, 340] width 9 height 9
click at [291, 210] on span "472000000000 - Hacienda Pública, IVA soportado" at bounding box center [275, 208] width 97 height 18
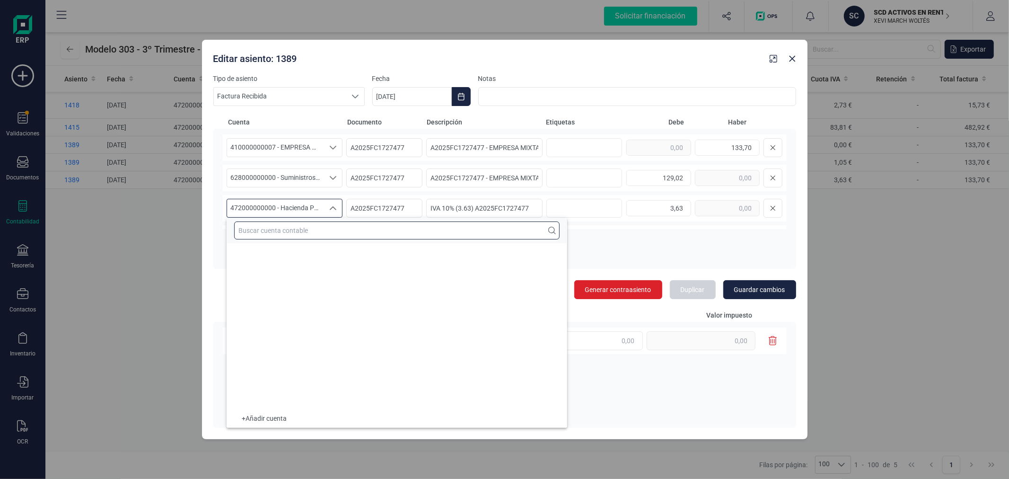
scroll to position [7741, 0]
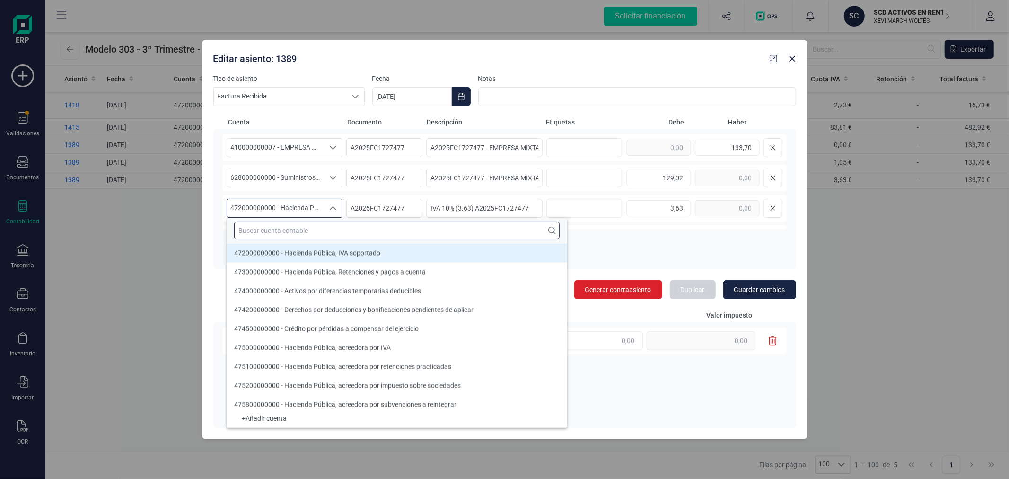
click at [325, 228] on input "text" at bounding box center [396, 230] width 325 height 18
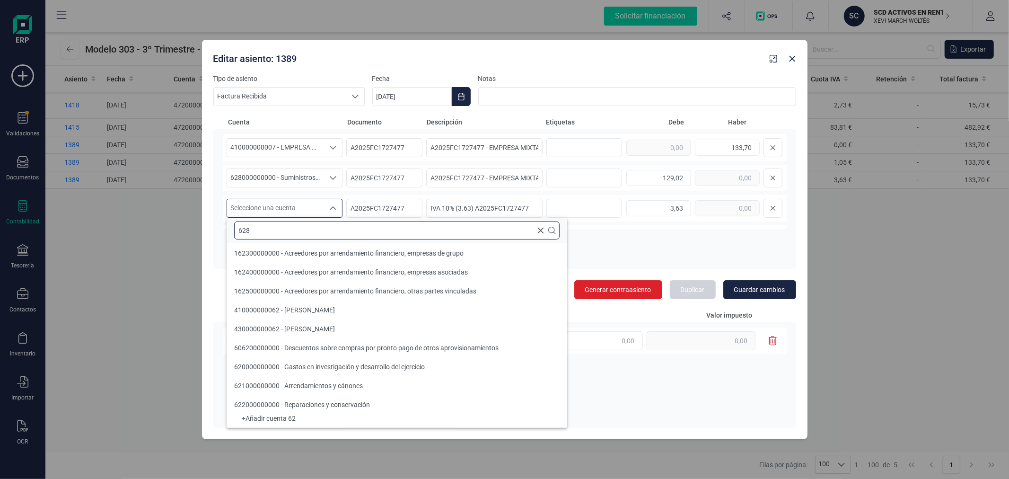
scroll to position [0, 0]
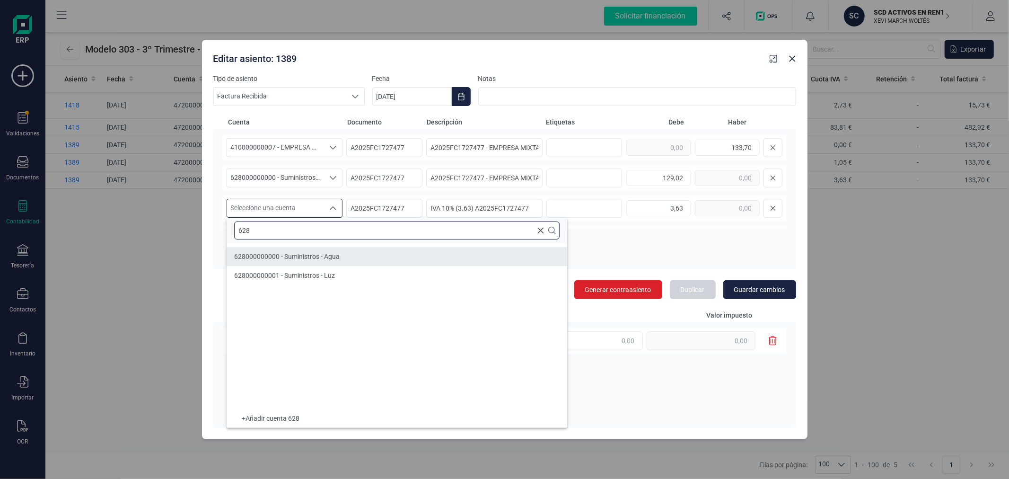
type input "628"
click at [307, 253] on span "628000000000 - Suministros - Agua" at bounding box center [286, 257] width 105 height 8
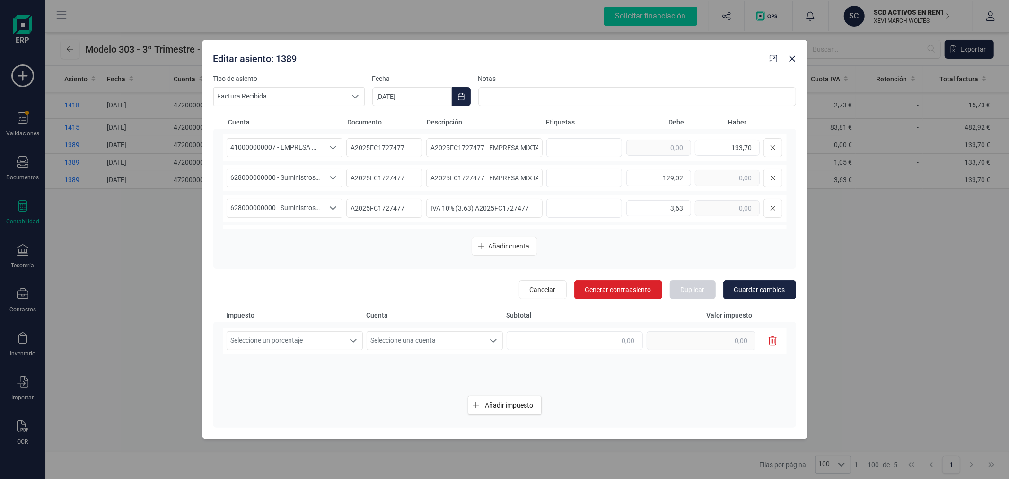
scroll to position [53, 0]
click at [319, 186] on span "472000000000 - Hacienda Pública, IVA soportado" at bounding box center [275, 186] width 97 height 18
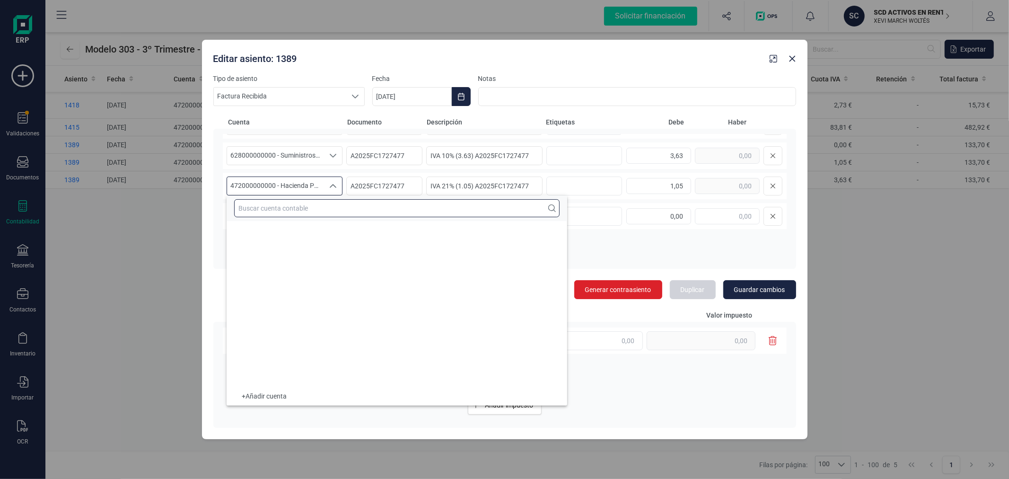
scroll to position [7741, 0]
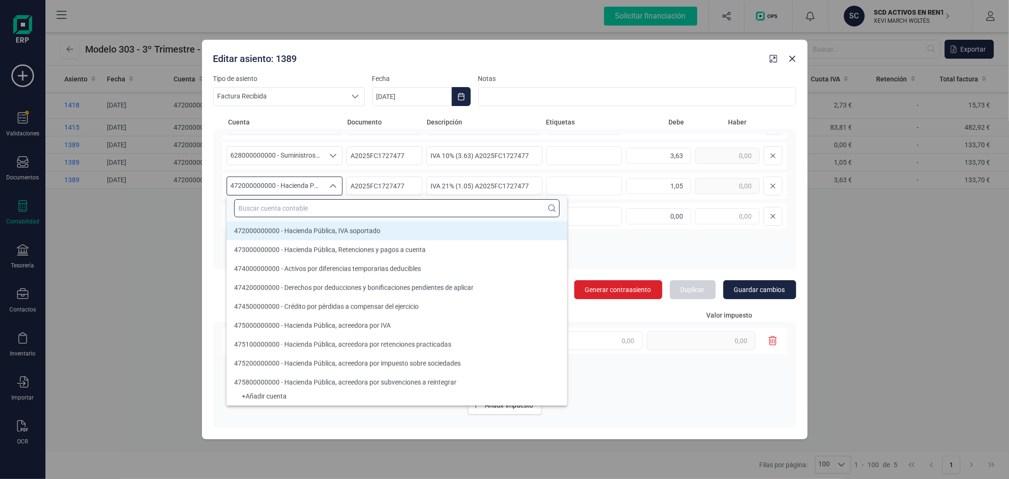
click at [317, 206] on input "text" at bounding box center [396, 208] width 325 height 18
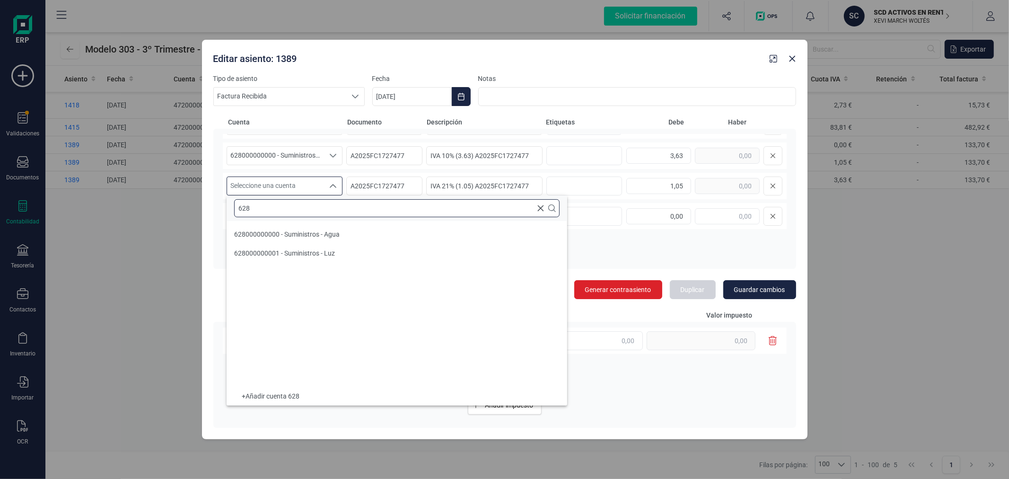
scroll to position [0, 0]
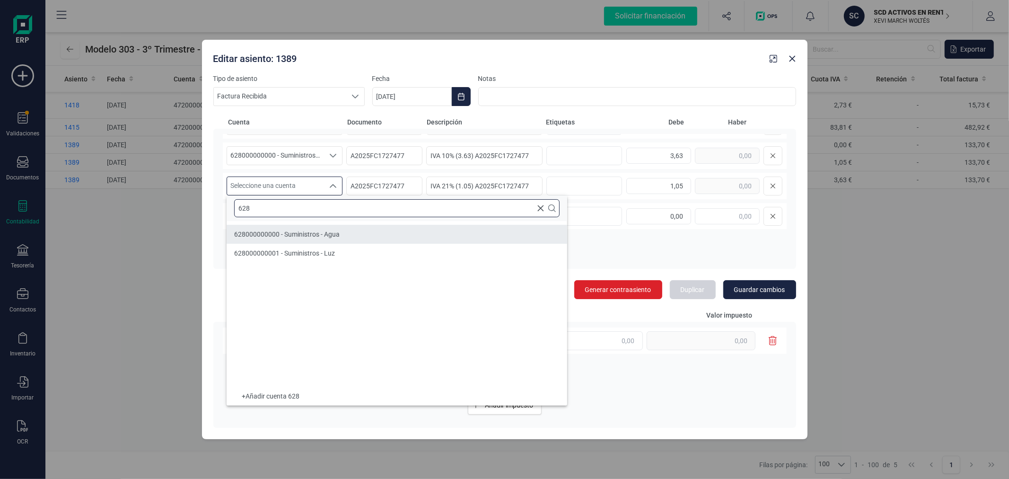
type input "628"
click at [327, 233] on span "628000000000 - Suministros - Agua" at bounding box center [286, 234] width 105 height 8
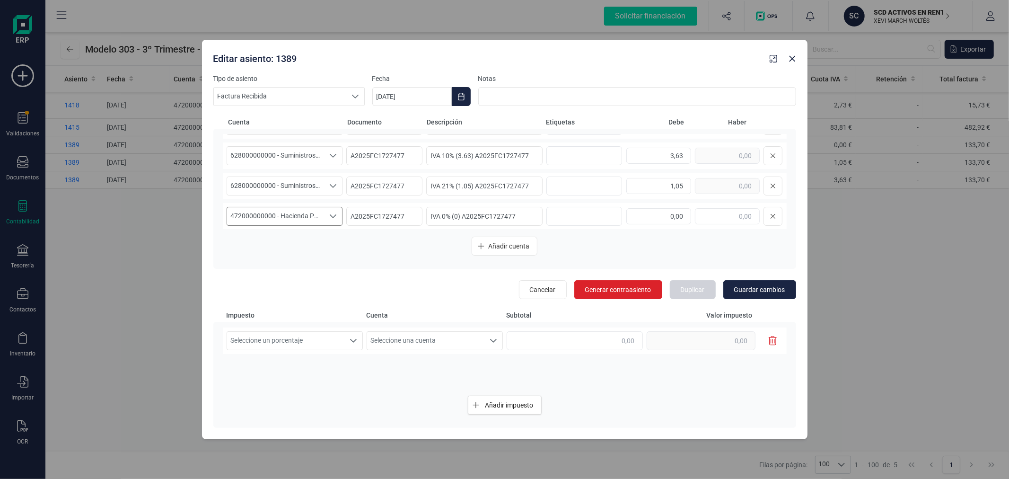
click at [310, 216] on span "472000000000 - Hacienda Pública, IVA soportado" at bounding box center [275, 216] width 97 height 18
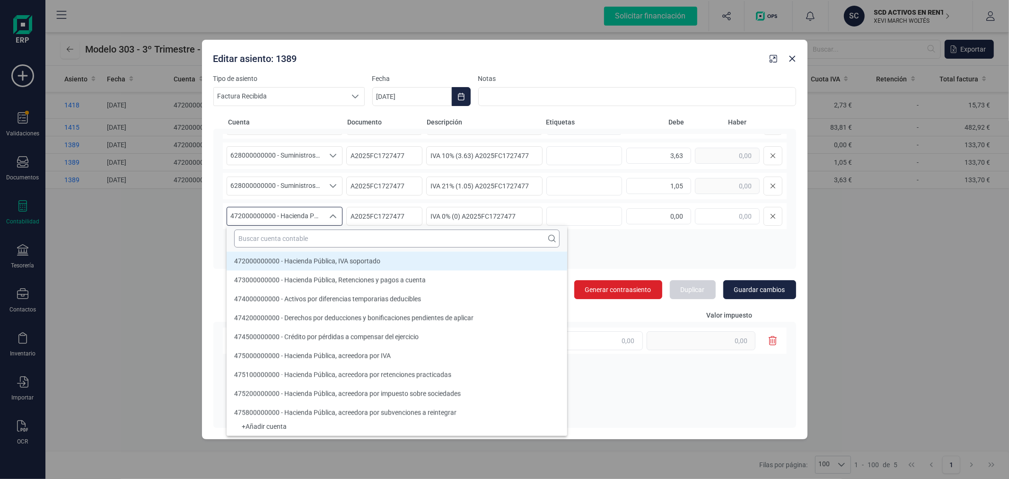
click at [308, 232] on input "text" at bounding box center [396, 238] width 325 height 18
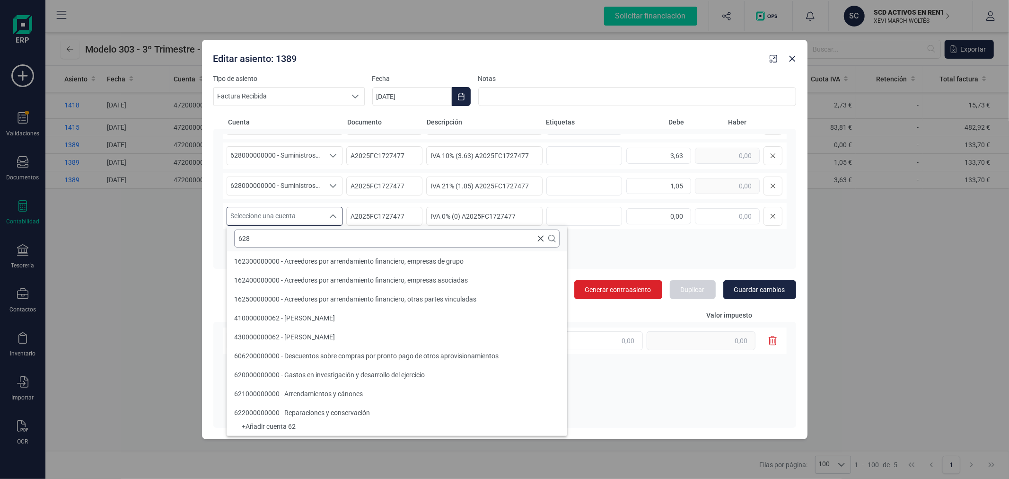
scroll to position [0, 0]
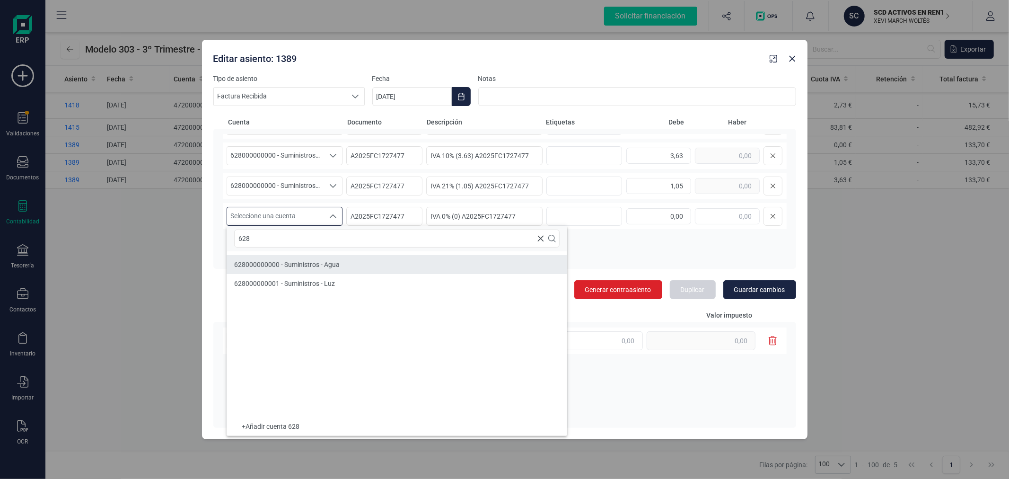
type input "628"
click at [331, 262] on span "628000000000 - Suministros - Agua" at bounding box center [286, 265] width 105 height 8
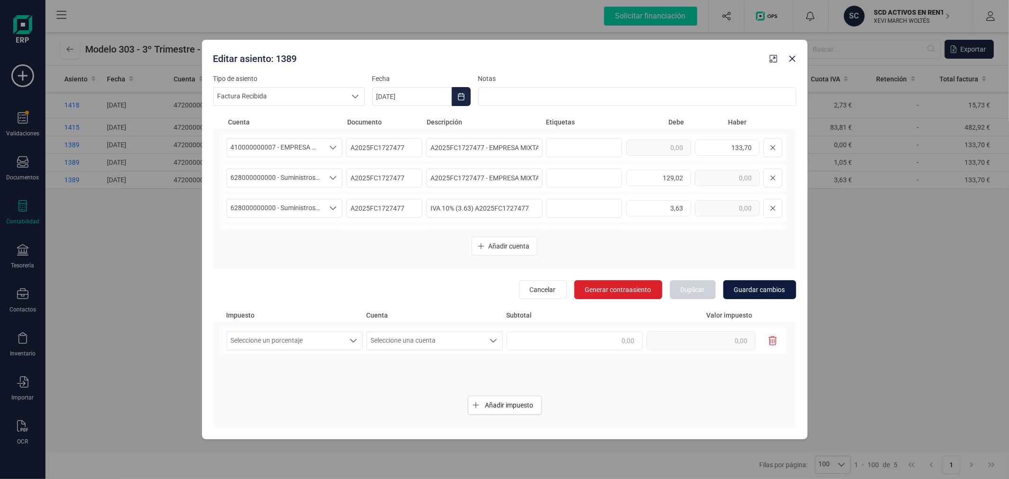
click at [756, 289] on span "Guardar cambios" at bounding box center [759, 289] width 51 height 9
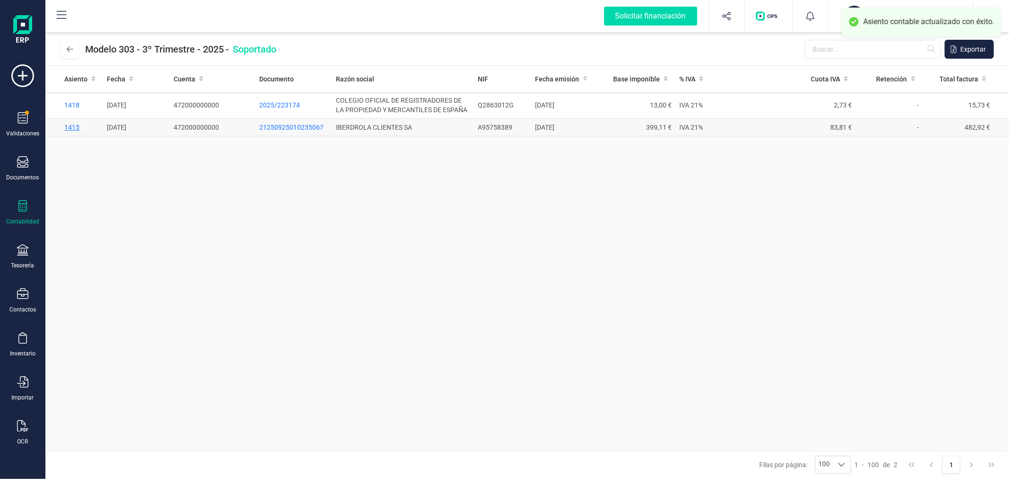
click at [74, 124] on span "1415" at bounding box center [71, 127] width 15 height 8
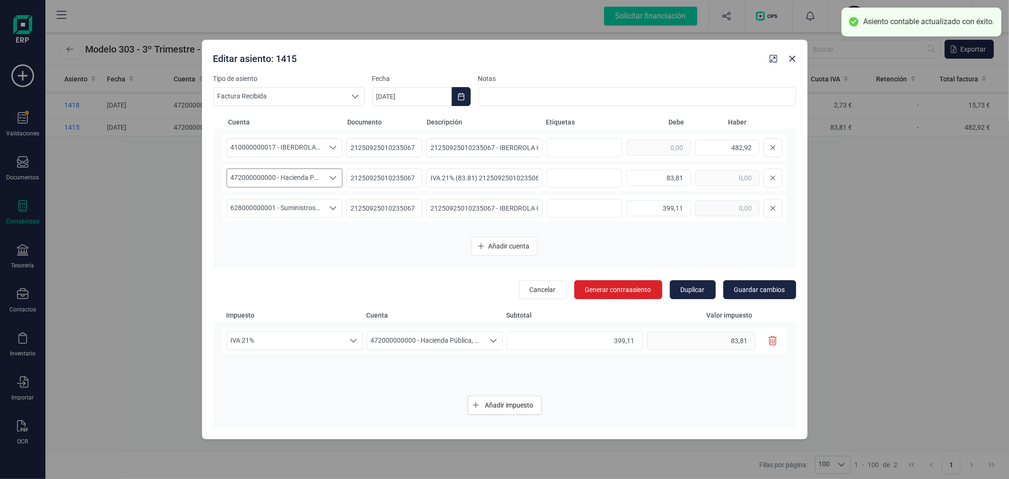
click at [300, 176] on span "472000000000 - Hacienda Pública, IVA soportado" at bounding box center [275, 178] width 97 height 18
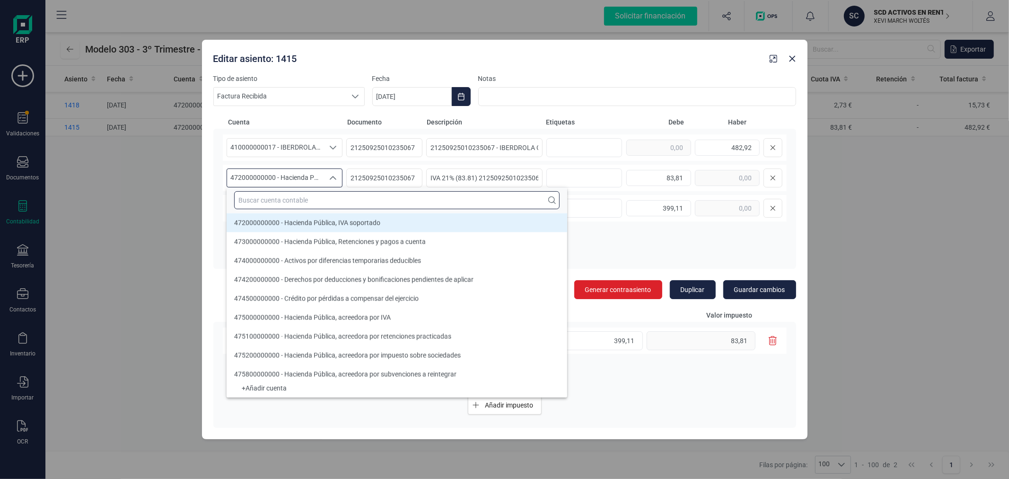
click at [311, 201] on input "text" at bounding box center [396, 200] width 325 height 18
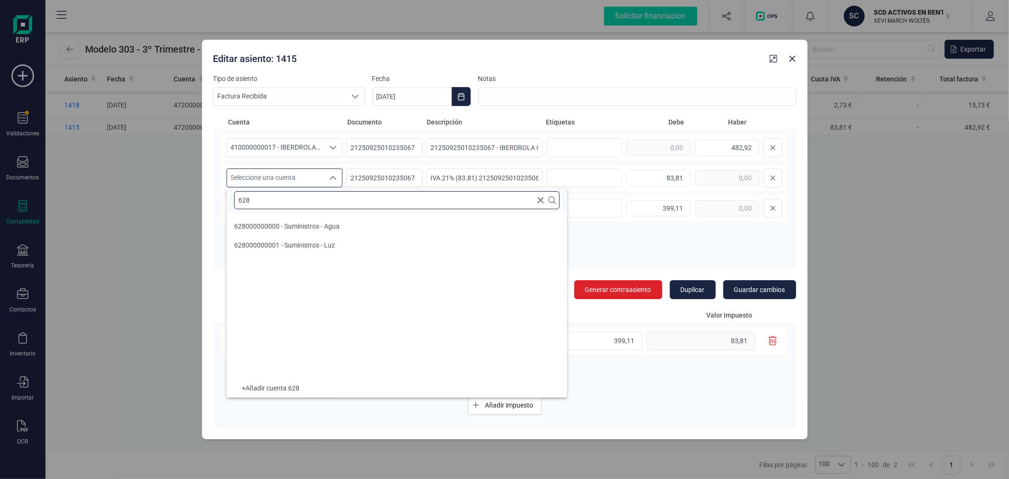
scroll to position [0, 0]
type input "628"
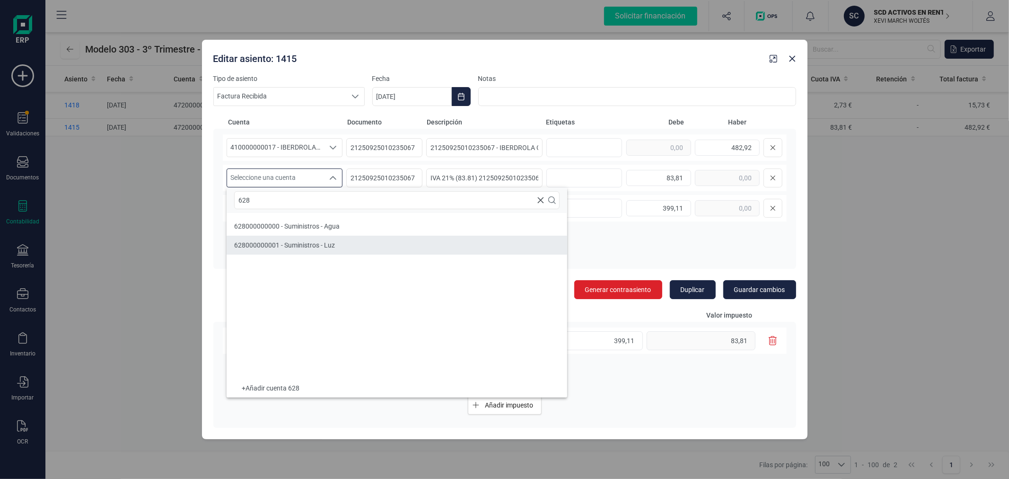
click at [322, 247] on span "628000000001 - Suministros - Luz" at bounding box center [284, 245] width 101 height 8
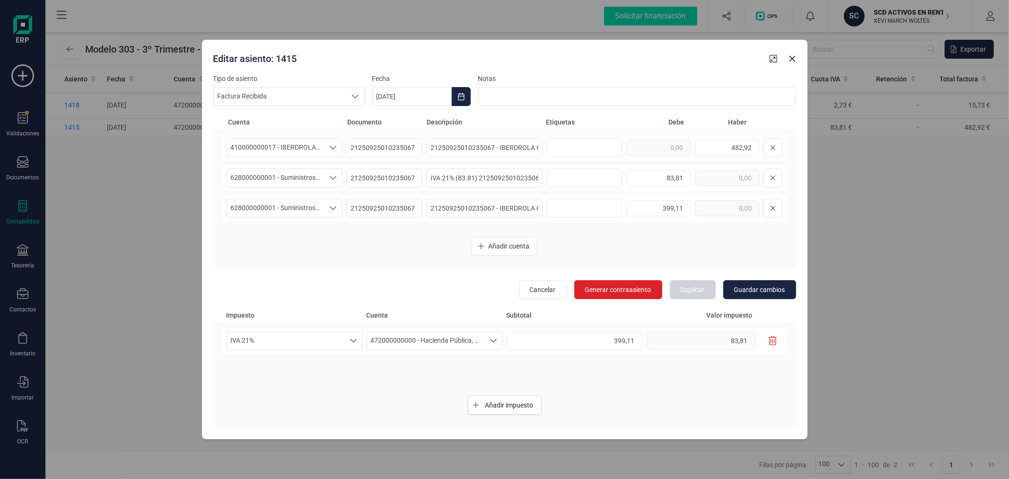
click at [772, 338] on icon "button" at bounding box center [773, 340] width 9 height 9
click at [753, 290] on span "Guardar cambios" at bounding box center [759, 289] width 51 height 9
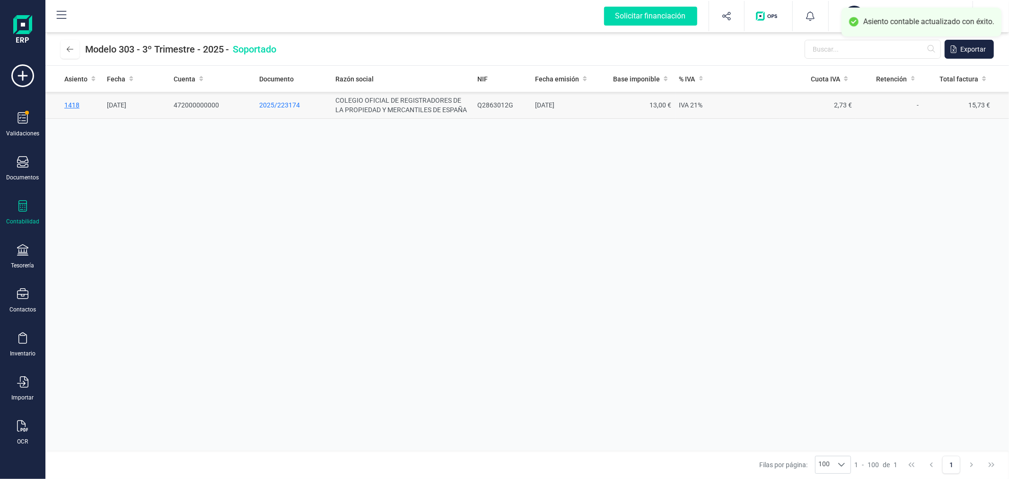
click at [73, 104] on span "1418" at bounding box center [71, 105] width 15 height 8
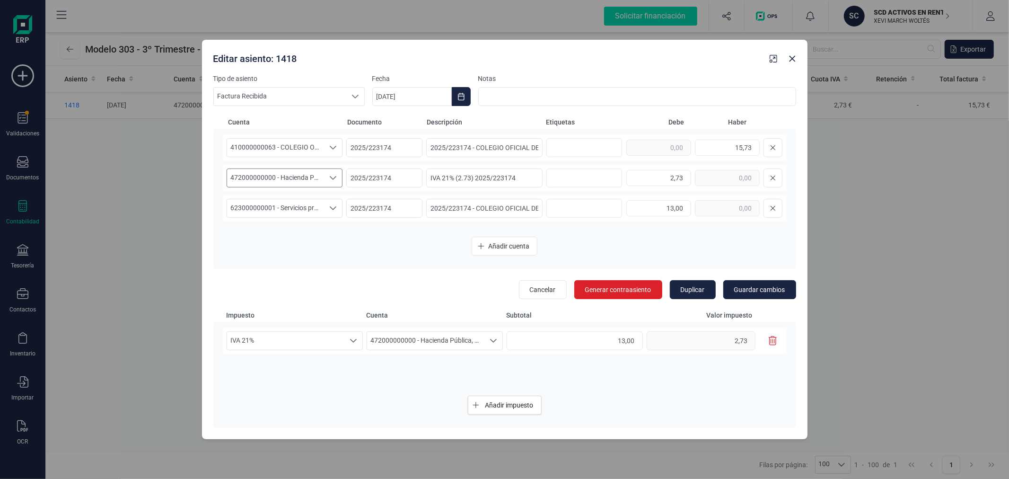
click at [311, 177] on span "472000000000 - Hacienda Pública, IVA soportado" at bounding box center [275, 178] width 97 height 18
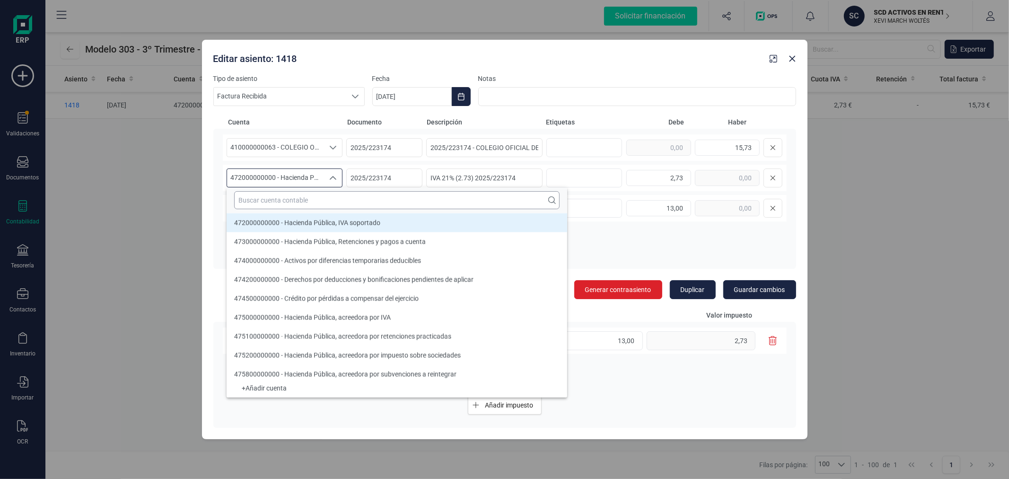
click at [320, 200] on input "text" at bounding box center [396, 200] width 325 height 18
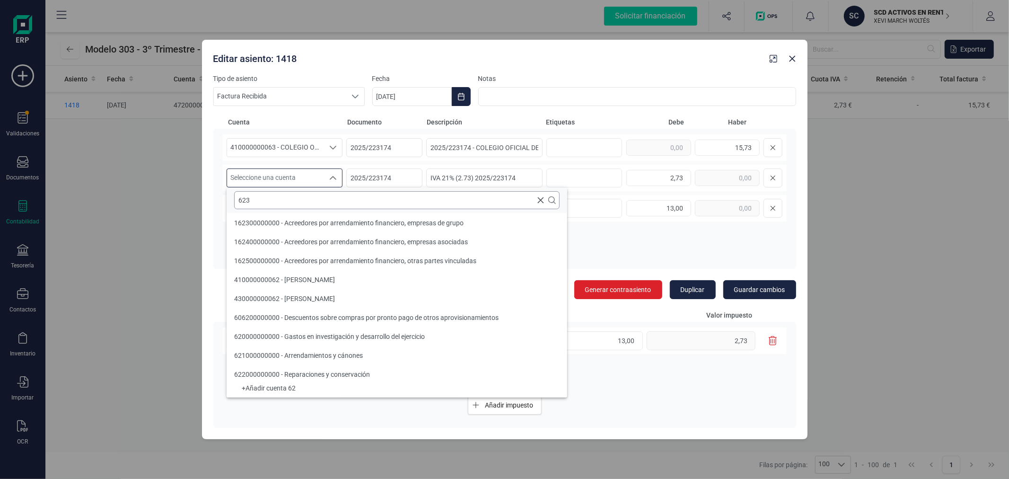
scroll to position [0, 0]
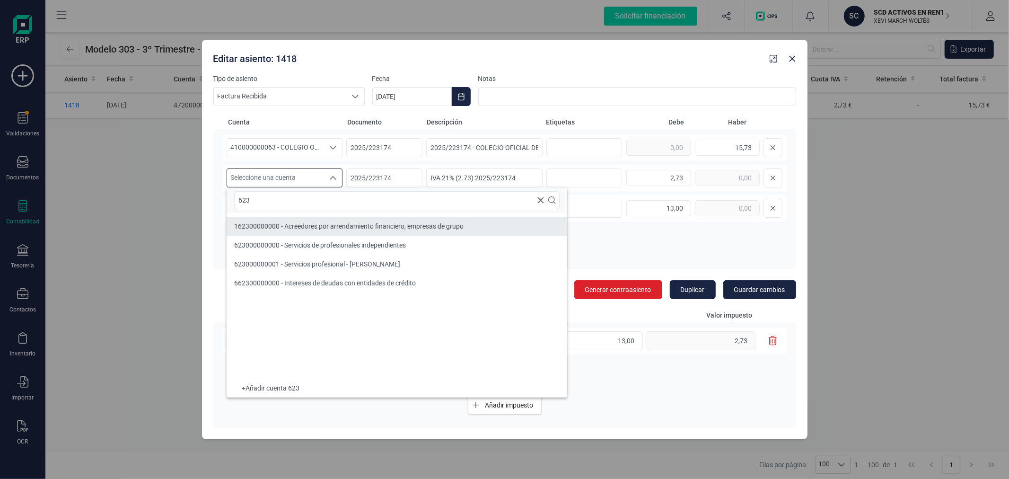
type input "623"
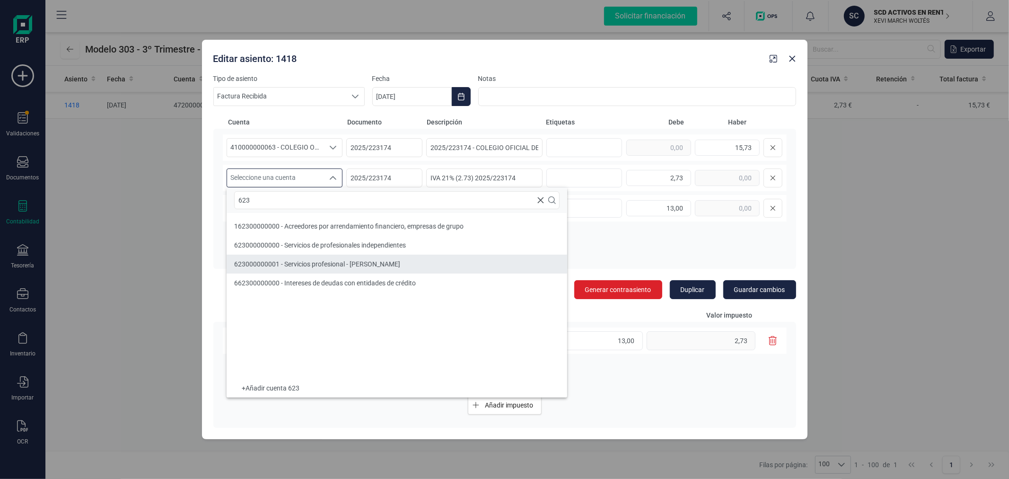
click at [334, 261] on span "623000000001 - Servicios profesional - Jose Benlliure" at bounding box center [317, 264] width 166 height 8
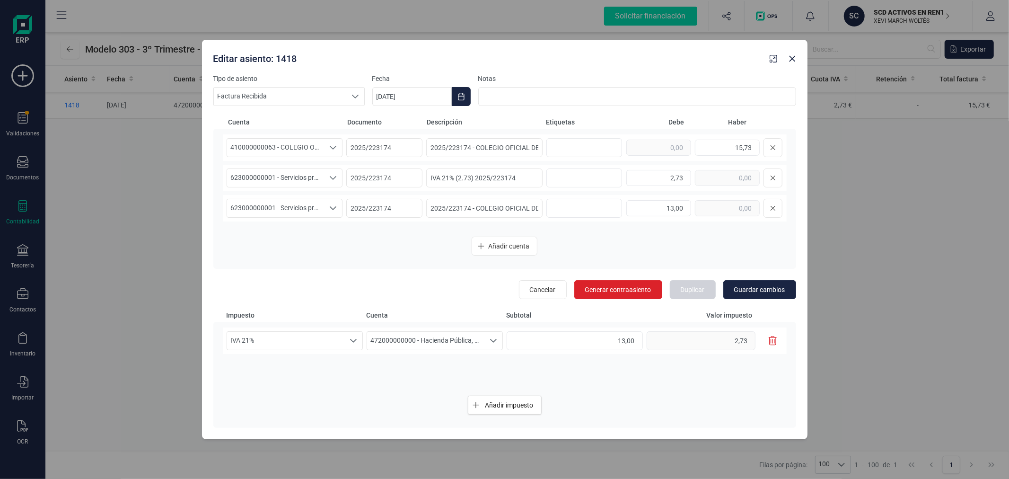
click at [772, 339] on icon "button" at bounding box center [773, 340] width 9 height 9
click at [767, 289] on span "Guardar cambios" at bounding box center [759, 289] width 51 height 9
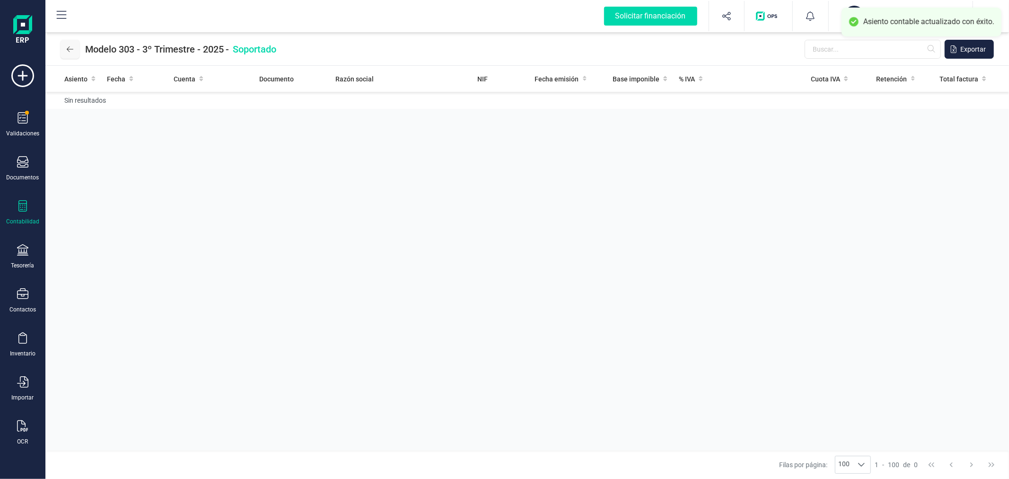
click at [69, 51] on icon at bounding box center [70, 49] width 7 height 8
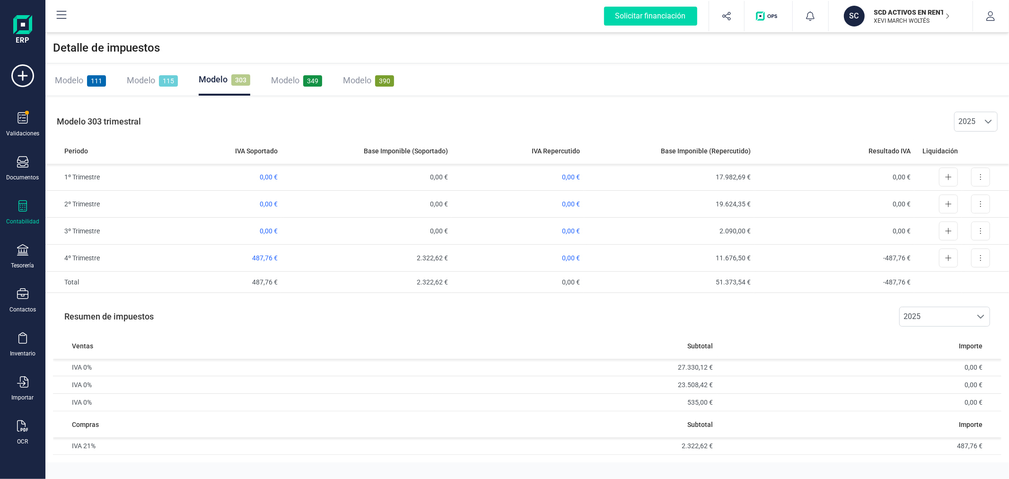
click at [150, 78] on span "Modelo" at bounding box center [141, 80] width 28 height 10
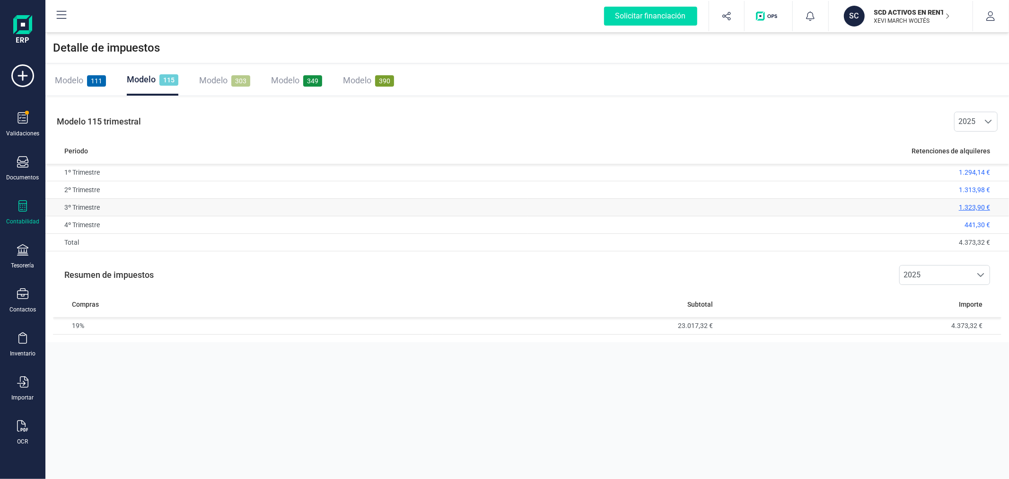
click at [969, 209] on span "1.323,90 €" at bounding box center [974, 207] width 31 height 8
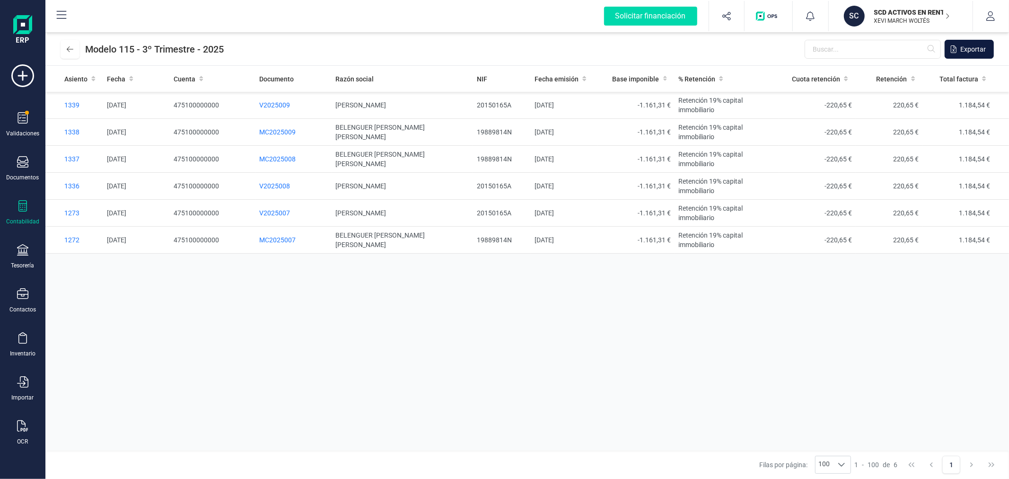
click at [973, 49] on span "Exportar" at bounding box center [973, 48] width 26 height 9
click at [882, 22] on p "XEVI MARCH WOLTÉS" at bounding box center [912, 21] width 76 height 8
click at [63, 46] on button at bounding box center [70, 49] width 19 height 19
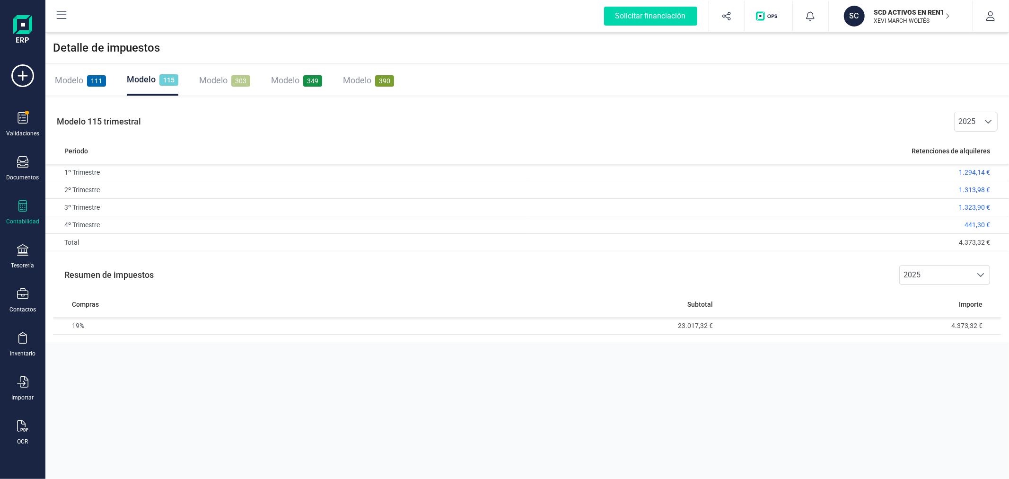
click at [902, 9] on p "SCD ACTIVOS EN RENTABILIDAD SL" at bounding box center [912, 12] width 76 height 9
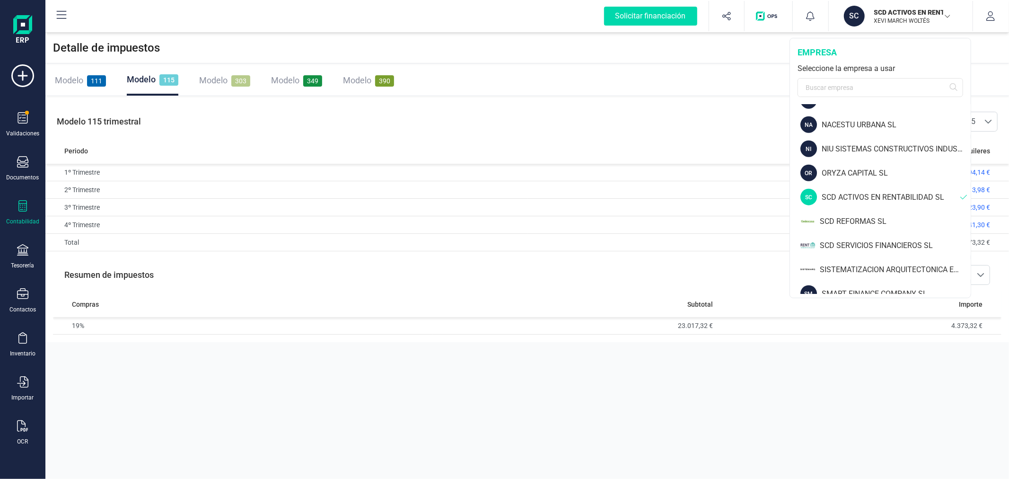
scroll to position [841, 0]
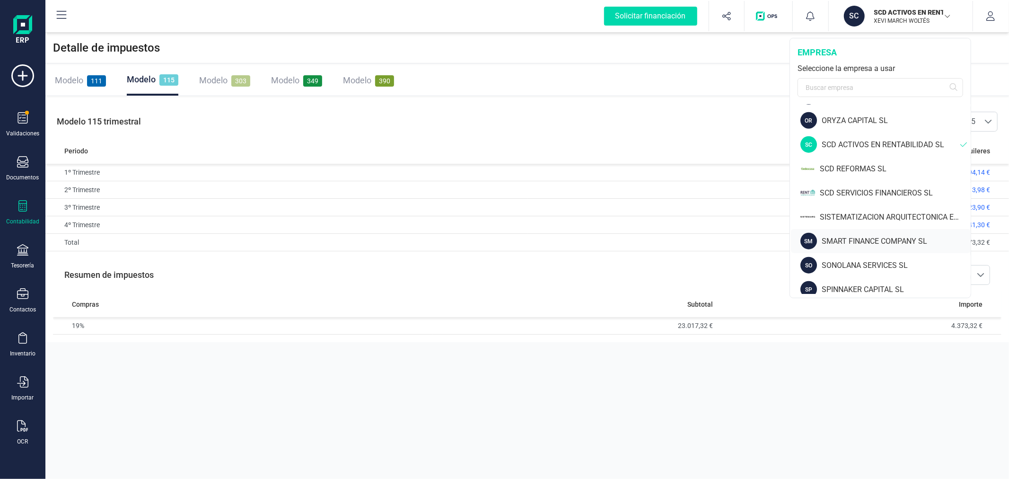
click at [851, 239] on div "SMART FINANCE COMPANY SL" at bounding box center [896, 241] width 149 height 11
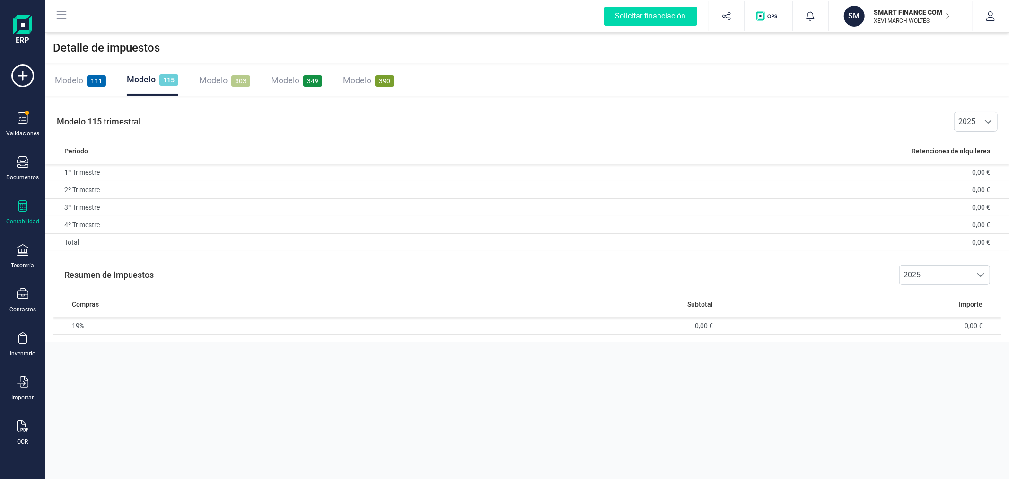
click at [76, 81] on span "Modelo" at bounding box center [69, 80] width 28 height 10
click at [225, 80] on span "Modelo" at bounding box center [213, 80] width 28 height 10
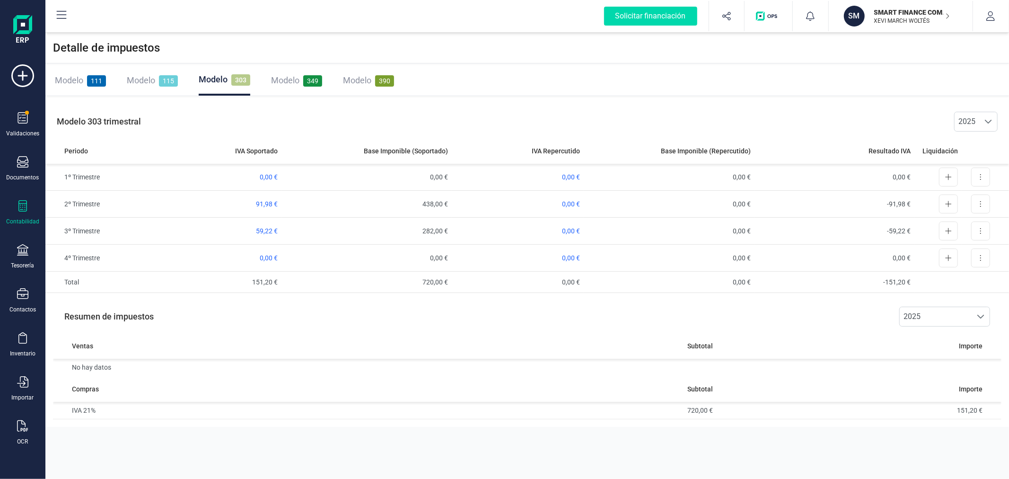
click at [304, 78] on span "349" at bounding box center [312, 80] width 19 height 11
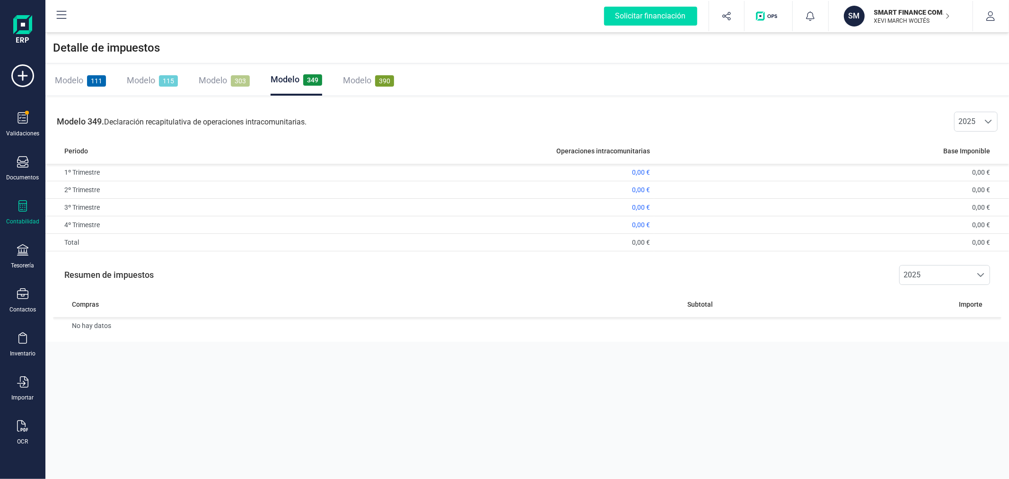
click at [900, 16] on p "SMART FINANCE COMPANY SL" at bounding box center [912, 12] width 76 height 9
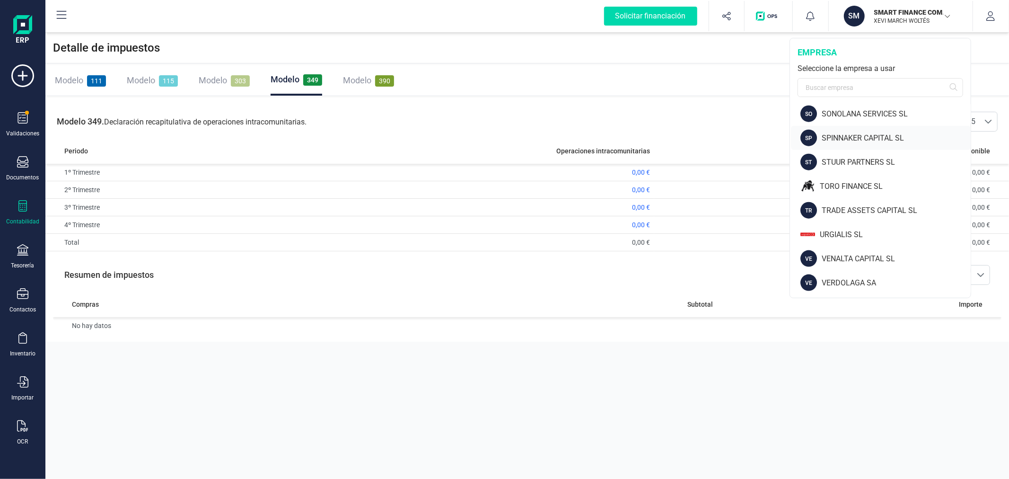
scroll to position [887, 0]
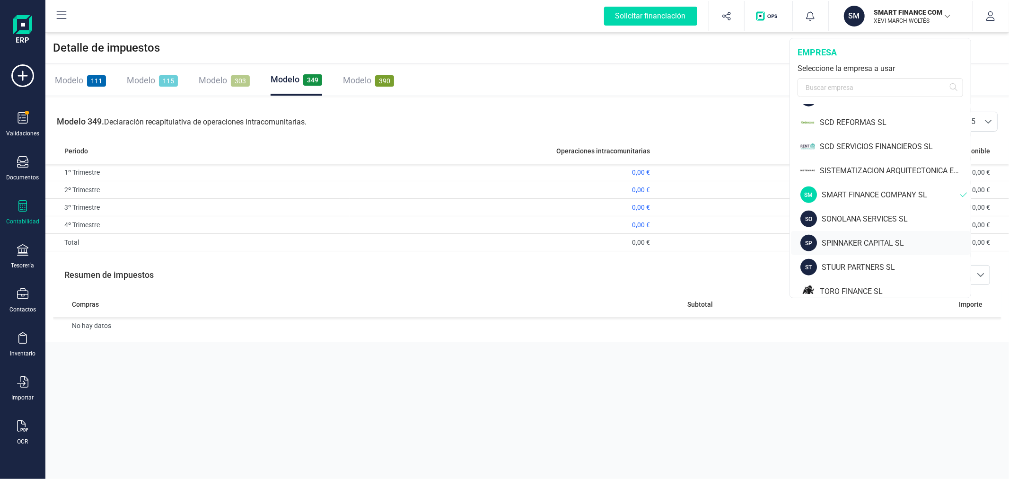
click at [851, 242] on div "SPINNAKER CAPITAL SL" at bounding box center [896, 242] width 149 height 11
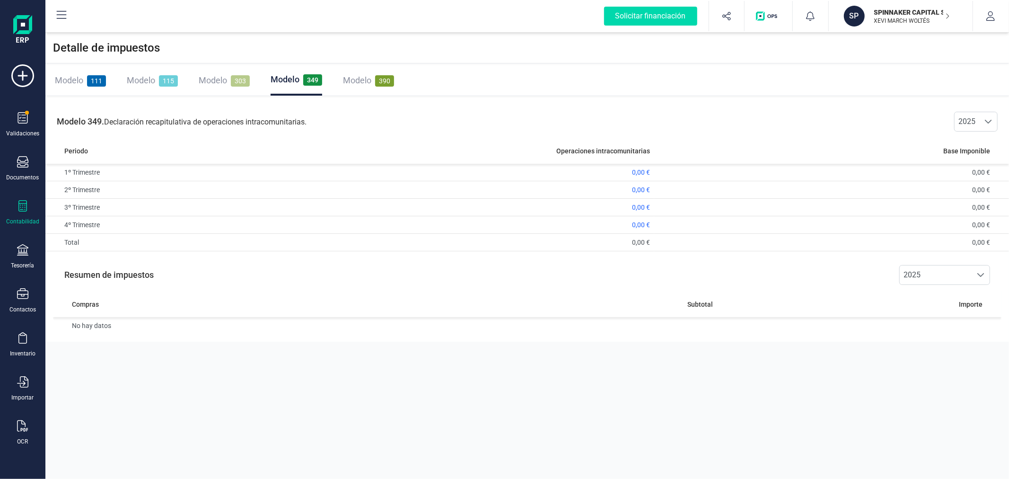
click at [228, 83] on div "Modelo 303" at bounding box center [224, 80] width 51 height 13
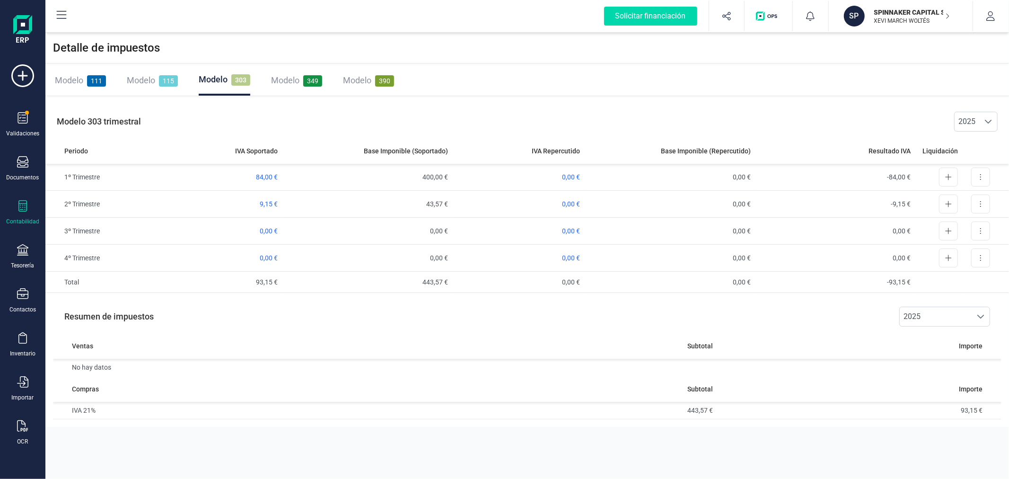
click at [150, 70] on div "Modelo 115" at bounding box center [152, 80] width 51 height 30
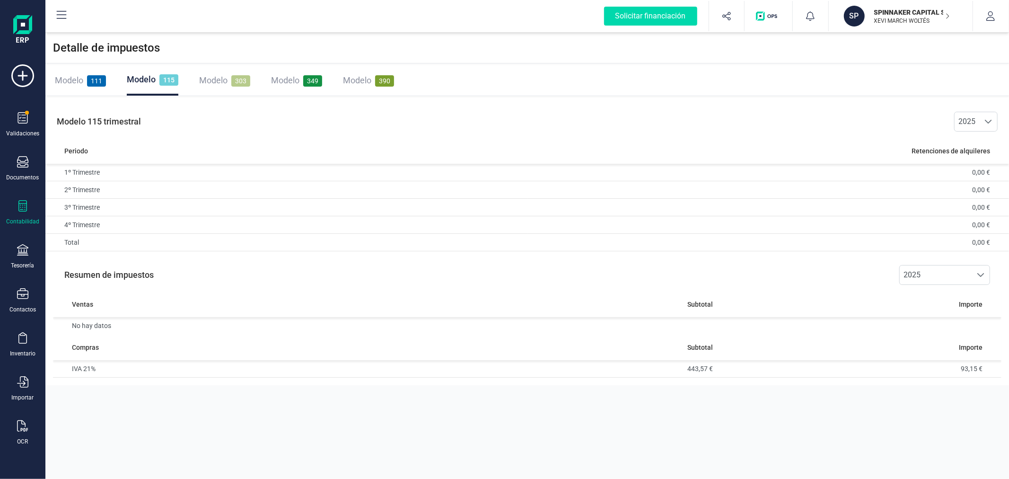
click at [86, 84] on div "Modelo 111" at bounding box center [80, 80] width 51 height 13
click at [915, 17] on p "XEVI MARCH WOLTÉS" at bounding box center [912, 21] width 76 height 8
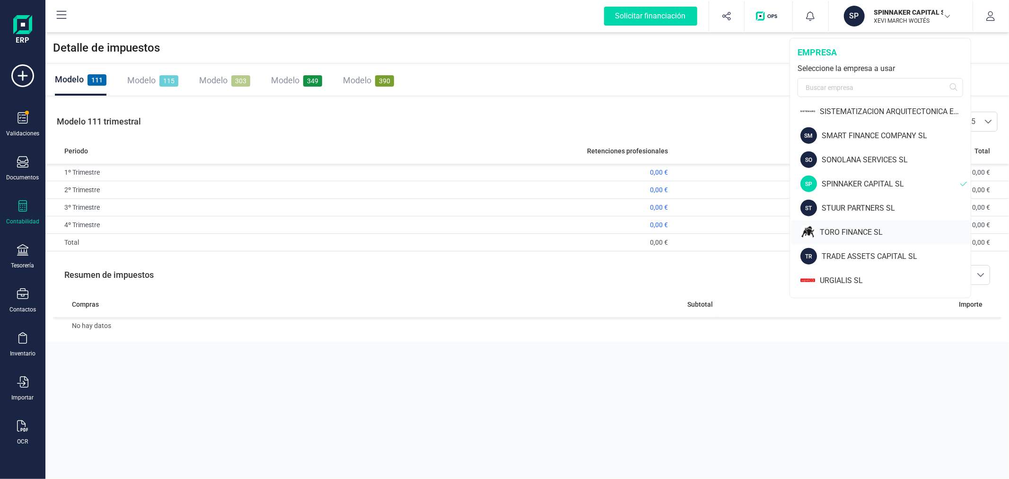
scroll to position [992, 0]
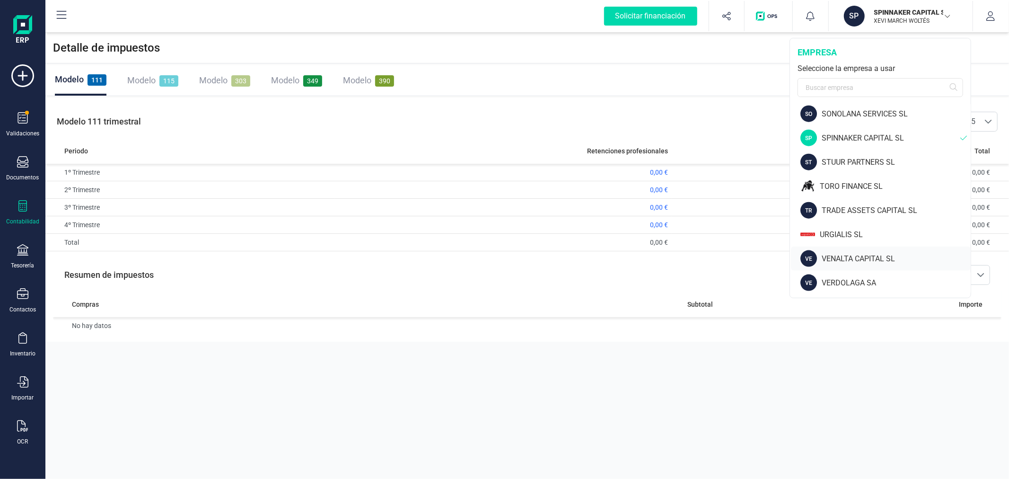
click at [871, 248] on div "VE VENALTA CAPITAL SL" at bounding box center [881, 258] width 180 height 24
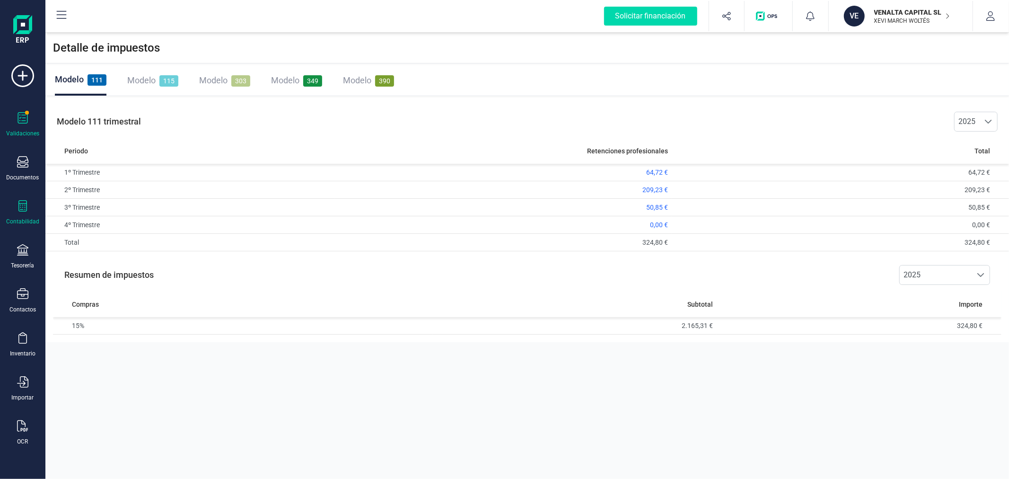
click at [30, 130] on div "Validaciones" at bounding box center [22, 134] width 33 height 8
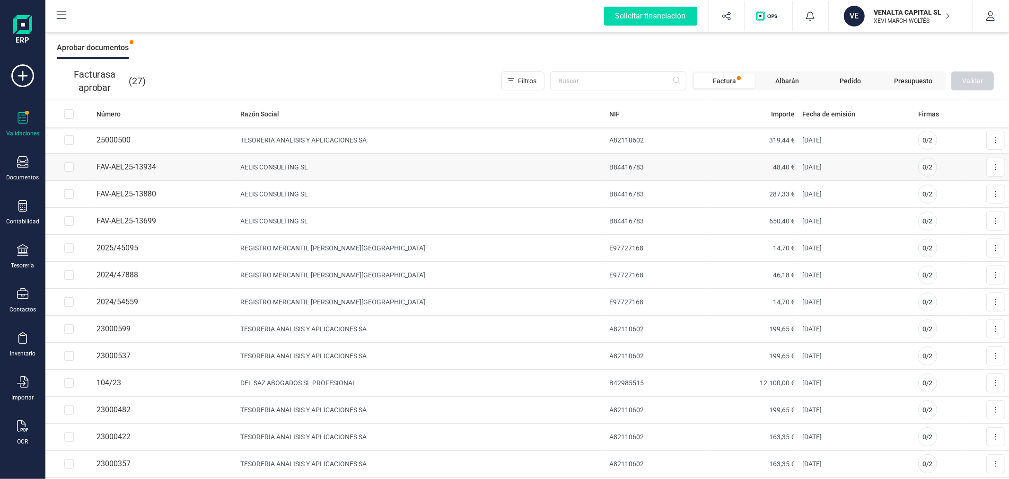
click at [68, 166] on input "Row Selected befe771a-5acd-4ddb-9356-062141046711" at bounding box center [68, 166] width 9 height 9
checkbox input "true"
click at [68, 196] on input "Row Selected 2493d740-cca1-4d2b-a7b9-1eae9ac414e6" at bounding box center [68, 193] width 9 height 9
checkbox input "true"
click at [67, 221] on input "Row Selected af3da5e0-d52b-4235-813d-76d86f6f538f" at bounding box center [68, 220] width 9 height 9
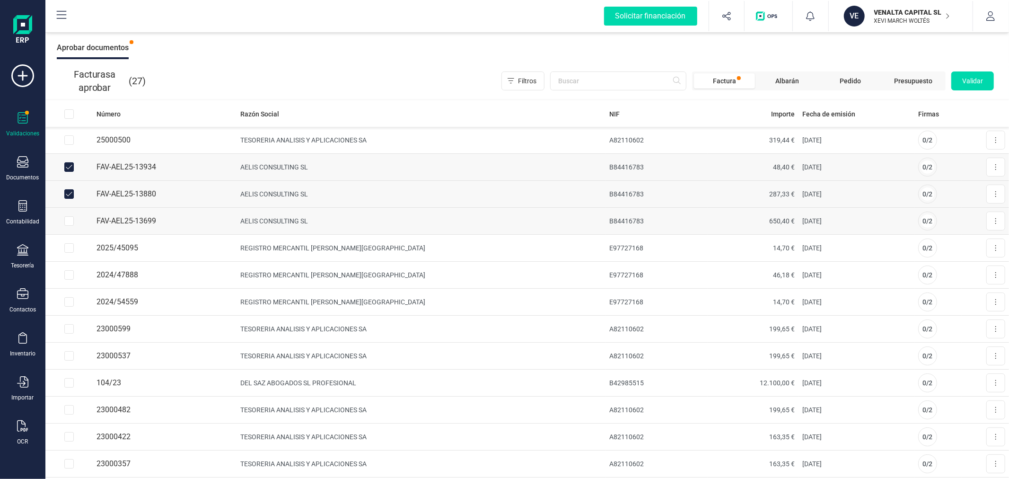
checkbox input "true"
click at [66, 246] on input "Row Selected a95c7d25-e6d5-4ae5-8b26-48e80ff83d4e" at bounding box center [68, 247] width 9 height 9
checkbox input "true"
click at [972, 83] on span "Validar" at bounding box center [972, 80] width 21 height 9
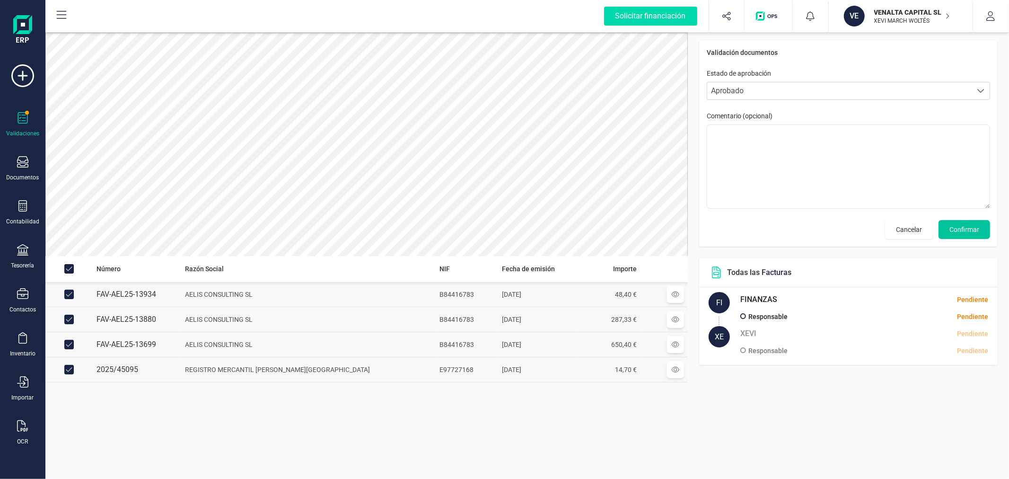
click at [965, 228] on span "Confirmar" at bounding box center [964, 229] width 30 height 9
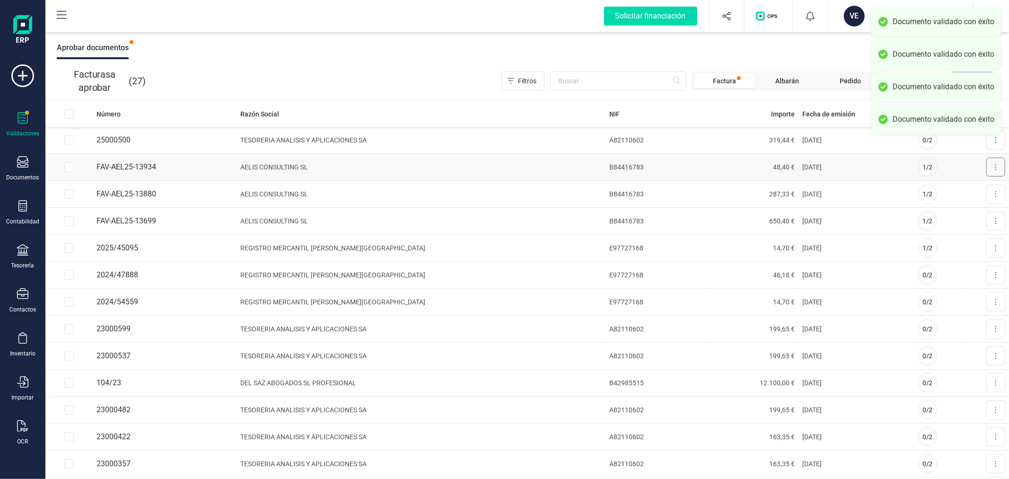
click at [991, 169] on button at bounding box center [995, 167] width 19 height 19
click at [952, 191] on span "Aprobar factura" at bounding box center [973, 189] width 47 height 9
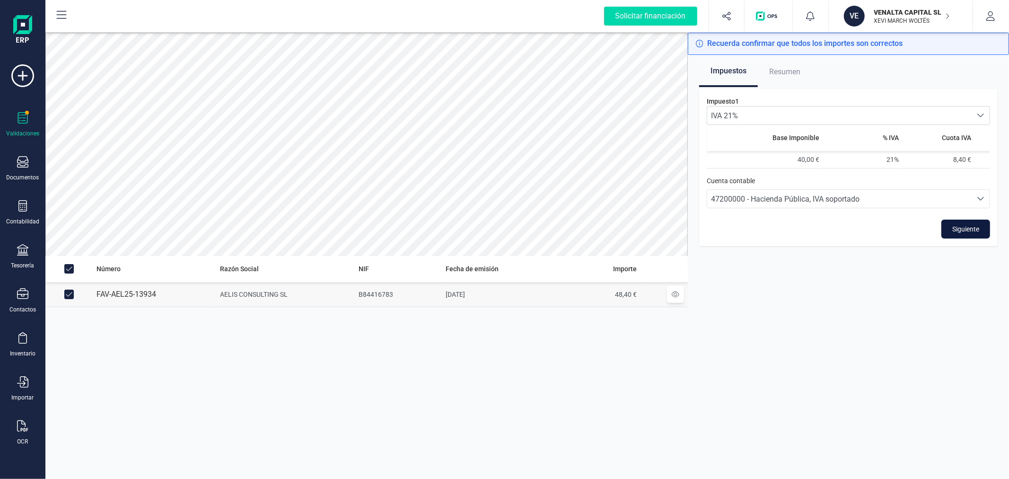
click at [972, 227] on span "Siguiente" at bounding box center [965, 228] width 27 height 9
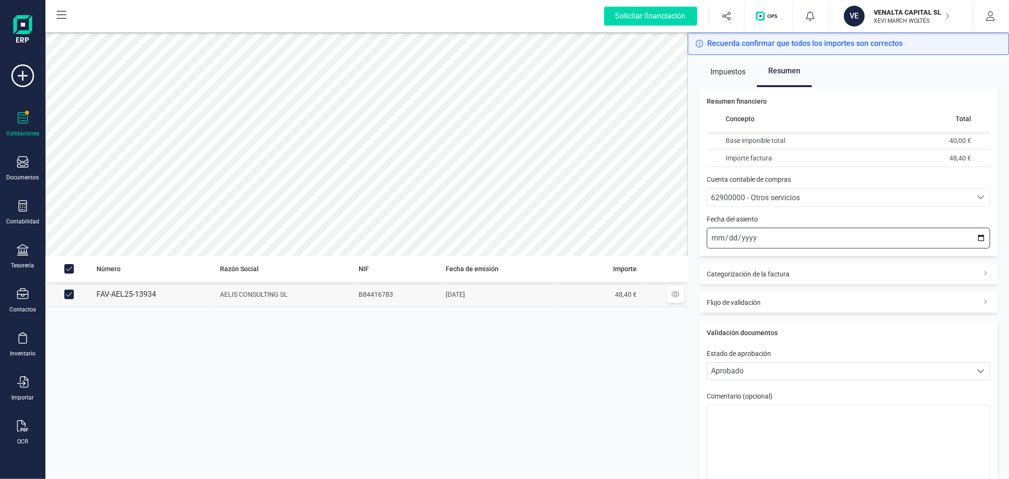
click at [972, 238] on input "[DATE]" at bounding box center [848, 238] width 283 height 21
type input "2025-09-30"
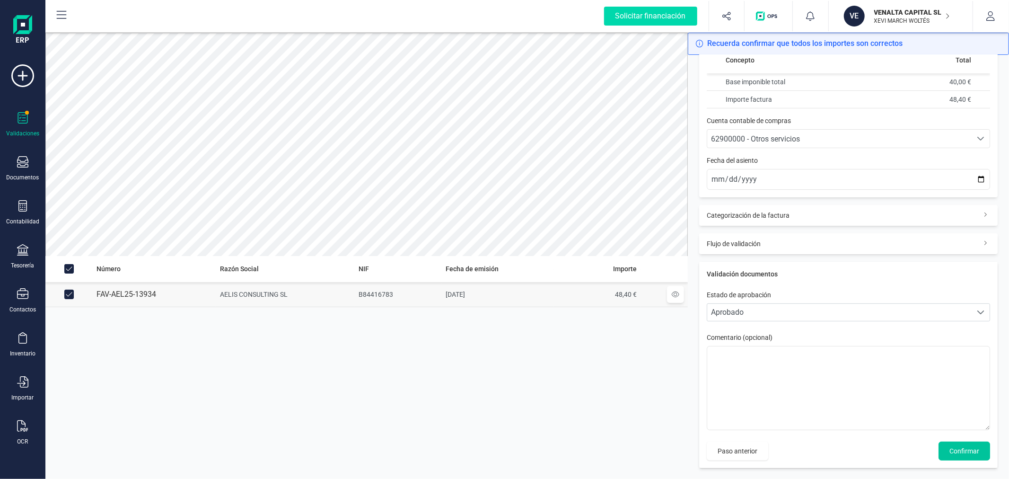
click at [954, 450] on span "Confirmar" at bounding box center [964, 450] width 30 height 9
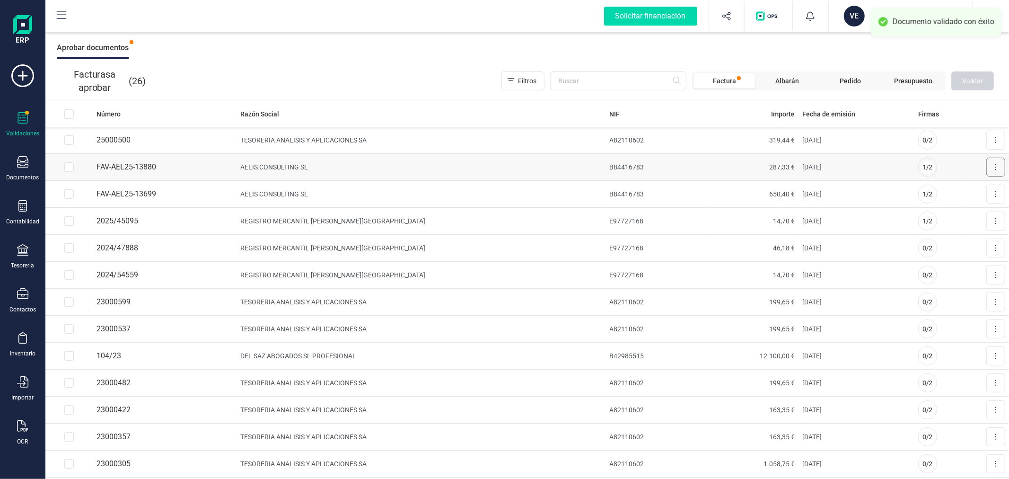
click at [995, 169] on icon at bounding box center [996, 167] width 2 height 8
click at [963, 191] on span "Aprobar factura" at bounding box center [973, 189] width 47 height 9
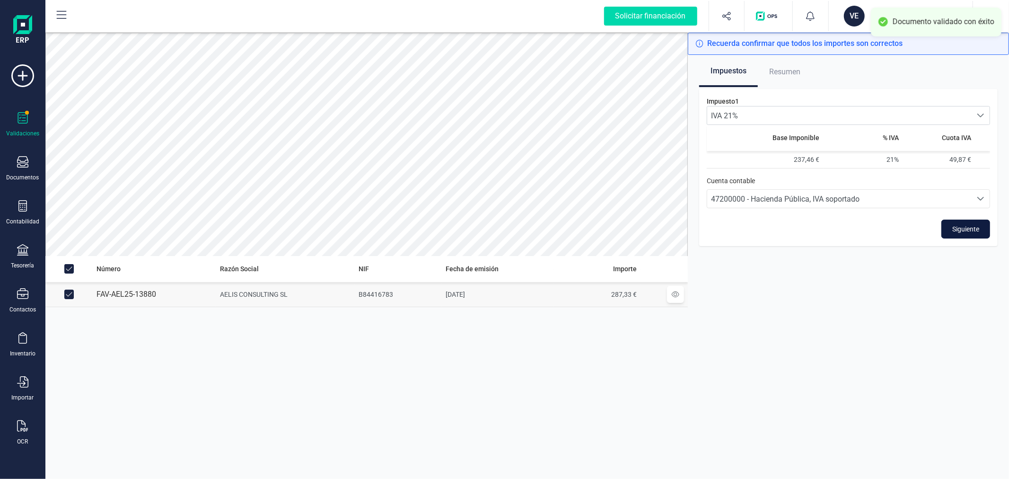
click at [989, 227] on button "Siguiente" at bounding box center [965, 228] width 49 height 19
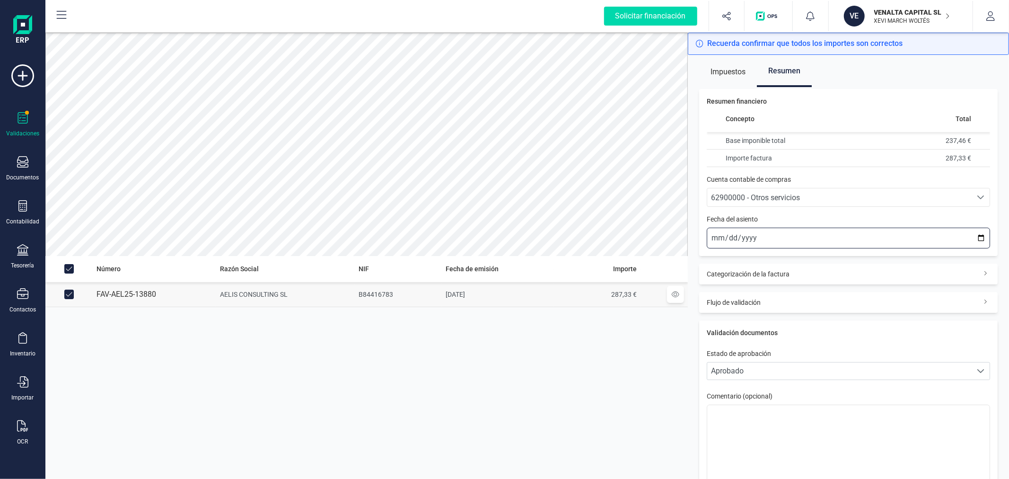
click at [973, 238] on input "[DATE]" at bounding box center [848, 238] width 283 height 21
type input "2025-09-30"
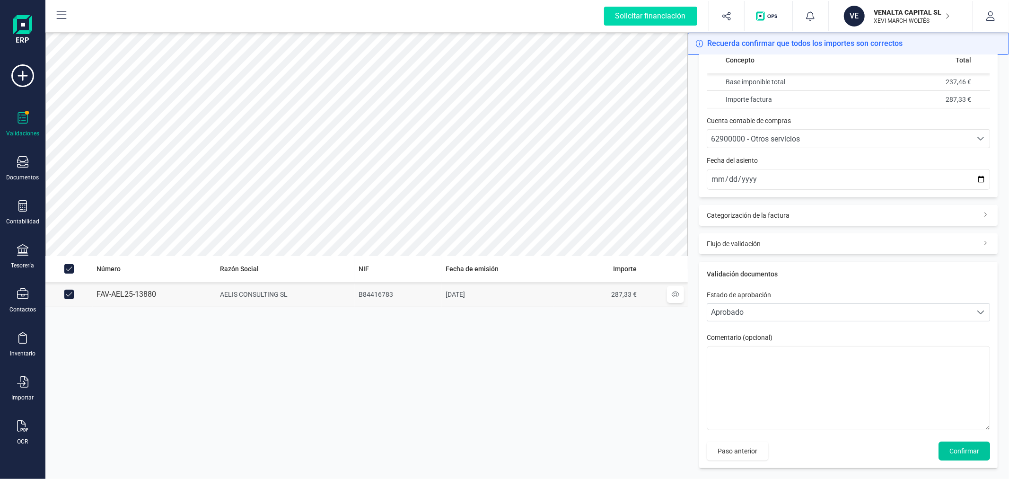
click at [953, 449] on span "Confirmar" at bounding box center [964, 450] width 30 height 9
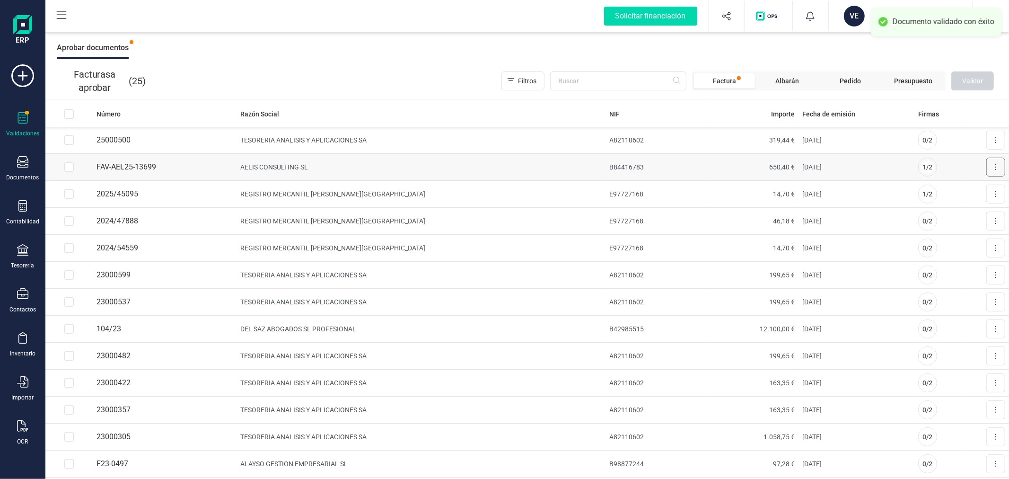
click at [995, 165] on icon at bounding box center [996, 167] width 2 height 8
click at [941, 191] on button "Aprobar factura" at bounding box center [969, 190] width 72 height 19
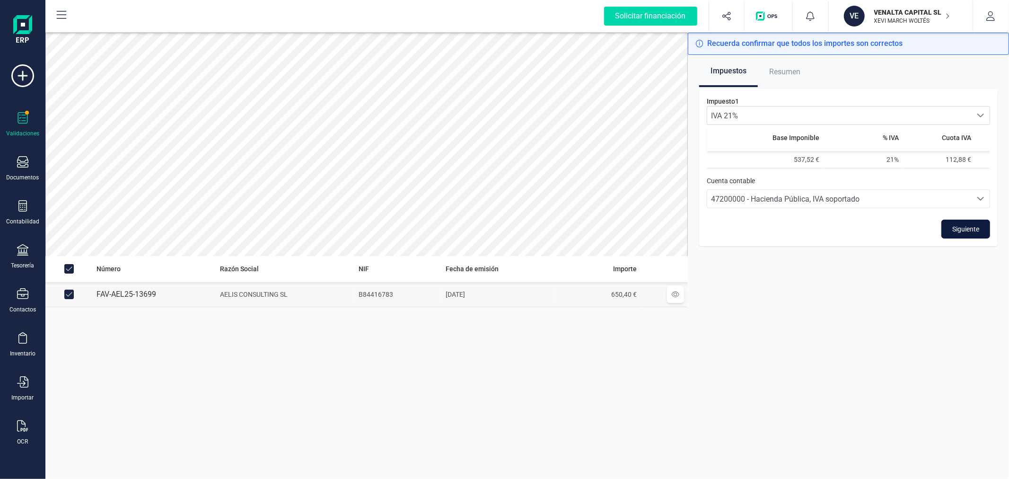
click at [972, 227] on span "Siguiente" at bounding box center [965, 228] width 27 height 9
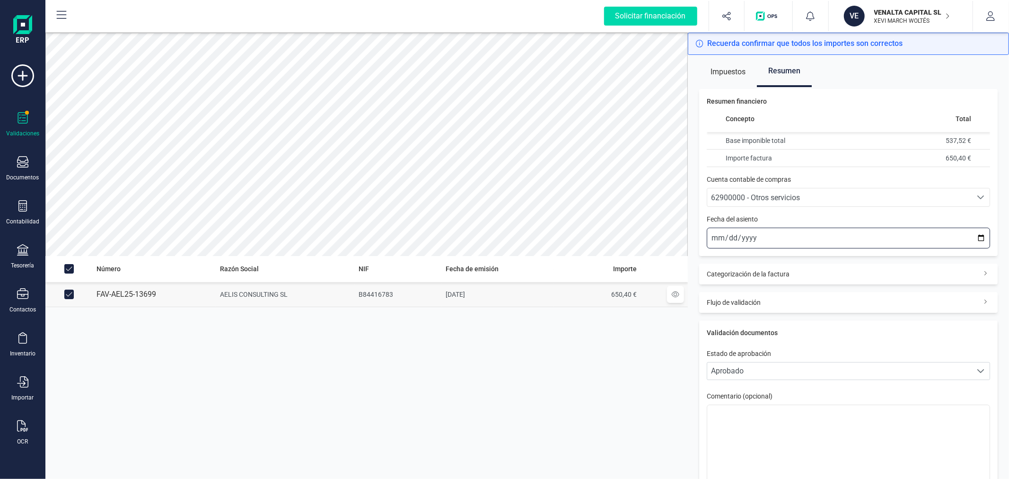
click at [975, 239] on input "[DATE]" at bounding box center [848, 238] width 283 height 21
type input "2025-09-30"
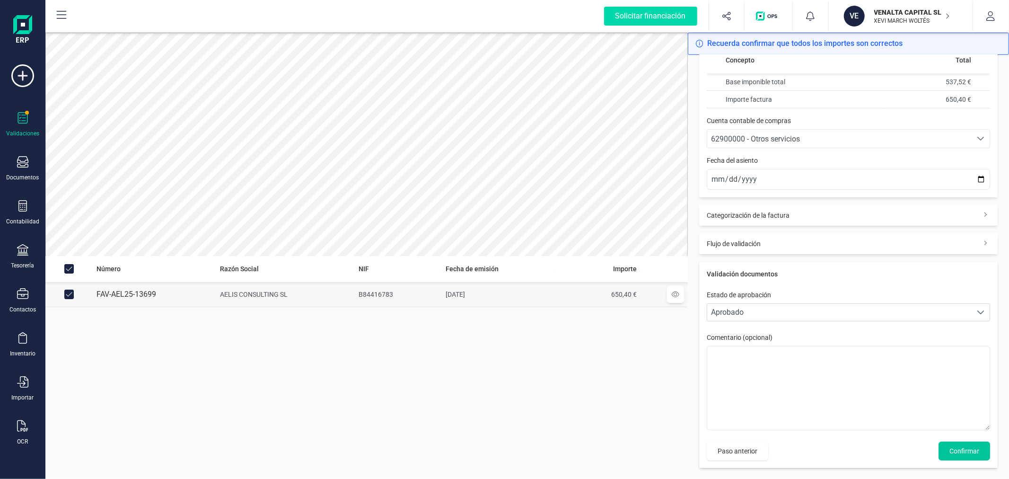
click at [950, 448] on span "Confirmar" at bounding box center [964, 450] width 30 height 9
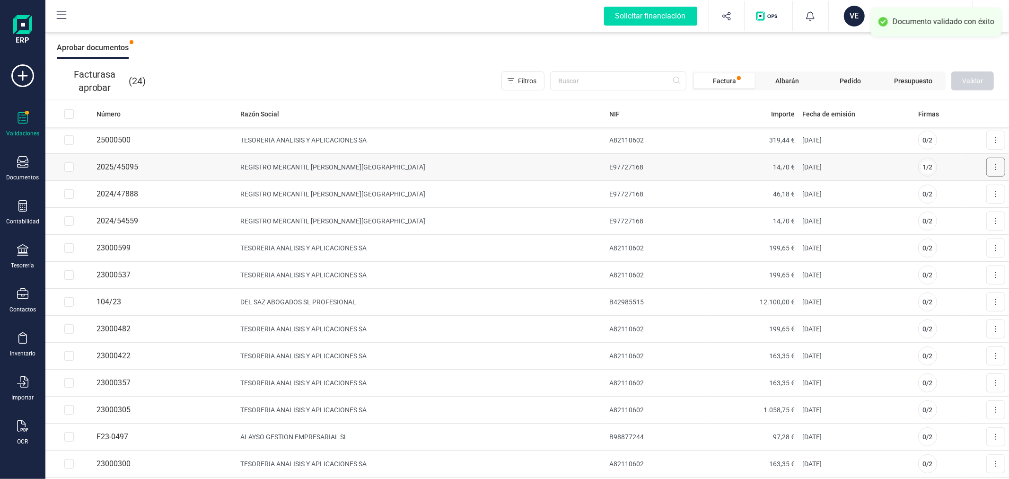
click at [992, 166] on button at bounding box center [995, 167] width 19 height 19
click at [950, 193] on span "Aprobar factura" at bounding box center [973, 189] width 47 height 9
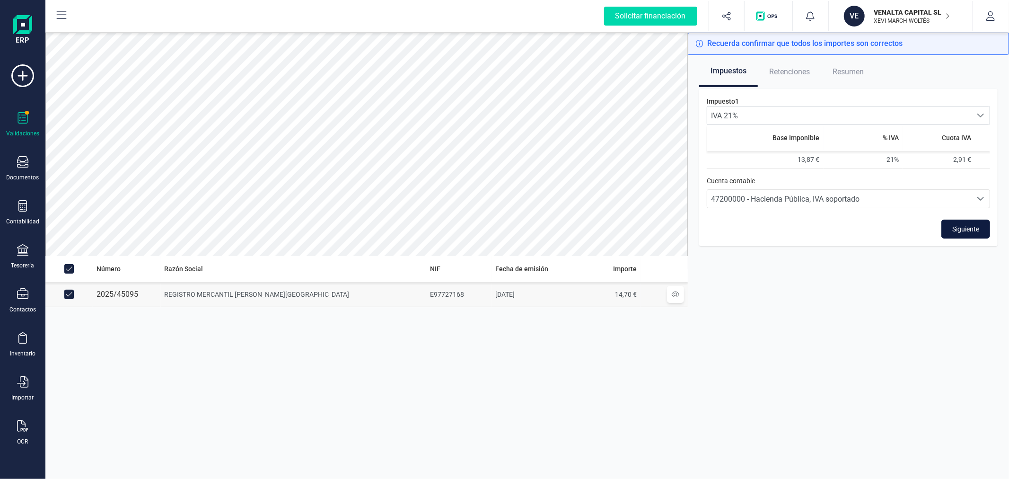
click at [966, 227] on span "Siguiente" at bounding box center [965, 228] width 27 height 9
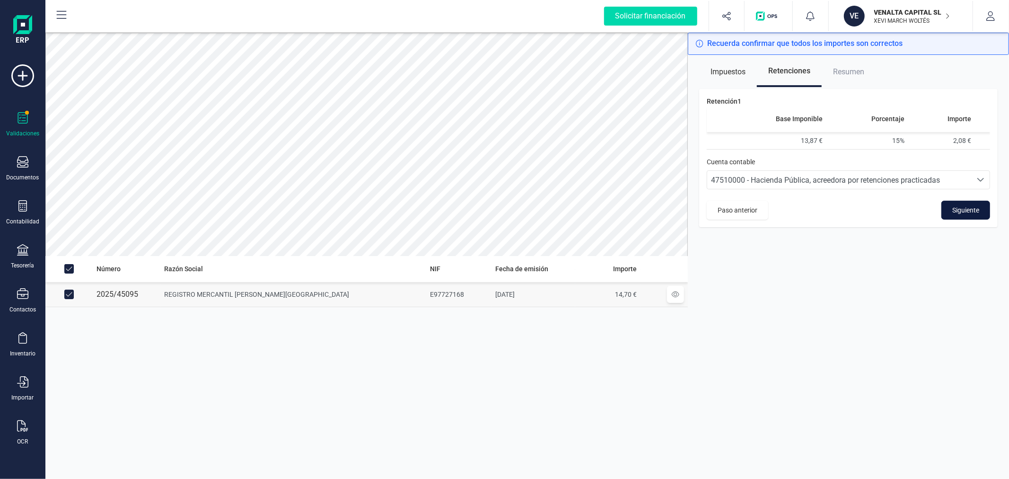
click at [968, 209] on span "Siguiente" at bounding box center [965, 209] width 27 height 9
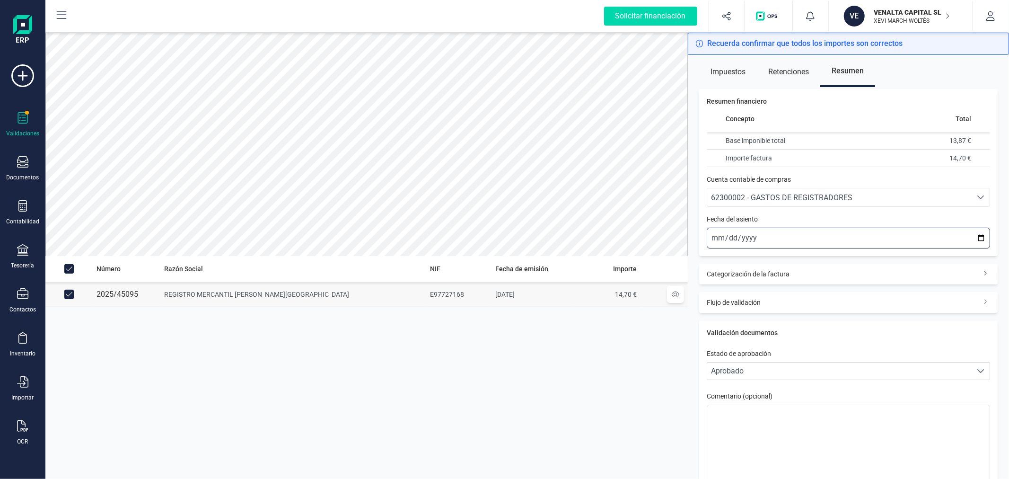
click at [975, 236] on input "[DATE]" at bounding box center [848, 238] width 283 height 21
type input "2025-08-22"
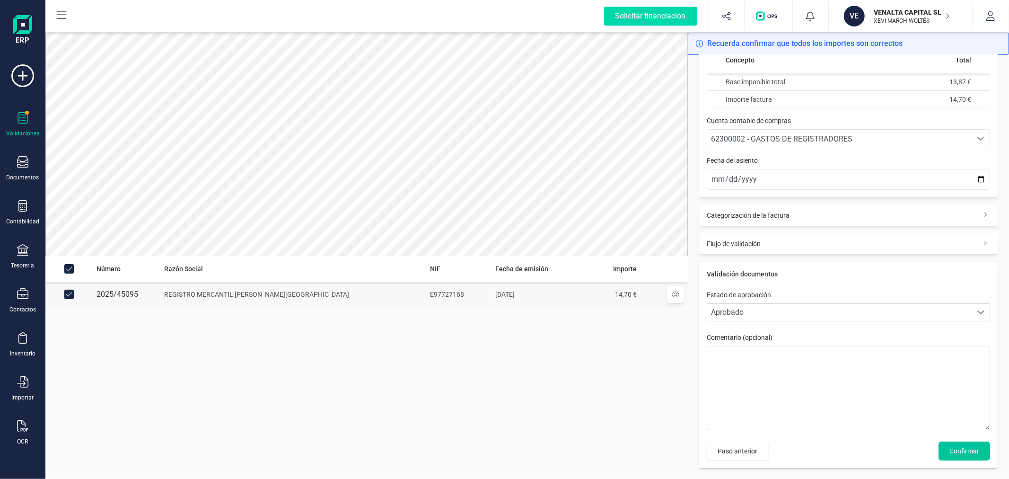
click at [959, 448] on span "Confirmar" at bounding box center [964, 450] width 30 height 9
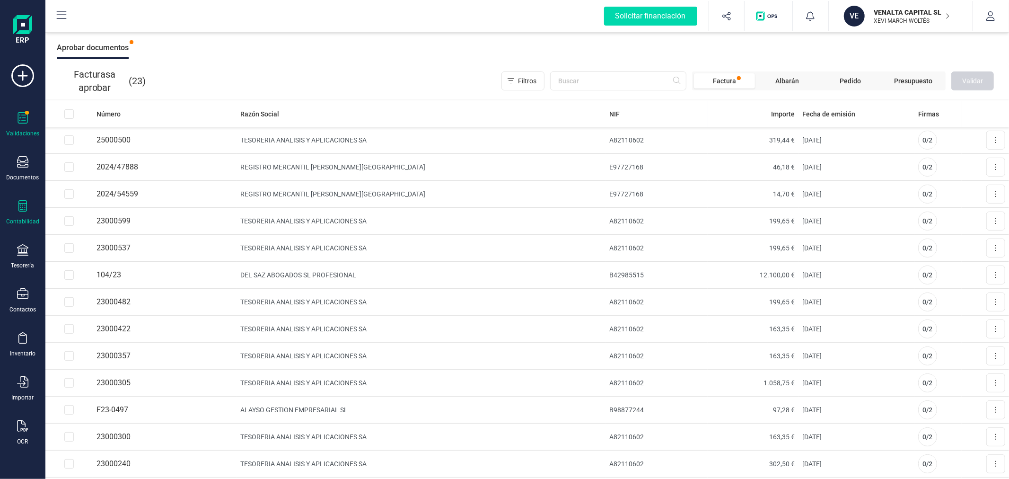
click at [24, 213] on div at bounding box center [22, 207] width 11 height 14
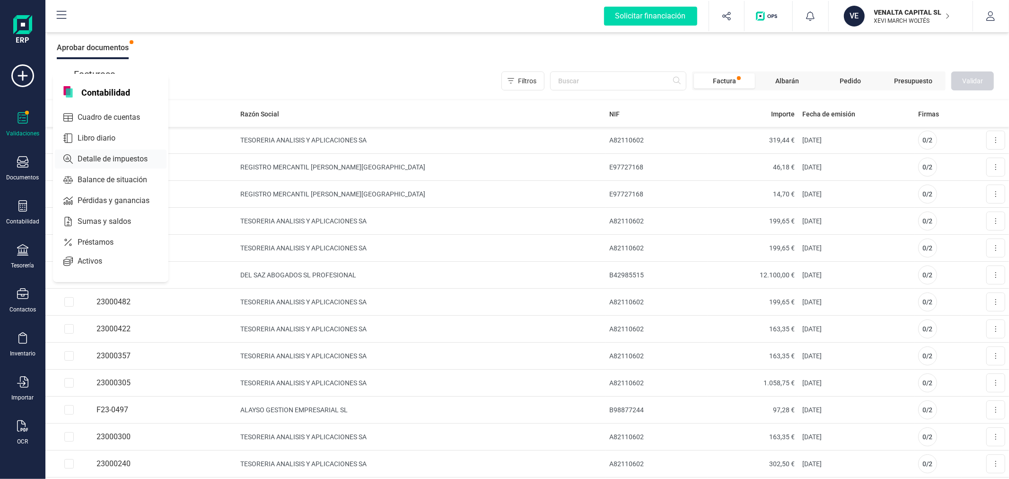
click at [96, 157] on span "Detalle de impuestos" at bounding box center [119, 158] width 91 height 11
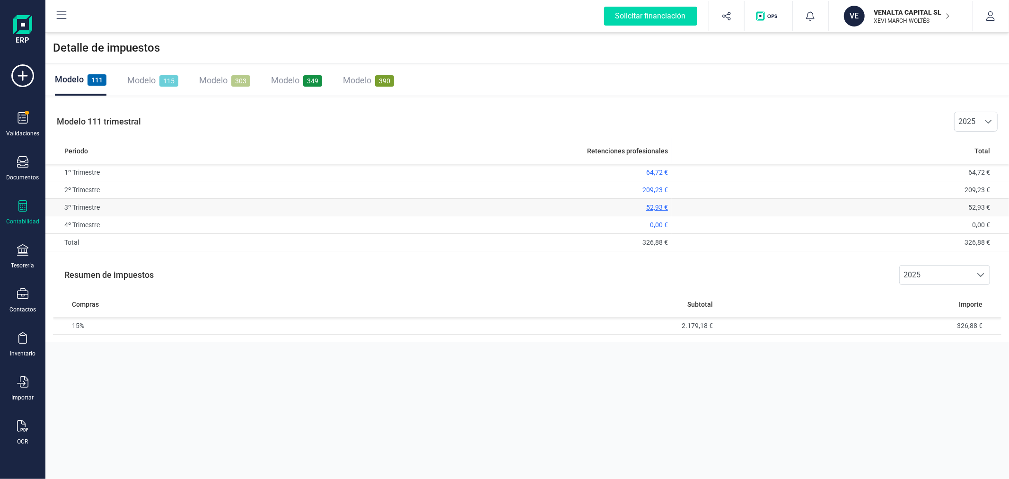
click at [658, 204] on span "52,93 €" at bounding box center [657, 207] width 22 height 8
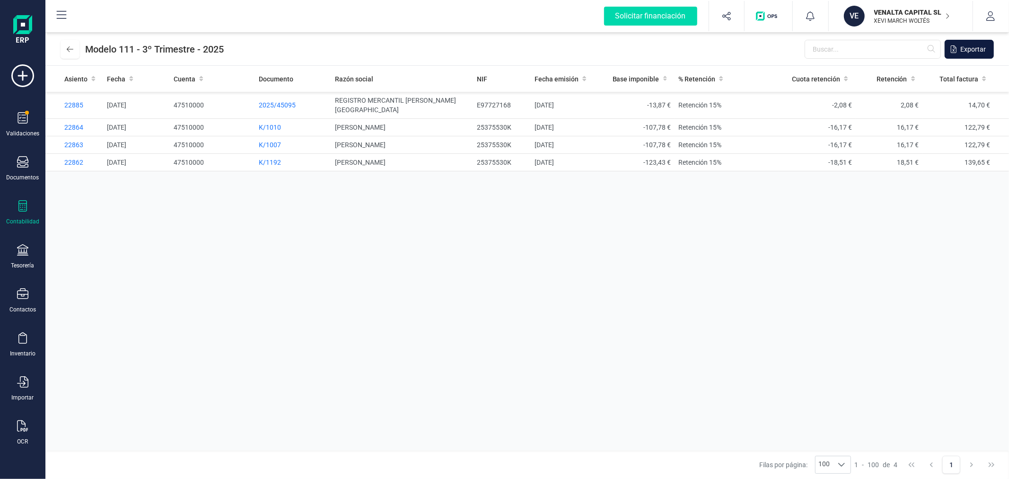
click at [976, 47] on span "Exportar" at bounding box center [973, 48] width 26 height 9
click at [73, 53] on button at bounding box center [70, 49] width 19 height 19
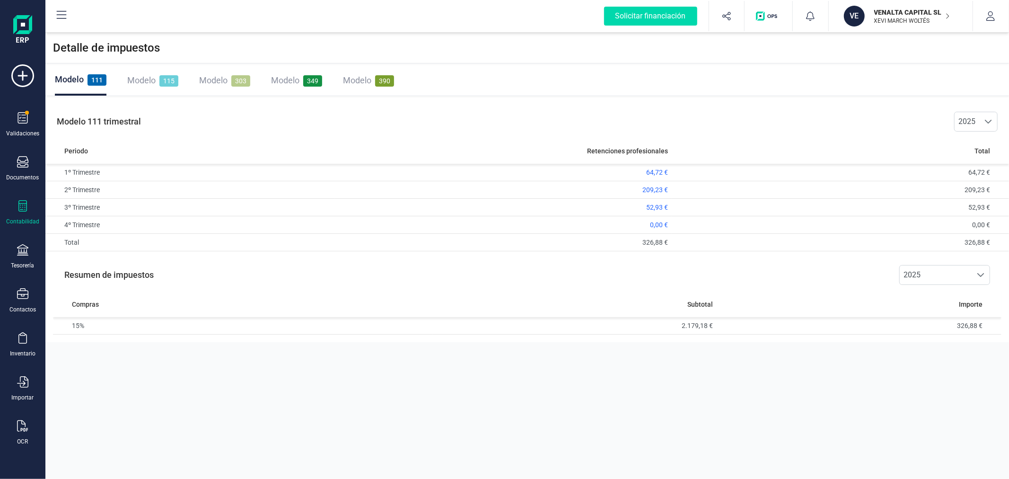
click at [138, 79] on span "Modelo" at bounding box center [141, 80] width 28 height 10
click at [221, 77] on span "Modelo" at bounding box center [213, 80] width 28 height 10
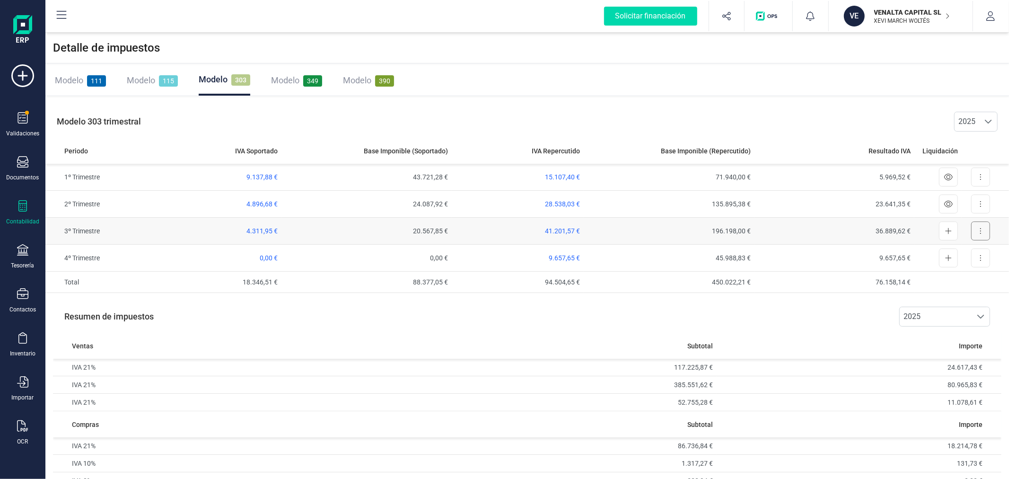
click at [980, 230] on icon at bounding box center [981, 231] width 2 height 8
click at [967, 253] on span "Exportar detalle" at bounding box center [959, 253] width 46 height 9
click at [894, 26] on div "VENALTA CAPITAL SL XEVI MARCH WOLTÉS" at bounding box center [906, 16] width 73 height 21
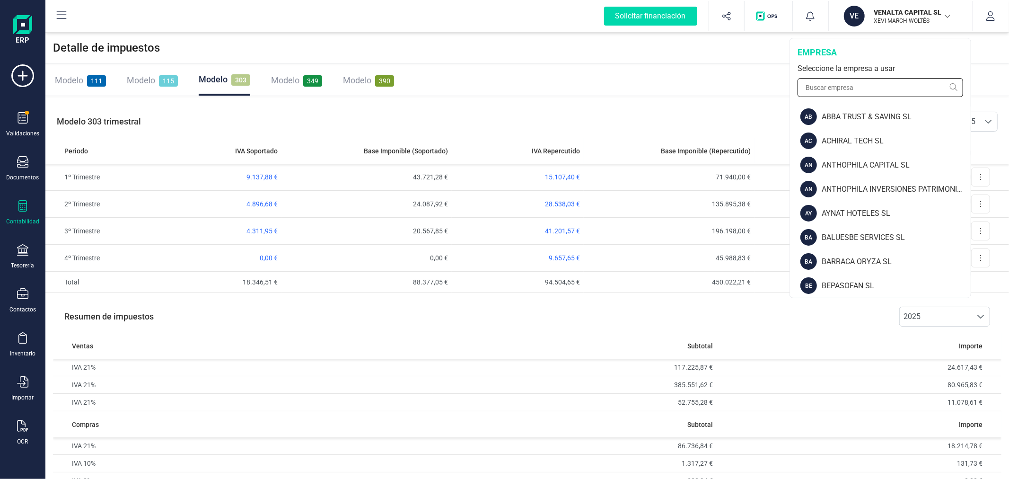
click at [839, 85] on input "text" at bounding box center [880, 87] width 166 height 19
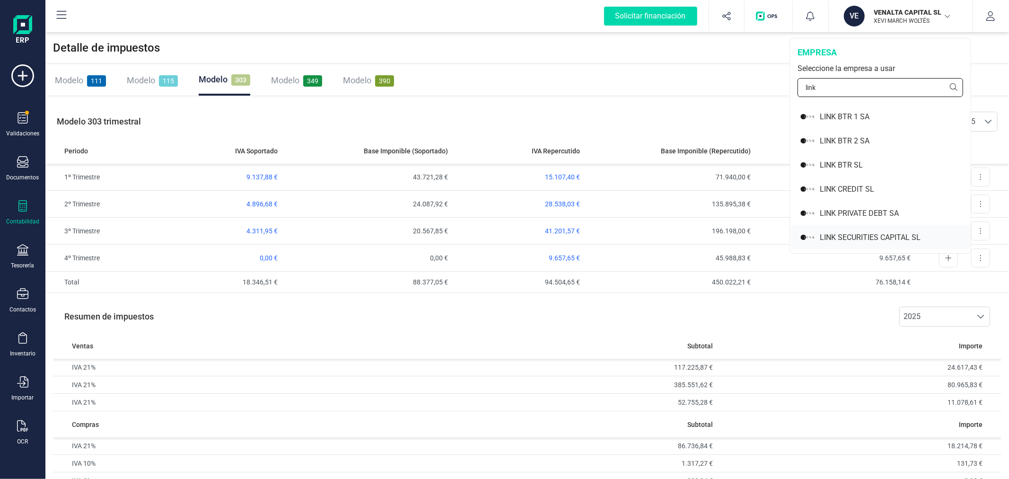
type input "link"
click at [857, 229] on div "LINK SECURITIES CAPITAL SL" at bounding box center [881, 237] width 180 height 24
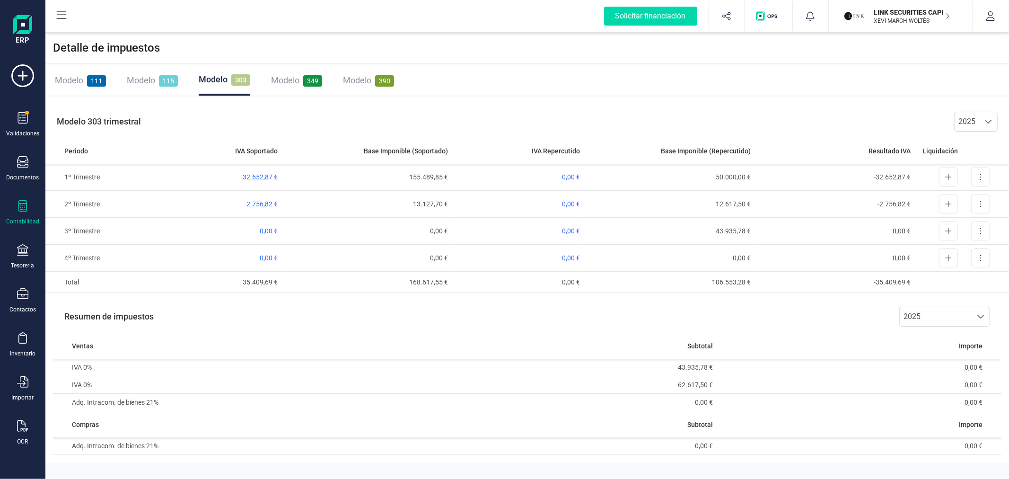
click at [23, 203] on icon at bounding box center [22, 205] width 9 height 11
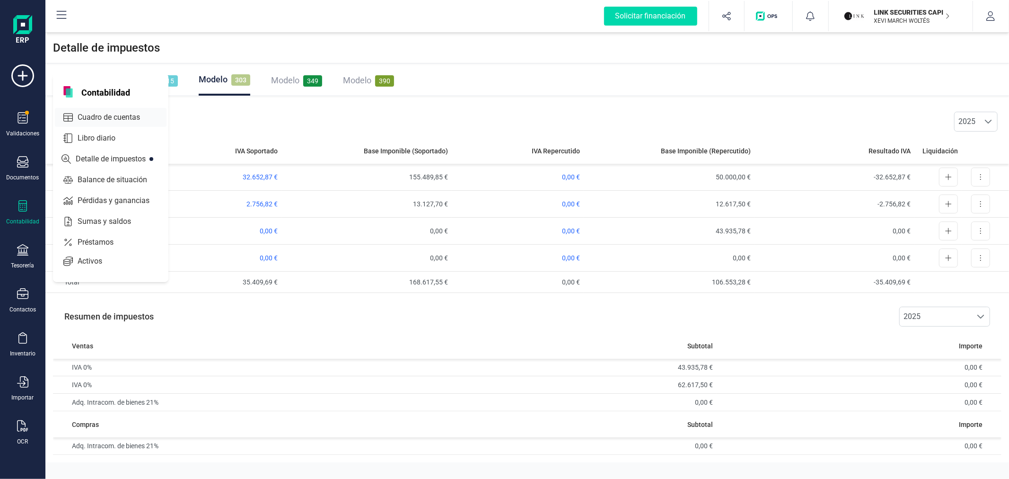
click at [110, 114] on span "Cuadro de cuentas" at bounding box center [115, 117] width 83 height 11
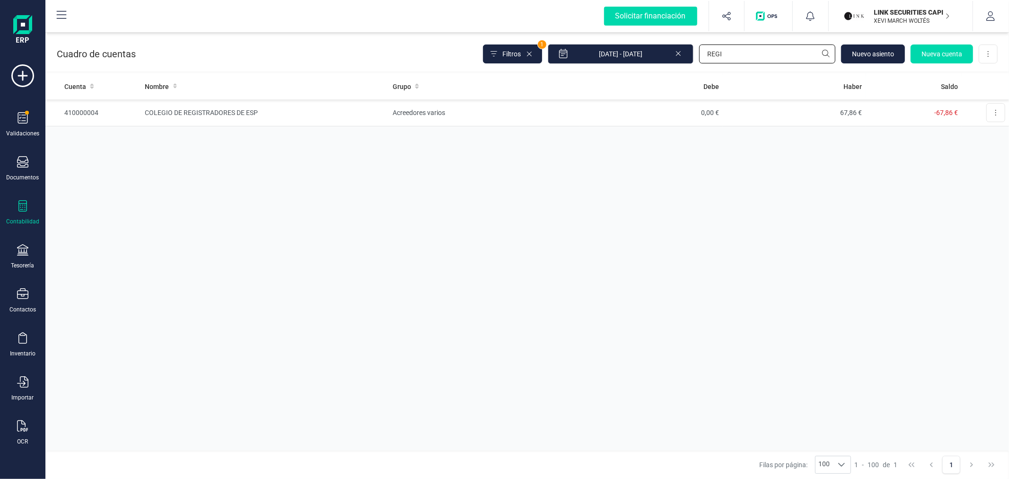
click at [720, 59] on input "REGI" at bounding box center [767, 53] width 136 height 19
type input "465"
click at [706, 114] on td "51.720,71 €" at bounding box center [650, 112] width 143 height 27
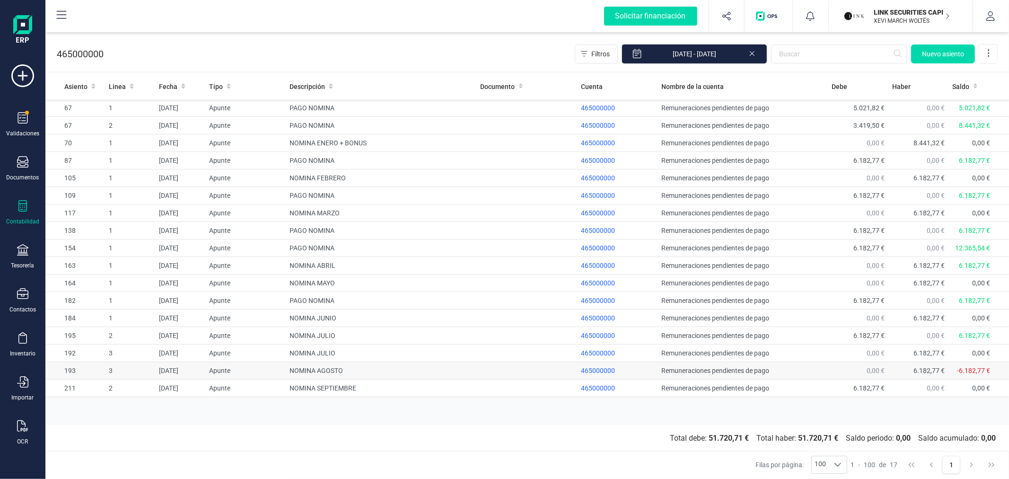
click at [328, 369] on td "NOMINA AGOSTO" at bounding box center [381, 371] width 191 height 18
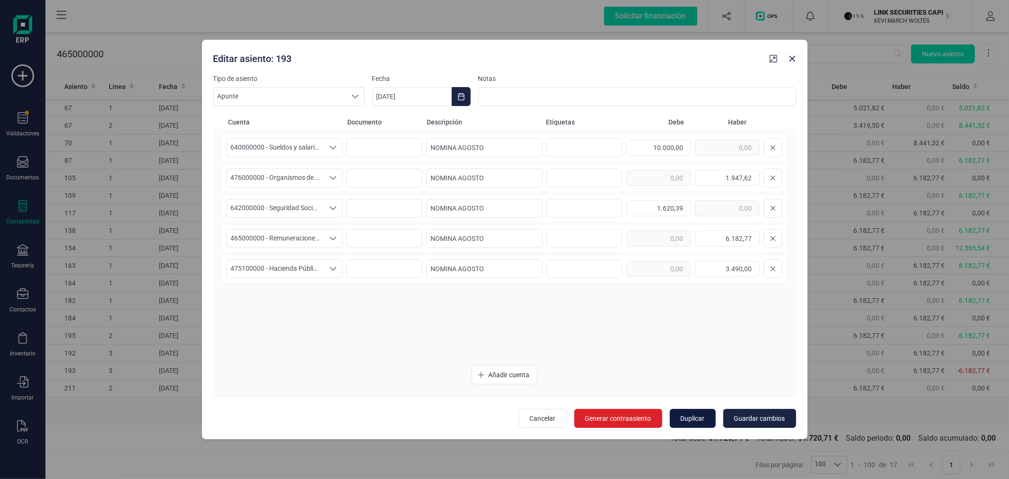
click at [699, 417] on span "Duplicar" at bounding box center [693, 417] width 24 height 9
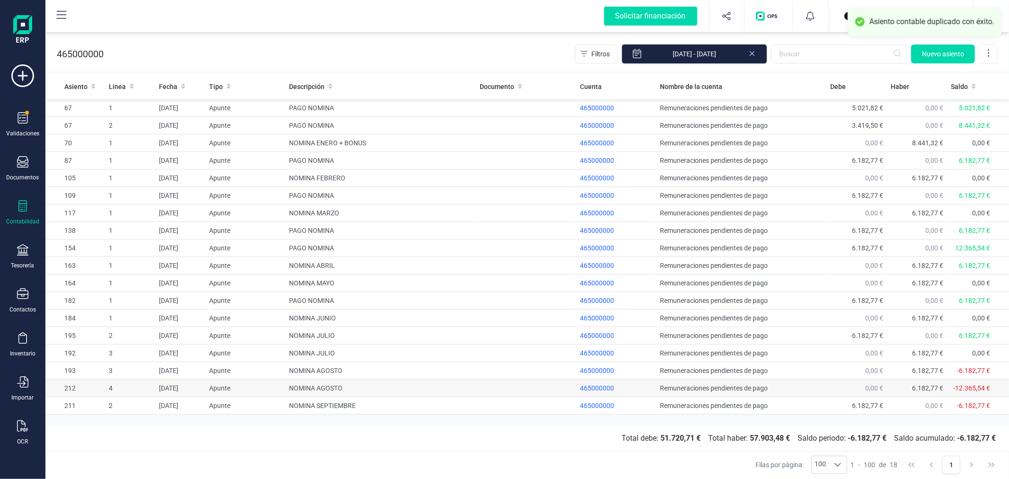
click at [315, 384] on td "NOMINA AGOSTO" at bounding box center [380, 388] width 191 height 18
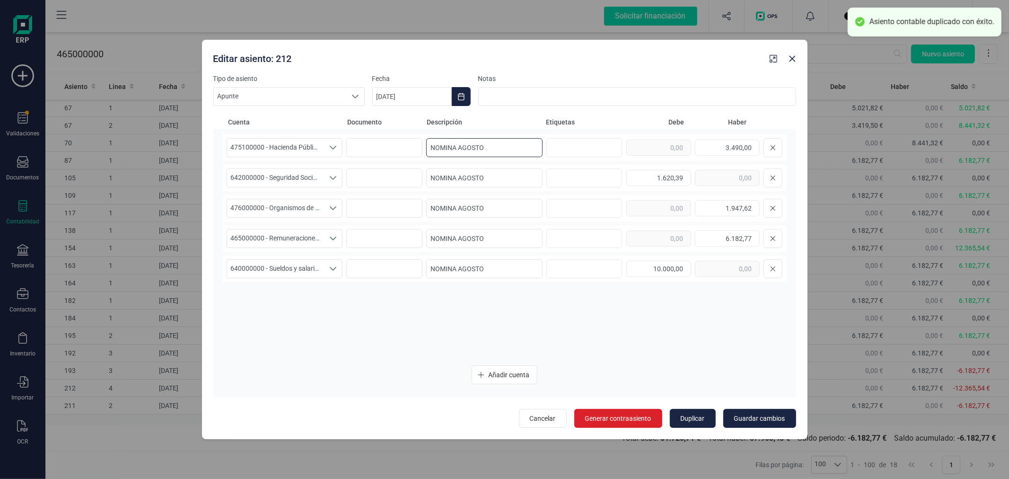
click at [517, 143] on input "NOMINA AGOSTO" at bounding box center [484, 147] width 116 height 19
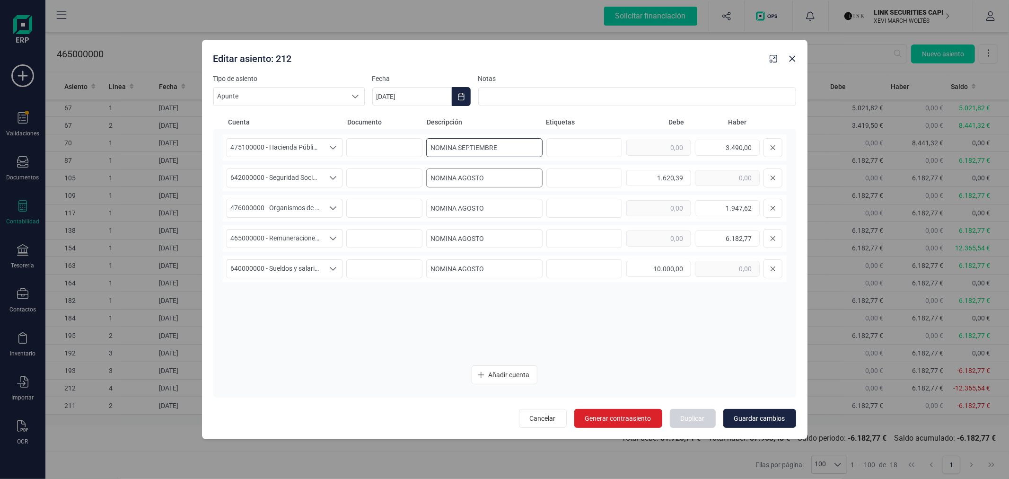
type input "NOMINA SEPTIEMBRE"
click at [523, 172] on input "NOMINA AGOSTO" at bounding box center [484, 177] width 116 height 19
click at [524, 172] on input "NOMINA AGOSTO" at bounding box center [484, 177] width 116 height 19
paste input "SEPTIEMBRE"
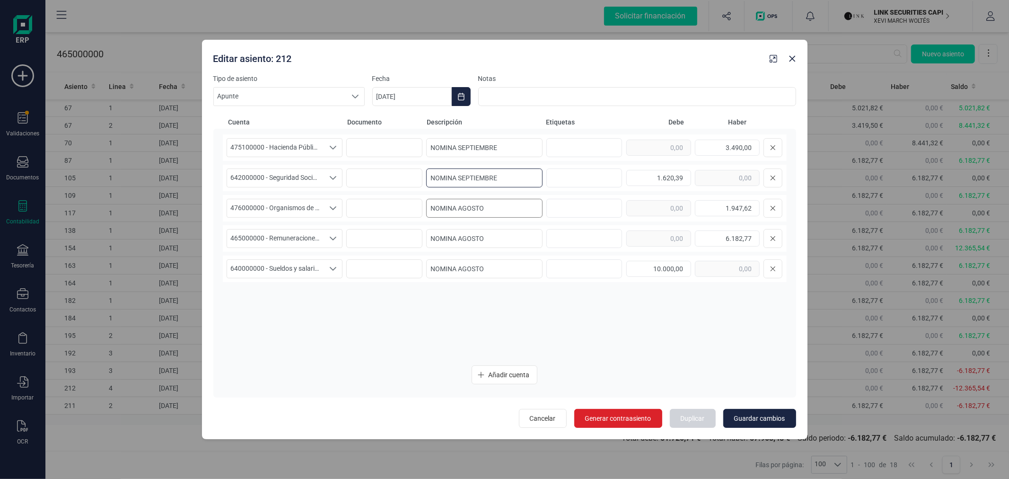
type input "NOMINA SEPTIEMBRE"
click at [510, 207] on input "NOMINA AGOSTO" at bounding box center [484, 208] width 116 height 19
click at [511, 205] on input "NOMINA AGOSTO" at bounding box center [484, 208] width 116 height 19
click at [511, 204] on input "NOMINA AGOSTO" at bounding box center [484, 208] width 116 height 19
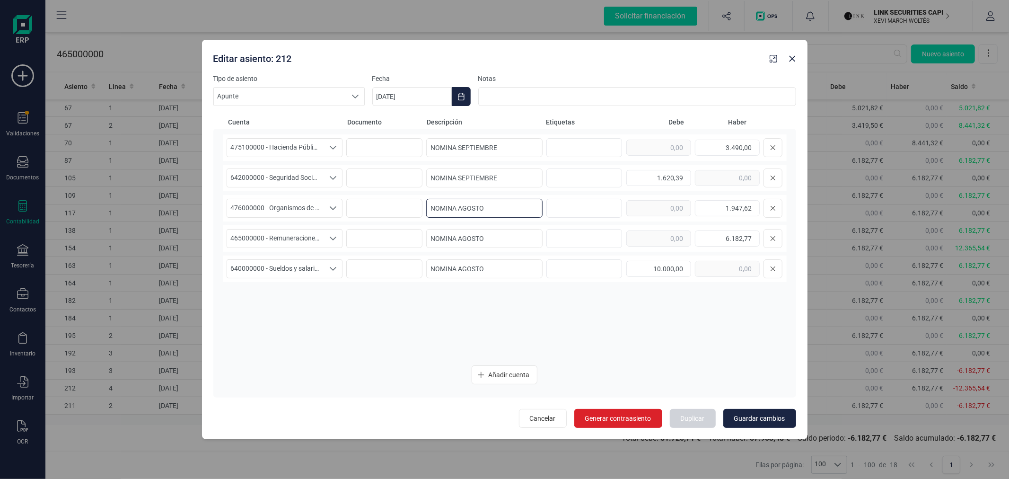
paste input "SEPTIEMBRE"
type input "NOMINA SEPTIEMBRE"
click at [499, 239] on input "NOMINA AGOSTO" at bounding box center [484, 238] width 116 height 19
click at [499, 238] on input "NOMINA AGOSTO" at bounding box center [484, 238] width 116 height 19
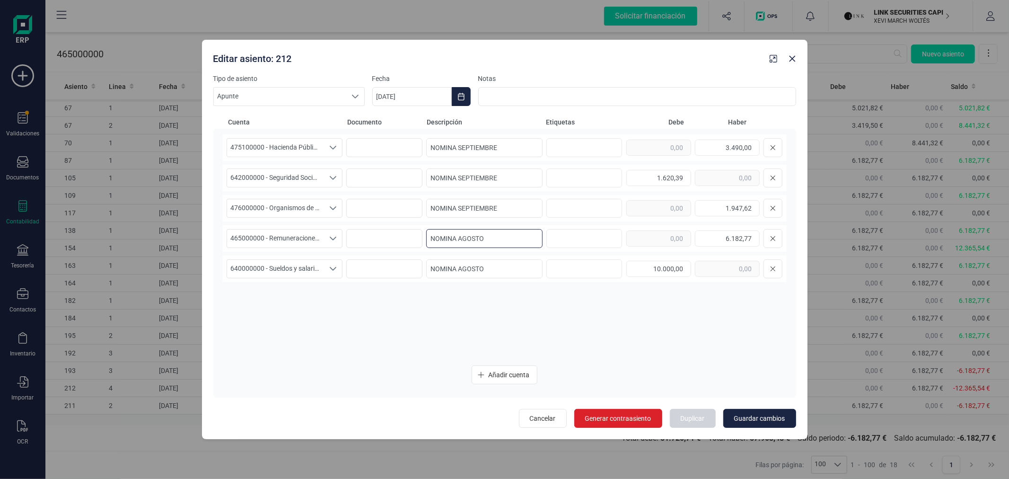
paste input "SEPTIEMBRE"
type input "NOMINA SEPTIEMBRE"
click at [496, 263] on input "NOMINA AGOSTO" at bounding box center [484, 268] width 116 height 19
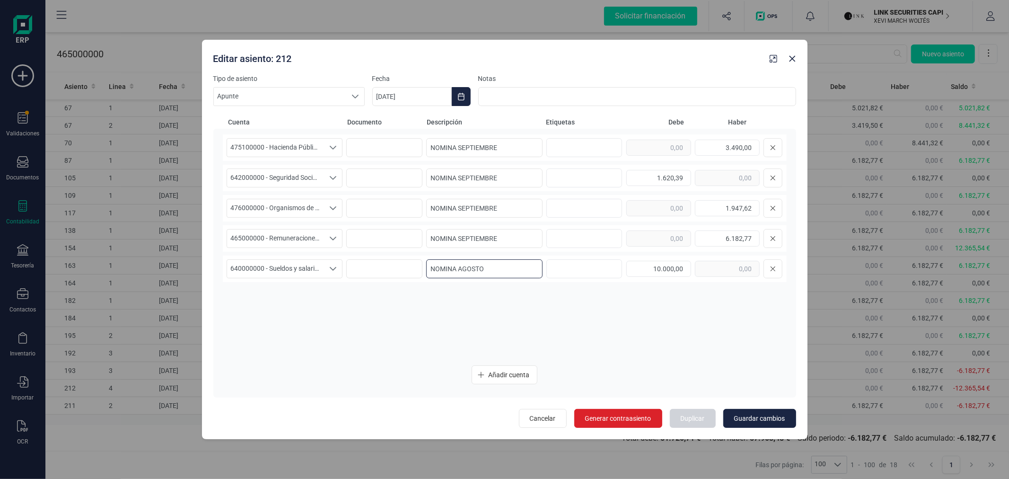
paste input "SEPTIEMBRE"
type input "NOMINA SEPTIEMBRE"
click at [464, 97] on icon "Choose Date" at bounding box center [461, 97] width 8 height 8
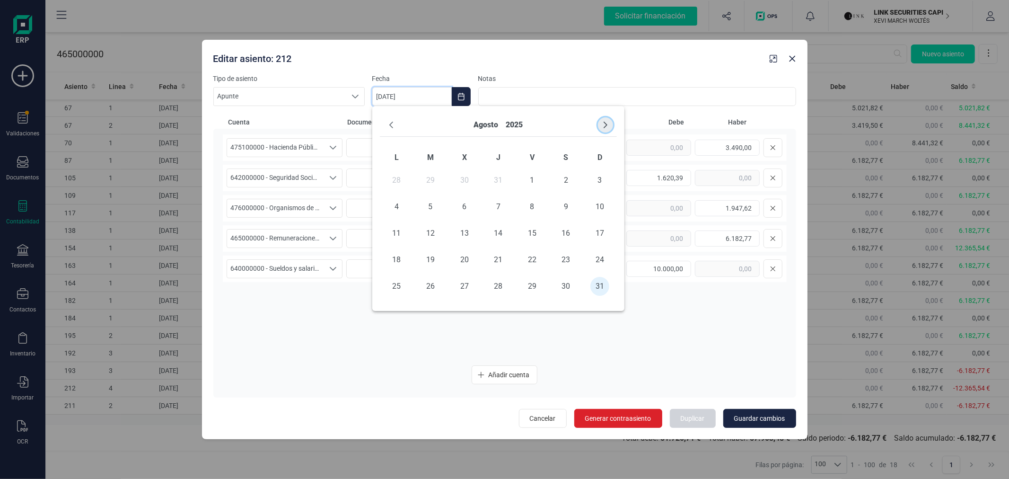
click at [607, 124] on icon "Next Month" at bounding box center [606, 125] width 8 height 8
click at [429, 281] on span "30" at bounding box center [430, 286] width 19 height 19
type input "[DATE]"
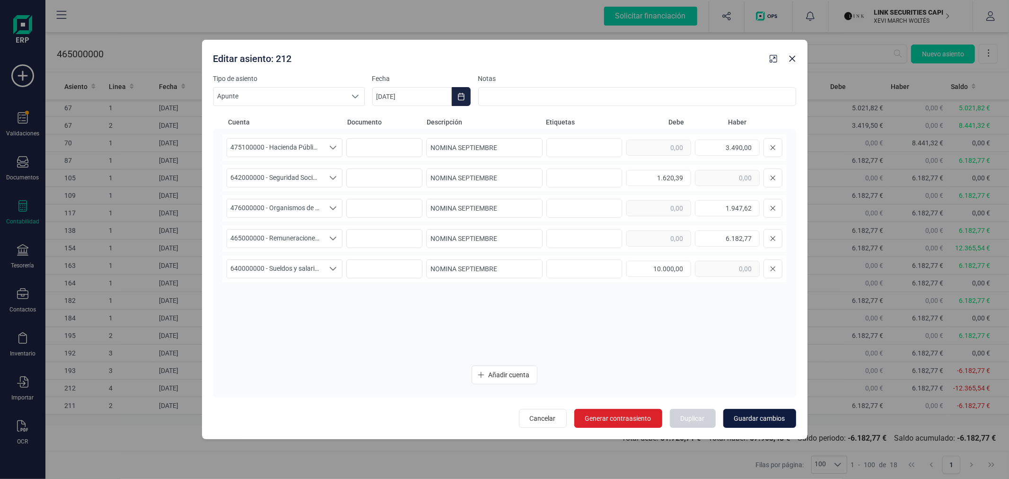
click at [772, 419] on span "Guardar cambios" at bounding box center [759, 417] width 51 height 9
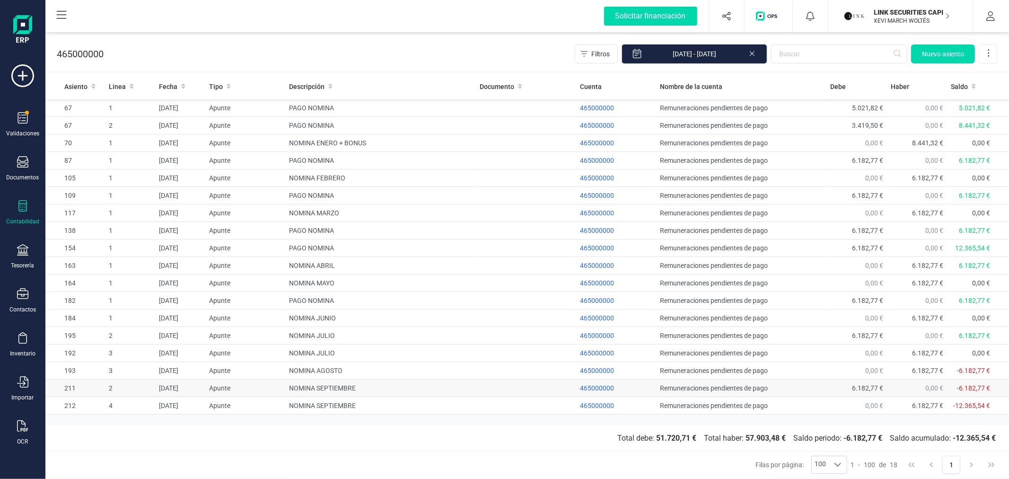
click at [350, 393] on td "NOMINA SEPTIEMBRE" at bounding box center [380, 388] width 191 height 18
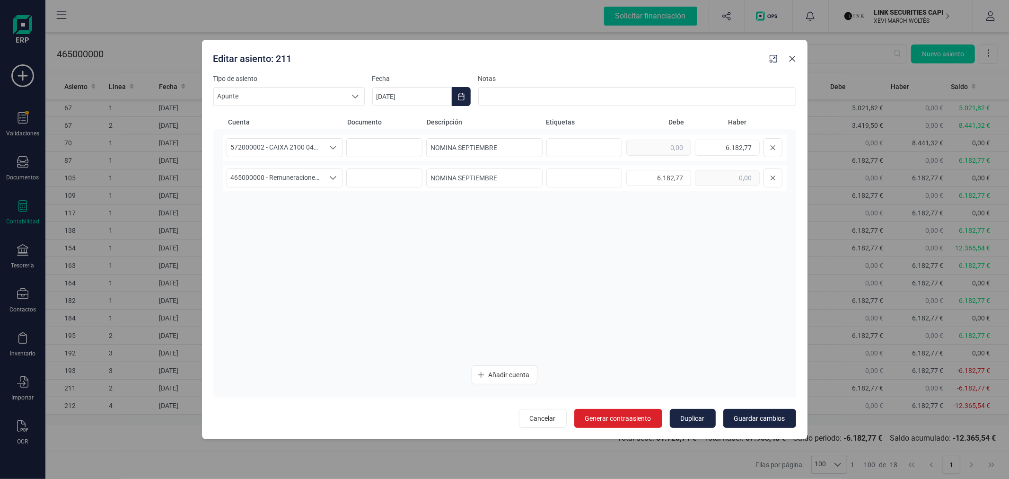
click at [794, 57] on icon "Close" at bounding box center [792, 59] width 6 height 6
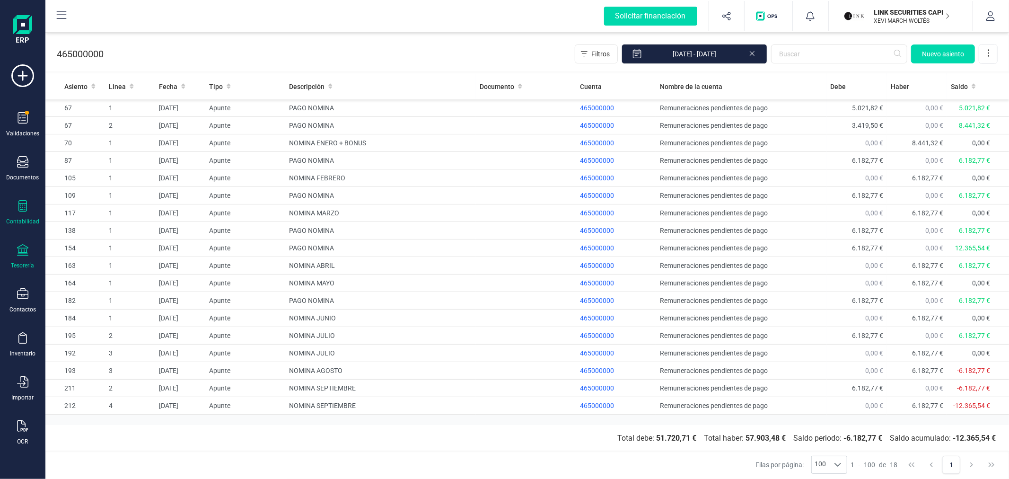
click at [21, 259] on div "Tesorería" at bounding box center [23, 256] width 38 height 25
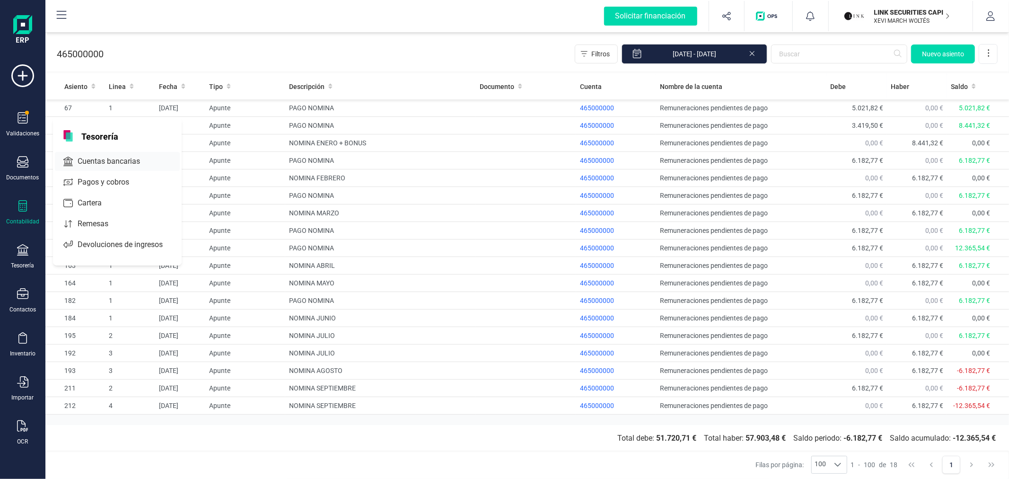
click at [117, 161] on span "Cuentas bancarias" at bounding box center [115, 161] width 83 height 11
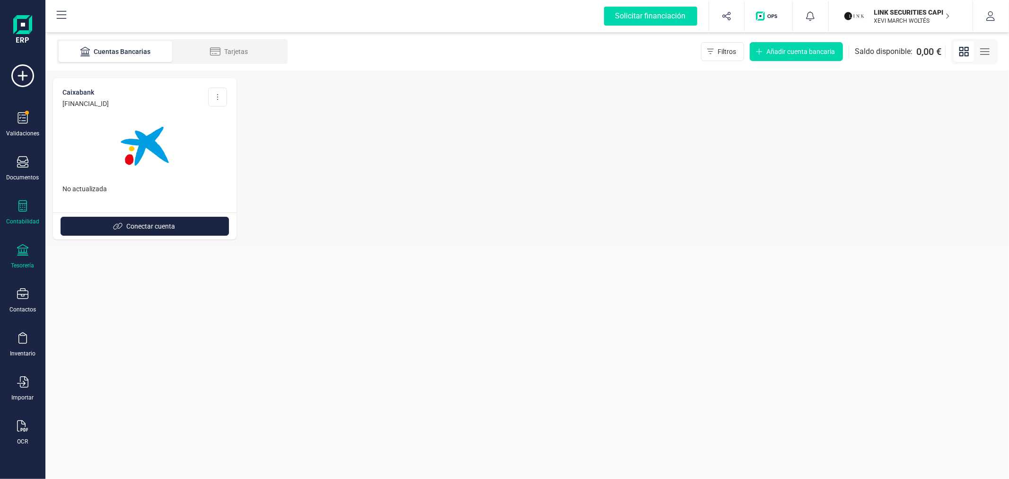
click at [24, 219] on div "Contabilidad" at bounding box center [22, 222] width 33 height 8
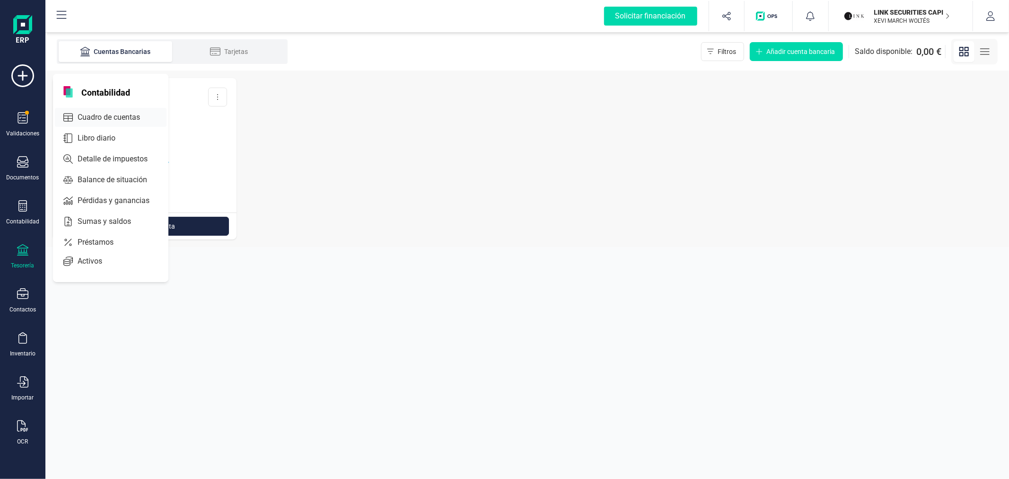
click at [130, 116] on span "Cuadro de cuentas" at bounding box center [115, 117] width 83 height 11
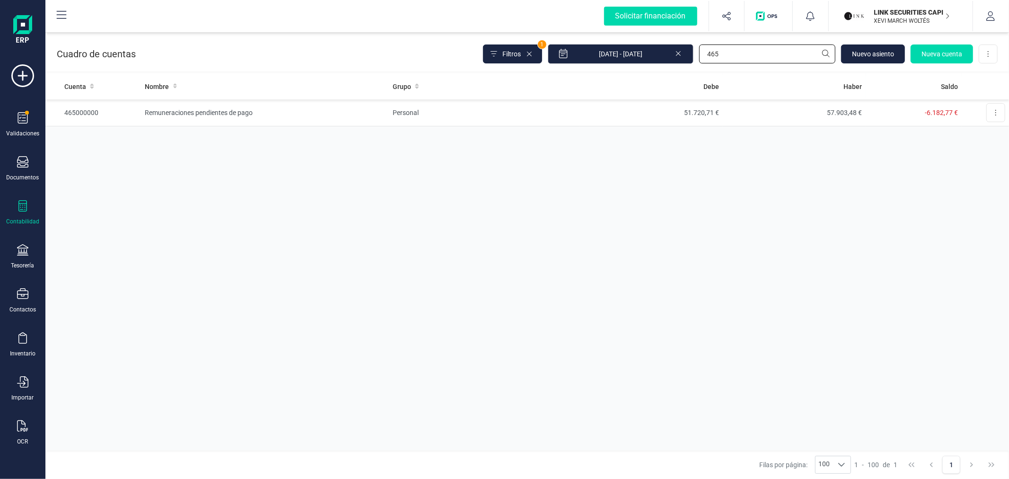
click at [760, 52] on input "465" at bounding box center [767, 53] width 136 height 19
type input "572"
click at [428, 114] on td "Tesorería" at bounding box center [484, 112] width 191 height 27
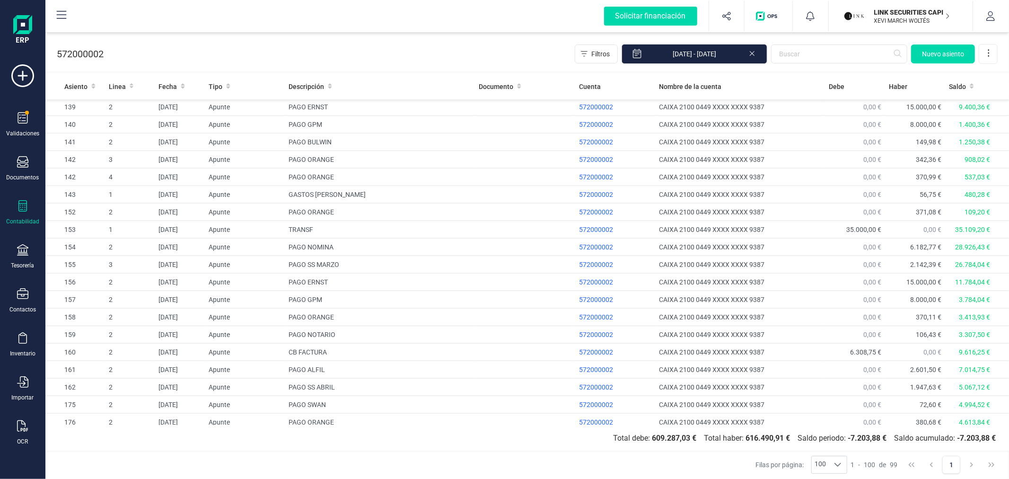
scroll to position [1410, 0]
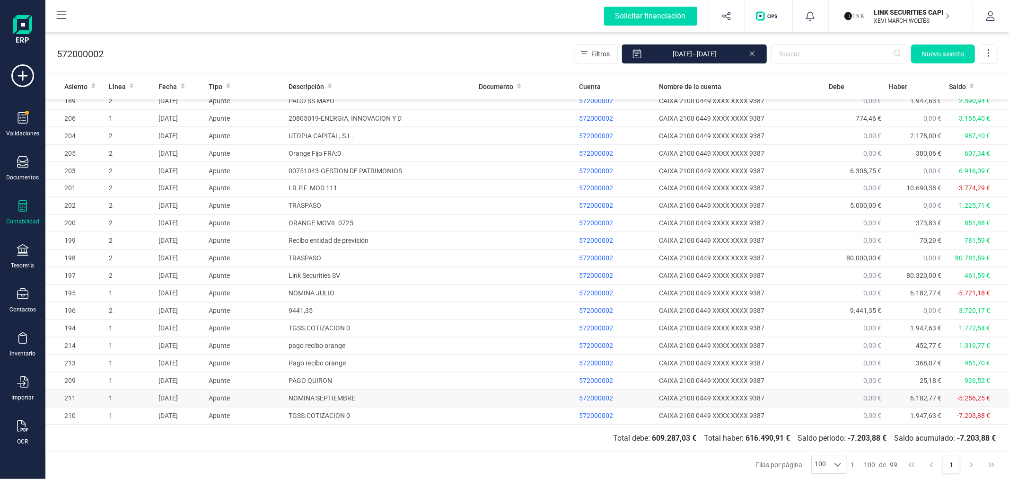
click at [363, 396] on td "NOMINA SEPTIEMBRE" at bounding box center [380, 399] width 190 height 18
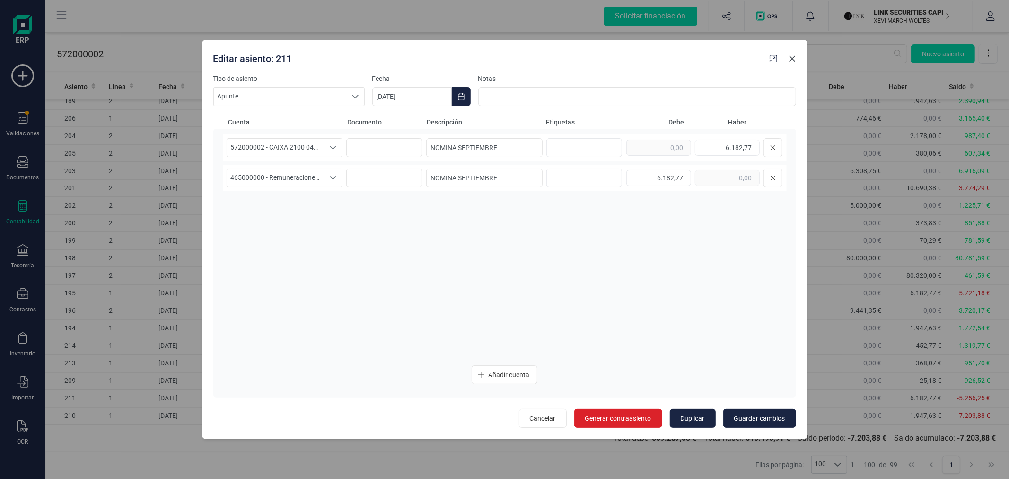
click at [794, 61] on icon "Close" at bounding box center [792, 59] width 6 height 6
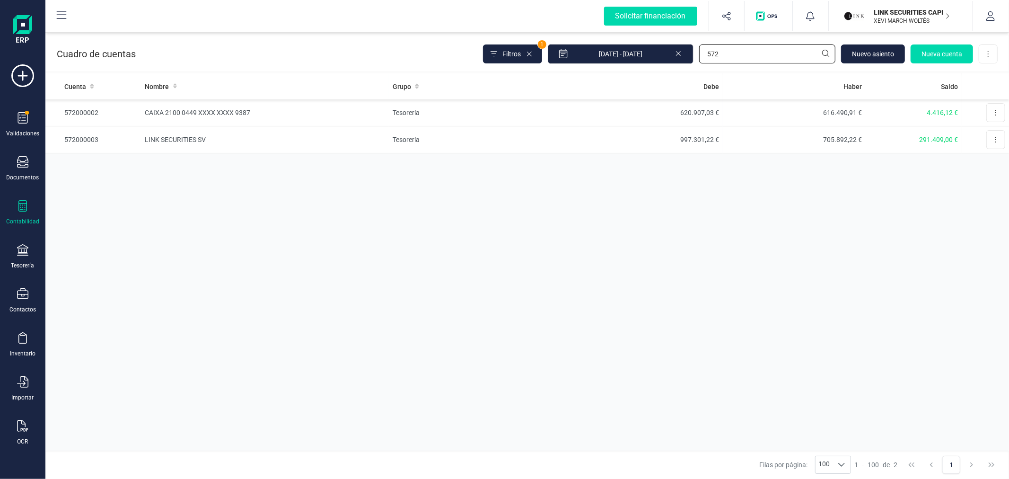
click at [722, 56] on input "572" at bounding box center [767, 53] width 136 height 19
type input "465"
click at [701, 117] on td "51.720,71 €" at bounding box center [650, 112] width 143 height 27
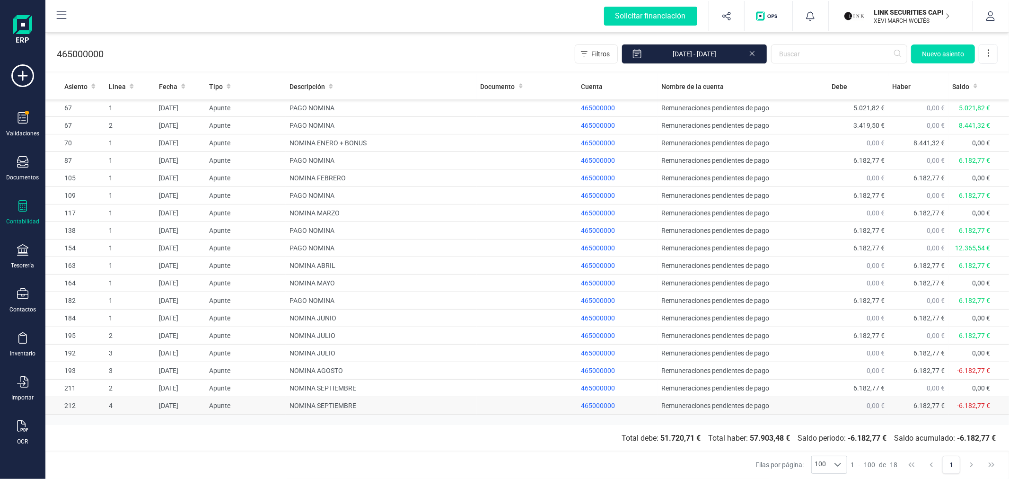
click at [312, 409] on td "NOMINA SEPTIEMBRE" at bounding box center [381, 406] width 191 height 18
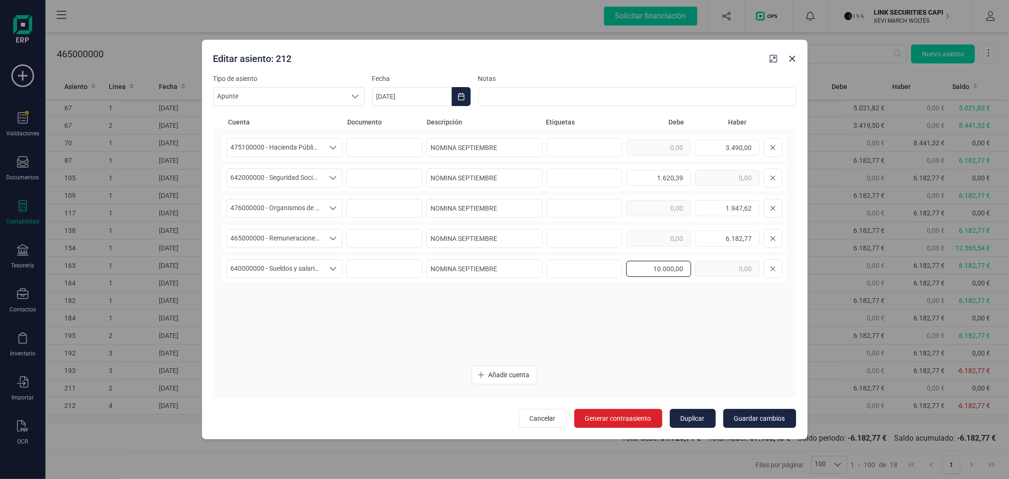
drag, startPoint x: 666, startPoint y: 268, endPoint x: 689, endPoint y: 270, distance: 23.3
click at [689, 270] on input "10.000,00" at bounding box center [658, 269] width 65 height 16
type input "10.033,40"
drag, startPoint x: 736, startPoint y: 237, endPoint x: 753, endPoint y: 239, distance: 17.6
click at [754, 239] on input "6.182,77" at bounding box center [727, 238] width 65 height 16
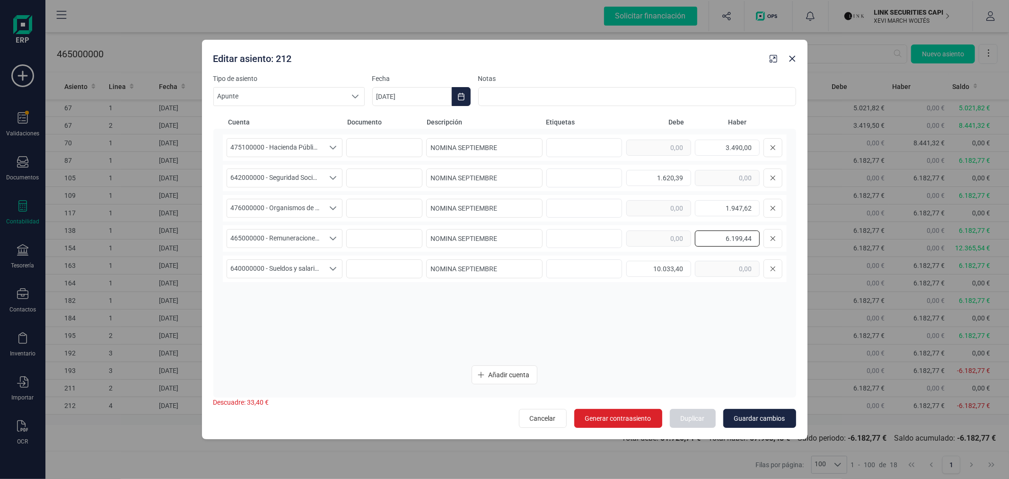
type input "6.199,44"
click at [727, 310] on div "475100000 - Hacienda Pública, acreedora por retenciones practicadas 475100000 -…" at bounding box center [505, 245] width 564 height 223
drag, startPoint x: 676, startPoint y: 175, endPoint x: 685, endPoint y: 177, distance: 8.8
click at [685, 177] on input "1.620,39" at bounding box center [658, 178] width 65 height 16
type input "1.620,72"
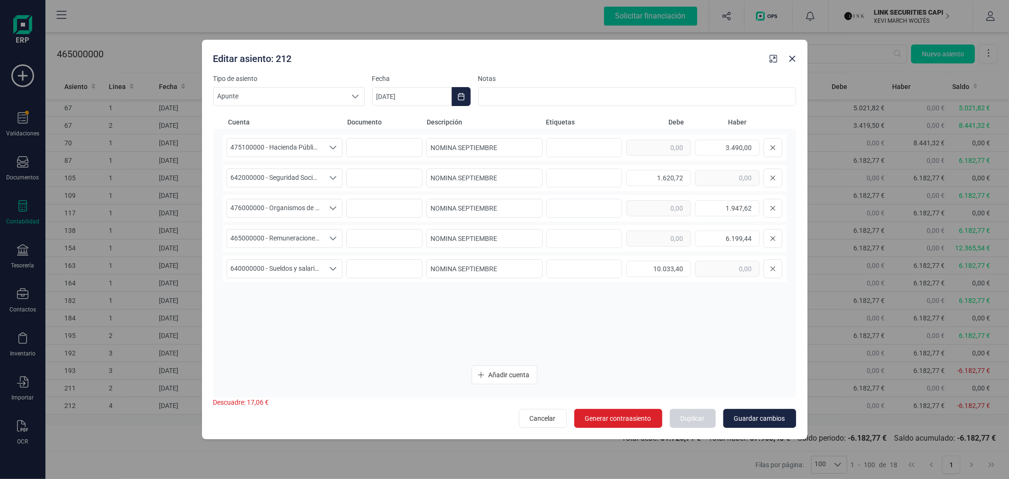
click at [672, 306] on div "475100000 - Hacienda Pública, acreedora por retenciones practicadas 475100000 -…" at bounding box center [505, 245] width 564 height 223
drag, startPoint x: 740, startPoint y: 206, endPoint x: 762, endPoint y: 209, distance: 22.9
click at [762, 209] on div "1.947,62" at bounding box center [704, 208] width 156 height 19
type input "1.948,01"
drag, startPoint x: 732, startPoint y: 149, endPoint x: 768, endPoint y: 149, distance: 36.4
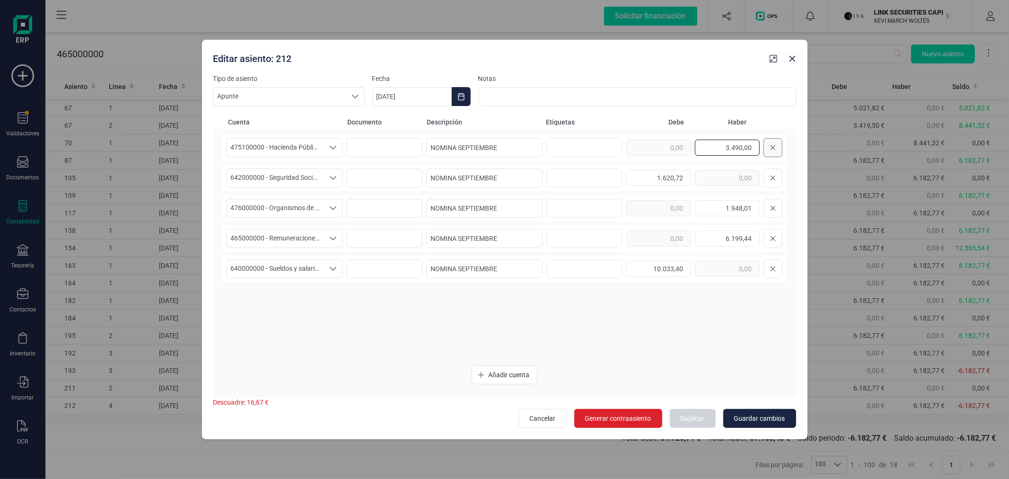
click at [768, 149] on div "3.490,00" at bounding box center [704, 147] width 156 height 19
type input "3.506,67"
click at [760, 418] on span "Guardar cambios" at bounding box center [759, 417] width 51 height 9
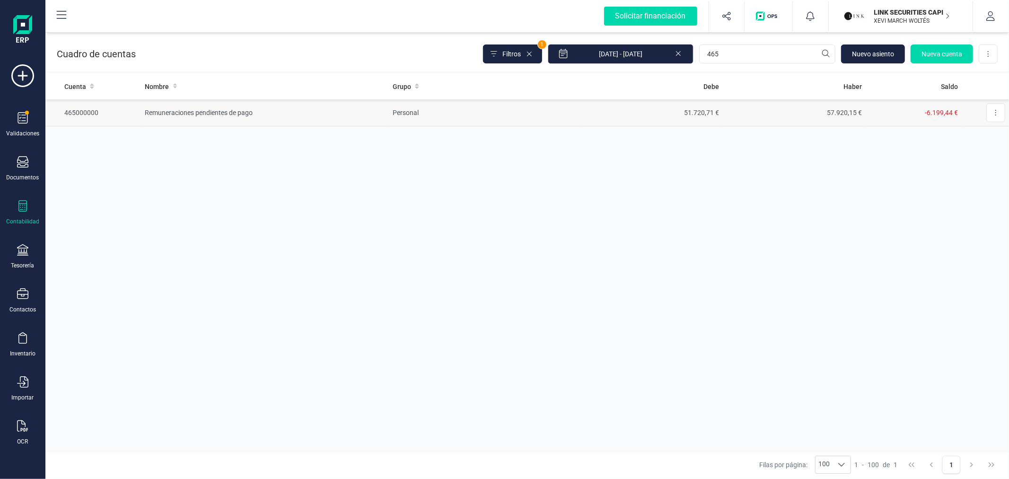
click at [576, 121] on td "Personal" at bounding box center [484, 112] width 191 height 27
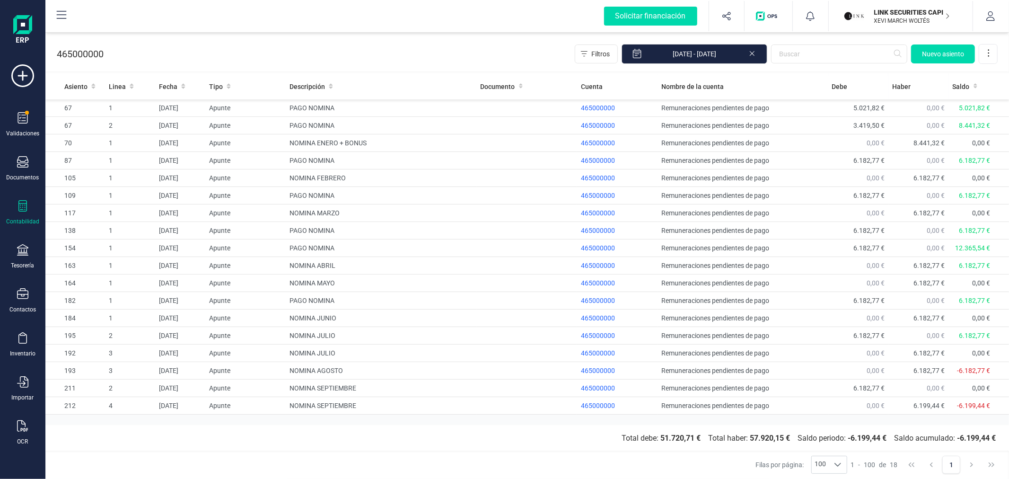
click at [417, 438] on section "Total debe: 51.720,71 € Total haber: 57.920,15 € Saldo periodo: -6.199,44 € Sal…" at bounding box center [526, 438] width 963 height 26
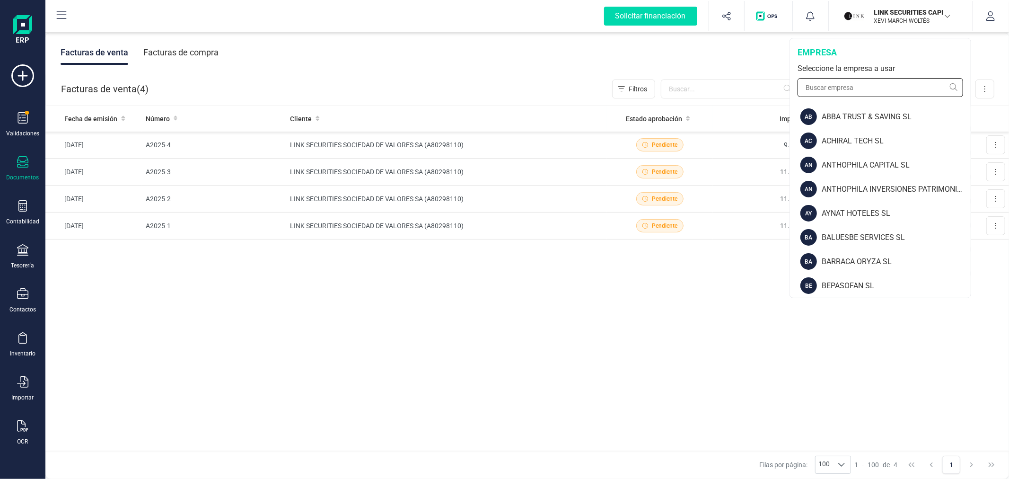
click at [855, 85] on input "text" at bounding box center [880, 87] width 166 height 19
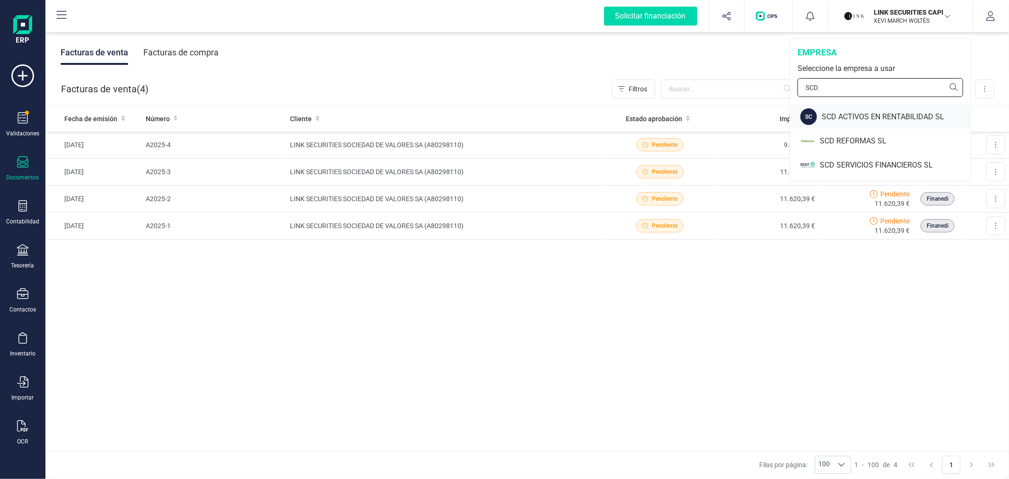
type input "SCD"
click at [853, 114] on div "SCD ACTIVOS EN RENTABILIDAD SL" at bounding box center [896, 116] width 149 height 11
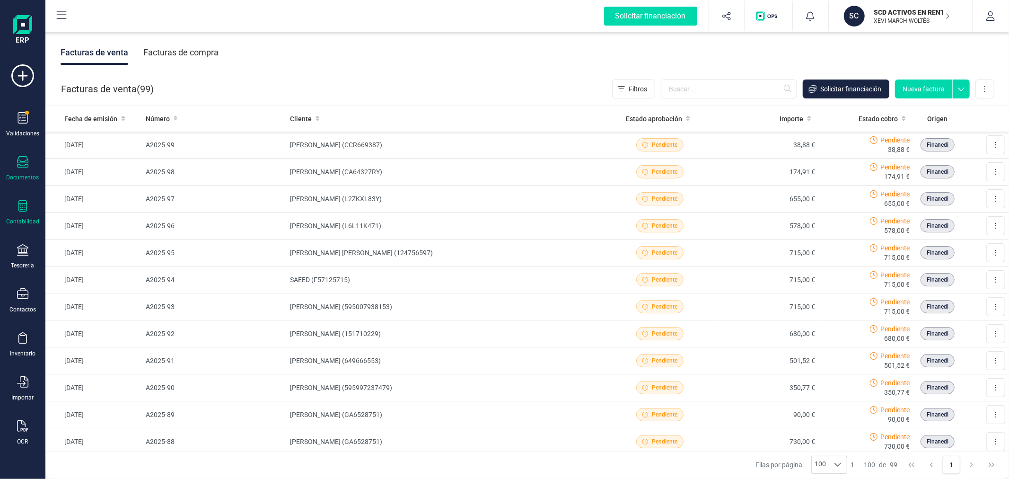
click at [16, 212] on div "Contabilidad" at bounding box center [23, 212] width 38 height 25
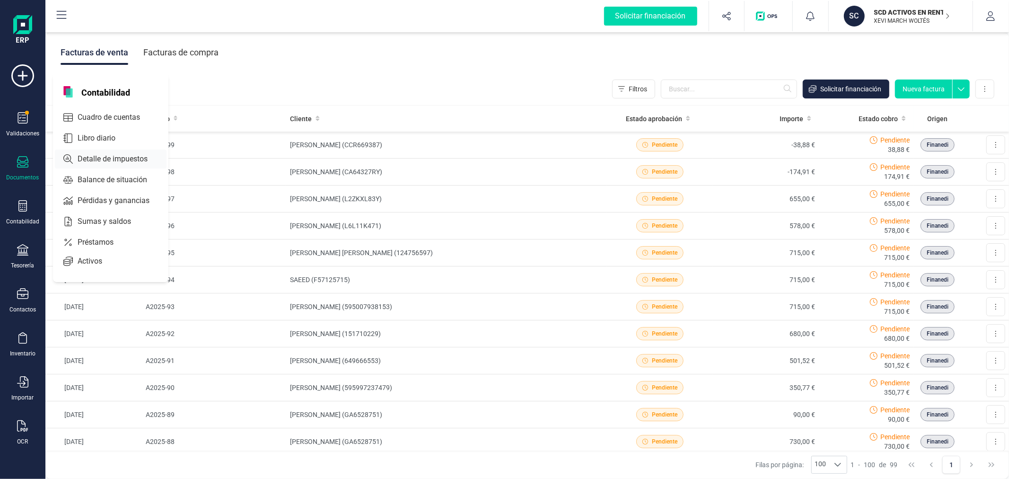
click at [134, 158] on span "Detalle de impuestos" at bounding box center [119, 158] width 91 height 11
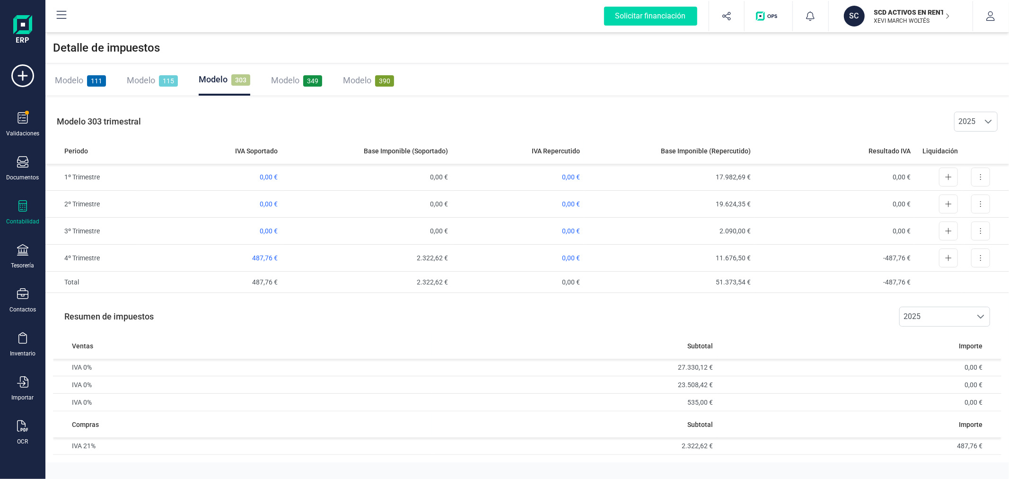
click at [145, 84] on span "Modelo" at bounding box center [141, 80] width 28 height 10
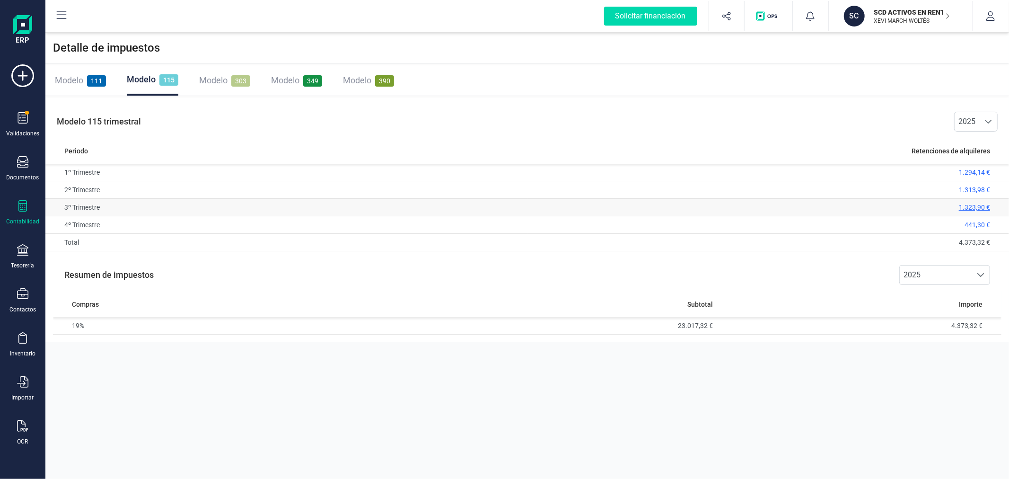
click at [968, 207] on span "1.323,90 €" at bounding box center [974, 207] width 31 height 8
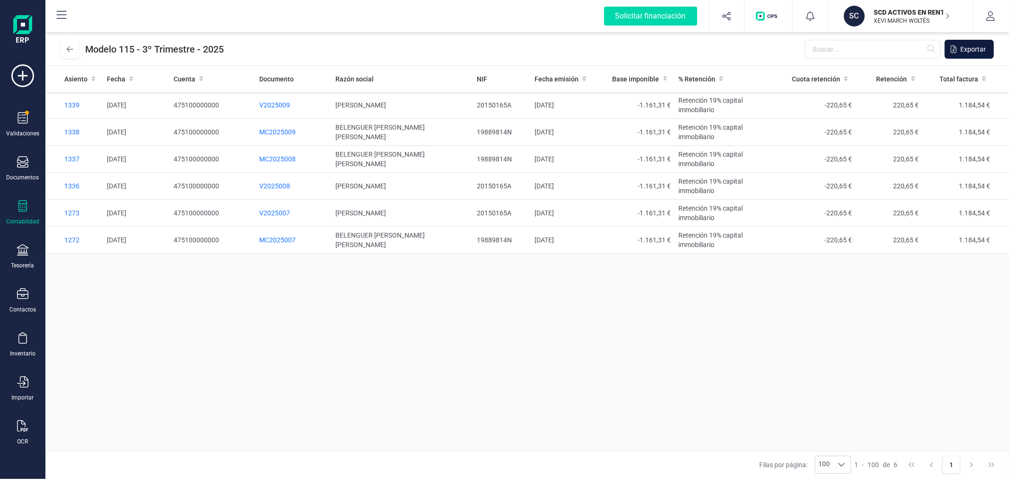
click at [972, 48] on span "Exportar" at bounding box center [973, 48] width 26 height 9
click at [69, 47] on icon at bounding box center [70, 49] width 7 height 8
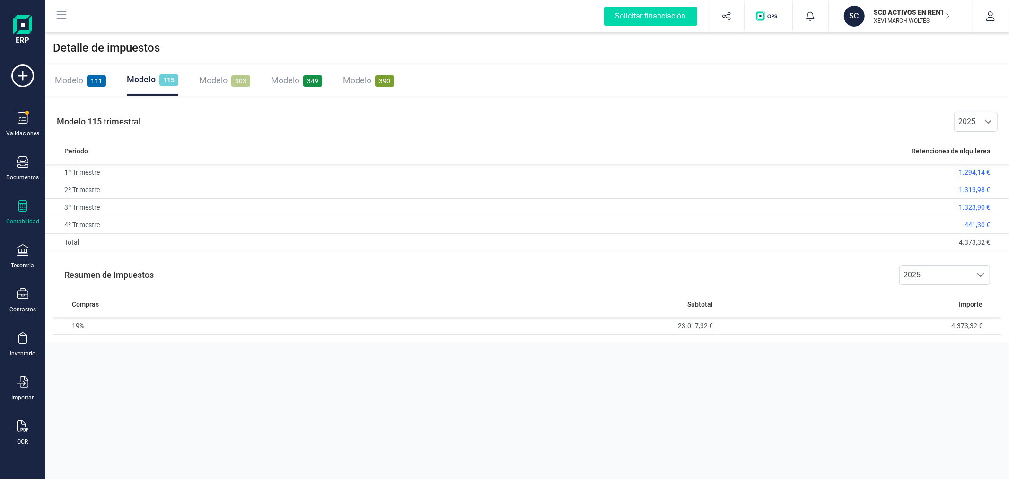
click at [70, 80] on span "Modelo" at bounding box center [69, 80] width 28 height 10
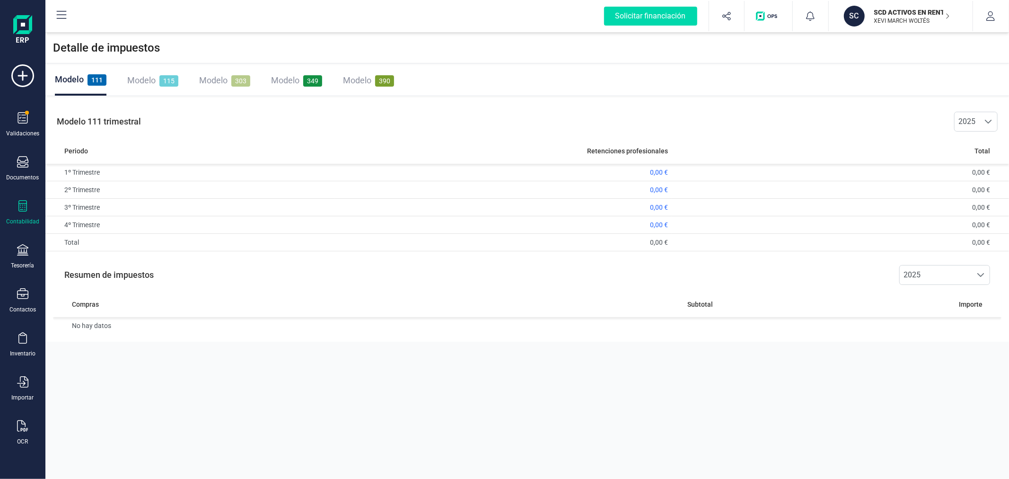
click at [920, 14] on p "SCD ACTIVOS EN RENTABILIDAD SL" at bounding box center [912, 12] width 76 height 9
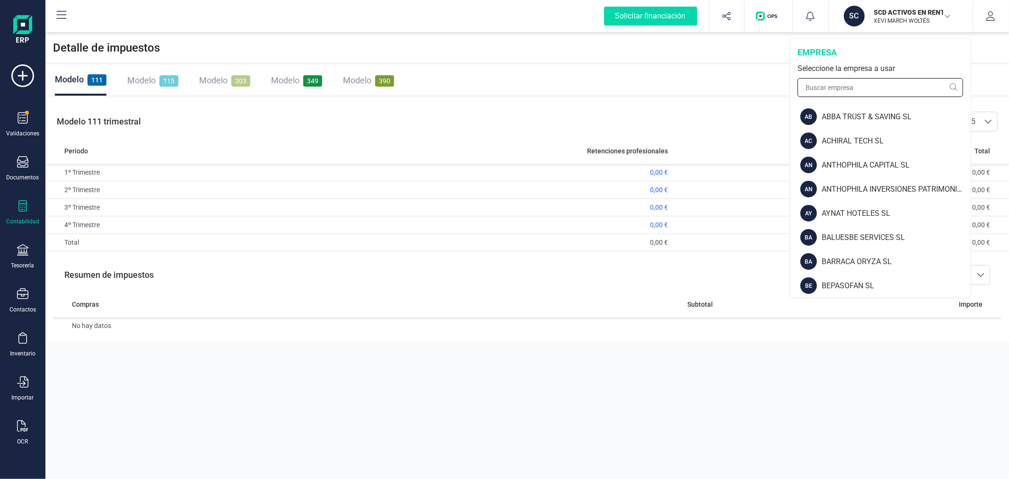
click at [891, 85] on input "text" at bounding box center [880, 87] width 166 height 19
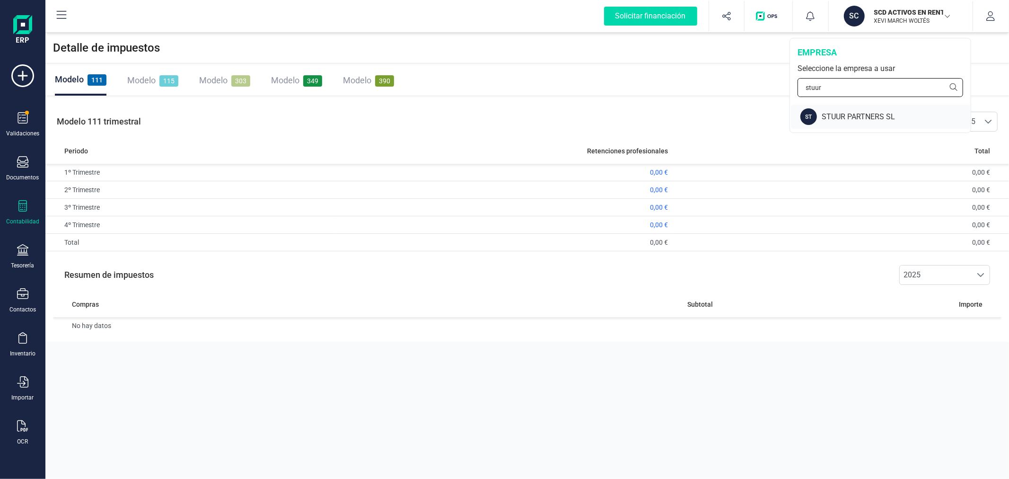
type input "stuur"
click at [883, 119] on div "STUUR PARTNERS SL" at bounding box center [896, 116] width 149 height 11
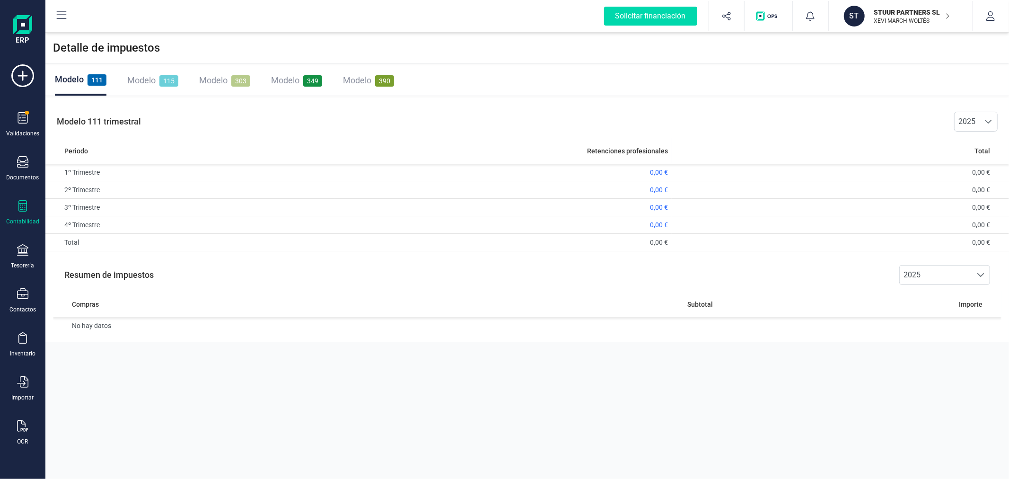
click at [158, 79] on div "Modelo 115" at bounding box center [152, 80] width 51 height 13
click at [220, 81] on span "Modelo" at bounding box center [213, 80] width 28 height 10
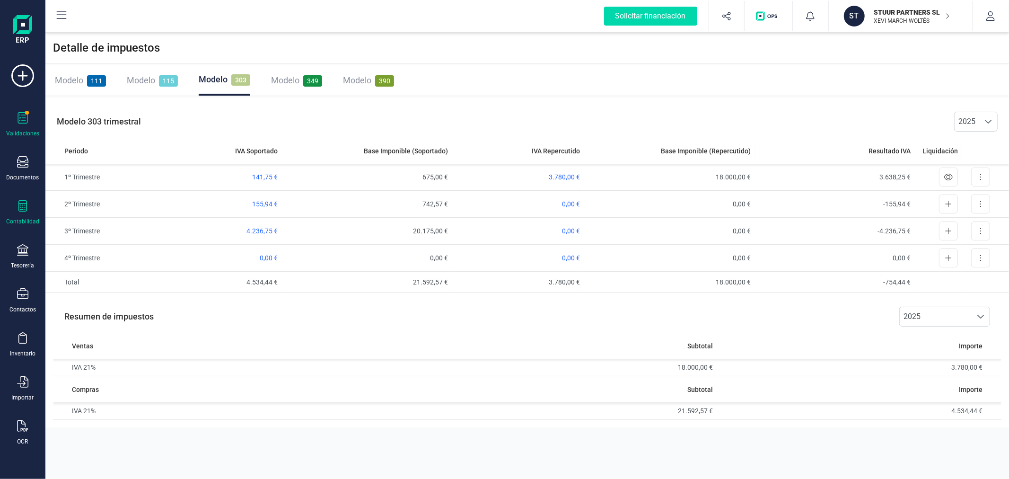
click at [20, 113] on icon at bounding box center [22, 117] width 11 height 11
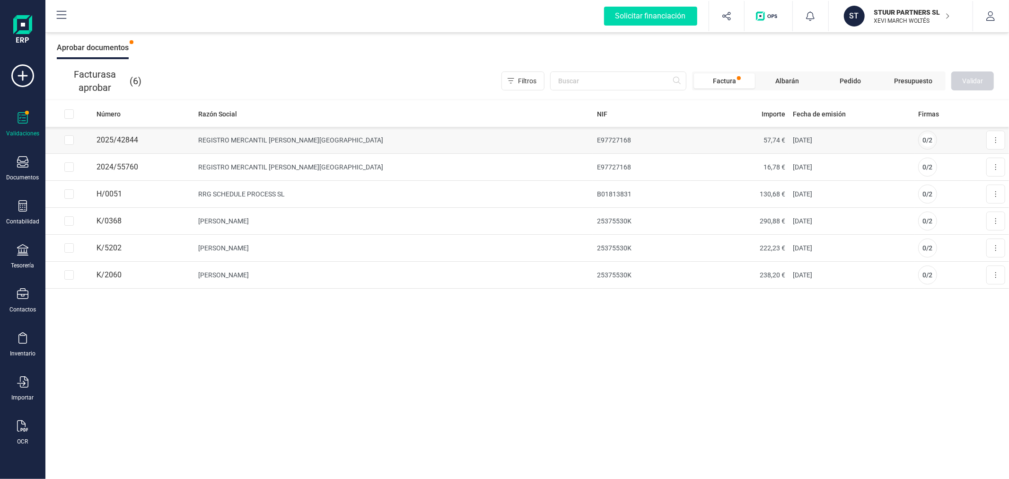
click at [70, 139] on input "Row Selected f2dd308e-eeb7-406f-82ee-5a9ac900093f" at bounding box center [68, 139] width 9 height 9
checkbox input "true"
click at [70, 165] on input "Row Selected 756b72b6-7bee-4193-a977-6719e5eb9665" at bounding box center [68, 166] width 9 height 9
checkbox input "true"
click at [975, 79] on span "Validar" at bounding box center [972, 80] width 21 height 9
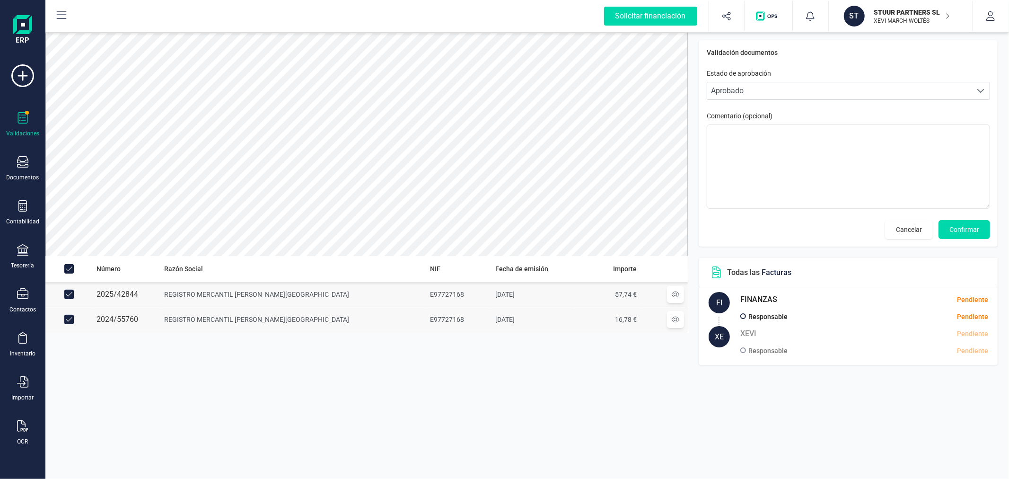
click at [67, 319] on input "Row Unselected 756b72b6-7bee-4193-a977-6719e5eb9665" at bounding box center [68, 319] width 9 height 9
checkbox input "false"
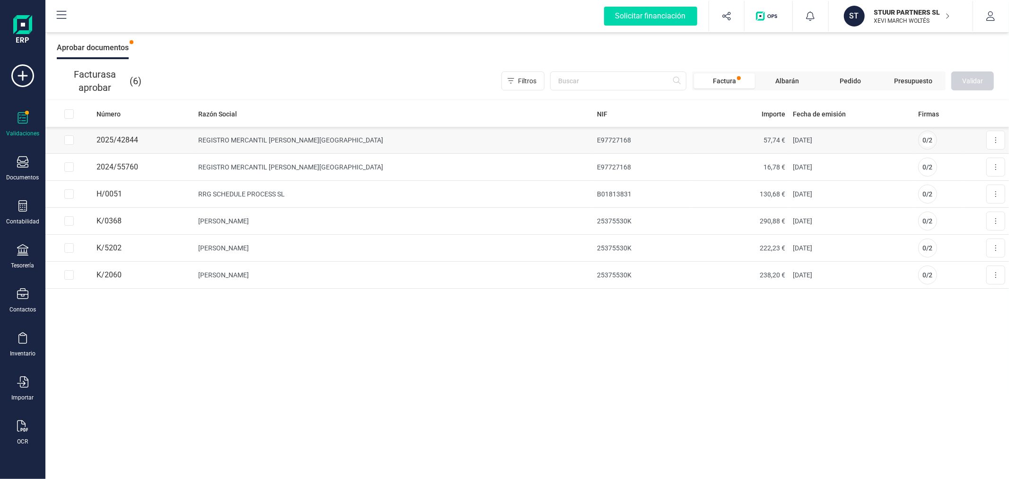
click at [71, 140] on input "Row Selected f2dd308e-eeb7-406f-82ee-5a9ac900093f" at bounding box center [68, 139] width 9 height 9
checkbox input "true"
click at [996, 139] on icon at bounding box center [996, 140] width 2 height 8
click at [966, 166] on span "Aprobar factura" at bounding box center [973, 162] width 47 height 9
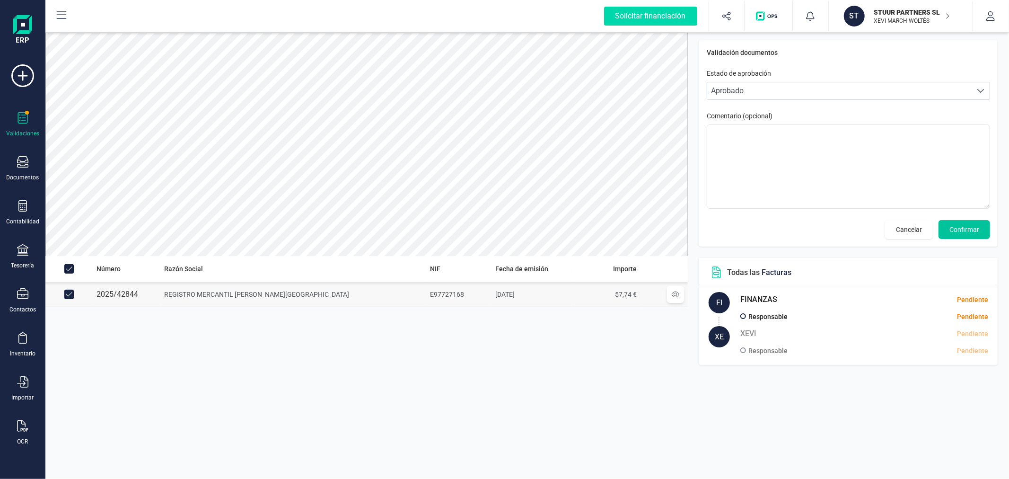
click at [963, 234] on span "Confirmar" at bounding box center [964, 229] width 30 height 9
click at [963, 234] on button "Confirmar" at bounding box center [964, 229] width 52 height 19
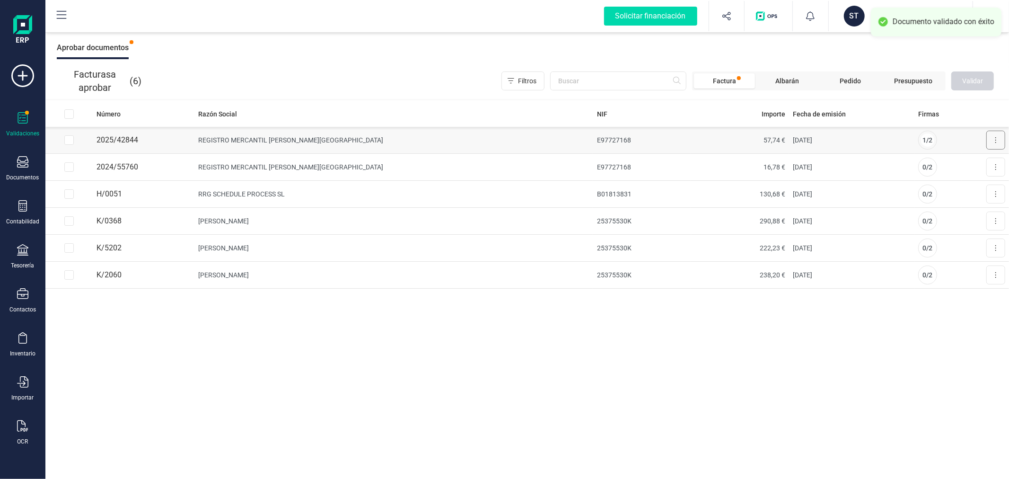
click at [997, 140] on button at bounding box center [995, 140] width 19 height 19
click at [975, 164] on span "Aprobar factura" at bounding box center [973, 162] width 47 height 9
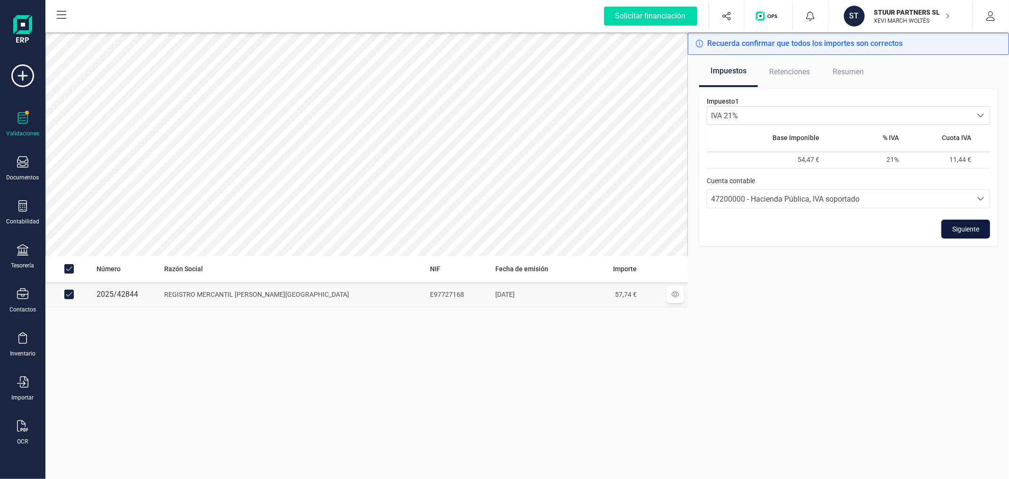
click at [961, 231] on span "Siguiente" at bounding box center [965, 228] width 27 height 9
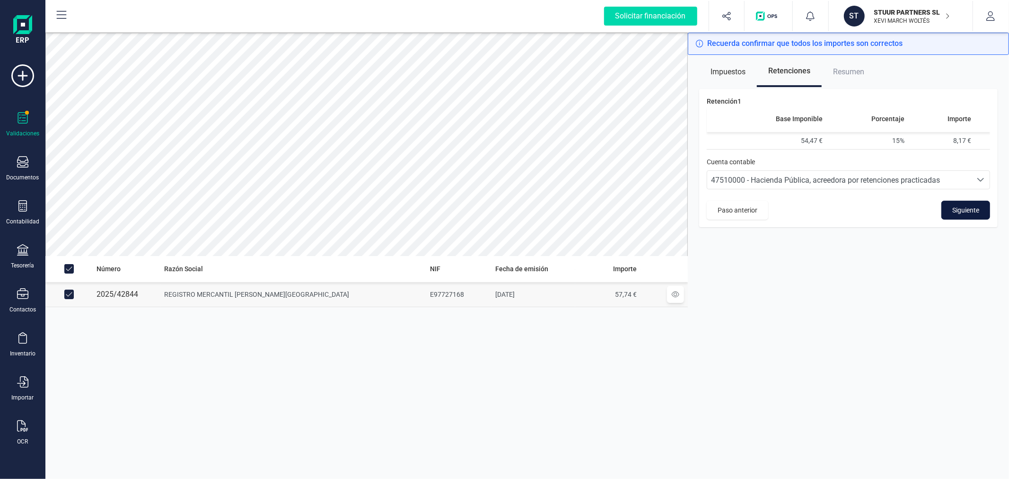
click at [957, 206] on span "Siguiente" at bounding box center [965, 209] width 27 height 9
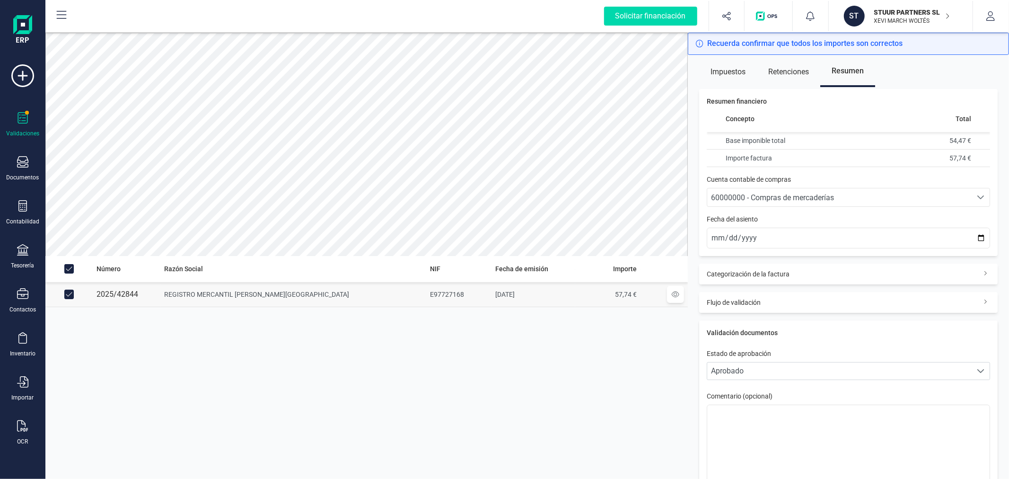
click at [809, 195] on span "60000000 - Compras de mercaderías" at bounding box center [772, 197] width 123 height 9
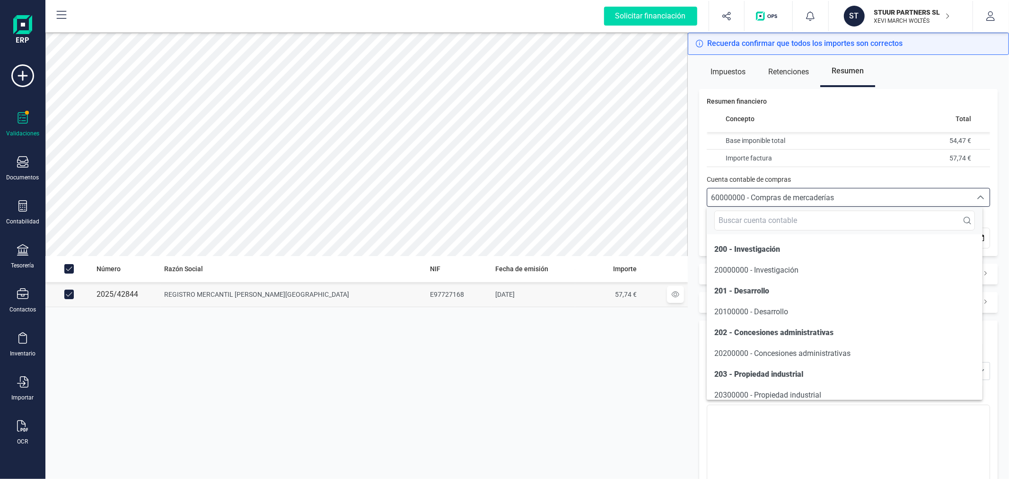
scroll to position [4579, 0]
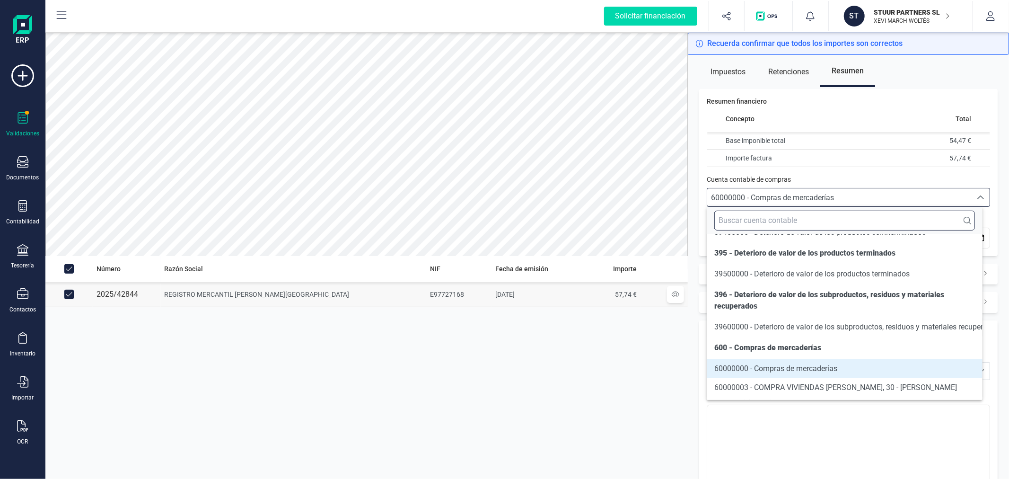
click at [811, 211] on input "text" at bounding box center [844, 220] width 260 height 20
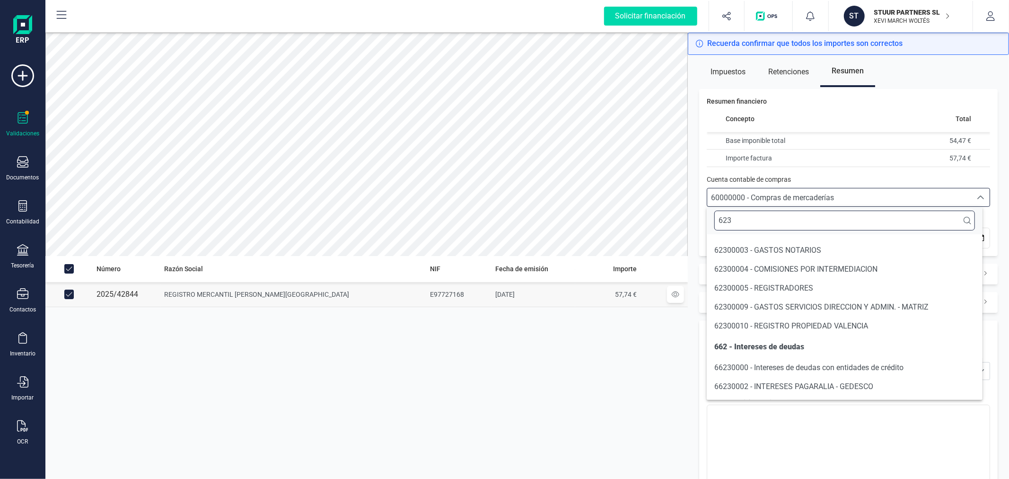
scroll to position [77, 0]
type input "623"
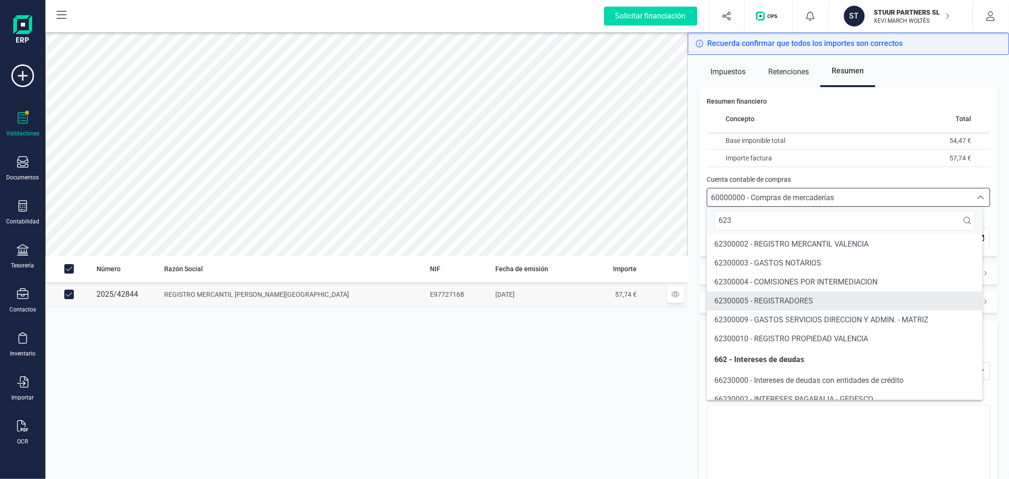
click at [807, 301] on span "62300005 - REGISTRADORES" at bounding box center [763, 300] width 99 height 9
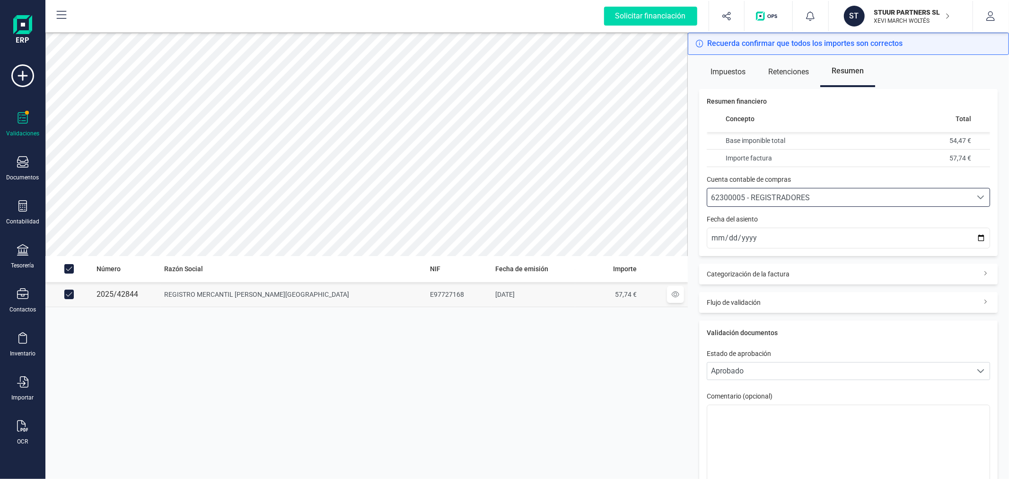
scroll to position [53, 0]
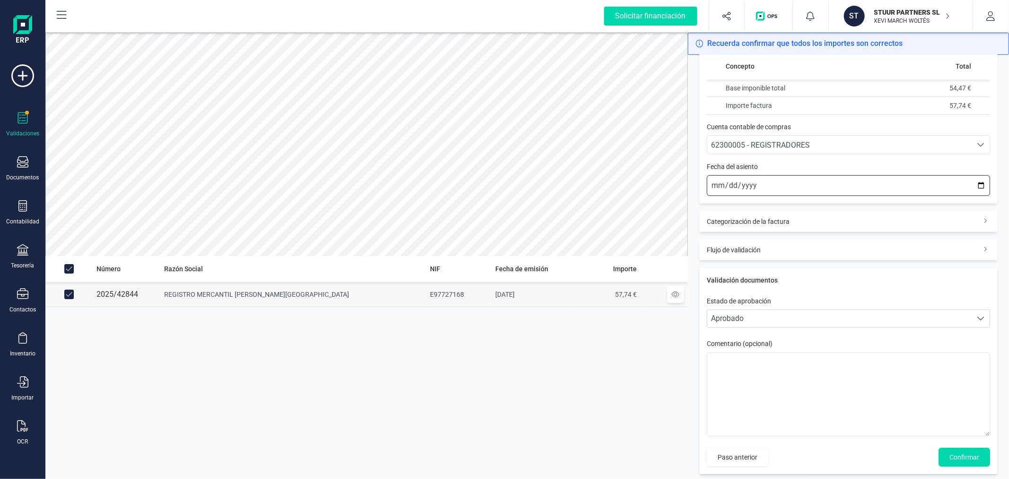
click at [972, 184] on input "[DATE]" at bounding box center [848, 185] width 283 height 21
type input "[DATE]"
click at [961, 457] on span "Confirmar" at bounding box center [964, 456] width 30 height 9
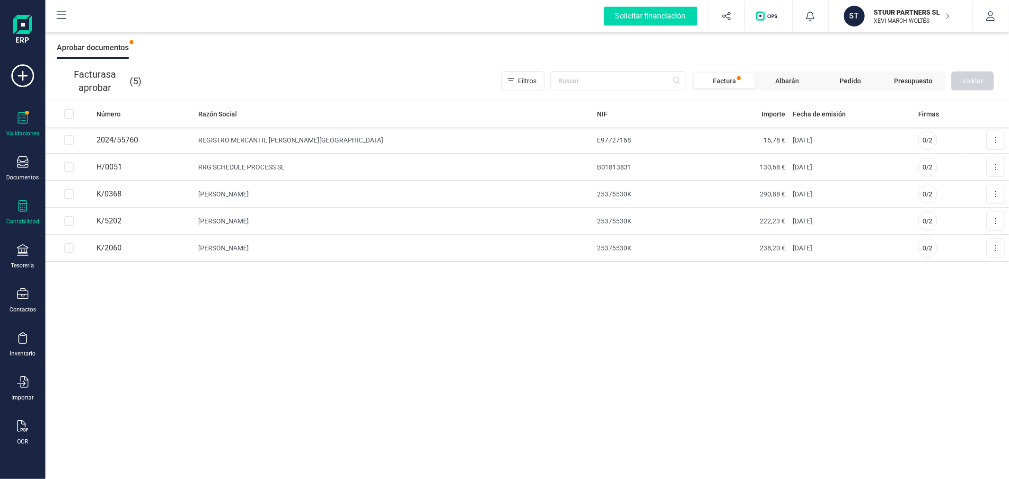
click at [19, 209] on icon at bounding box center [22, 205] width 9 height 11
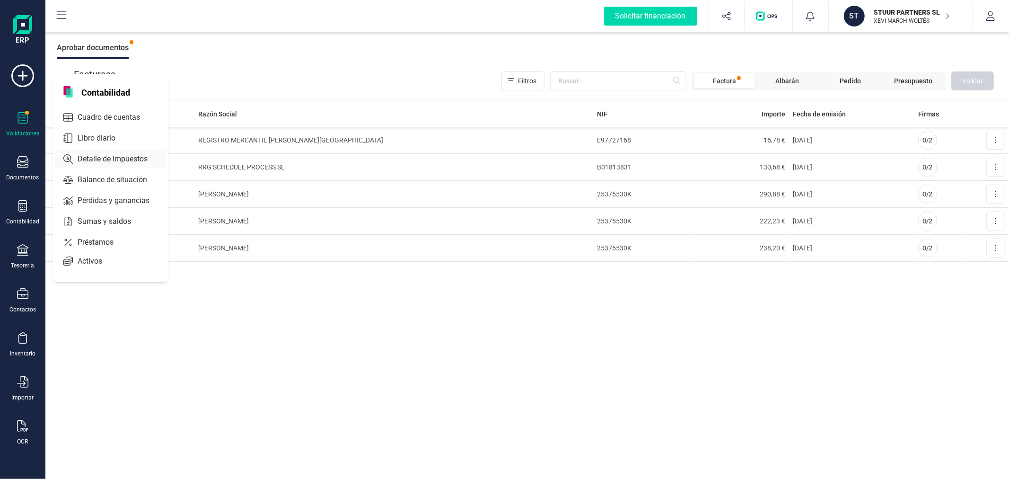
click at [93, 158] on span "Detalle de impuestos" at bounding box center [119, 158] width 91 height 11
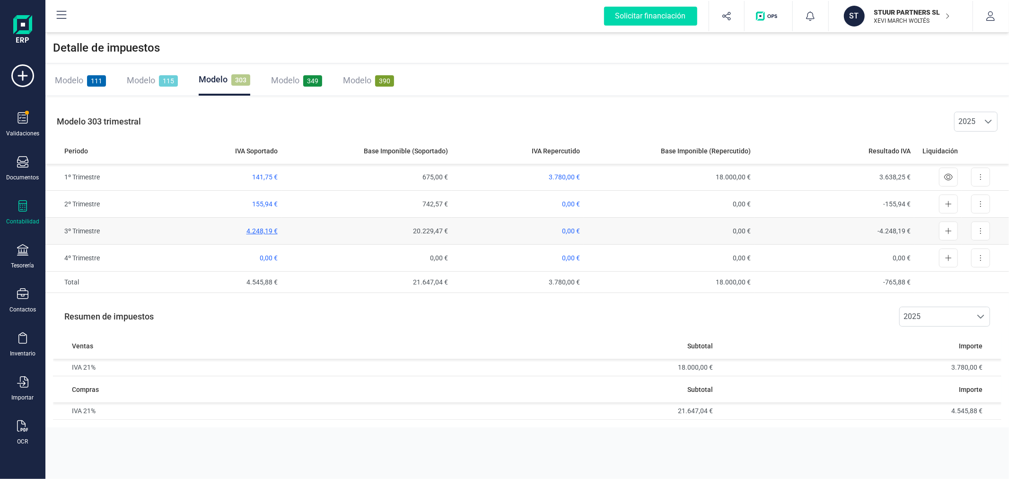
click at [250, 230] on span "4.248,19 €" at bounding box center [261, 231] width 31 height 8
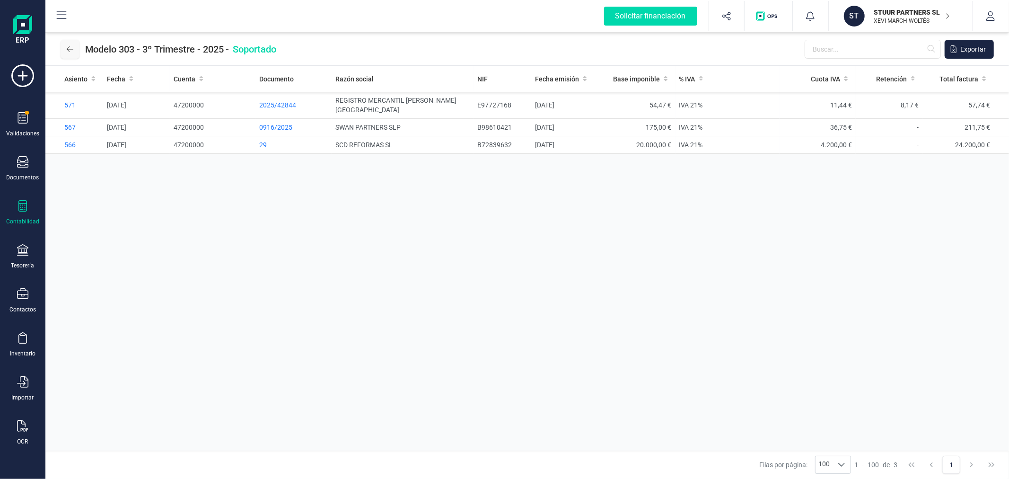
click at [70, 45] on icon at bounding box center [70, 49] width 7 height 8
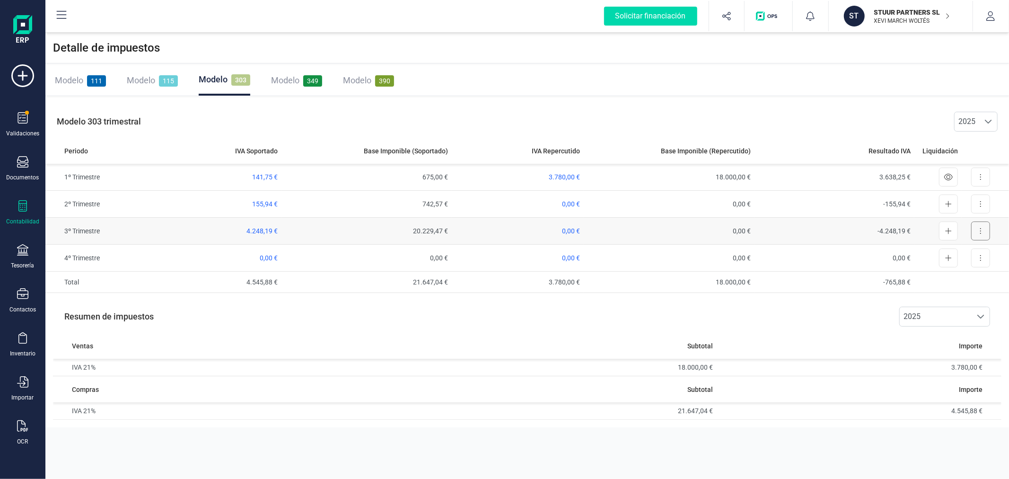
click at [982, 231] on button at bounding box center [980, 230] width 19 height 19
click at [946, 254] on span "Exportar detalle" at bounding box center [959, 253] width 46 height 9
click at [135, 80] on span "Modelo" at bounding box center [141, 80] width 28 height 10
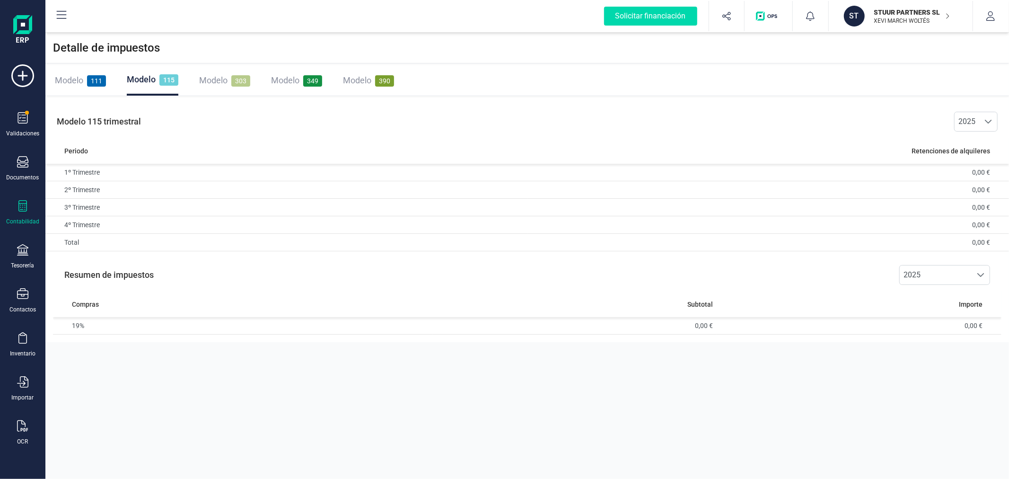
click at [62, 80] on span "Modelo" at bounding box center [69, 80] width 28 height 10
click at [651, 209] on span "8,17 €" at bounding box center [659, 207] width 18 height 8
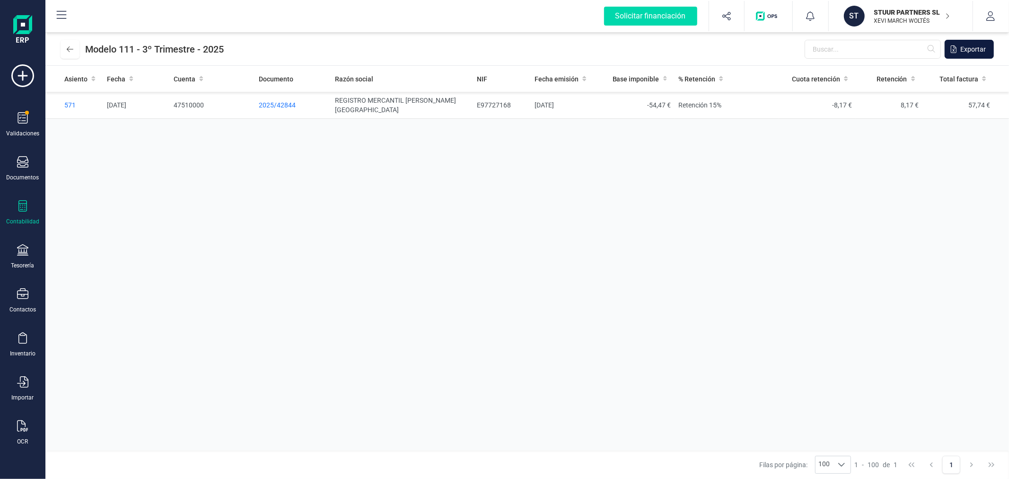
click at [972, 49] on span "Exportar" at bounding box center [973, 48] width 26 height 9
